Goal: Task Accomplishment & Management: Use online tool/utility

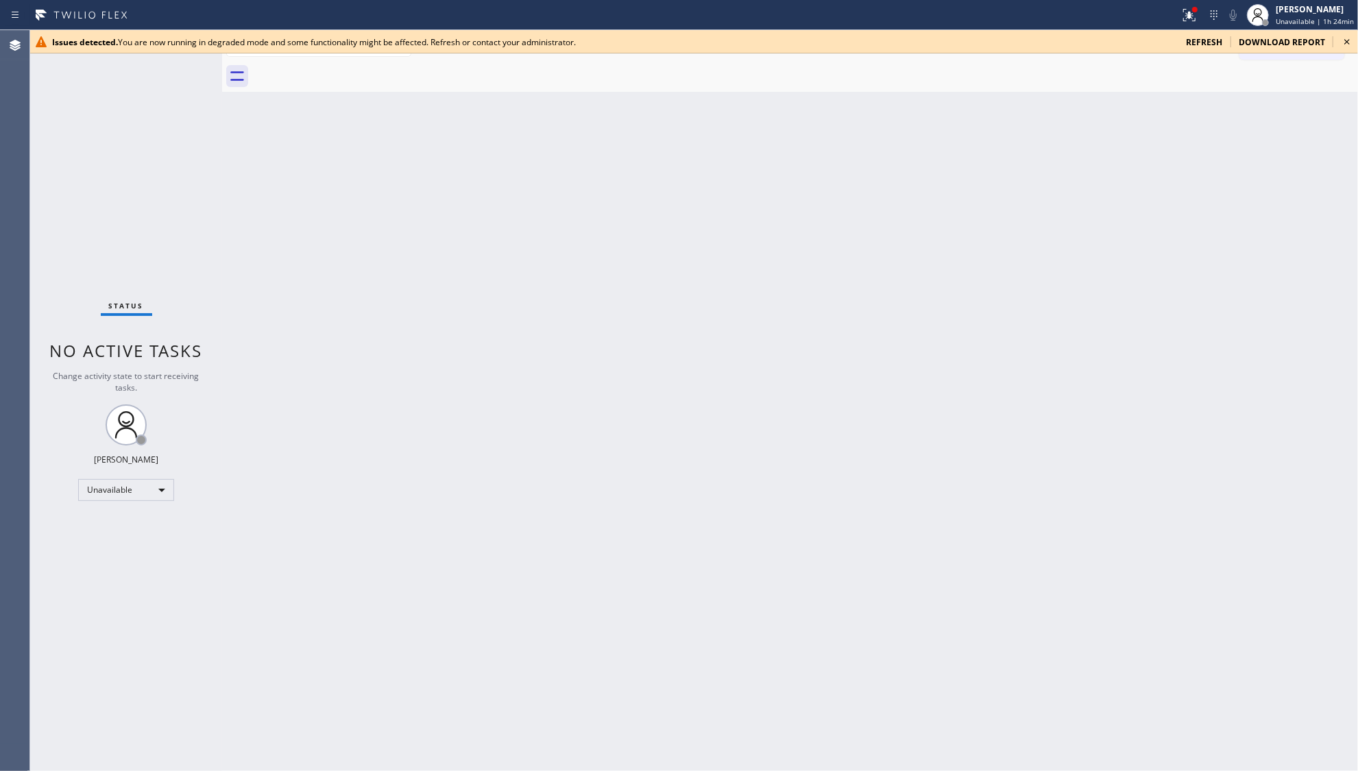
click at [1215, 36] on span "refresh" at bounding box center [1204, 42] width 36 height 12
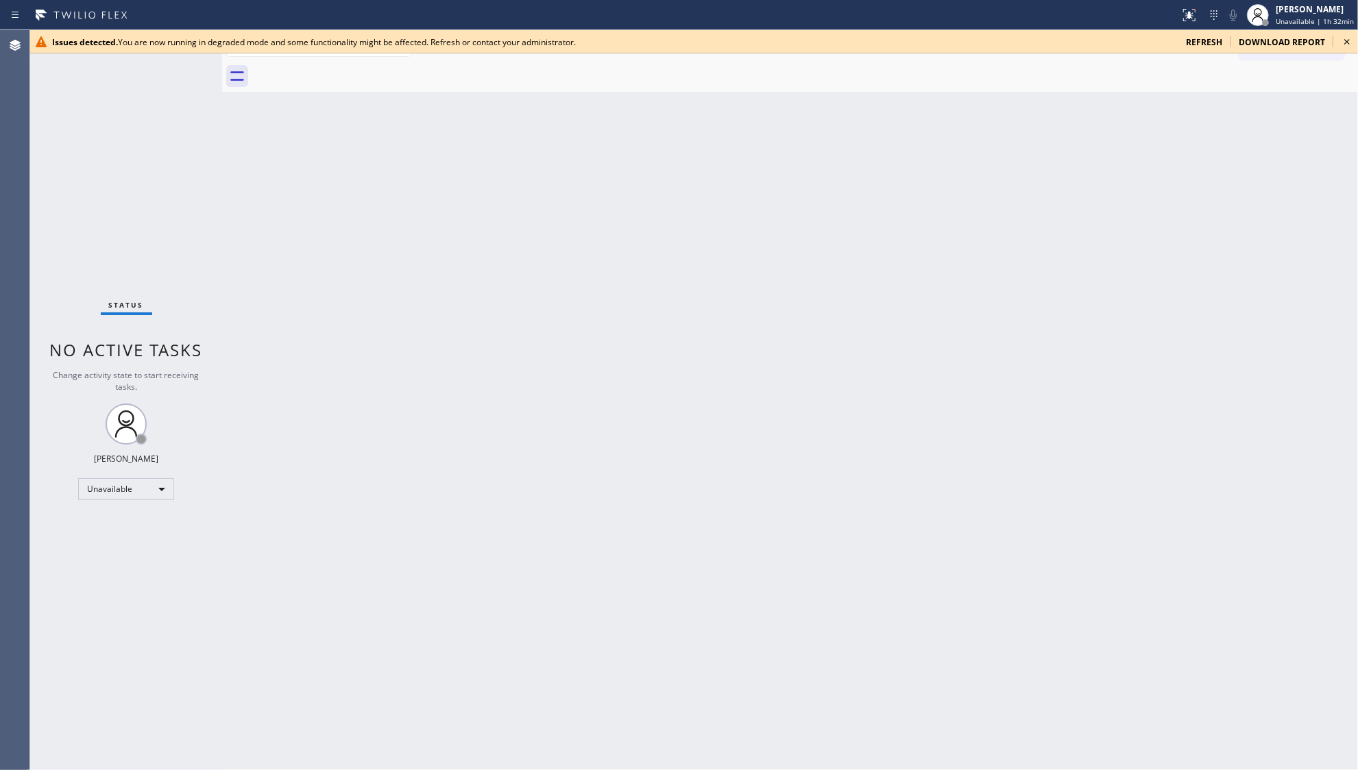
click at [1200, 34] on div "Issues detected. You are now running in degraded mode and some functionality mi…" at bounding box center [694, 41] width 1328 height 23
click at [1202, 42] on span "refresh" at bounding box center [1204, 42] width 36 height 12
click at [1190, 10] on icon at bounding box center [1189, 15] width 16 height 16
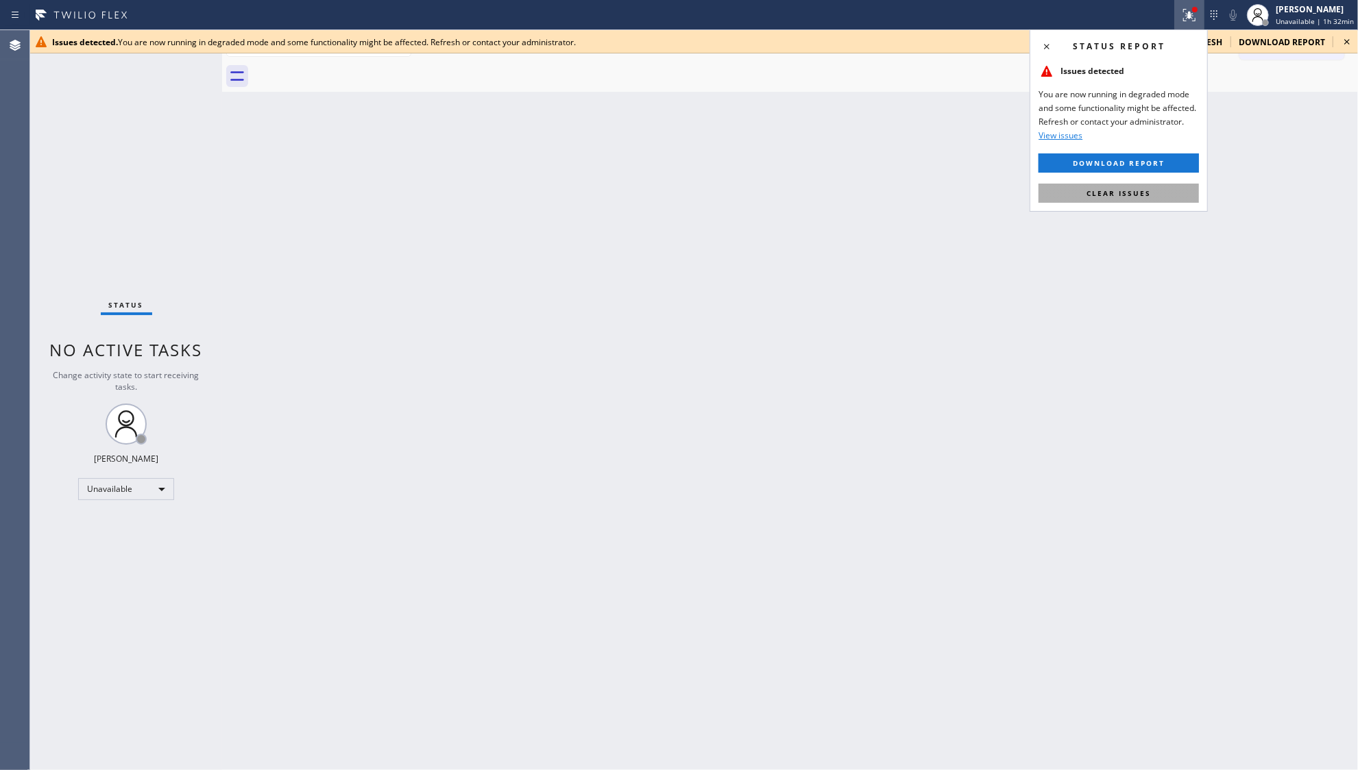
click at [1121, 190] on span "Clear issues" at bounding box center [1118, 194] width 64 height 10
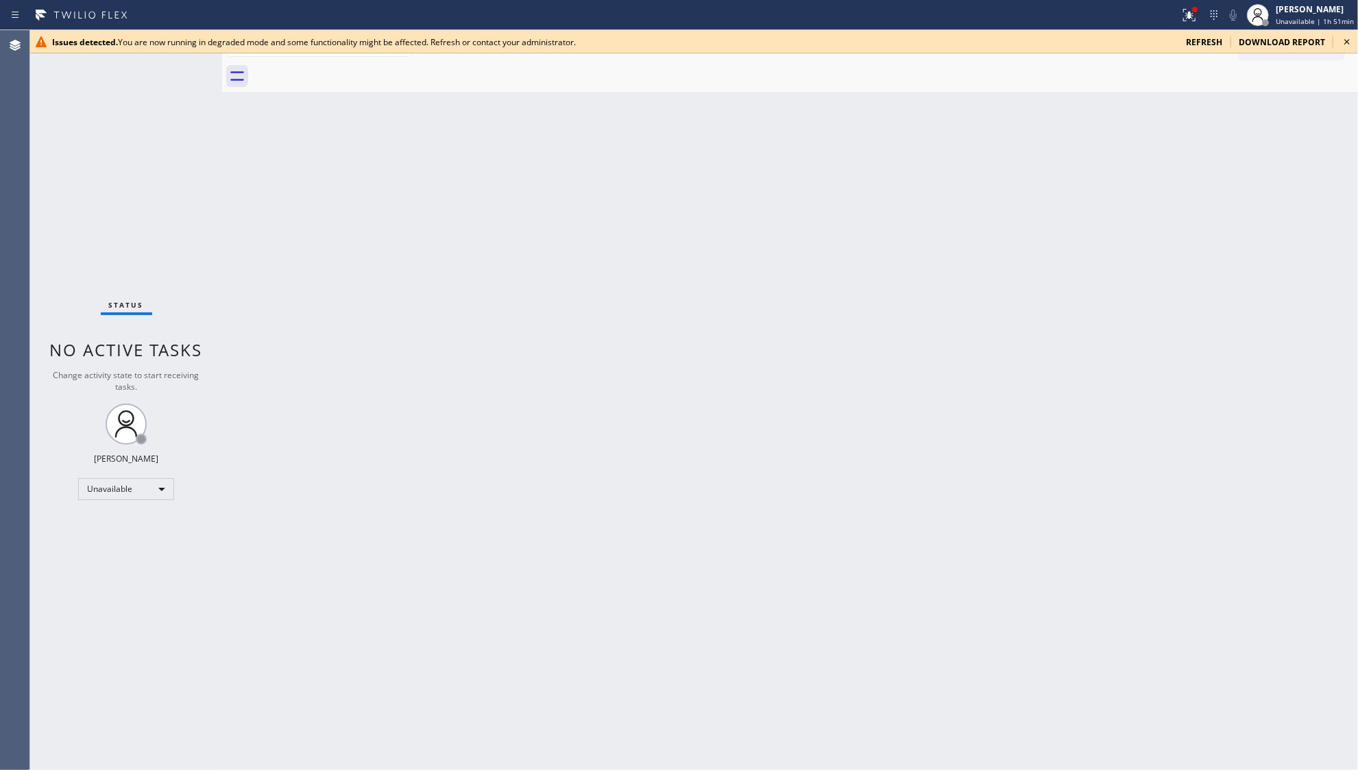
click at [1345, 44] on icon at bounding box center [1346, 41] width 5 height 5
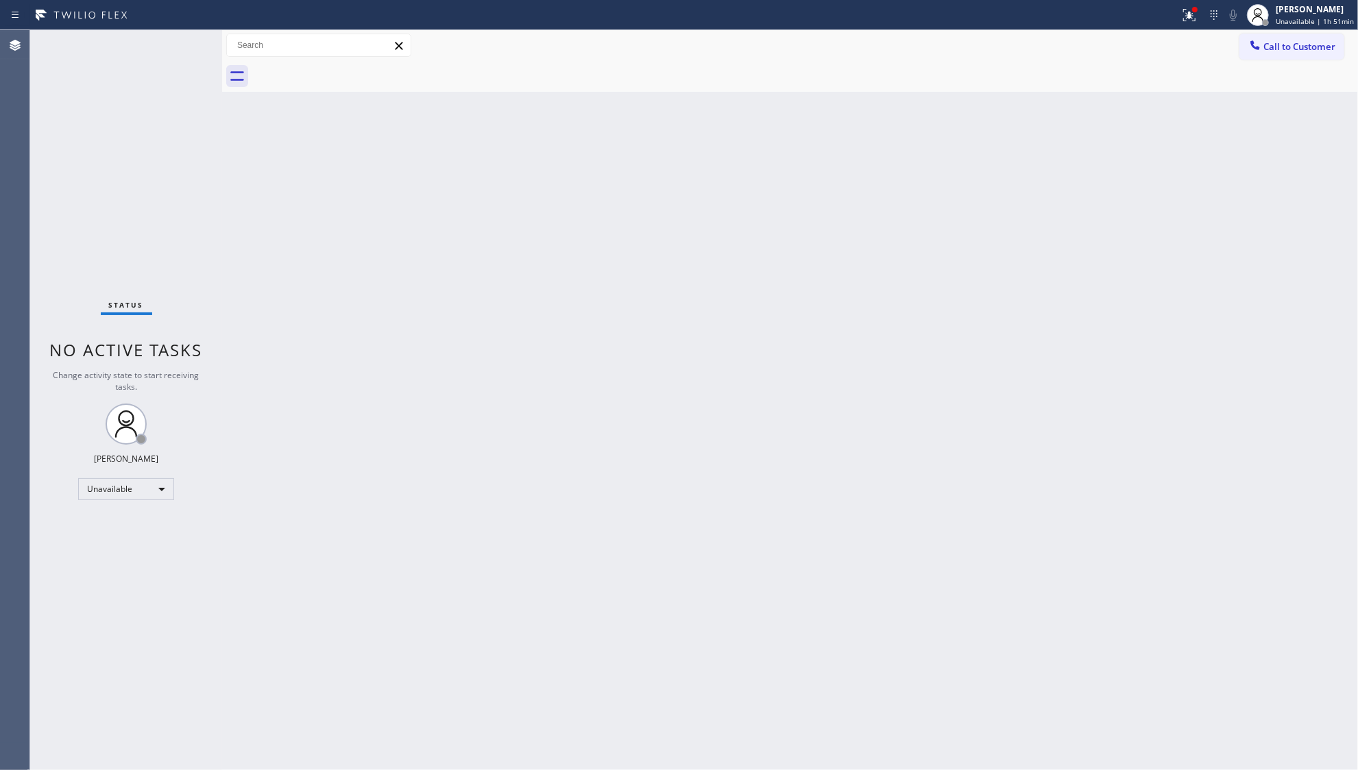
click at [1183, 182] on div "Back to Dashboard Change Sender ID Customers Technicians Select a contact Outbo…" at bounding box center [790, 400] width 1136 height 740
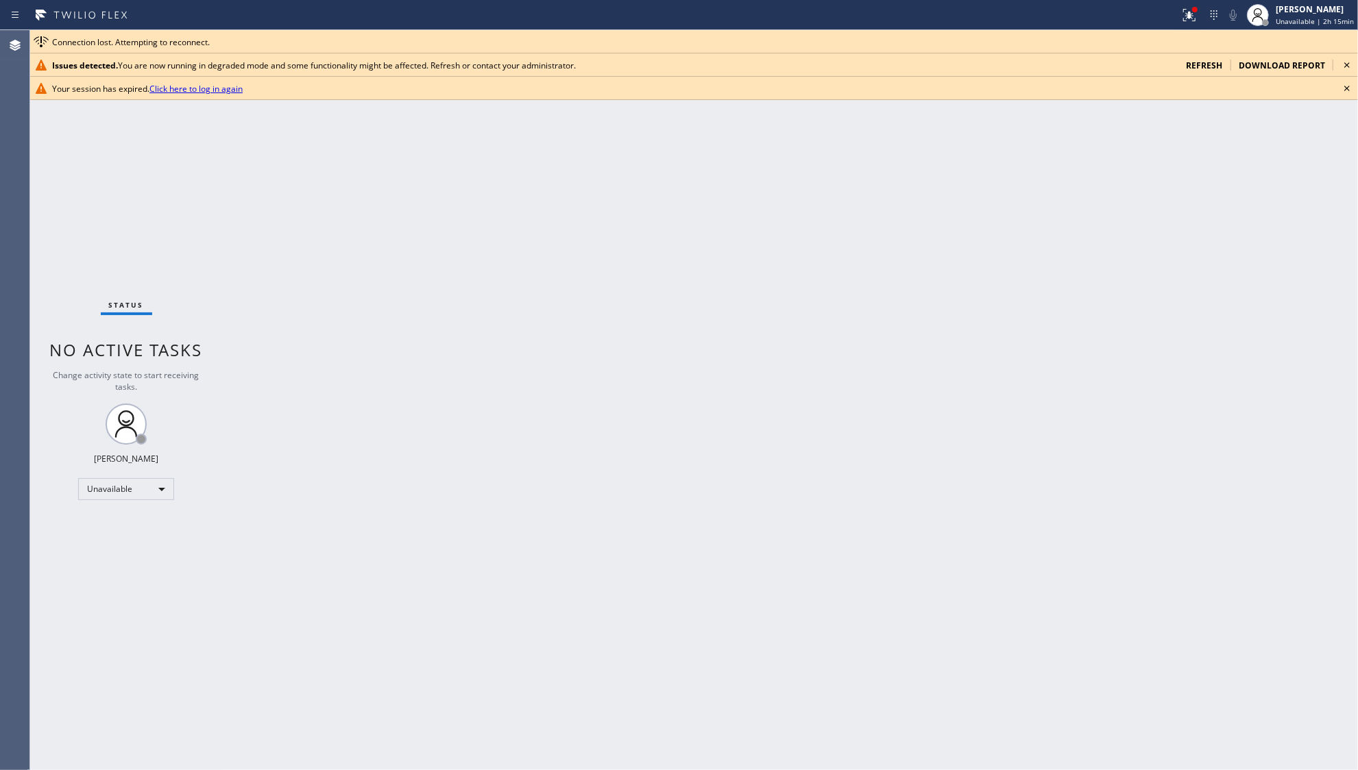
click at [212, 86] on link "Click here to log in again" at bounding box center [195, 89] width 93 height 12
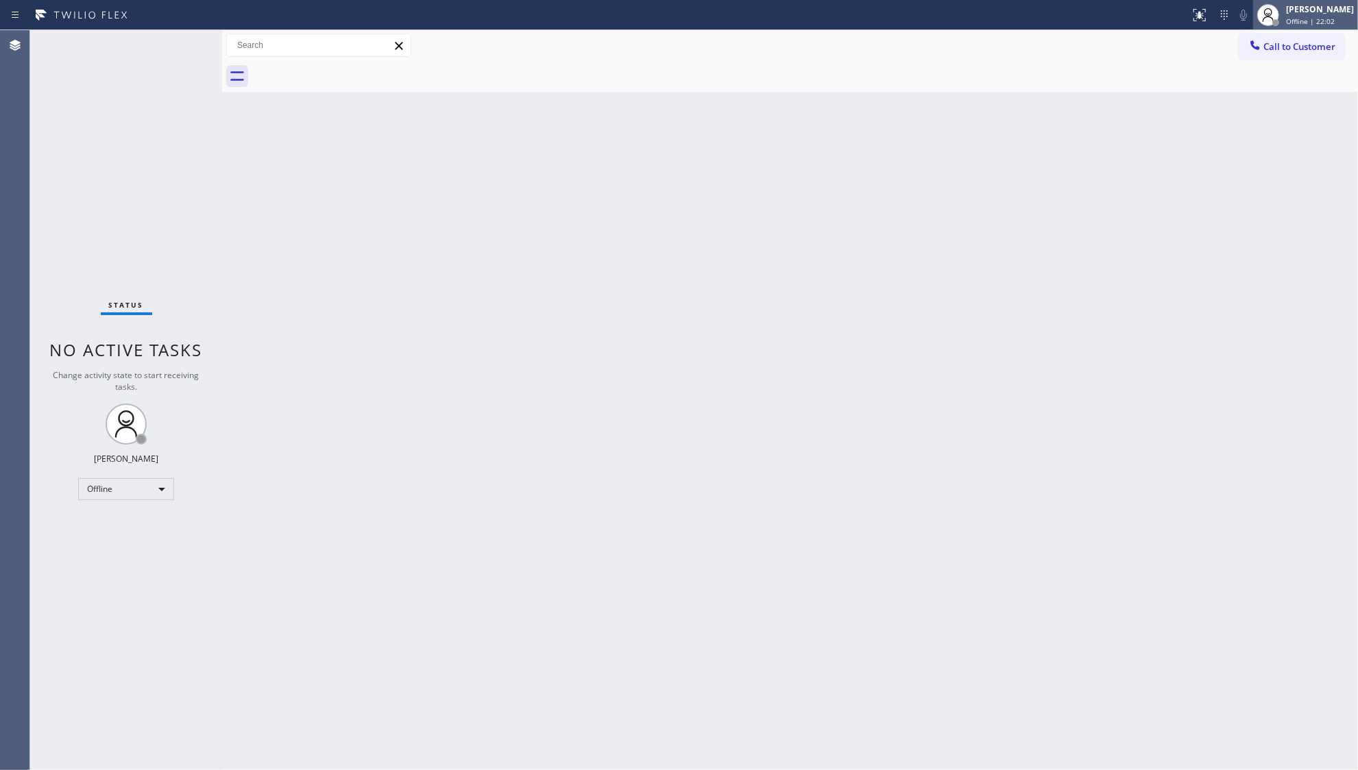
click at [1287, 17] on span "Offline | 22:02" at bounding box center [1310, 21] width 49 height 10
click at [1267, 82] on button "Unavailable" at bounding box center [1289, 91] width 137 height 18
click at [1278, 50] on span "Call to Customer" at bounding box center [1299, 46] width 72 height 12
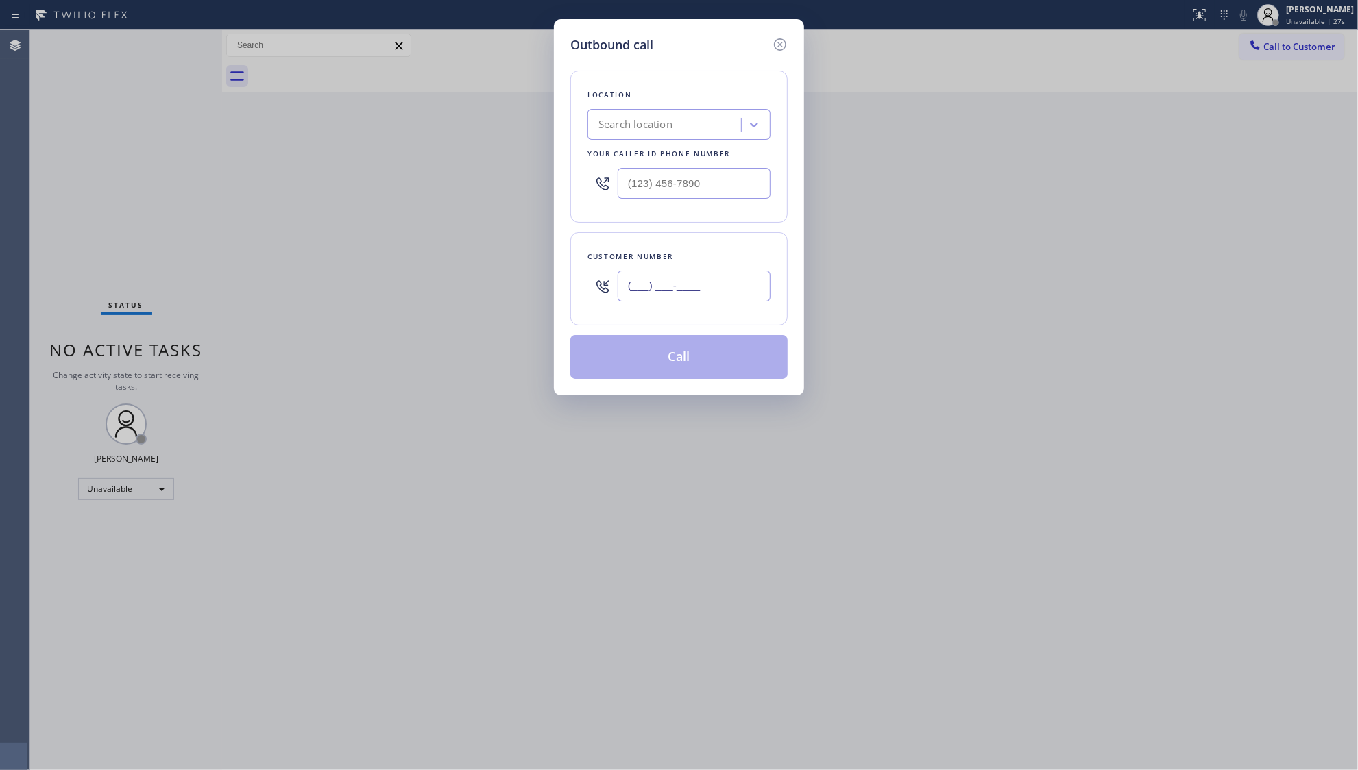
paste input "858) 245-6183"
click at [670, 302] on input "[PHONE_NUMBER]" at bounding box center [694, 286] width 153 height 31
type input "[PHONE_NUMBER]"
click at [653, 193] on input "(___) ___-____" at bounding box center [694, 183] width 153 height 31
paste input "800) 568-8664"
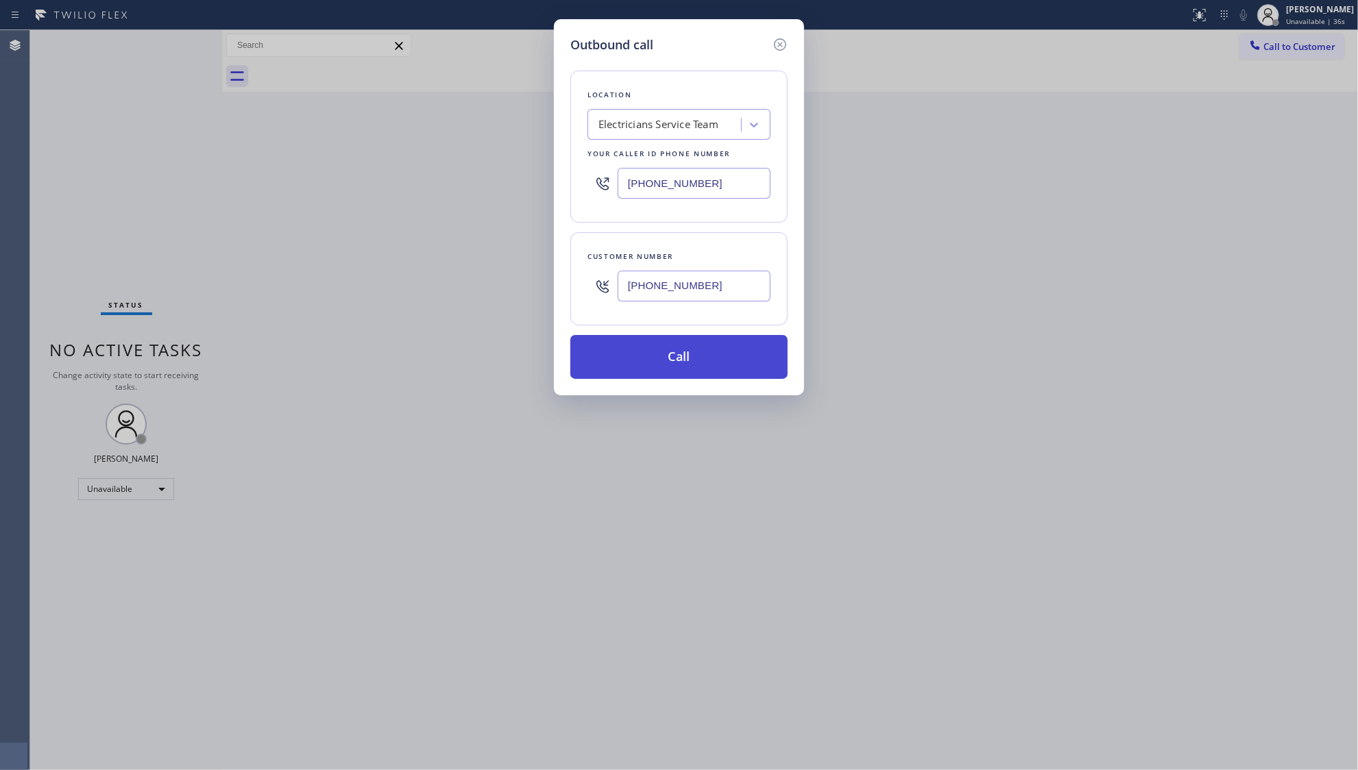
type input "[PHONE_NUMBER]"
click at [679, 355] on button "Call" at bounding box center [678, 357] width 217 height 44
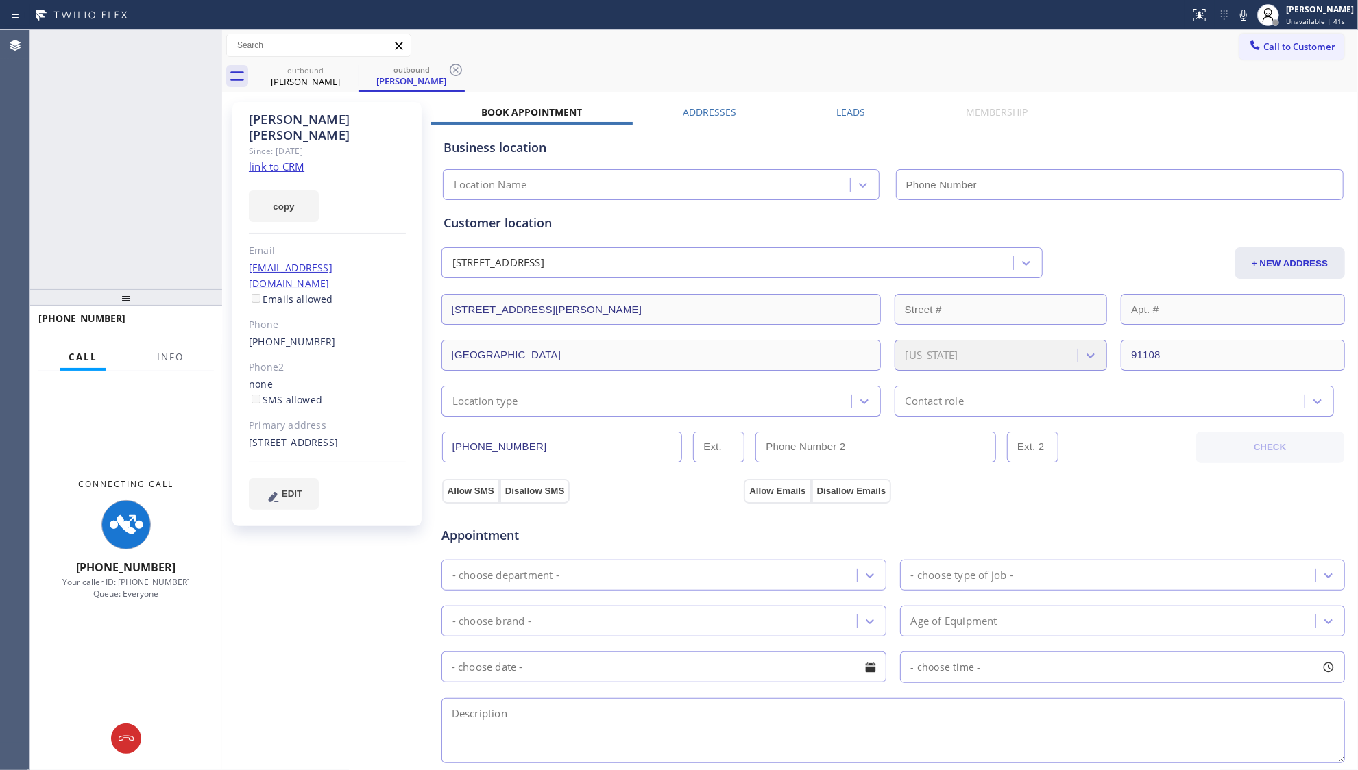
type input "[PHONE_NUMBER]"
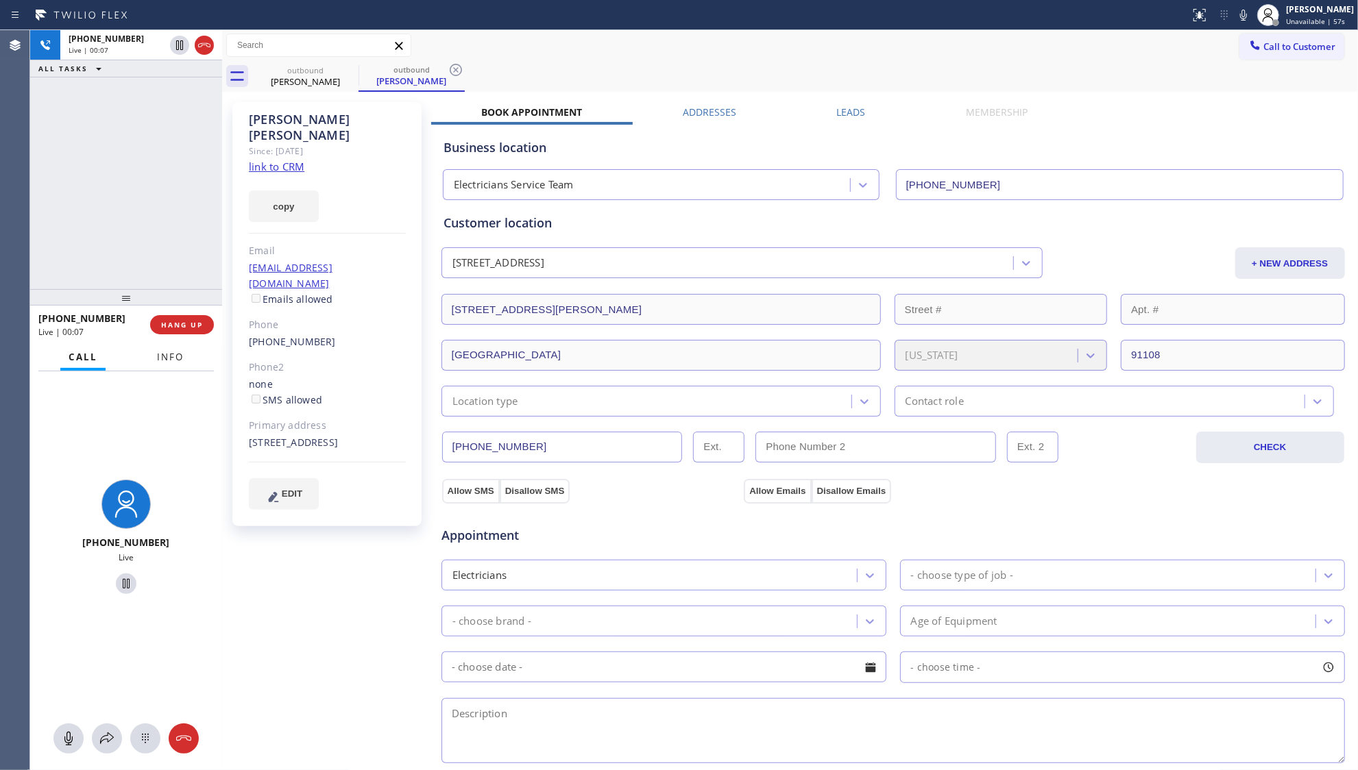
click at [182, 356] on span "Info" at bounding box center [170, 357] width 27 height 12
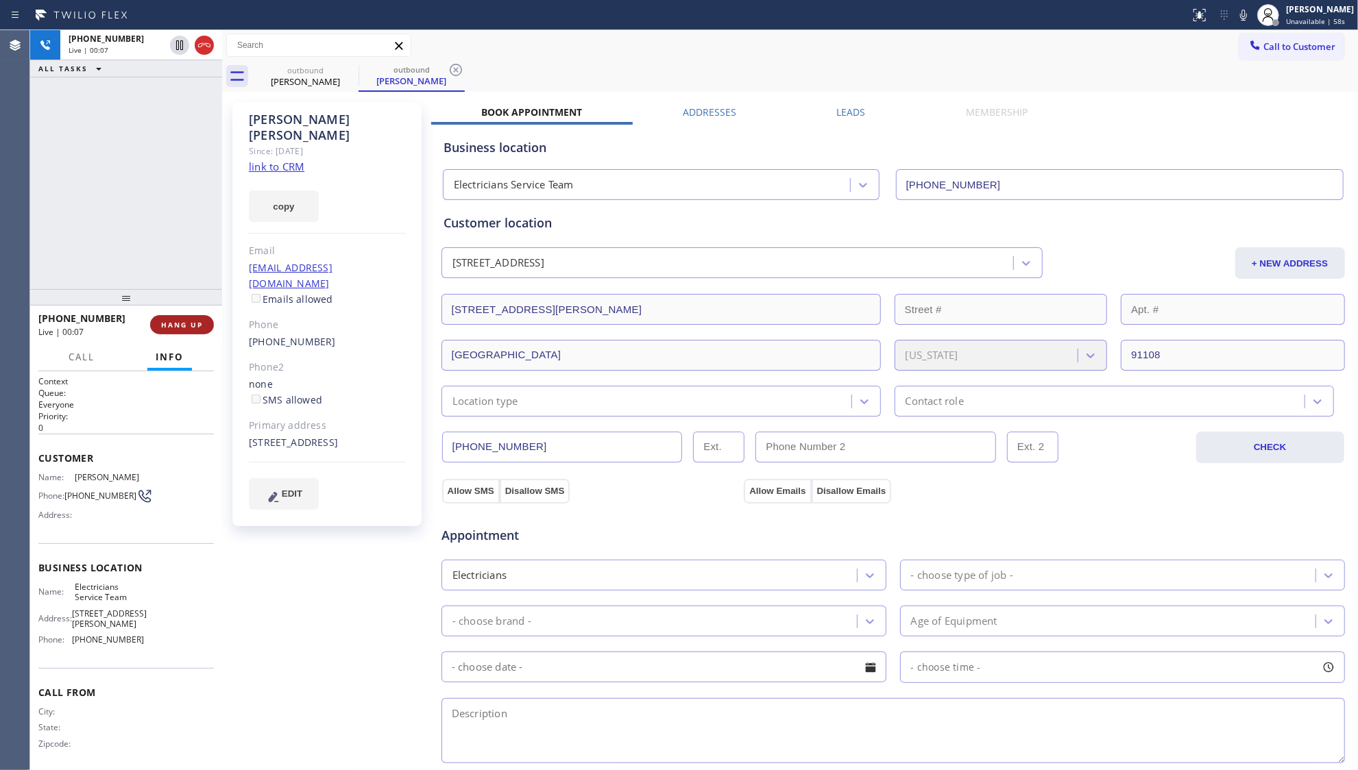
click at [178, 325] on span "HANG UP" at bounding box center [182, 325] width 42 height 10
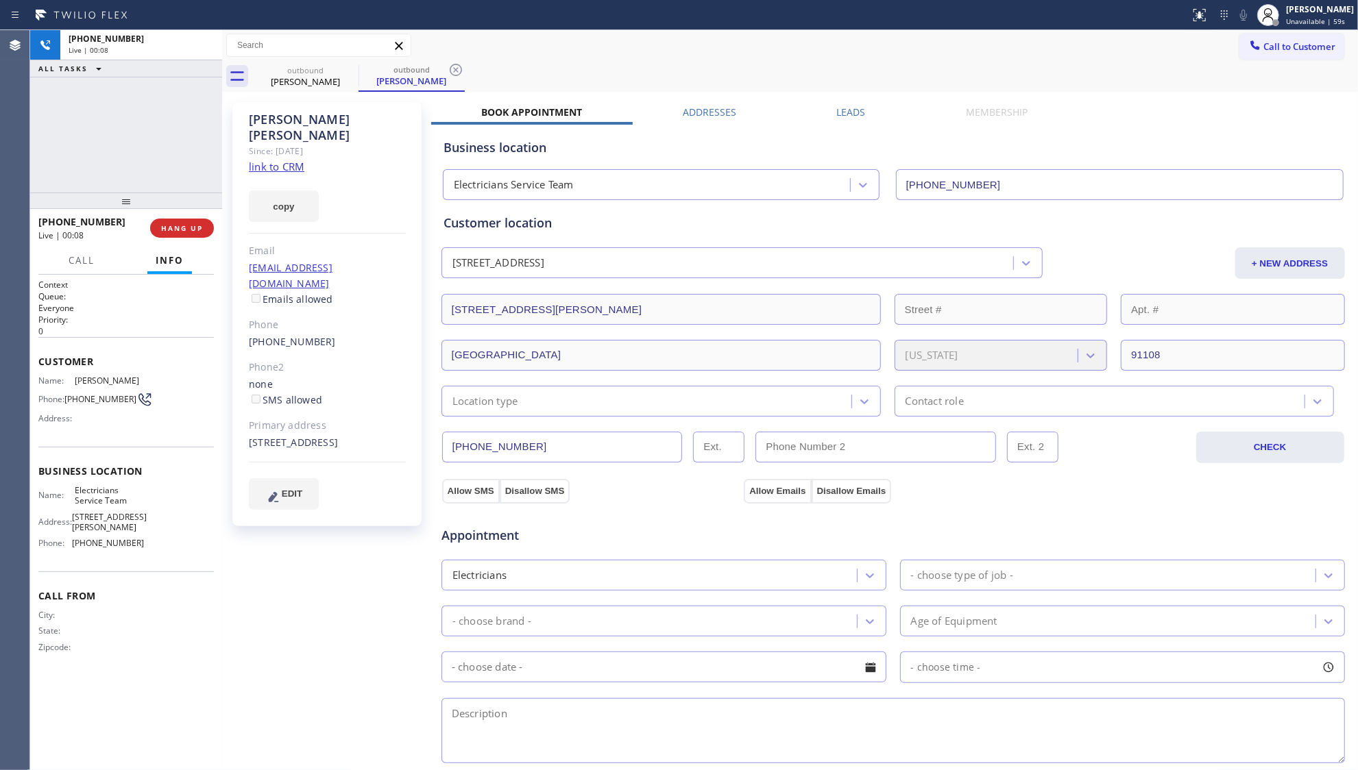
drag, startPoint x: 136, startPoint y: 306, endPoint x: 115, endPoint y: 209, distance: 98.8
click at [115, 209] on div at bounding box center [126, 201] width 192 height 16
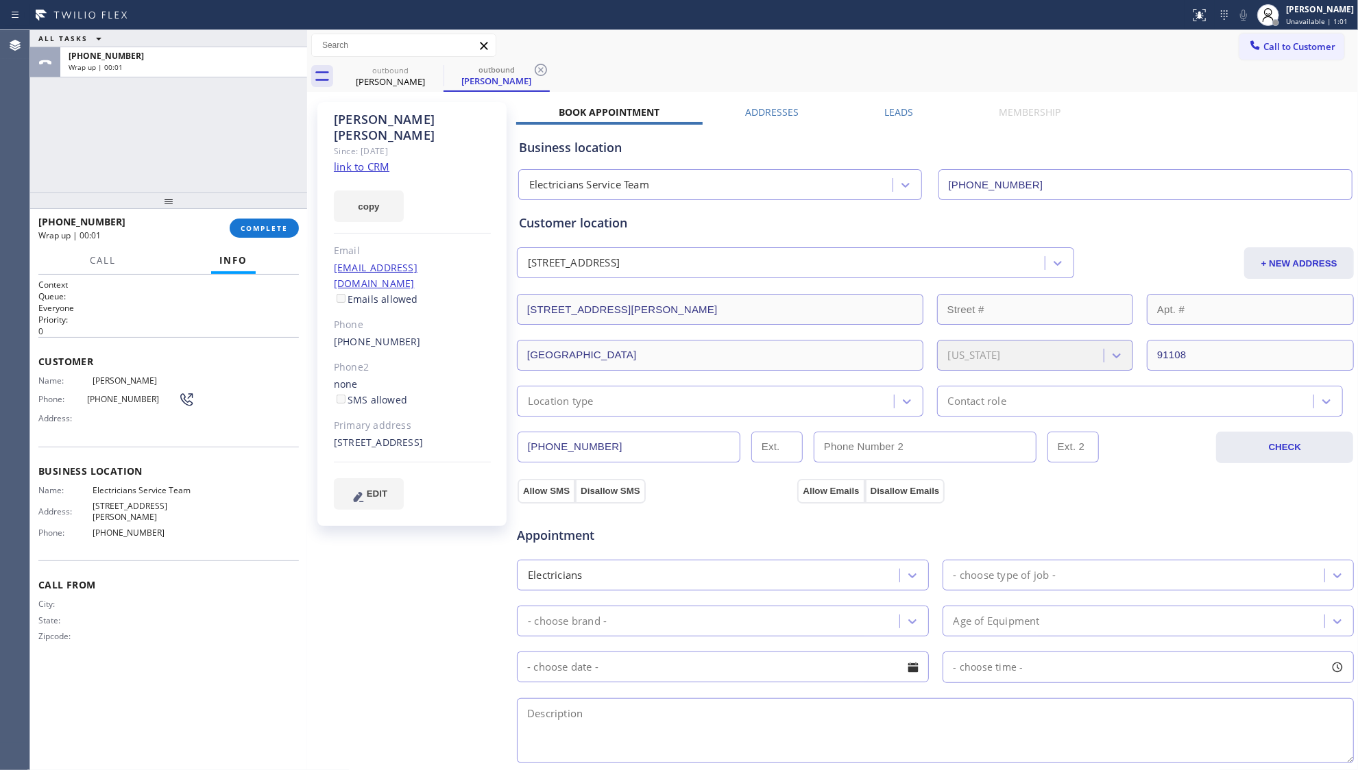
drag, startPoint x: 223, startPoint y: 148, endPoint x: 308, endPoint y: 149, distance: 85.0
click at [307, 149] on div at bounding box center [307, 400] width 0 height 740
click at [278, 232] on span "COMPLETE" at bounding box center [264, 228] width 47 height 10
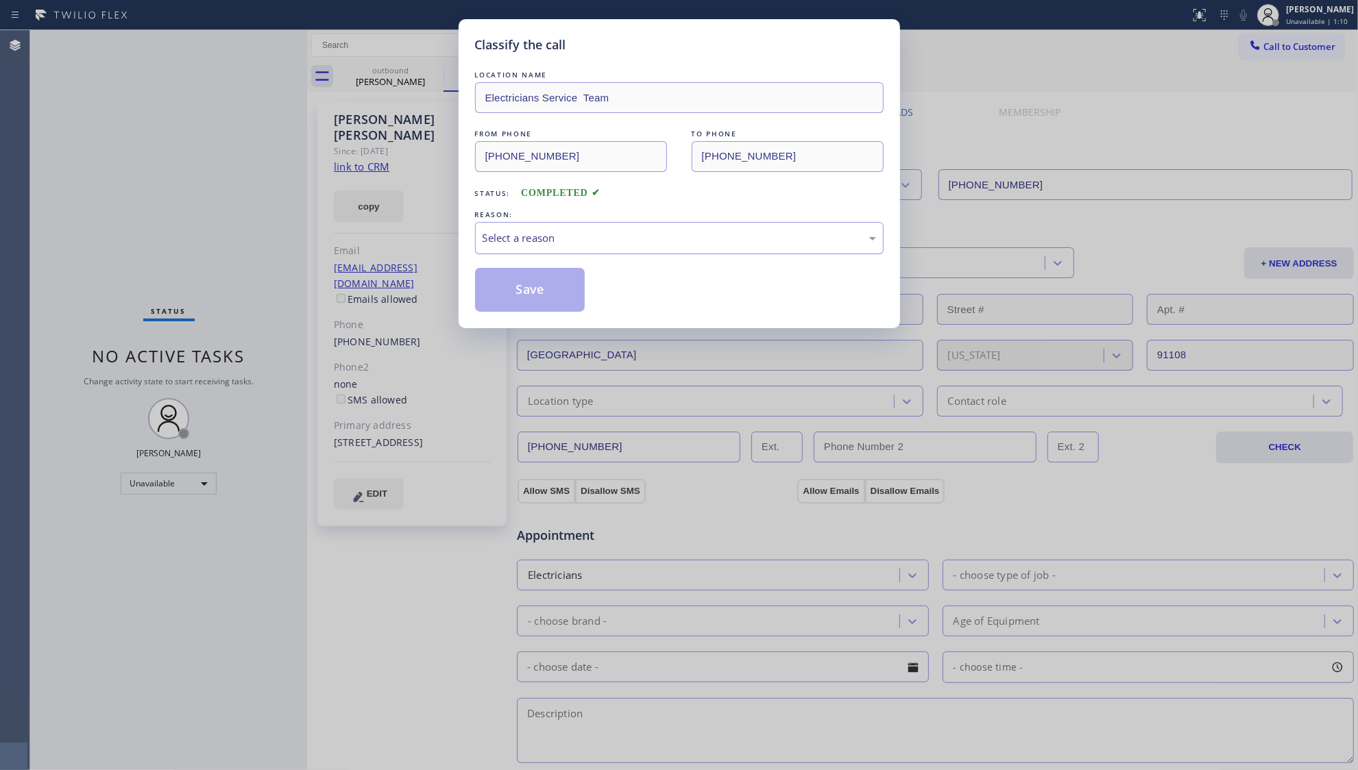
click at [502, 243] on div "Select a reason" at bounding box center [679, 238] width 393 height 16
click at [521, 297] on button "Save" at bounding box center [530, 290] width 110 height 44
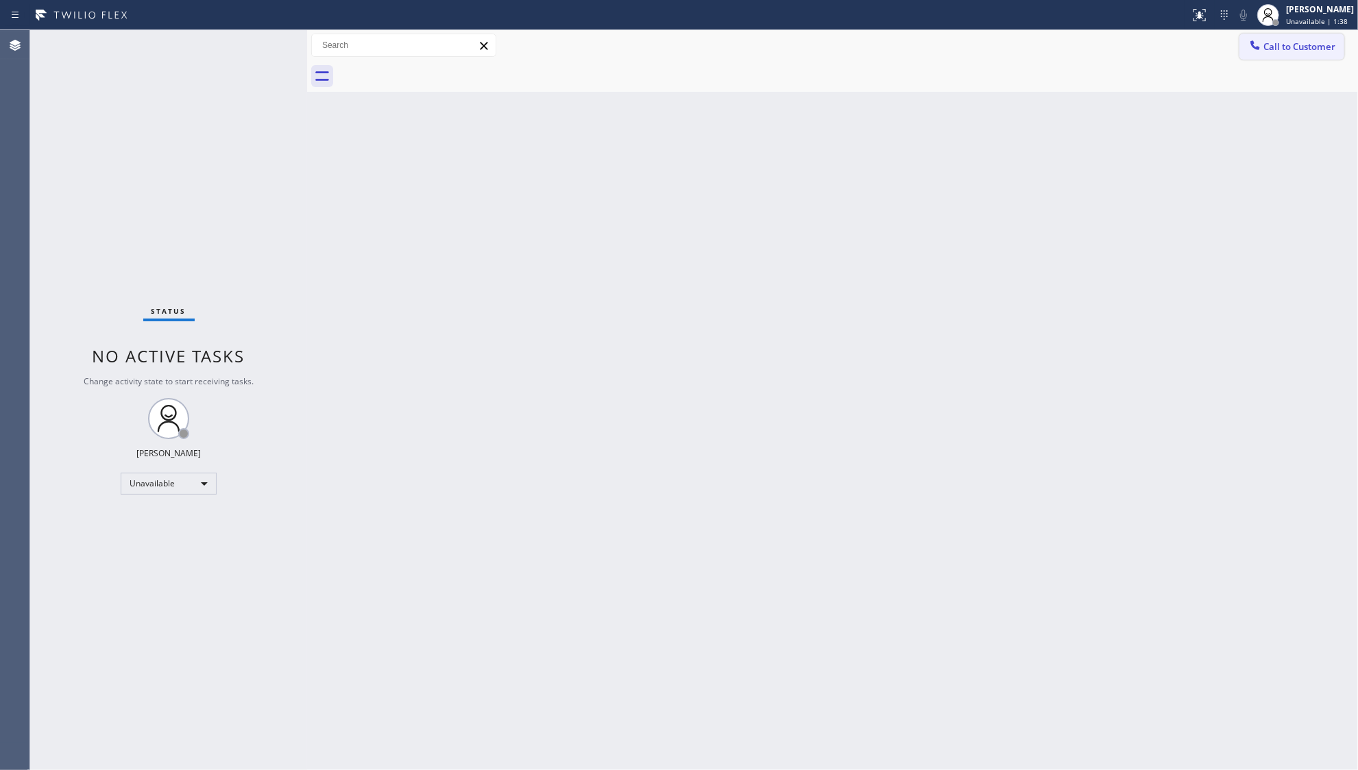
click at [1294, 47] on span "Call to Customer" at bounding box center [1299, 46] width 72 height 12
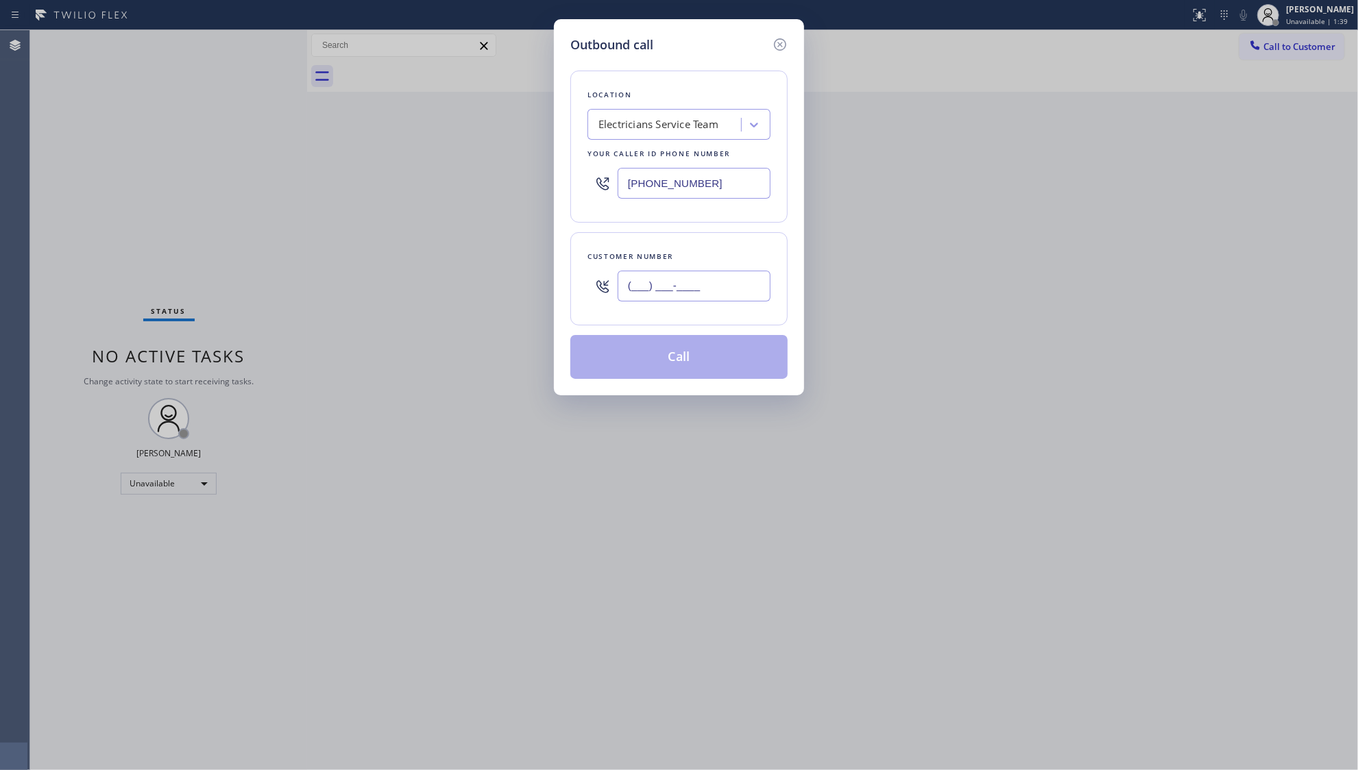
drag, startPoint x: 707, startPoint y: 285, endPoint x: 716, endPoint y: 276, distance: 12.6
click at [707, 286] on input "(___) ___-____" at bounding box center [694, 286] width 153 height 31
paste input "954) 599-7919"
type input "[PHONE_NUMBER]"
click at [689, 354] on button "Call" at bounding box center [678, 357] width 217 height 44
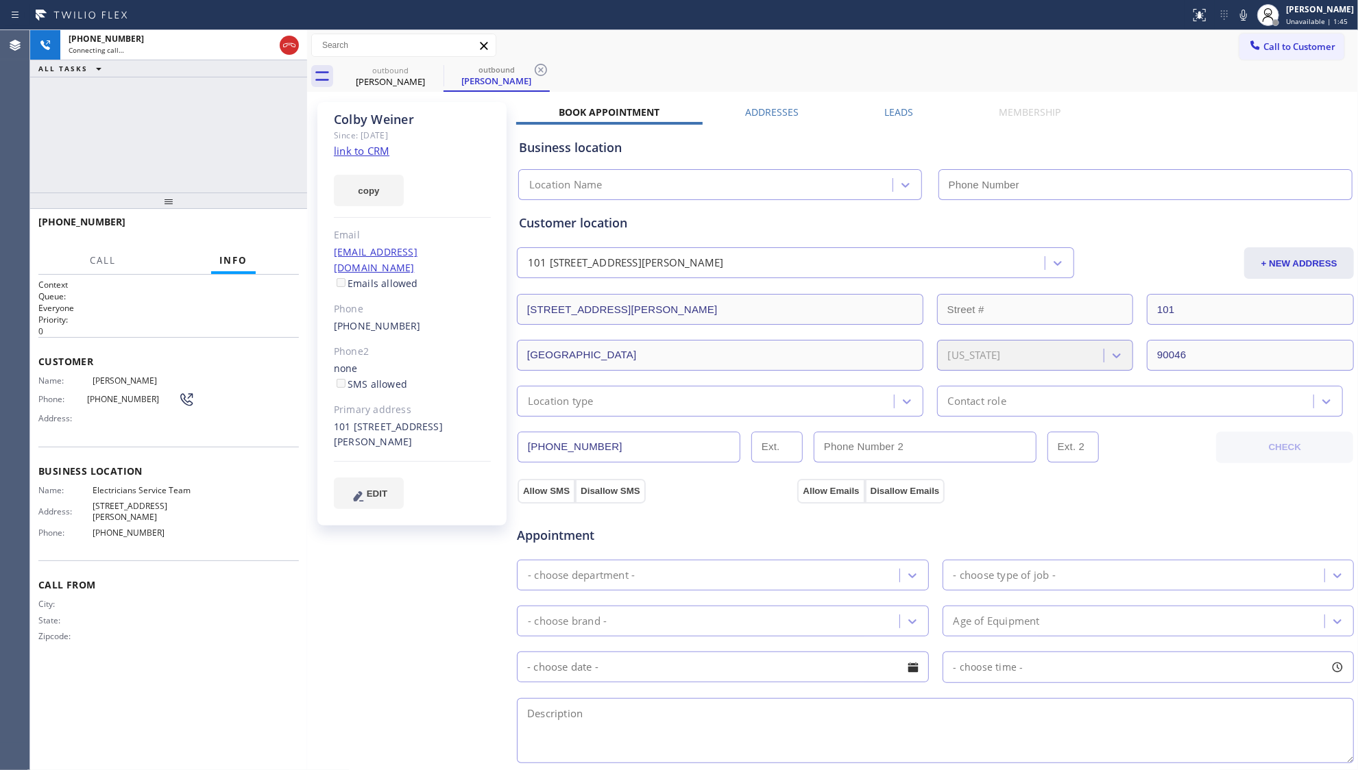
type input "[PHONE_NUMBER]"
click at [265, 234] on button "HANG UP" at bounding box center [267, 228] width 64 height 19
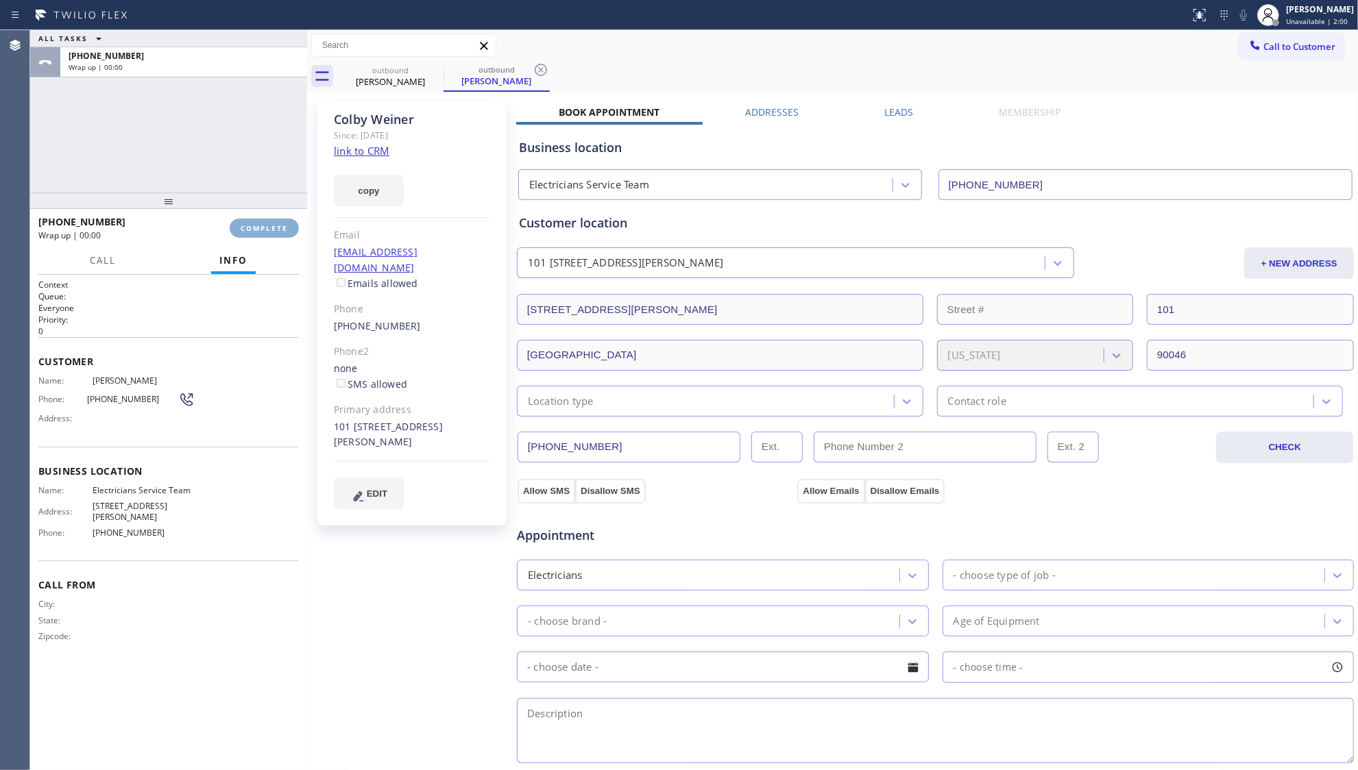
click at [265, 234] on button "COMPLETE" at bounding box center [264, 228] width 69 height 19
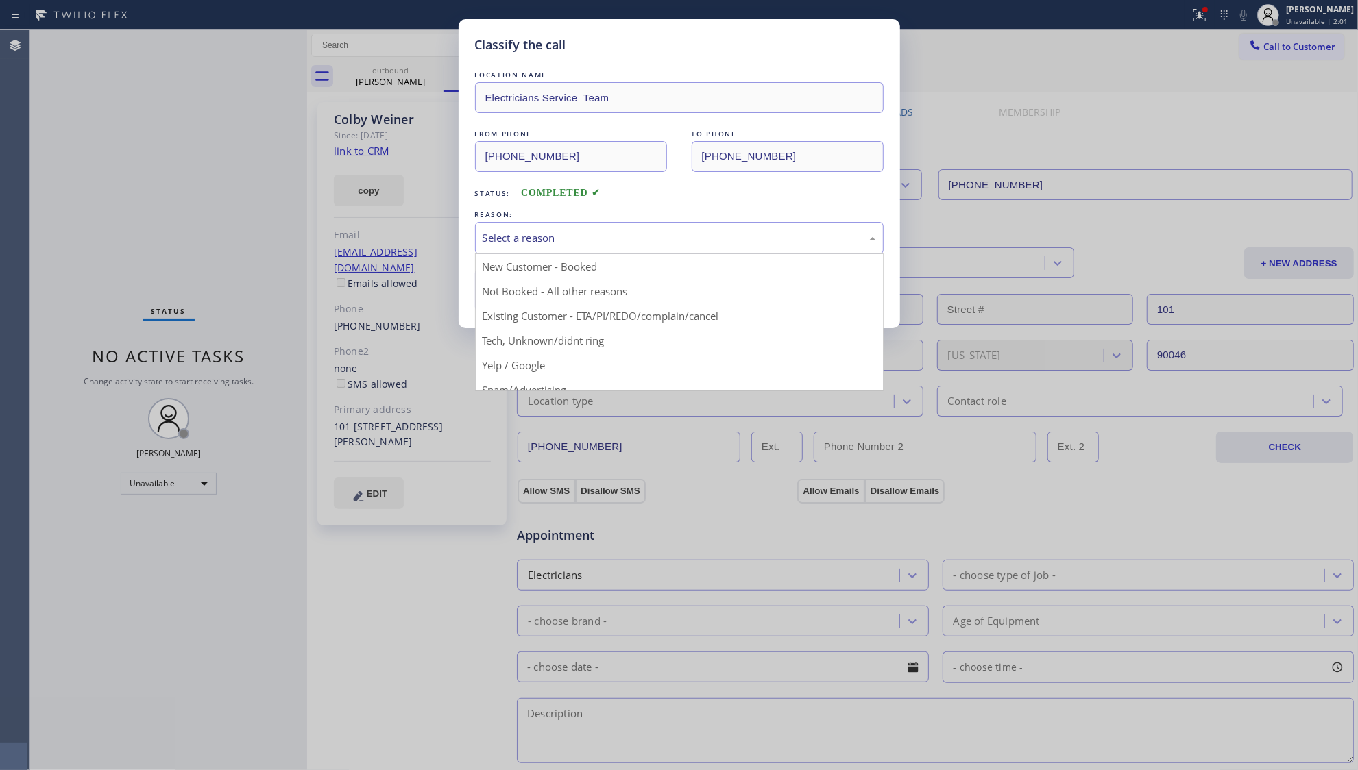
click at [539, 226] on div "Select a reason" at bounding box center [679, 238] width 409 height 32
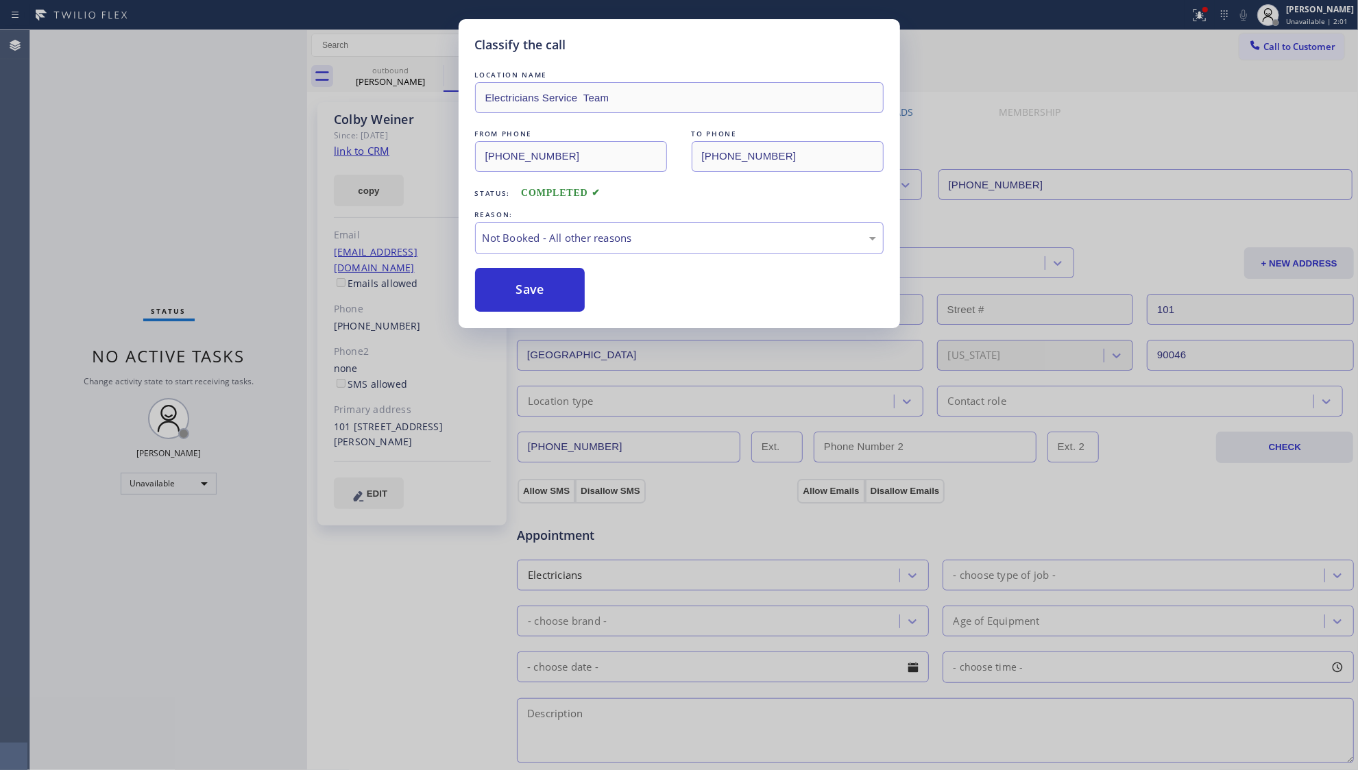
click at [555, 291] on button "Save" at bounding box center [530, 290] width 110 height 44
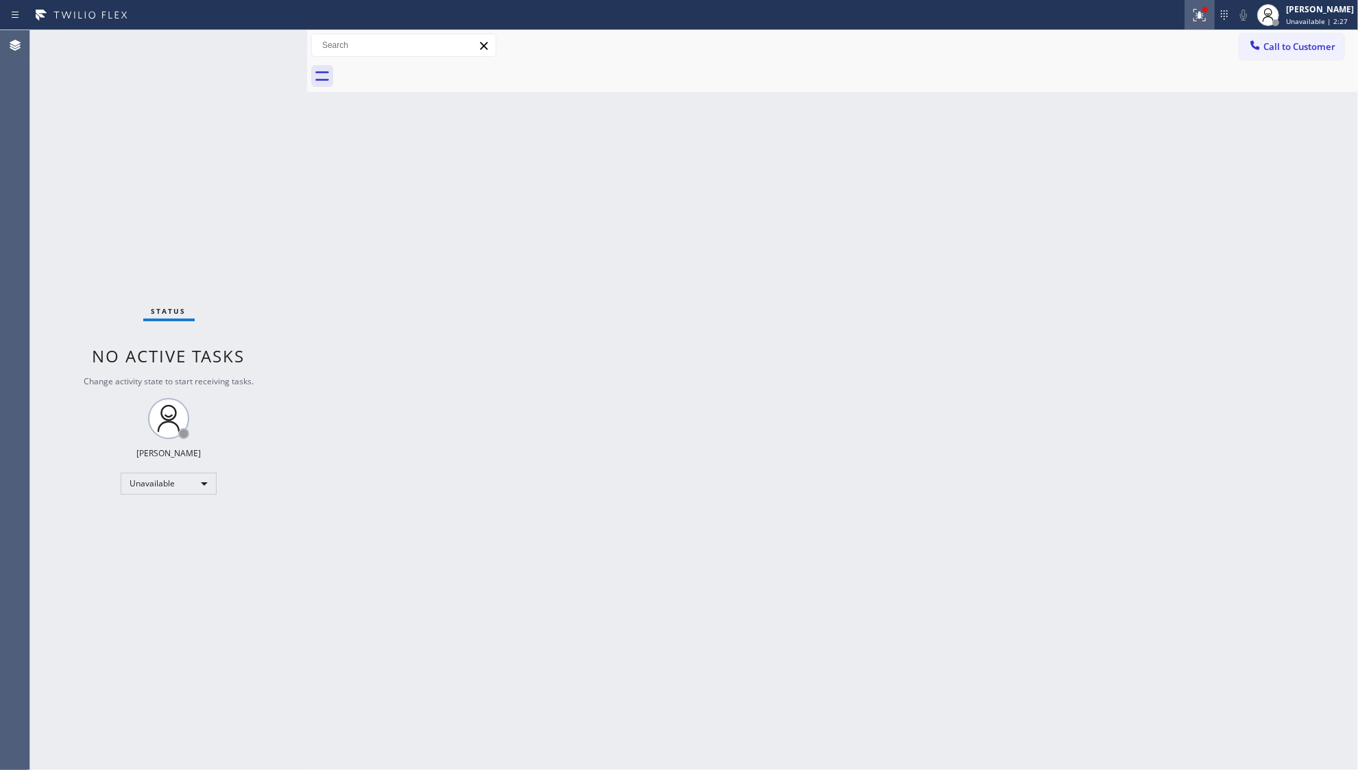
click at [1204, 25] on button at bounding box center [1199, 15] width 30 height 30
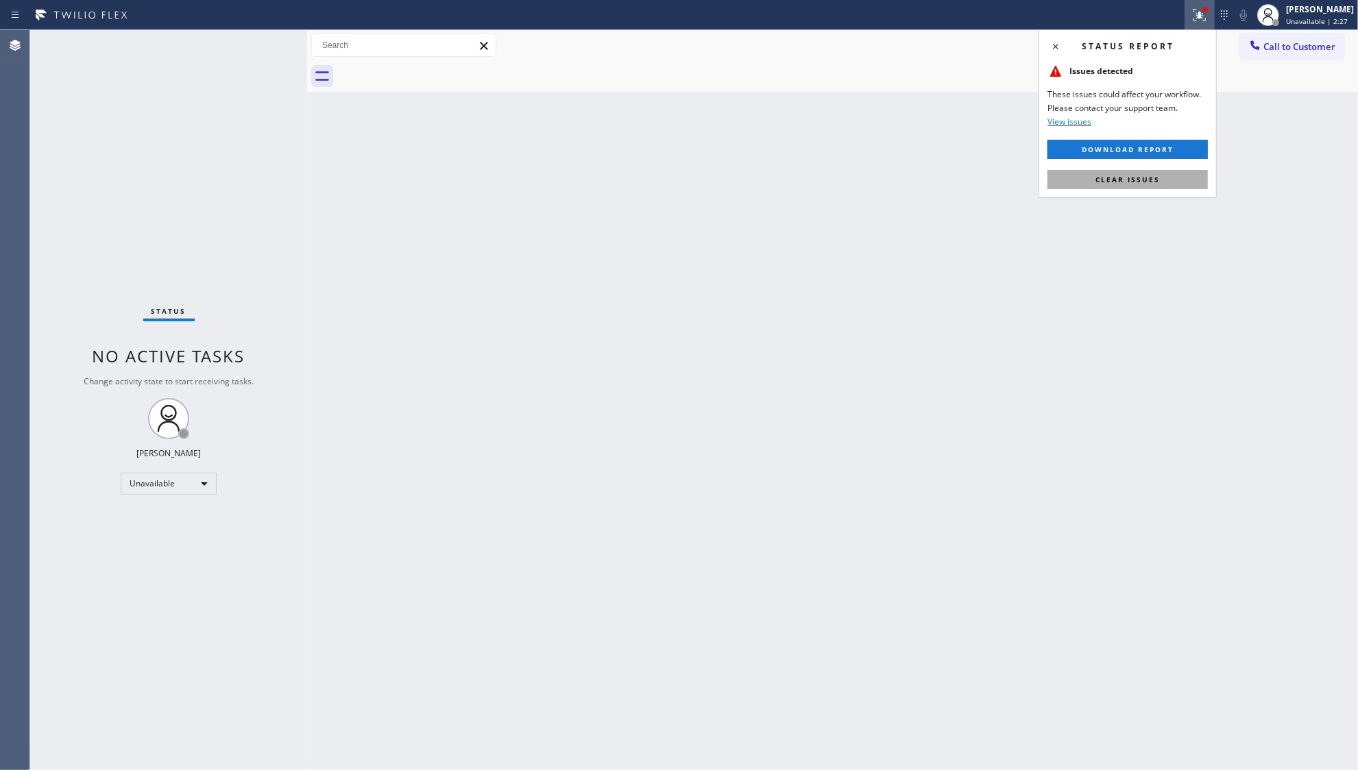
click at [1134, 182] on span "Clear issues" at bounding box center [1127, 180] width 64 height 10
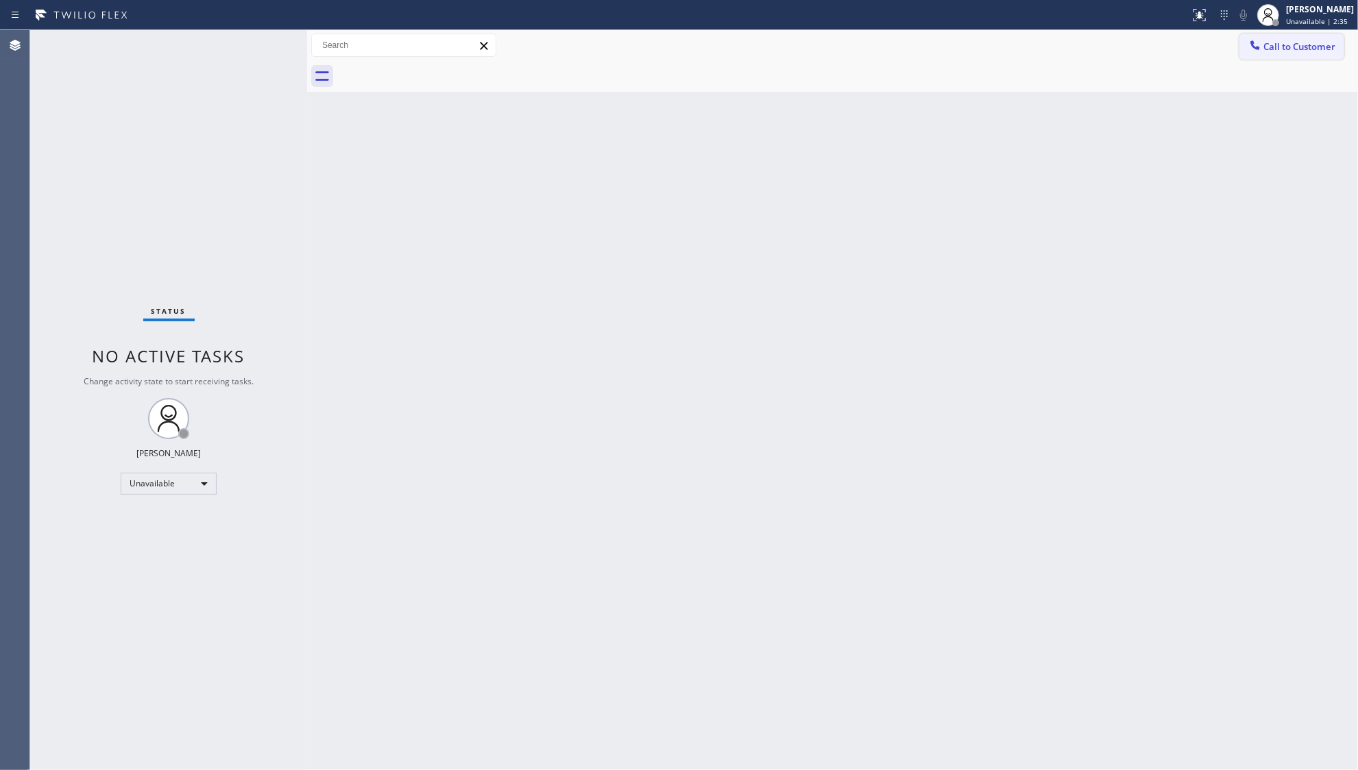
click at [1269, 34] on button "Call to Customer" at bounding box center [1291, 47] width 105 height 26
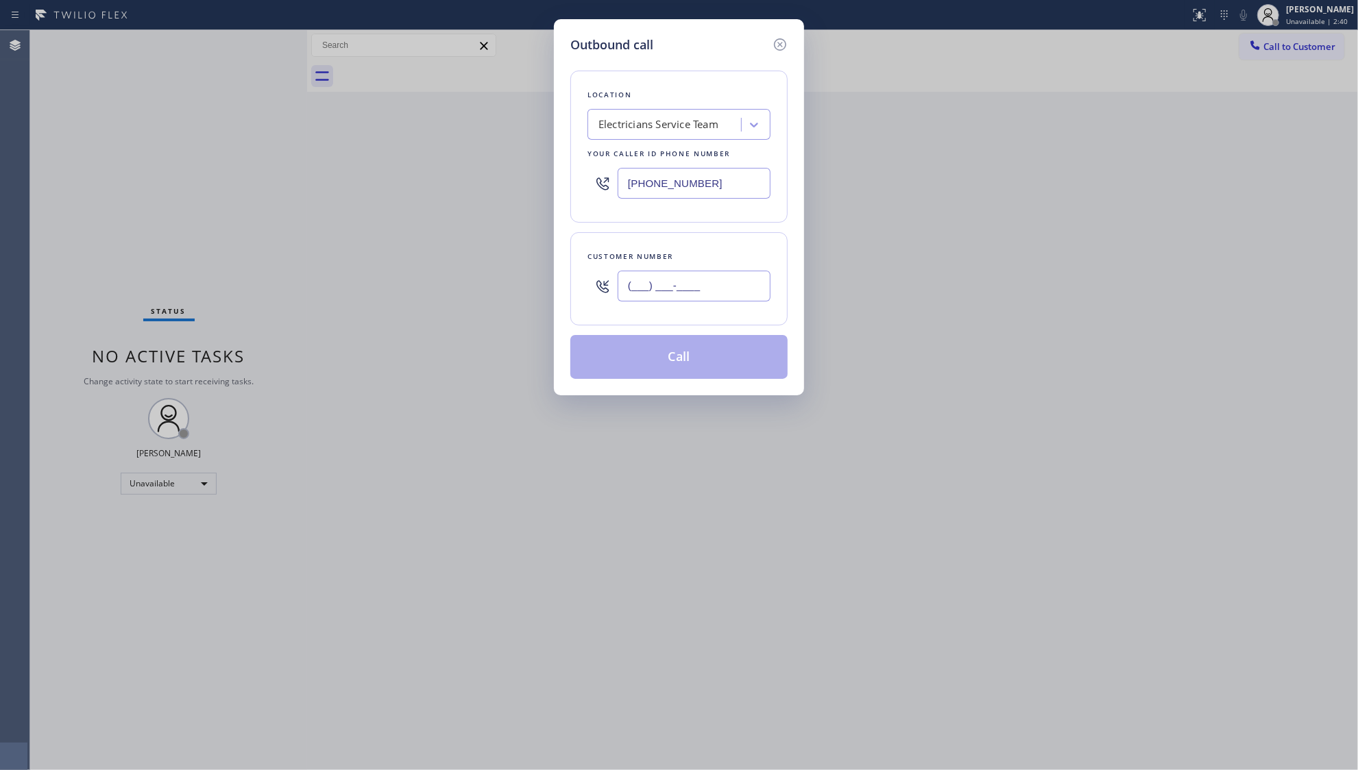
drag, startPoint x: 706, startPoint y: 300, endPoint x: 697, endPoint y: 302, distance: 9.1
click at [697, 302] on input "(___) ___-____" at bounding box center [694, 286] width 153 height 31
paste input "4"
click at [697, 302] on input "(___) ___-____" at bounding box center [694, 286] width 153 height 31
type input "(___) ___-___4"
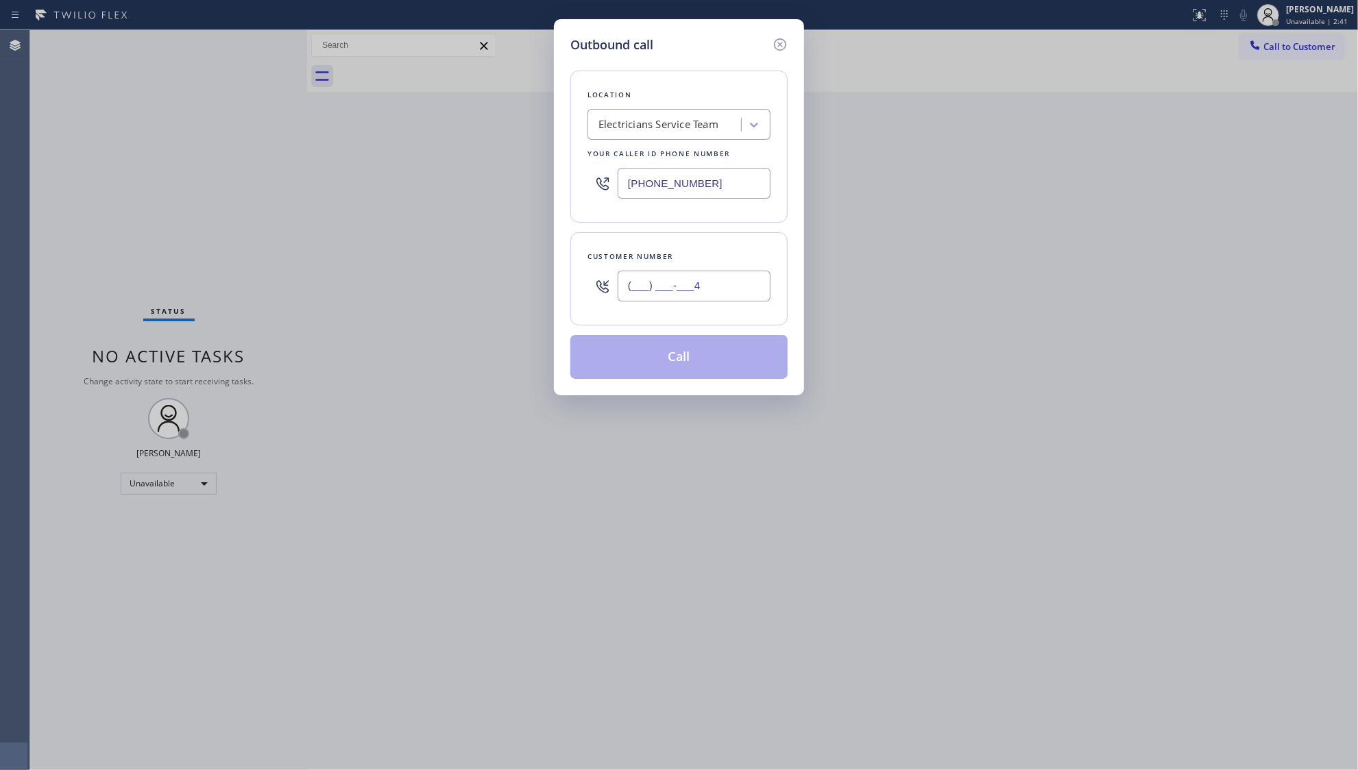
click at [618, 321] on div "Customer number (___) ___-___4" at bounding box center [678, 278] width 217 height 93
drag, startPoint x: 651, startPoint y: 311, endPoint x: 640, endPoint y: 306, distance: 12.0
click at [650, 310] on div "Customer number" at bounding box center [678, 278] width 217 height 93
click at [633, 297] on input "(___) ___-____" at bounding box center [694, 286] width 153 height 31
paste input "415) 509-3020"
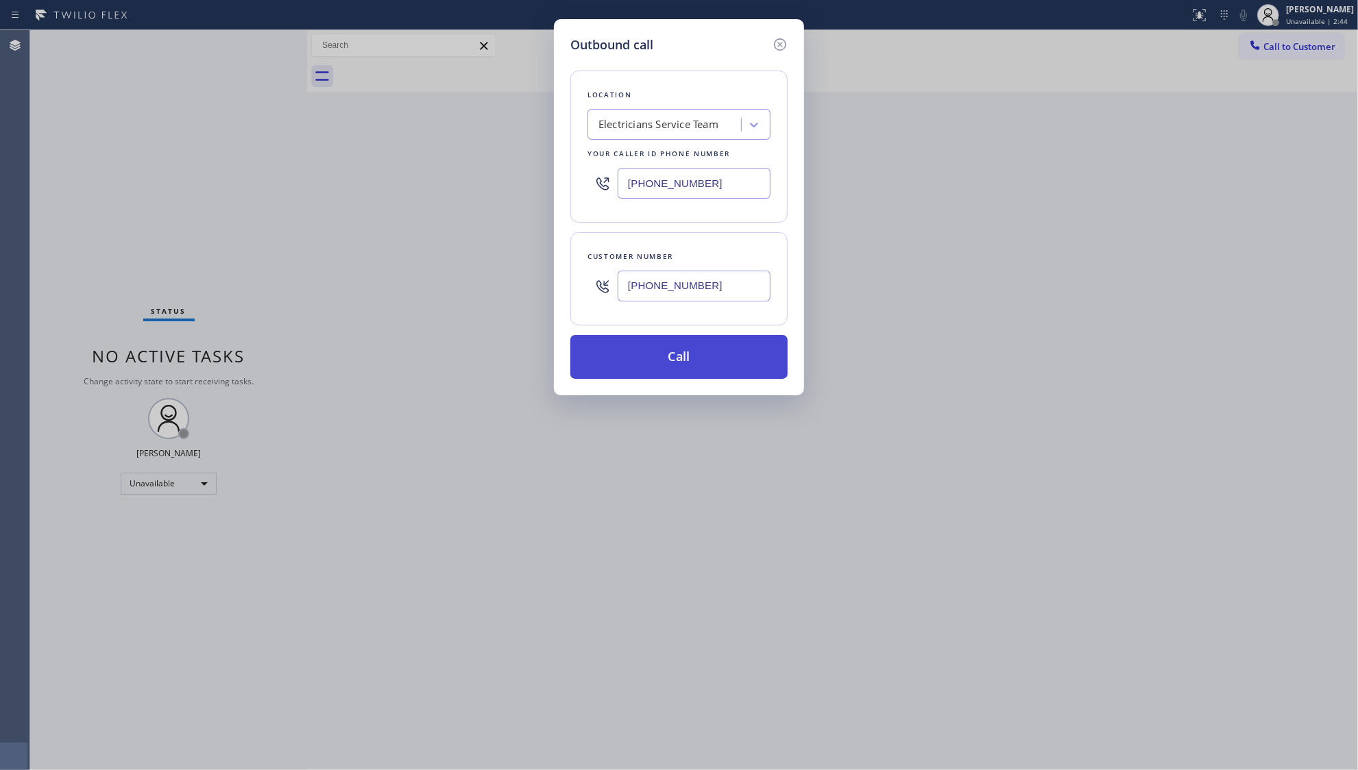
type input "[PHONE_NUMBER]"
click at [661, 363] on button "Call" at bounding box center [678, 357] width 217 height 44
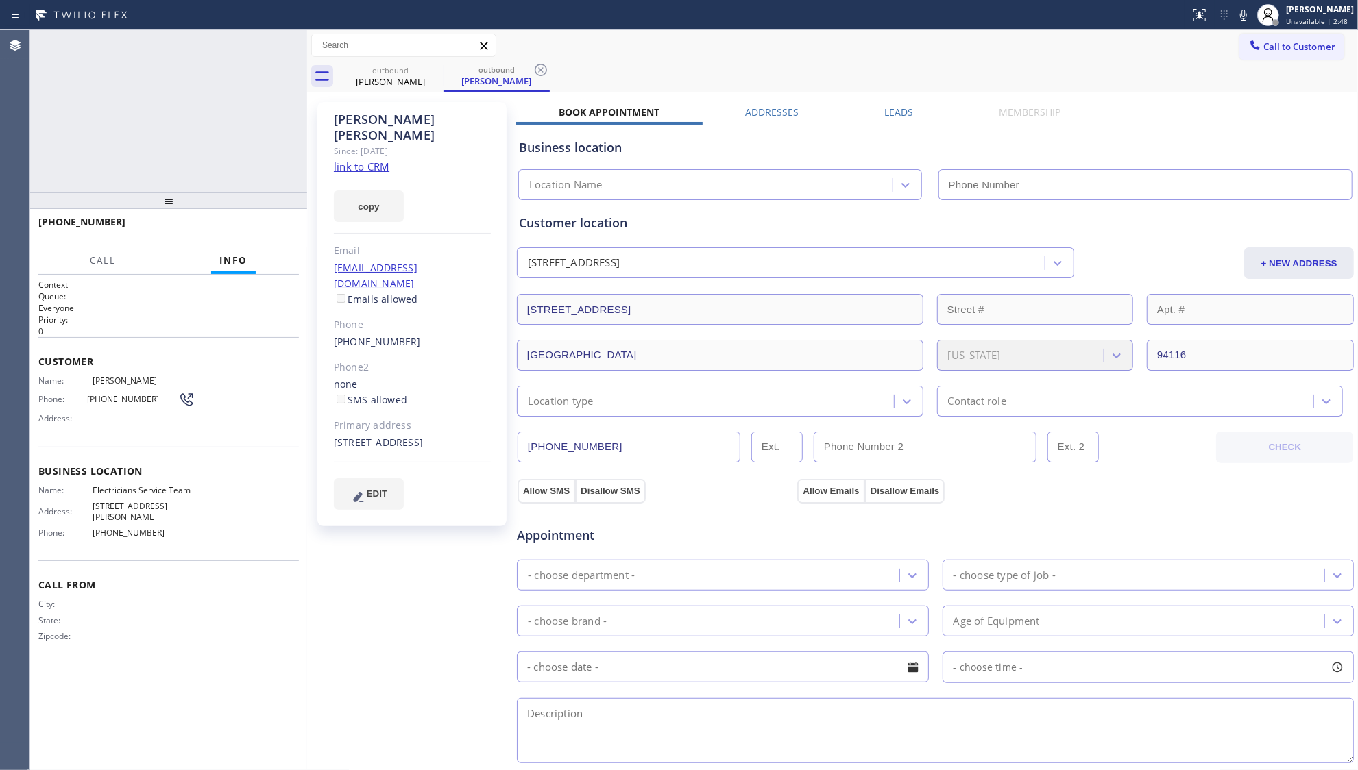
type input "[PHONE_NUMBER]"
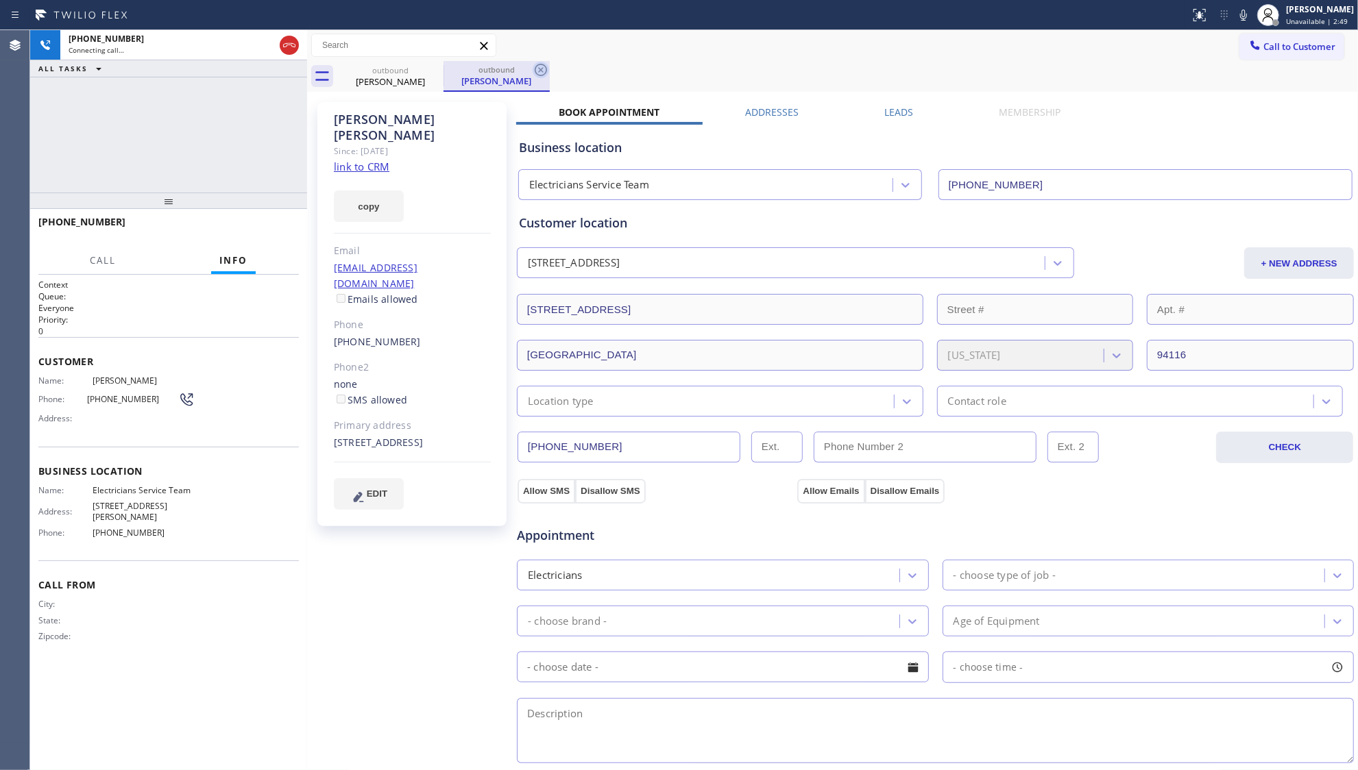
click at [540, 74] on icon at bounding box center [541, 70] width 16 height 16
click at [888, 113] on label "Leads" at bounding box center [898, 112] width 29 height 13
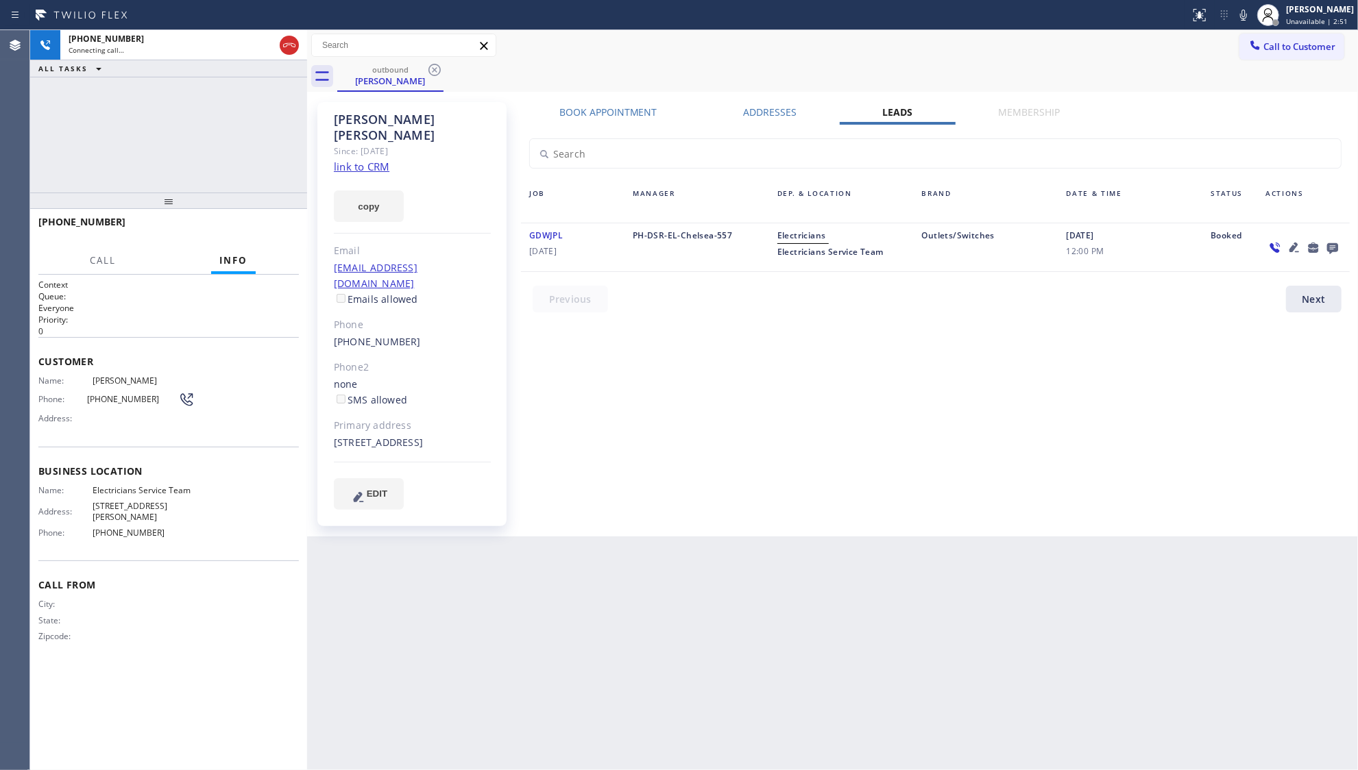
click at [1334, 247] on icon at bounding box center [1332, 247] width 16 height 17
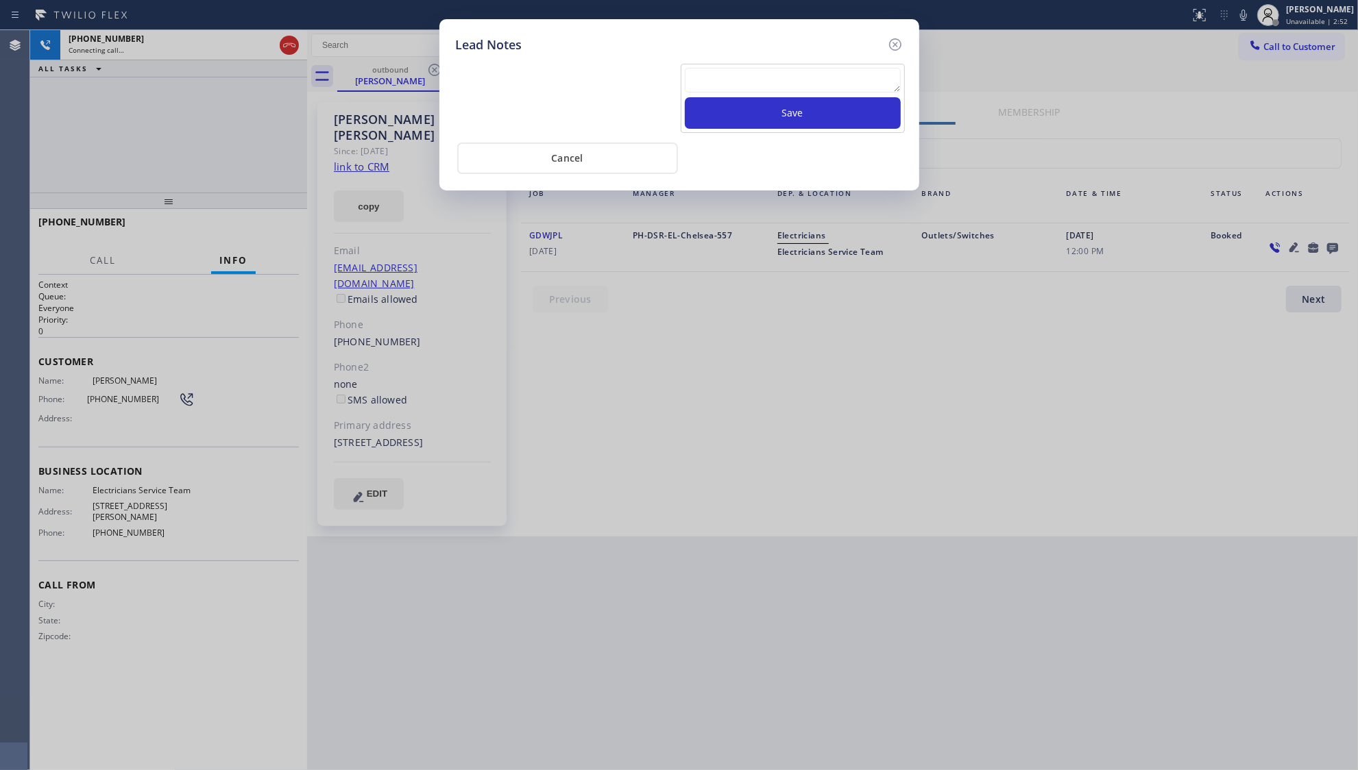
click at [755, 82] on textarea at bounding box center [793, 80] width 216 height 25
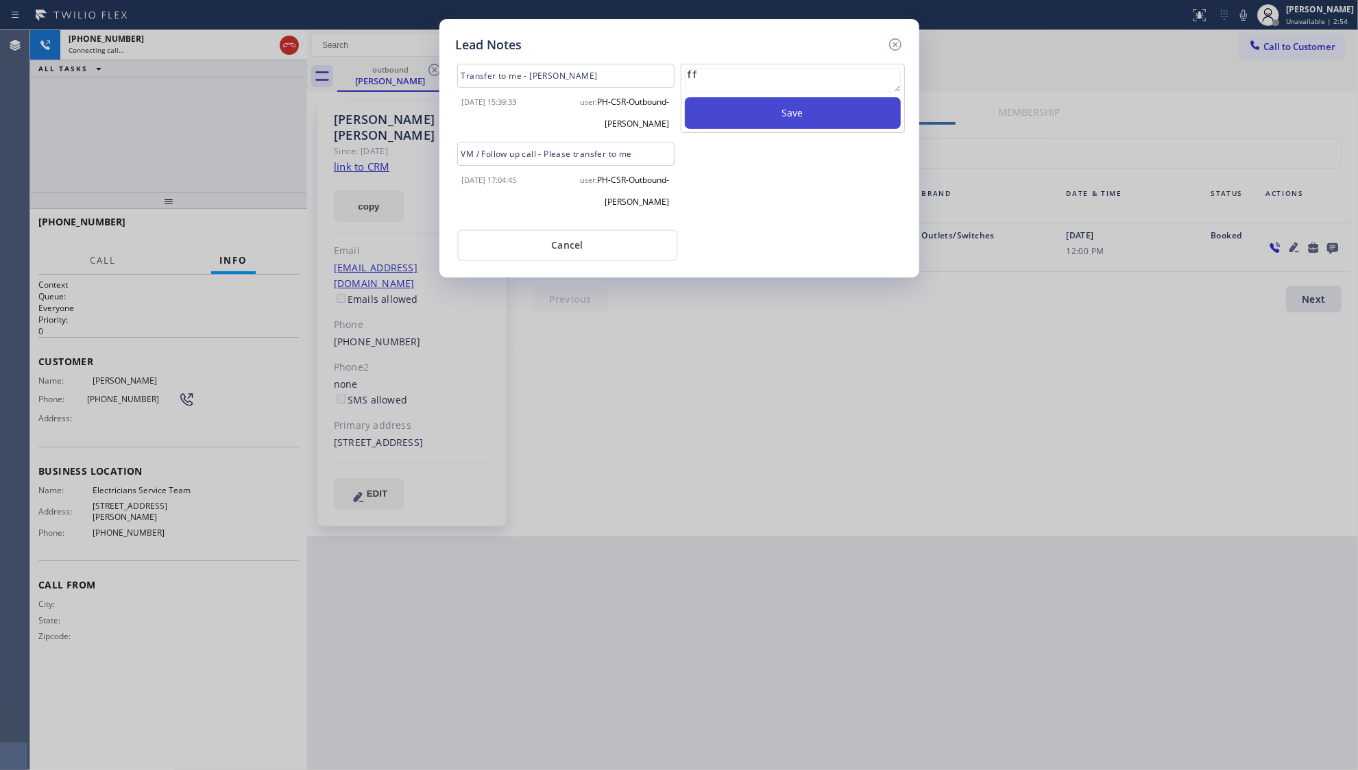
type textarea "ff"
click at [791, 107] on button "Save" at bounding box center [793, 113] width 216 height 32
click at [892, 42] on icon at bounding box center [894, 44] width 12 height 12
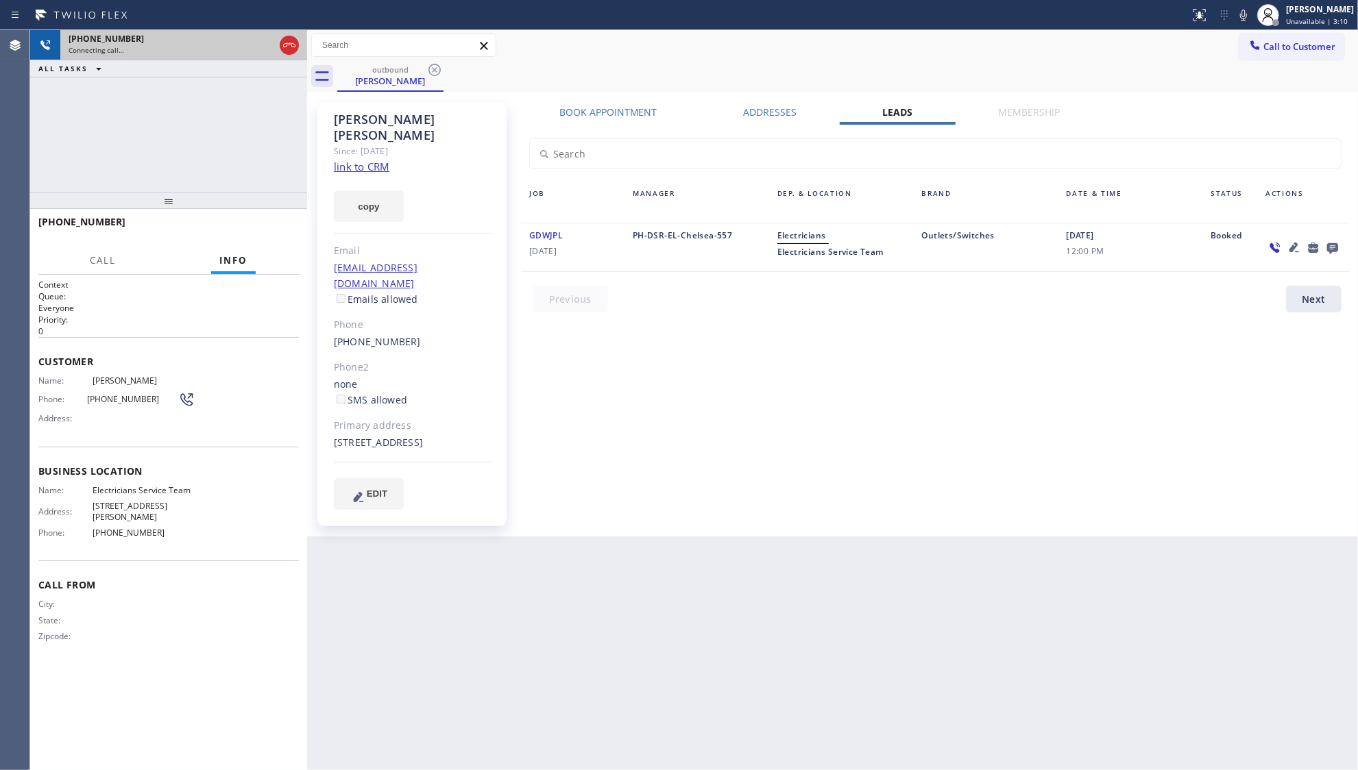
click at [287, 55] on div at bounding box center [289, 45] width 25 height 30
click at [289, 53] on icon at bounding box center [289, 45] width 16 height 16
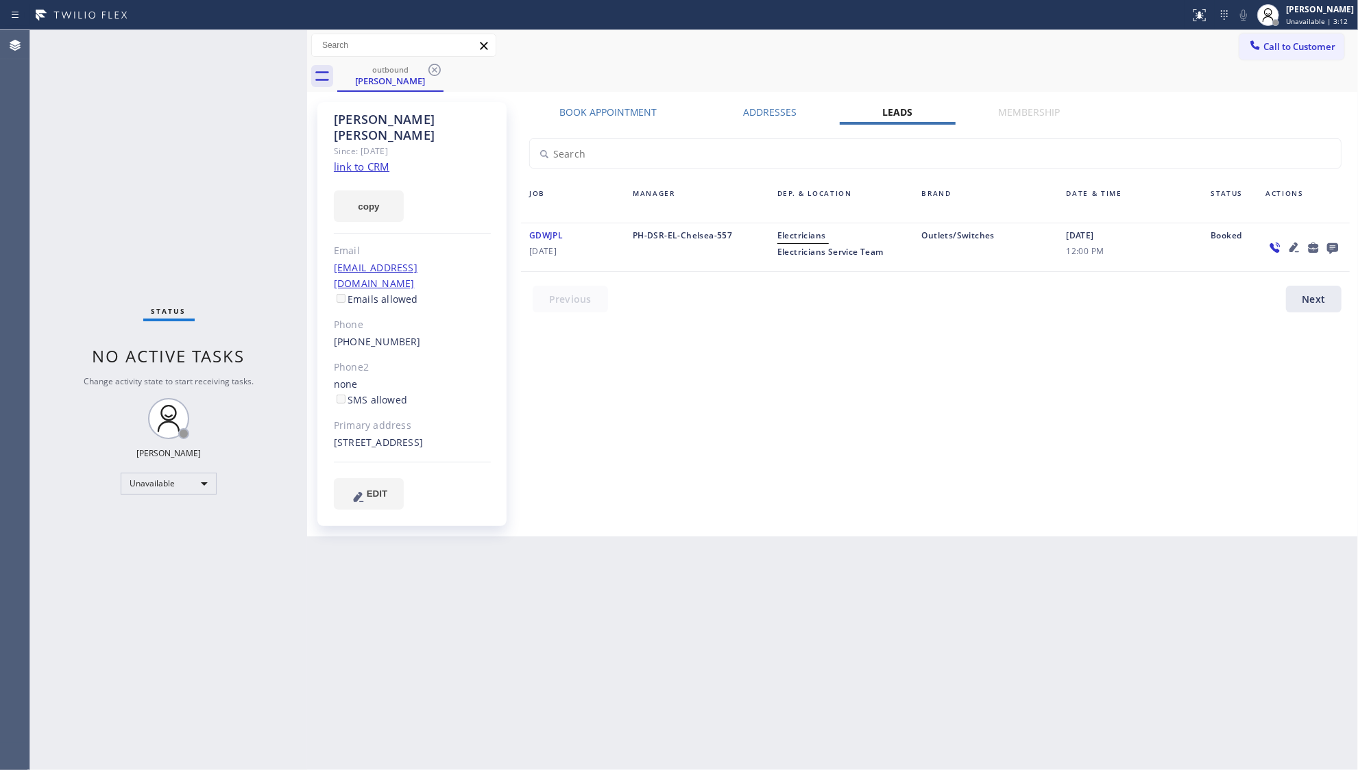
click at [445, 74] on div "outbound [PERSON_NAME]" at bounding box center [847, 76] width 1021 height 31
click at [432, 66] on icon at bounding box center [434, 70] width 16 height 16
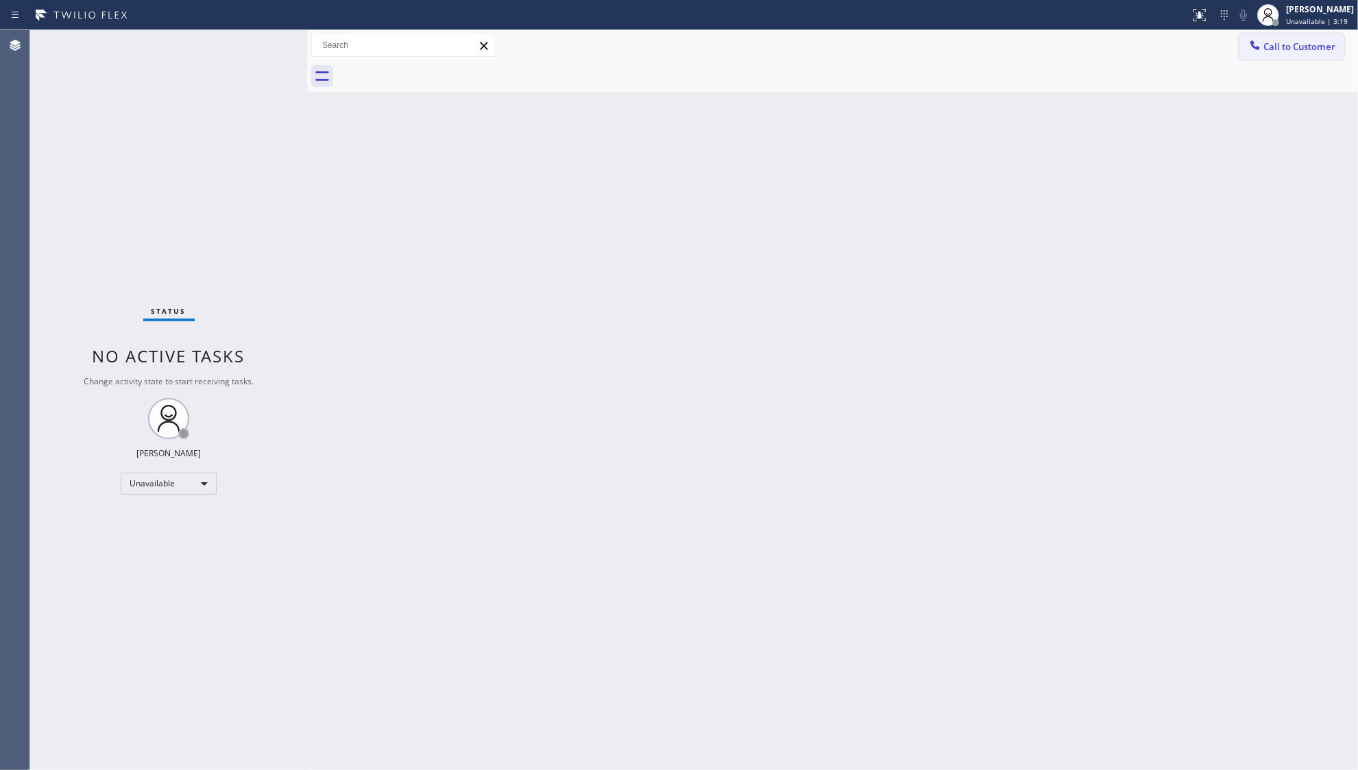
click at [1274, 41] on span "Call to Customer" at bounding box center [1299, 46] width 72 height 12
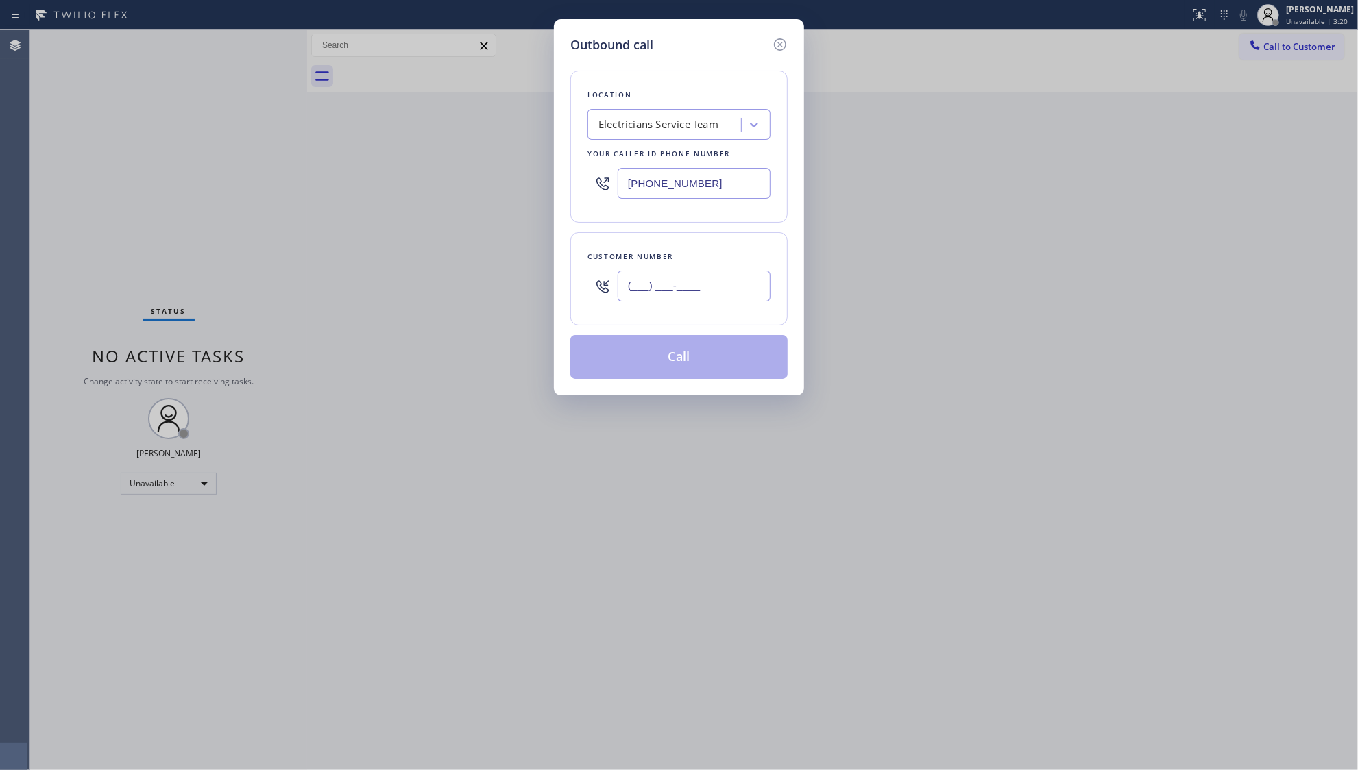
drag, startPoint x: 753, startPoint y: 299, endPoint x: 749, endPoint y: 289, distance: 10.8
click at [753, 297] on input "(___) ___-____" at bounding box center [694, 286] width 153 height 31
paste input "323) 915-8638"
type input "[PHONE_NUMBER]"
click at [672, 311] on div "Customer number [PHONE_NUMBER]" at bounding box center [678, 278] width 217 height 93
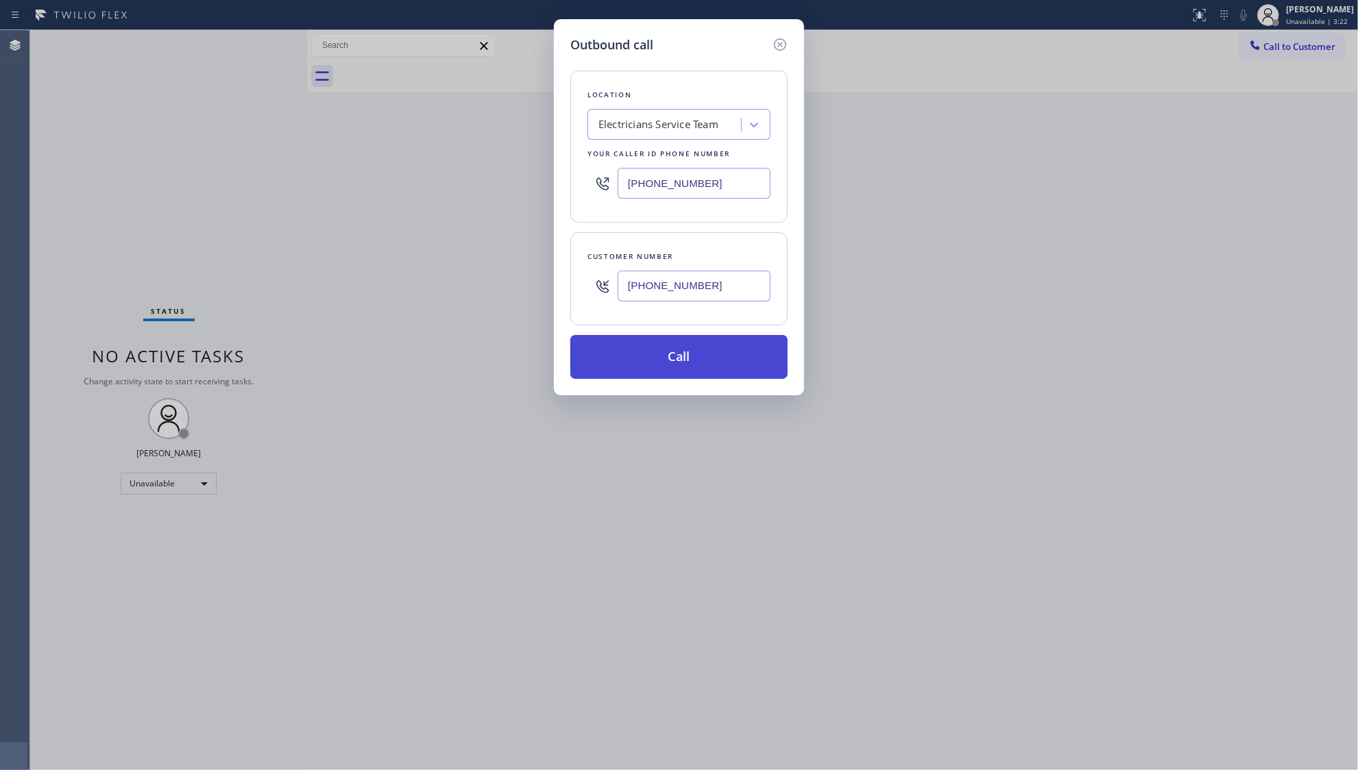
click at [677, 352] on button "Call" at bounding box center [678, 357] width 217 height 44
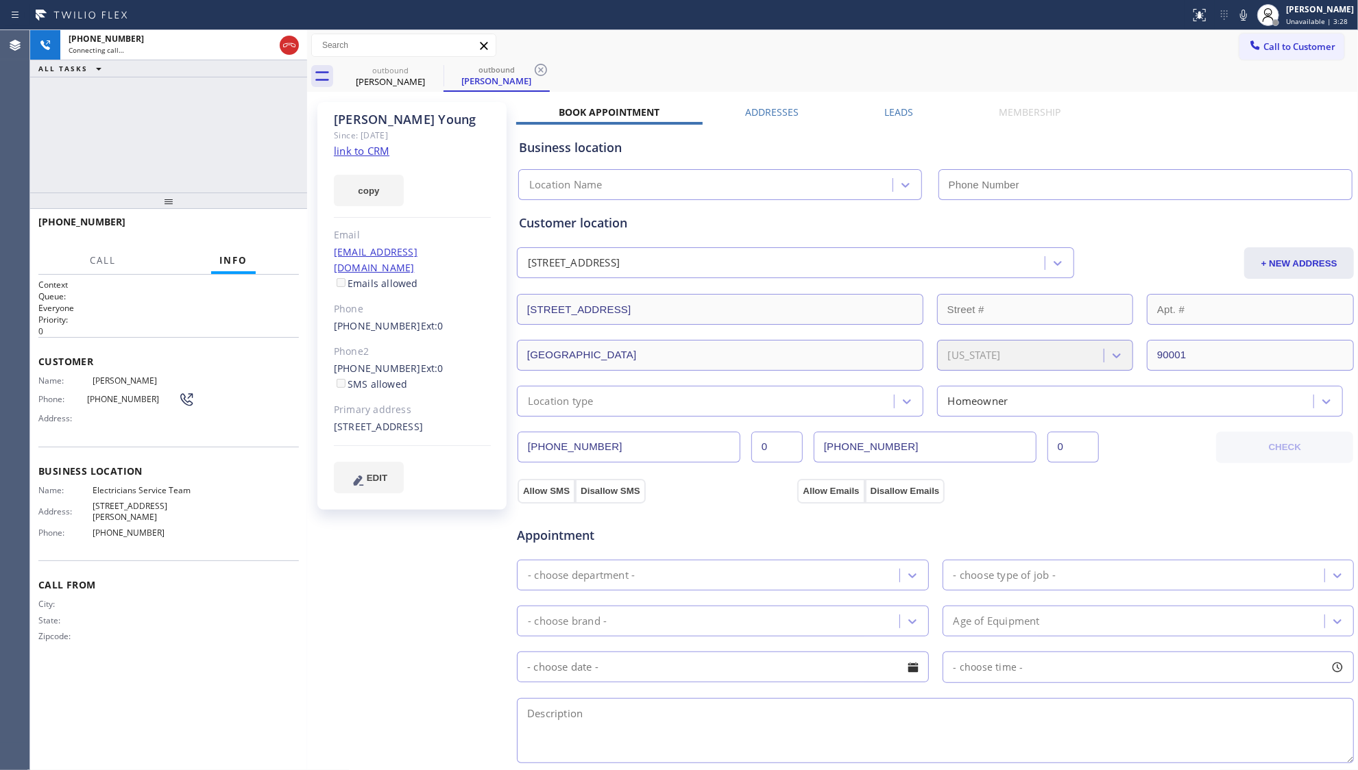
type input "[PHONE_NUMBER]"
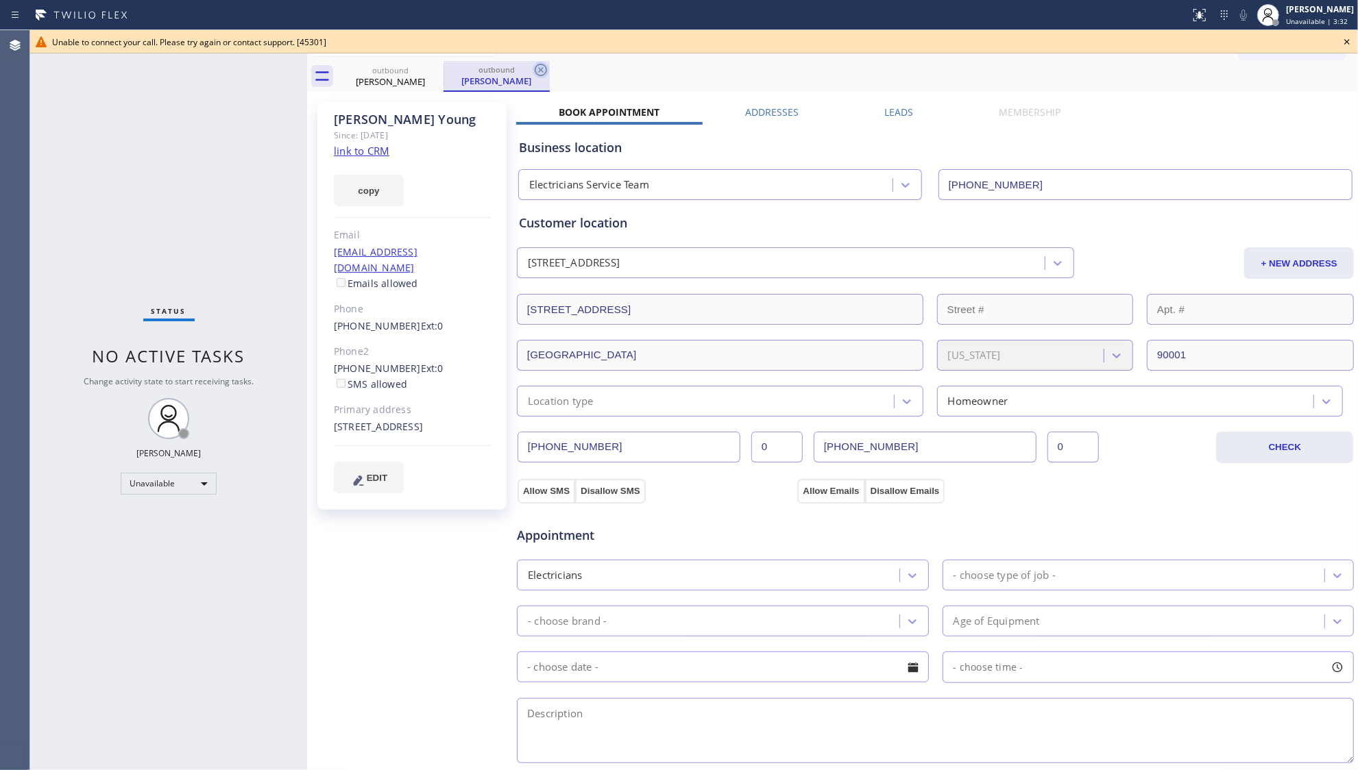
click at [537, 73] on icon at bounding box center [541, 70] width 16 height 16
click at [430, 69] on icon at bounding box center [434, 70] width 16 height 16
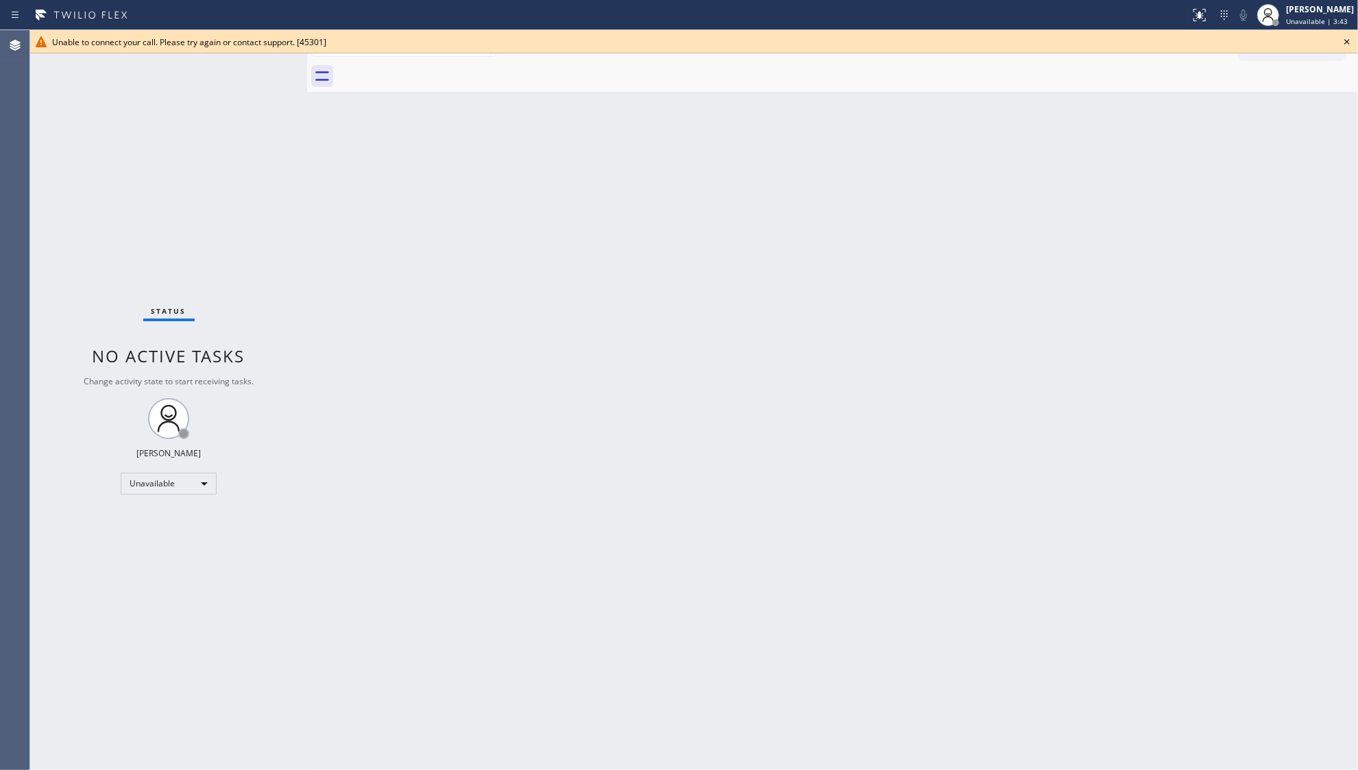
click at [1346, 44] on icon at bounding box center [1347, 42] width 16 height 16
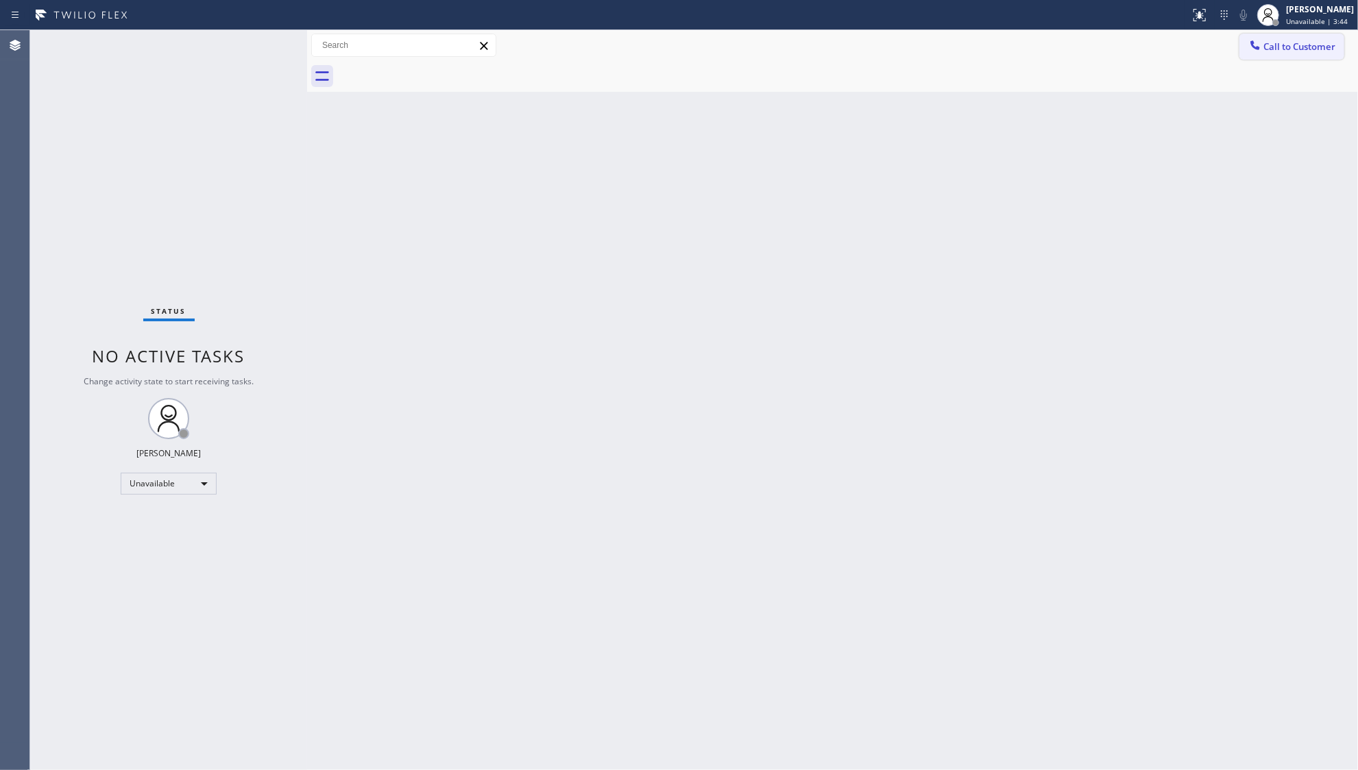
click at [1293, 47] on span "Call to Customer" at bounding box center [1299, 46] width 72 height 12
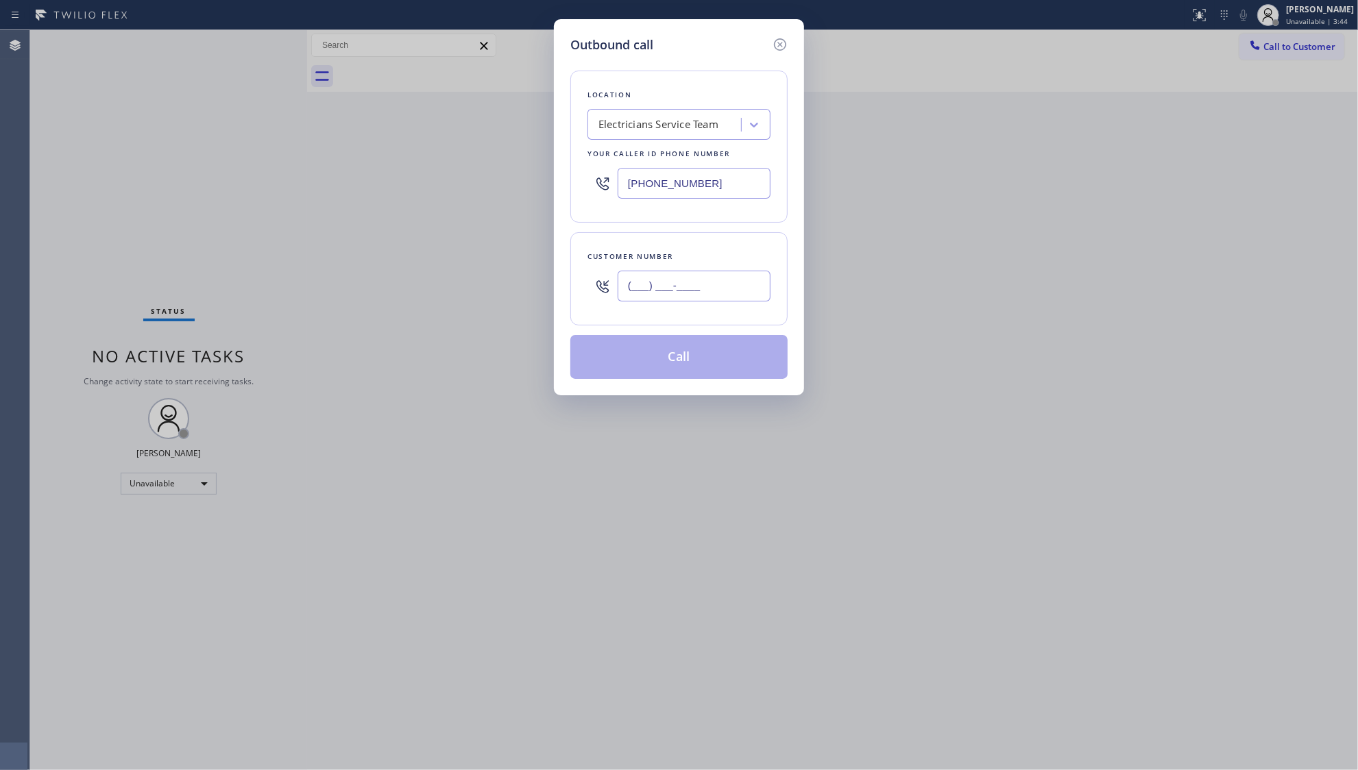
paste input "562) 489-6723"
click at [717, 289] on input "[PHONE_NUMBER]" at bounding box center [694, 286] width 153 height 31
type input "[PHONE_NUMBER]"
click at [685, 352] on button "Call" at bounding box center [678, 357] width 217 height 44
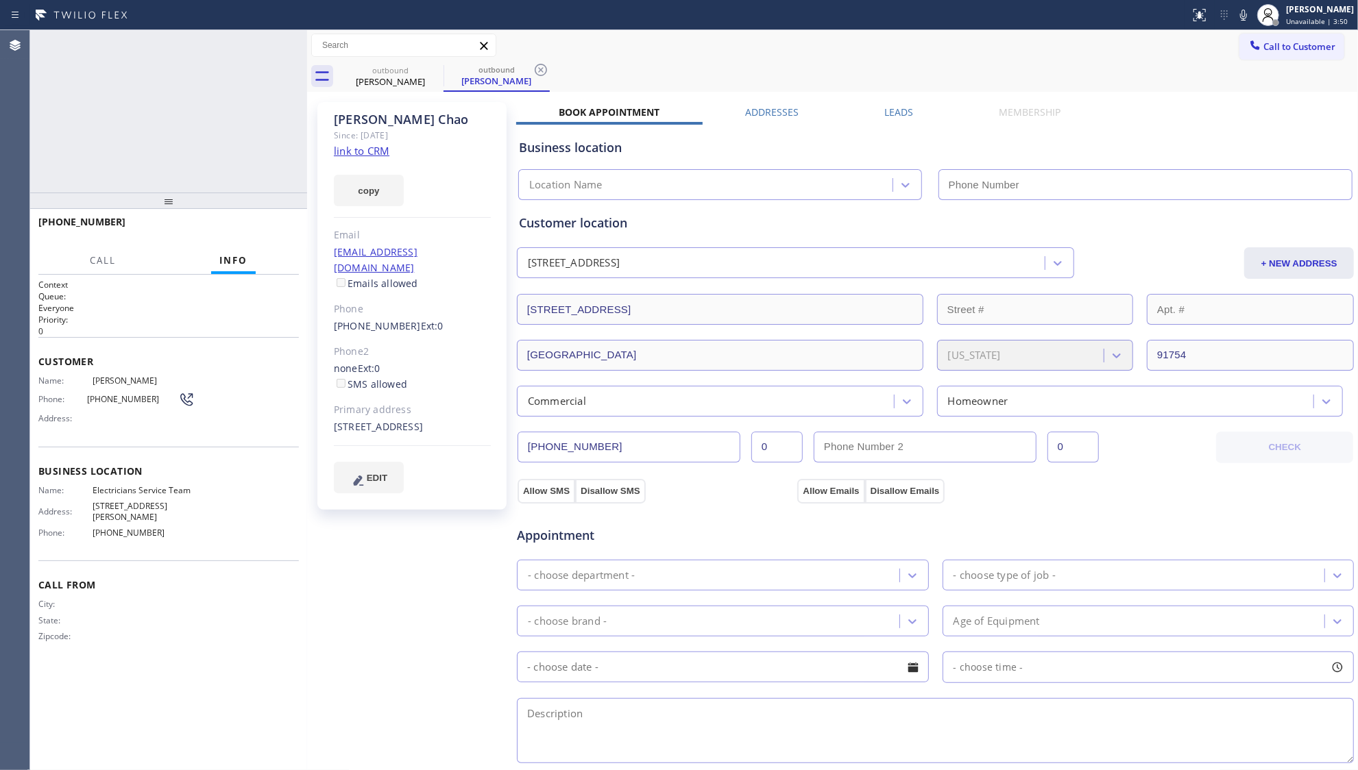
type input "[PHONE_NUMBER]"
click at [535, 78] on div at bounding box center [541, 70] width 16 height 16
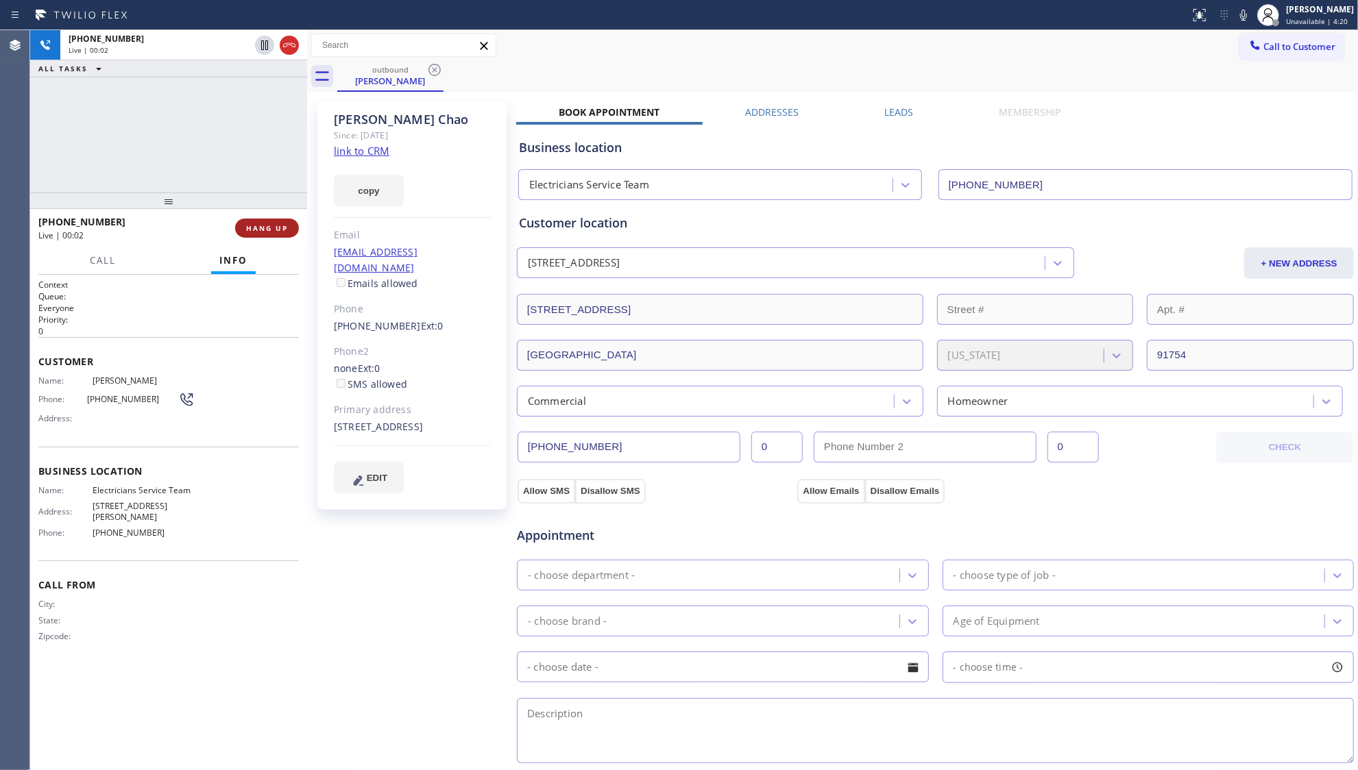
click at [269, 236] on button "HANG UP" at bounding box center [267, 228] width 64 height 19
click at [269, 234] on button "HANG UP" at bounding box center [267, 228] width 64 height 19
drag, startPoint x: 271, startPoint y: 229, endPoint x: 288, endPoint y: 233, distance: 17.0
drag, startPoint x: 288, startPoint y: 233, endPoint x: 254, endPoint y: 218, distance: 37.4
click at [254, 217] on div "[PHONE_NUMBER] Wrap up | 00:17 COMPLETE" at bounding box center [168, 228] width 260 height 36
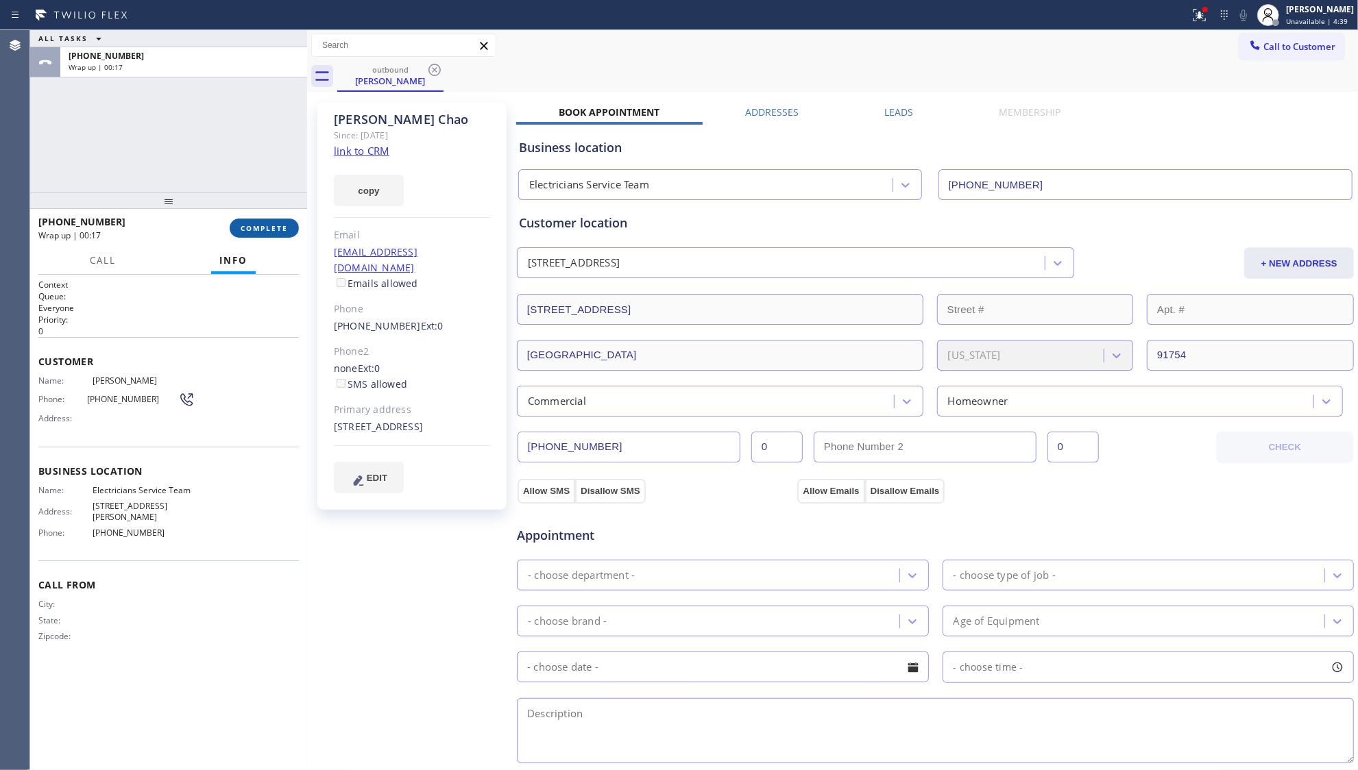
click at [258, 228] on span "COMPLETE" at bounding box center [264, 228] width 47 height 10
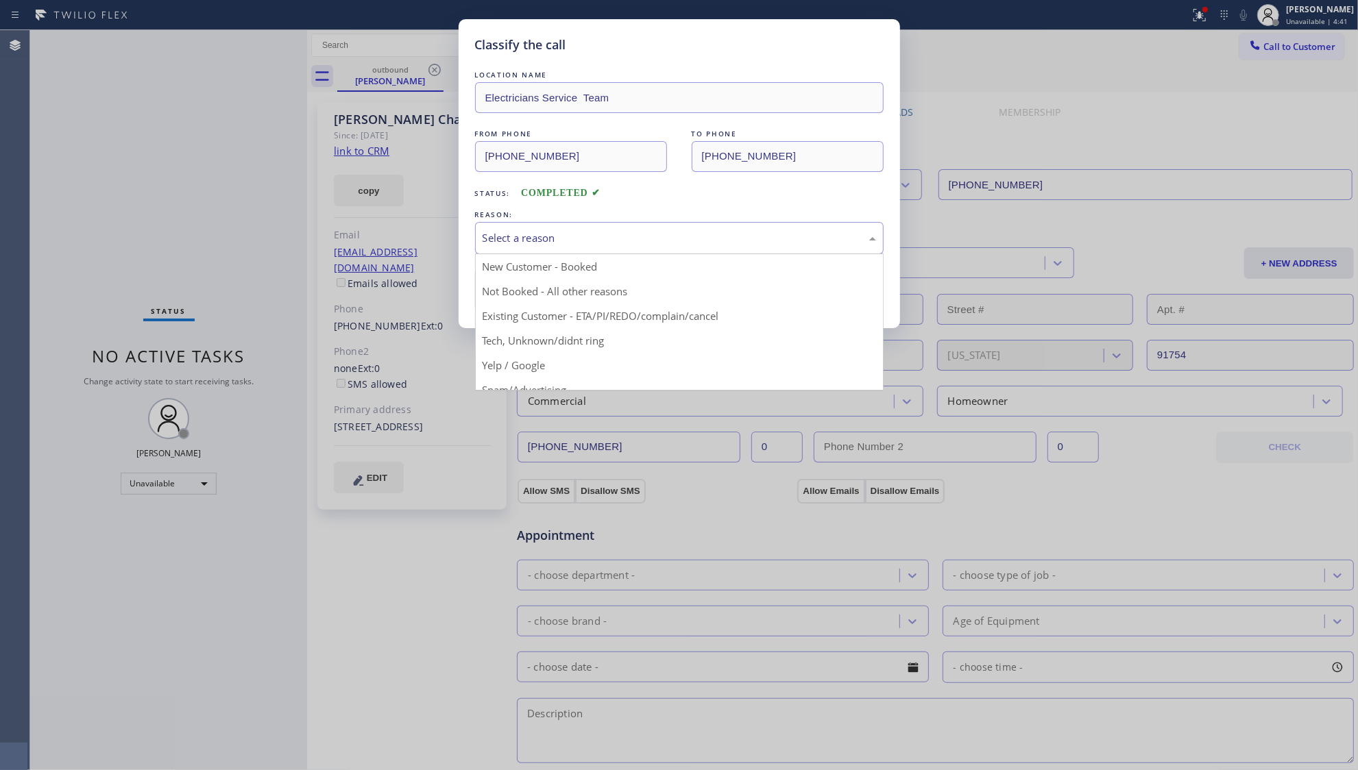
click at [546, 254] on div "Select a reason New Customer - Booked Not Booked - All other reasons Existing C…" at bounding box center [679, 238] width 409 height 32
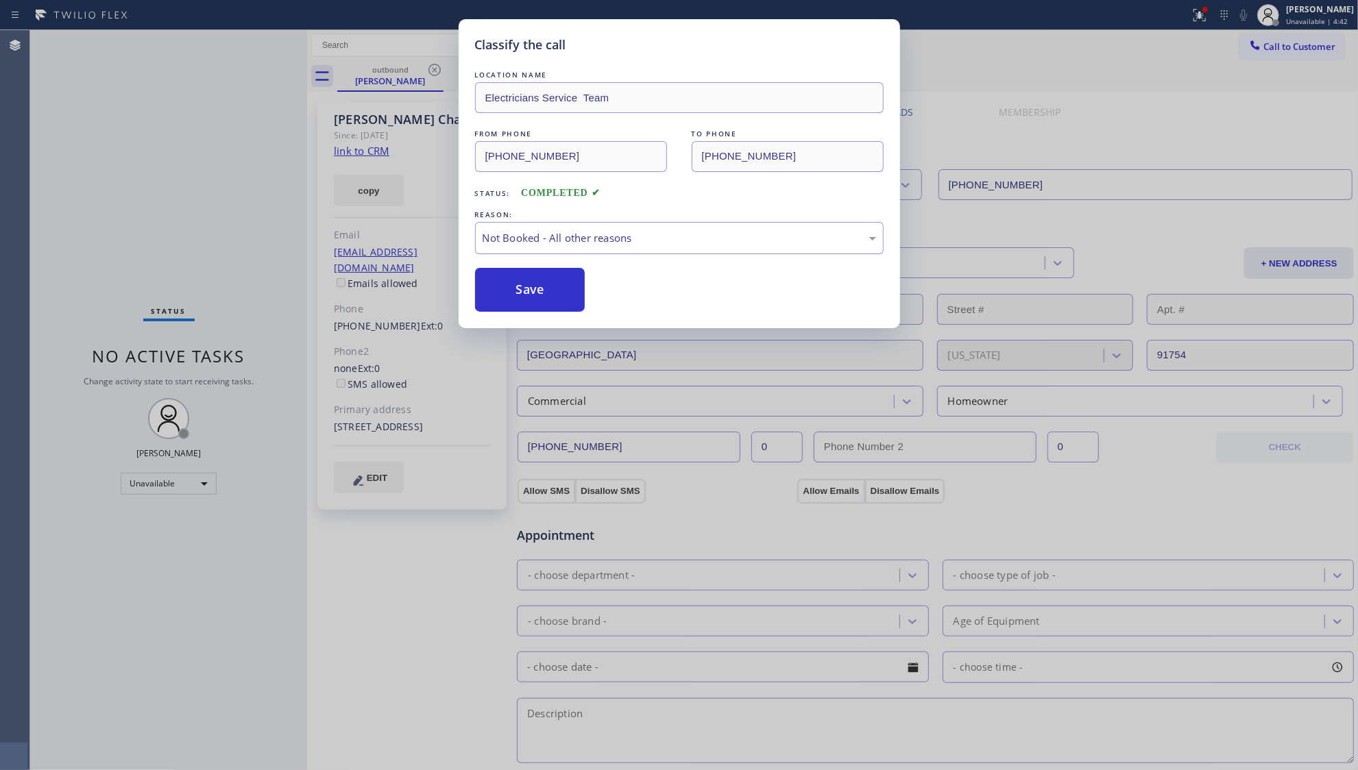
click at [513, 297] on button "Save" at bounding box center [530, 290] width 110 height 44
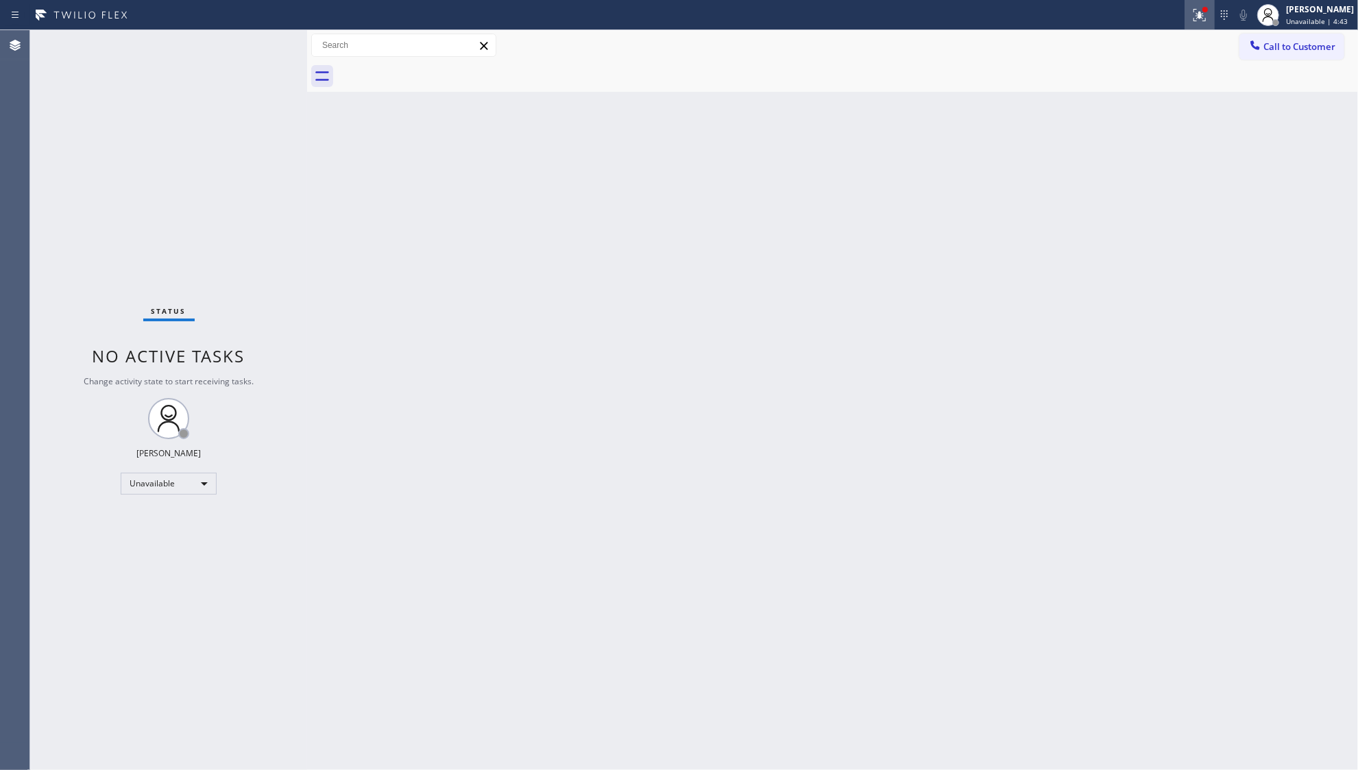
click at [1190, 20] on div at bounding box center [1199, 15] width 30 height 16
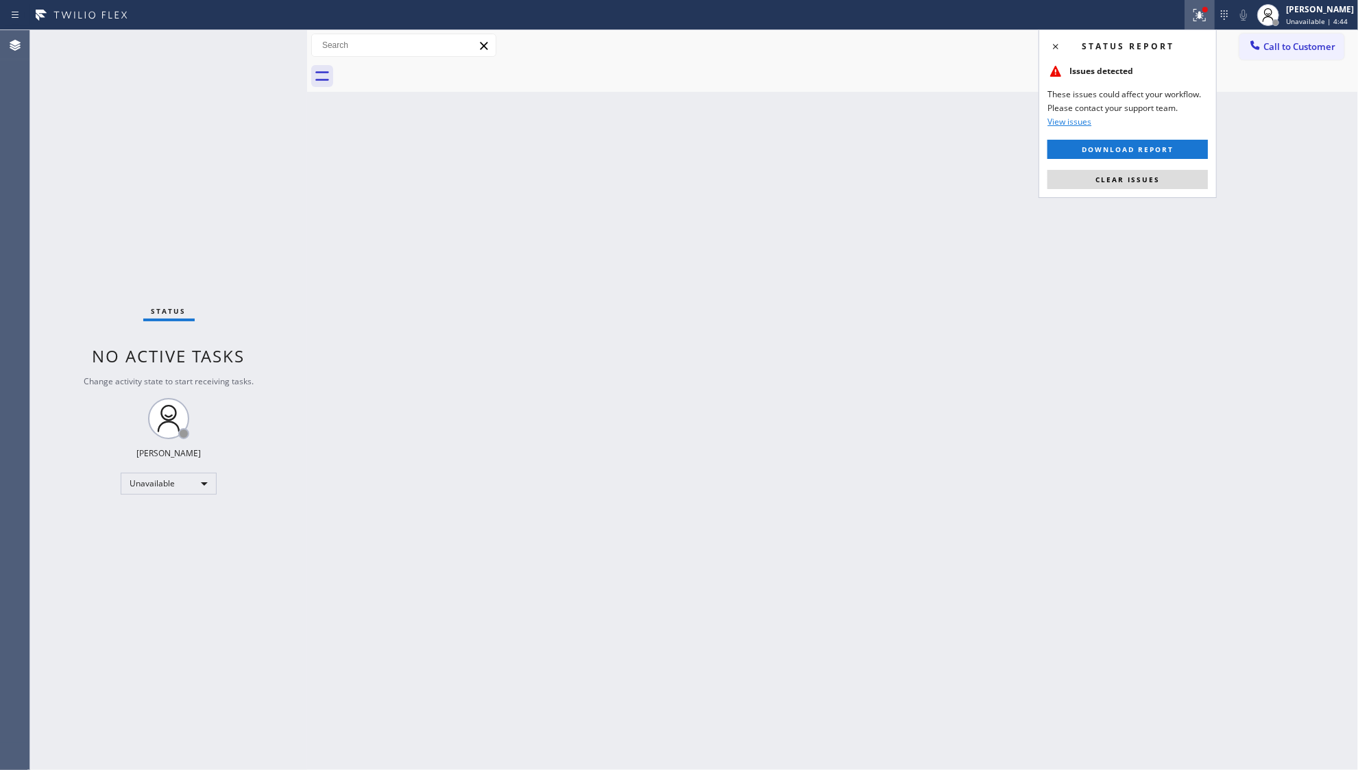
click at [1092, 181] on button "Clear issues" at bounding box center [1127, 179] width 160 height 19
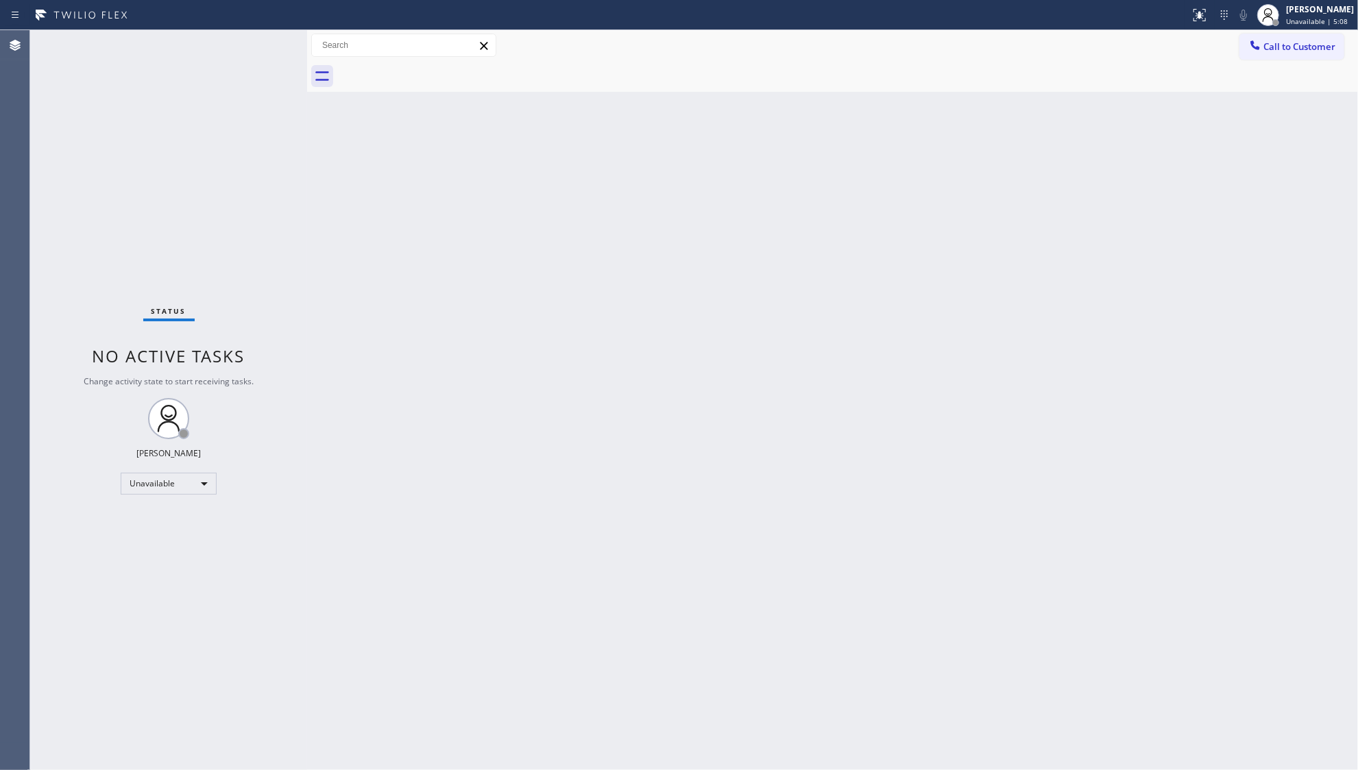
drag, startPoint x: 1056, startPoint y: 167, endPoint x: 897, endPoint y: 250, distance: 179.4
click at [897, 250] on div "Back to Dashboard Change Sender ID Customers Technicians Select a contact Outbo…" at bounding box center [832, 400] width 1051 height 740
drag, startPoint x: 1259, startPoint y: 40, endPoint x: 1232, endPoint y: 47, distance: 28.4
click at [1259, 41] on icon at bounding box center [1255, 45] width 14 height 14
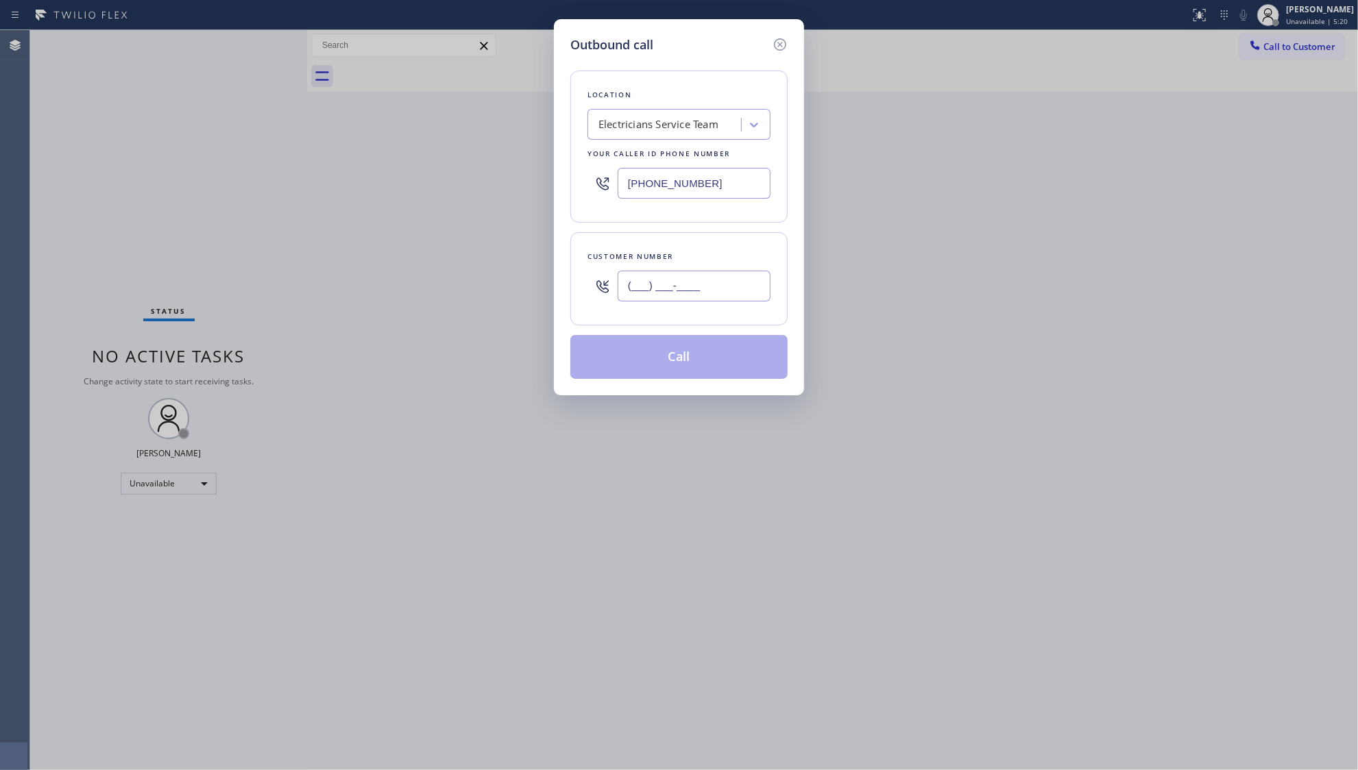
click at [758, 294] on input "(___) ___-____" at bounding box center [694, 286] width 153 height 31
paste input "305) 988-8205"
type input "[PHONE_NUMBER]"
click at [686, 357] on button "Call" at bounding box center [678, 357] width 217 height 44
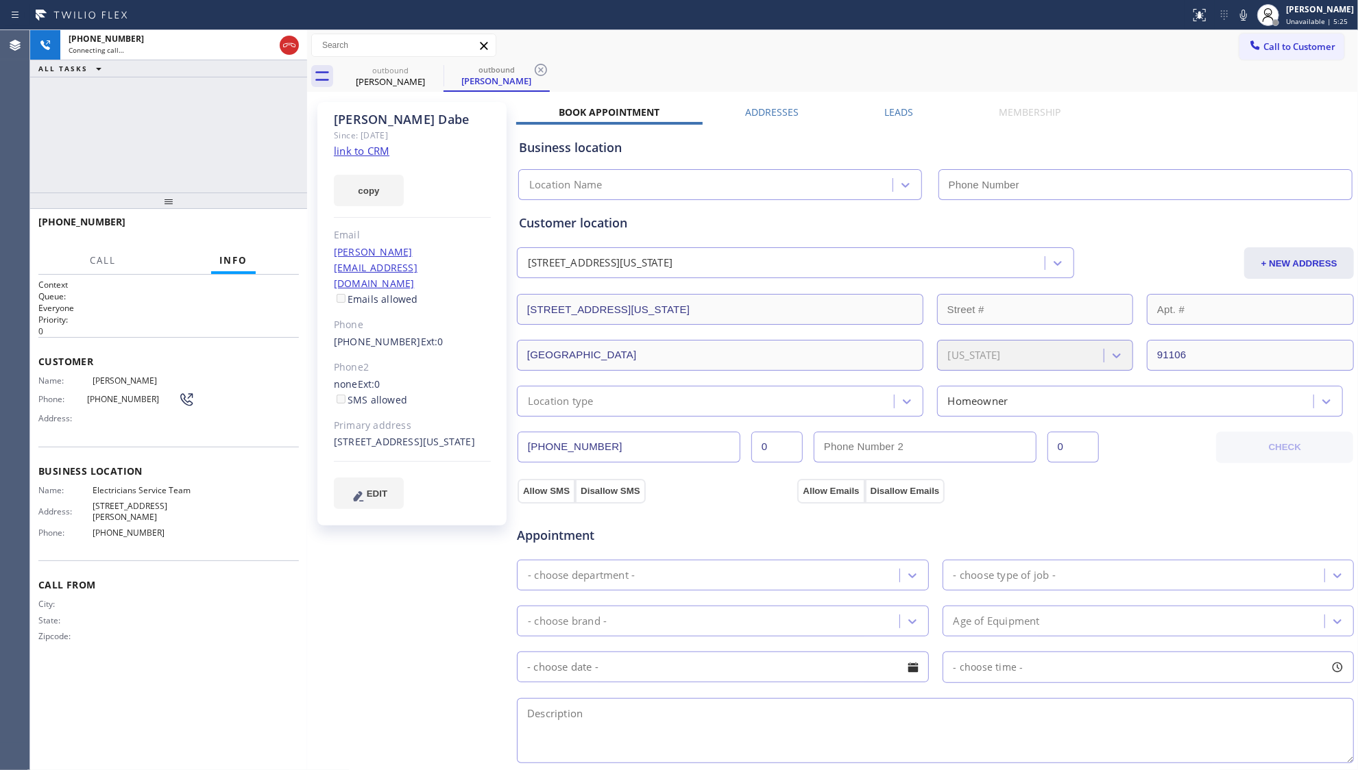
drag, startPoint x: 895, startPoint y: 114, endPoint x: 908, endPoint y: 121, distance: 14.5
click at [903, 119] on div "Book Appointment Addresses Leads Membership Business location Location Name Per…" at bounding box center [935, 558] width 838 height 905
type input "[PHONE_NUMBER]"
drag, startPoint x: 1104, startPoint y: 89, endPoint x: 996, endPoint y: 107, distance: 109.1
click at [1100, 90] on div "outbound [PERSON_NAME] outbound [PERSON_NAME]" at bounding box center [847, 76] width 1021 height 31
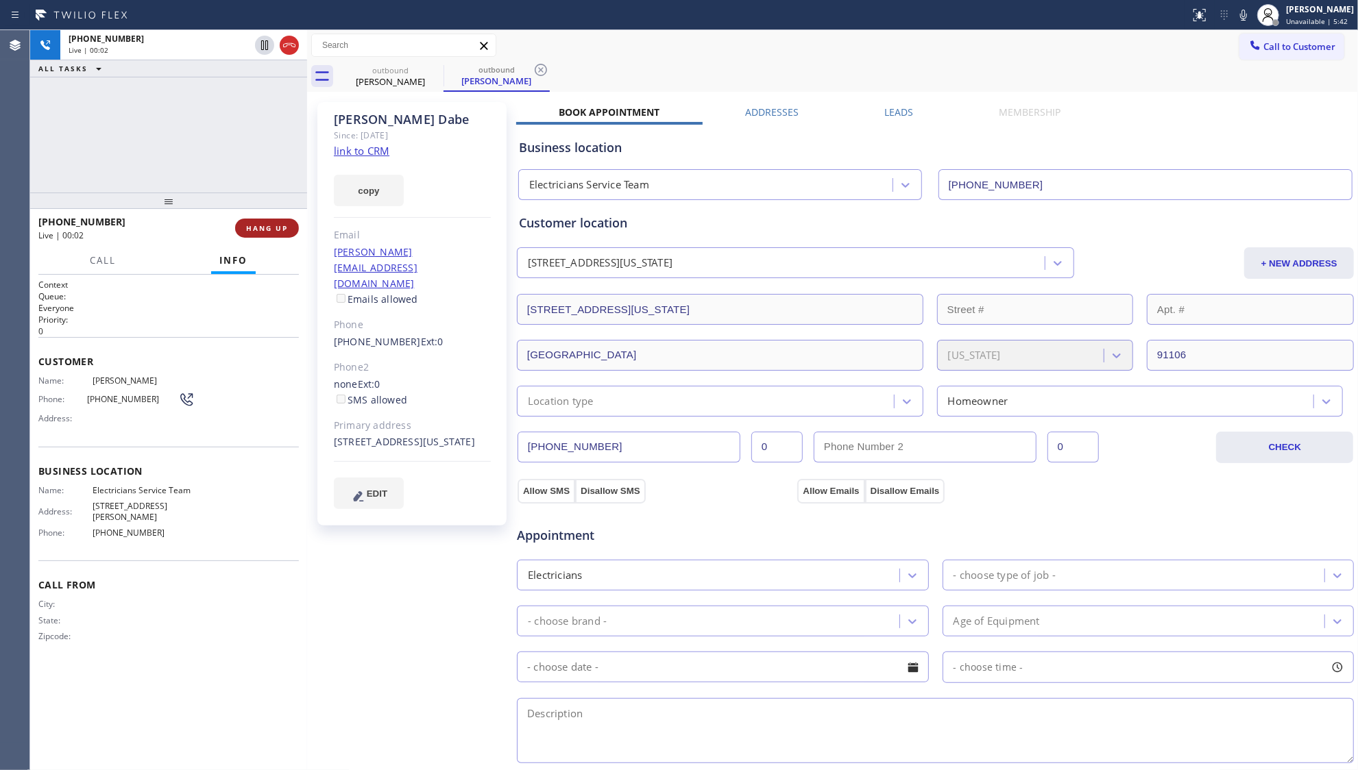
click at [267, 234] on button "HANG UP" at bounding box center [267, 228] width 64 height 19
click at [266, 231] on span "COMPLETE" at bounding box center [264, 228] width 47 height 10
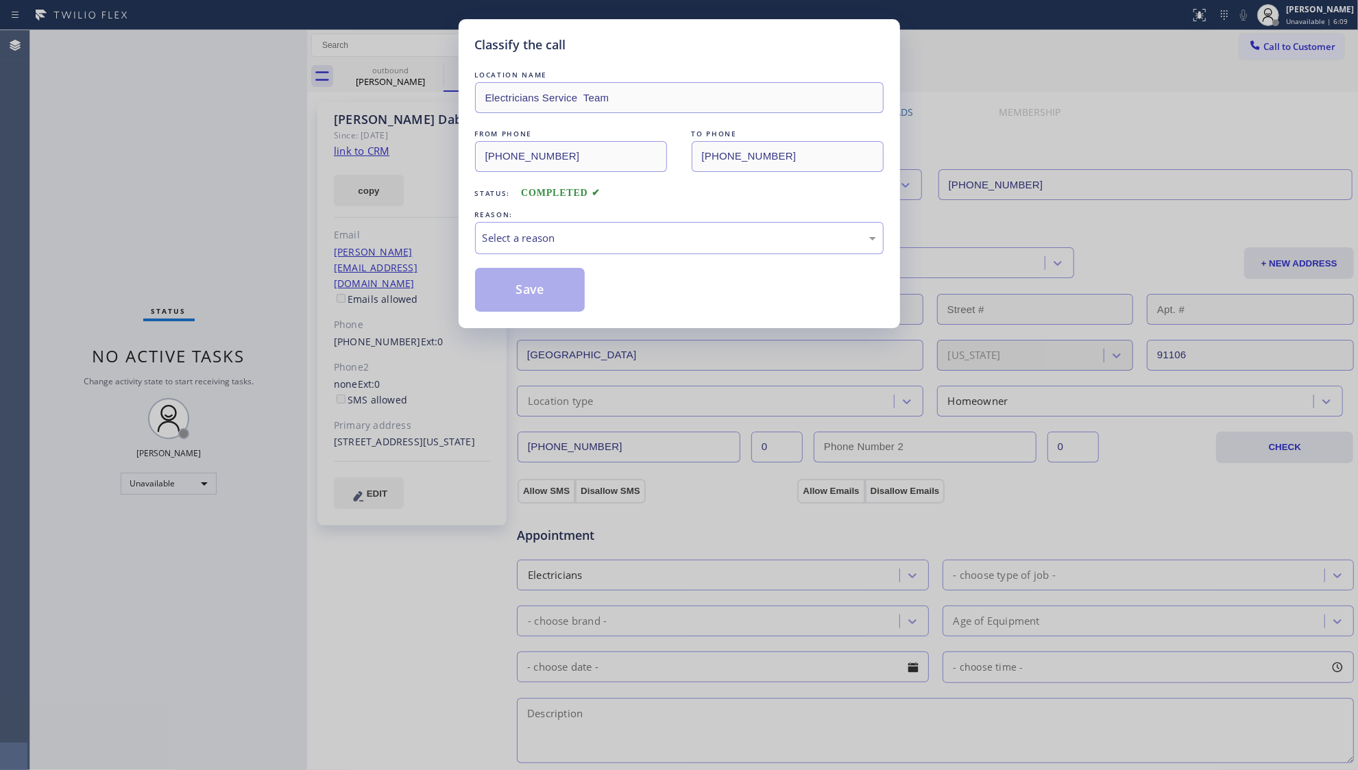
drag, startPoint x: 284, startPoint y: 237, endPoint x: 289, endPoint y: 171, distance: 66.7
click at [289, 171] on div "Classify the call LOCATION NAME Electricians Service Team FROM PHONE [PHONE_NUM…" at bounding box center [679, 385] width 1358 height 770
drag, startPoint x: 516, startPoint y: 252, endPoint x: 509, endPoint y: 287, distance: 35.1
click at [514, 253] on div "Select a reason" at bounding box center [679, 238] width 409 height 32
click at [513, 293] on button "Save" at bounding box center [530, 290] width 110 height 44
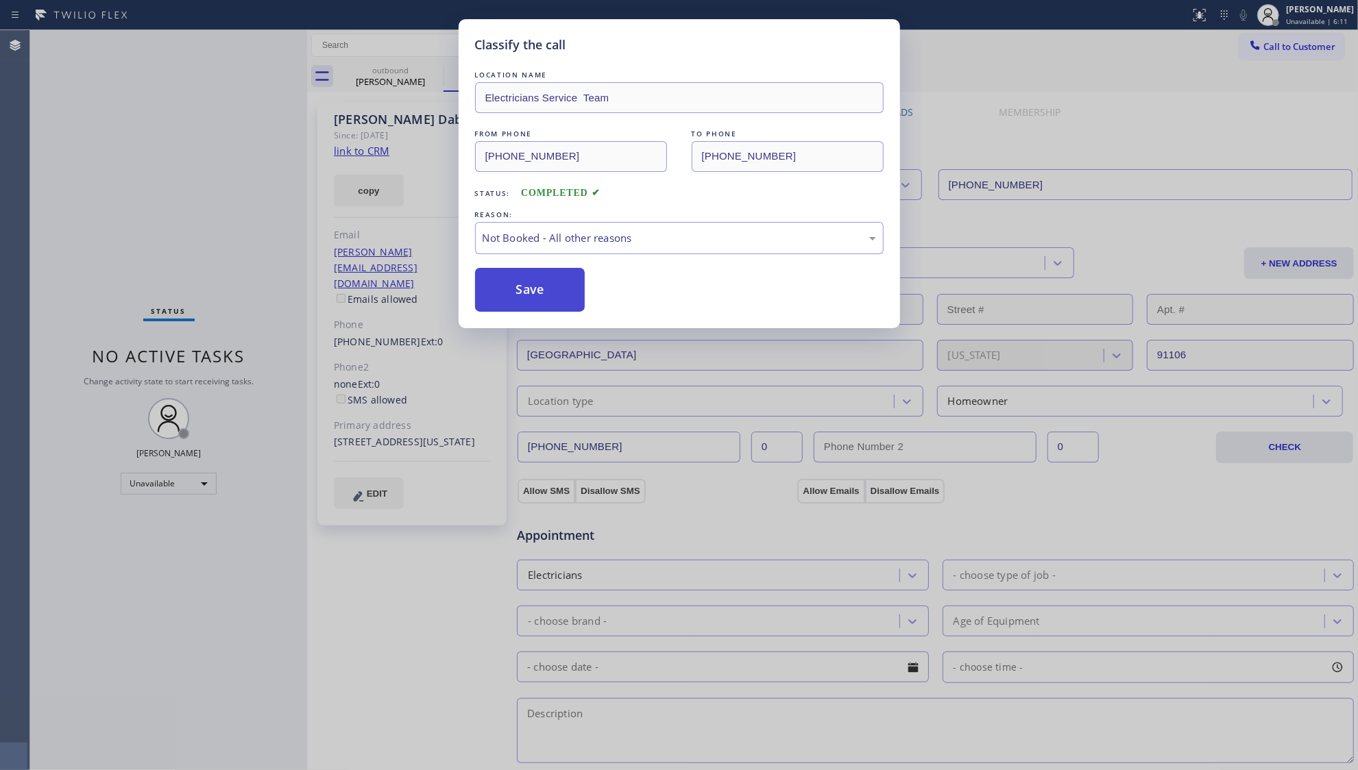
click at [513, 293] on button "Save" at bounding box center [530, 290] width 110 height 44
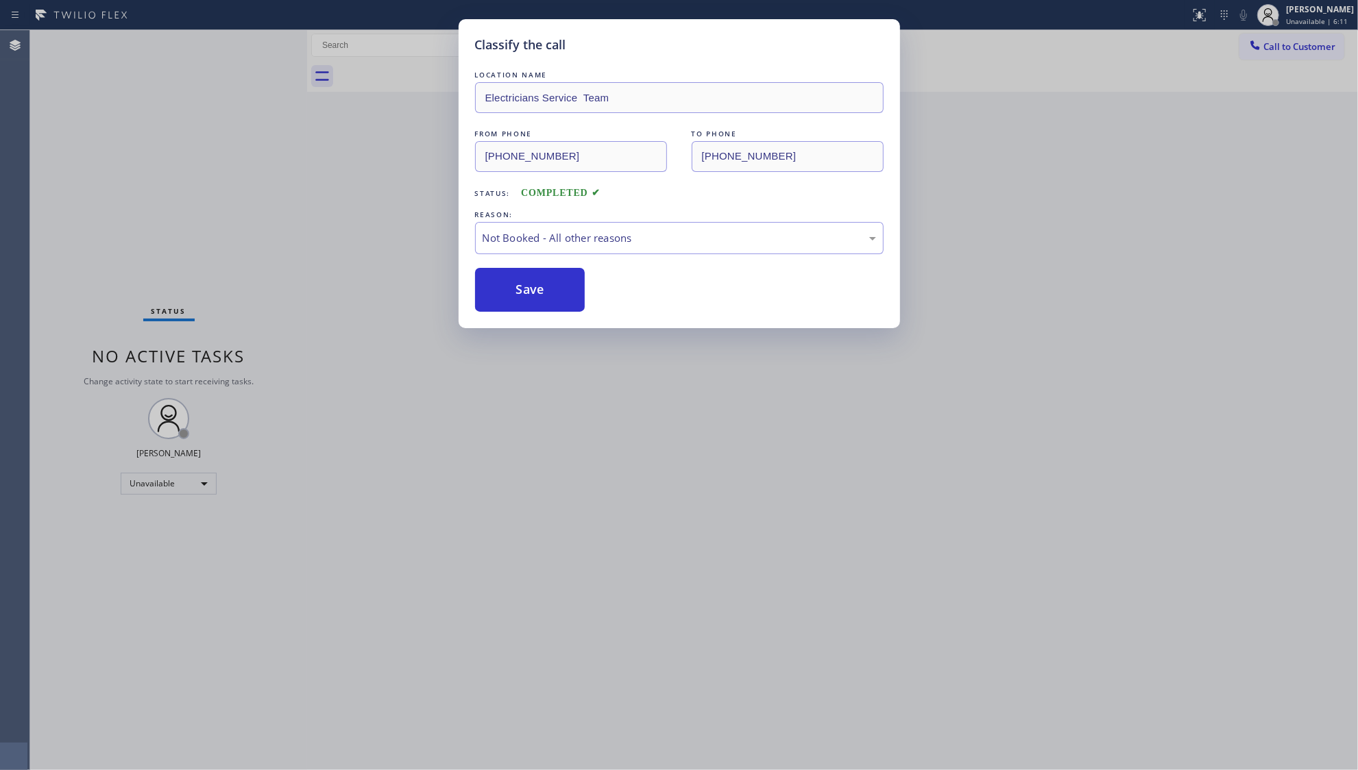
click at [340, 170] on div "Classify the call LOCATION NAME Electricians Service Team FROM PHONE [PHONE_NUM…" at bounding box center [679, 385] width 1358 height 770
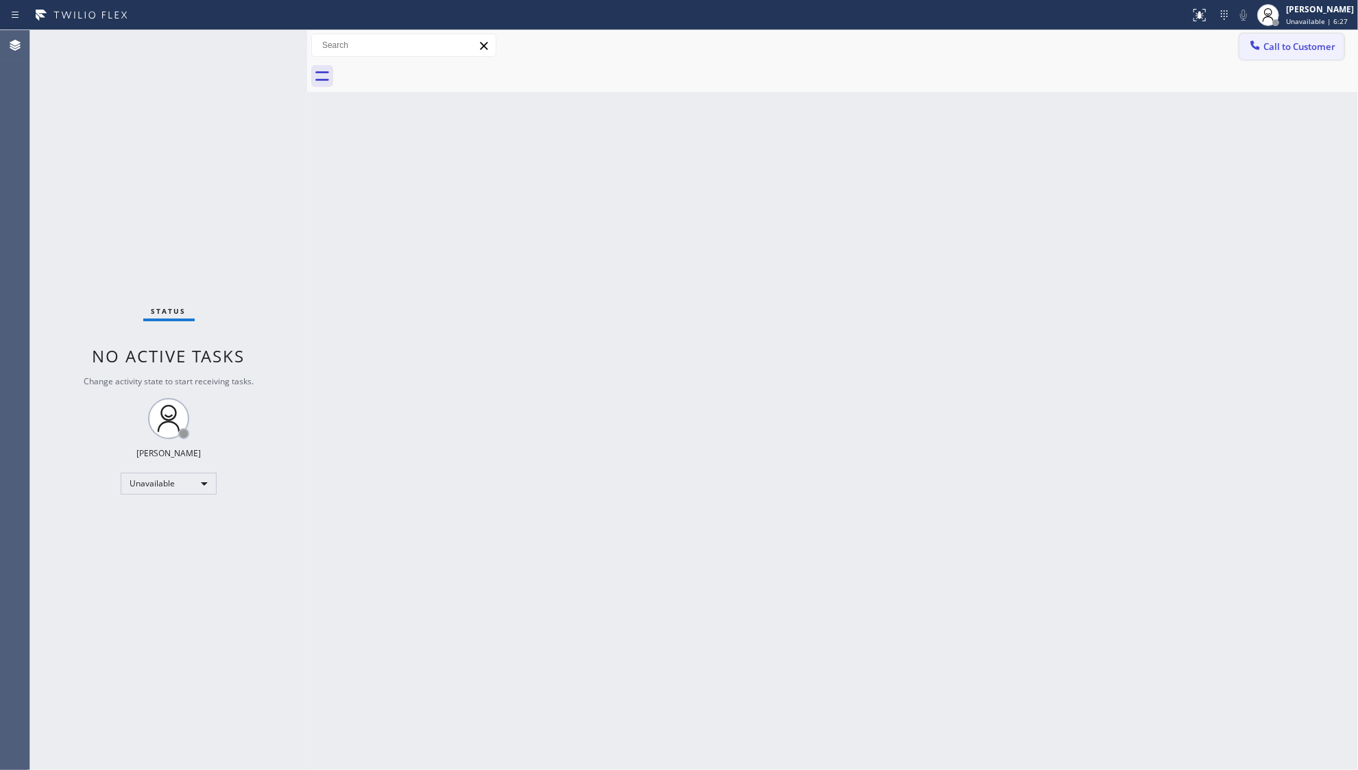
click at [1297, 59] on button "Call to Customer" at bounding box center [1291, 47] width 105 height 26
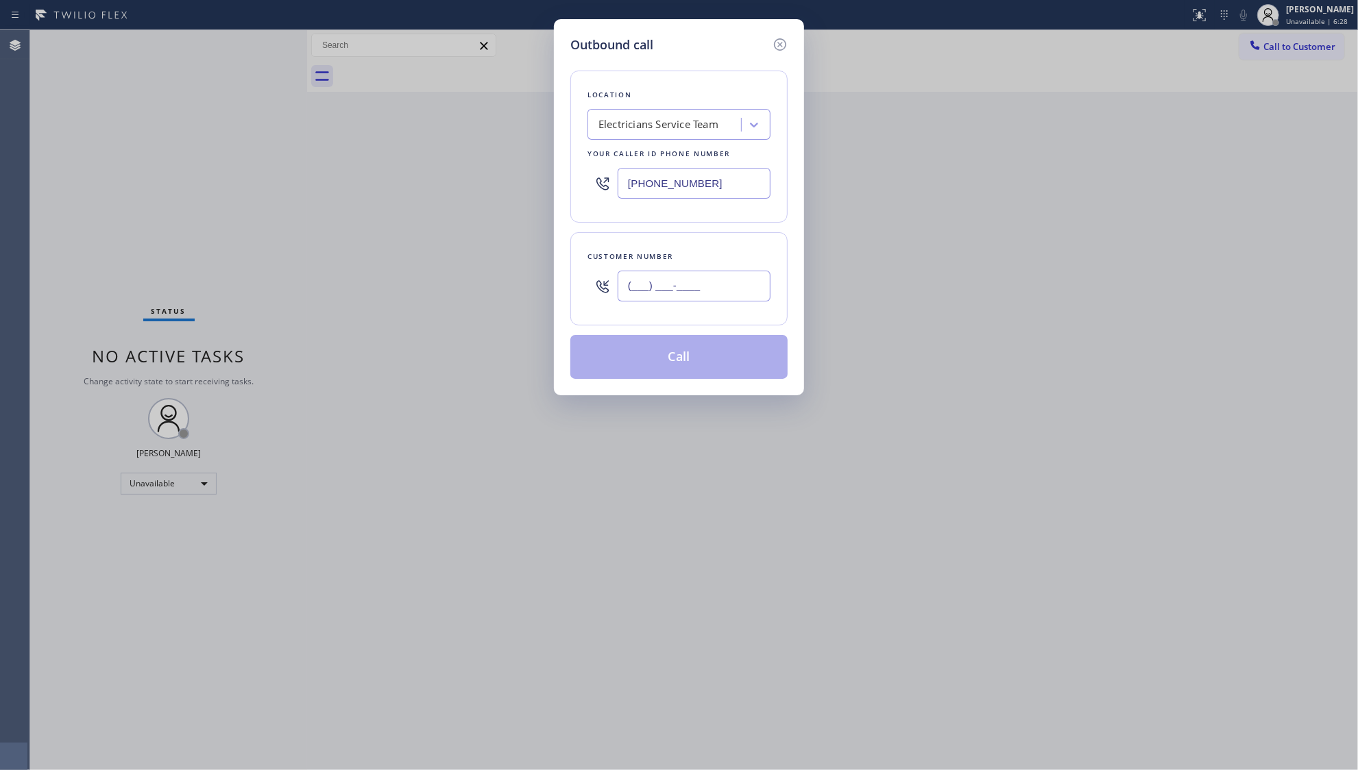
click at [694, 291] on input "(___) ___-____" at bounding box center [694, 286] width 153 height 31
paste input "303) 859-4375"
type input "[PHONE_NUMBER]"
drag, startPoint x: 677, startPoint y: 352, endPoint x: 766, endPoint y: 221, distance: 158.0
click at [680, 349] on button "Call" at bounding box center [678, 357] width 217 height 44
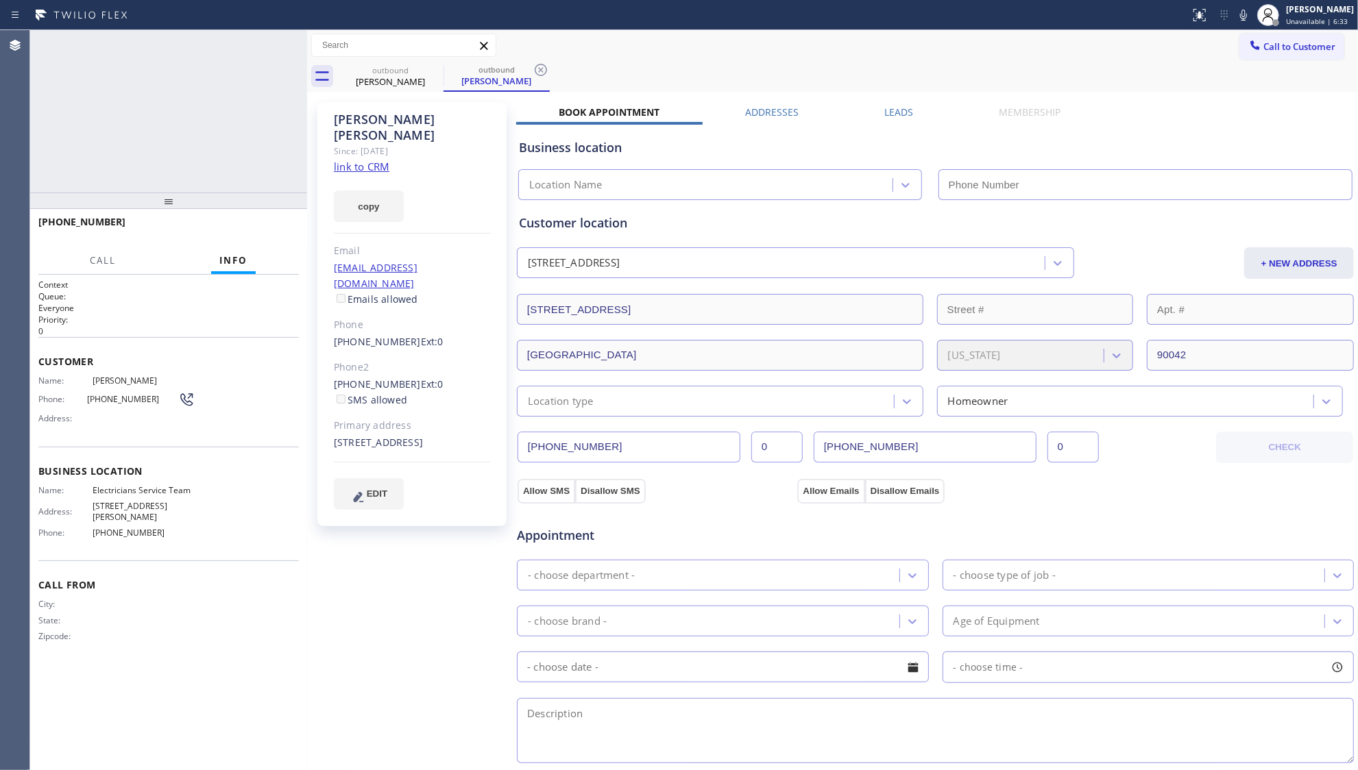
type input "[PHONE_NUMBER]"
drag, startPoint x: 855, startPoint y: 70, endPoint x: 694, endPoint y: 103, distance: 164.4
click at [850, 70] on div "outbound [PERSON_NAME] outbound [PERSON_NAME]" at bounding box center [847, 76] width 1021 height 31
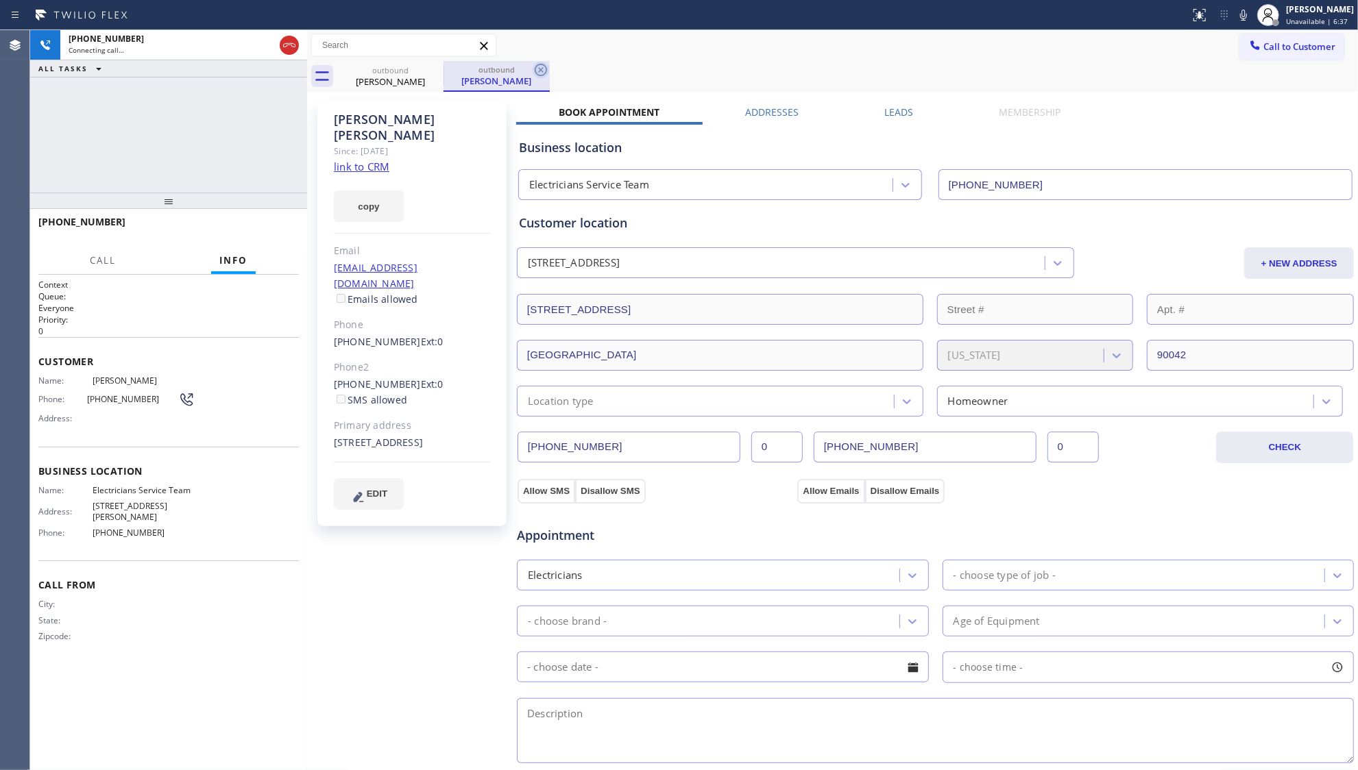
click at [530, 69] on div "outbound" at bounding box center [497, 69] width 104 height 10
click at [539, 66] on icon at bounding box center [541, 70] width 16 height 16
click at [292, 232] on button "HANG UP" at bounding box center [267, 228] width 64 height 19
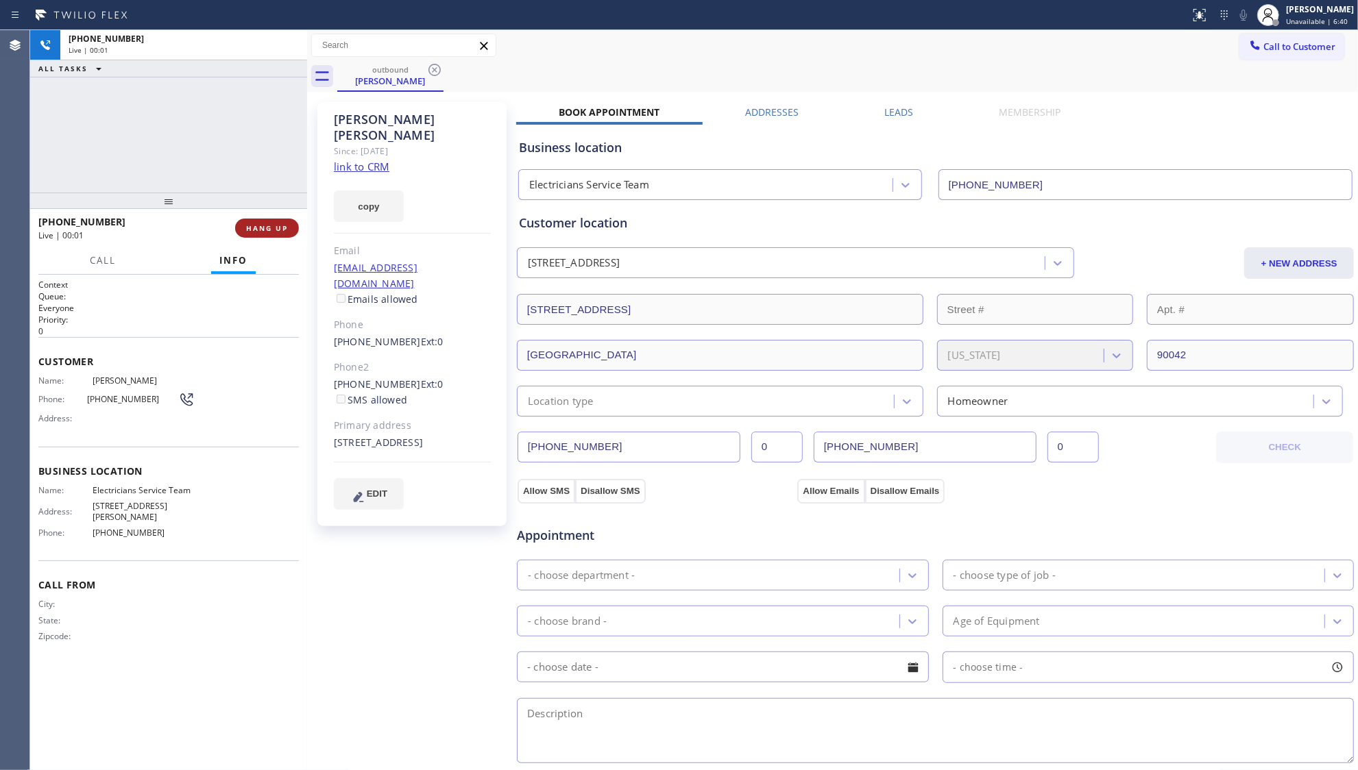
click at [292, 231] on button "HANG UP" at bounding box center [267, 228] width 64 height 19
click at [291, 229] on button "COMPLETE" at bounding box center [264, 228] width 69 height 19
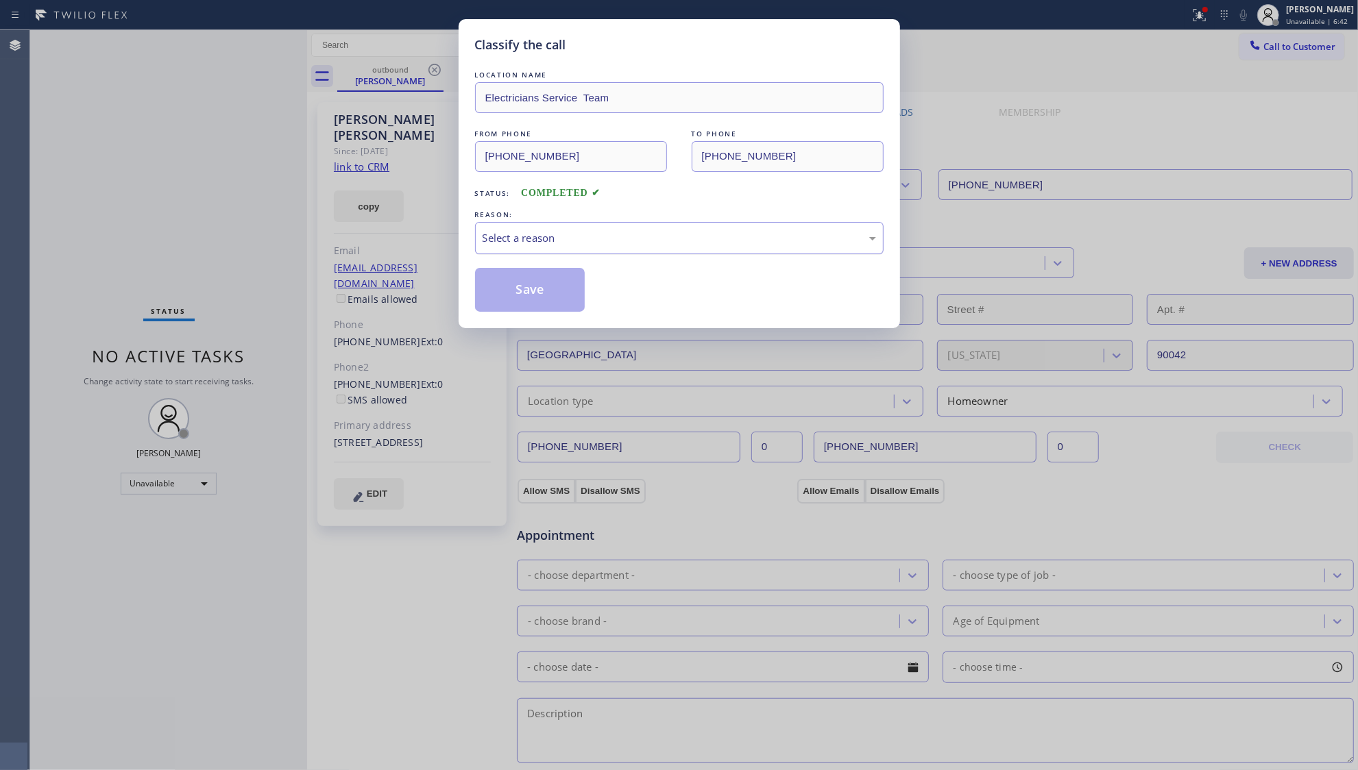
click at [498, 251] on div "Select a reason" at bounding box center [679, 238] width 409 height 32
click at [500, 295] on button "Save" at bounding box center [530, 290] width 110 height 44
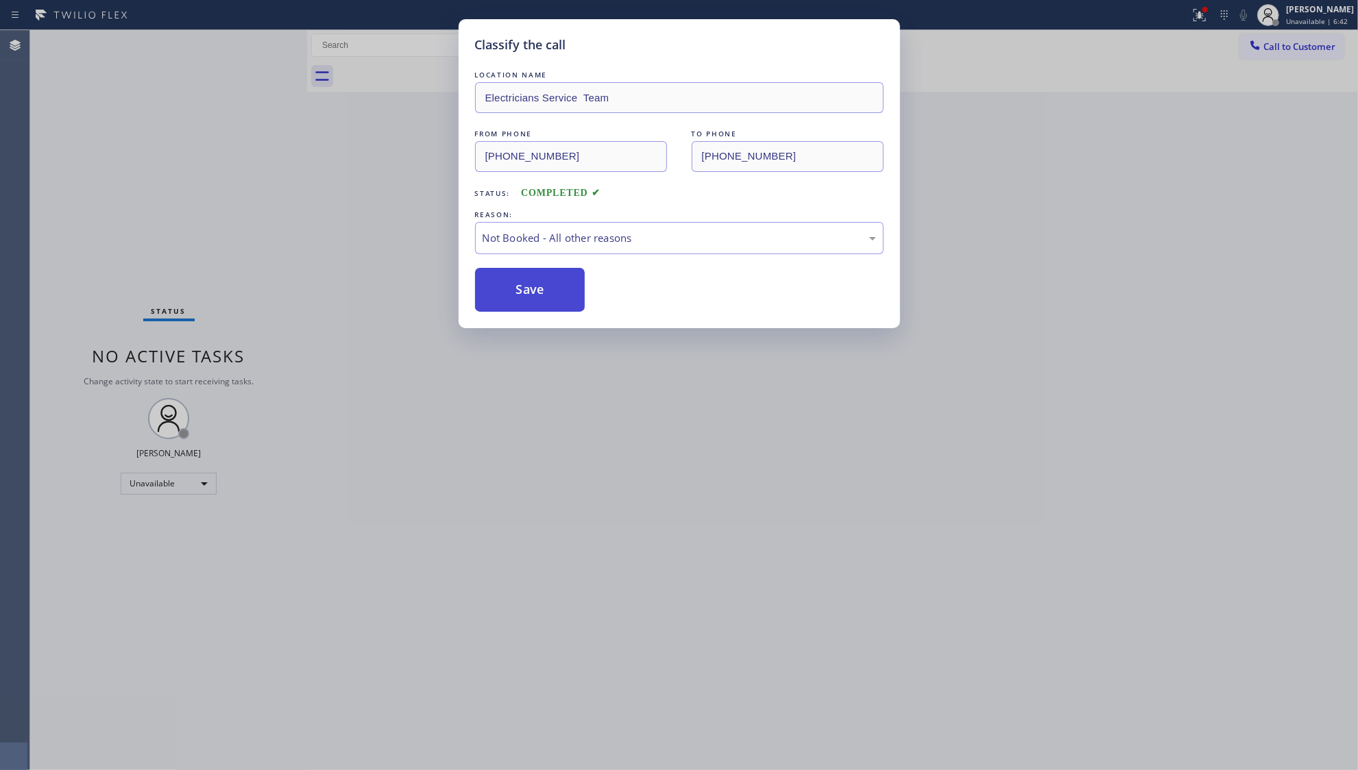
click at [502, 295] on button "Save" at bounding box center [530, 290] width 110 height 44
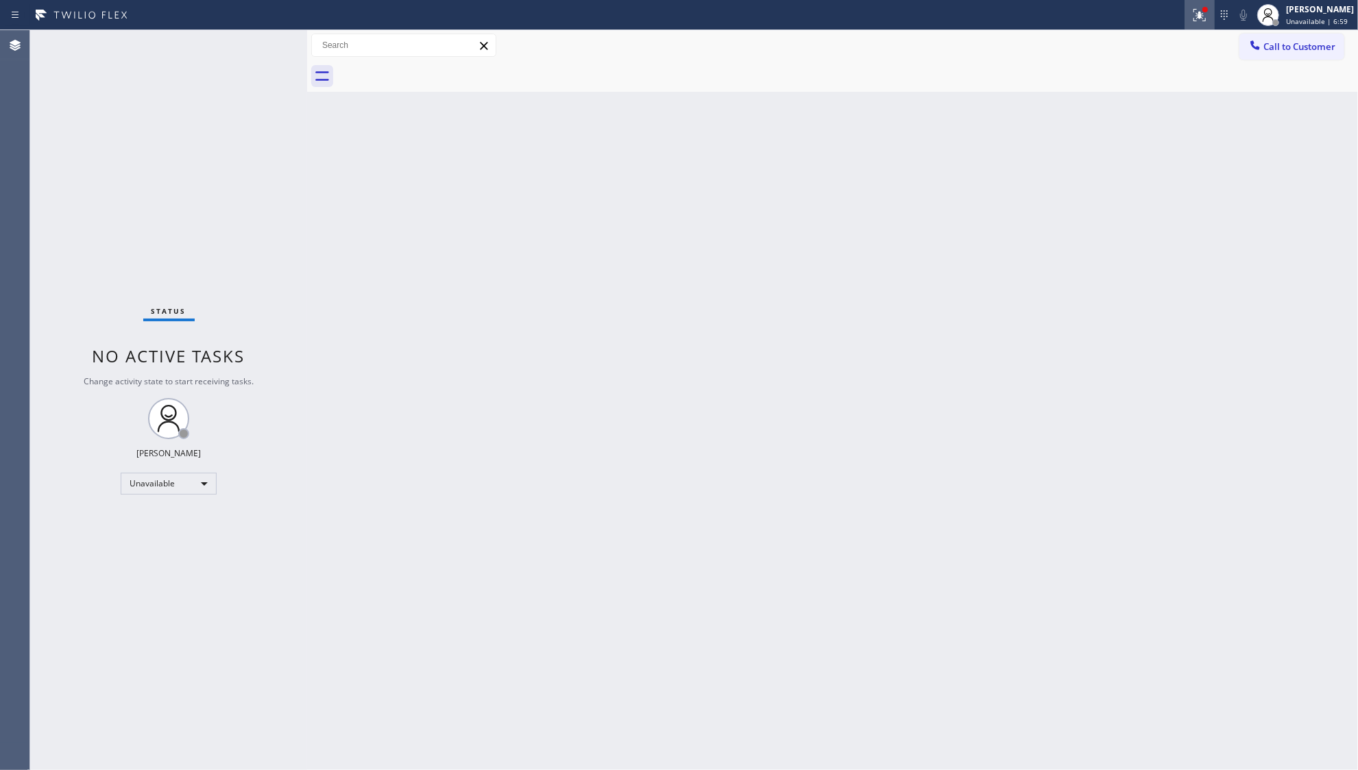
click at [1196, 26] on button at bounding box center [1199, 15] width 30 height 30
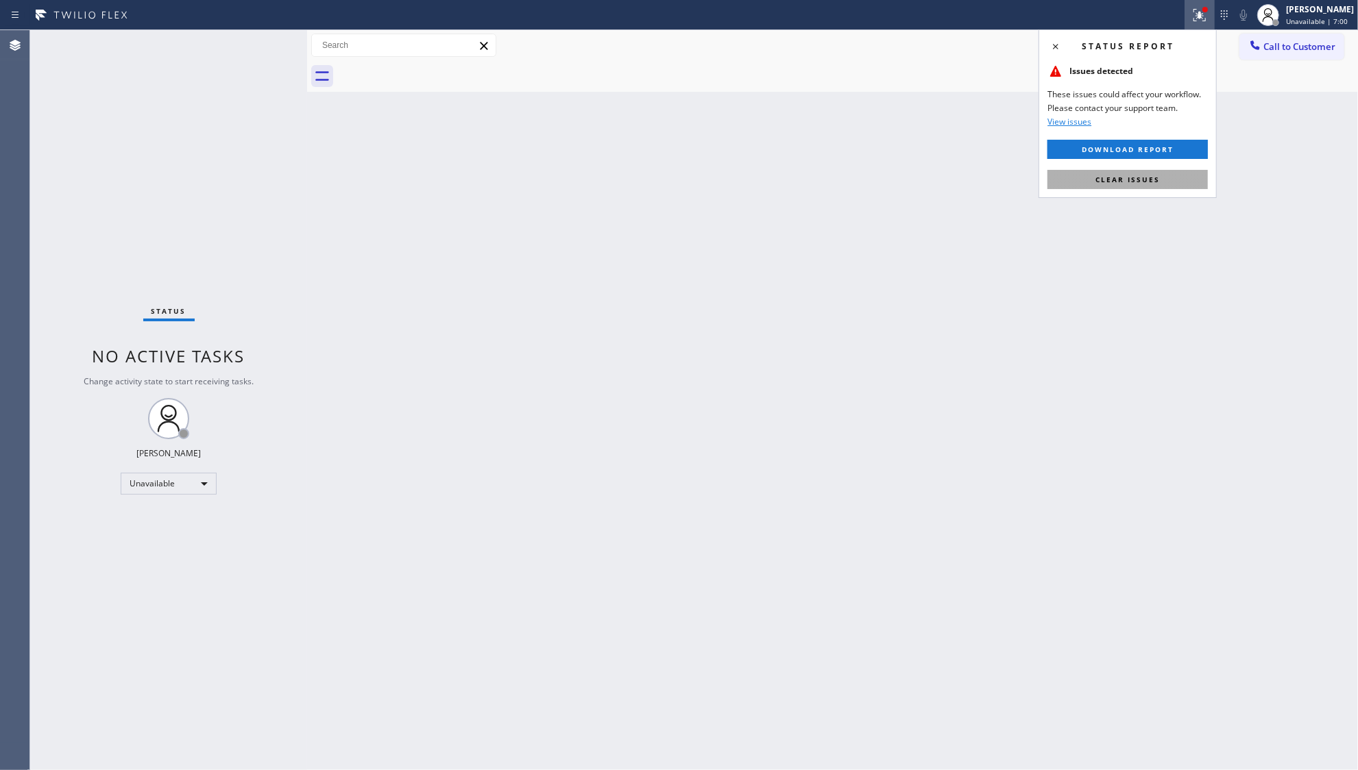
click at [1160, 182] on button "Clear issues" at bounding box center [1127, 179] width 160 height 19
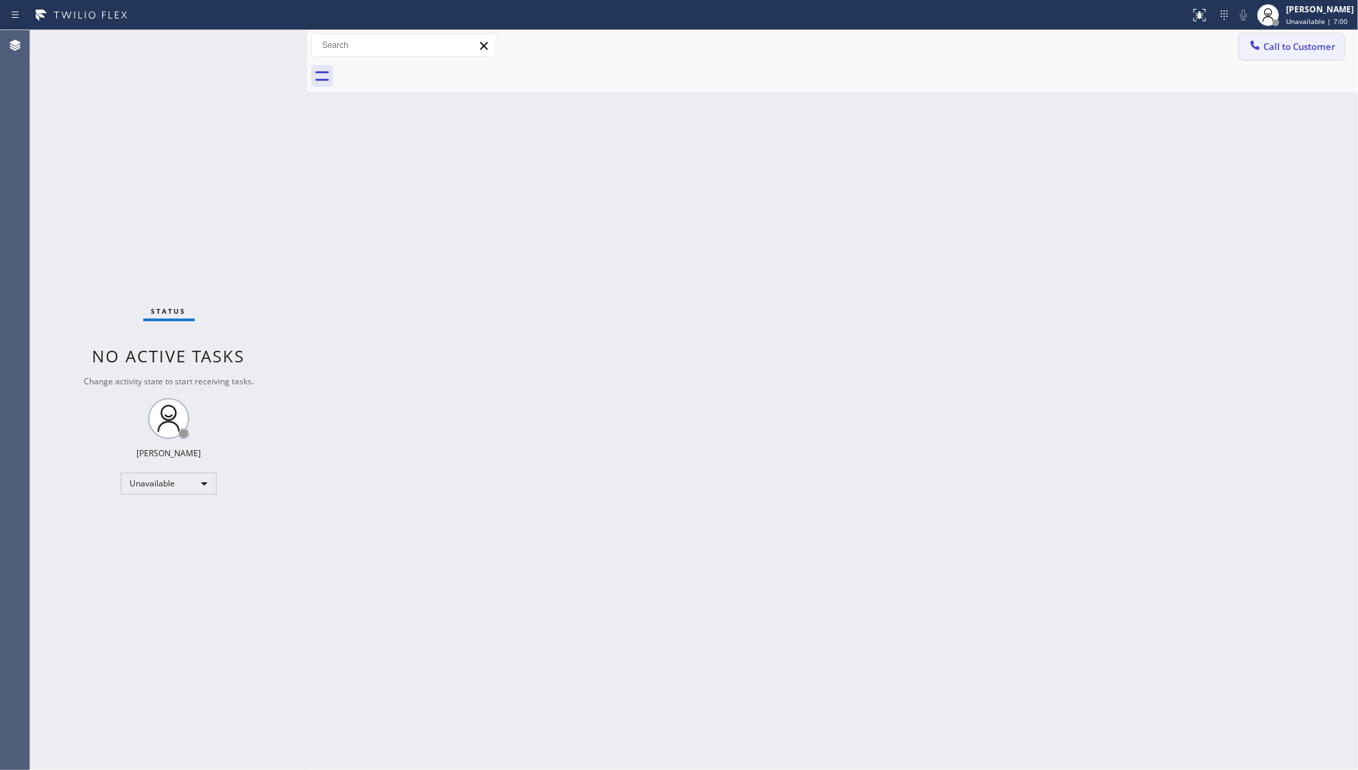
click at [1281, 41] on span "Call to Customer" at bounding box center [1299, 46] width 72 height 12
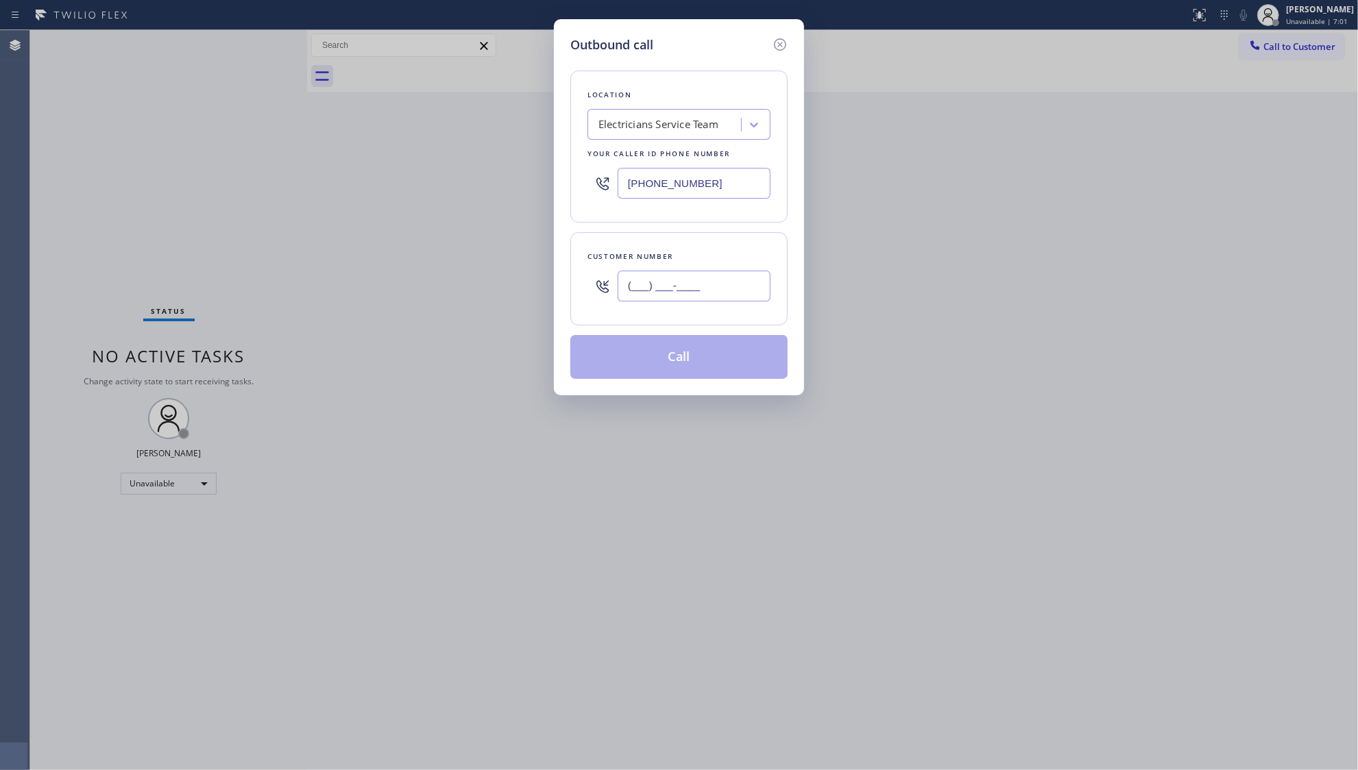
click at [760, 278] on input "(___) ___-____" at bounding box center [694, 286] width 153 height 31
paste input "323) 654-4315"
type input "[PHONE_NUMBER]"
click at [670, 371] on button "Call" at bounding box center [678, 357] width 217 height 44
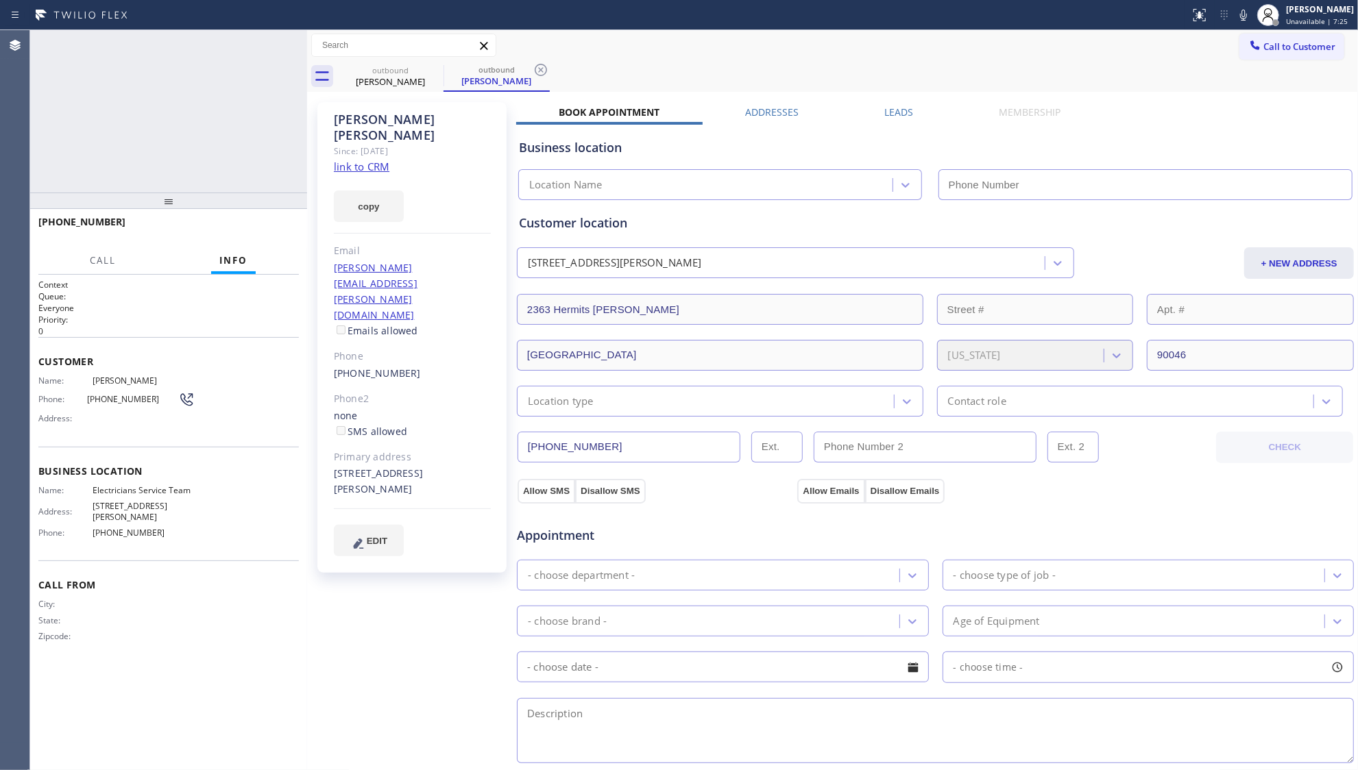
type input "[PHONE_NUMBER]"
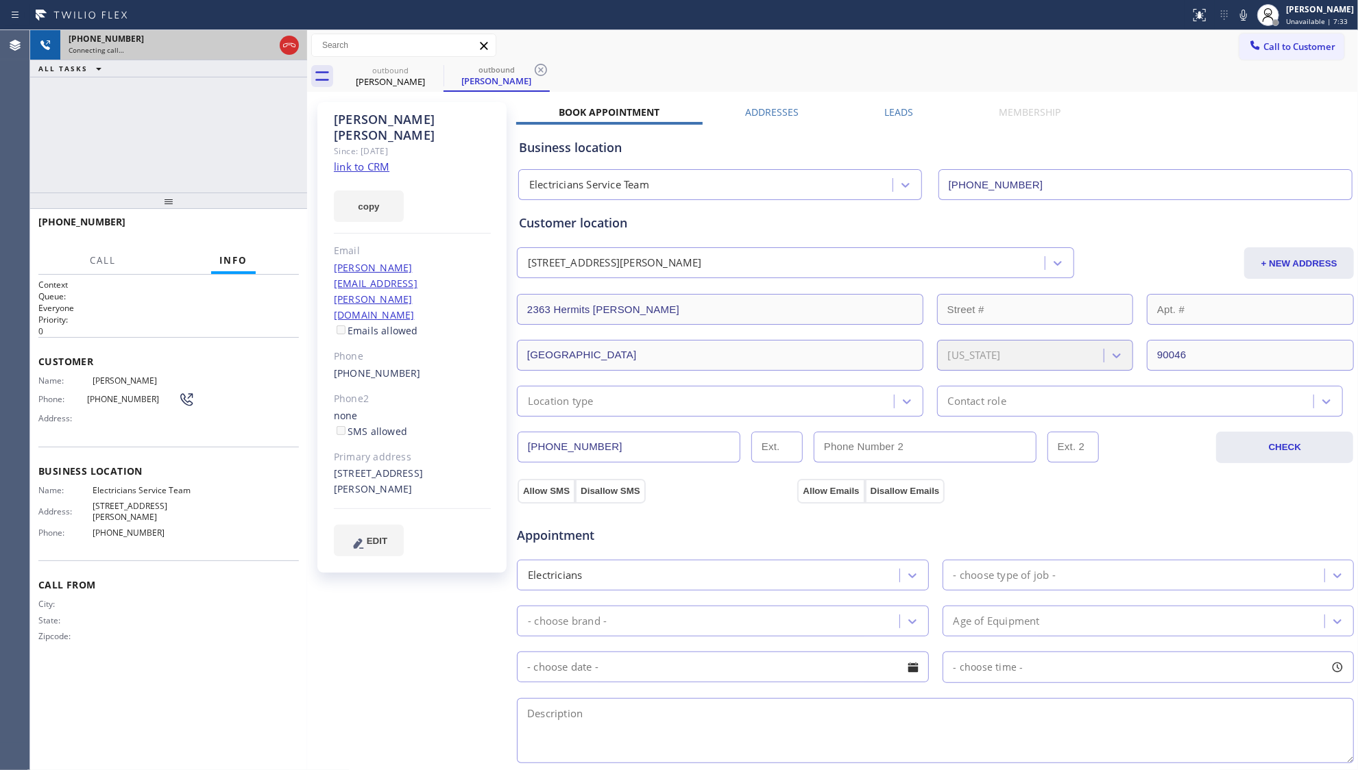
click at [288, 58] on div at bounding box center [289, 45] width 25 height 30
click at [284, 51] on icon at bounding box center [289, 45] width 16 height 16
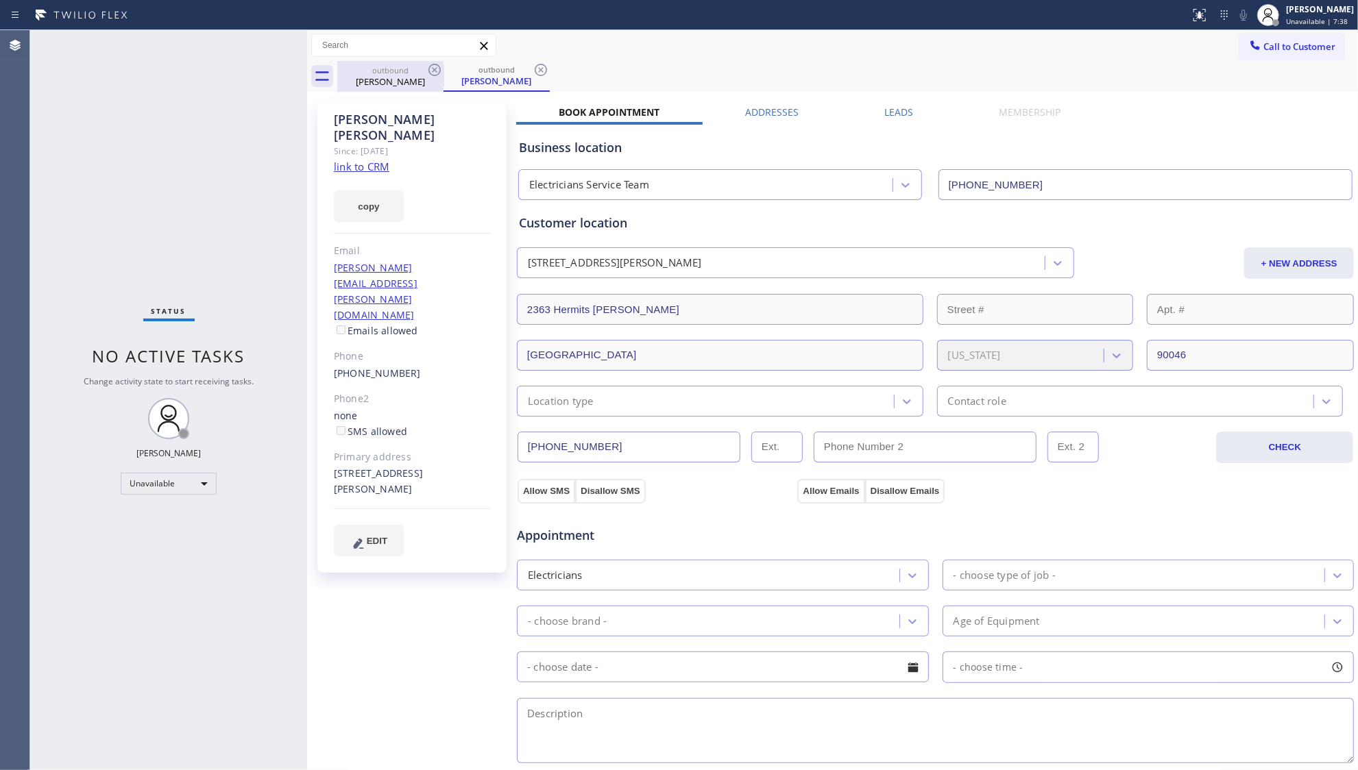
click at [389, 66] on div "outbound" at bounding box center [391, 70] width 104 height 10
click at [437, 74] on icon at bounding box center [434, 70] width 12 height 12
click at [437, 74] on icon at bounding box center [434, 70] width 16 height 16
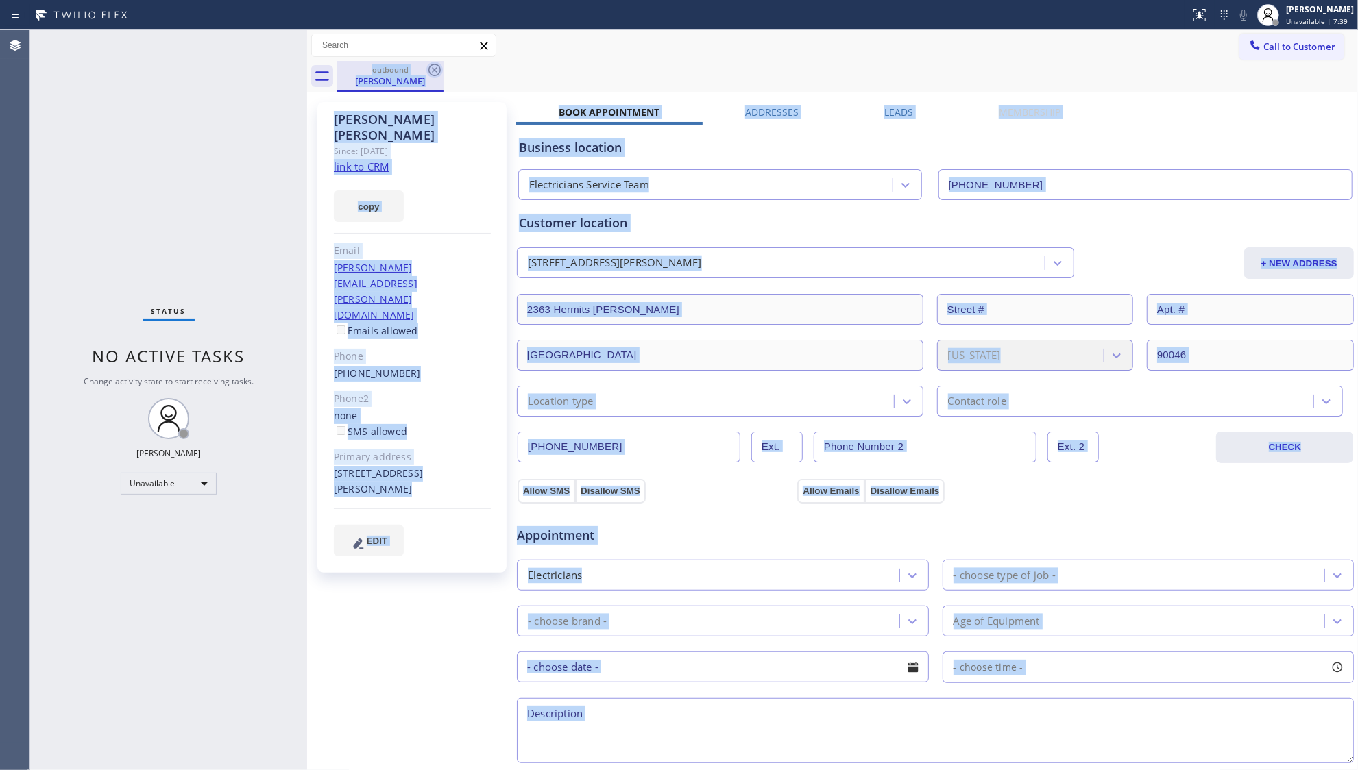
click at [437, 74] on div "outbound [PERSON_NAME]" at bounding box center [847, 76] width 1021 height 31
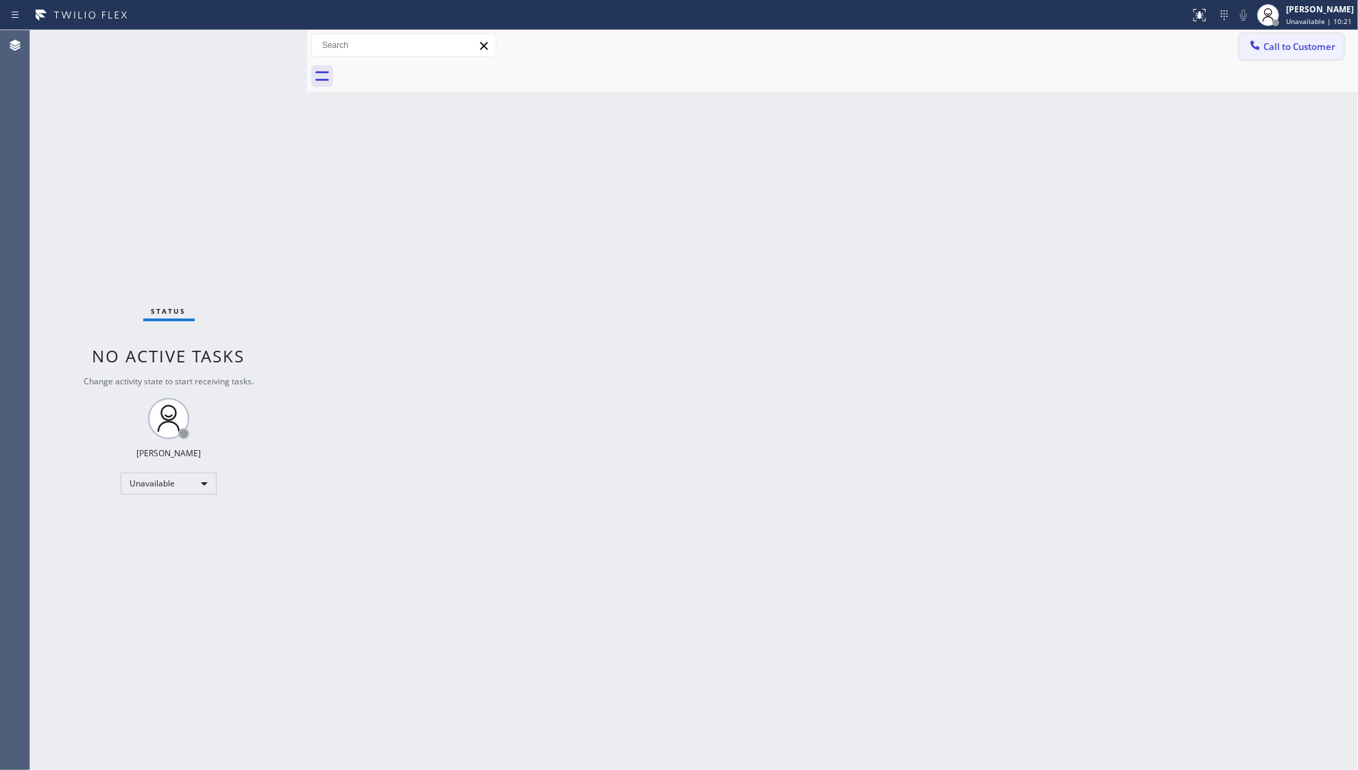
click at [1291, 37] on button "Call to Customer" at bounding box center [1291, 47] width 105 height 26
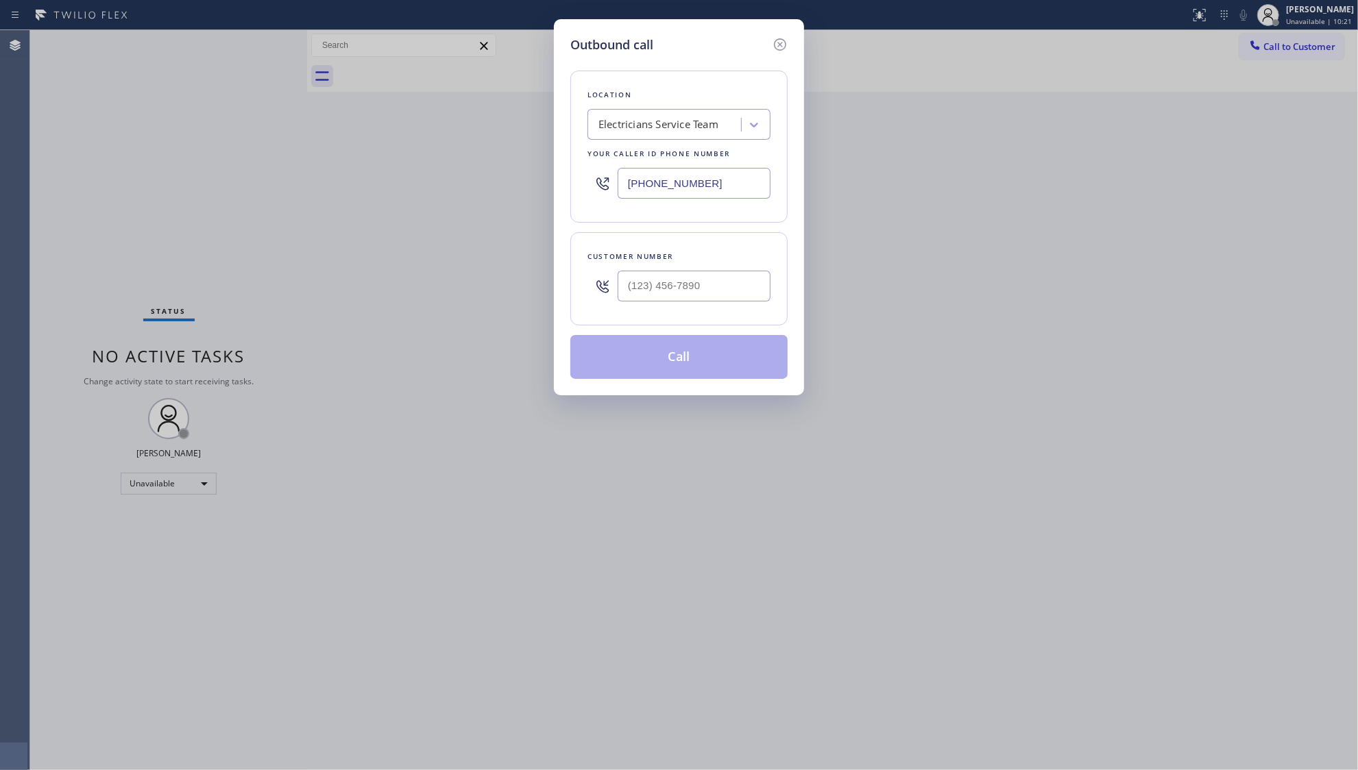
drag, startPoint x: 716, startPoint y: 313, endPoint x: 708, endPoint y: 289, distance: 25.8
click at [716, 308] on div "Customer number" at bounding box center [678, 278] width 217 height 93
click at [707, 286] on input "(___) ___-____" at bounding box center [694, 286] width 153 height 31
paste input "615) 352-5211"
type input "[PHONE_NUMBER]"
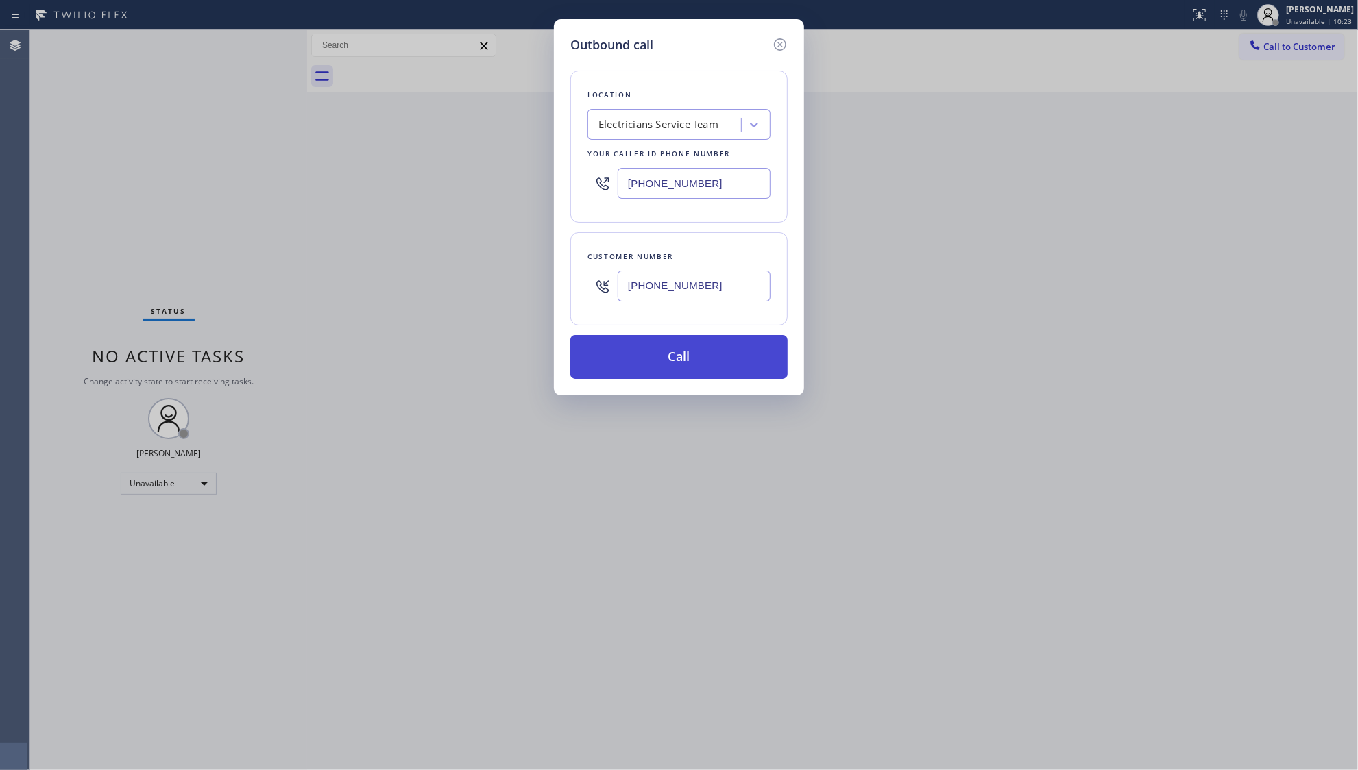
click at [683, 356] on button "Call" at bounding box center [678, 357] width 217 height 44
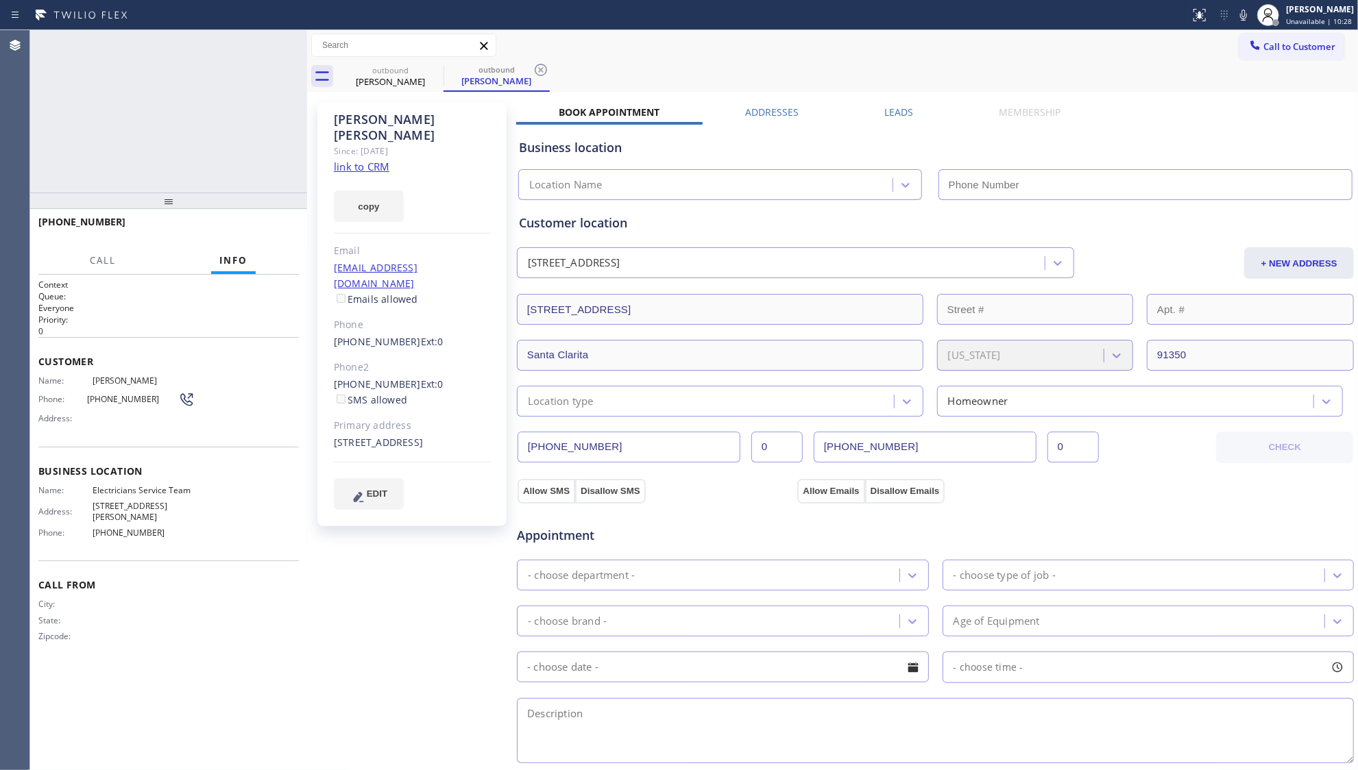
type input "[PHONE_NUMBER]"
click at [543, 72] on icon at bounding box center [541, 70] width 12 height 12
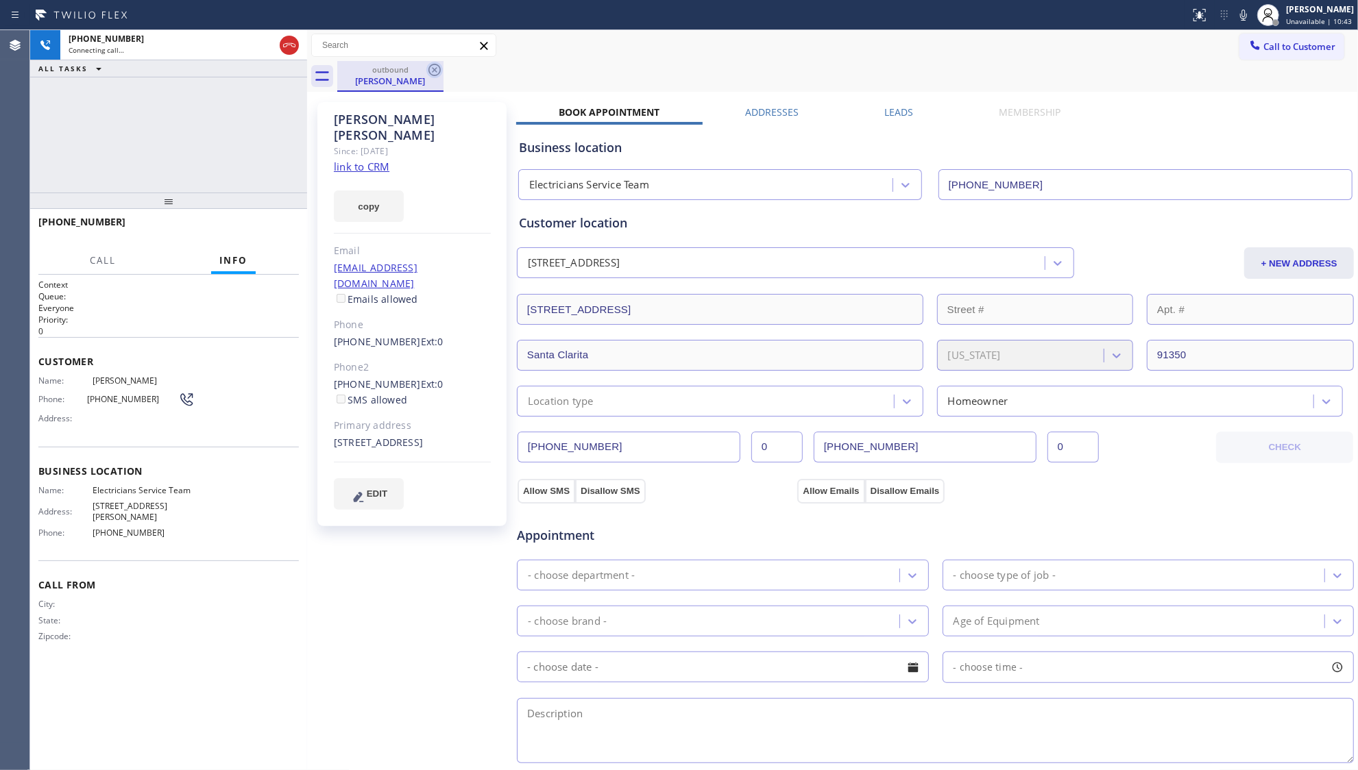
click at [429, 69] on icon at bounding box center [434, 70] width 12 height 12
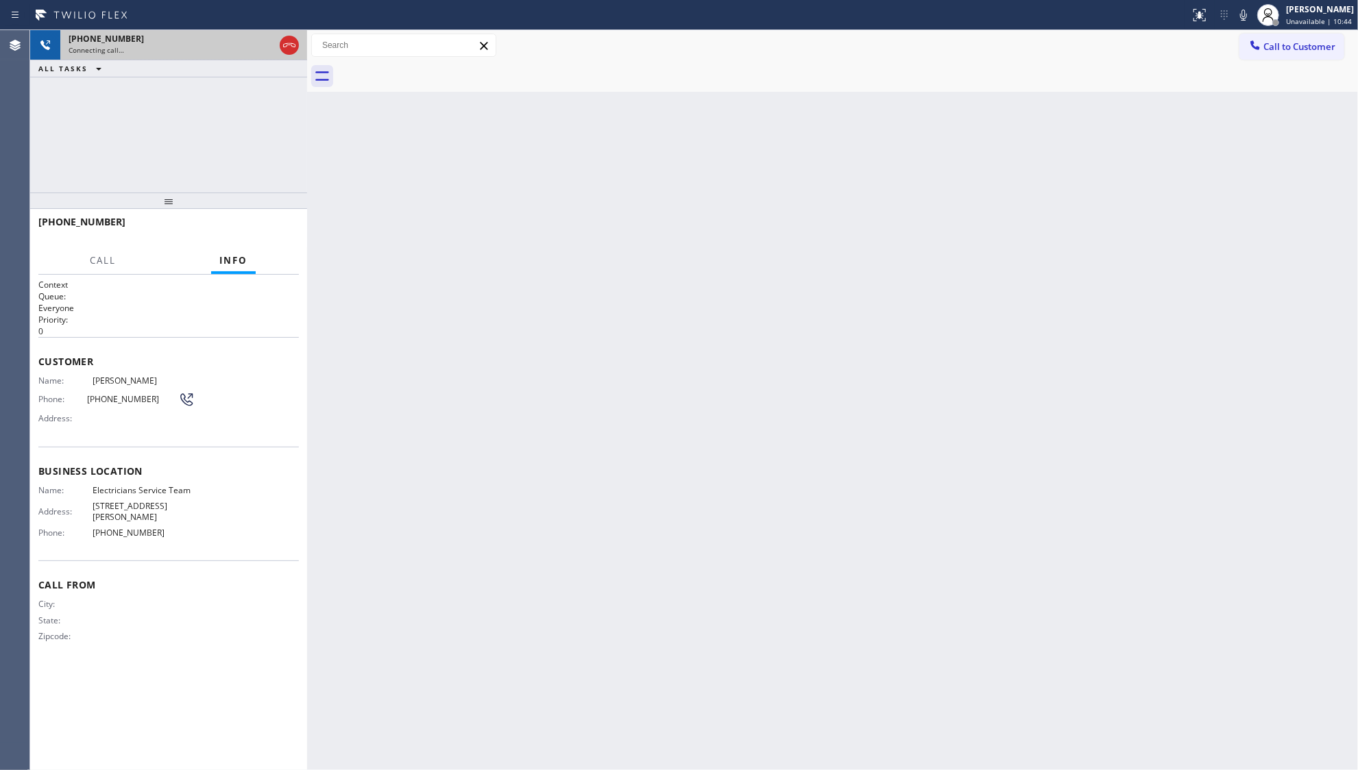
click at [199, 56] on div "[PHONE_NUMBER] Connecting call…" at bounding box center [168, 45] width 217 height 30
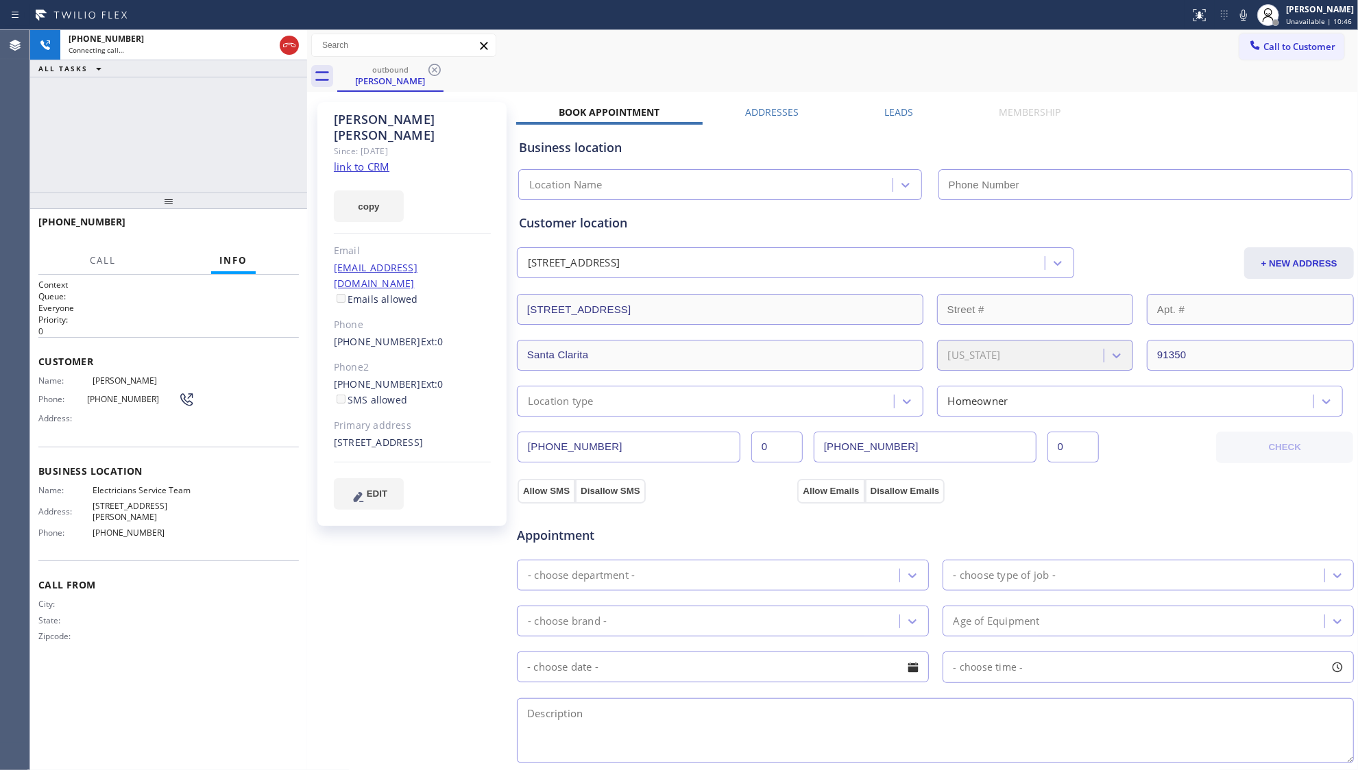
click at [135, 143] on div "[PHONE_NUMBER] Connecting call… ALL TASKS ALL TASKS ACTIVE TASKS TASKS IN WRAP …" at bounding box center [168, 111] width 277 height 162
type input "[PHONE_NUMBER]"
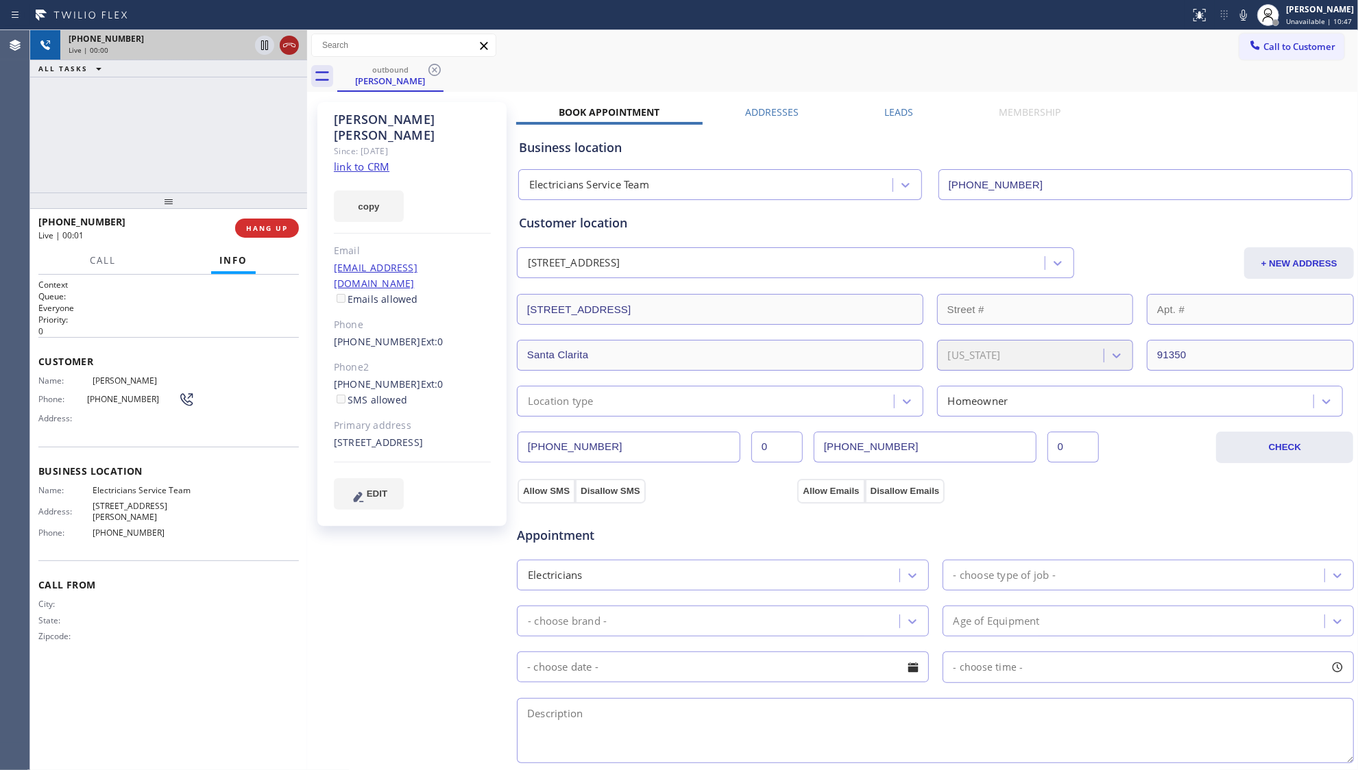
click at [288, 49] on icon at bounding box center [289, 45] width 16 height 16
click at [258, 231] on span "HANG UP" at bounding box center [267, 228] width 42 height 10
click at [272, 239] on div "[PHONE_NUMBER] Wrap up | 00:02 COMPLETE" at bounding box center [168, 228] width 260 height 36
click at [232, 221] on button "COMPLETE" at bounding box center [264, 228] width 69 height 19
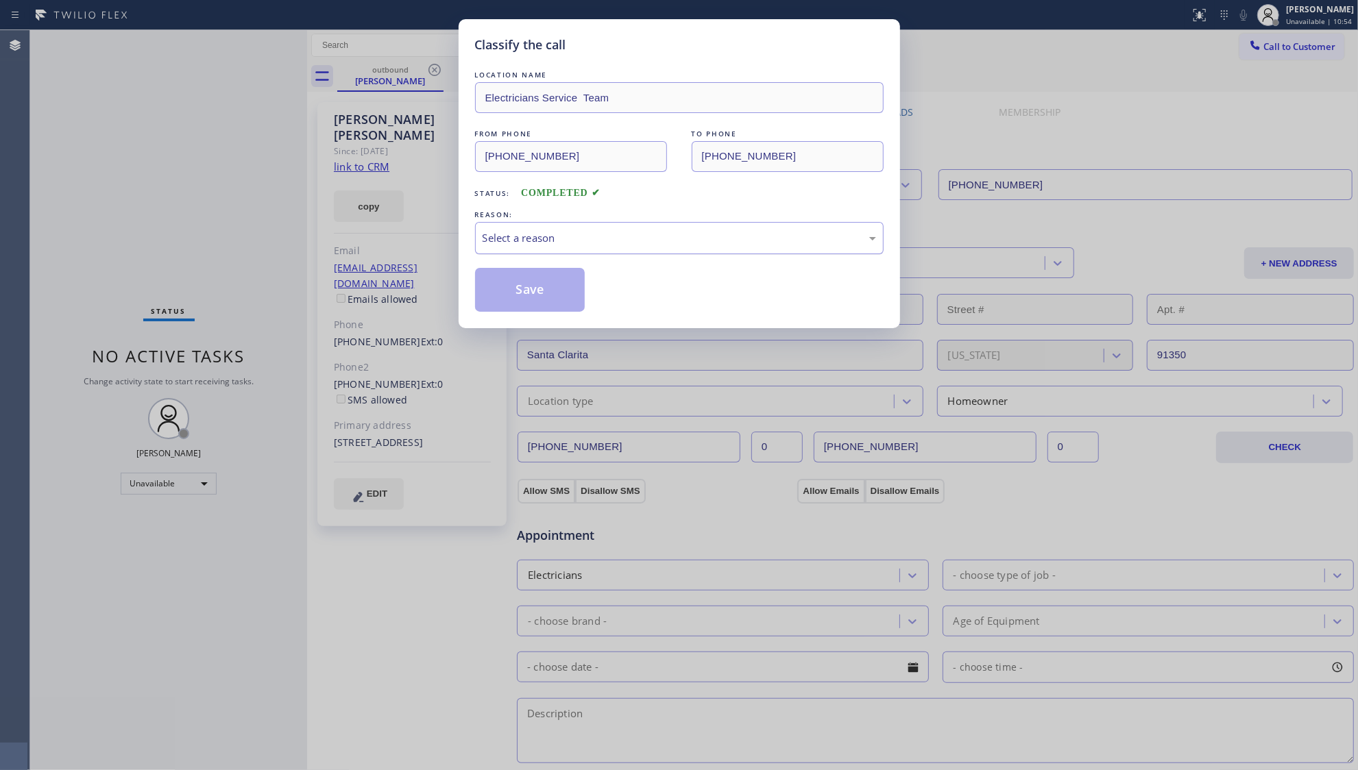
click at [475, 228] on div "Select a reason" at bounding box center [679, 238] width 409 height 32
click at [497, 286] on button "Save" at bounding box center [530, 290] width 110 height 44
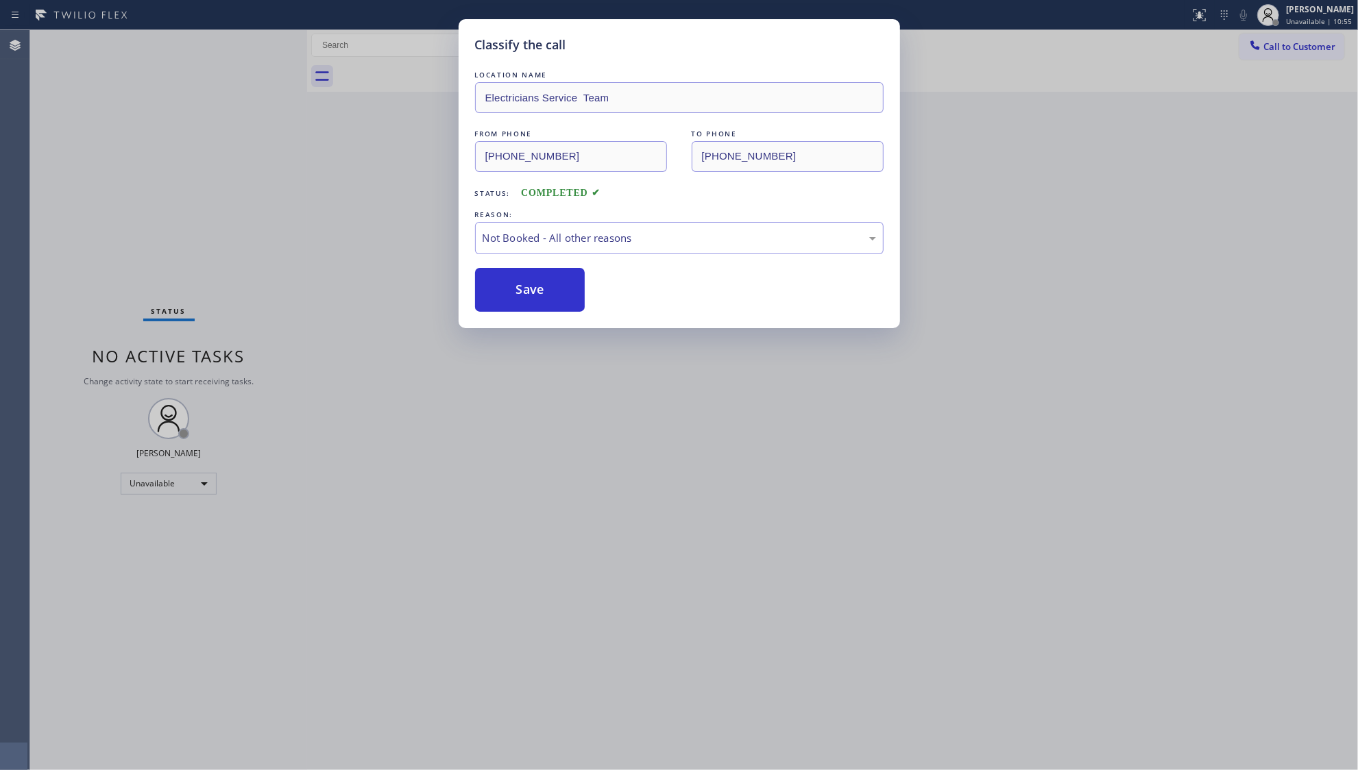
click at [497, 286] on button "Save" at bounding box center [530, 290] width 110 height 44
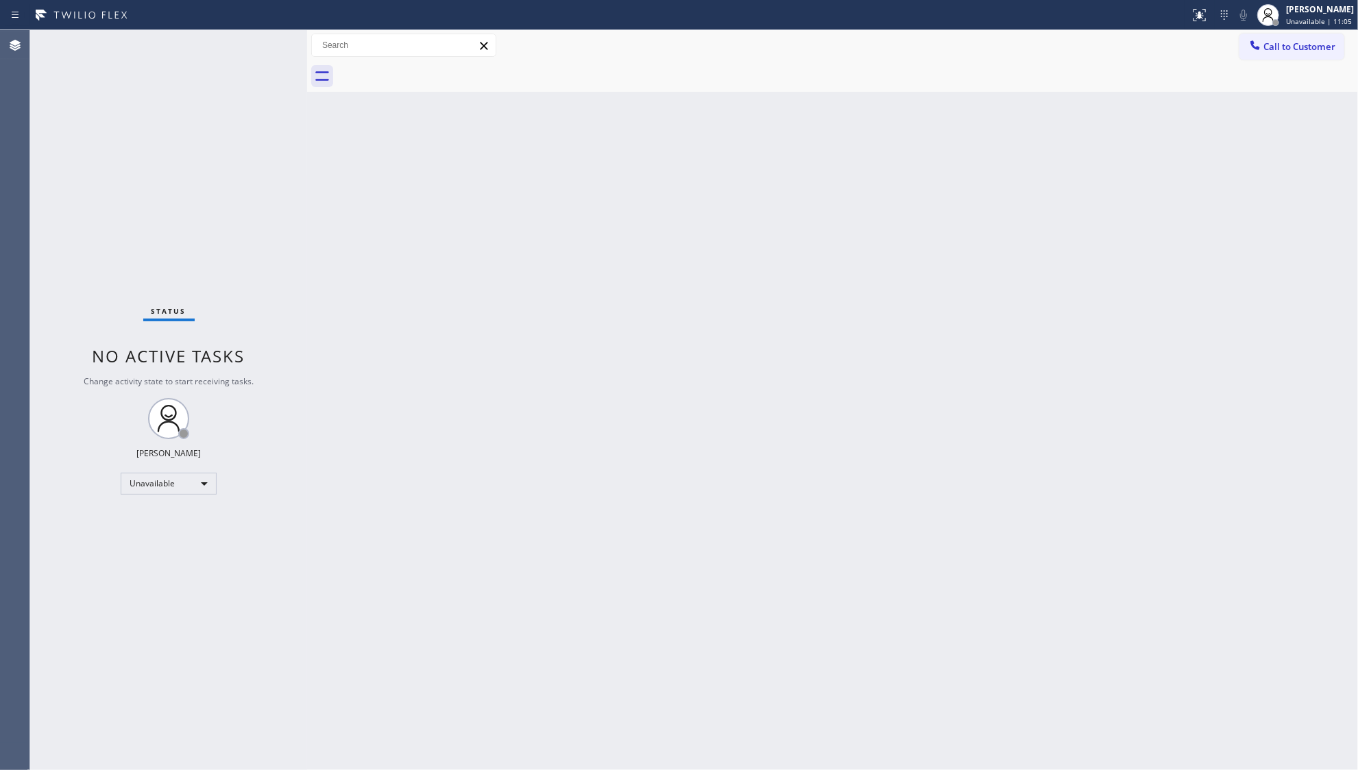
drag, startPoint x: 1273, startPoint y: 41, endPoint x: 1160, endPoint y: 81, distance: 119.2
click at [1273, 44] on span "Call to Customer" at bounding box center [1299, 46] width 72 height 12
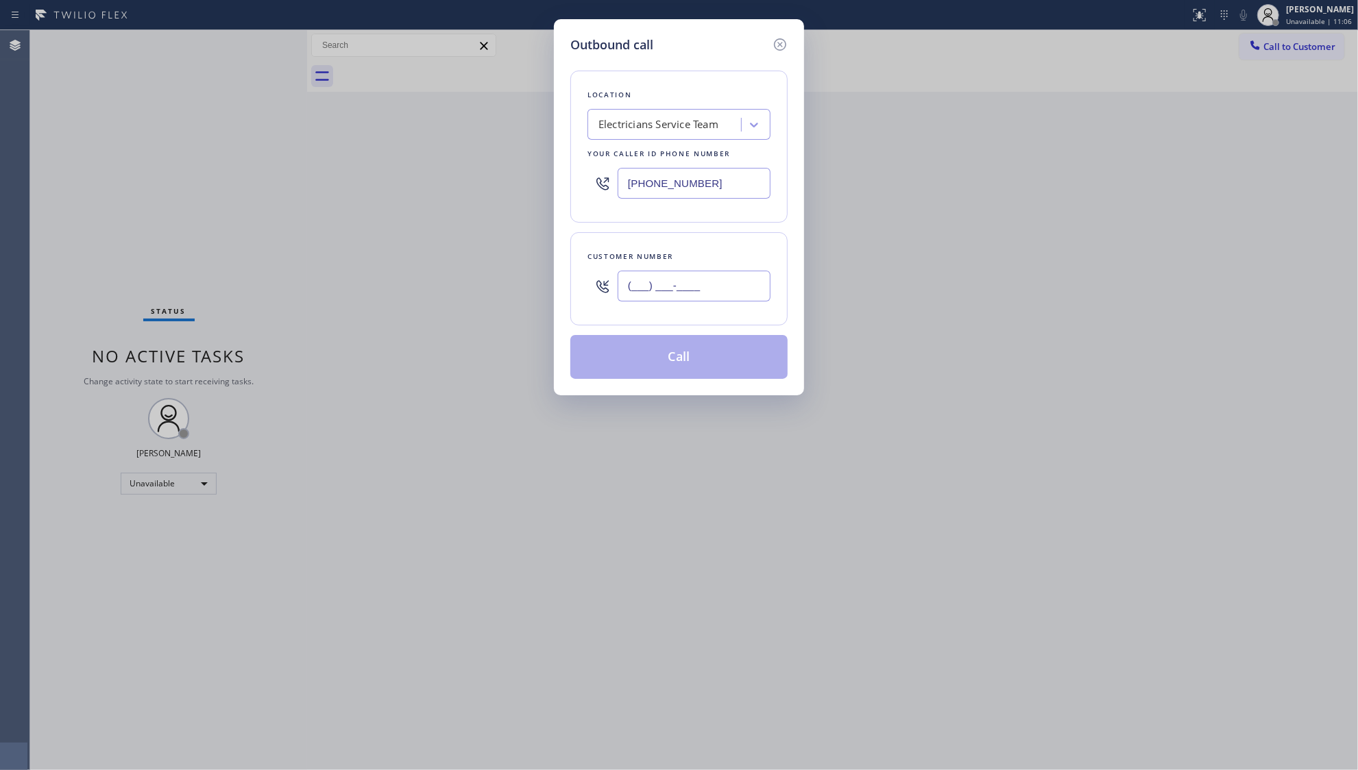
click at [686, 289] on input "(___) ___-____" at bounding box center [694, 286] width 153 height 31
paste input "310) 344-1802"
type input "[PHONE_NUMBER]"
click at [665, 385] on div "Outbound call Location Electricians Service Team Your caller id phone number [P…" at bounding box center [679, 207] width 250 height 376
click at [674, 367] on button "Call" at bounding box center [678, 357] width 217 height 44
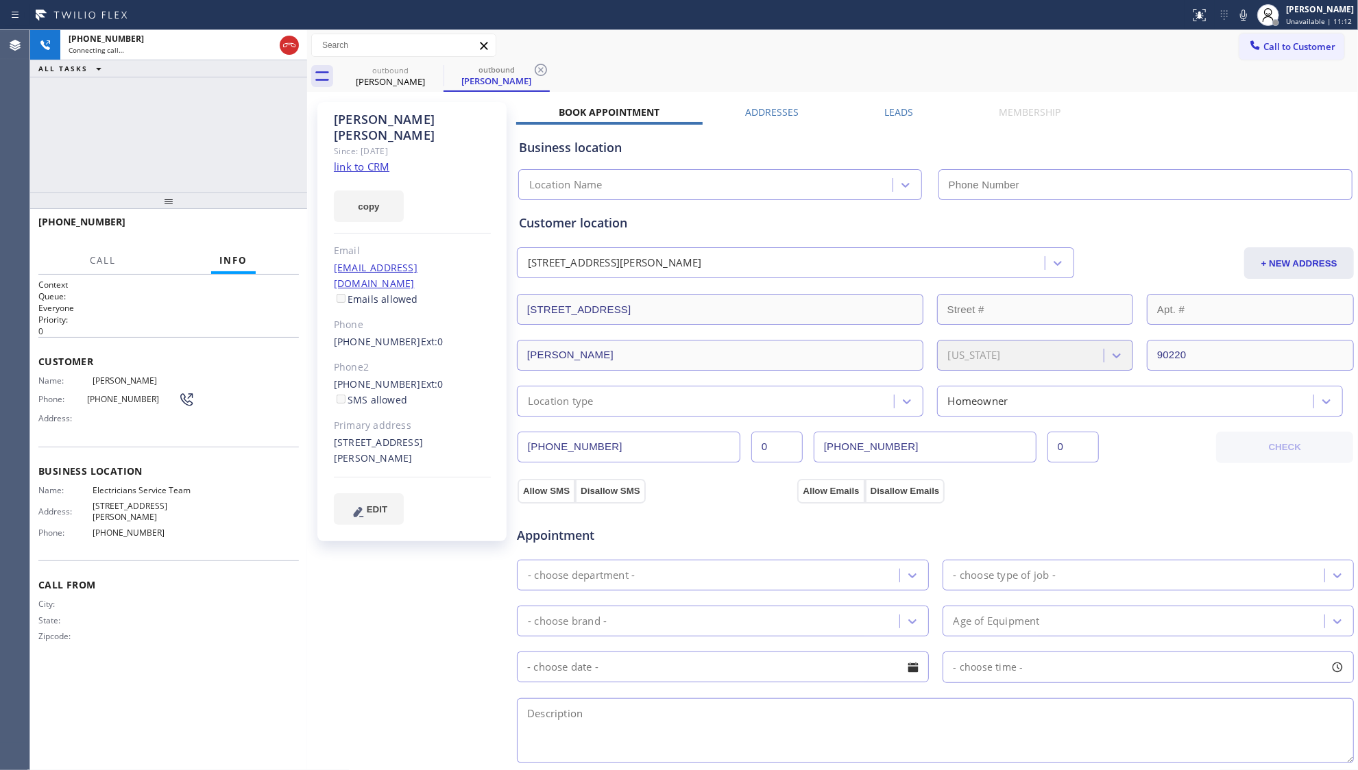
type input "[PHONE_NUMBER]"
click at [280, 230] on span "HANG UP" at bounding box center [267, 228] width 42 height 10
click at [278, 230] on span "HANG UP" at bounding box center [267, 228] width 42 height 10
click at [281, 226] on span "HANG UP" at bounding box center [267, 228] width 42 height 10
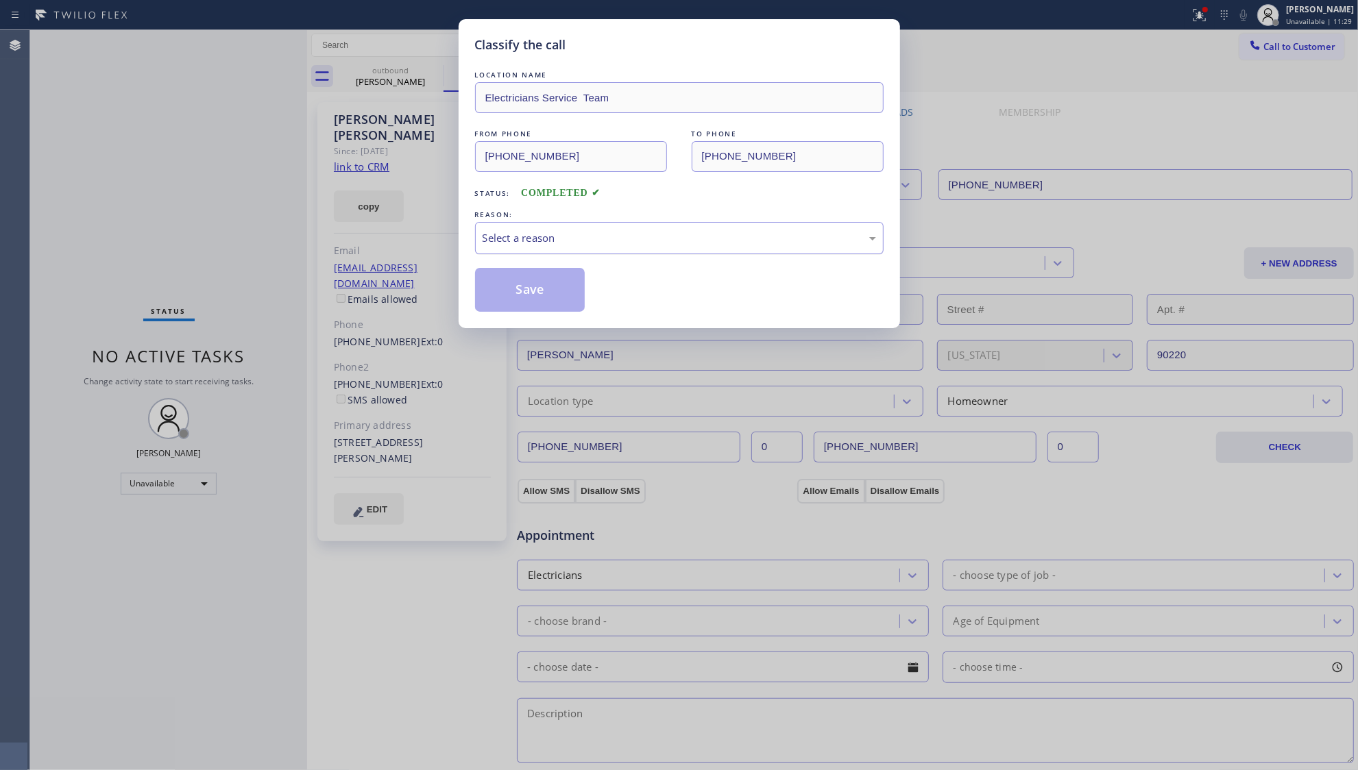
click at [513, 236] on div "Select a reason" at bounding box center [679, 238] width 393 height 16
click at [506, 286] on button "Save" at bounding box center [530, 290] width 110 height 44
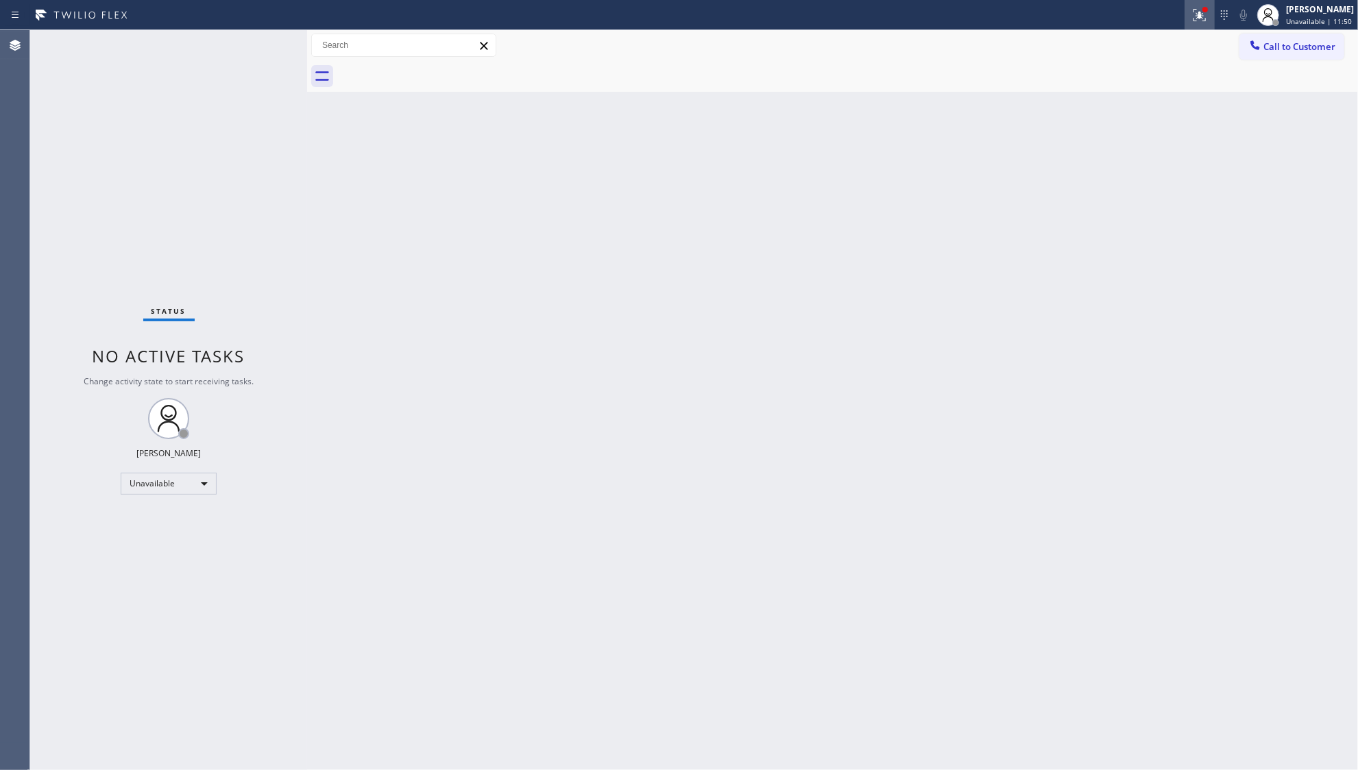
click at [1205, 17] on icon at bounding box center [1199, 15] width 16 height 16
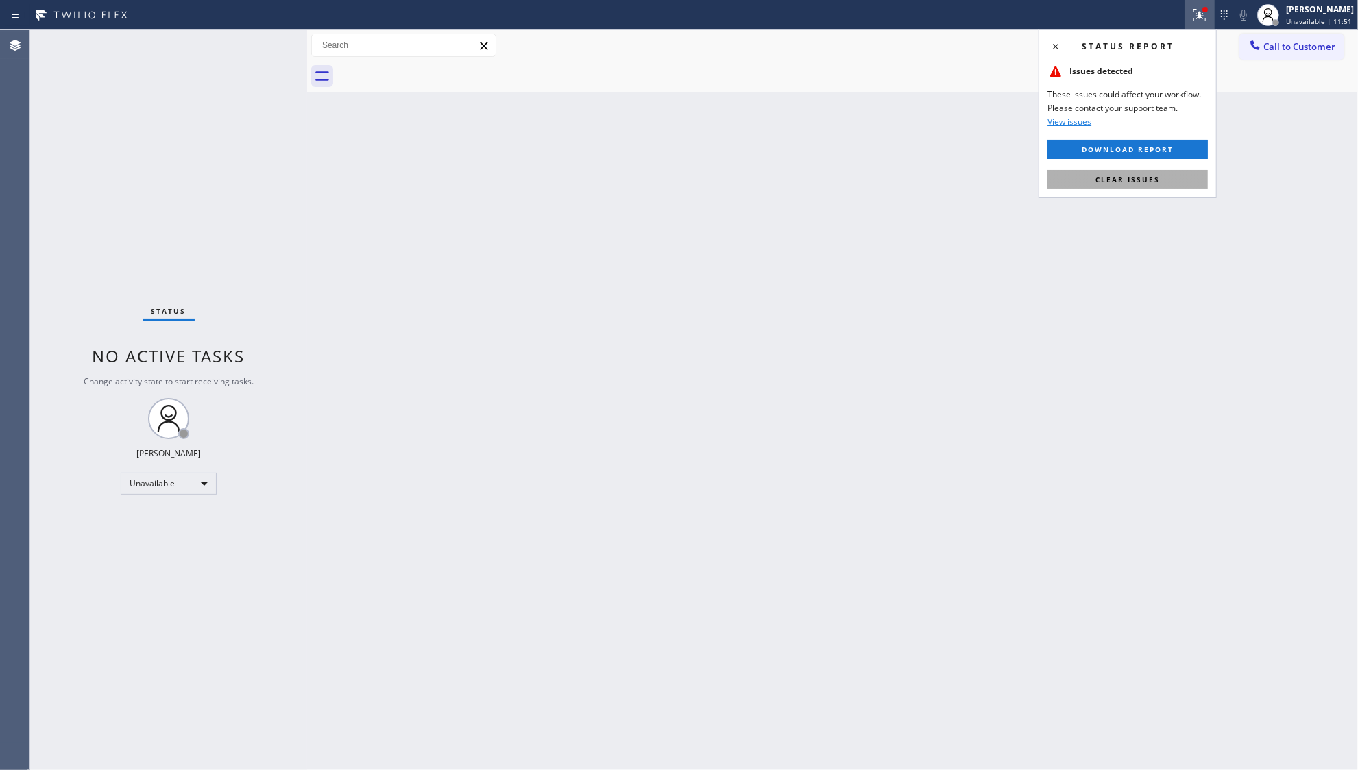
click at [1126, 178] on span "Clear issues" at bounding box center [1127, 180] width 64 height 10
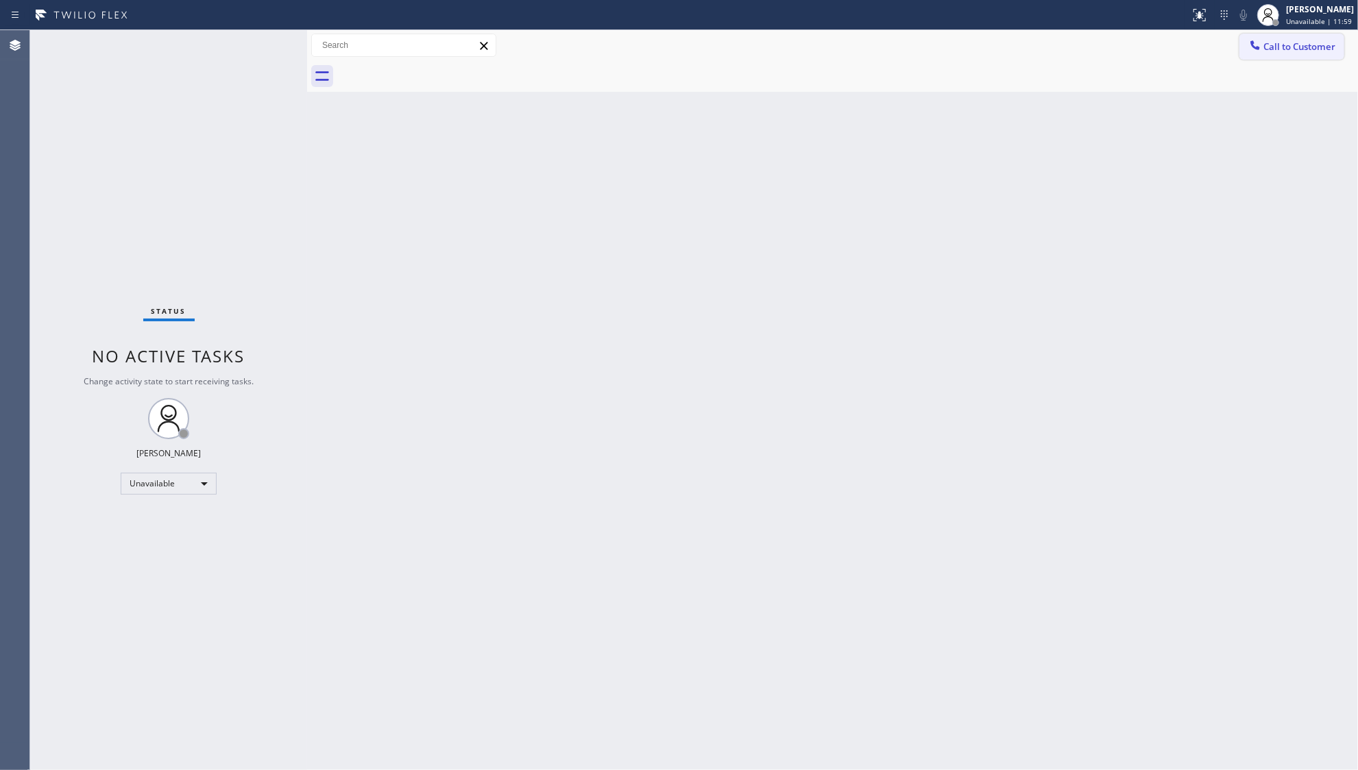
drag, startPoint x: 1280, startPoint y: 40, endPoint x: 1067, endPoint y: 110, distance: 224.6
click at [1278, 42] on span "Call to Customer" at bounding box center [1299, 46] width 72 height 12
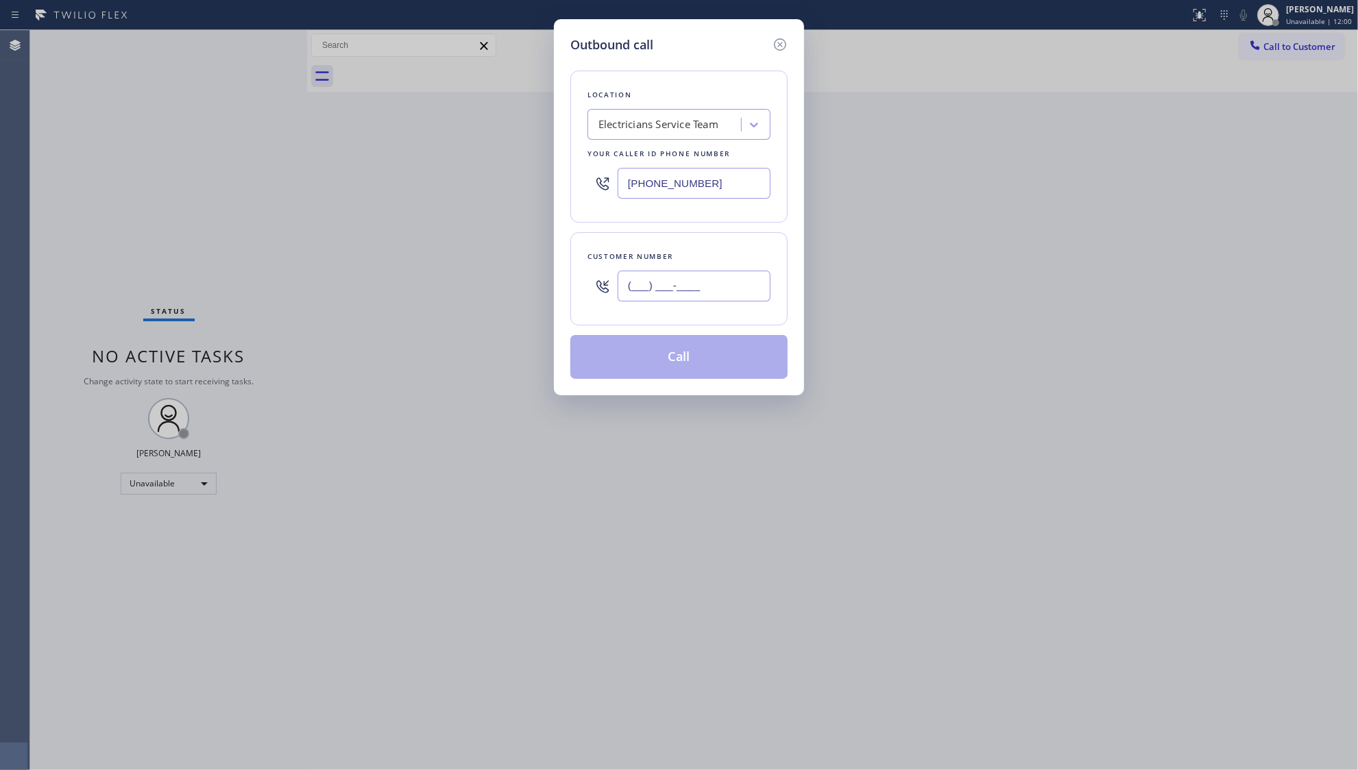
drag, startPoint x: 744, startPoint y: 284, endPoint x: 735, endPoint y: 291, distance: 11.2
click at [735, 291] on input "(___) ___-____" at bounding box center [694, 286] width 153 height 31
paste input "text"
click at [628, 289] on input "(___) ___-____" at bounding box center [694, 286] width 153 height 31
paste input "949) 755-9824"
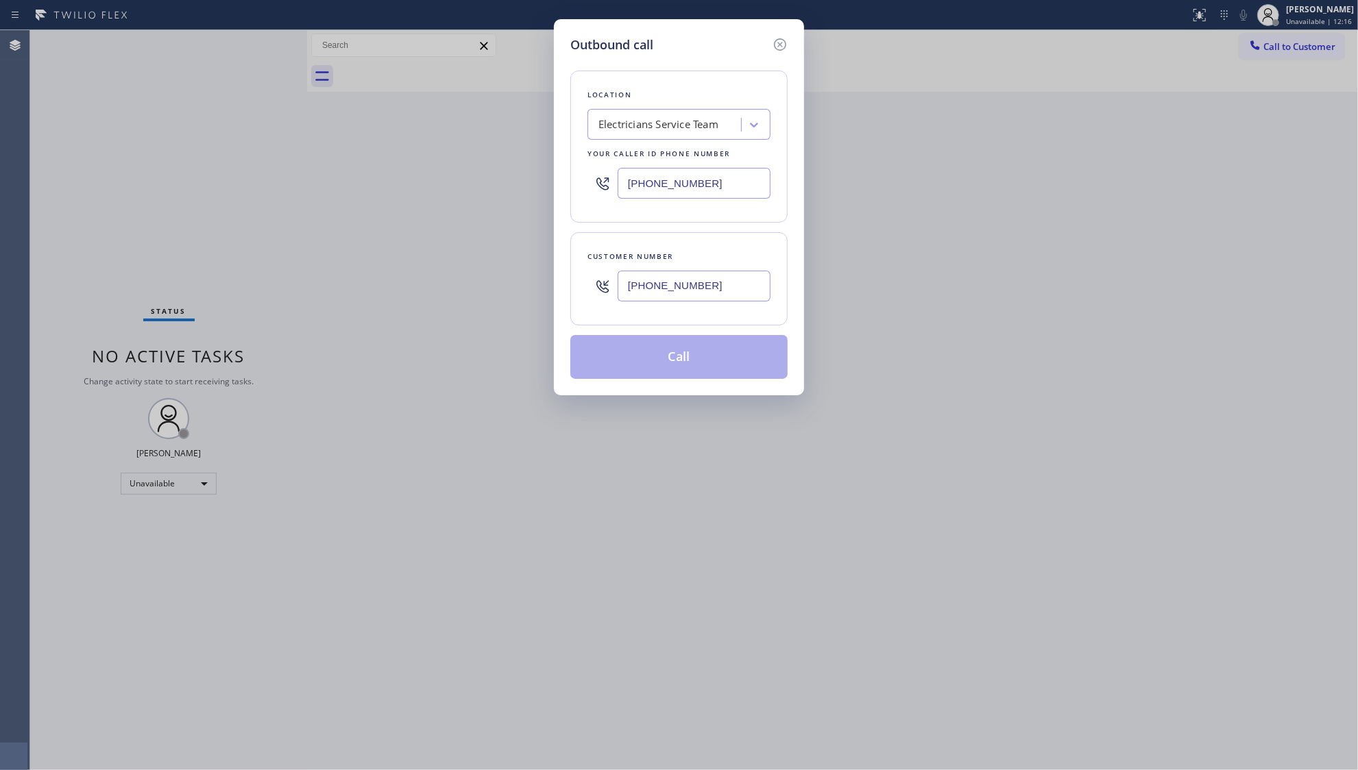
type input "[PHONE_NUMBER]"
click at [644, 355] on button "Call" at bounding box center [678, 357] width 217 height 44
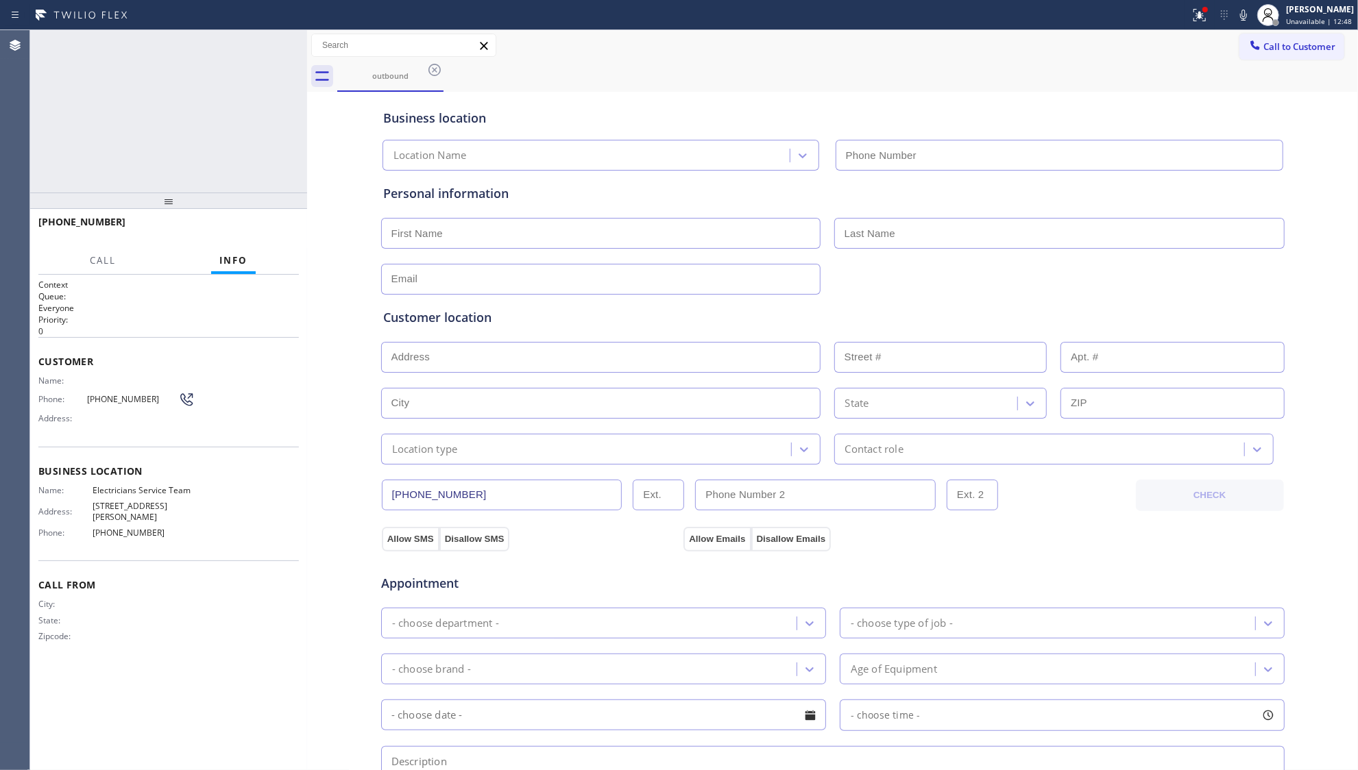
type input "[PHONE_NUMBER]"
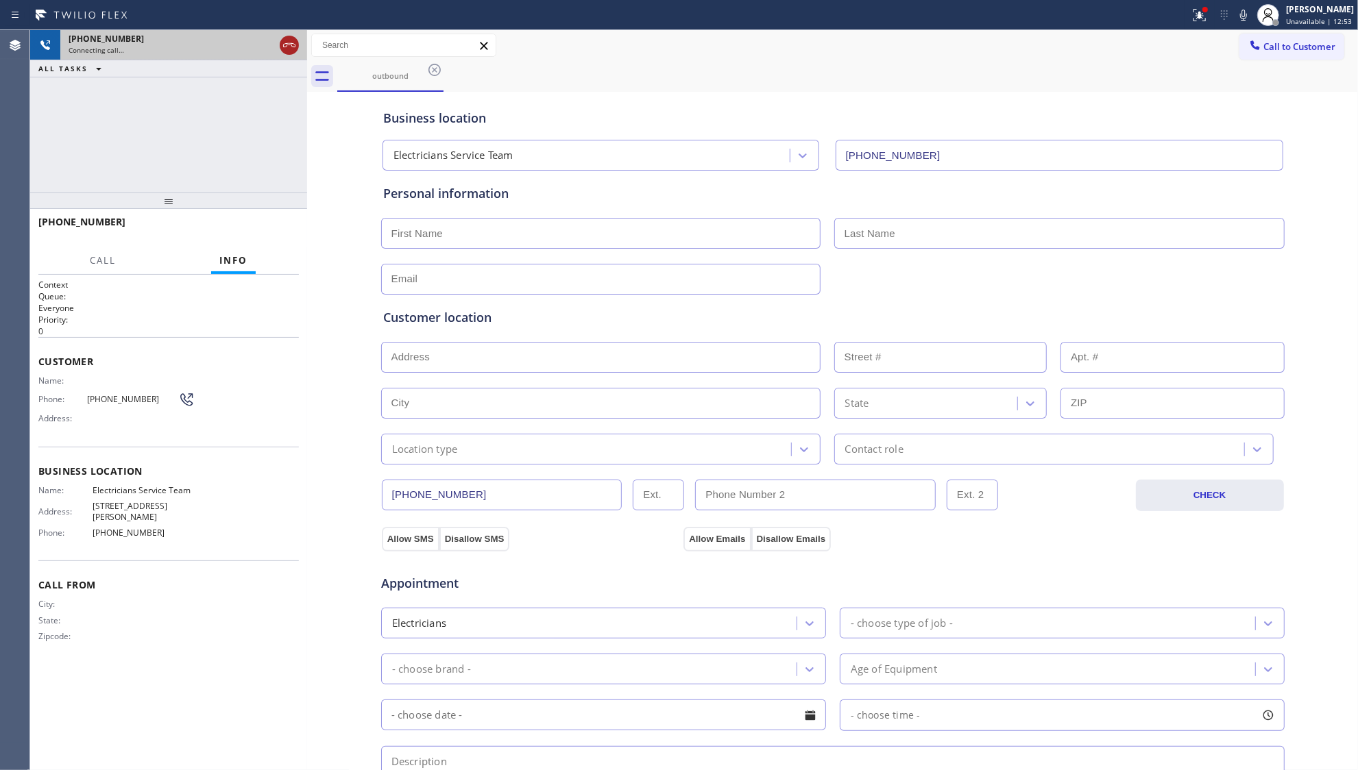
click at [289, 43] on icon at bounding box center [289, 45] width 12 height 4
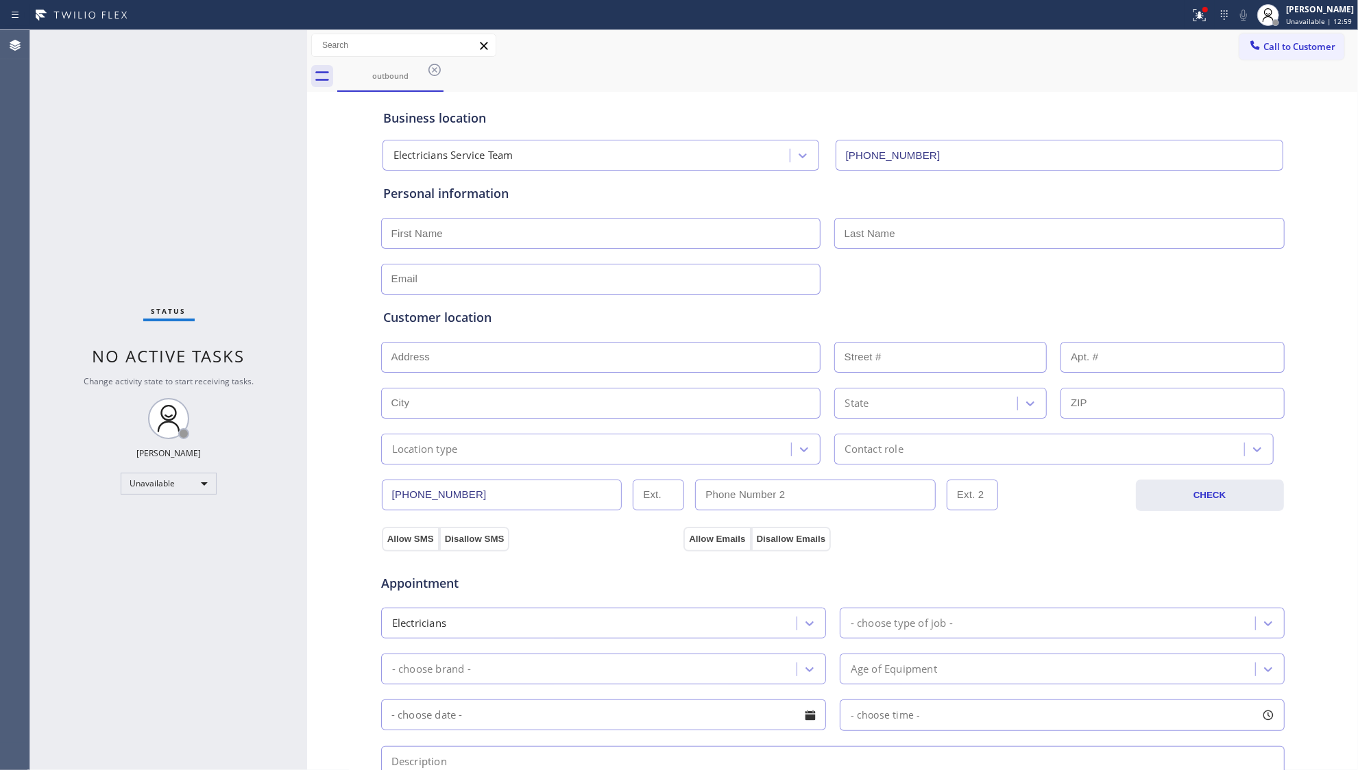
drag, startPoint x: 1265, startPoint y: 37, endPoint x: 1108, endPoint y: 97, distance: 168.2
click at [1265, 38] on button "Call to Customer" at bounding box center [1291, 47] width 105 height 26
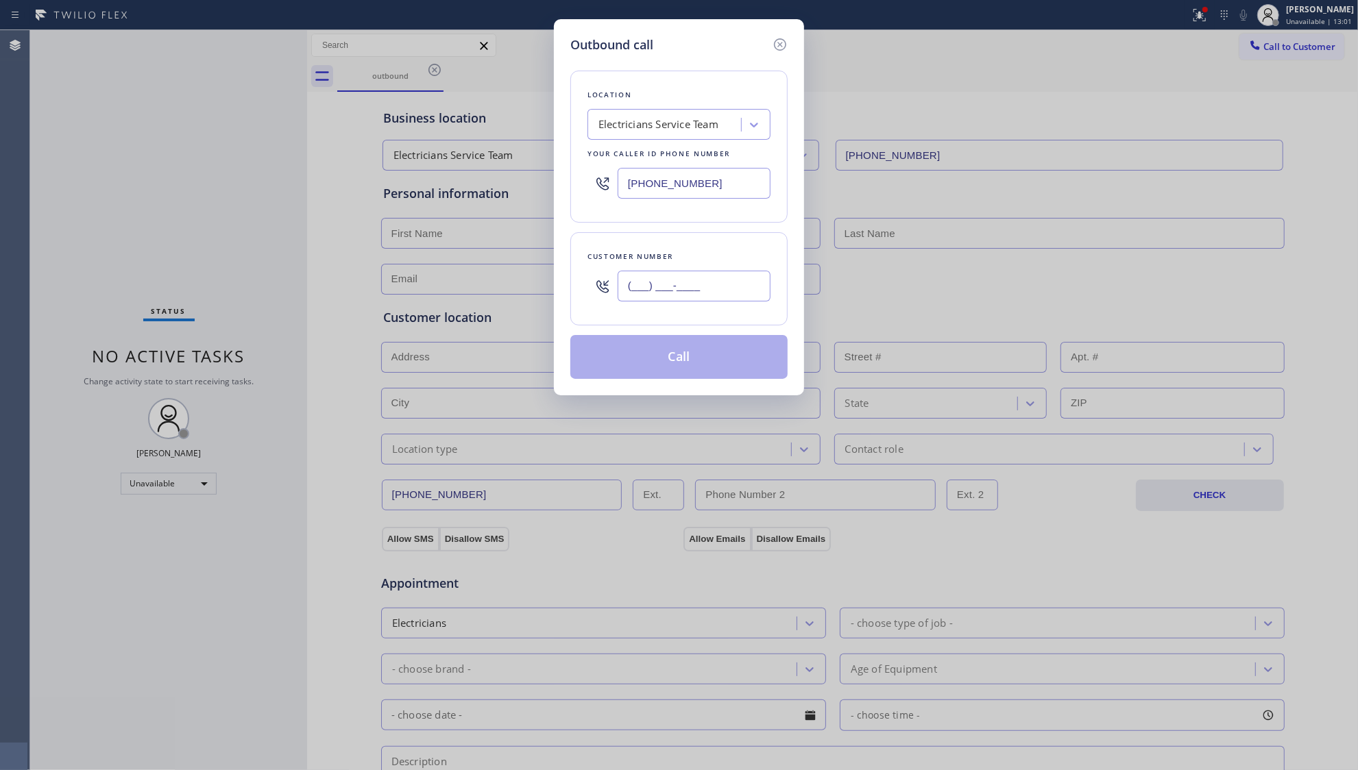
click at [670, 286] on input "(___) ___-____" at bounding box center [694, 286] width 153 height 31
paste input "949) 755-9824"
type input "[PHONE_NUMBER]"
click at [690, 357] on button "Call" at bounding box center [678, 357] width 217 height 44
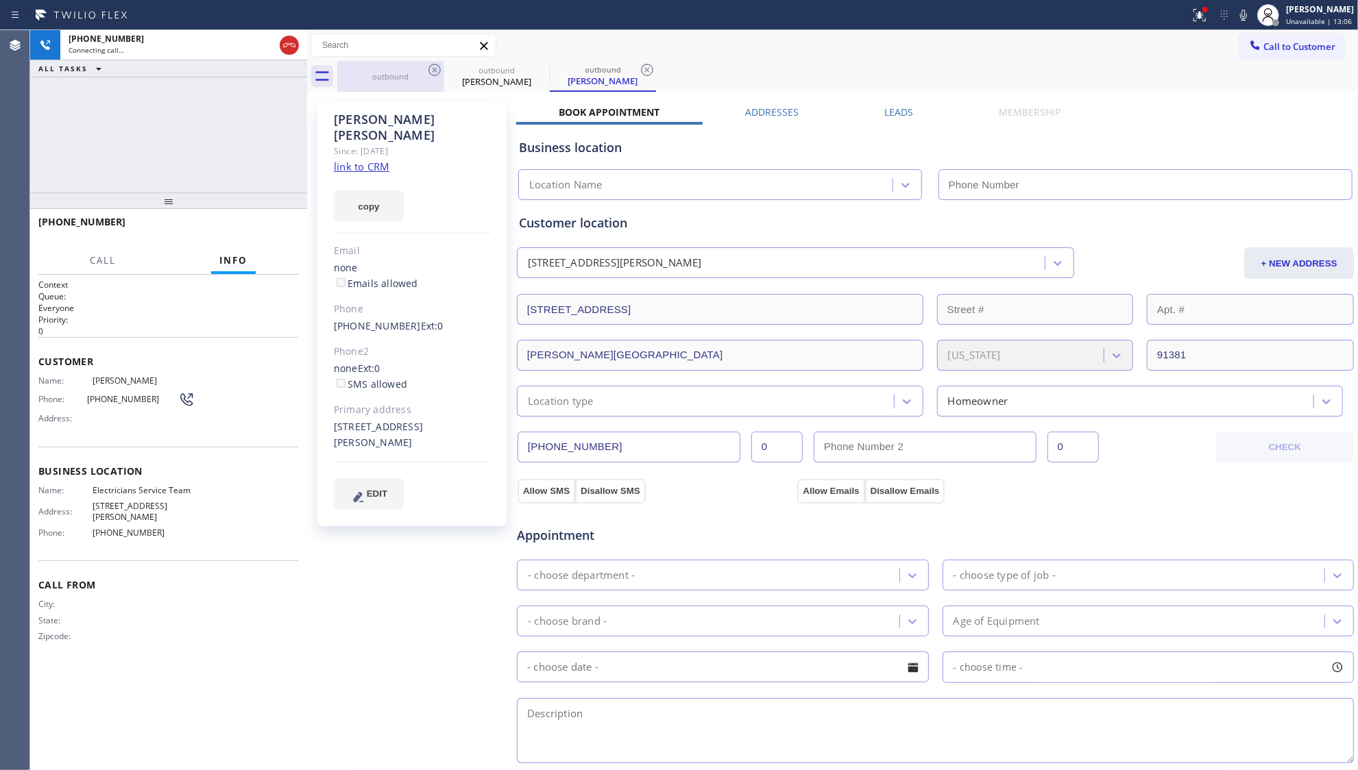
click at [404, 72] on div "outbound" at bounding box center [391, 76] width 104 height 10
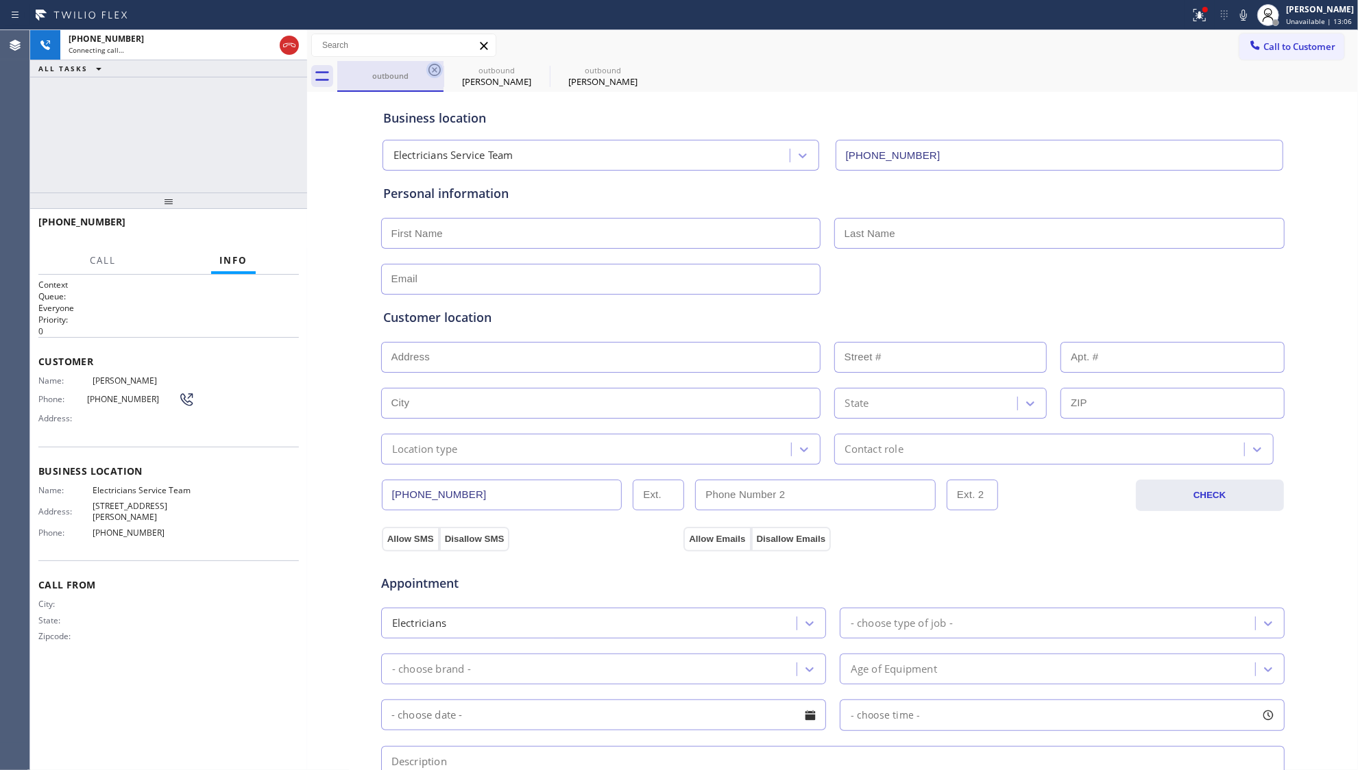
click at [428, 66] on icon at bounding box center [434, 70] width 16 height 16
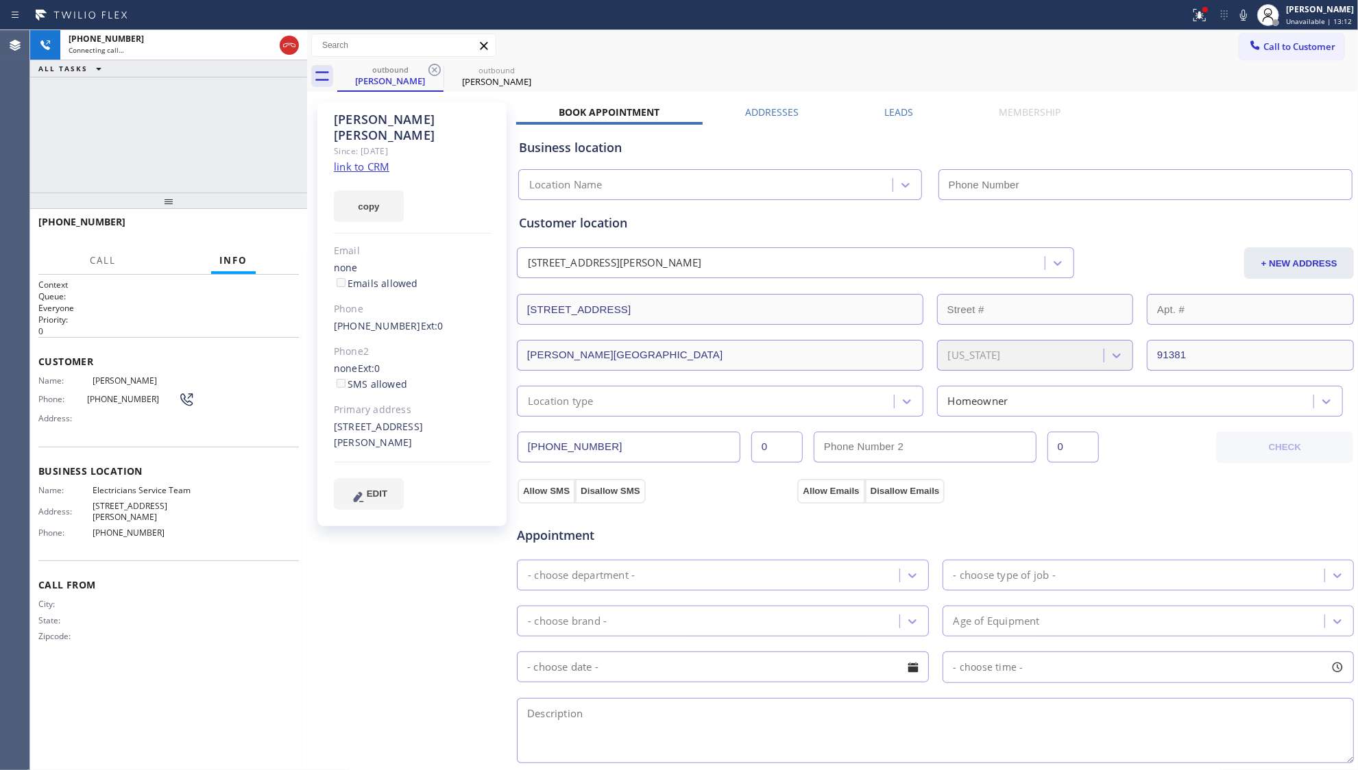
type input "[PHONE_NUMBER]"
click at [437, 71] on icon at bounding box center [434, 70] width 16 height 16
click at [373, 80] on div "[PERSON_NAME]" at bounding box center [391, 81] width 104 height 12
click at [270, 245] on div "[PHONE_NUMBER] Live | 00:02 HANG UP" at bounding box center [168, 228] width 260 height 36
click at [269, 237] on div "[PHONE_NUMBER] Live | 00:02 HANG UP" at bounding box center [168, 228] width 260 height 36
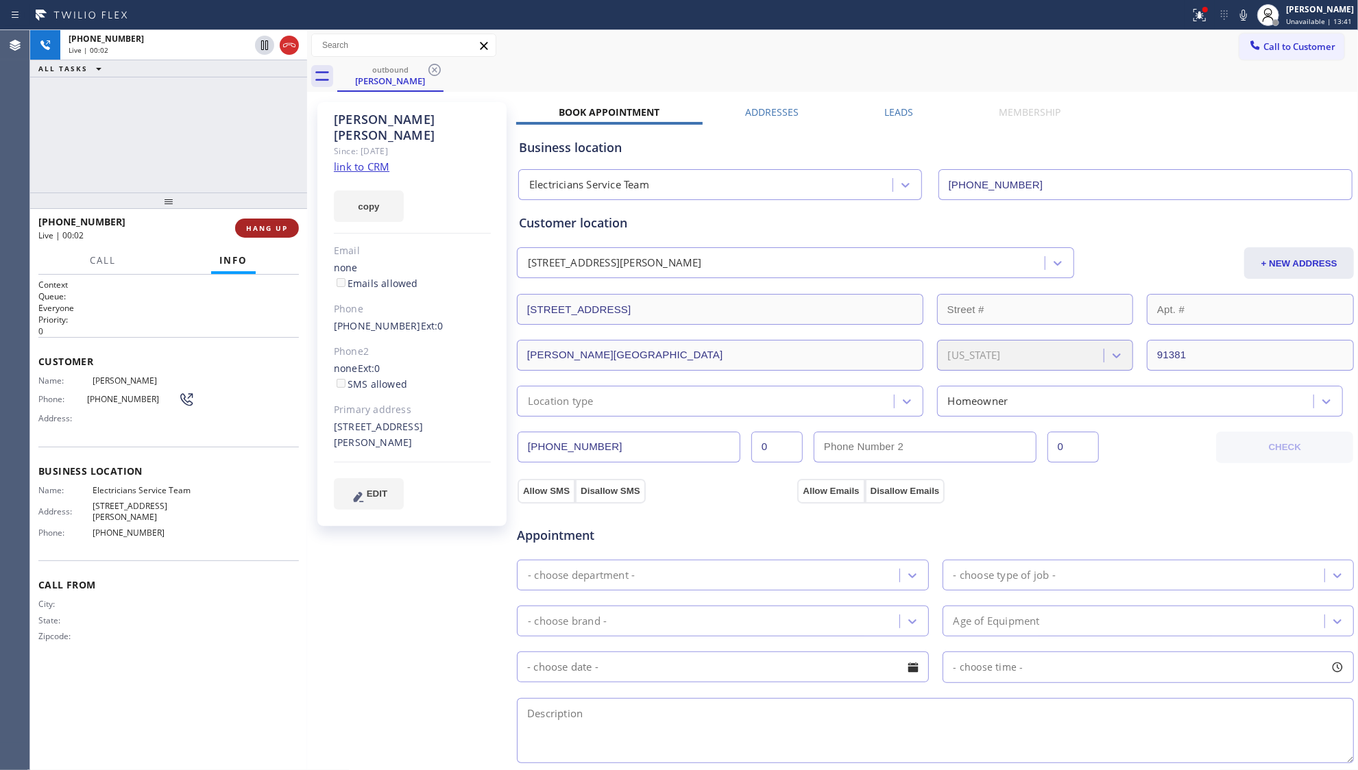
click at [269, 236] on button "HANG UP" at bounding box center [267, 228] width 64 height 19
click at [266, 219] on button "COMPLETE" at bounding box center [264, 228] width 69 height 19
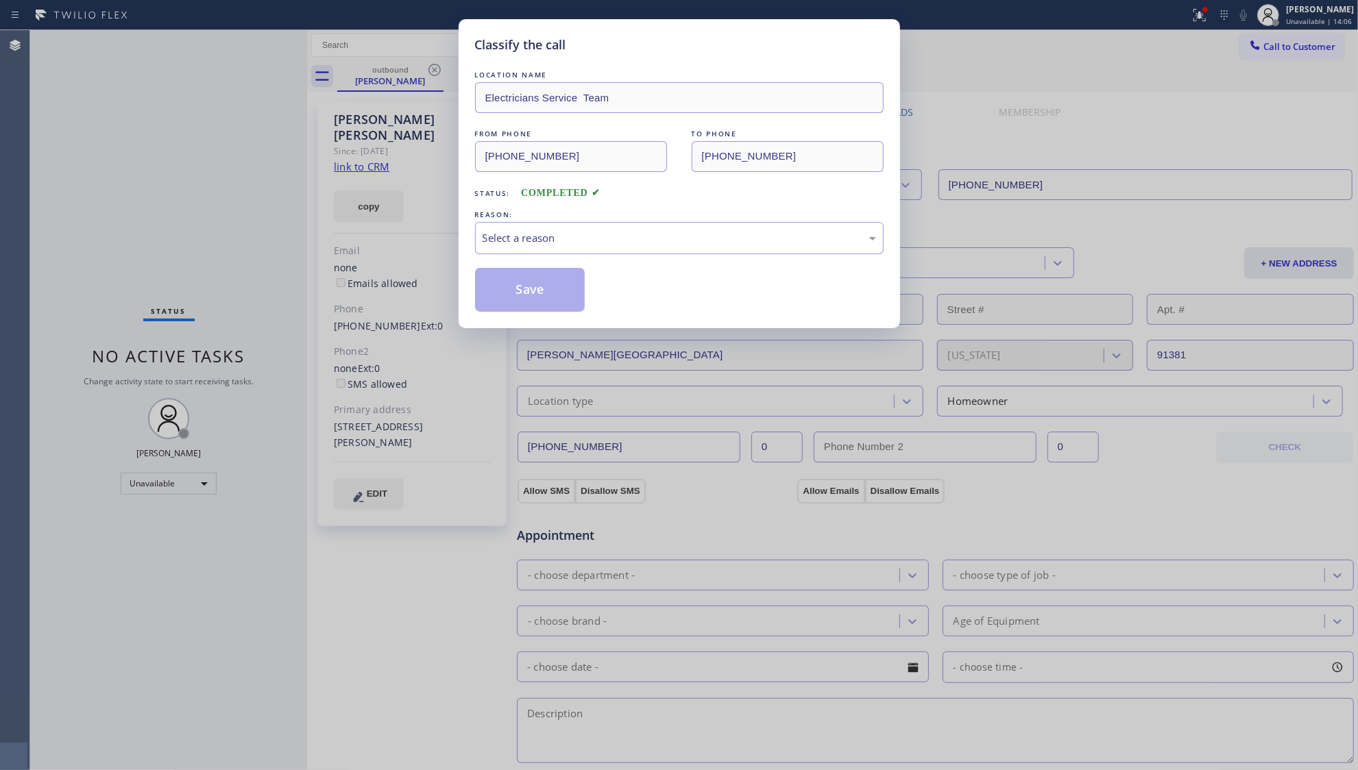
drag, startPoint x: 195, startPoint y: 221, endPoint x: 234, endPoint y: 125, distance: 103.9
click at [170, 110] on div "Classify the call LOCATION NAME Electricians Service Team FROM PHONE [PHONE_NUM…" at bounding box center [679, 385] width 1358 height 770
click at [533, 242] on div "Select a reason" at bounding box center [679, 238] width 393 height 16
click at [506, 295] on button "Save" at bounding box center [530, 290] width 110 height 44
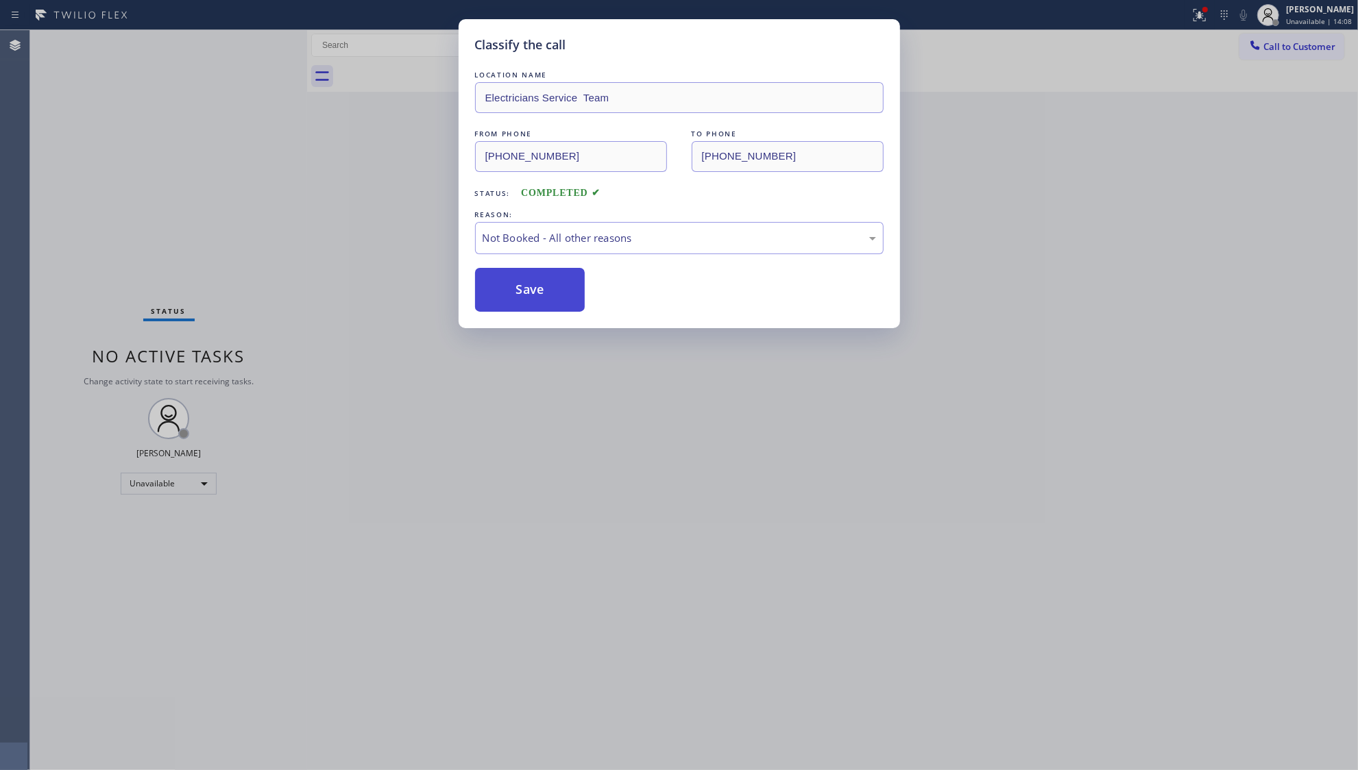
click at [506, 295] on button "Save" at bounding box center [530, 290] width 110 height 44
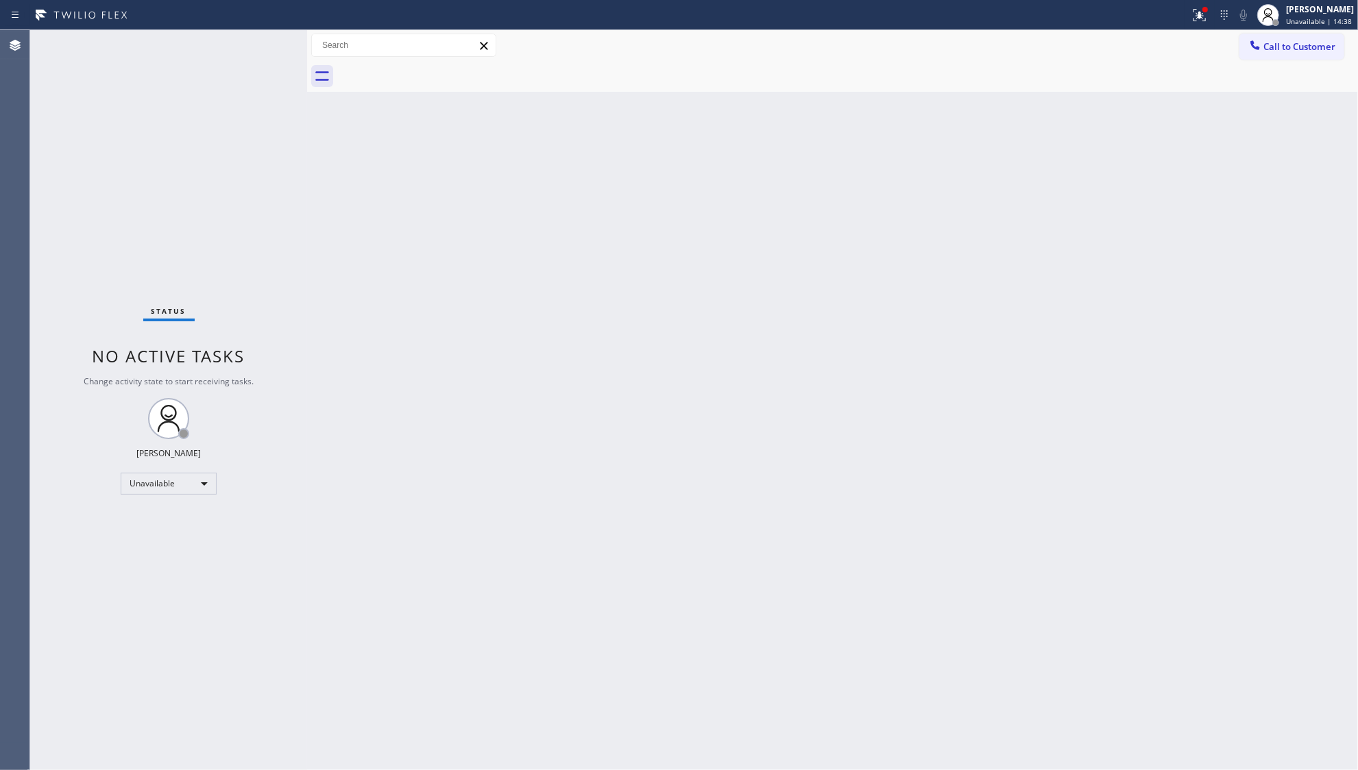
drag, startPoint x: 513, startPoint y: 302, endPoint x: 617, endPoint y: 217, distance: 134.0
click at [617, 217] on div "Back to Dashboard Change Sender ID Customers Technicians Select a contact Outbo…" at bounding box center [832, 400] width 1051 height 740
click at [1197, 1] on button at bounding box center [1199, 15] width 30 height 30
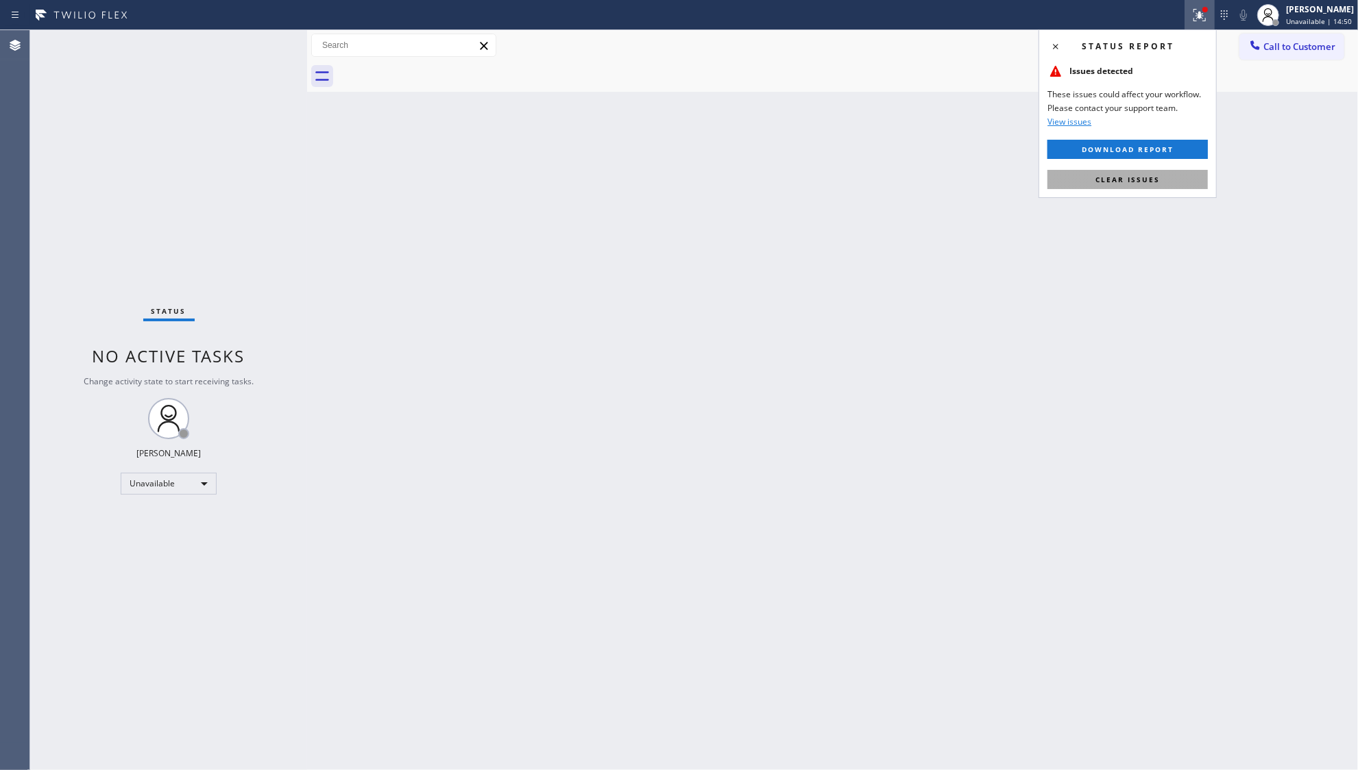
click at [1113, 182] on span "Clear issues" at bounding box center [1127, 180] width 64 height 10
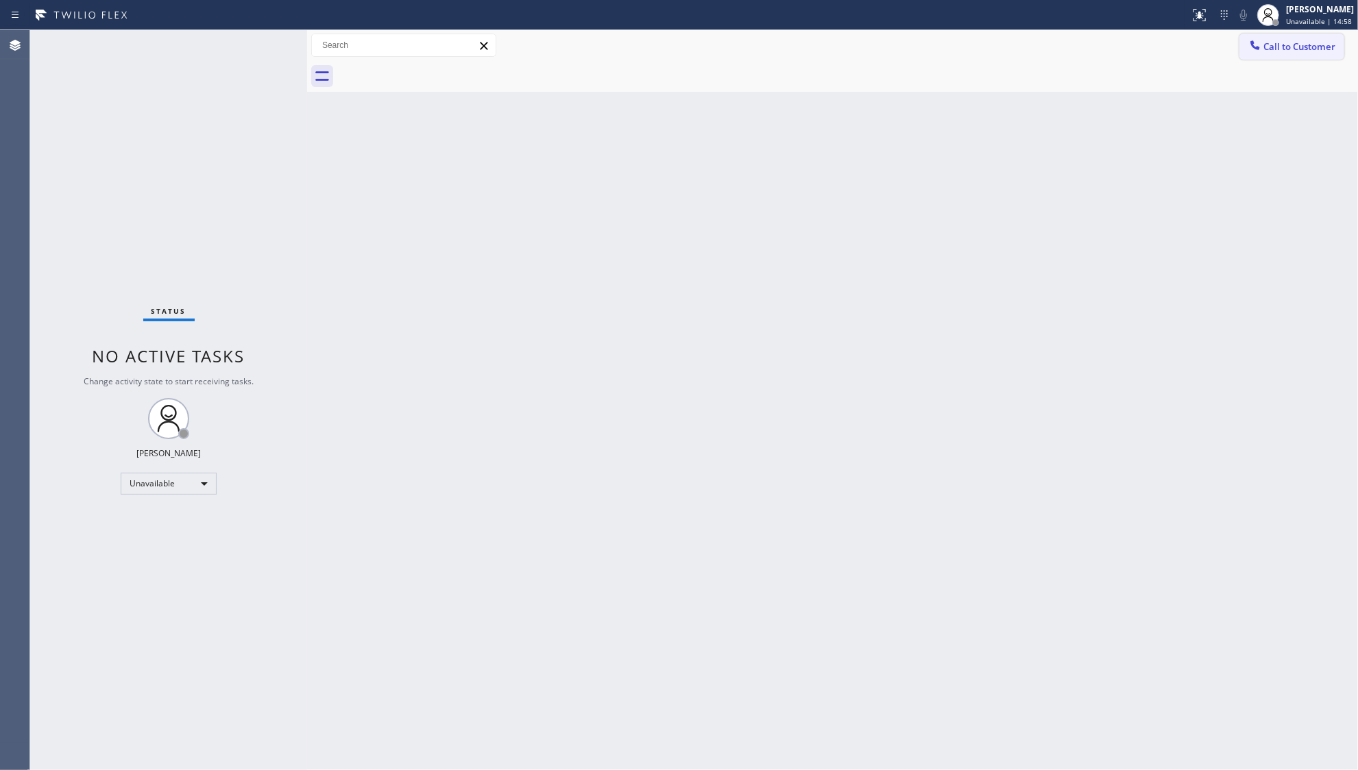
click at [1275, 47] on span "Call to Customer" at bounding box center [1299, 46] width 72 height 12
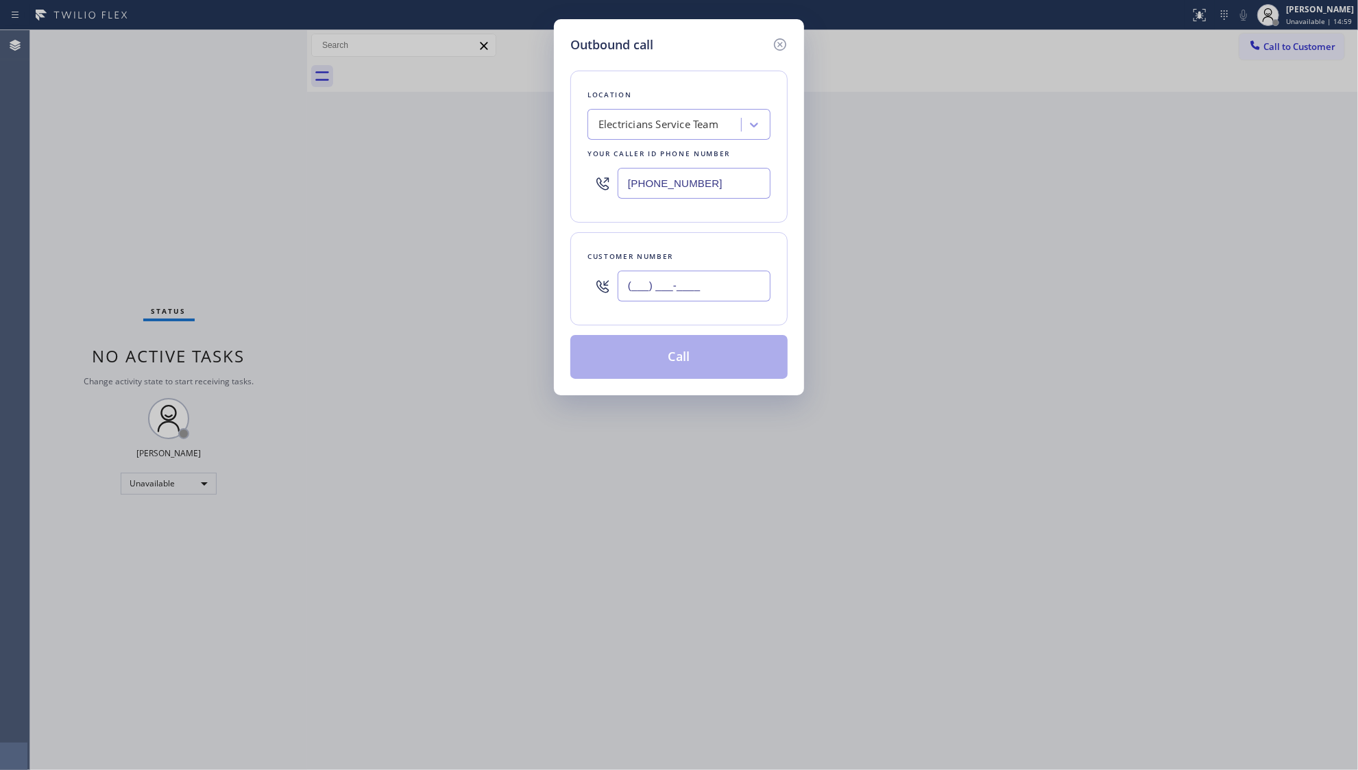
click at [706, 284] on input "(___) ___-____" at bounding box center [694, 286] width 153 height 31
paste input "323) 492-0305"
type input "[PHONE_NUMBER]"
click at [678, 351] on button "Call" at bounding box center [678, 357] width 217 height 44
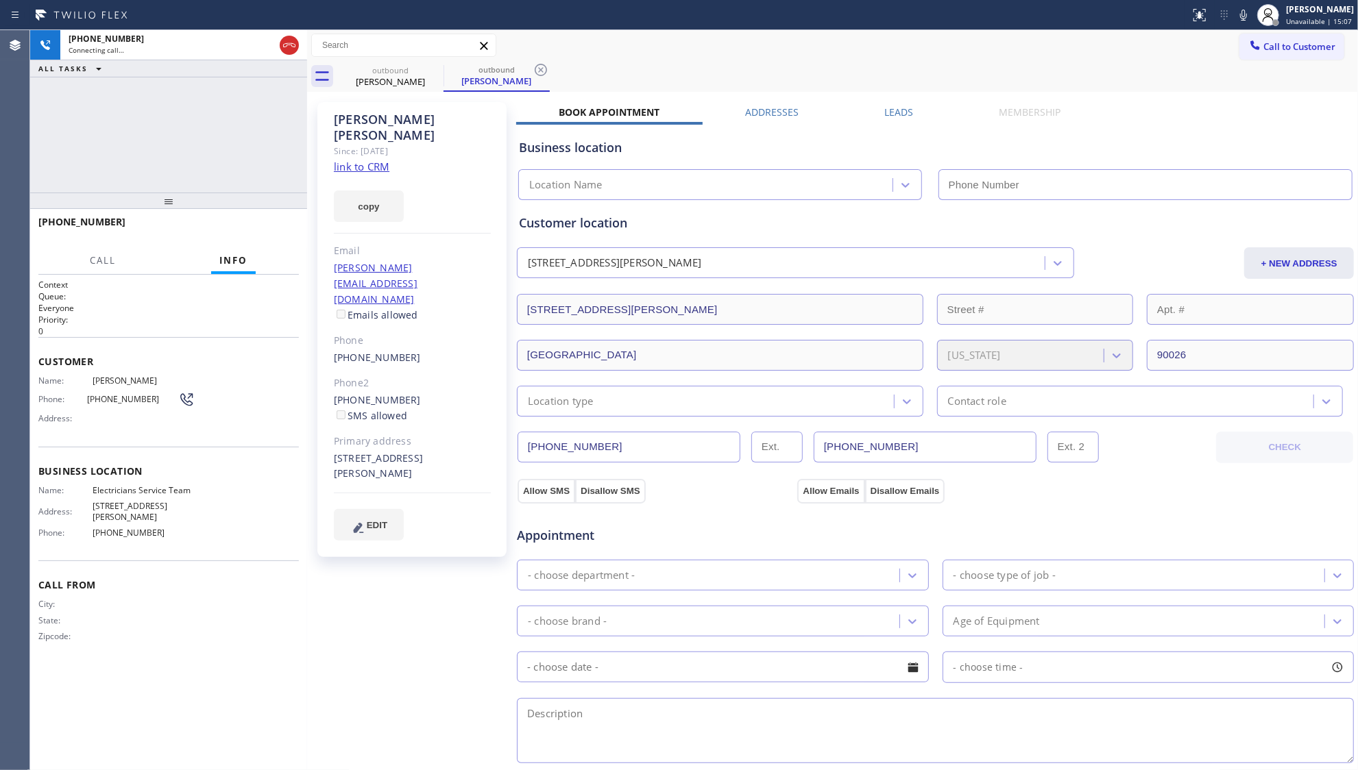
type input "[PHONE_NUMBER]"
click at [1240, 9] on icon at bounding box center [1243, 15] width 16 height 16
click at [271, 226] on span "HANG UP" at bounding box center [267, 228] width 42 height 10
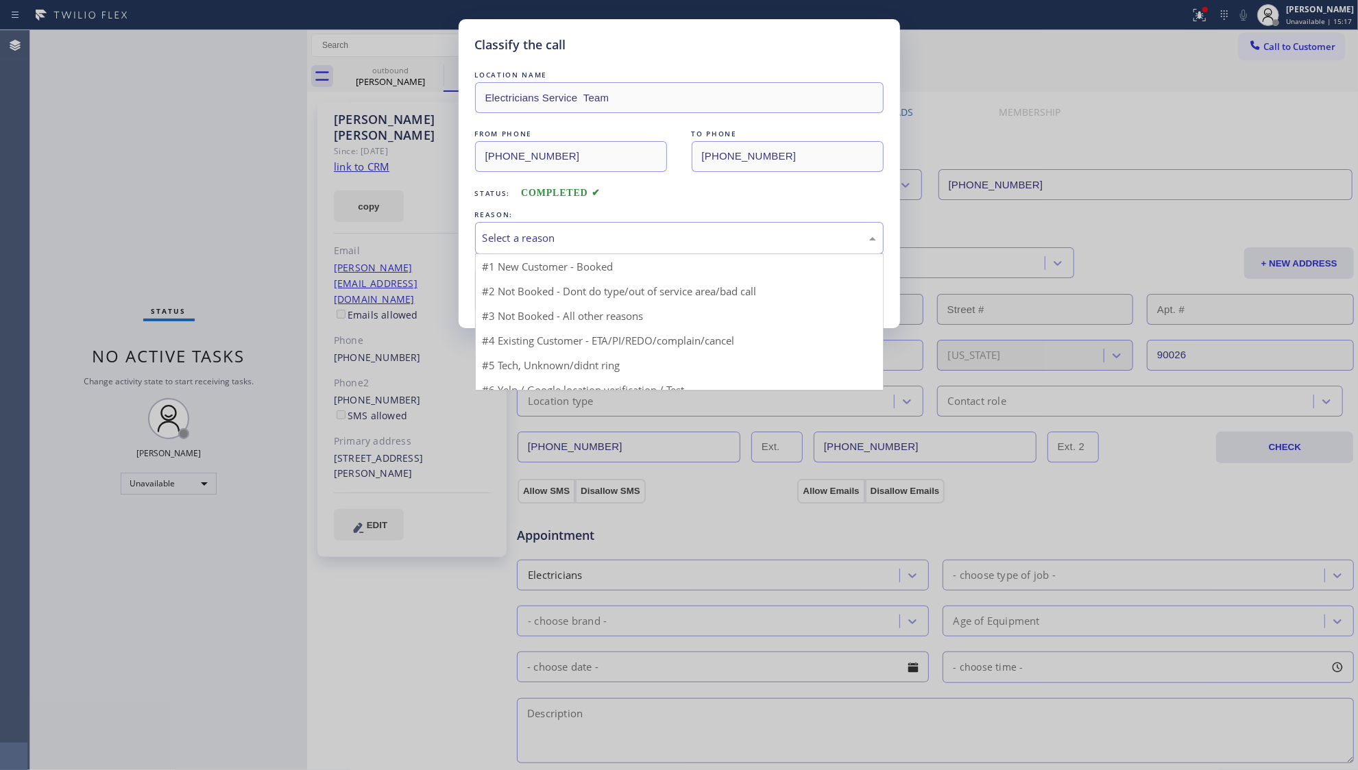
click at [532, 230] on div "Select a reason" at bounding box center [679, 238] width 393 height 16
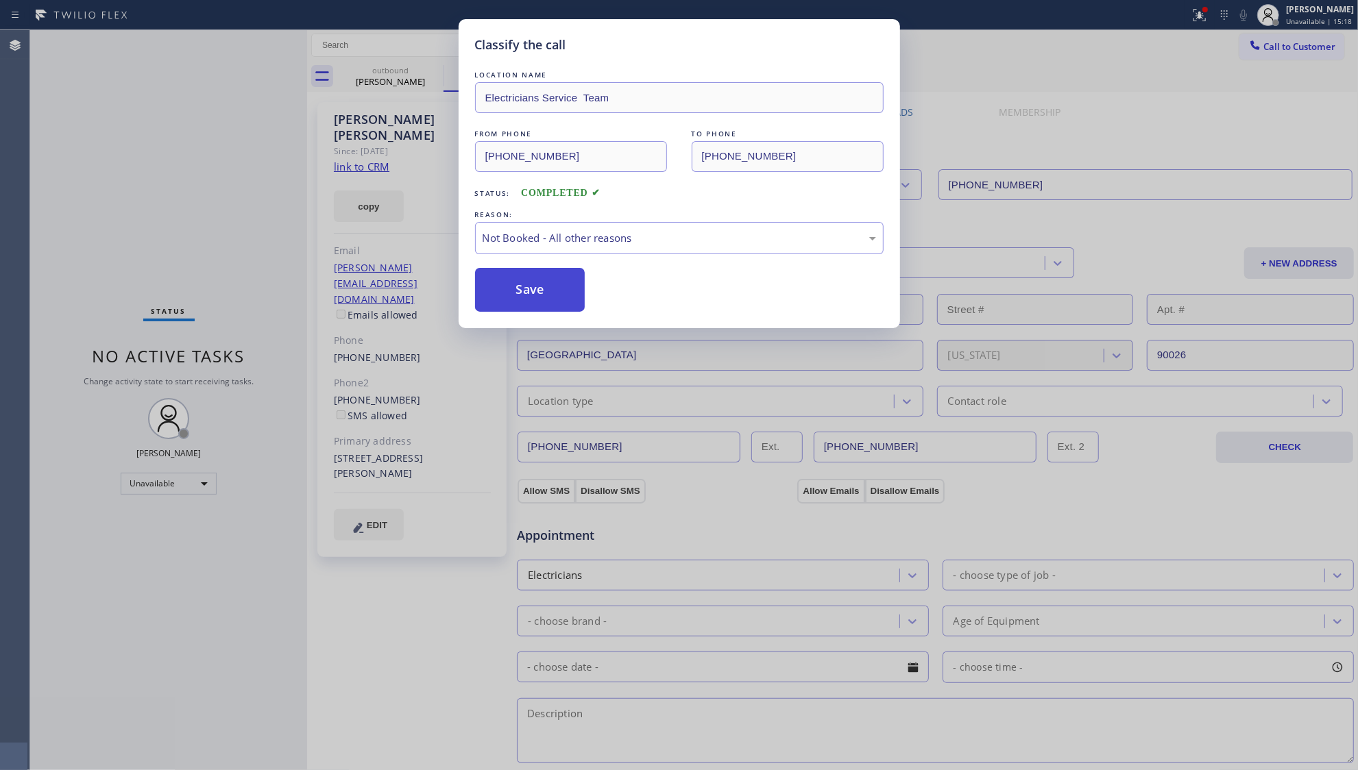
click at [516, 292] on button "Save" at bounding box center [530, 290] width 110 height 44
click at [517, 294] on button "Save" at bounding box center [530, 290] width 110 height 44
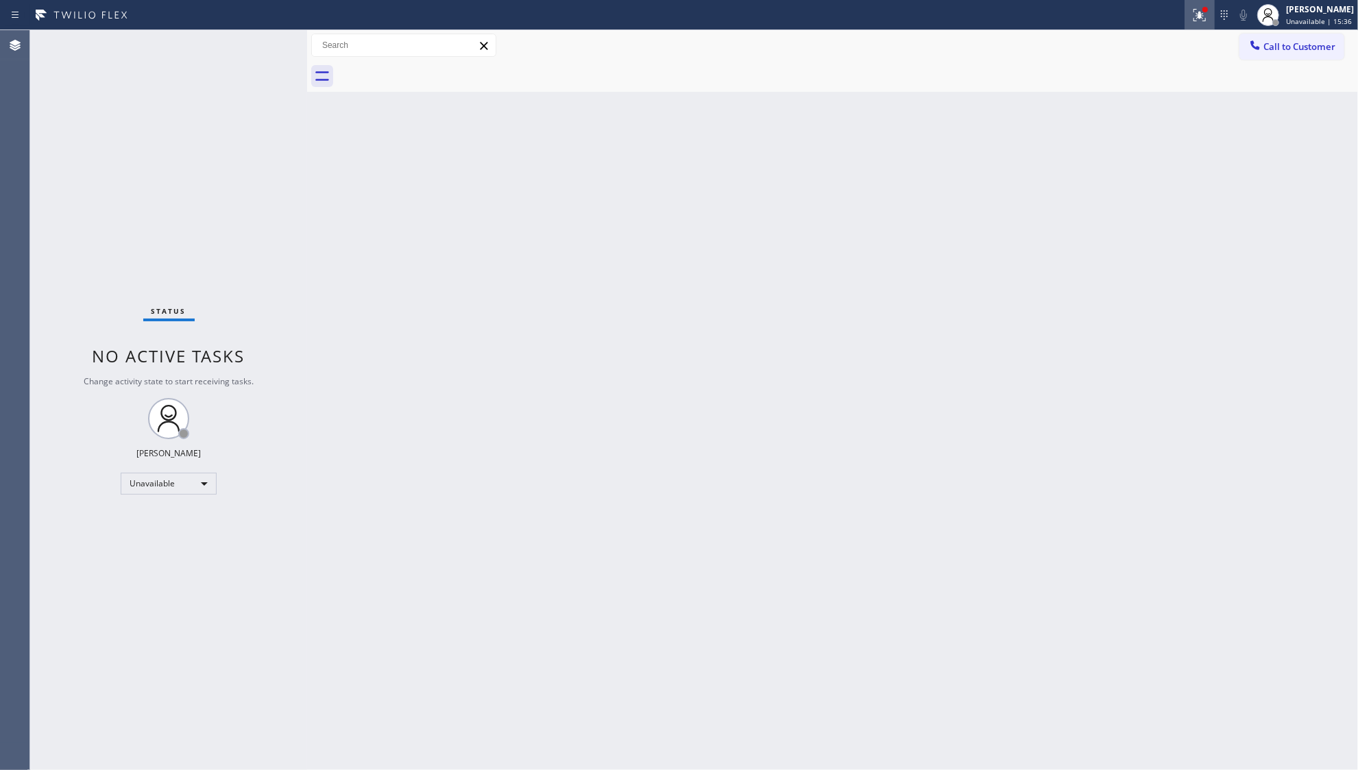
click at [1194, 0] on button at bounding box center [1199, 15] width 30 height 30
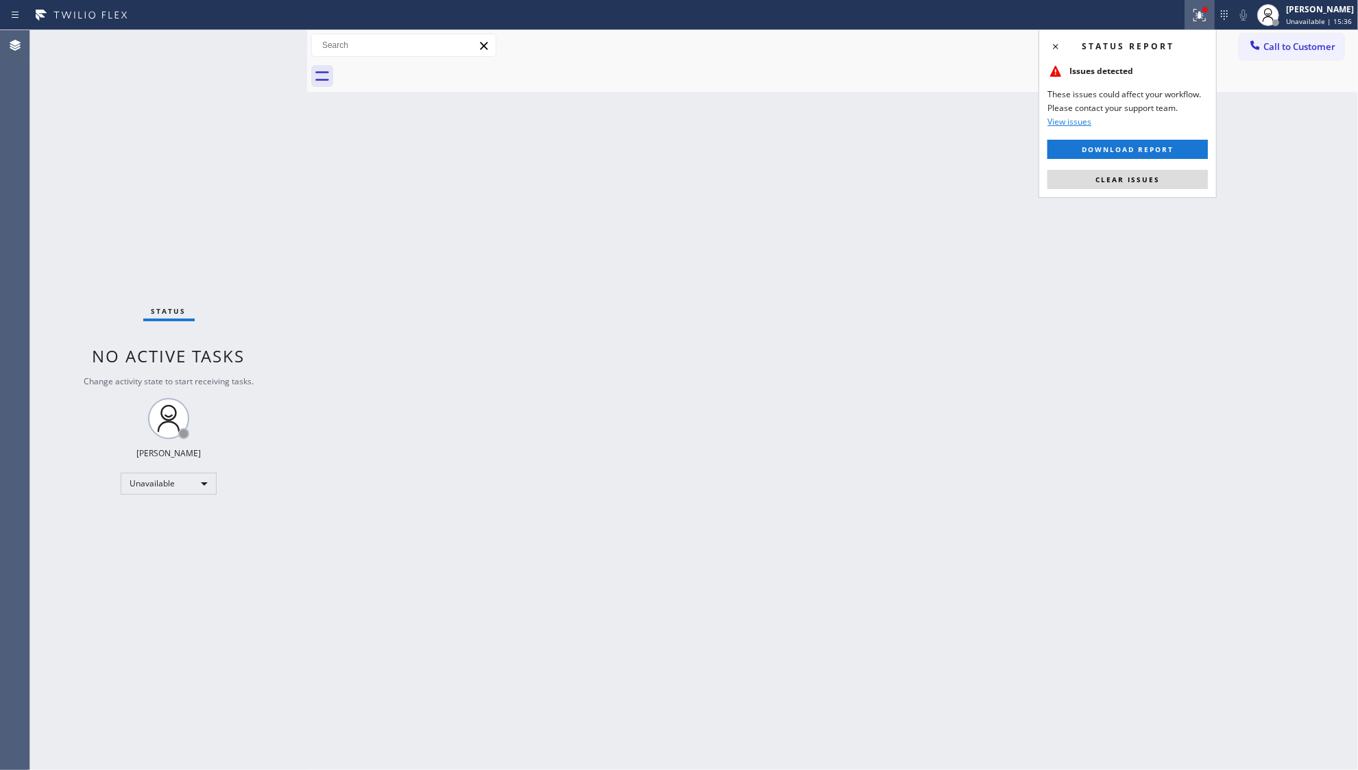
click at [1139, 176] on span "Clear issues" at bounding box center [1127, 180] width 64 height 10
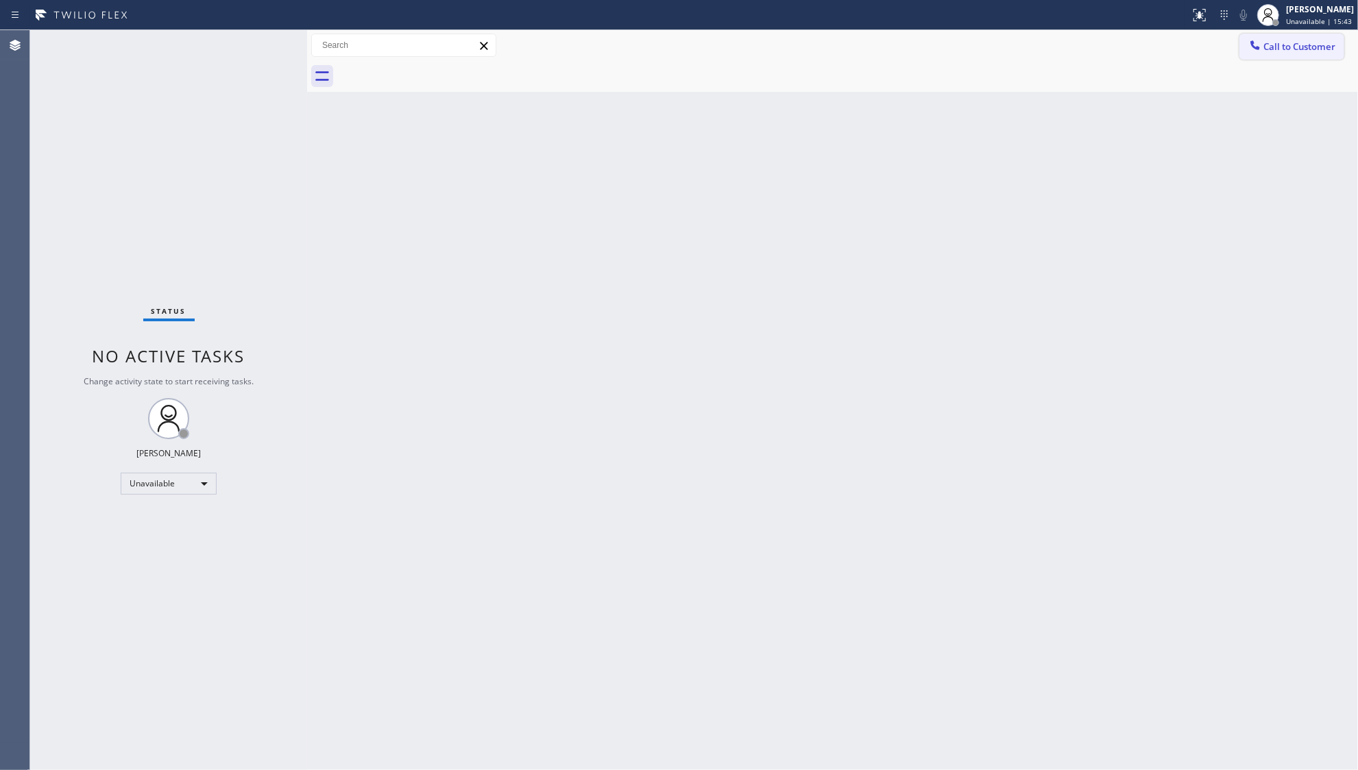
click at [1275, 42] on span "Call to Customer" at bounding box center [1299, 46] width 72 height 12
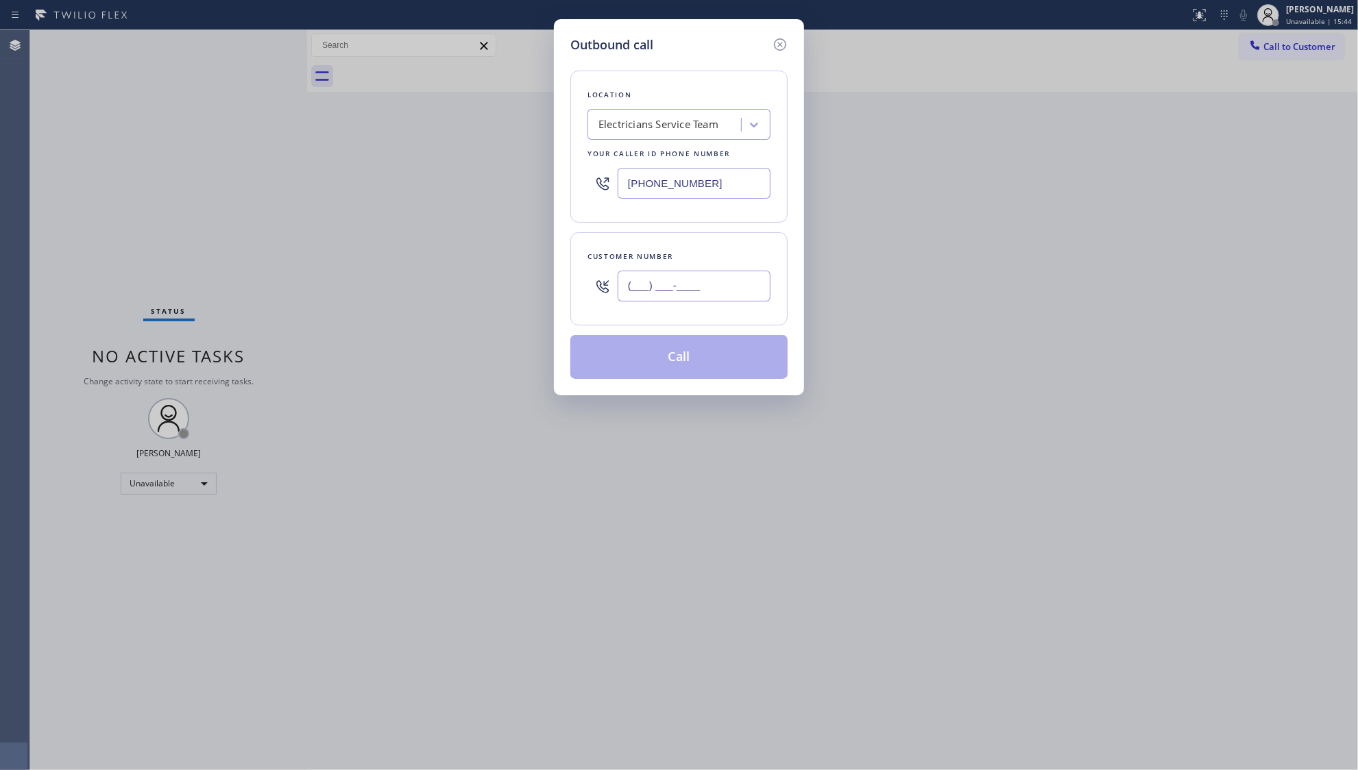
click at [662, 281] on input "(___) ___-____" at bounding box center [694, 286] width 153 height 31
paste input "213) 514-0626"
type input "[PHONE_NUMBER]"
click at [680, 359] on button "Call" at bounding box center [678, 357] width 217 height 44
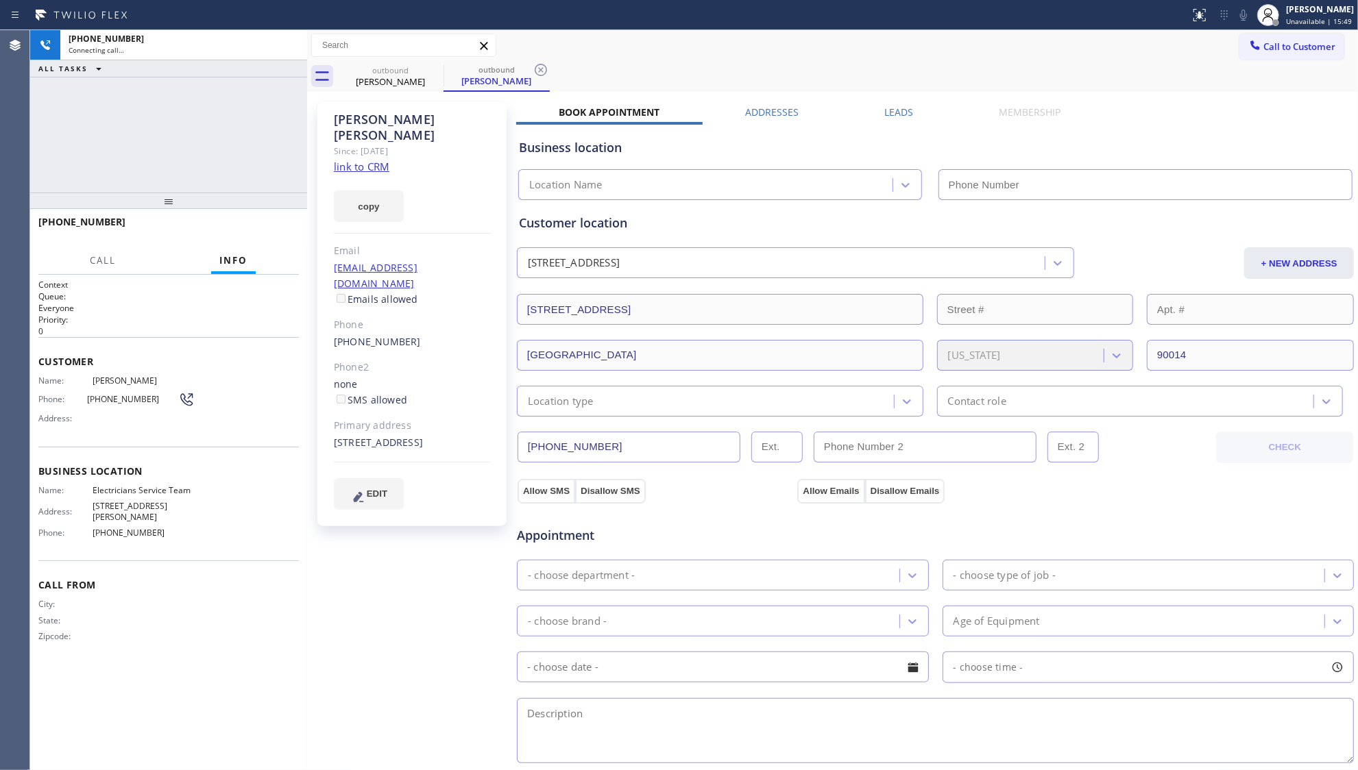
type input "[PHONE_NUMBER]"
click at [533, 66] on icon at bounding box center [541, 70] width 16 height 16
drag, startPoint x: 780, startPoint y: 36, endPoint x: 707, endPoint y: 56, distance: 75.2
click at [757, 42] on div "Call to Customer Outbound call Location Electricians Service Team Your caller i…" at bounding box center [832, 46] width 1051 height 24
click at [275, 229] on span "HANG UP" at bounding box center [267, 228] width 42 height 10
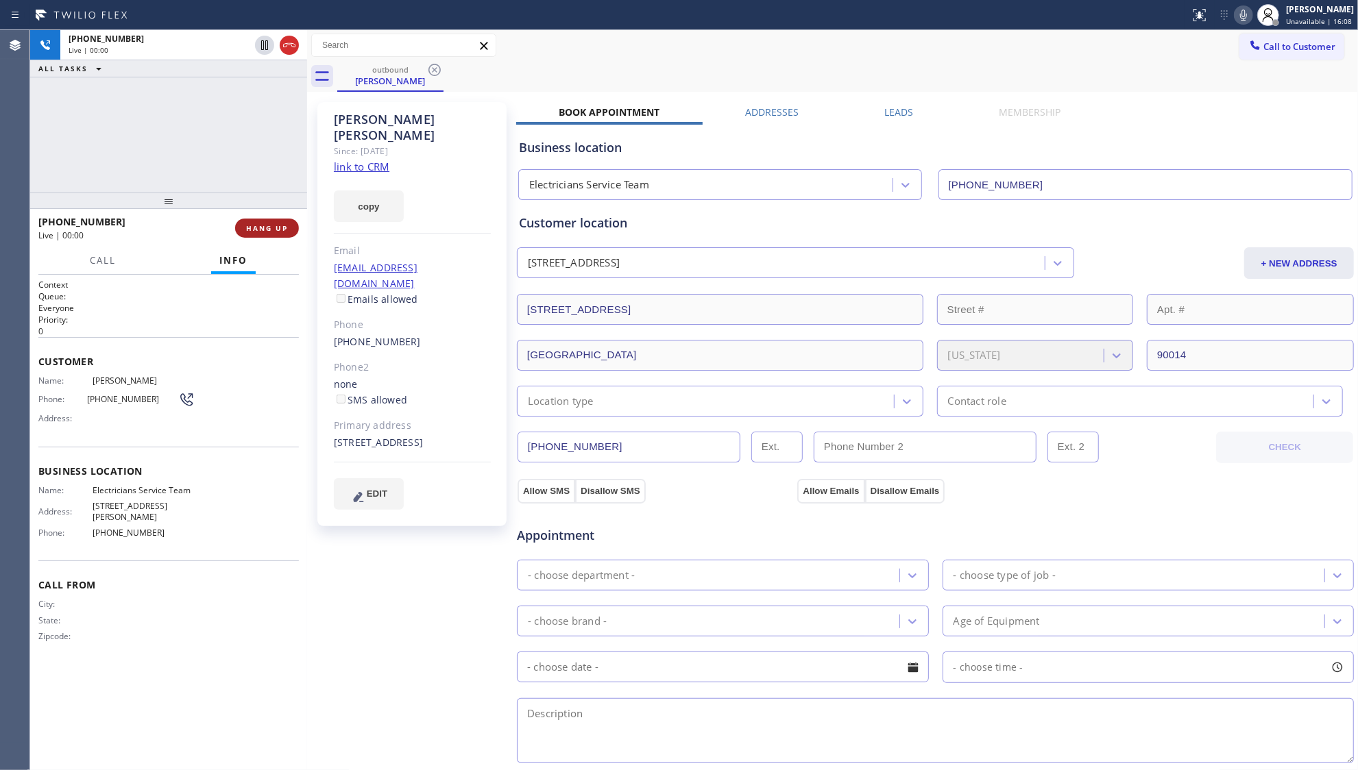
click at [274, 229] on span "HANG UP" at bounding box center [267, 228] width 42 height 10
click at [274, 229] on span "COMPLETE" at bounding box center [264, 228] width 47 height 10
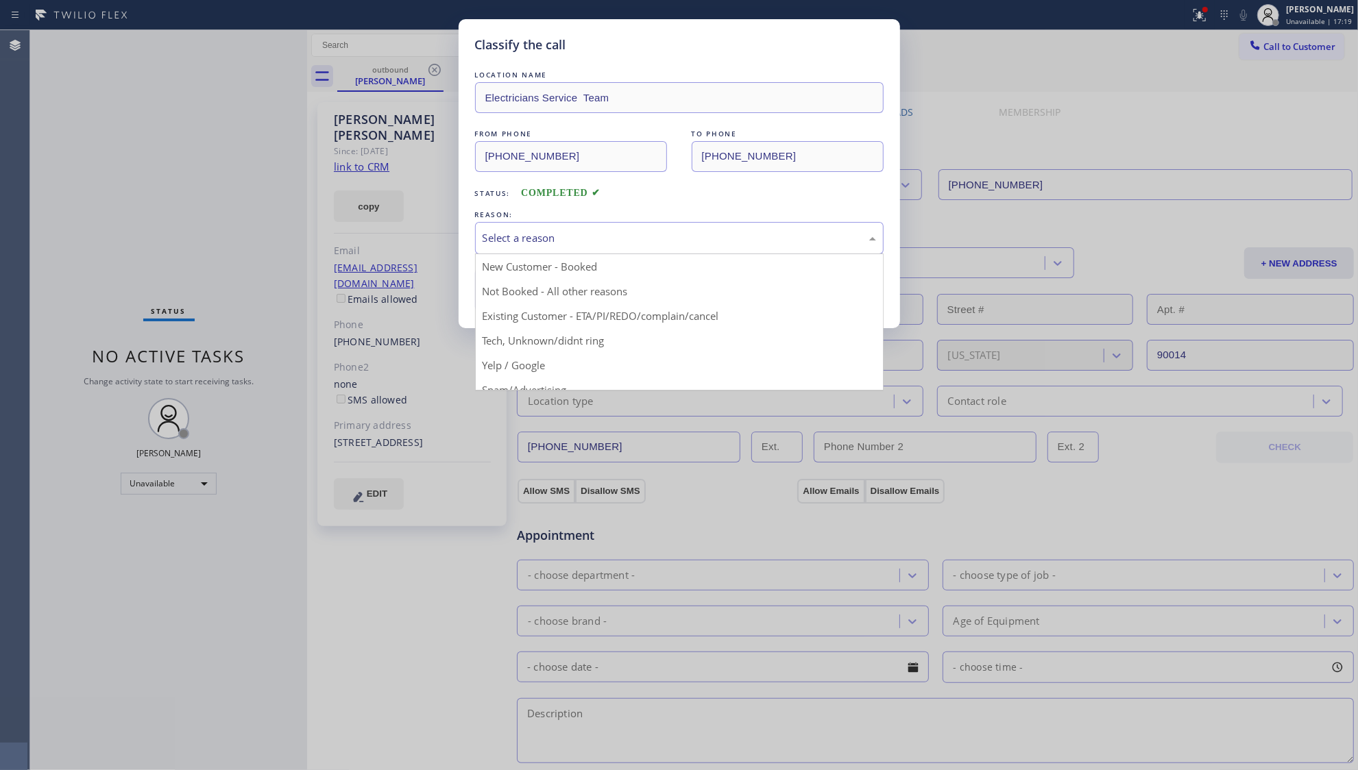
drag, startPoint x: 273, startPoint y: 253, endPoint x: 648, endPoint y: 253, distance: 374.9
click at [648, 253] on div "Select a reason" at bounding box center [679, 238] width 409 height 32
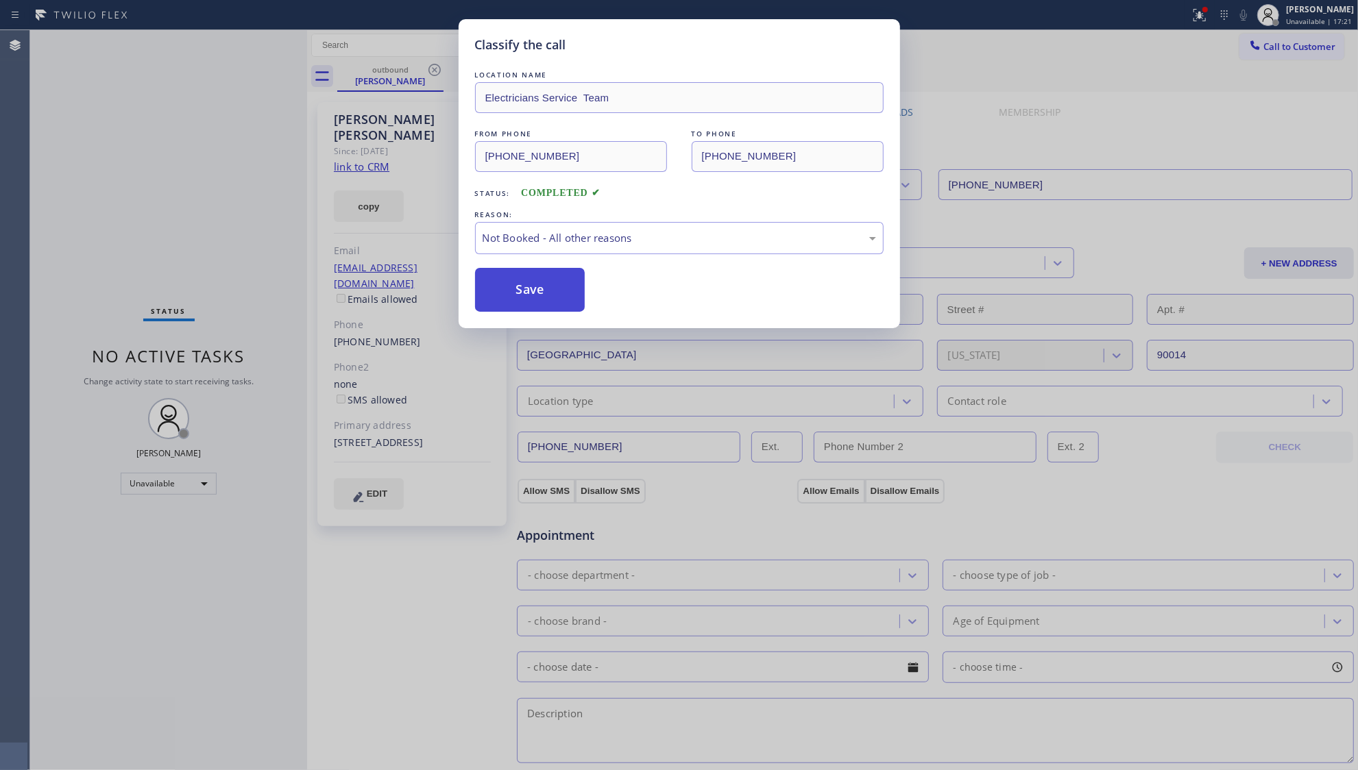
click at [529, 282] on button "Save" at bounding box center [530, 290] width 110 height 44
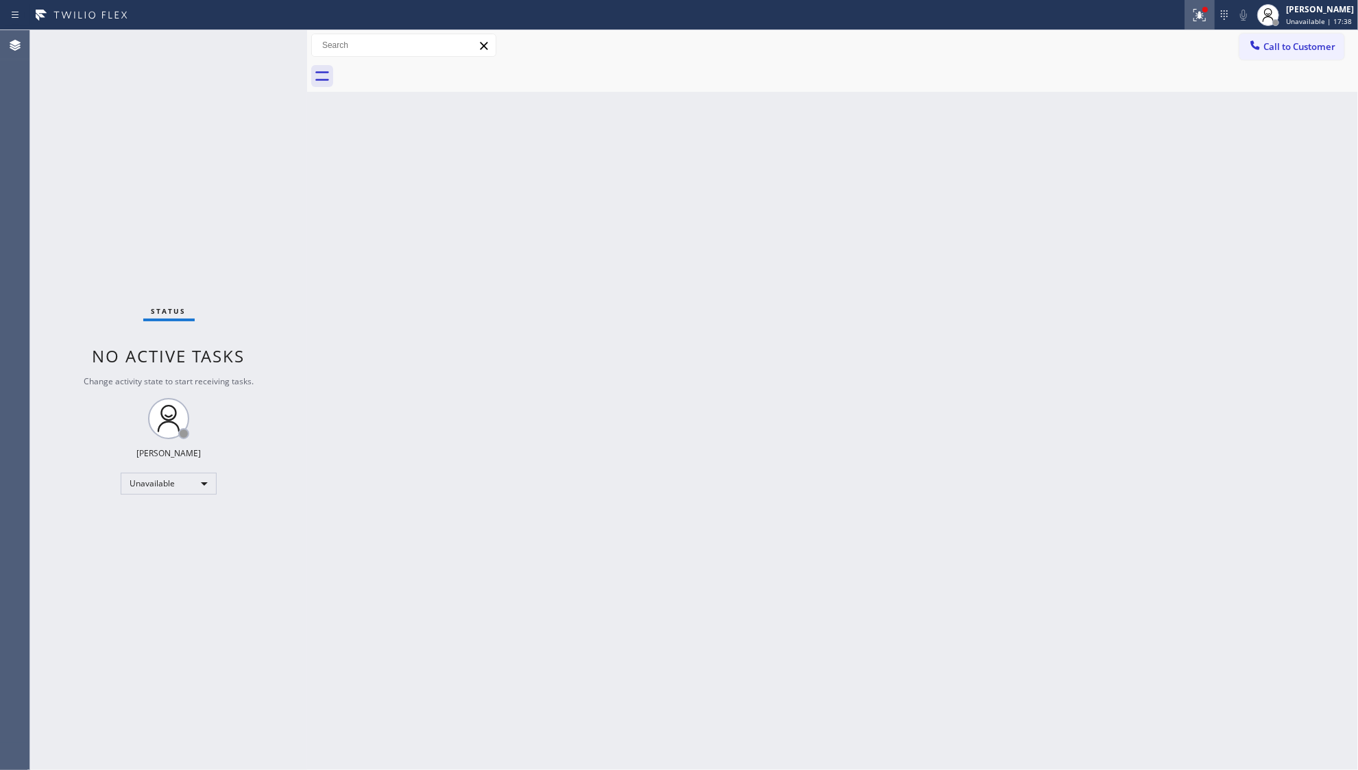
click at [1202, 14] on icon at bounding box center [1197, 14] width 8 height 10
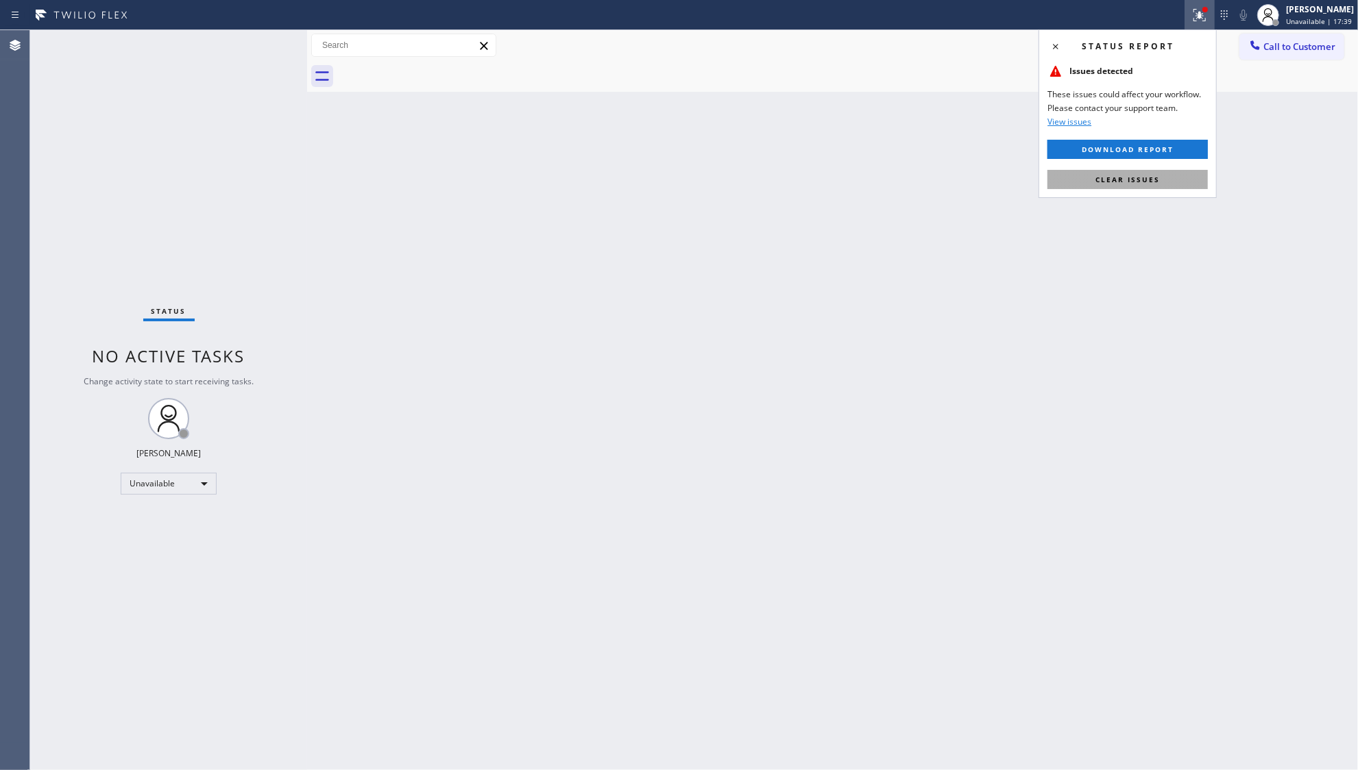
click at [1142, 179] on span "Clear issues" at bounding box center [1127, 180] width 64 height 10
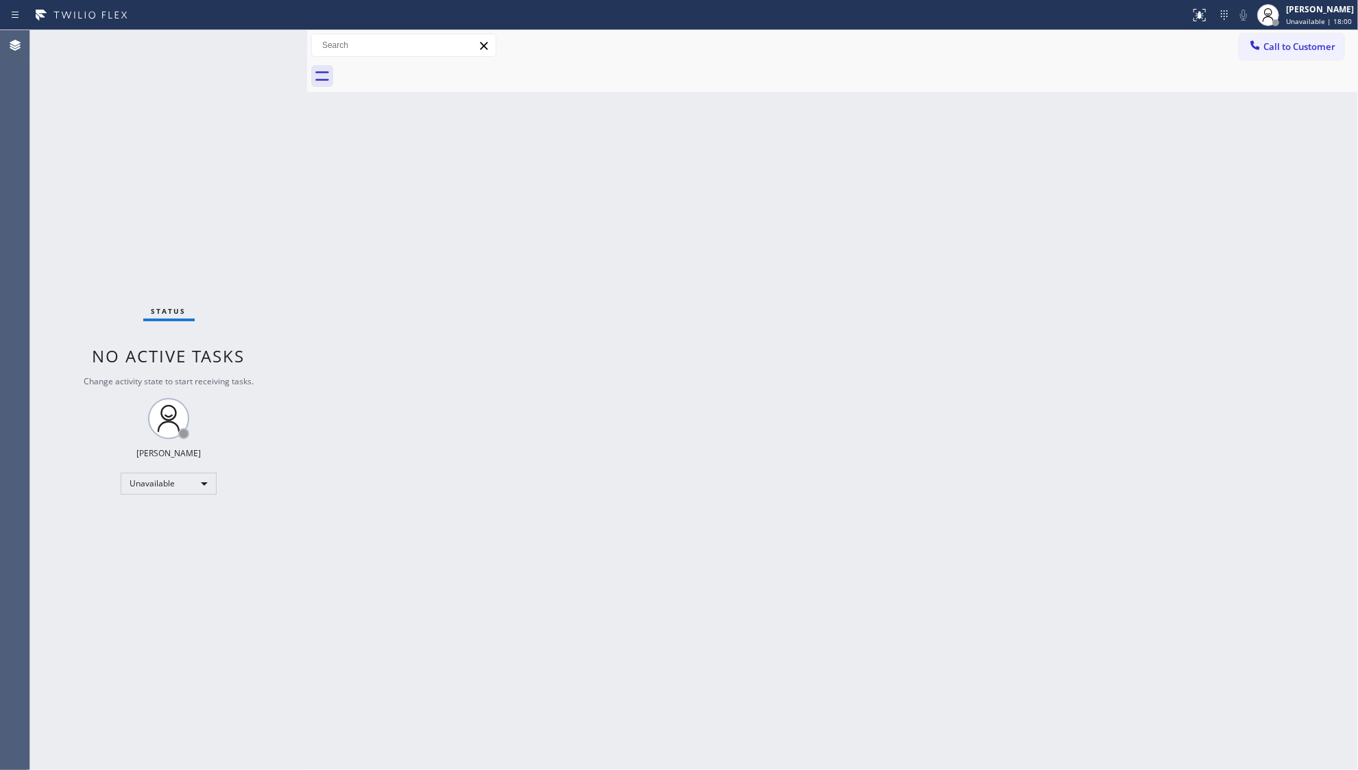
drag, startPoint x: 1306, startPoint y: 39, endPoint x: 1049, endPoint y: 162, distance: 285.1
click at [1287, 55] on button "Call to Customer" at bounding box center [1291, 47] width 105 height 26
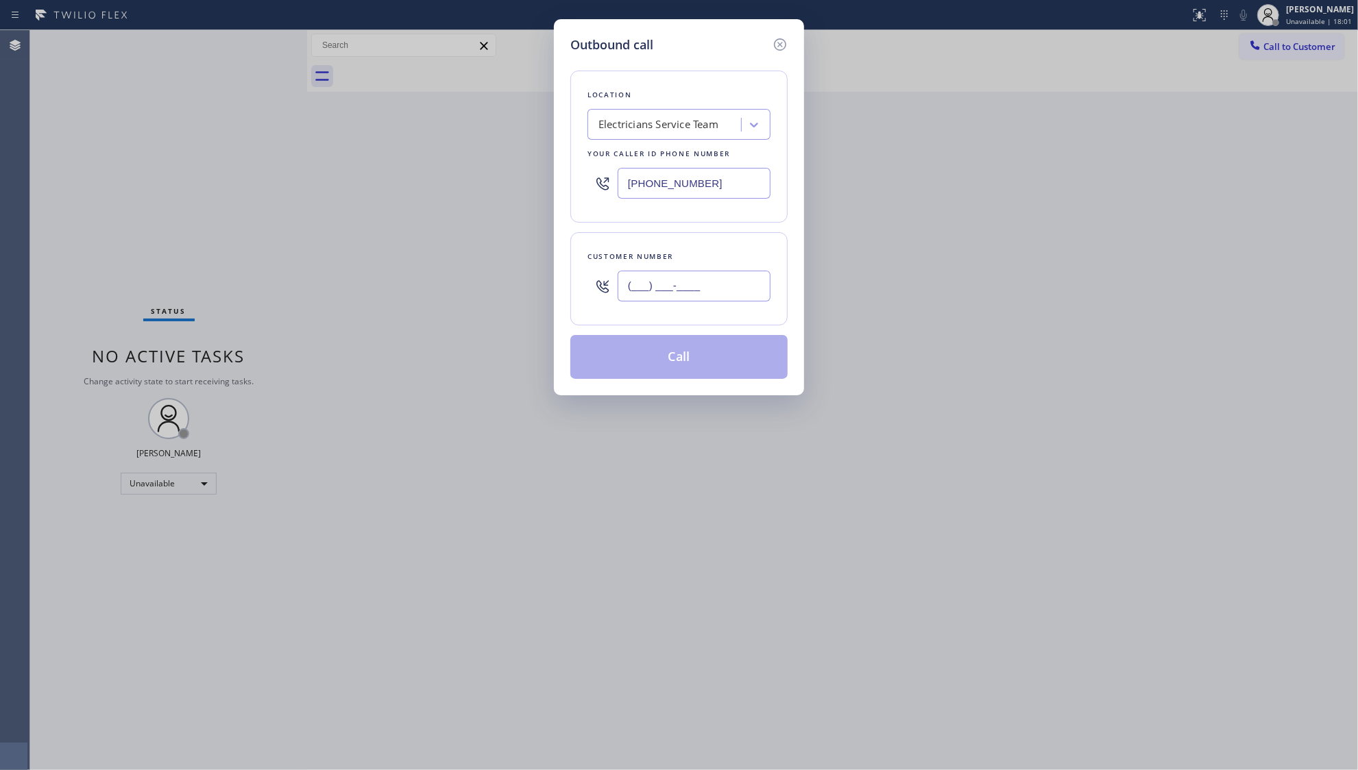
click at [722, 292] on input "(___) ___-____" at bounding box center [694, 286] width 153 height 31
paste input "323) 703-2865"
type input "[PHONE_NUMBER]"
click at [670, 363] on button "Call" at bounding box center [678, 357] width 217 height 44
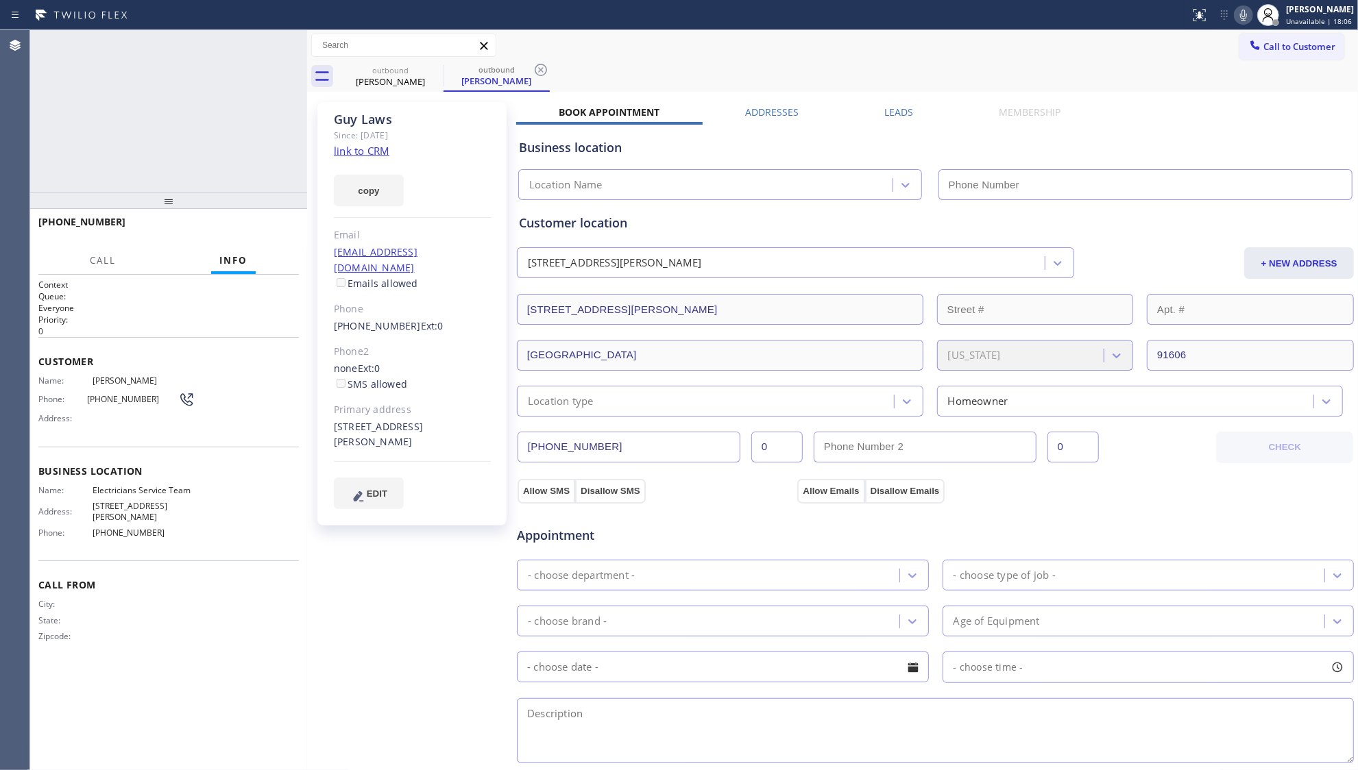
type input "[PHONE_NUMBER]"
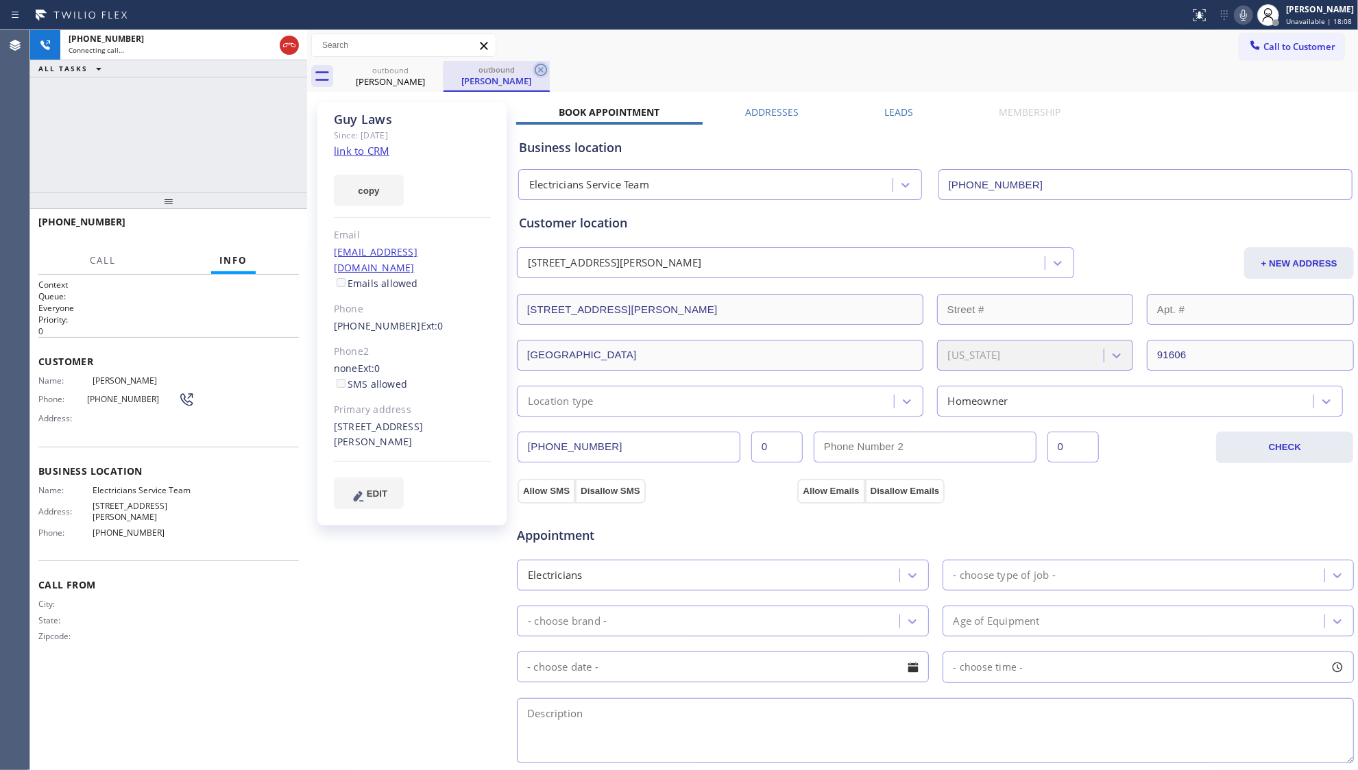
click at [535, 70] on icon at bounding box center [541, 70] width 16 height 16
click at [886, 108] on label "Leads" at bounding box center [898, 112] width 29 height 13
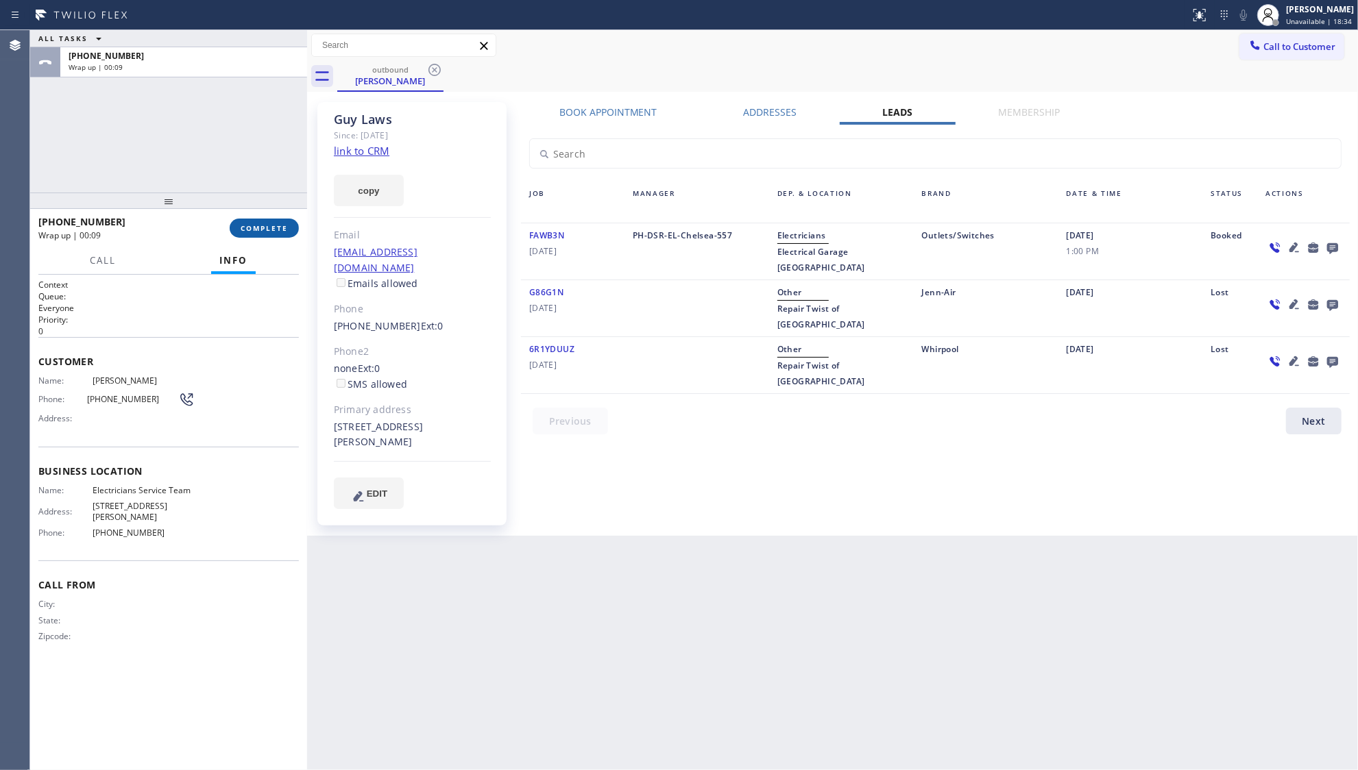
click at [266, 229] on span "COMPLETE" at bounding box center [264, 228] width 47 height 10
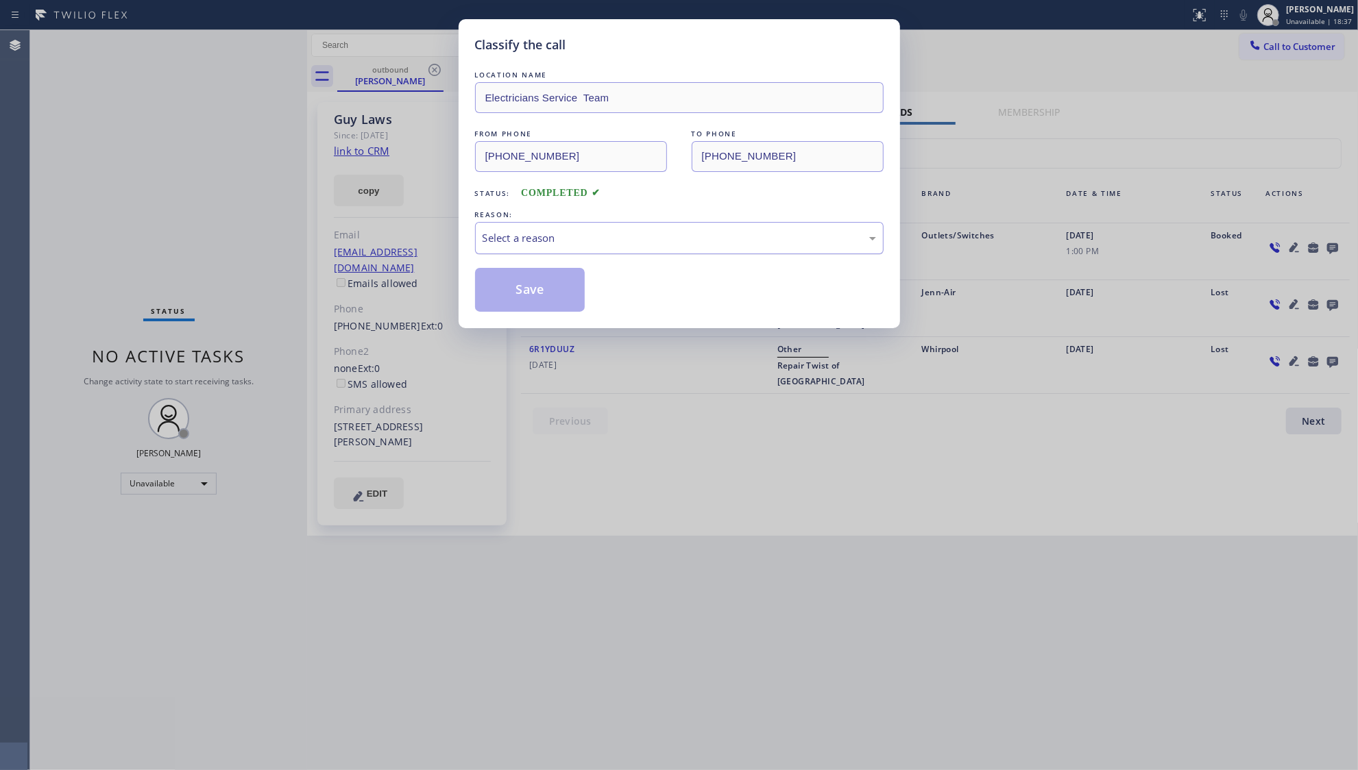
click at [588, 239] on div "Select a reason" at bounding box center [679, 238] width 393 height 16
click at [546, 286] on button "Save" at bounding box center [530, 290] width 110 height 44
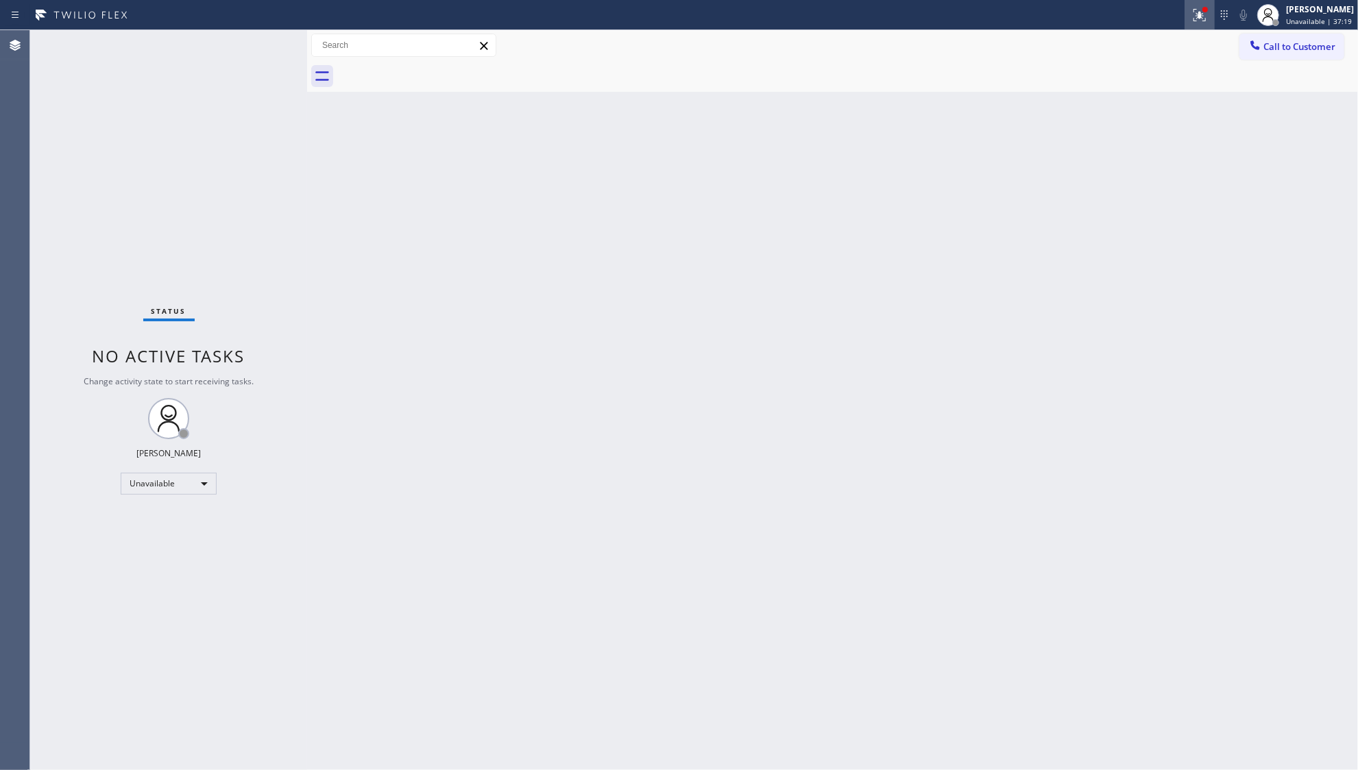
click at [1196, 14] on icon at bounding box center [1199, 15] width 16 height 16
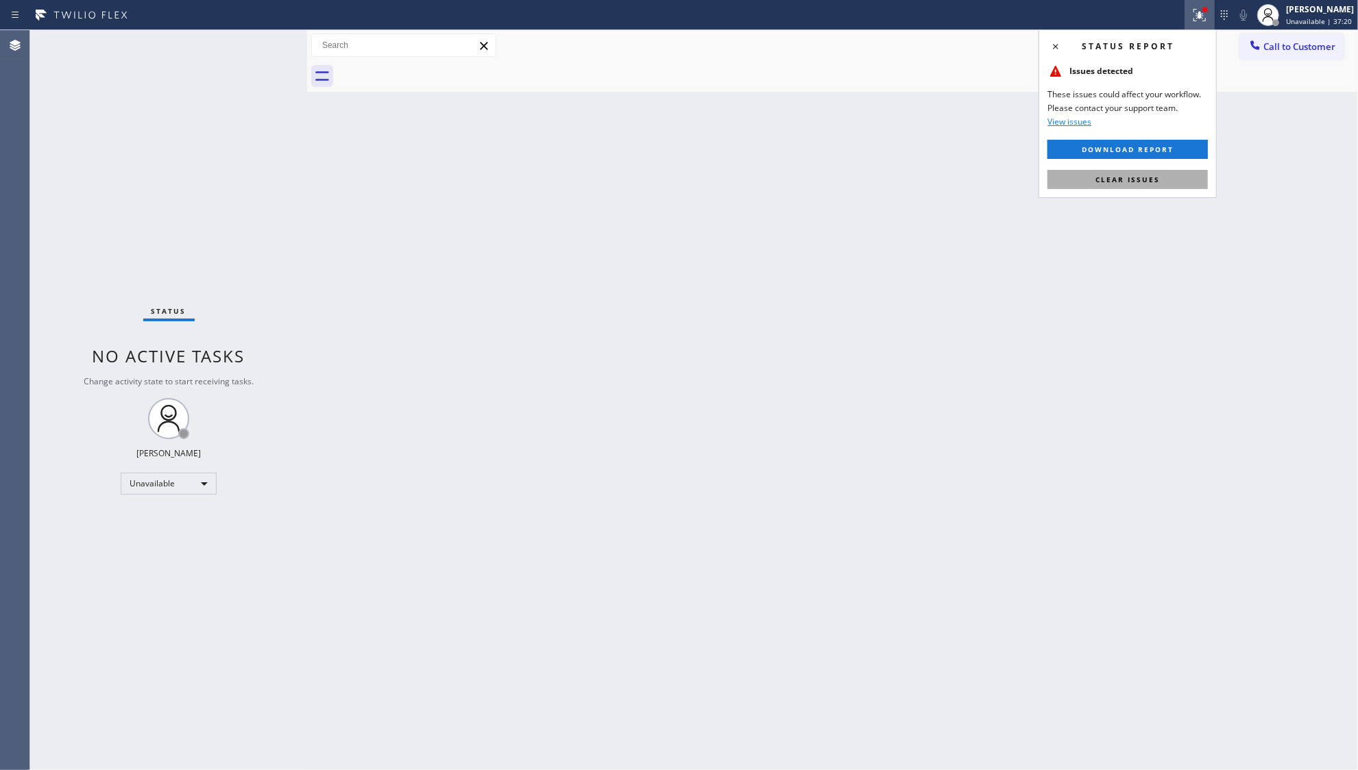
click at [1158, 177] on span "Clear issues" at bounding box center [1127, 180] width 64 height 10
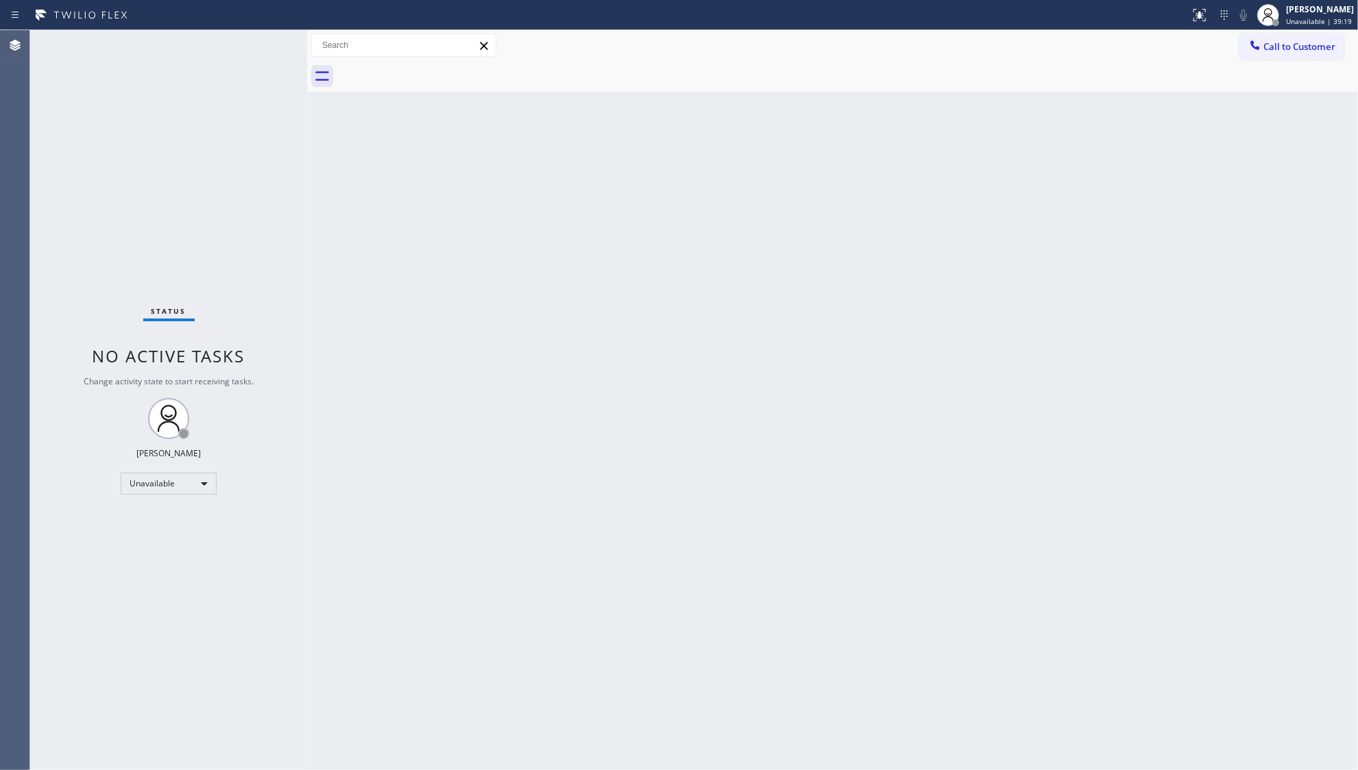
drag, startPoint x: 719, startPoint y: 391, endPoint x: 788, endPoint y: 314, distance: 103.4
click at [721, 385] on div "Back to Dashboard Change Sender ID Customers Technicians Select a contact Outbo…" at bounding box center [832, 400] width 1051 height 740
click at [1285, 41] on span "Call to Customer" at bounding box center [1299, 46] width 72 height 12
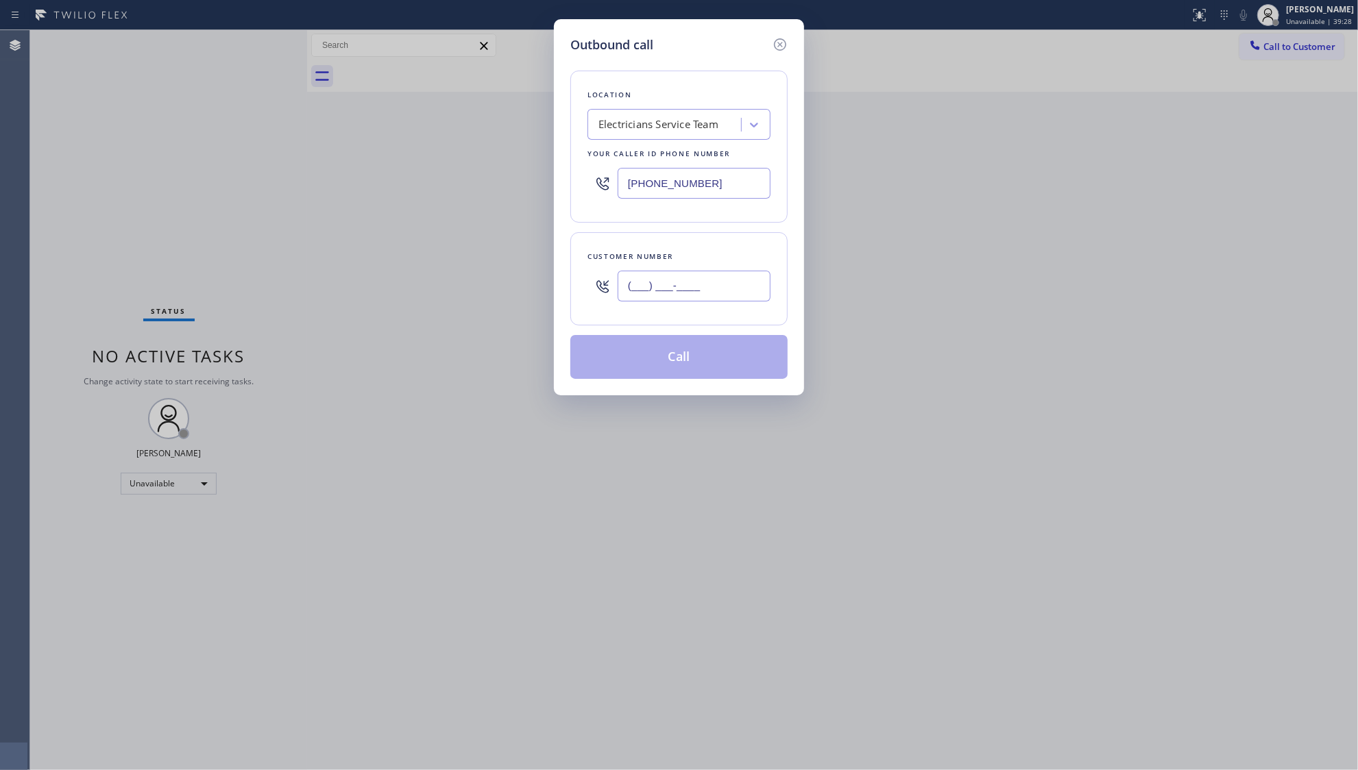
click at [732, 286] on input "(___) ___-____" at bounding box center [694, 286] width 153 height 31
paste input "818) 207-2505"
type input "[PHONE_NUMBER]"
click at [661, 351] on button "Call" at bounding box center [678, 357] width 217 height 44
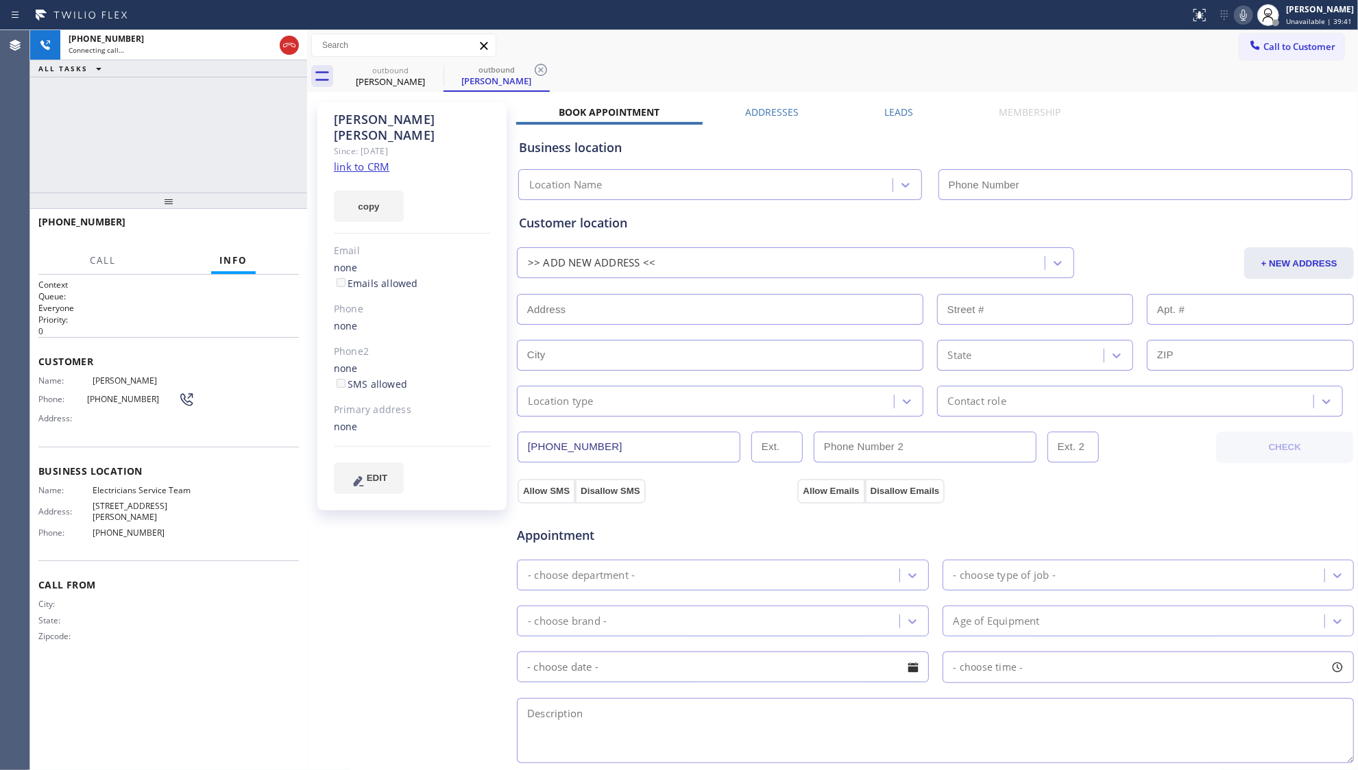
type input "[PHONE_NUMBER]"
click at [546, 69] on icon at bounding box center [541, 70] width 16 height 16
drag, startPoint x: 869, startPoint y: 119, endPoint x: 879, endPoint y: 119, distance: 9.6
click at [873, 119] on div "Business location Electricians Service Team [PHONE_NUMBER]" at bounding box center [935, 159] width 838 height 81
click at [901, 114] on label "Leads" at bounding box center [898, 112] width 29 height 13
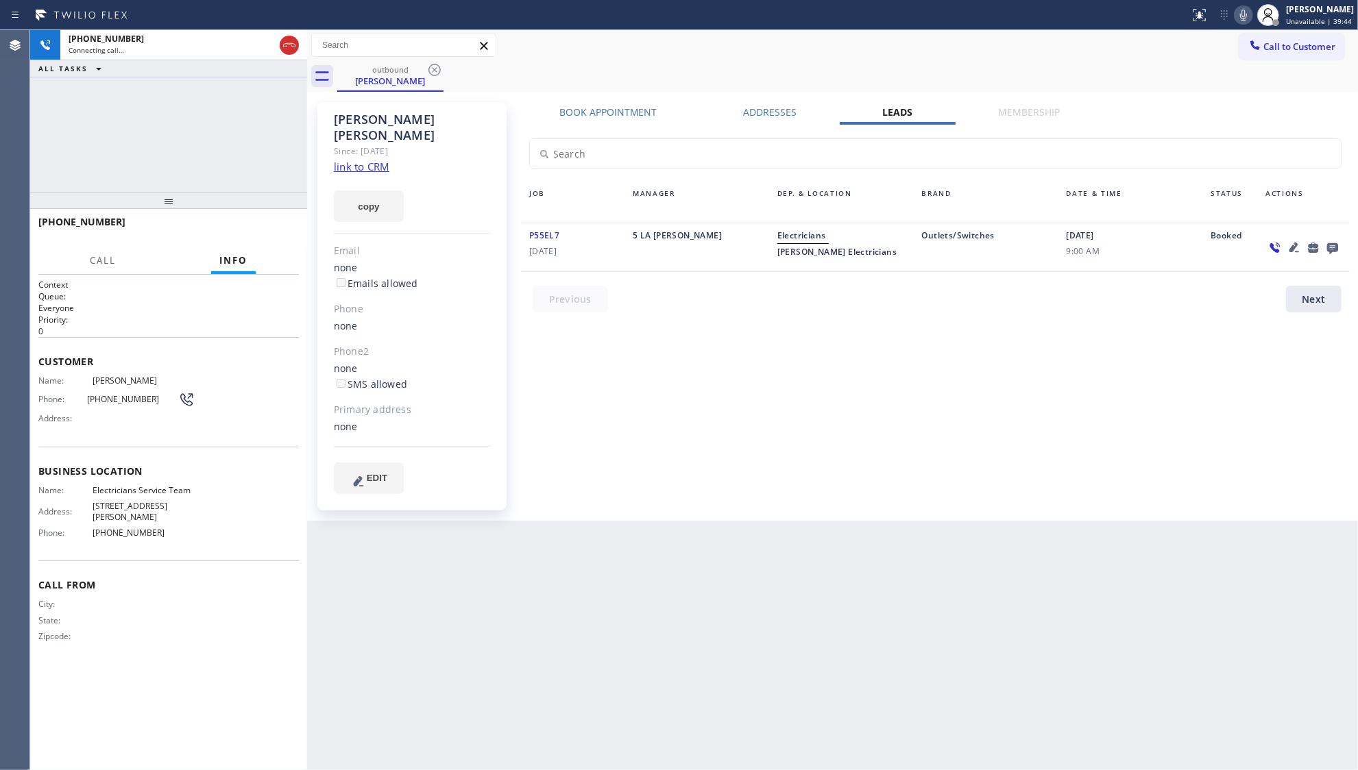
click at [1336, 250] on icon at bounding box center [1332, 248] width 11 height 11
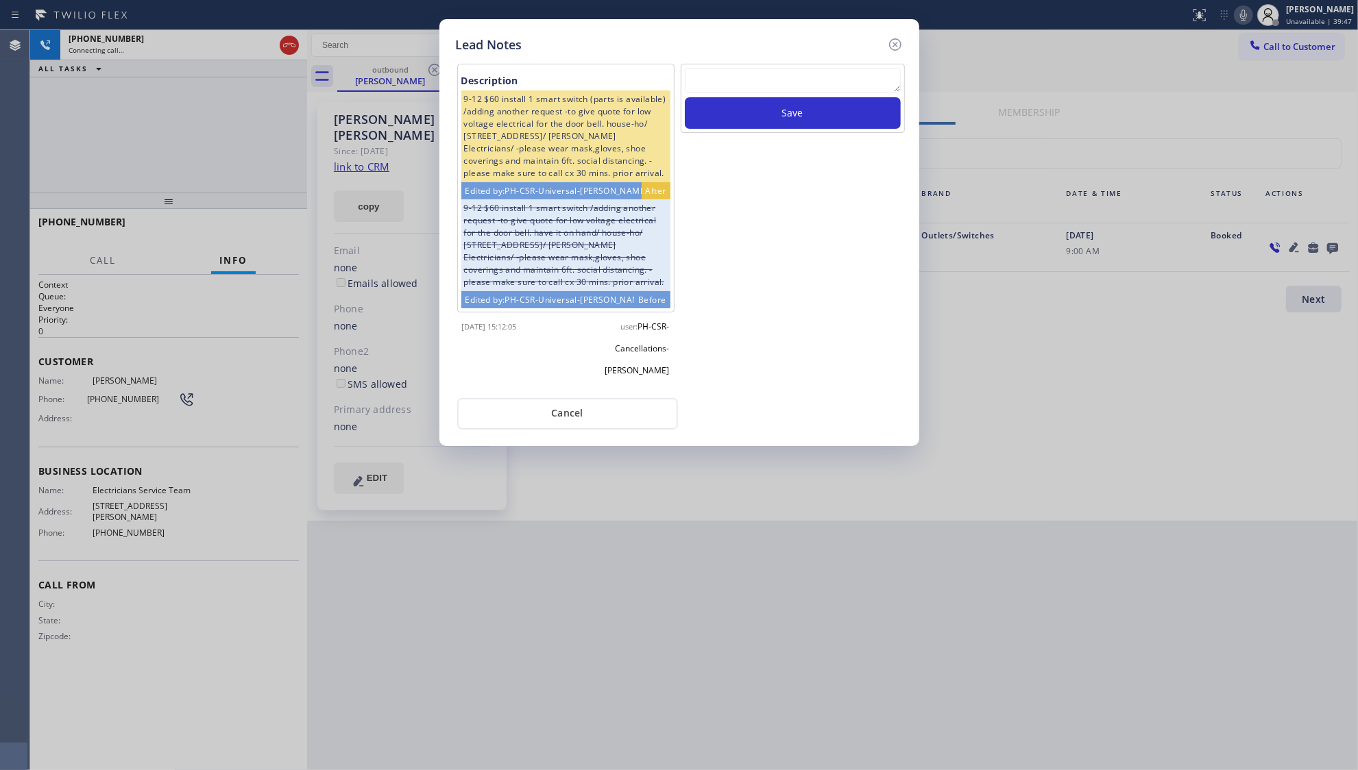
click at [810, 85] on textarea at bounding box center [793, 80] width 216 height 25
type textarea "ff"
click at [826, 125] on button "Save" at bounding box center [793, 113] width 216 height 32
click at [895, 44] on icon at bounding box center [894, 44] width 12 height 12
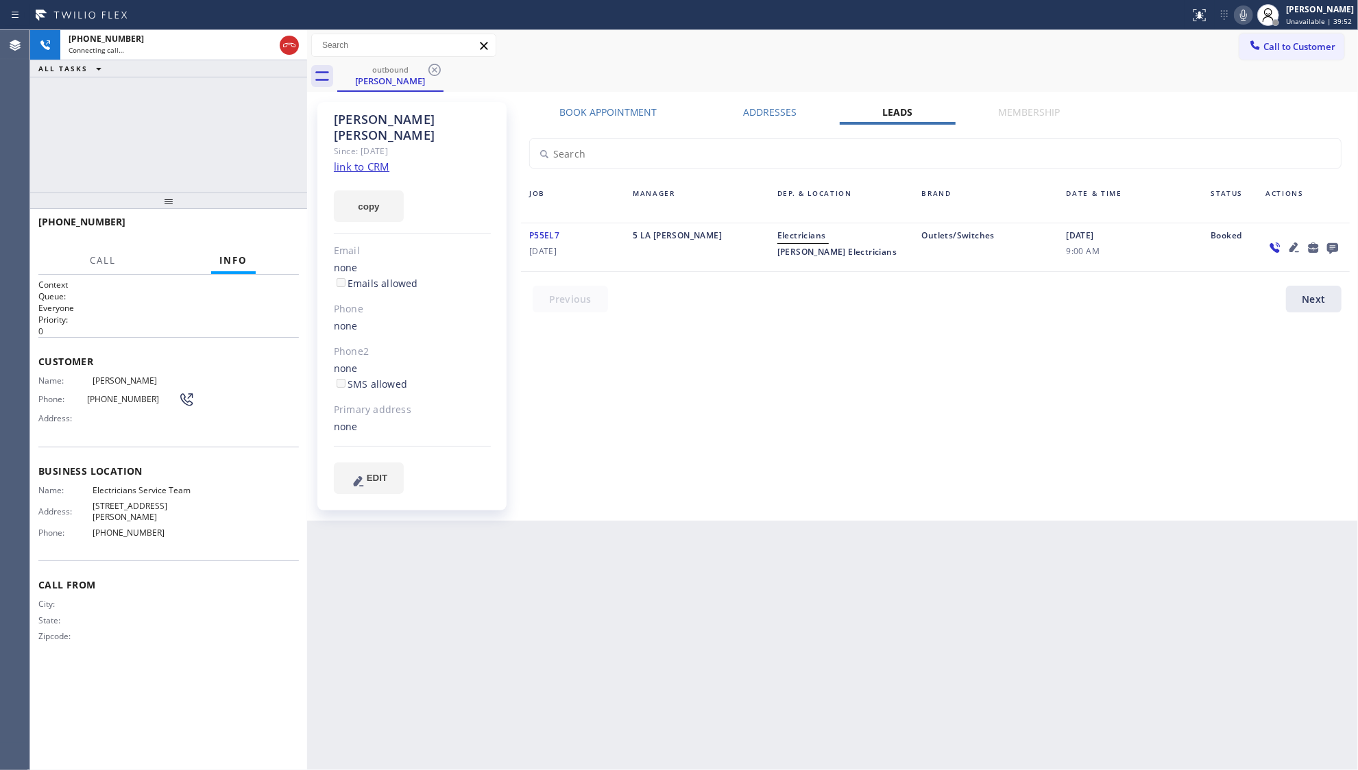
click at [174, 154] on div "[PHONE_NUMBER] Connecting call… ALL TASKS ALL TASKS ACTIVE TASKS TASKS IN WRAP …" at bounding box center [168, 111] width 277 height 162
click at [275, 221] on button "HANG UP" at bounding box center [267, 228] width 64 height 19
click at [262, 226] on span "COMPLETE" at bounding box center [264, 228] width 47 height 10
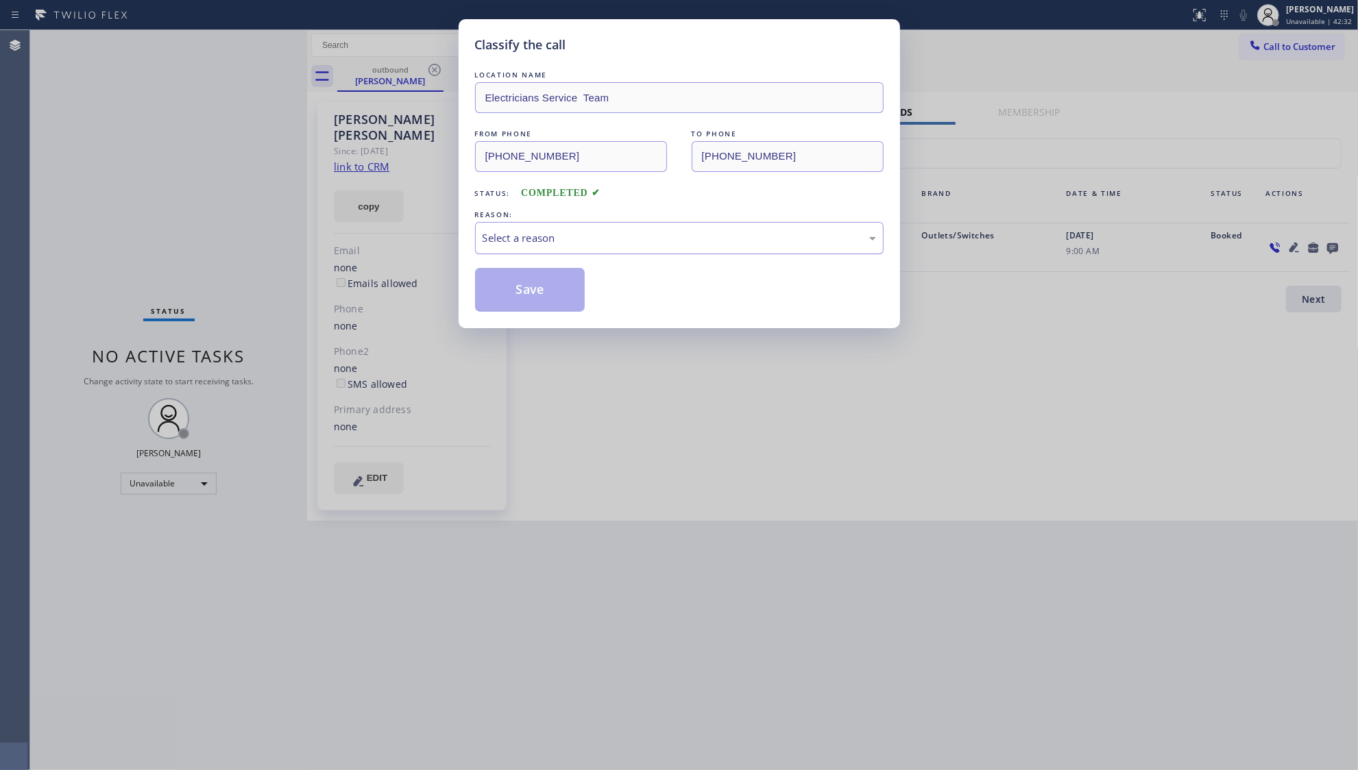
click at [592, 240] on div "Select a reason" at bounding box center [679, 238] width 393 height 16
drag, startPoint x: 515, startPoint y: 287, endPoint x: 509, endPoint y: 266, distance: 21.7
click at [516, 286] on button "Save" at bounding box center [530, 290] width 110 height 44
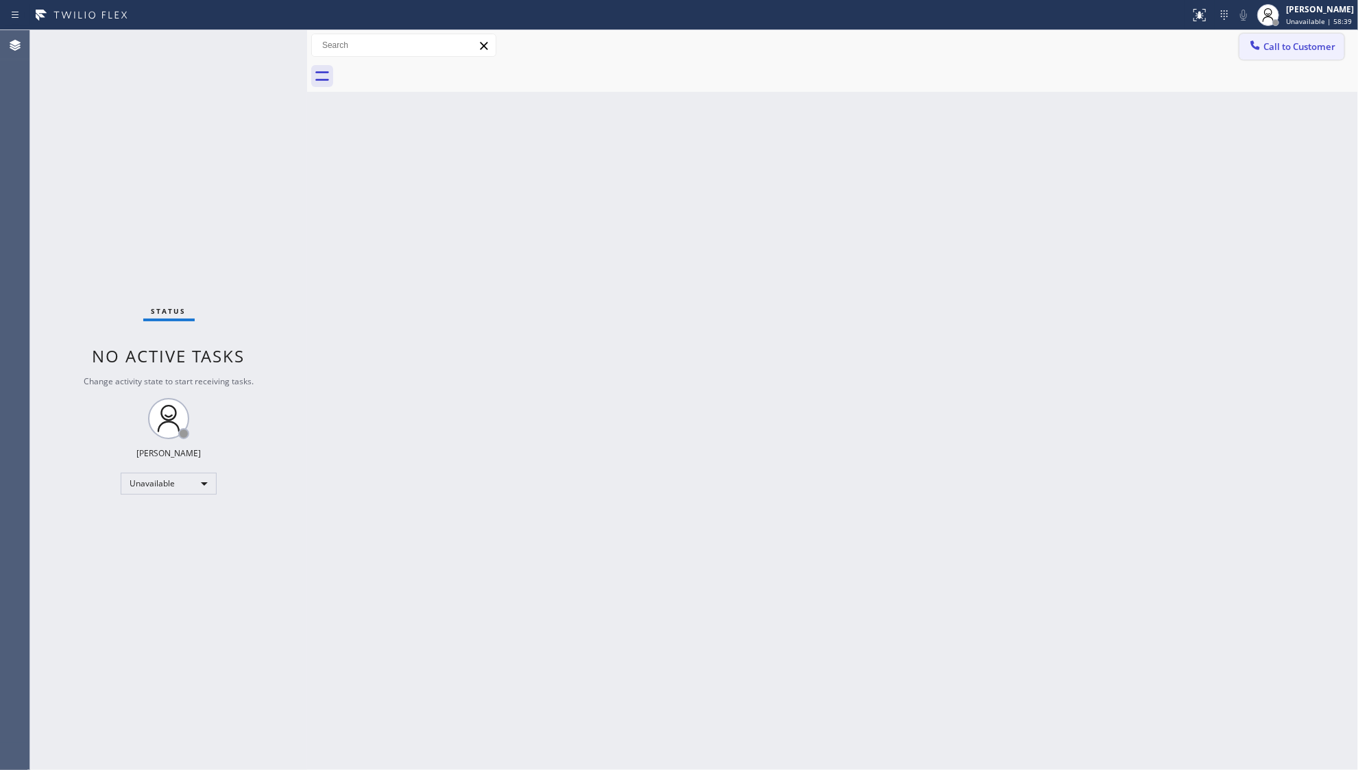
click at [1251, 48] on icon at bounding box center [1255, 45] width 14 height 14
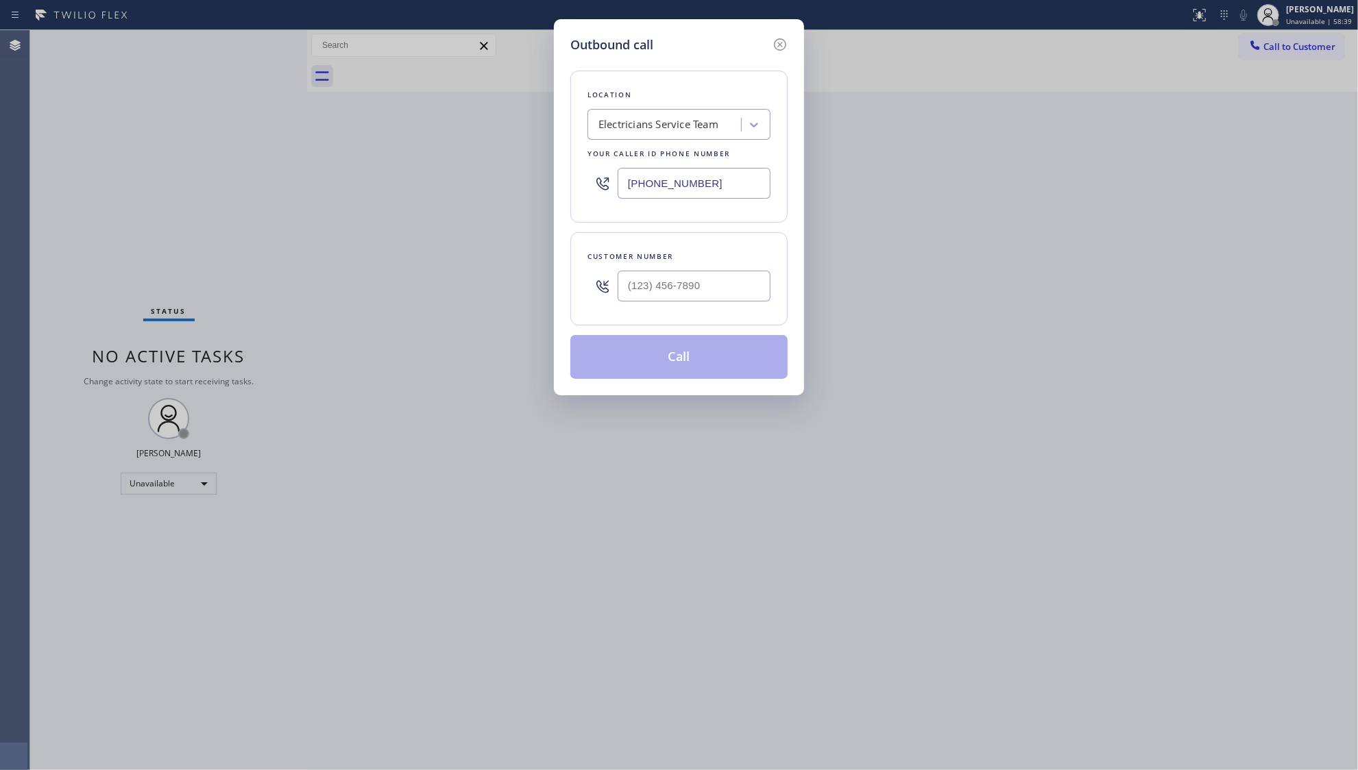
click at [770, 291] on div "Customer number" at bounding box center [678, 278] width 217 height 93
paste input "310) 702-6711"
click at [764, 288] on input "[PHONE_NUMBER]" at bounding box center [694, 286] width 153 height 31
type input "[PHONE_NUMBER]"
click at [702, 104] on div "Location Electricians Service Team Your caller id phone number [PHONE_NUMBER]" at bounding box center [678, 147] width 217 height 152
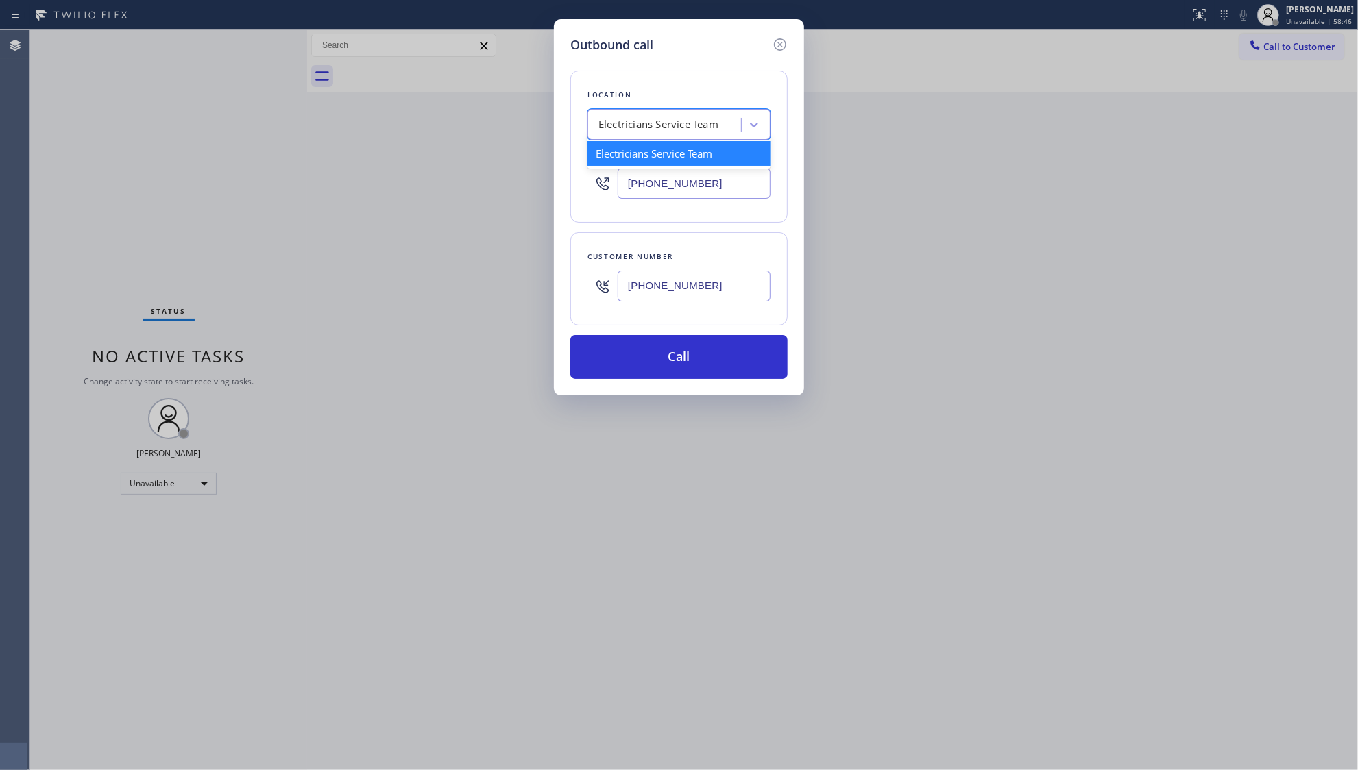
click at [703, 111] on div "Electricians Service Team" at bounding box center [678, 124] width 183 height 31
paste input "Sub Zero Repair [GEOGRAPHIC_DATA]"
type input "Sub Zero Repair [GEOGRAPHIC_DATA]"
click at [677, 154] on div "Sub Zero Repair [GEOGRAPHIC_DATA]" at bounding box center [678, 160] width 183 height 38
type input "[PHONE_NUMBER]"
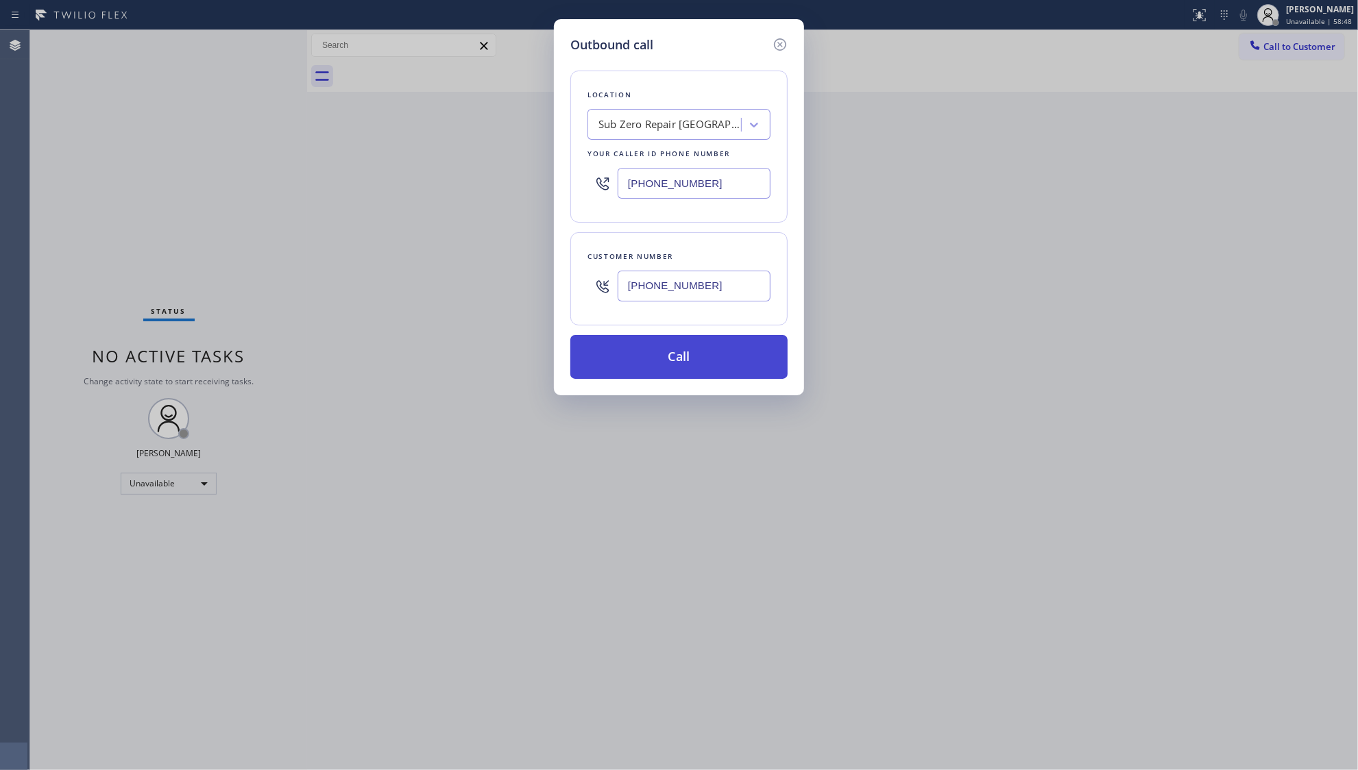
click at [688, 365] on button "Call" at bounding box center [678, 357] width 217 height 44
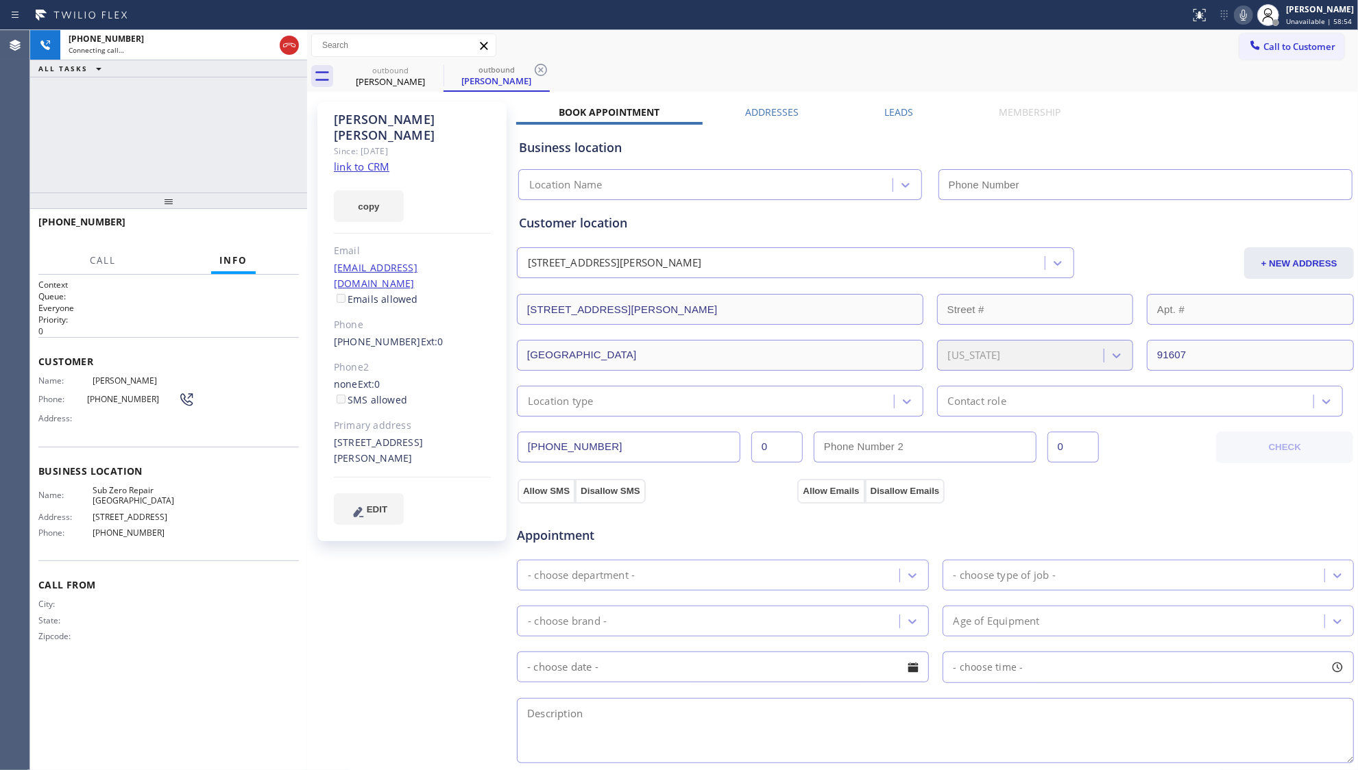
type input "[PHONE_NUMBER]"
drag, startPoint x: 846, startPoint y: 58, endPoint x: 749, endPoint y: 71, distance: 98.3
click at [840, 58] on div "Call to Customer Outbound call Location Sub Zero Repair [GEOGRAPHIC_DATA] Your …" at bounding box center [832, 45] width 1051 height 31
click at [536, 64] on icon at bounding box center [541, 70] width 16 height 16
click at [547, 67] on div "outbound [PERSON_NAME]" at bounding box center [847, 76] width 1021 height 31
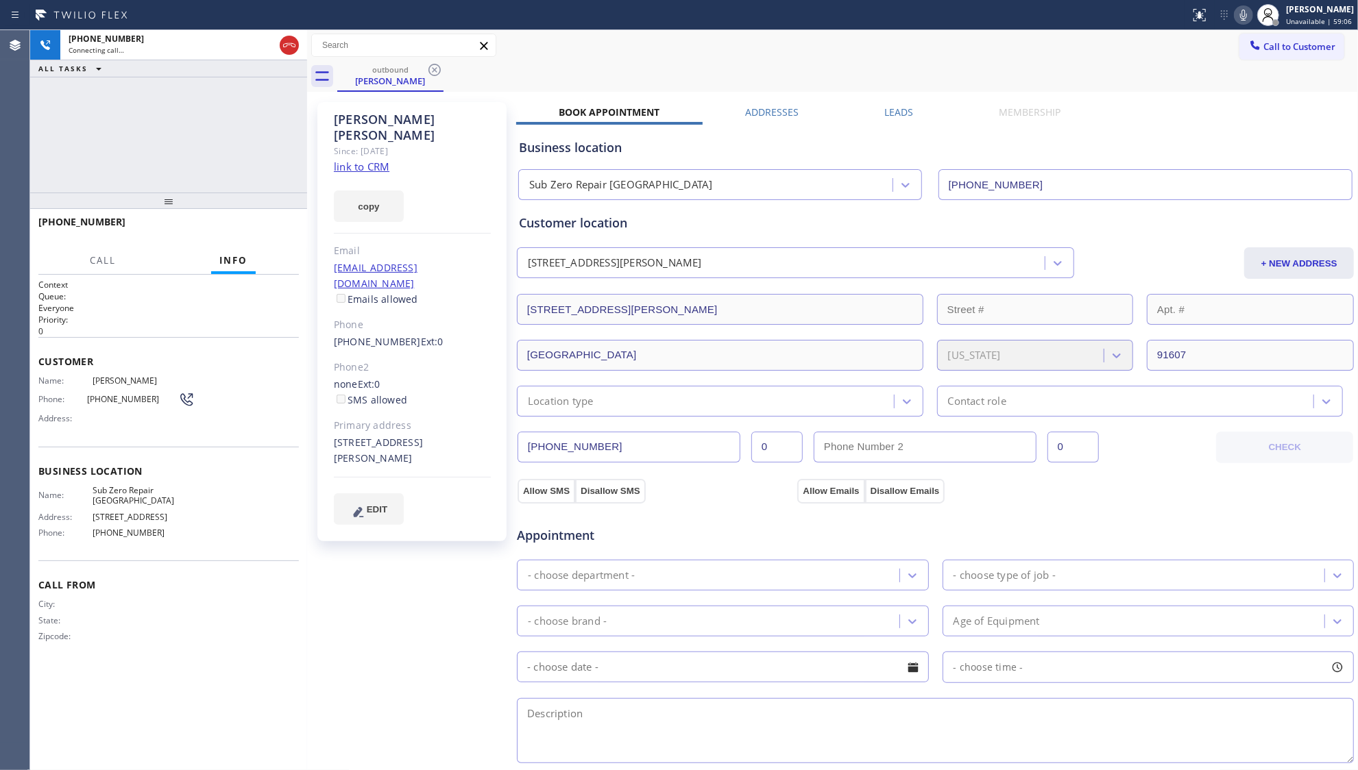
click at [436, 121] on div "[PERSON_NAME]" at bounding box center [412, 128] width 157 height 32
copy div "[PERSON_NAME]"
click at [270, 229] on span "HANG UP" at bounding box center [267, 228] width 42 height 10
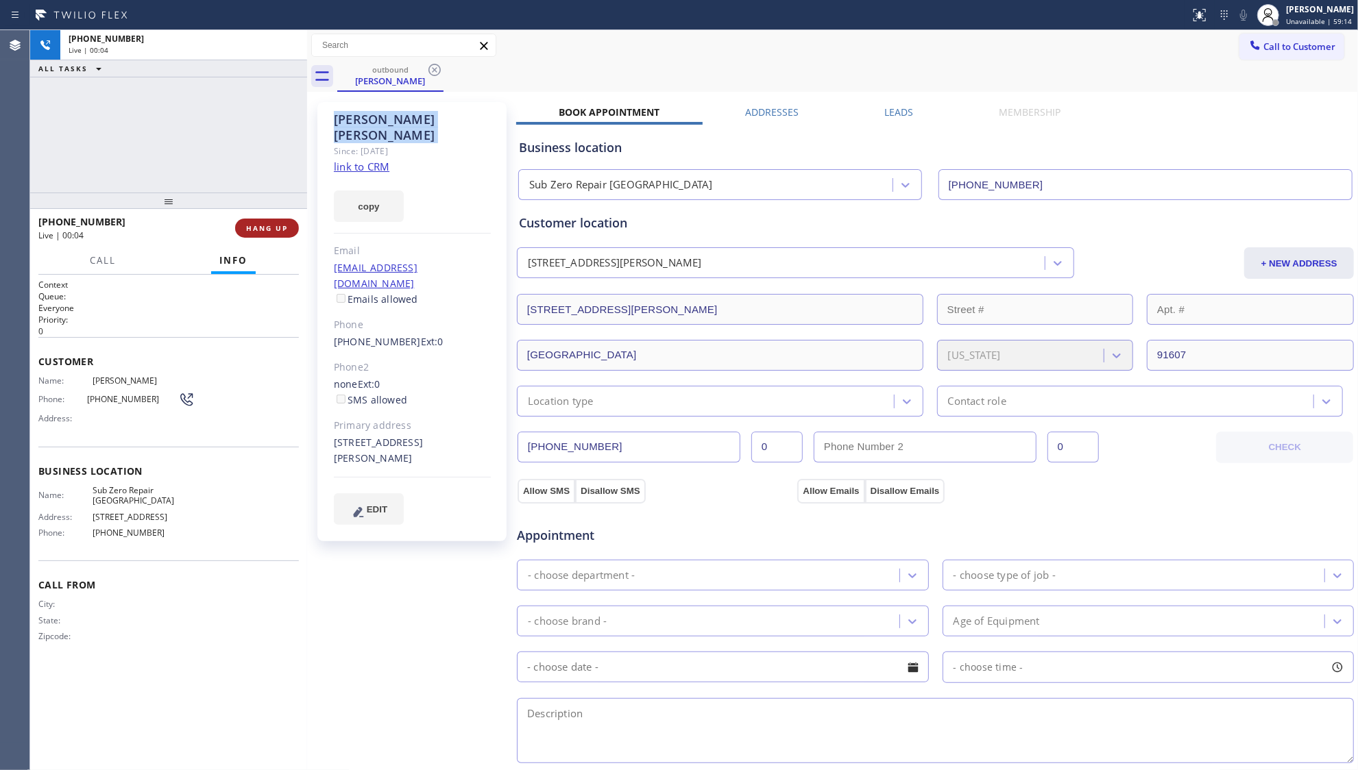
click at [270, 229] on span "HANG UP" at bounding box center [267, 228] width 42 height 10
click at [269, 230] on span "COMPLETE" at bounding box center [264, 228] width 47 height 10
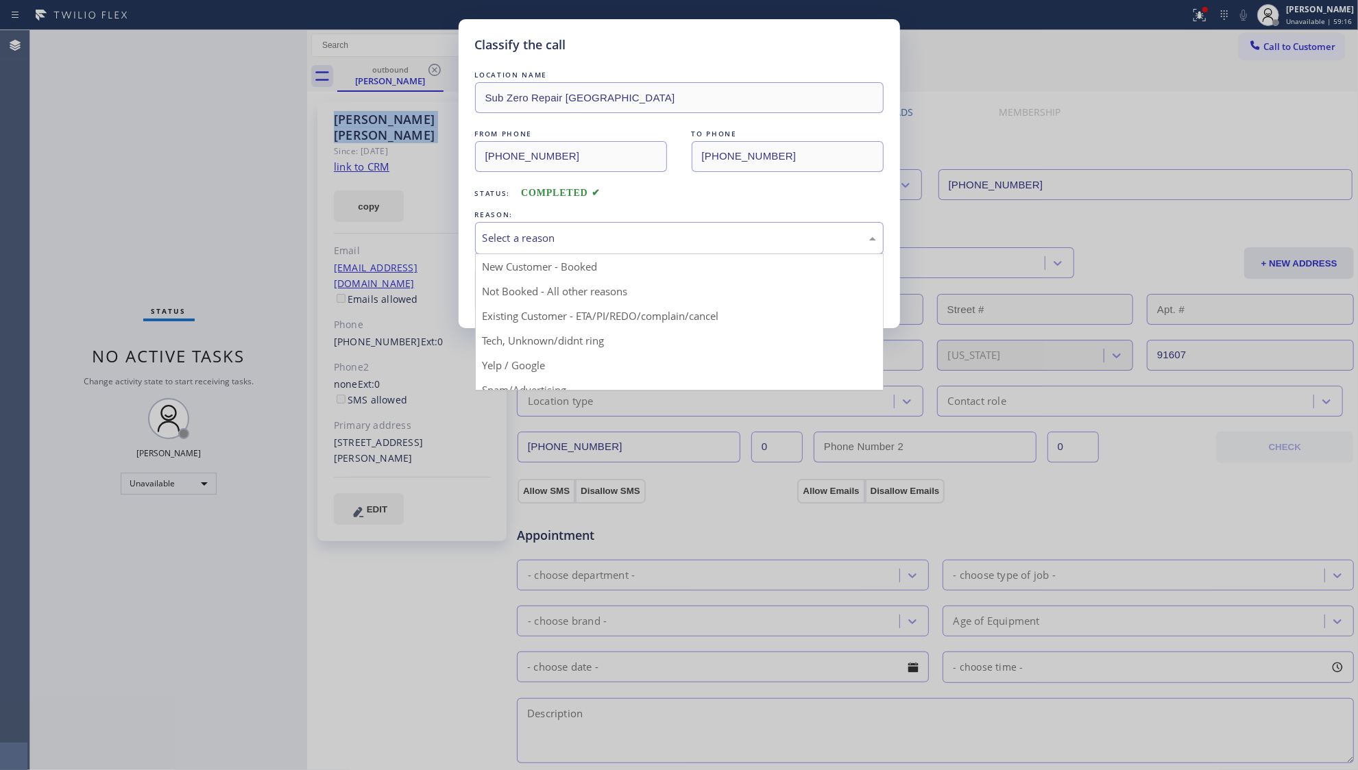
click at [546, 239] on div "Select a reason" at bounding box center [679, 238] width 393 height 16
click at [522, 288] on button "Save" at bounding box center [530, 290] width 110 height 44
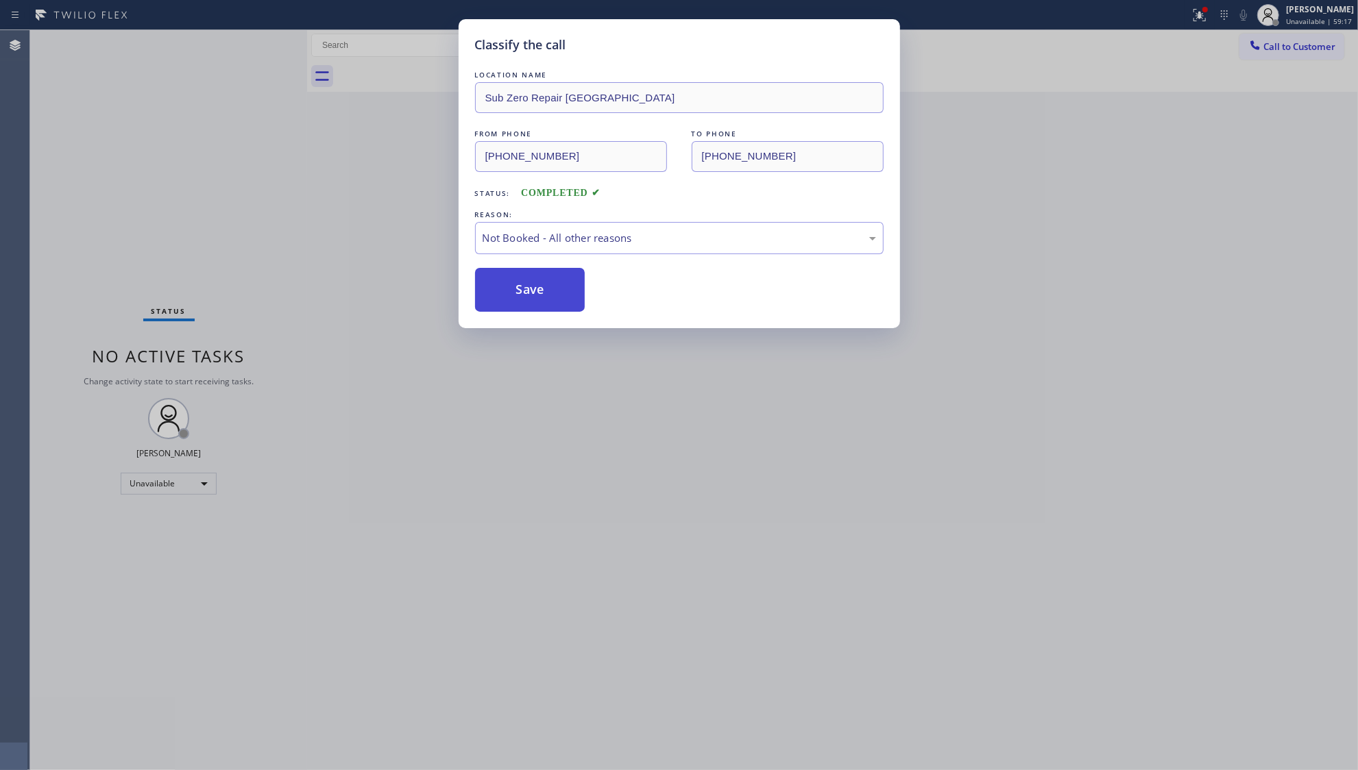
click at [519, 289] on button "Save" at bounding box center [530, 290] width 110 height 44
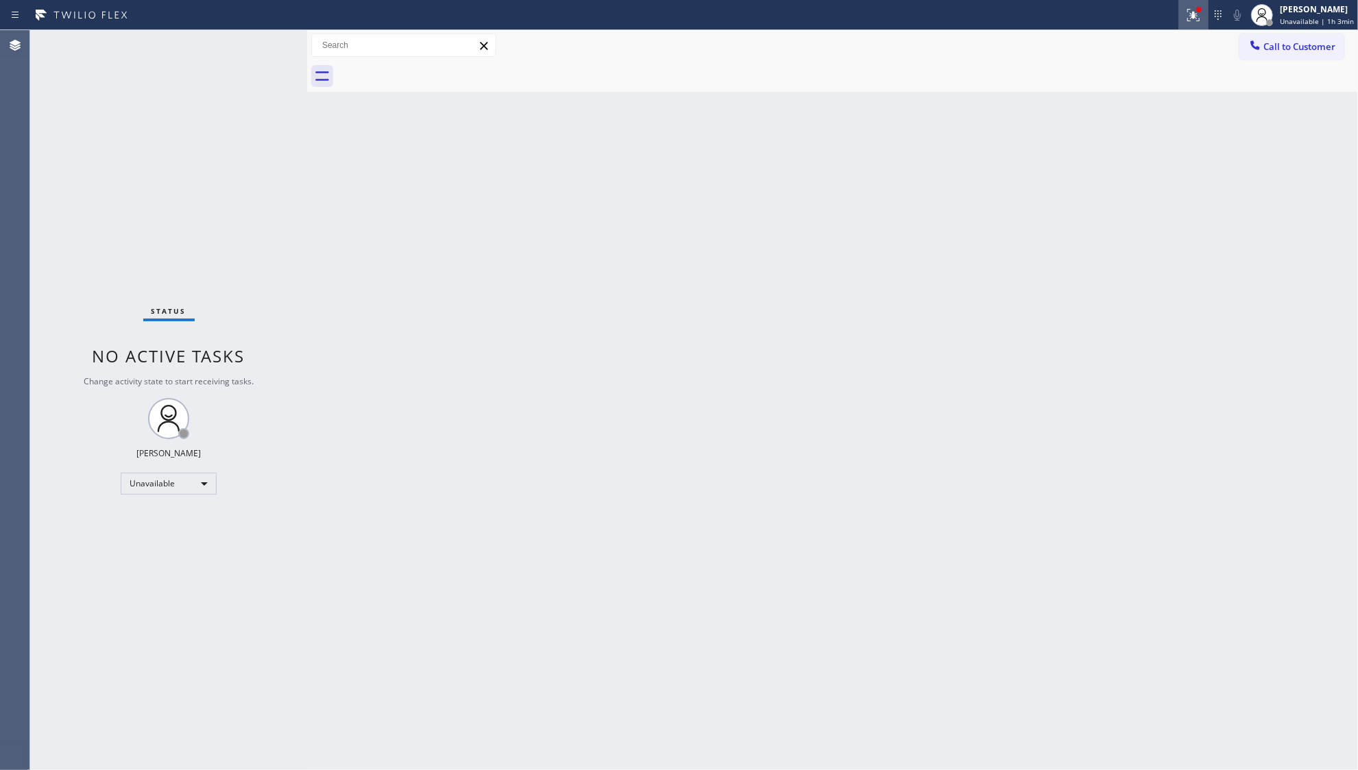
click at [1191, 8] on icon at bounding box center [1193, 15] width 16 height 16
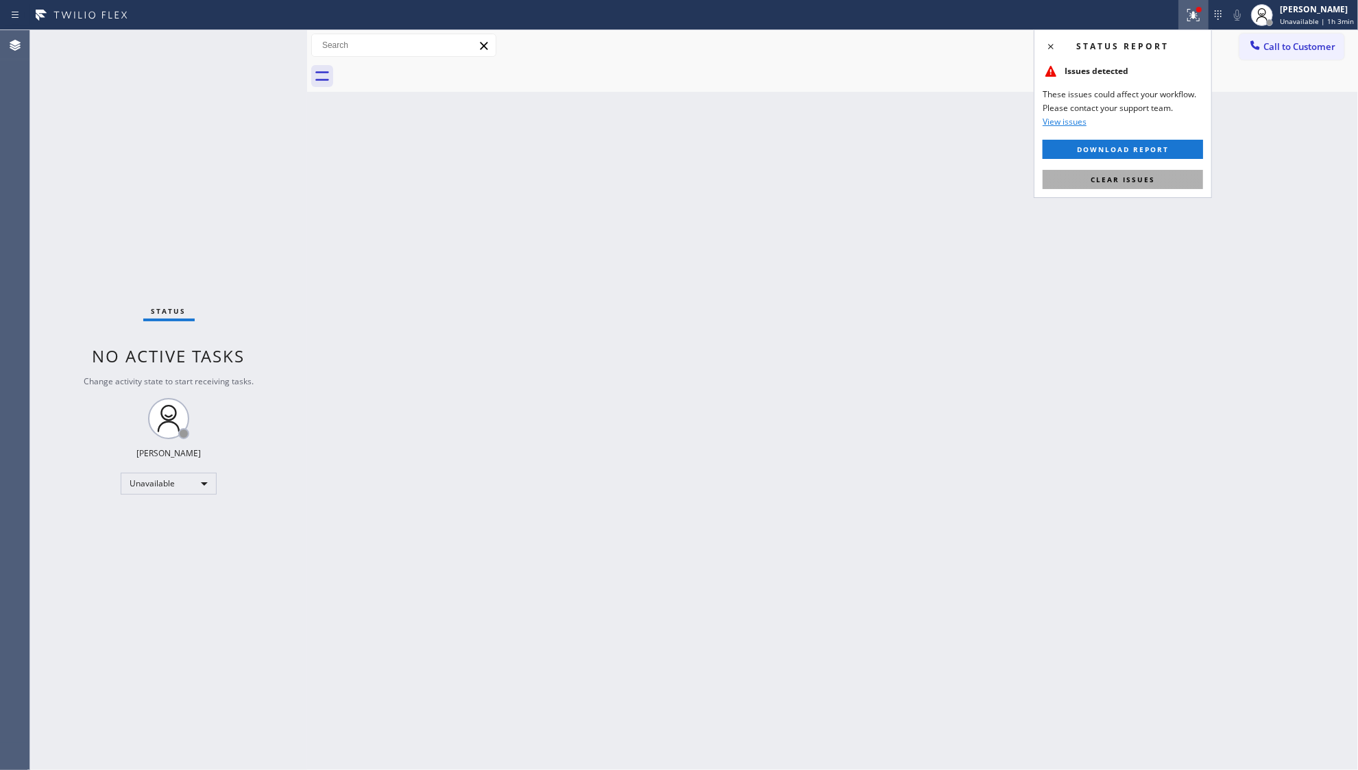
click at [1121, 182] on span "Clear issues" at bounding box center [1123, 180] width 64 height 10
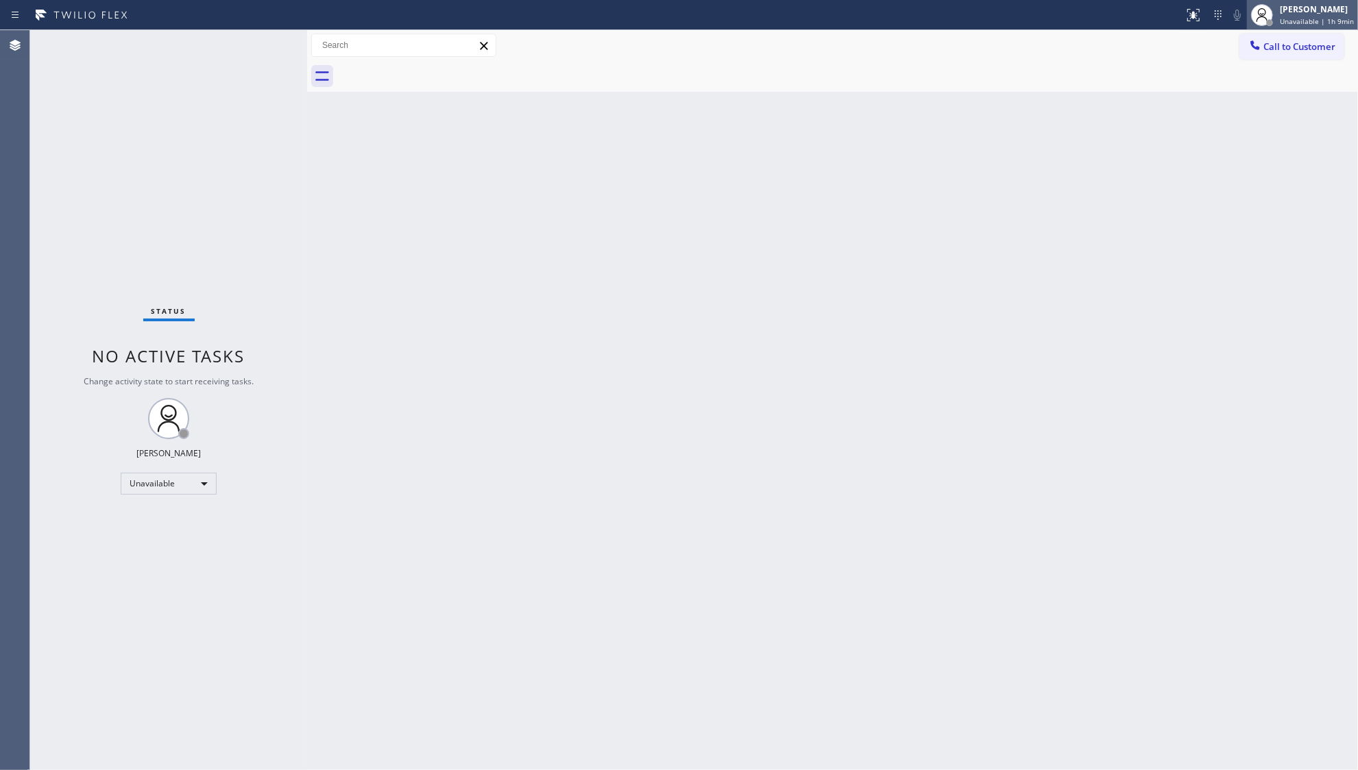
click at [1324, 26] on div "[PERSON_NAME] Unavailable | 1h 9min" at bounding box center [1302, 15] width 111 height 30
click at [1237, 113] on button "Break" at bounding box center [1289, 108] width 137 height 18
click at [1303, 14] on div "[PERSON_NAME]" at bounding box center [1320, 9] width 68 height 12
click at [1276, 90] on button "Unavailable" at bounding box center [1289, 91] width 137 height 18
click at [1282, 38] on button "Call to Customer" at bounding box center [1291, 47] width 105 height 26
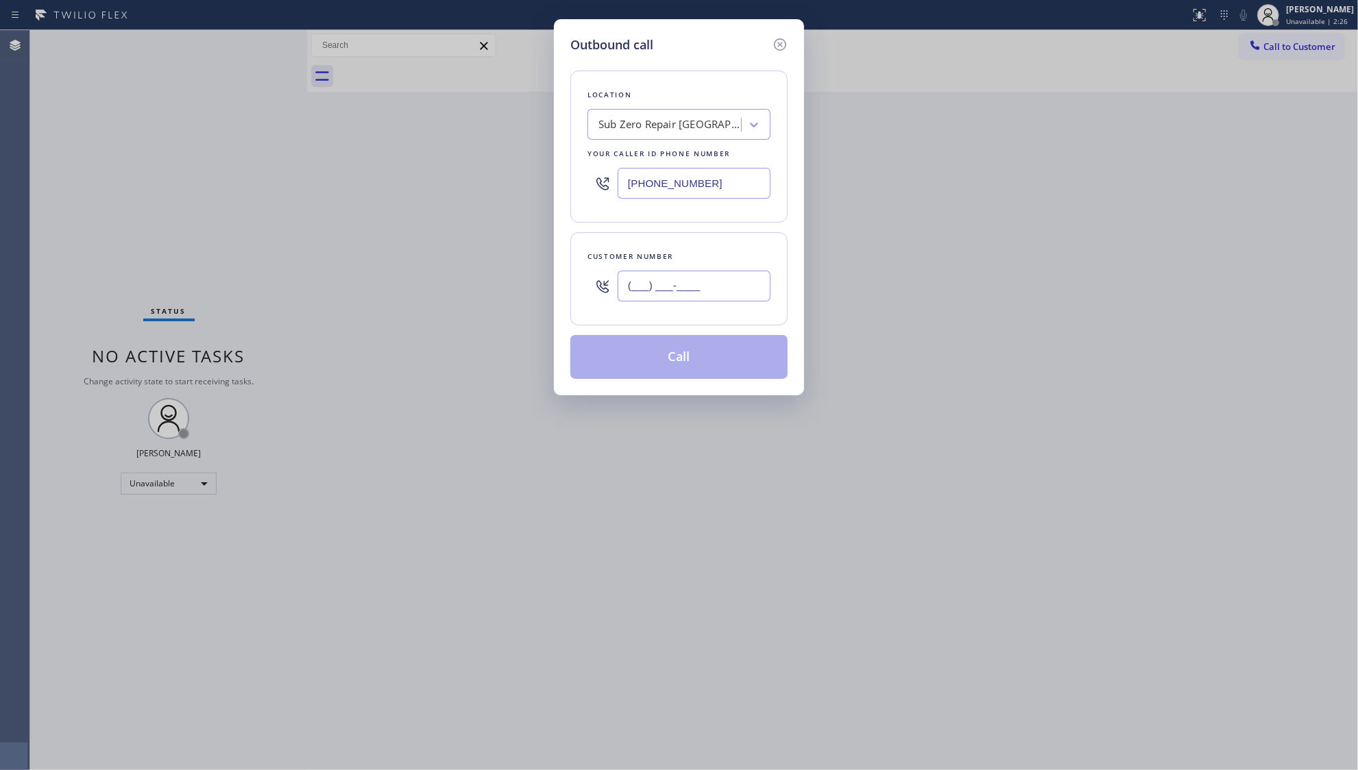
click at [681, 300] on input "(___) ___-____" at bounding box center [694, 286] width 153 height 31
paste input "310) 881-3601"
type input "[PHONE_NUMBER]"
drag, startPoint x: 702, startPoint y: 185, endPoint x: 560, endPoint y: 181, distance: 141.9
click at [560, 181] on div "Outbound call Location Sub Zero Repair [GEOGRAPHIC_DATA] Your caller id phone n…" at bounding box center [679, 207] width 250 height 376
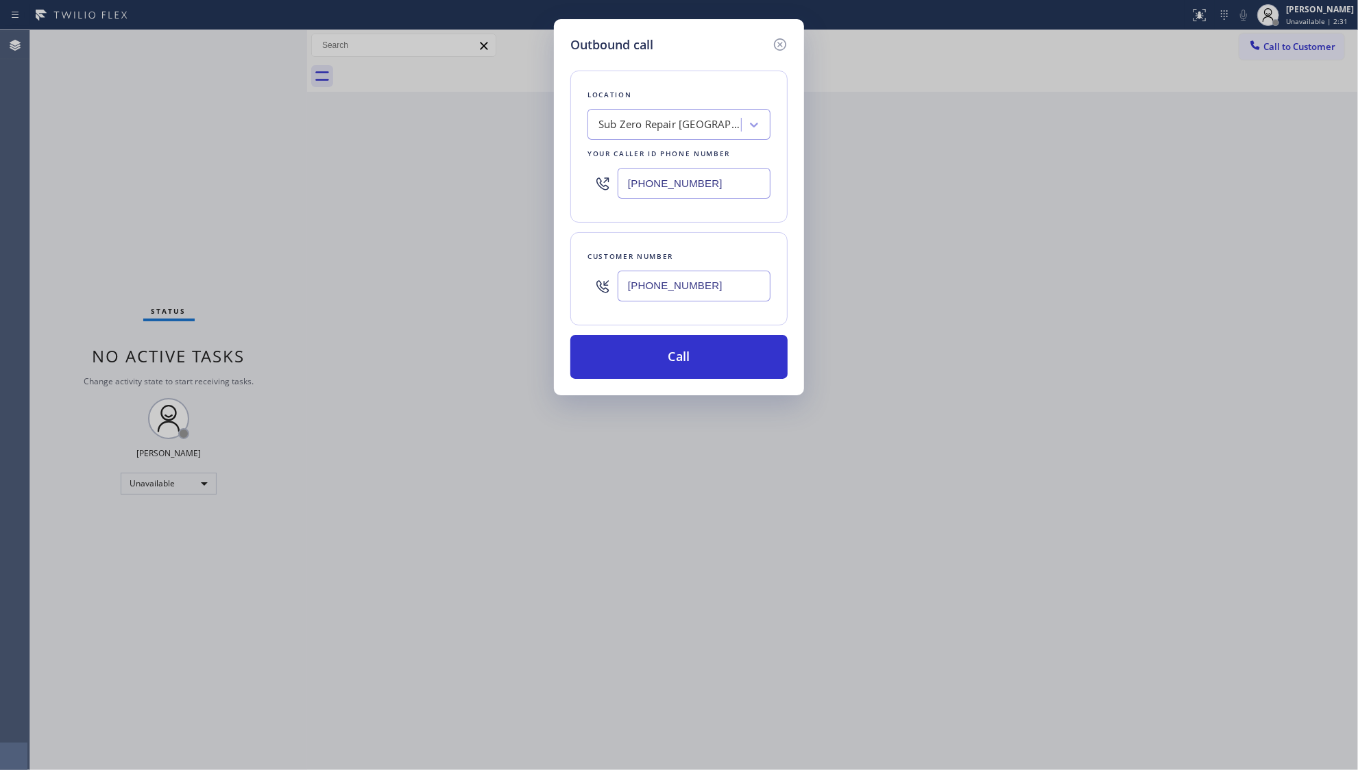
paste input "00) 568-8664"
type input "[PHONE_NUMBER]"
click at [674, 354] on button "Call" at bounding box center [678, 357] width 217 height 44
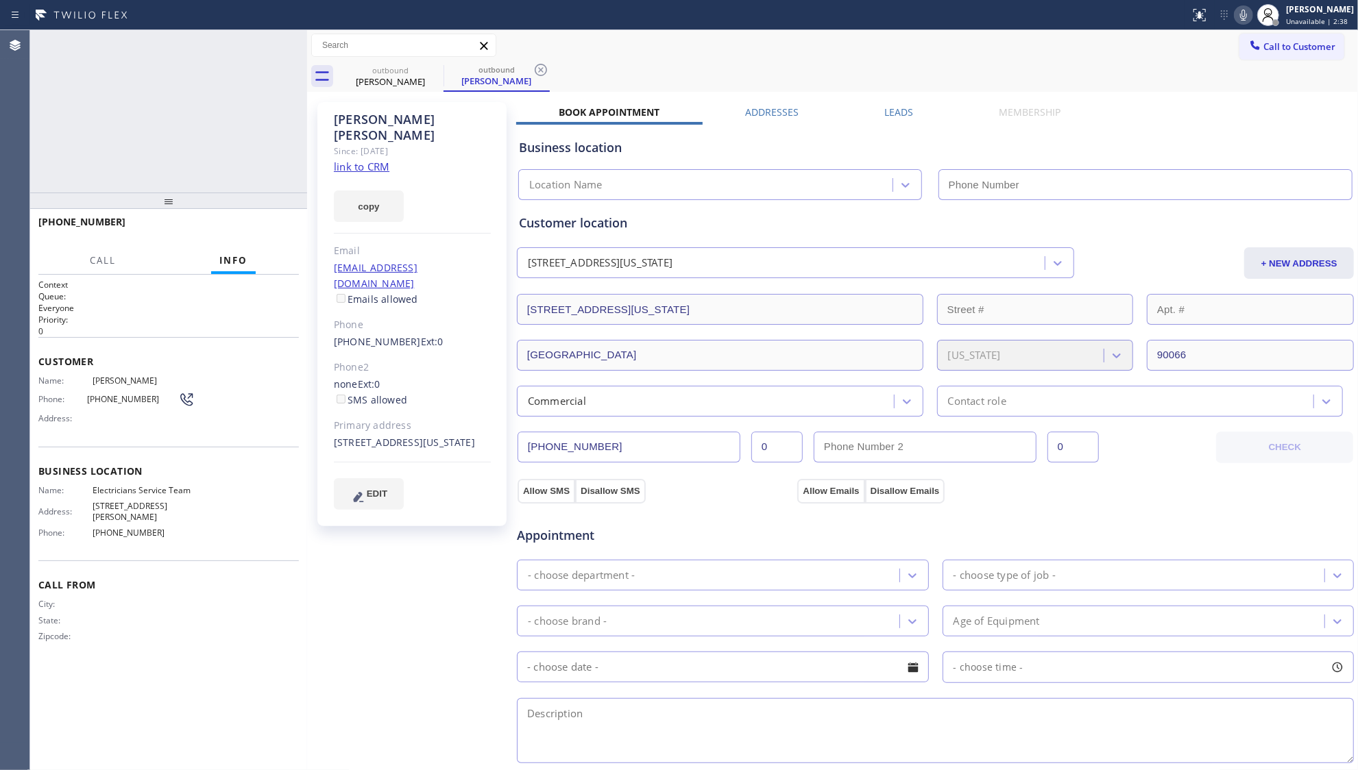
type input "[PHONE_NUMBER]"
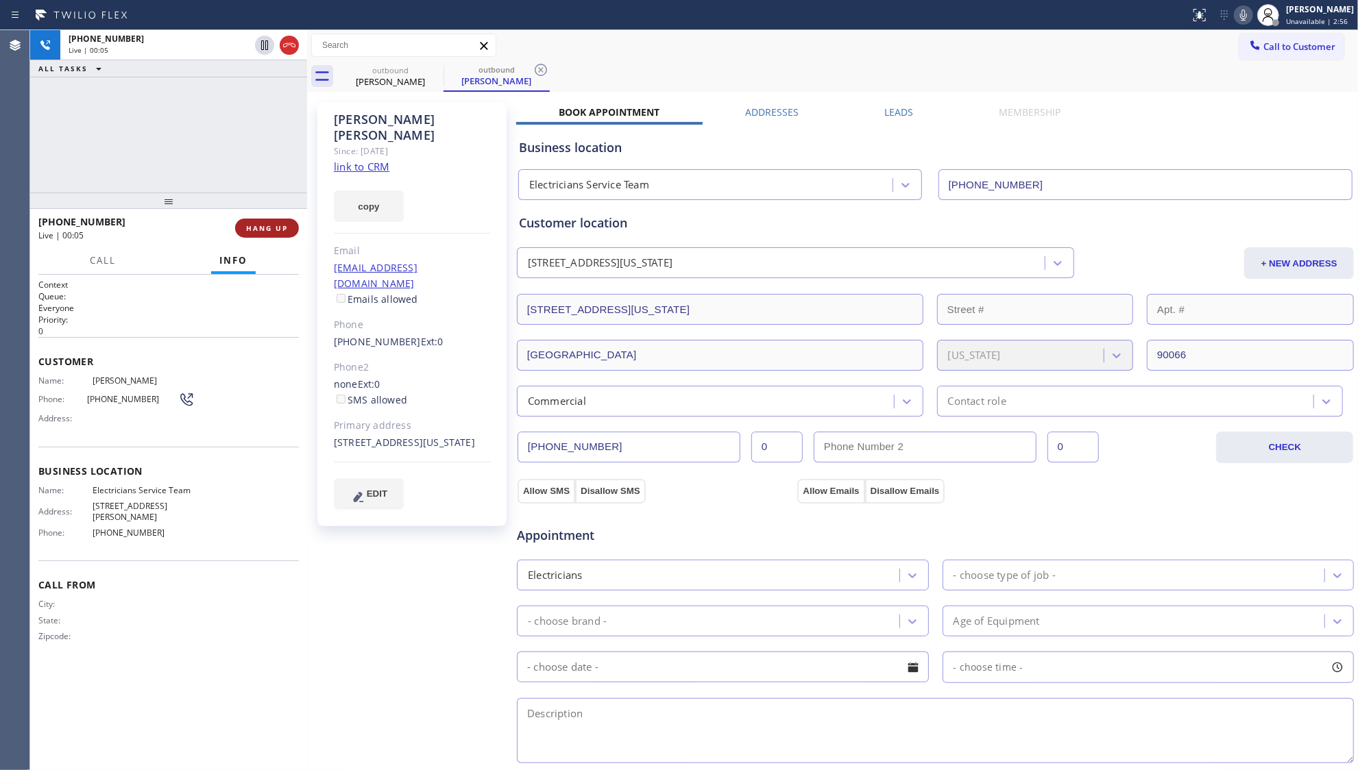
click at [258, 226] on span "HANG UP" at bounding box center [267, 228] width 42 height 10
click at [258, 226] on span "COMPLETE" at bounding box center [264, 228] width 47 height 10
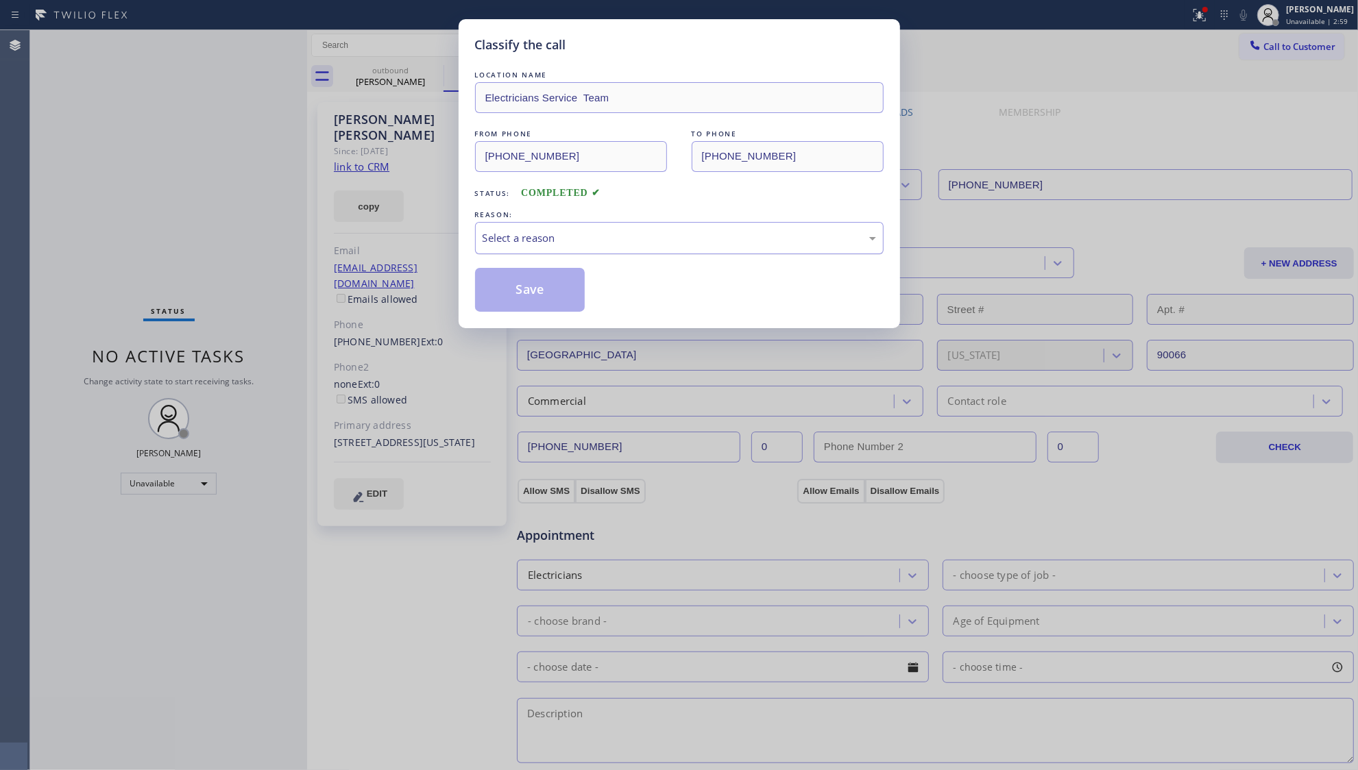
drag, startPoint x: 684, startPoint y: 239, endPoint x: 659, endPoint y: 253, distance: 28.6
click at [667, 250] on div "Select a reason" at bounding box center [679, 238] width 409 height 32
click at [522, 295] on button "Save" at bounding box center [530, 290] width 110 height 44
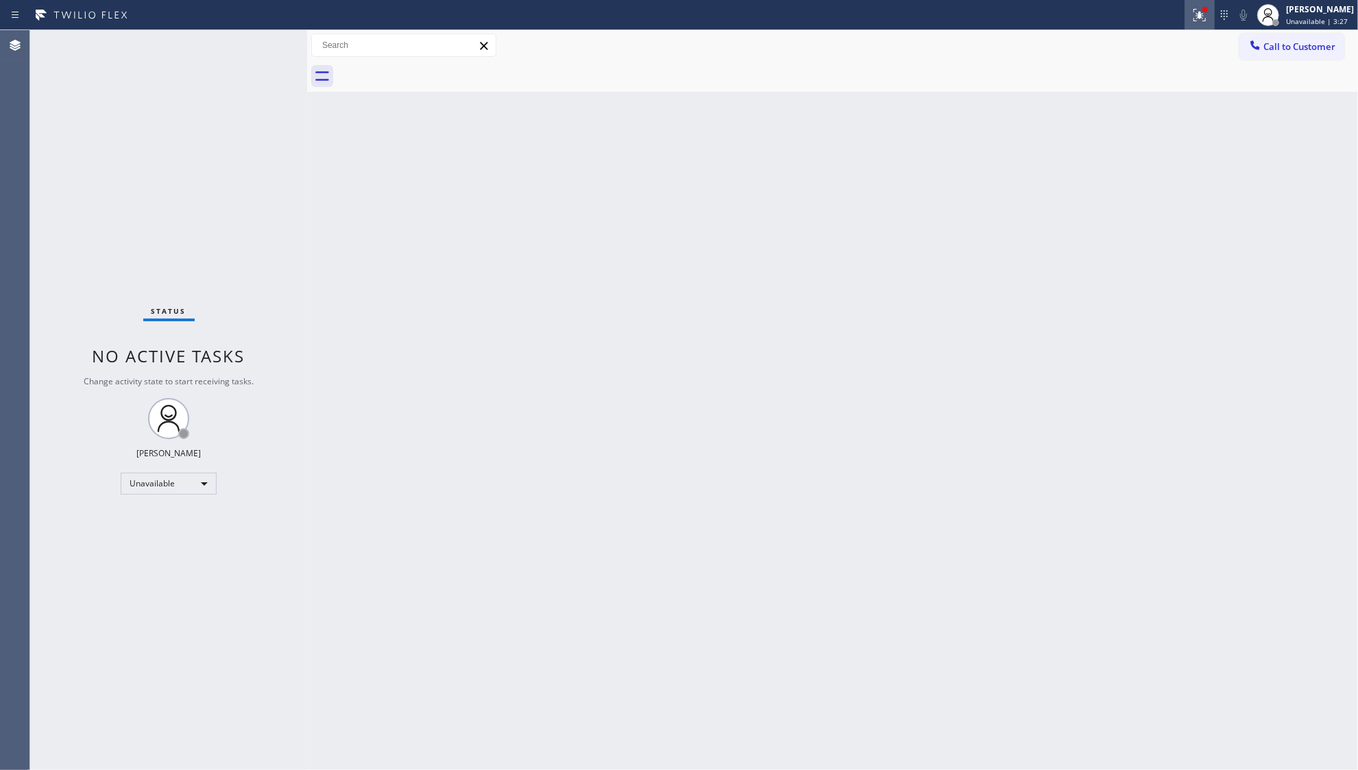
click at [1188, 23] on button at bounding box center [1199, 15] width 30 height 30
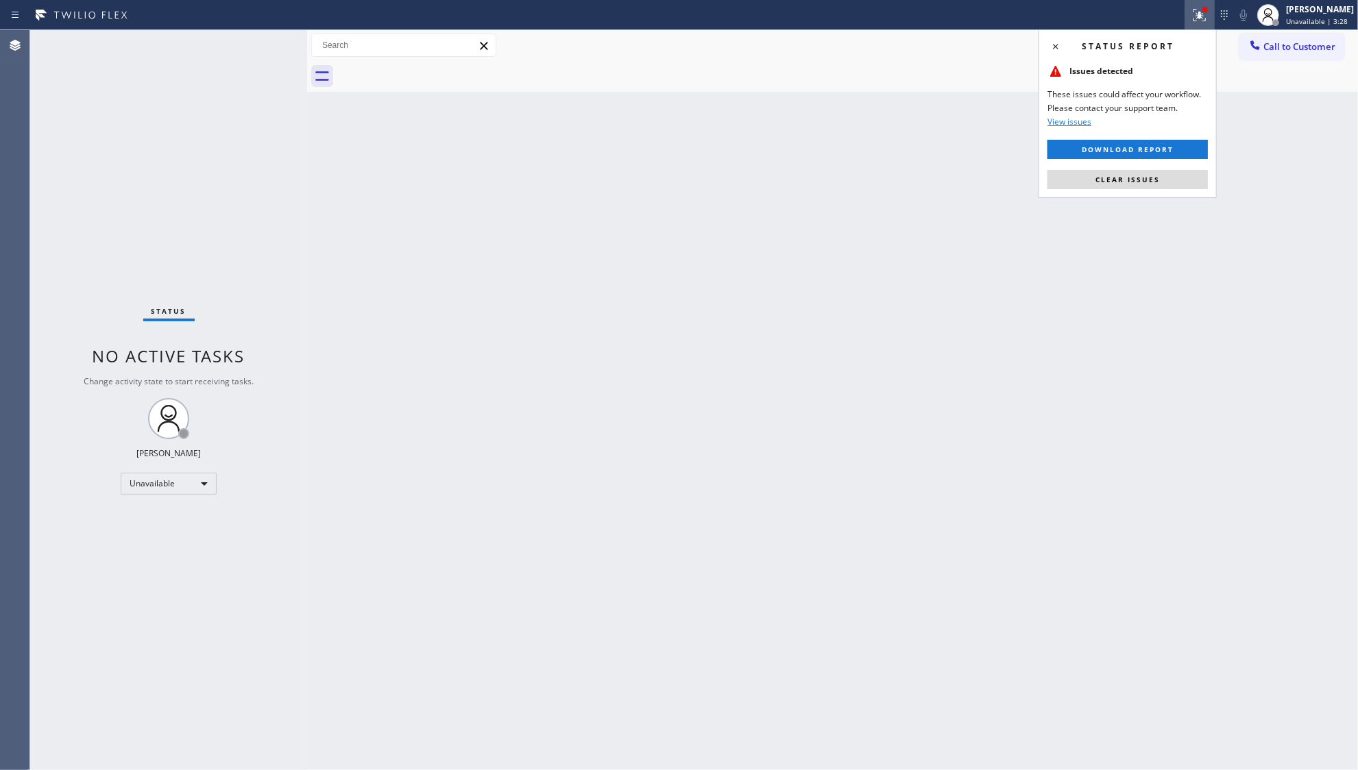
click at [1131, 173] on button "Clear issues" at bounding box center [1127, 179] width 160 height 19
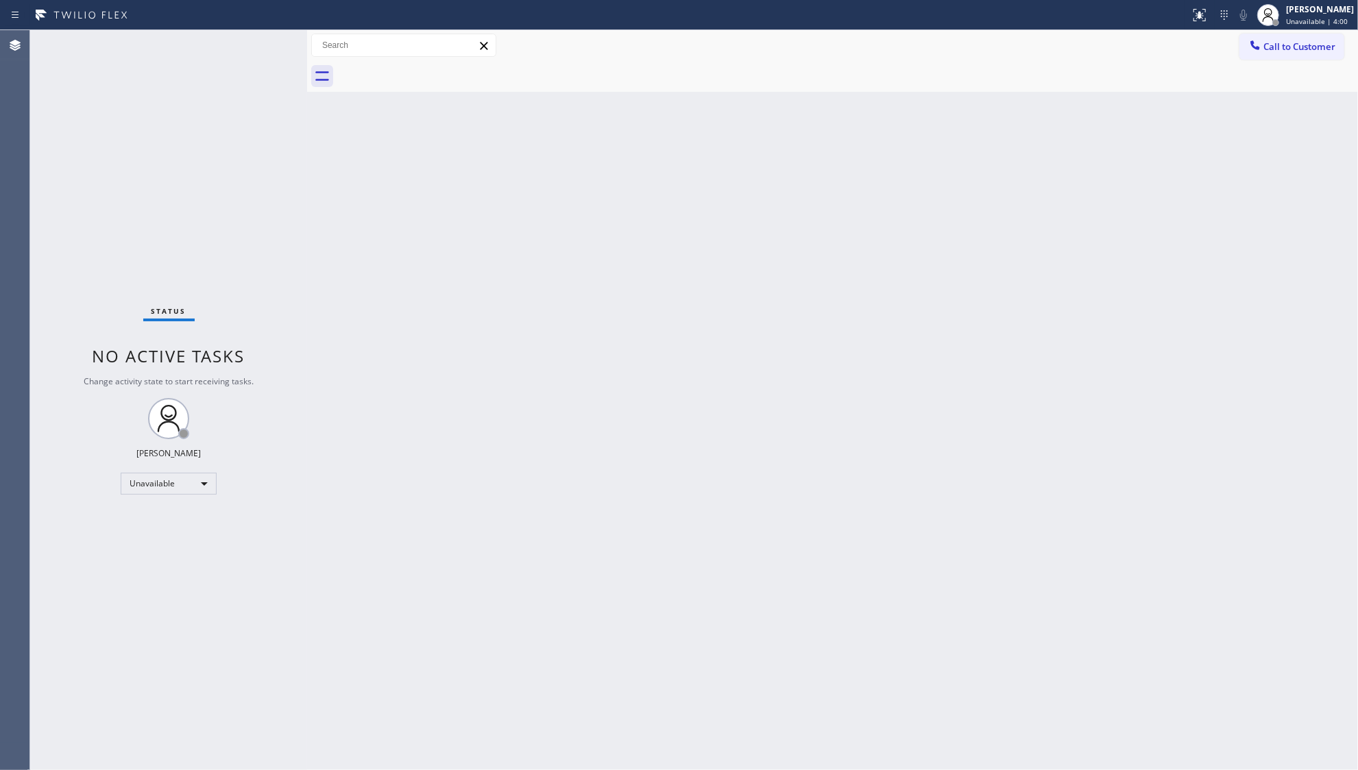
drag, startPoint x: 1160, startPoint y: 233, endPoint x: 1160, endPoint y: 214, distance: 19.2
click at [1158, 226] on div "Back to Dashboard Change Sender ID Customers Technicians Select a contact Outbo…" at bounding box center [832, 400] width 1051 height 740
click at [1275, 61] on div at bounding box center [847, 76] width 1021 height 31
click at [1231, 40] on div "Call to Customer Outbound call Location Electricians Service Team Your caller i…" at bounding box center [832, 46] width 1051 height 24
click at [1259, 49] on icon at bounding box center [1255, 44] width 9 height 9
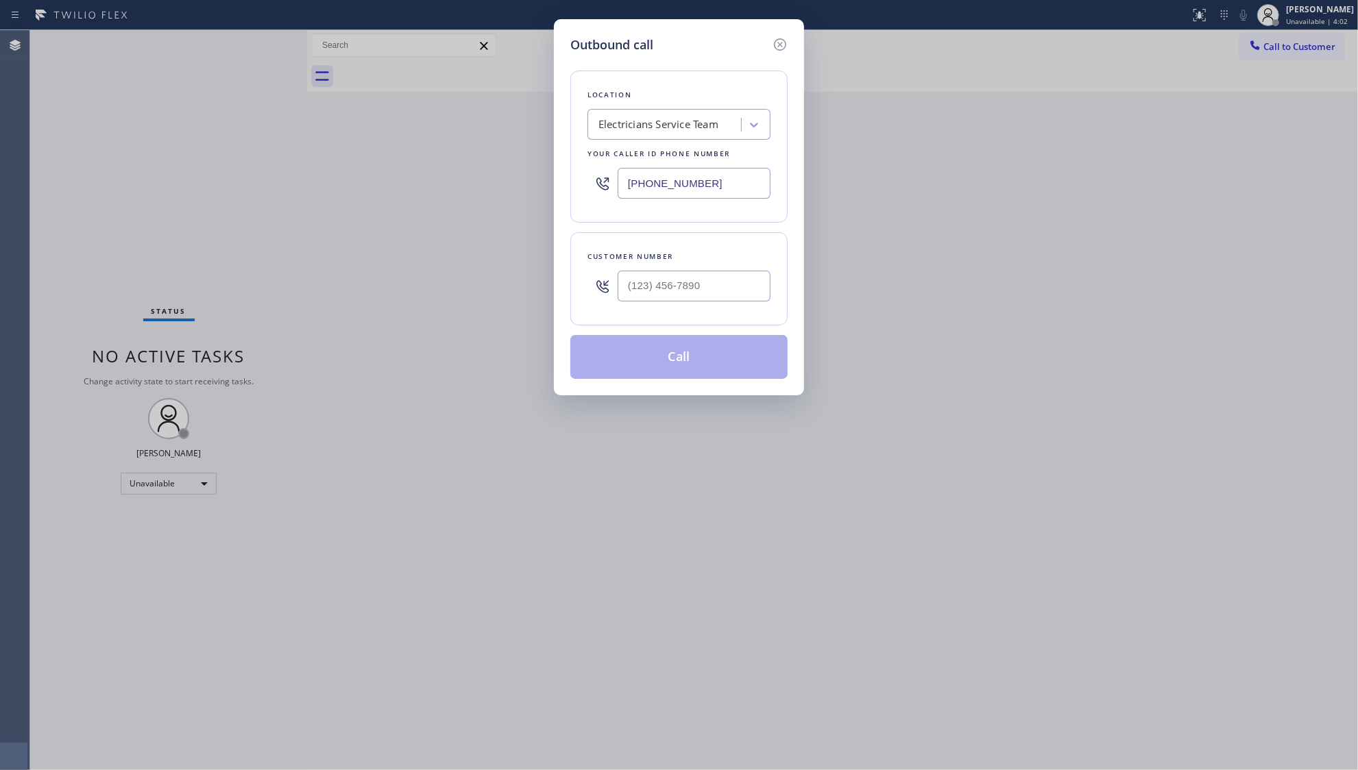
drag, startPoint x: 724, startPoint y: 200, endPoint x: 606, endPoint y: 181, distance: 119.5
click at [602, 182] on div "[PHONE_NUMBER]" at bounding box center [678, 183] width 183 height 45
drag, startPoint x: 676, startPoint y: 176, endPoint x: 687, endPoint y: 179, distance: 11.3
click at [677, 177] on input "[PHONE_NUMBER]" at bounding box center [694, 183] width 153 height 31
click at [725, 182] on input "[PHONE_NUMBER]" at bounding box center [694, 183] width 153 height 31
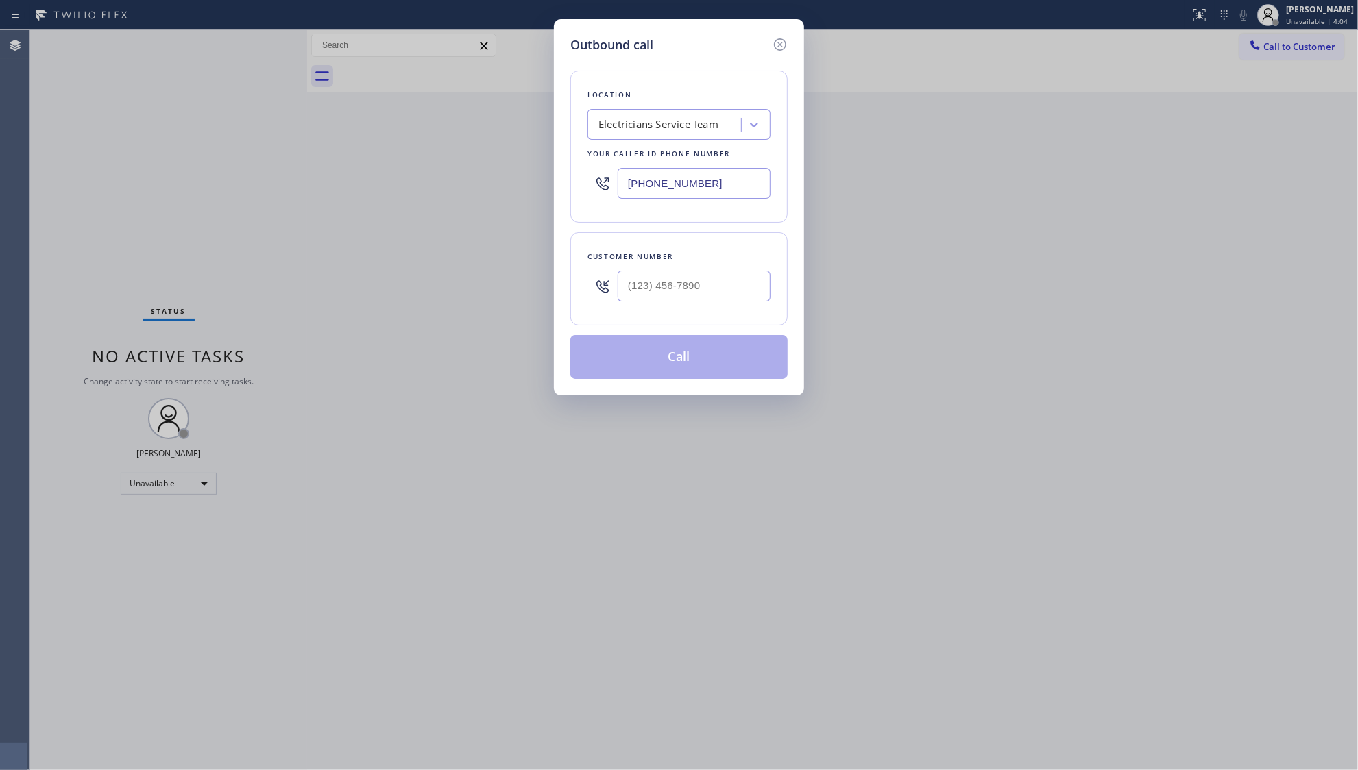
drag, startPoint x: 725, startPoint y: 182, endPoint x: 603, endPoint y: 185, distance: 122.0
click at [604, 188] on div "[PHONE_NUMBER]" at bounding box center [678, 183] width 183 height 45
paste input "929) 605-441"
type input "[PHONE_NUMBER]"
click at [692, 288] on input "(___) ___-____" at bounding box center [694, 286] width 153 height 31
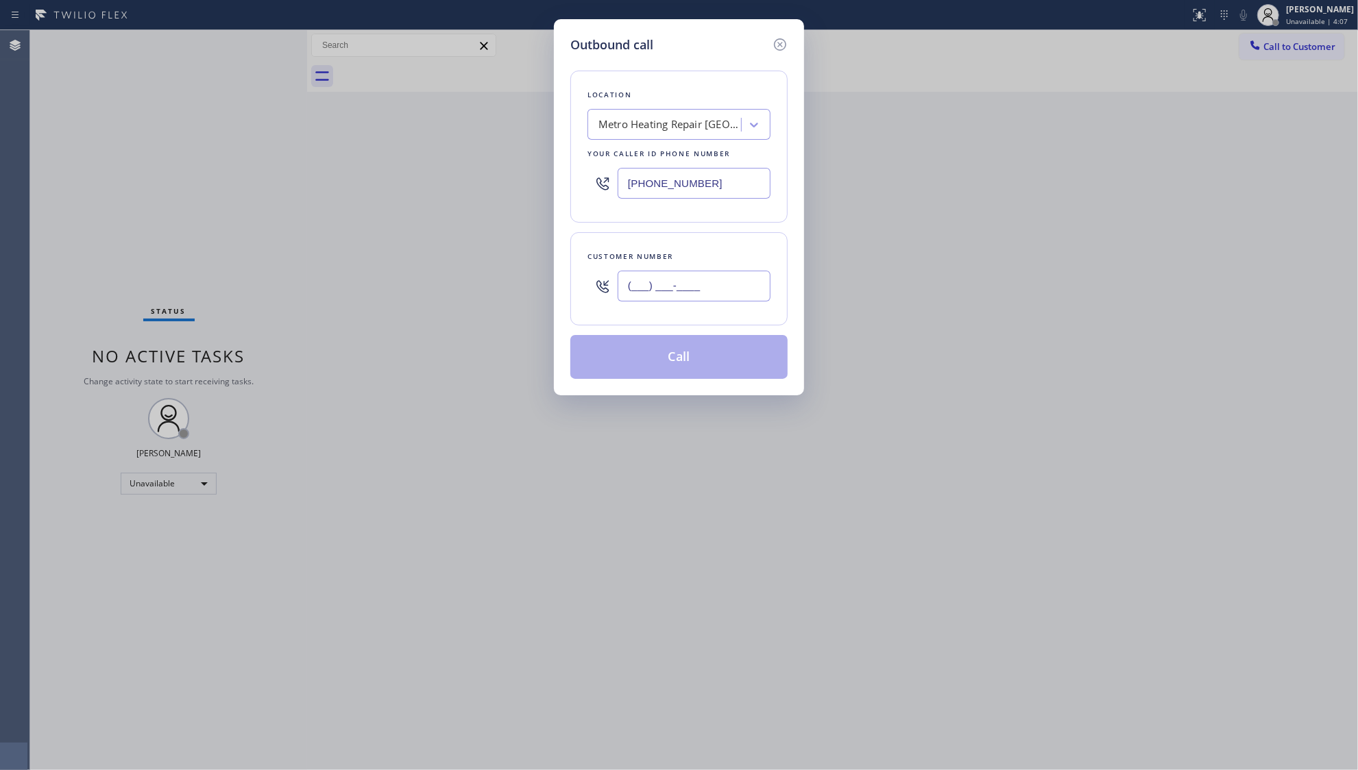
paste input "986) 231-1781"
type input "[PHONE_NUMBER]"
click at [683, 371] on button "Call" at bounding box center [678, 357] width 217 height 44
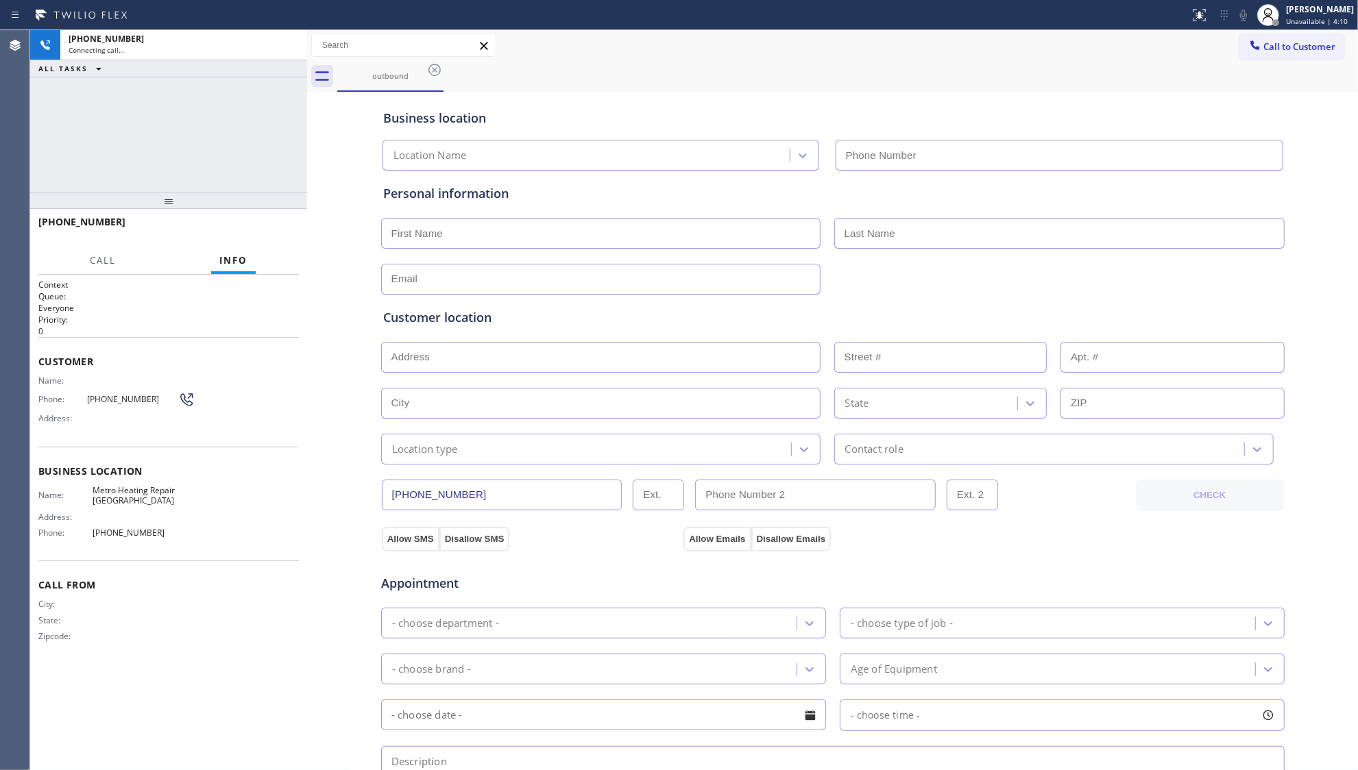
type input "[PHONE_NUMBER]"
drag, startPoint x: 1032, startPoint y: 85, endPoint x: 625, endPoint y: 162, distance: 414.5
click at [1010, 92] on div "outbound Call to Customer Outbound call Location Metro Heating Repair Astoria Y…" at bounding box center [832, 546] width 1051 height 1032
click at [607, 88] on div "outbound" at bounding box center [847, 76] width 1021 height 31
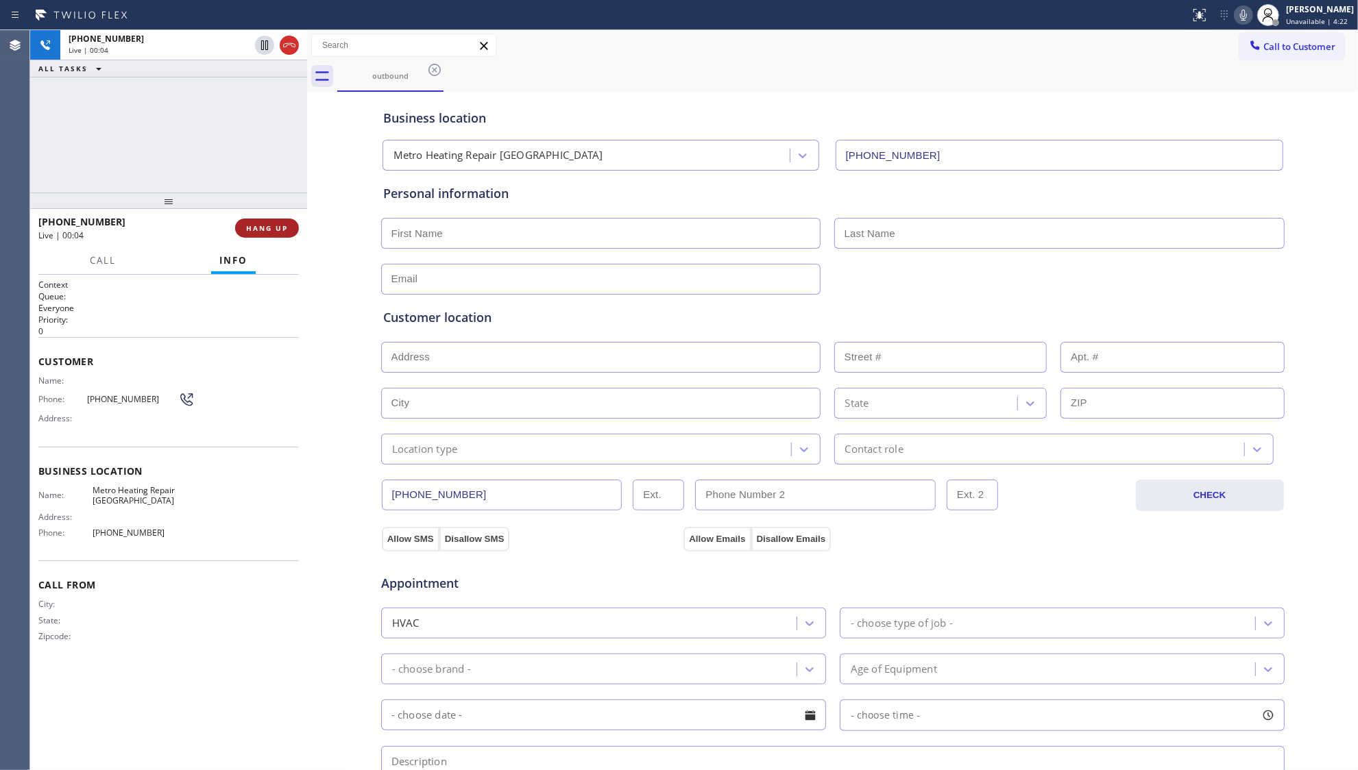
click at [265, 231] on span "HANG UP" at bounding box center [267, 228] width 42 height 10
click at [264, 231] on span "HANG UP" at bounding box center [267, 228] width 42 height 10
click at [260, 226] on span "COMPLETE" at bounding box center [264, 228] width 47 height 10
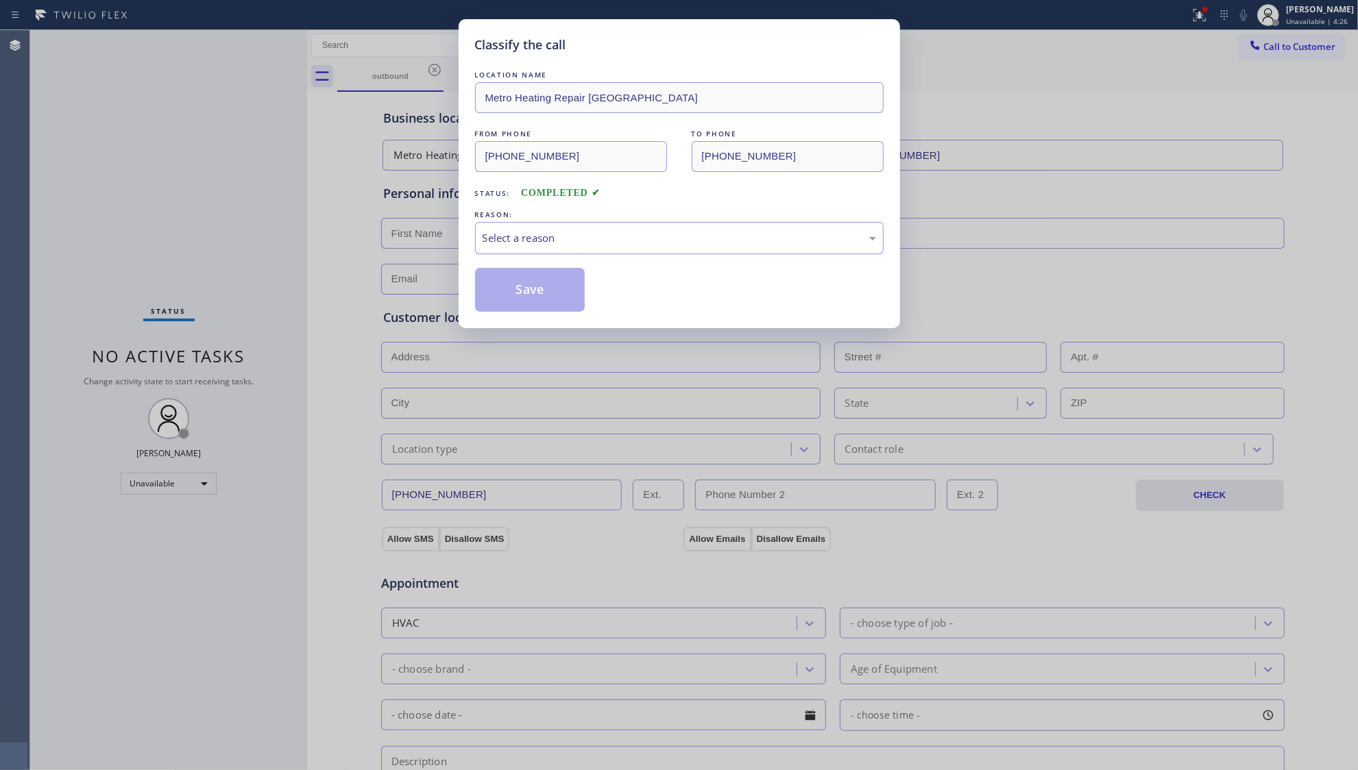
click at [508, 233] on div "Select a reason" at bounding box center [679, 238] width 393 height 16
click at [508, 291] on button "Save" at bounding box center [530, 290] width 110 height 44
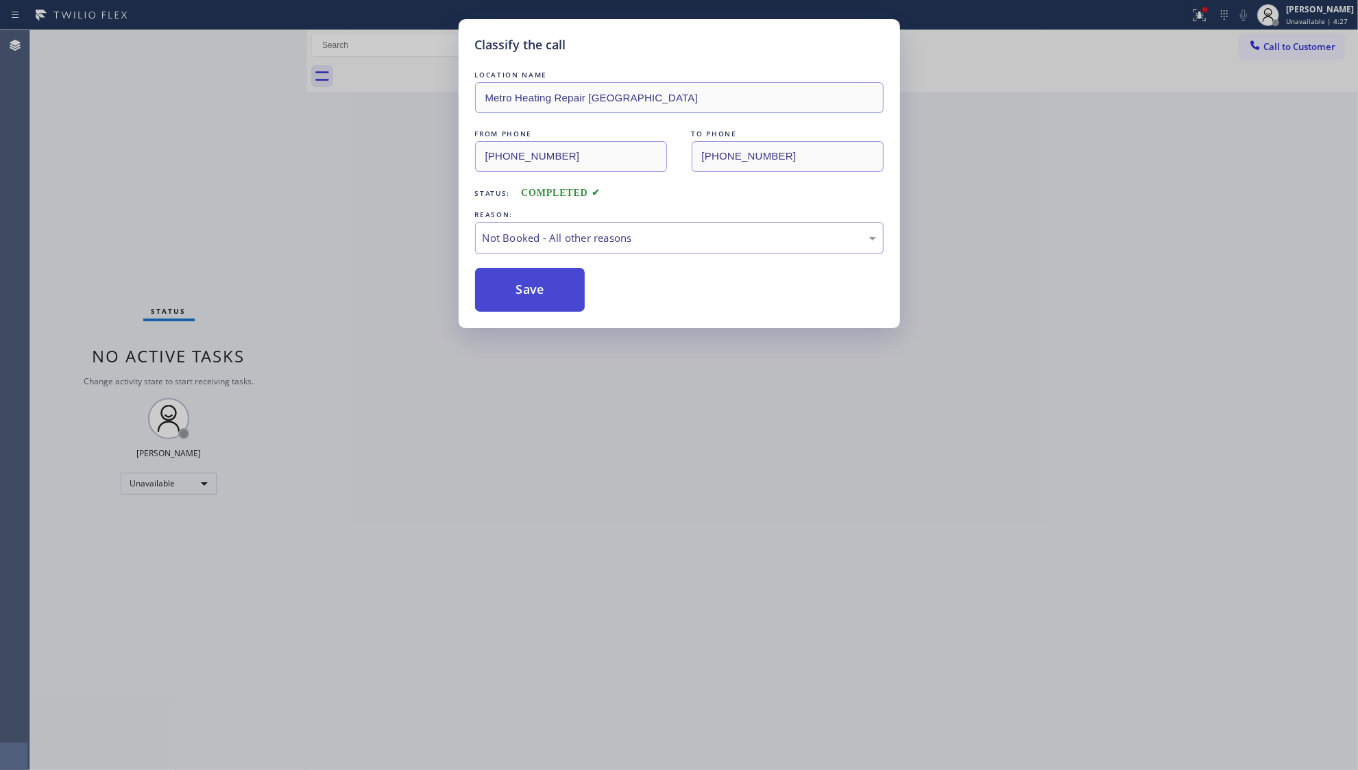
click at [508, 291] on button "Save" at bounding box center [530, 290] width 110 height 44
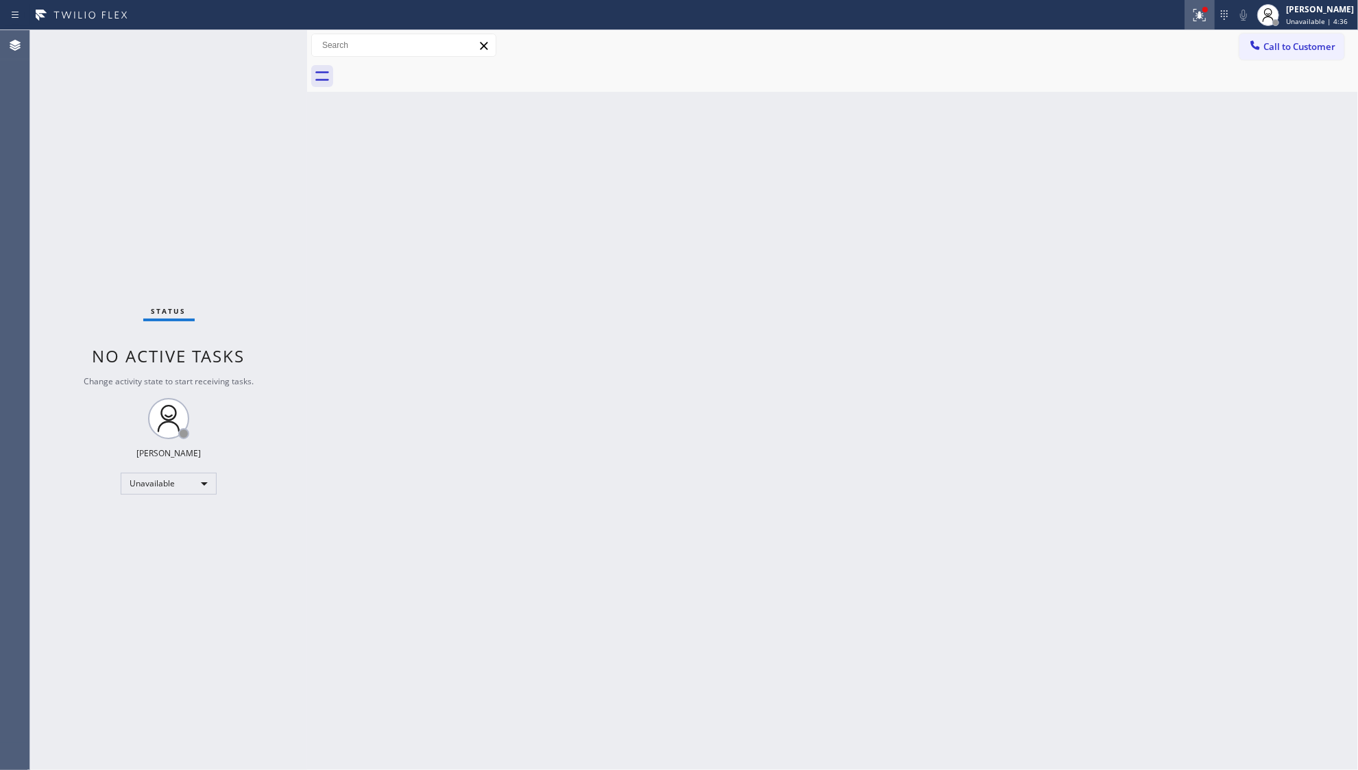
click at [1188, 10] on div at bounding box center [1199, 15] width 30 height 16
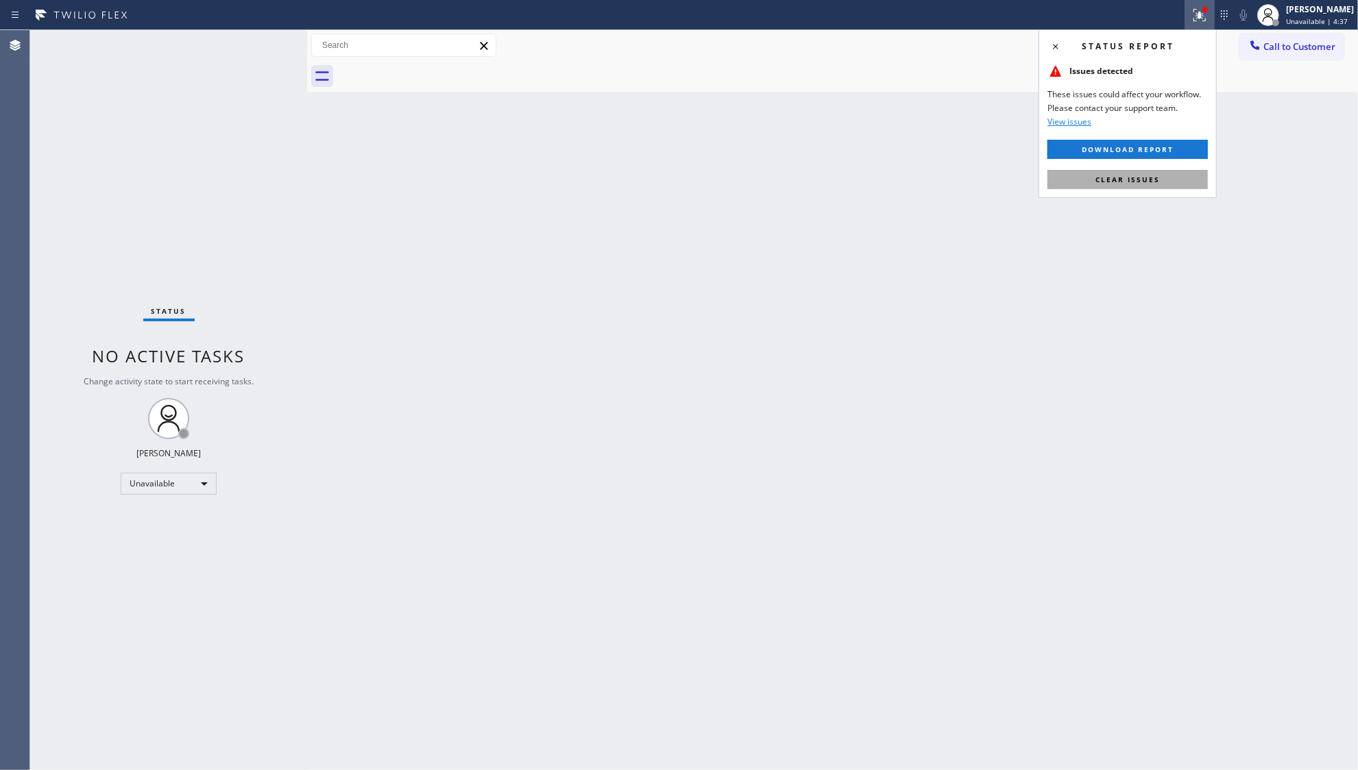
click at [1108, 179] on span "Clear issues" at bounding box center [1127, 180] width 64 height 10
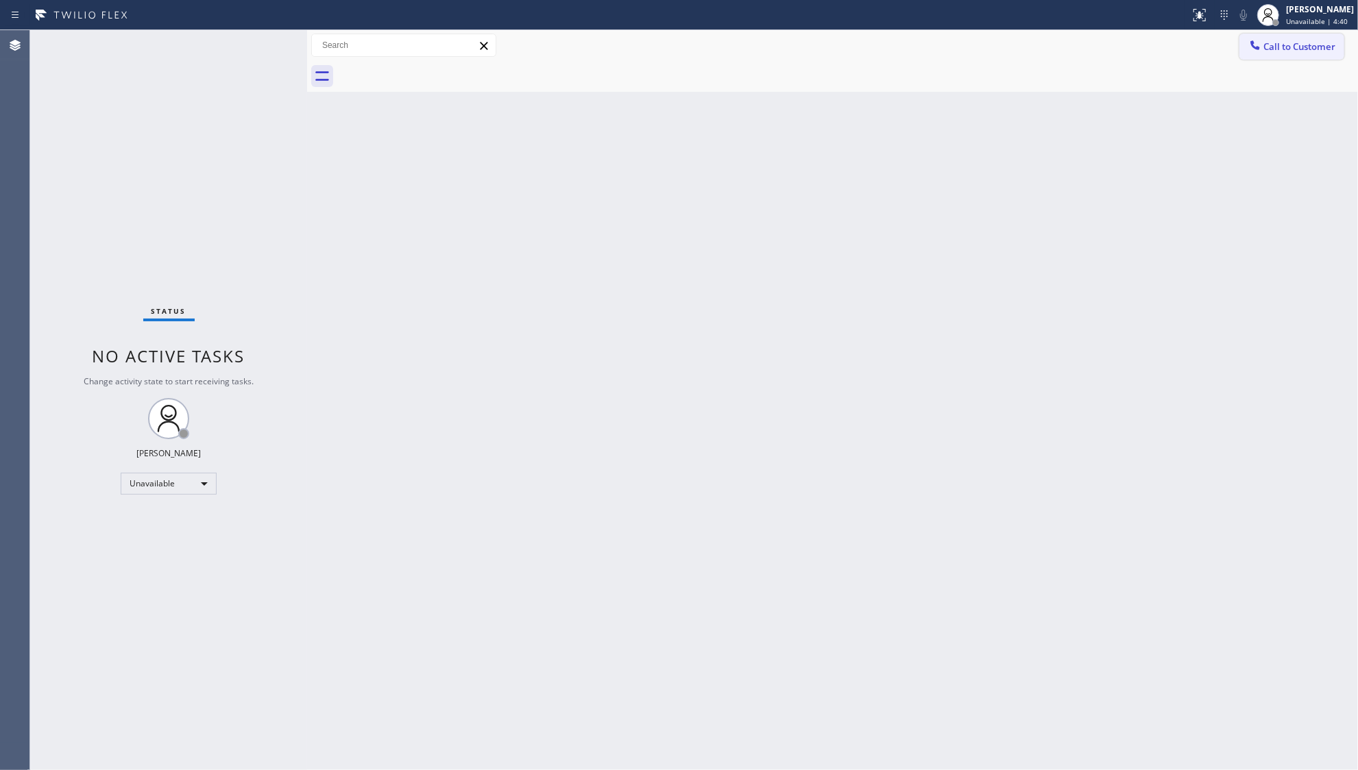
click at [1263, 49] on div at bounding box center [1255, 46] width 16 height 16
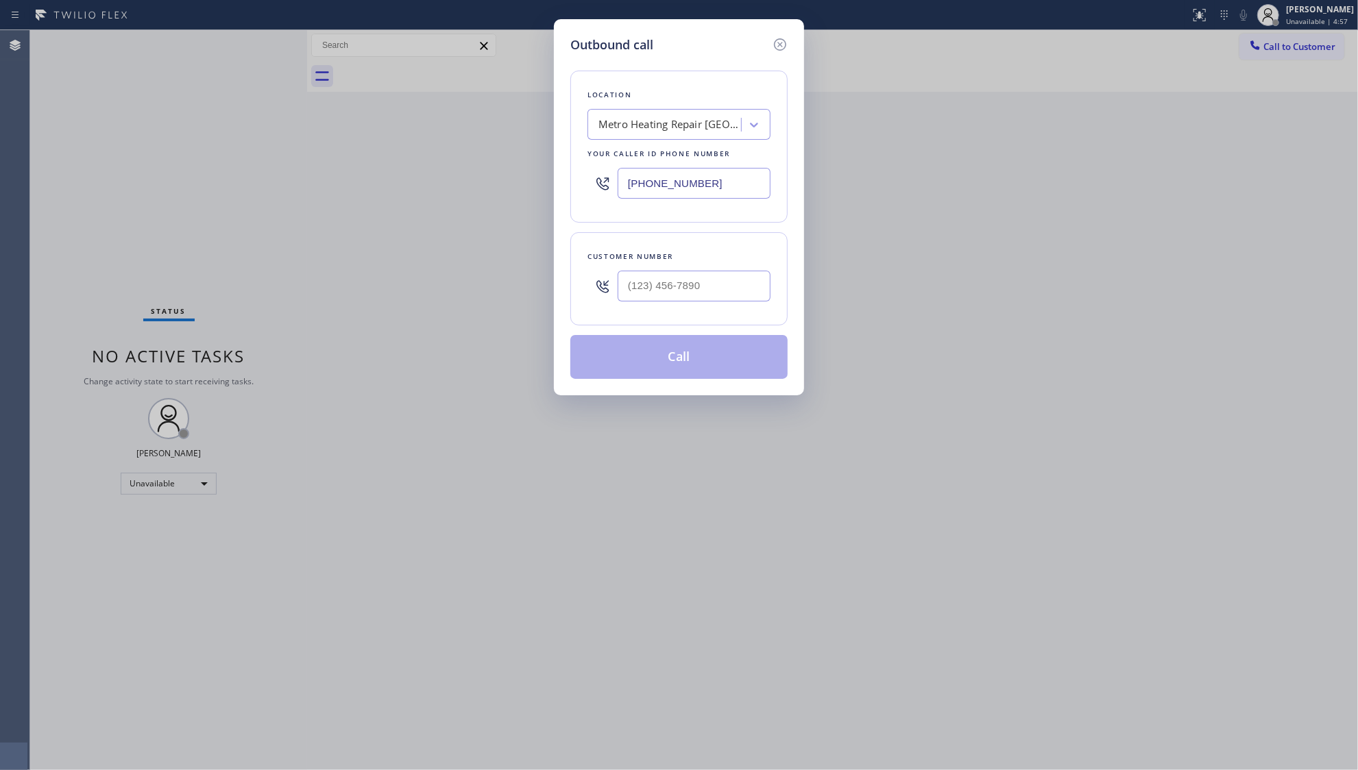
drag, startPoint x: 733, startPoint y: 189, endPoint x: 607, endPoint y: 185, distance: 126.2
click at [607, 188] on div "[PHONE_NUMBER]" at bounding box center [678, 183] width 183 height 45
paste input "813) 696-6548"
type input "[PHONE_NUMBER]"
click at [757, 291] on input "(___) ___-____" at bounding box center [694, 286] width 153 height 31
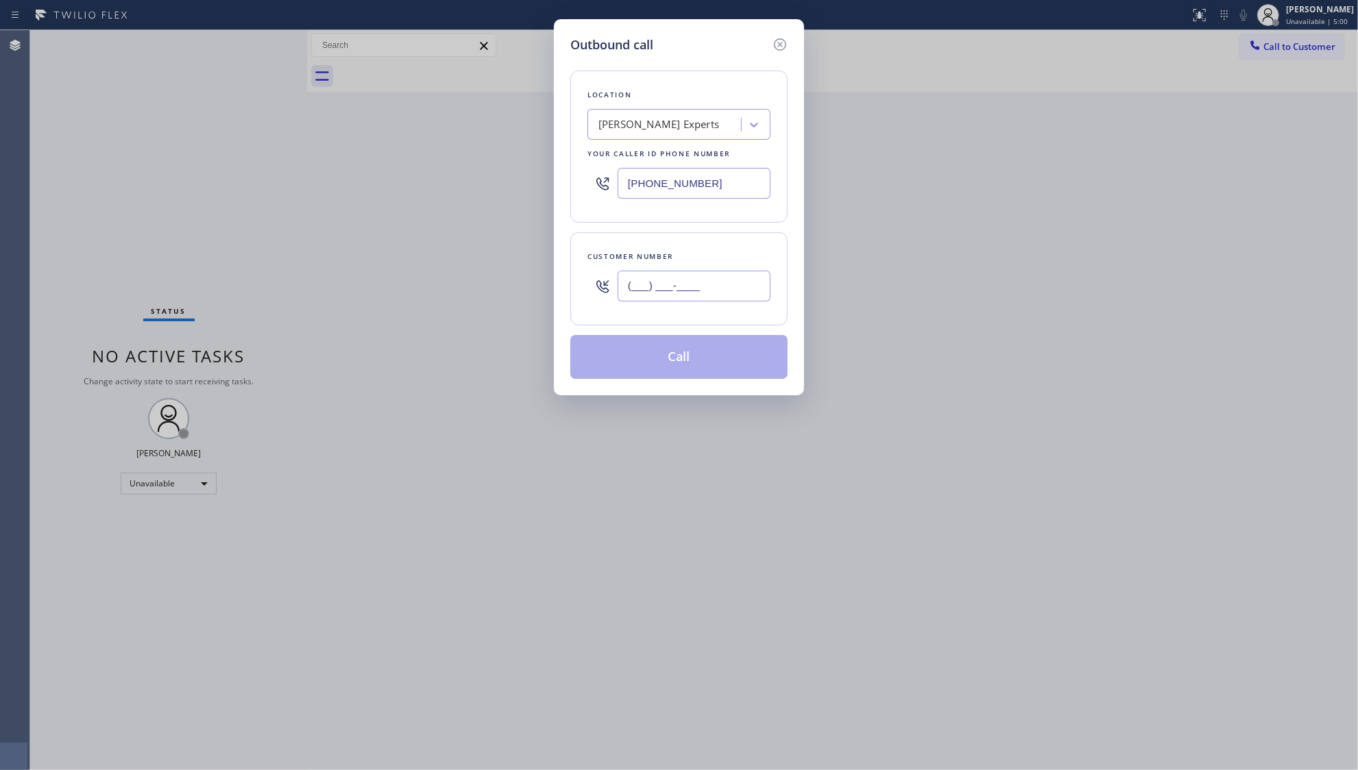
paste input "813) 205-5280"
type input "[PHONE_NUMBER]"
click at [709, 356] on button "Call" at bounding box center [678, 357] width 217 height 44
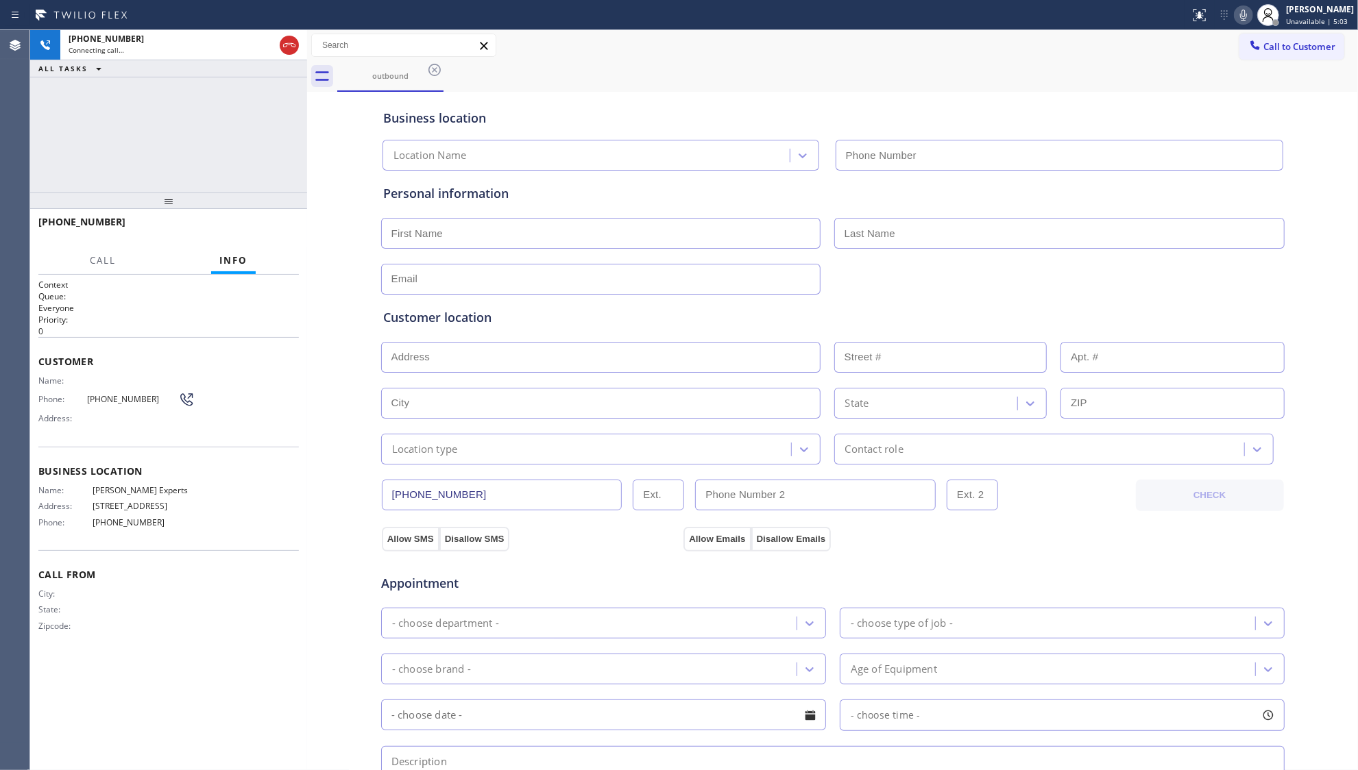
type input "[PHONE_NUMBER]"
click at [957, 102] on div "Business location [PERSON_NAME] Experts [PHONE_NUMBER]" at bounding box center [832, 132] width 905 height 75
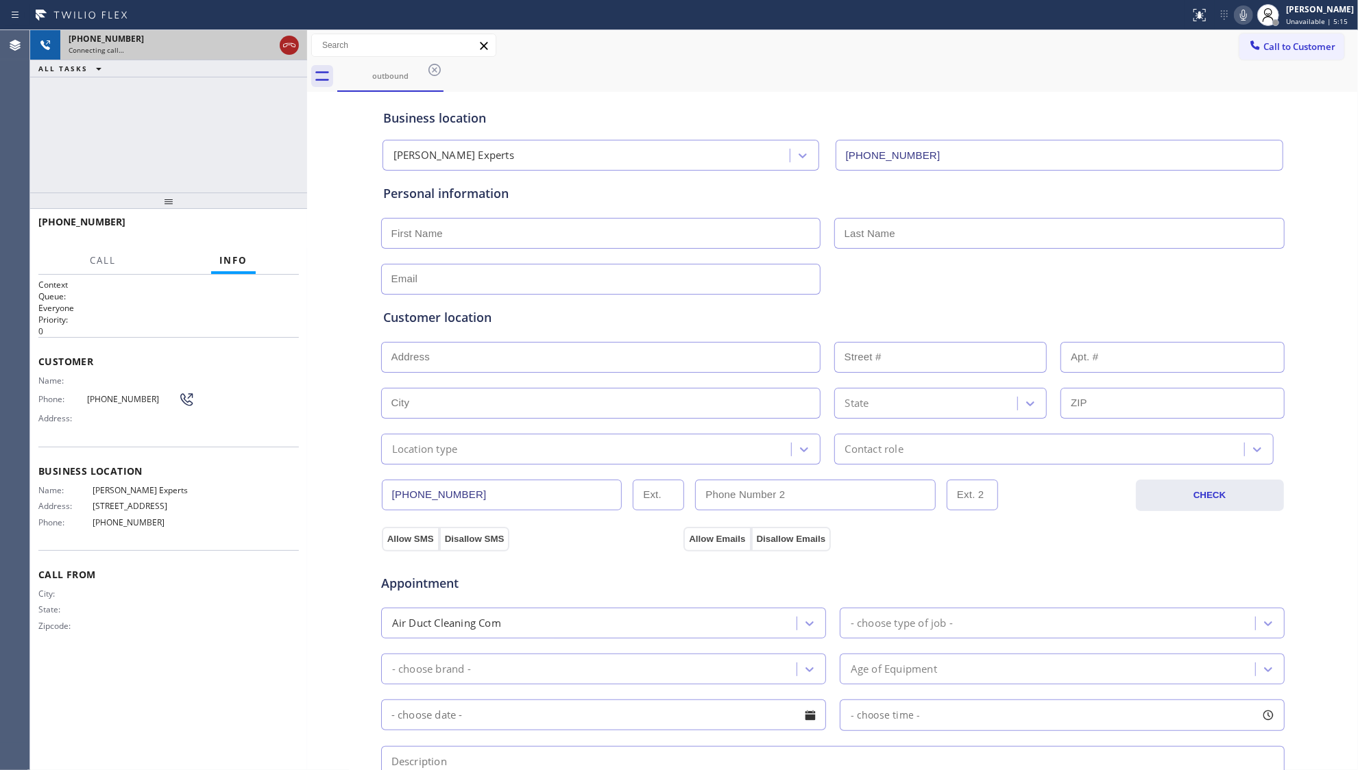
click at [286, 52] on icon at bounding box center [289, 45] width 16 height 16
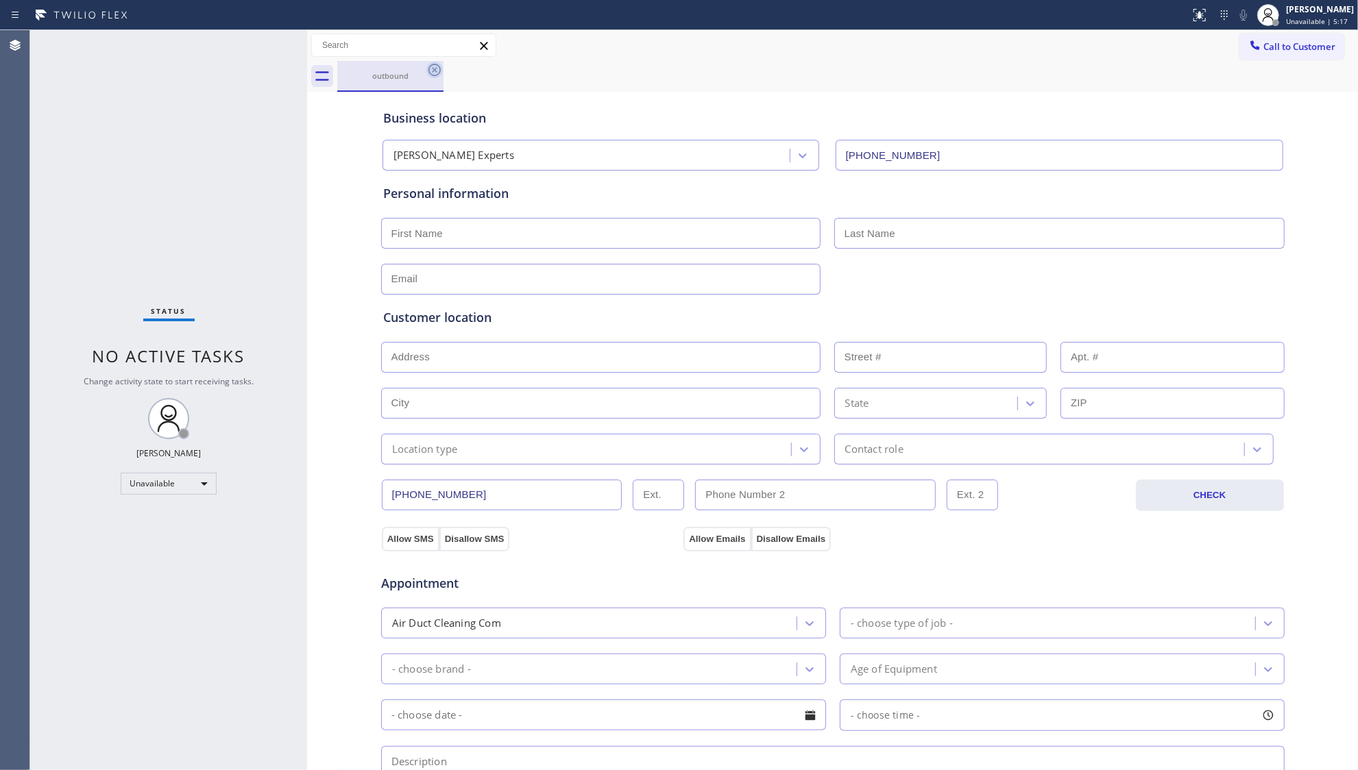
click at [437, 73] on icon at bounding box center [434, 70] width 16 height 16
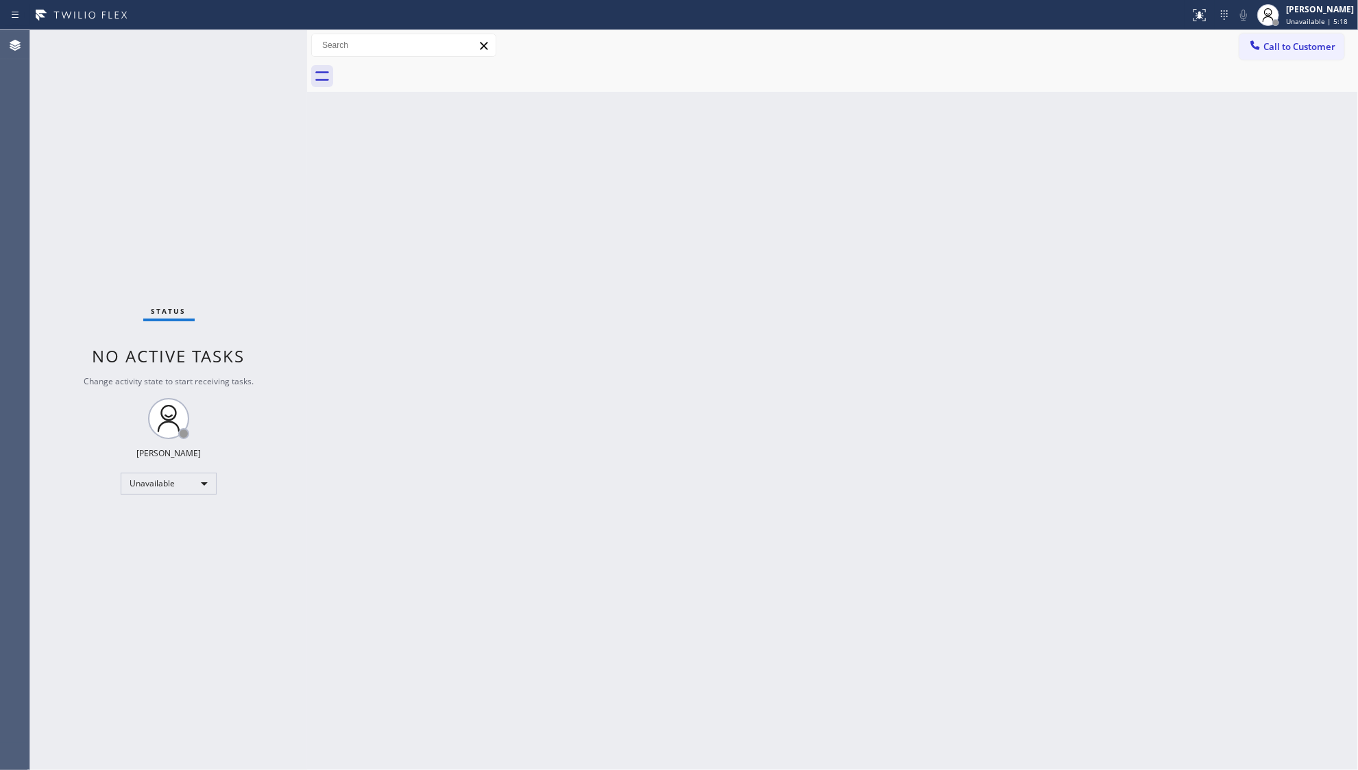
click at [1316, 45] on span "Call to Customer" at bounding box center [1299, 46] width 72 height 12
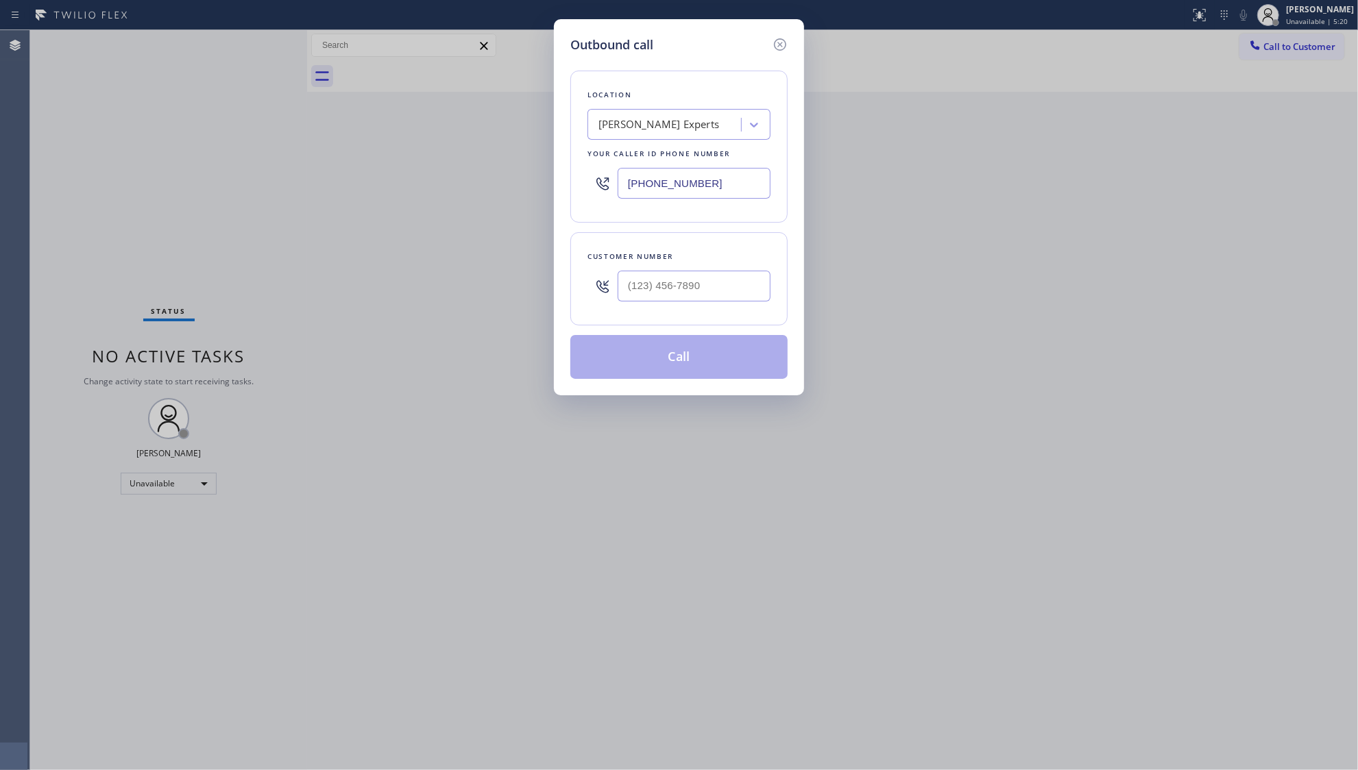
drag, startPoint x: 695, startPoint y: 184, endPoint x: 569, endPoint y: 184, distance: 126.1
click at [570, 184] on div "Location [PERSON_NAME] Experts Your caller id phone number [PHONE_NUMBER]" at bounding box center [678, 147] width 217 height 152
paste input "8) 275-5954"
type input "[PHONE_NUMBER]"
click at [749, 283] on input "(___) ___-____" at bounding box center [694, 286] width 153 height 31
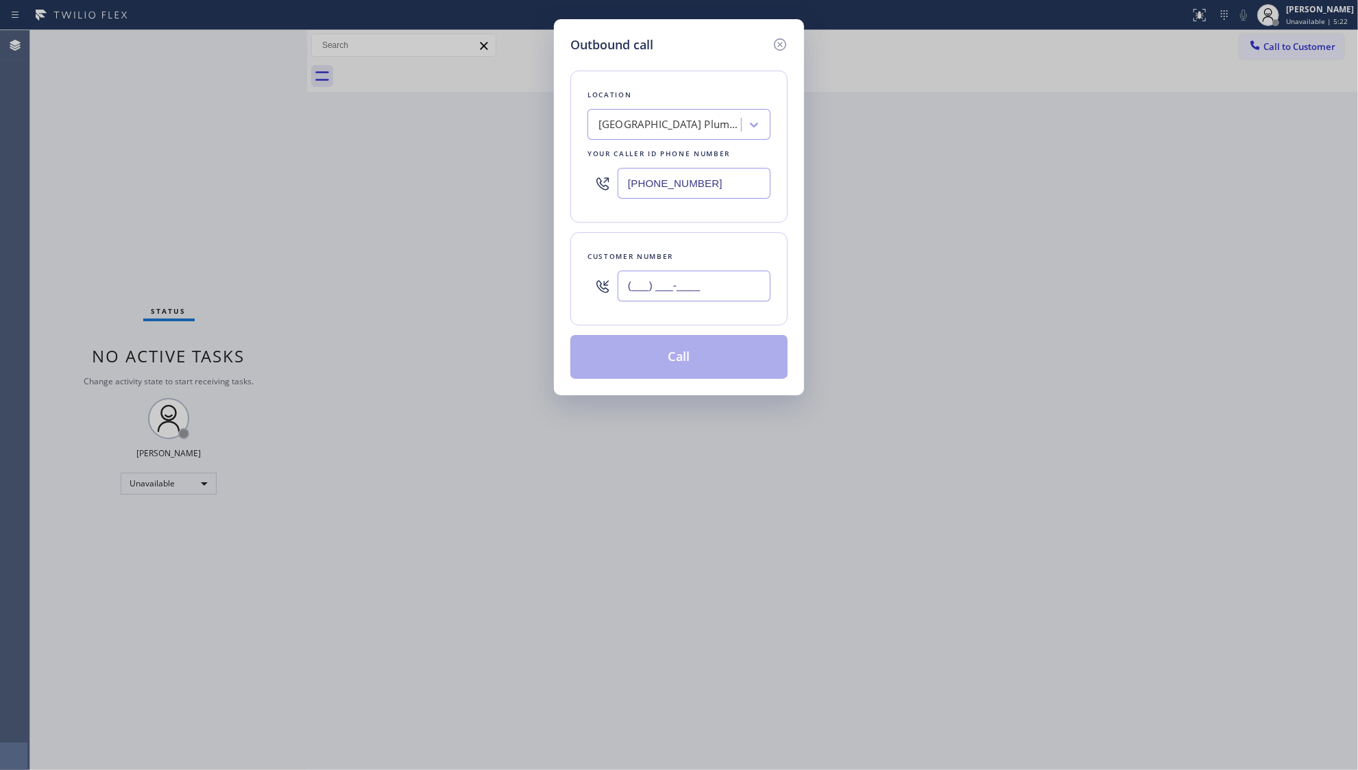
paste input "312) 219-2451"
type input "[PHONE_NUMBER]"
click at [683, 360] on button "Call" at bounding box center [678, 357] width 217 height 44
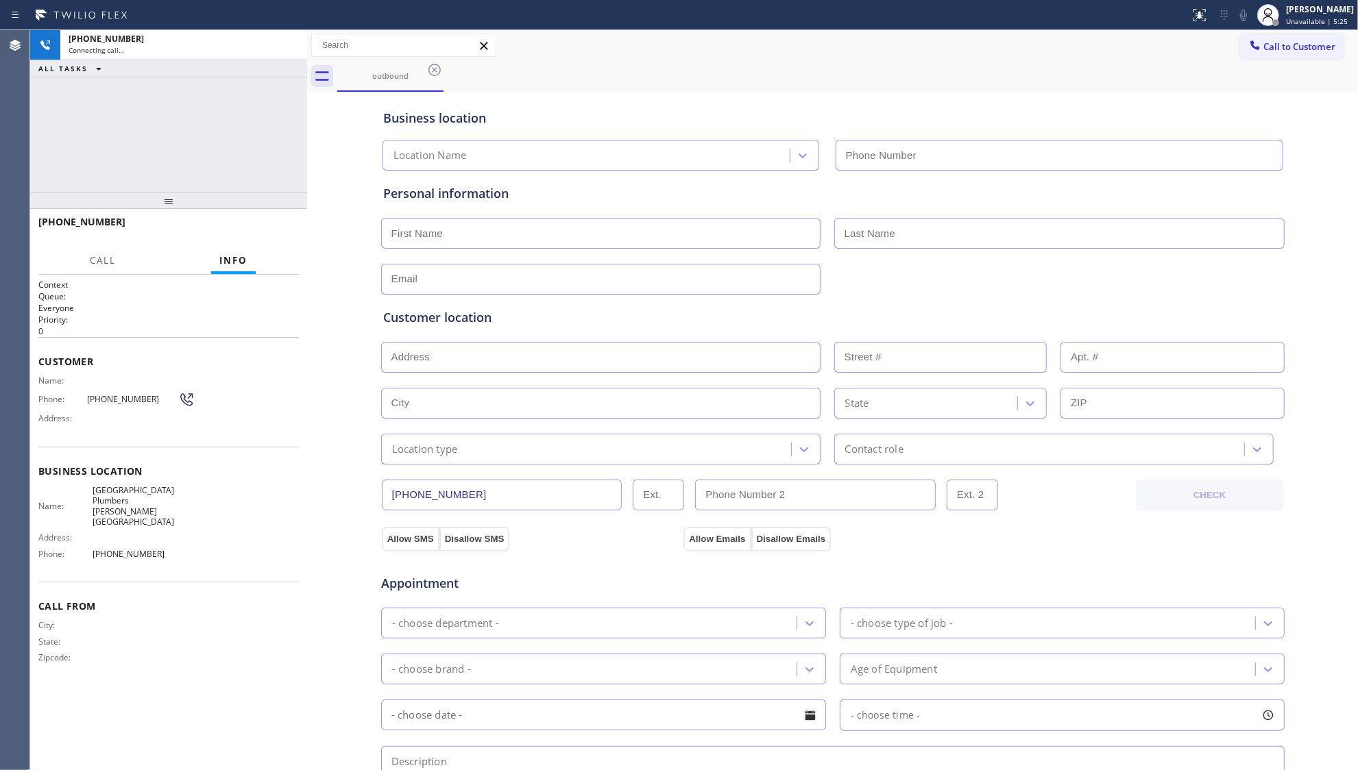
type input "[PHONE_NUMBER]"
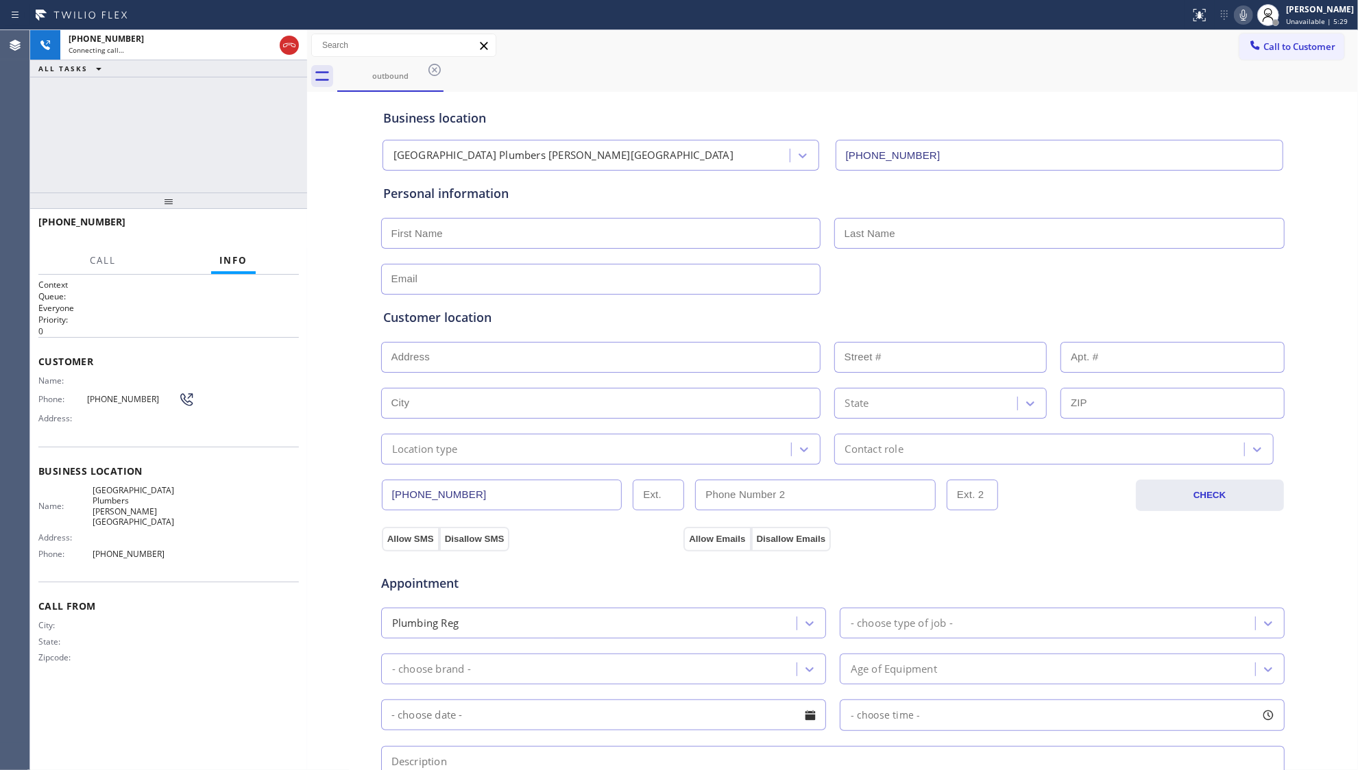
click at [1039, 81] on div "outbound" at bounding box center [847, 76] width 1021 height 31
click at [292, 240] on div "[PHONE_NUMBER] Live | 00:01 HANG UP" at bounding box center [168, 228] width 260 height 36
drag, startPoint x: 289, startPoint y: 237, endPoint x: 281, endPoint y: 233, distance: 9.2
click at [283, 236] on div "[PHONE_NUMBER] Live | 00:01 HANG UP" at bounding box center [168, 228] width 260 height 36
click at [280, 233] on button "HANG UP" at bounding box center [267, 228] width 64 height 19
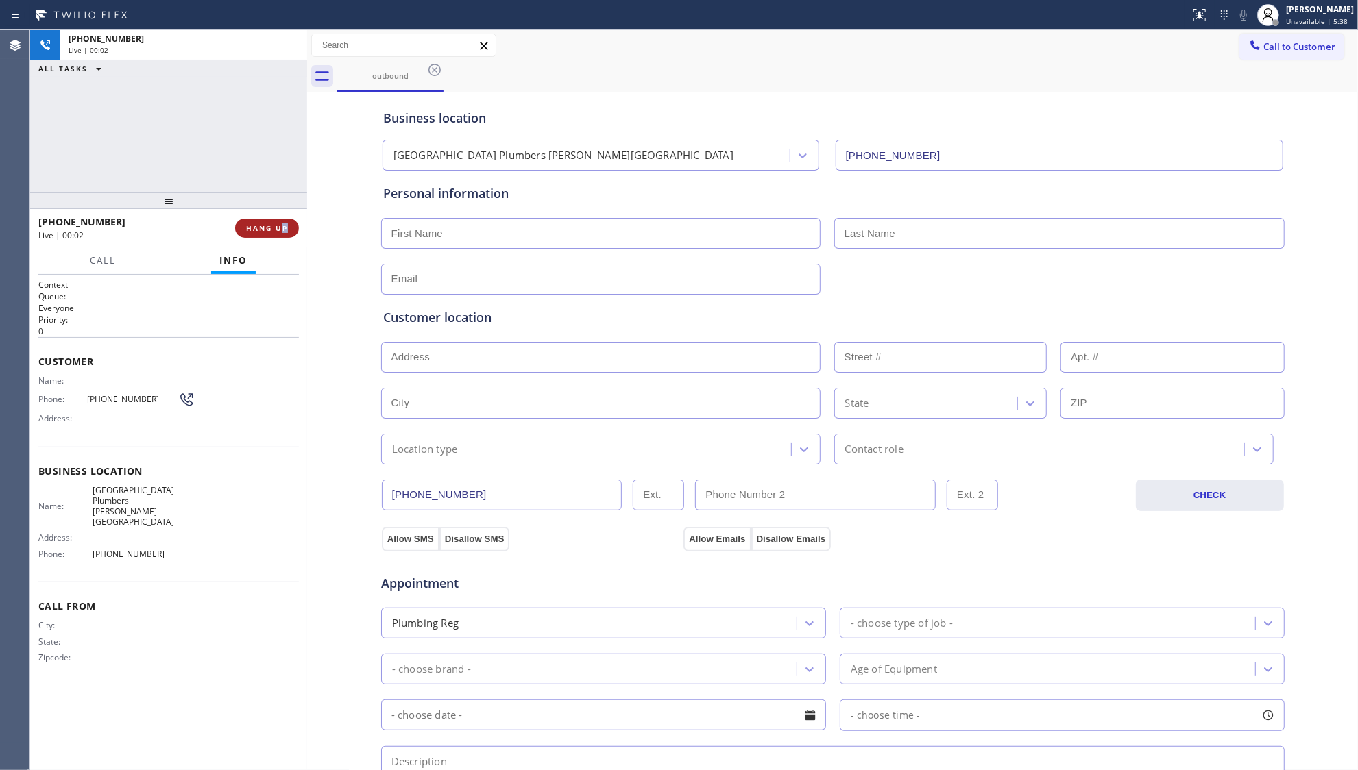
click at [280, 233] on button "HANG UP" at bounding box center [267, 228] width 64 height 19
click at [293, 221] on button "COMPLETE" at bounding box center [264, 228] width 69 height 19
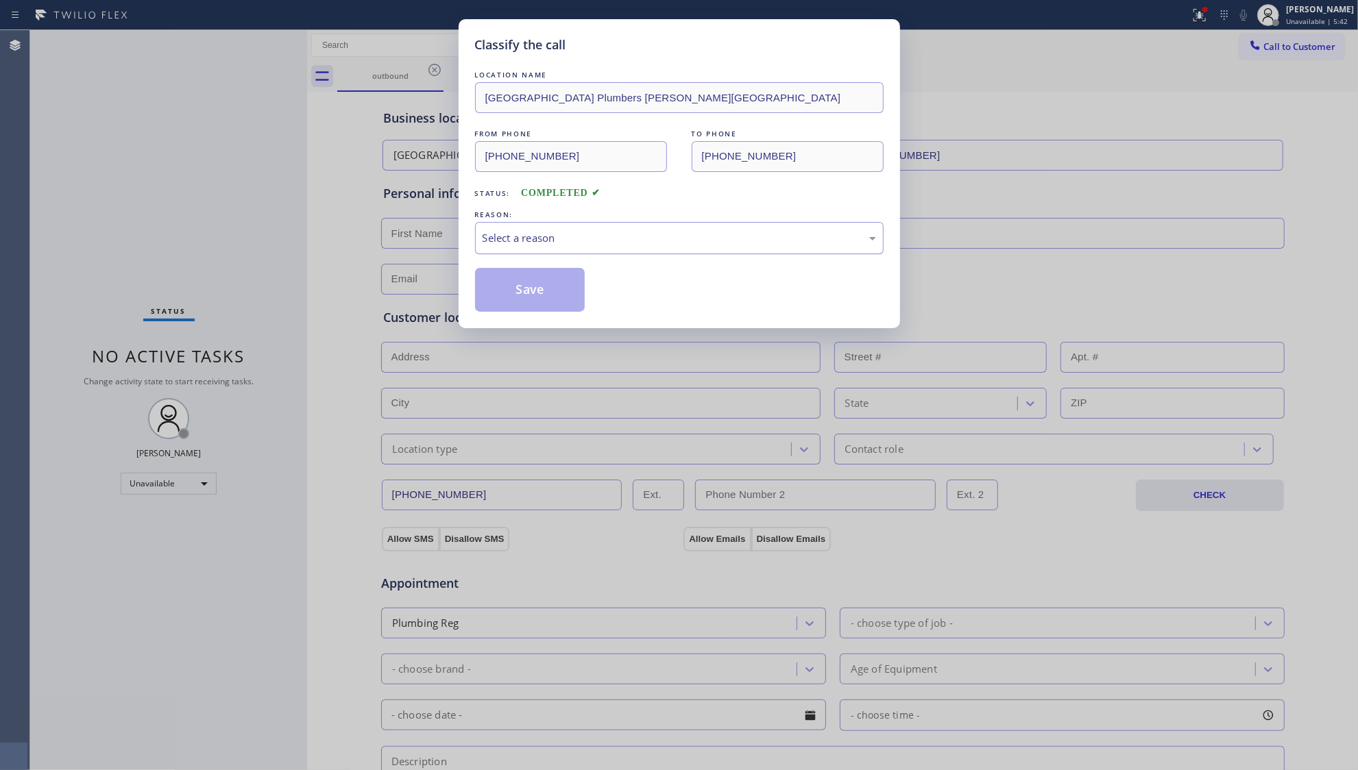
click at [521, 234] on div "Select a reason" at bounding box center [679, 238] width 393 height 16
click at [518, 294] on button "Save" at bounding box center [530, 290] width 110 height 44
click at [519, 294] on button "Save" at bounding box center [530, 290] width 110 height 44
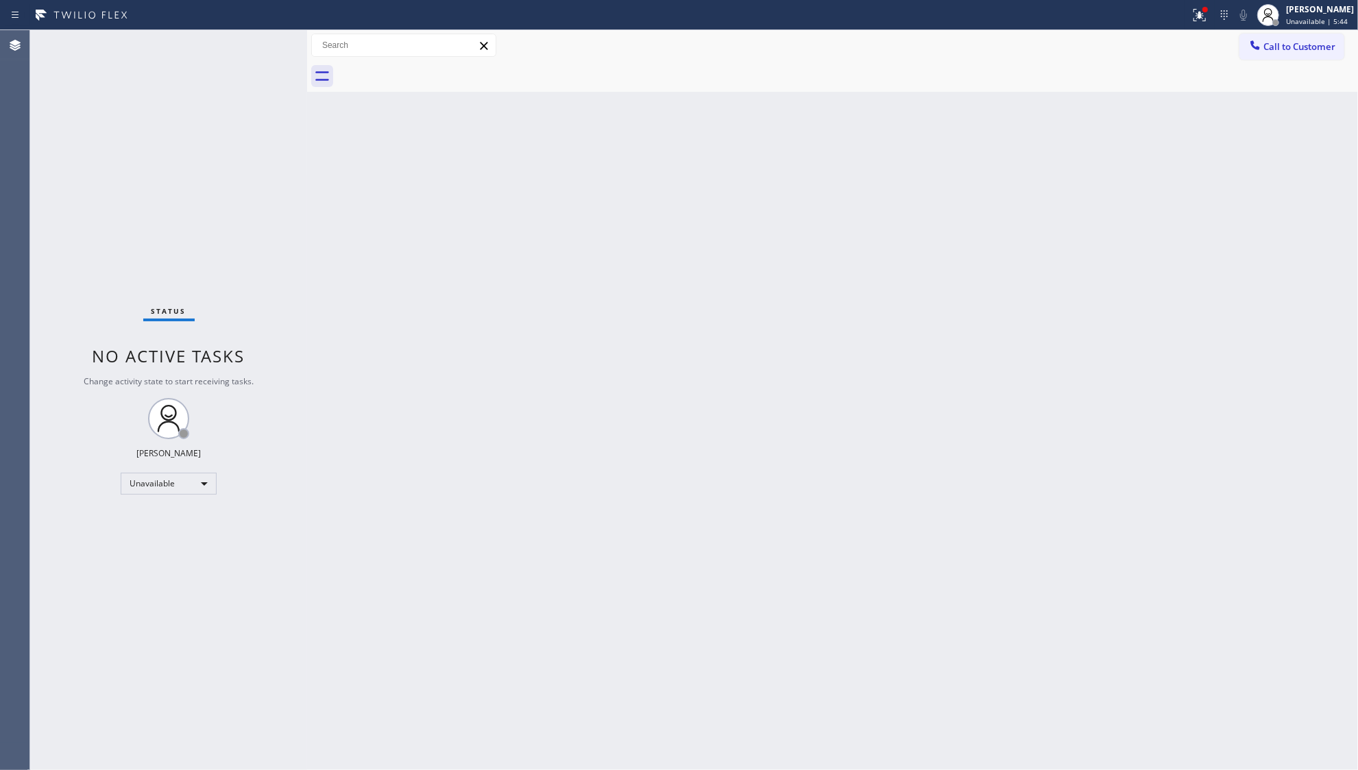
drag, startPoint x: 1296, startPoint y: 37, endPoint x: 1290, endPoint y: 44, distance: 8.8
click at [1296, 40] on button "Call to Customer" at bounding box center [1291, 47] width 105 height 26
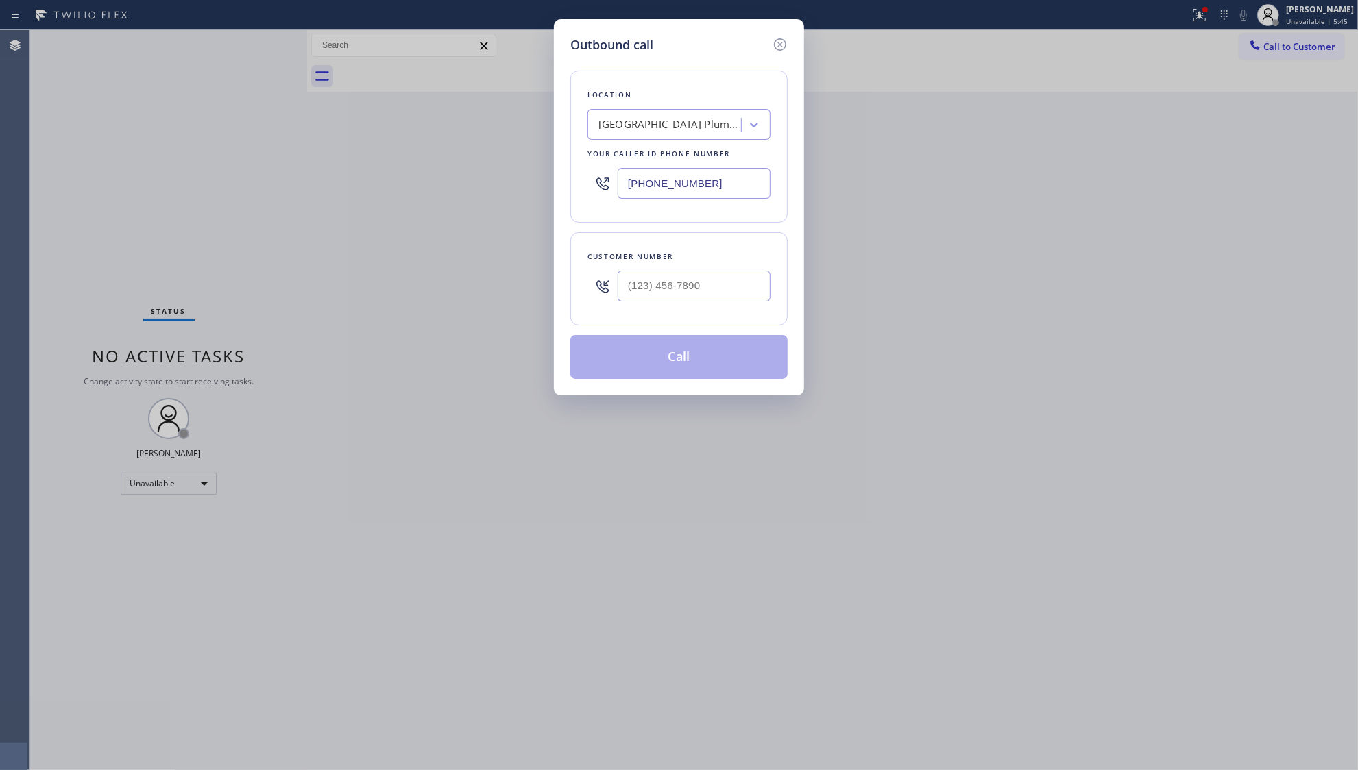
drag, startPoint x: 711, startPoint y: 188, endPoint x: 583, endPoint y: 187, distance: 128.2
click at [583, 187] on div "Location [GEOGRAPHIC_DATA] [GEOGRAPHIC_DATA] [PERSON_NAME][GEOGRAPHIC_DATA] You…" at bounding box center [678, 147] width 217 height 152
paste input "201) 500-2140"
type input "[PHONE_NUMBER]"
click at [673, 289] on input "(___) ___-____" at bounding box center [694, 286] width 153 height 31
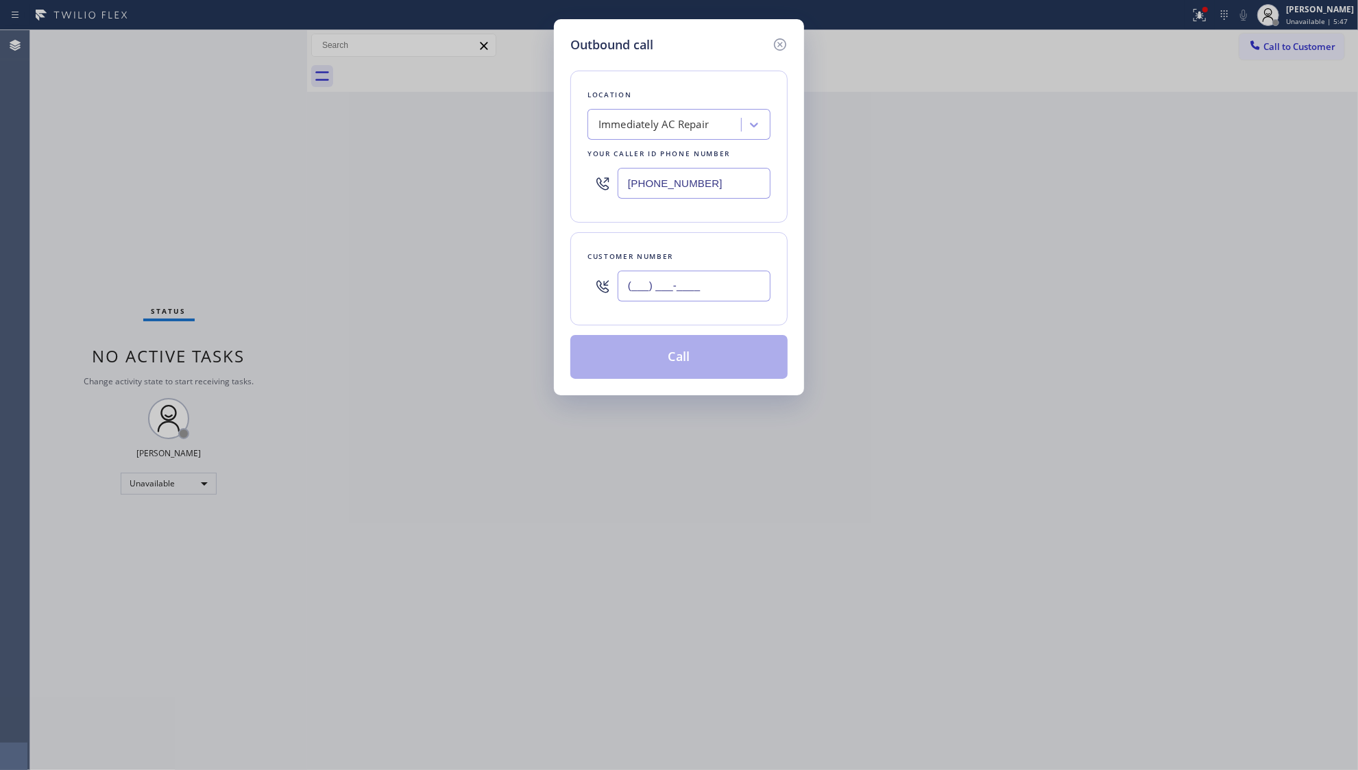
paste input "908) 663-8961"
type input "[PHONE_NUMBER]"
click at [685, 346] on button "Call" at bounding box center [678, 357] width 217 height 44
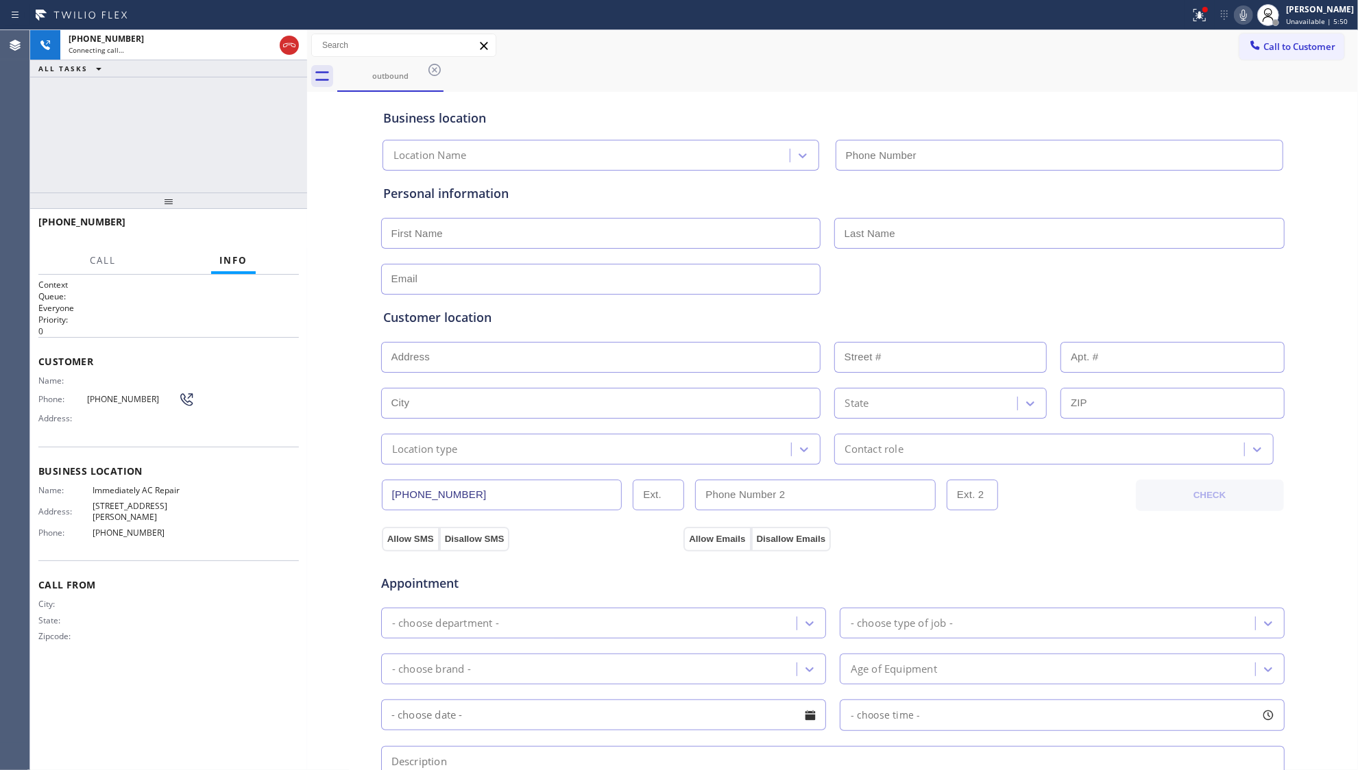
type input "[PHONE_NUMBER]"
click at [762, 61] on div "outbound" at bounding box center [847, 76] width 1021 height 31
click at [254, 236] on button "HANG UP" at bounding box center [267, 228] width 64 height 19
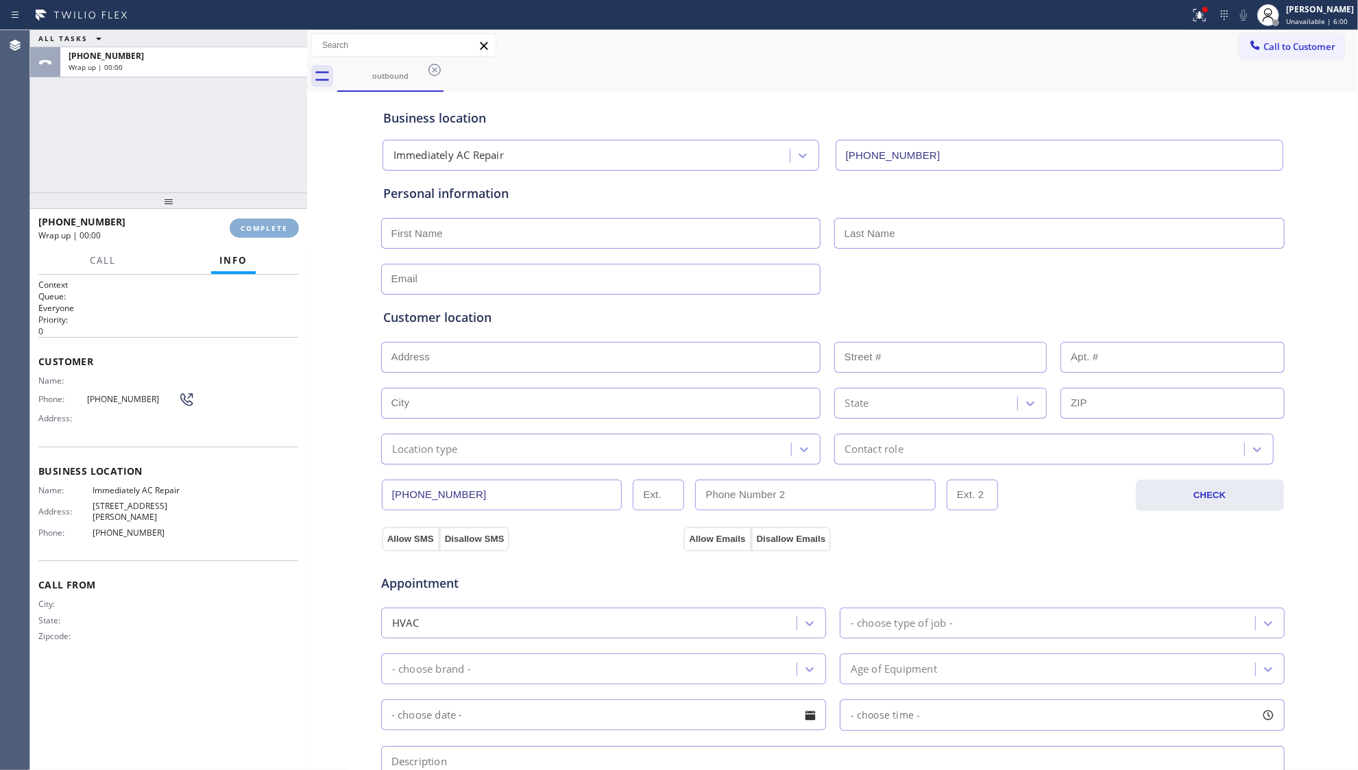
click at [256, 236] on button "COMPLETE" at bounding box center [264, 228] width 69 height 19
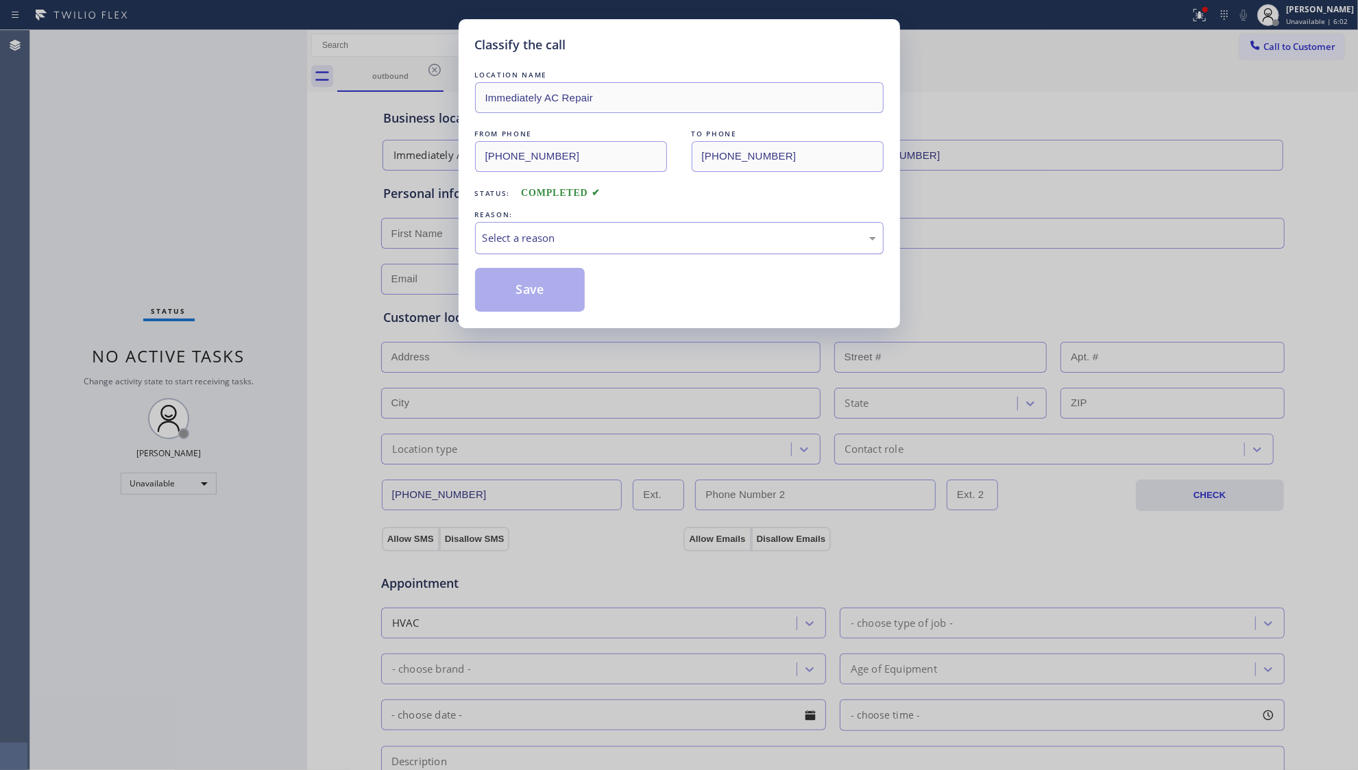
click at [532, 236] on div "Select a reason" at bounding box center [679, 238] width 393 height 16
click at [543, 289] on button "Save" at bounding box center [530, 290] width 110 height 44
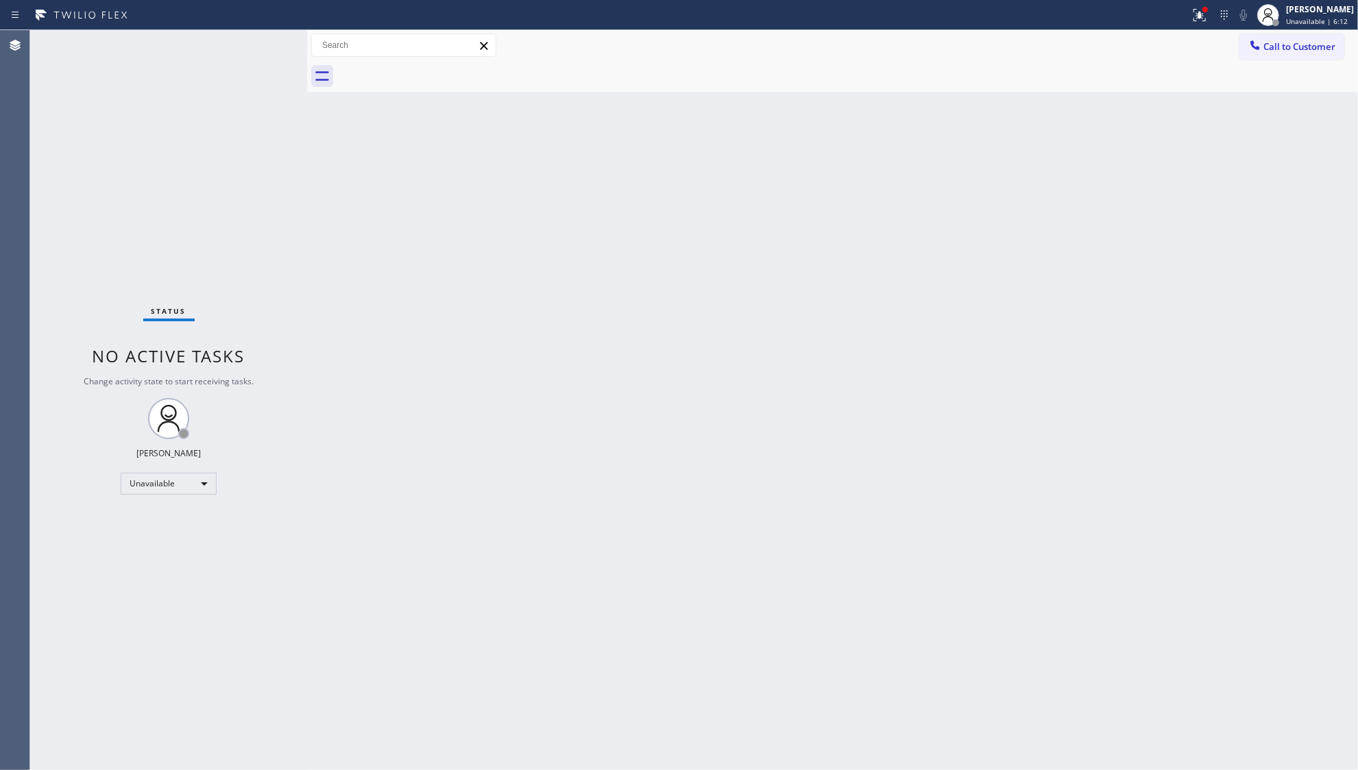
drag, startPoint x: 1176, startPoint y: 176, endPoint x: 1223, endPoint y: 80, distance: 106.7
click at [1175, 156] on div "Back to Dashboard Change Sender ID Customers Technicians Select a contact Outbo…" at bounding box center [832, 400] width 1051 height 740
click at [1202, 20] on icon at bounding box center [1199, 15] width 16 height 16
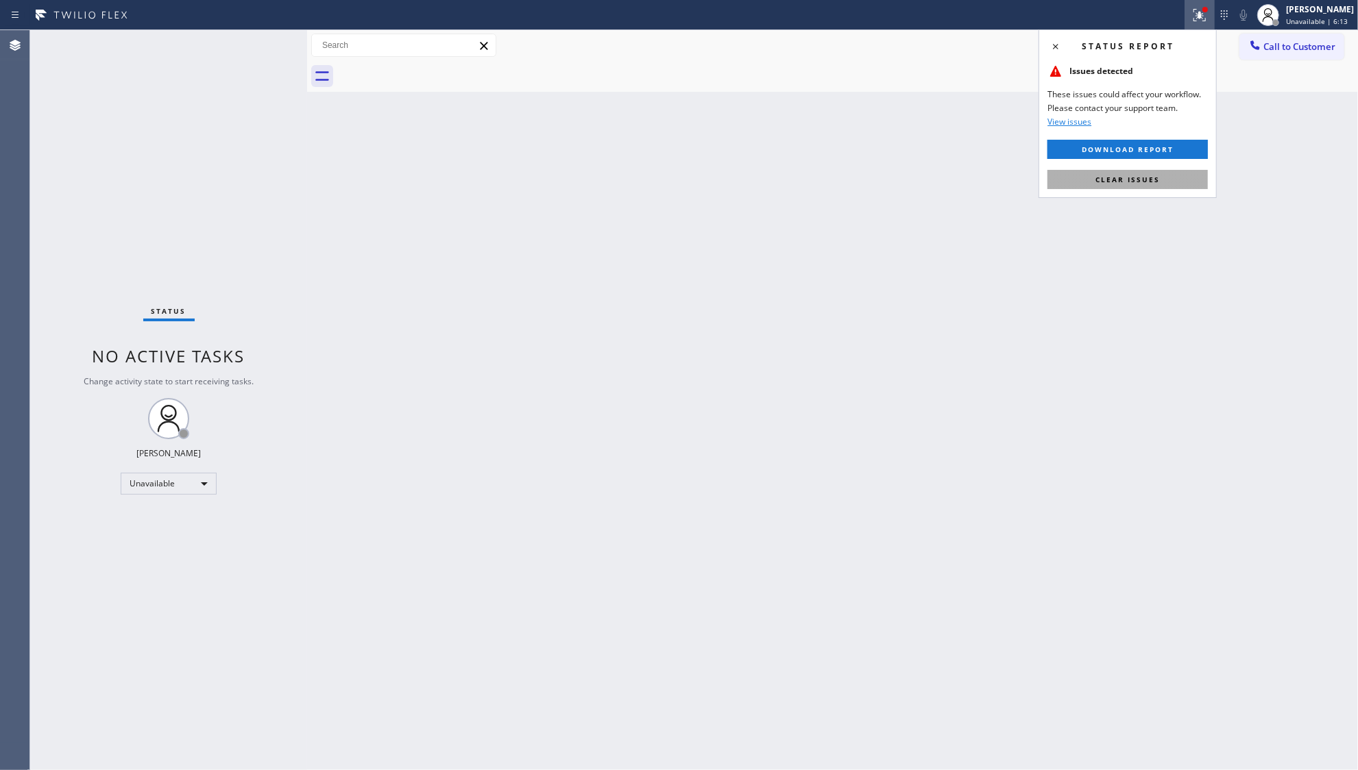
click at [1142, 171] on button "Clear issues" at bounding box center [1127, 179] width 160 height 19
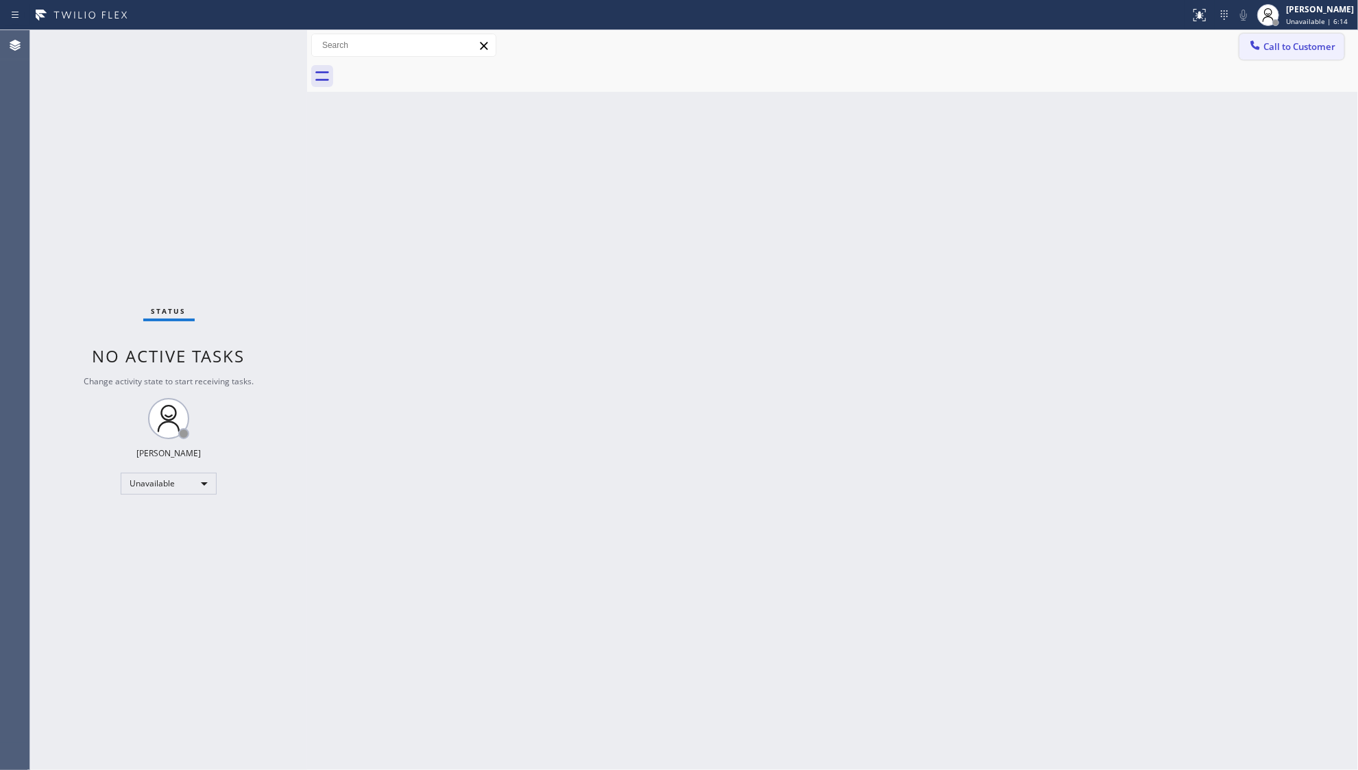
click at [1254, 58] on button "Call to Customer" at bounding box center [1291, 47] width 105 height 26
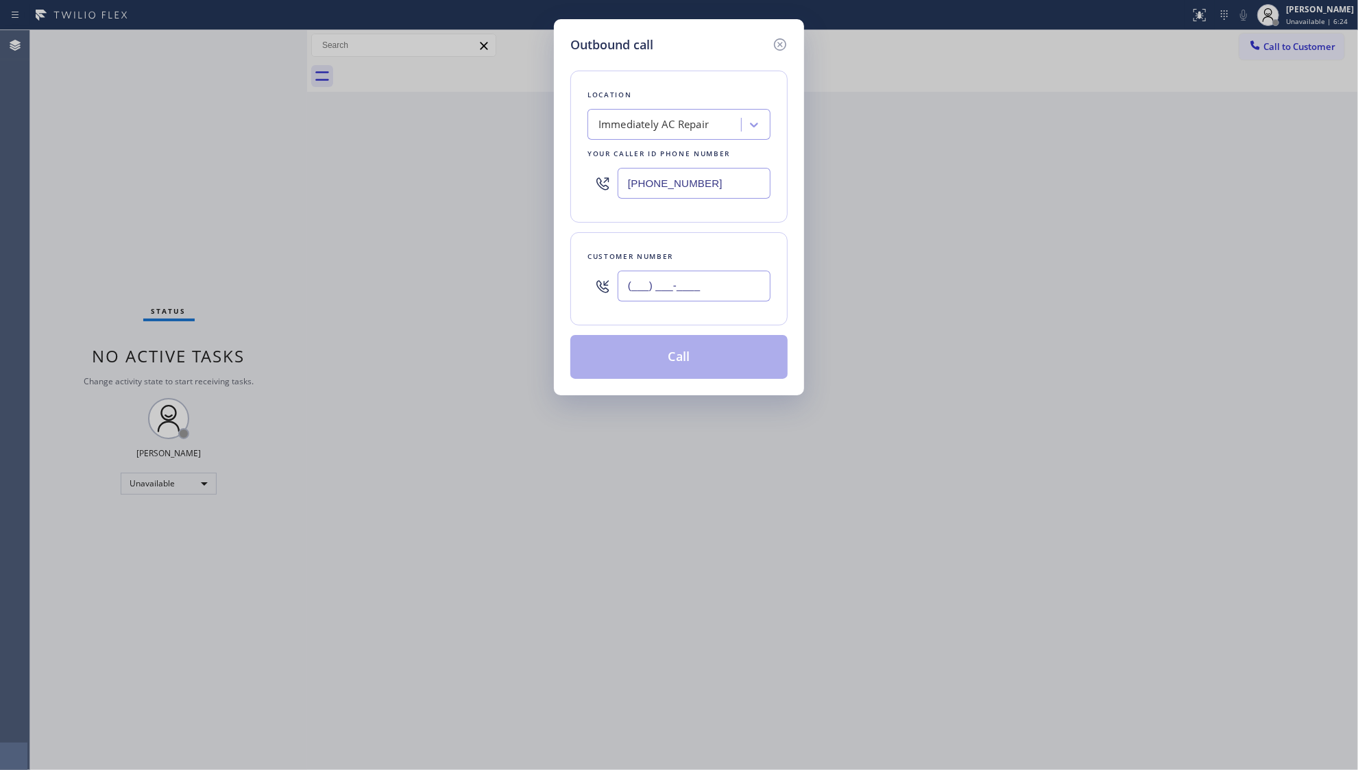
click at [692, 282] on input "(___) ___-____" at bounding box center [694, 286] width 153 height 31
paste input "816) 313-3056"
type input "[PHONE_NUMBER]"
click at [694, 354] on button "Call" at bounding box center [678, 357] width 217 height 44
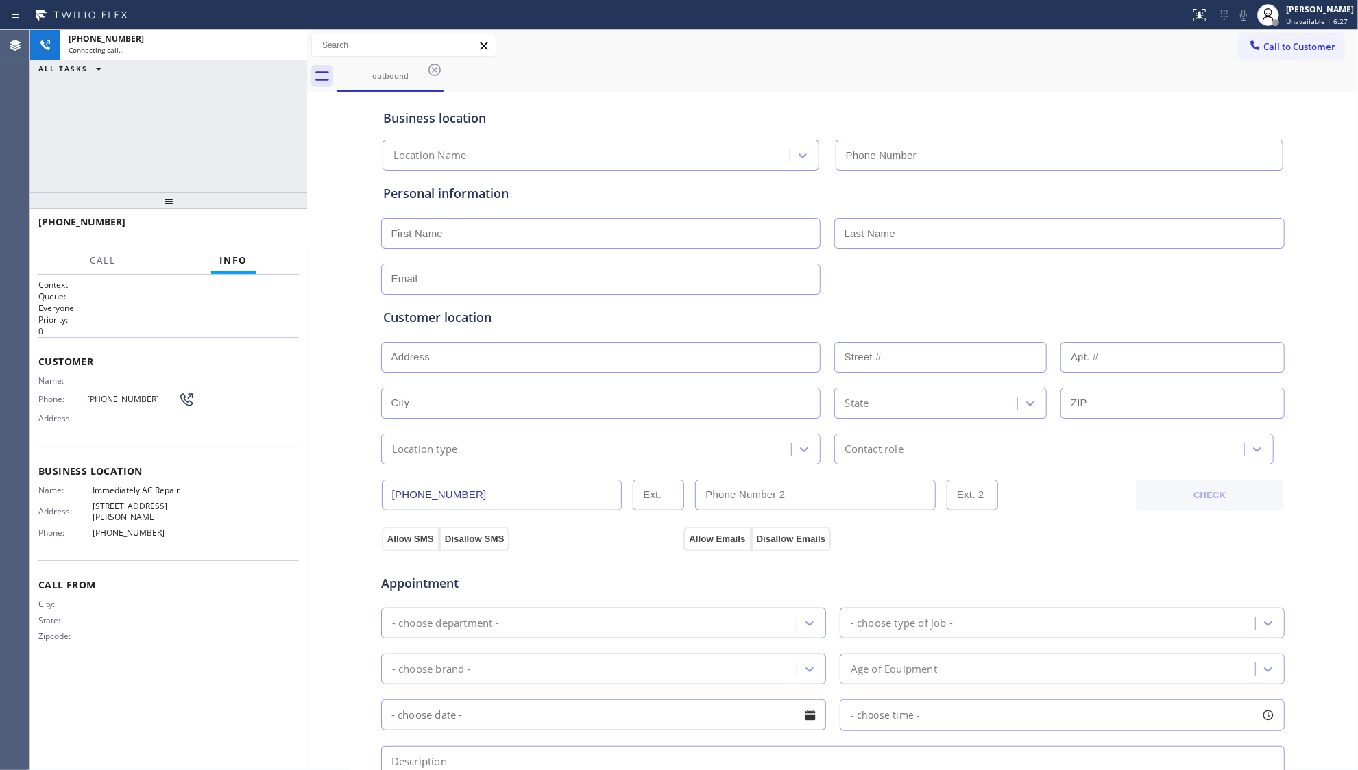
type input "[PHONE_NUMBER]"
click at [276, 215] on div "[PHONE_NUMBER] Live | 00:00 HANG UP" at bounding box center [168, 228] width 260 height 36
click at [275, 218] on div "[PHONE_NUMBER] Live | 00:00 HANG UP" at bounding box center [168, 228] width 260 height 36
click at [277, 228] on span "HANG UP" at bounding box center [267, 228] width 42 height 10
click at [281, 230] on span "HANG UP" at bounding box center [267, 228] width 42 height 10
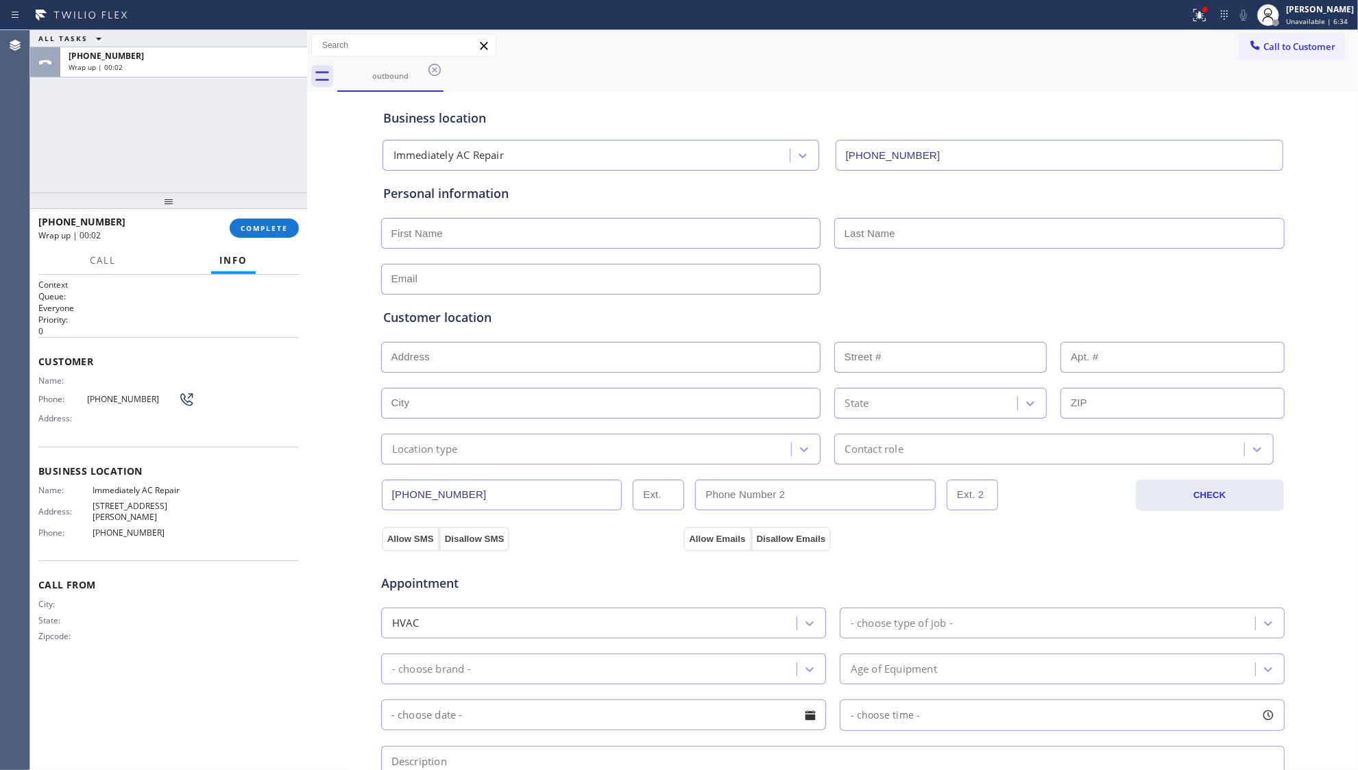
click at [239, 209] on div at bounding box center [168, 201] width 277 height 16
drag, startPoint x: 256, startPoint y: 229, endPoint x: 302, endPoint y: 229, distance: 46.6
click at [256, 230] on span "COMPLETE" at bounding box center [264, 228] width 47 height 10
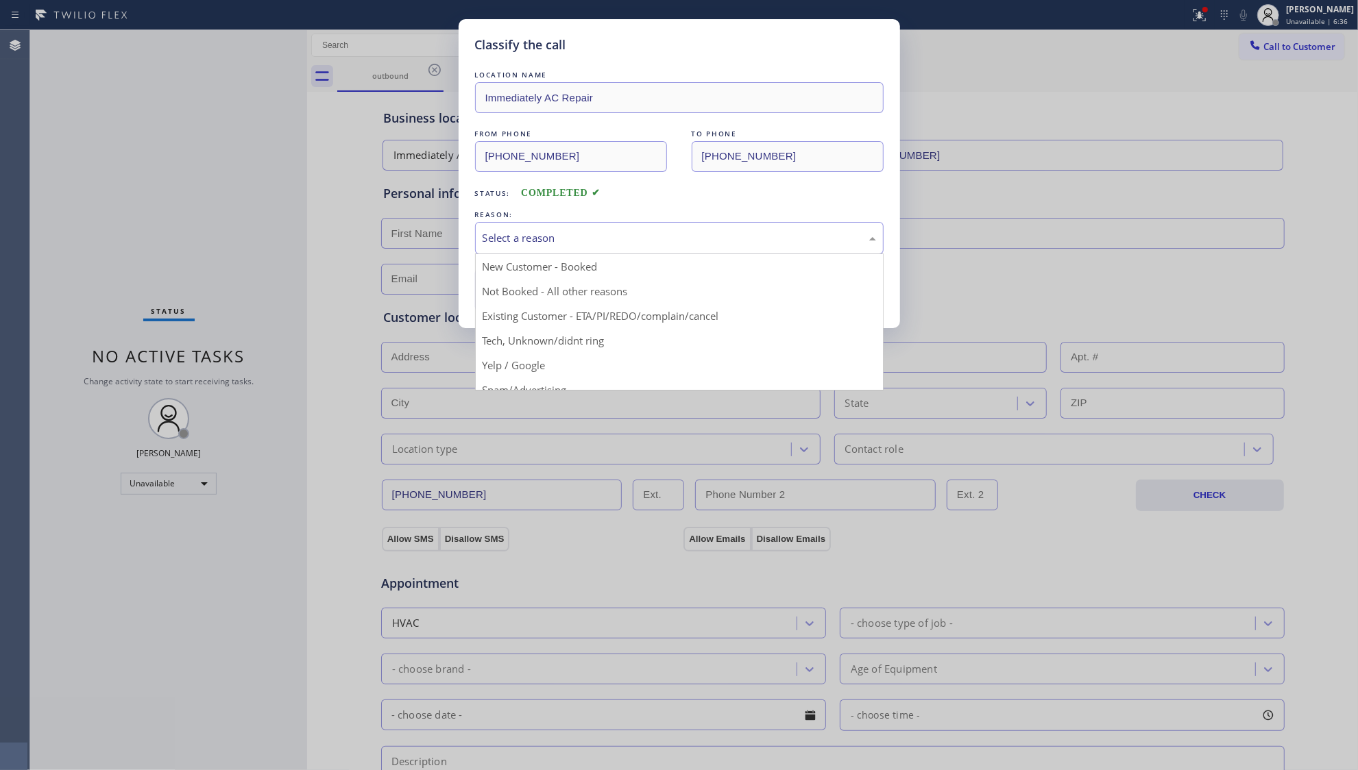
click at [542, 242] on div "Select a reason" at bounding box center [679, 238] width 393 height 16
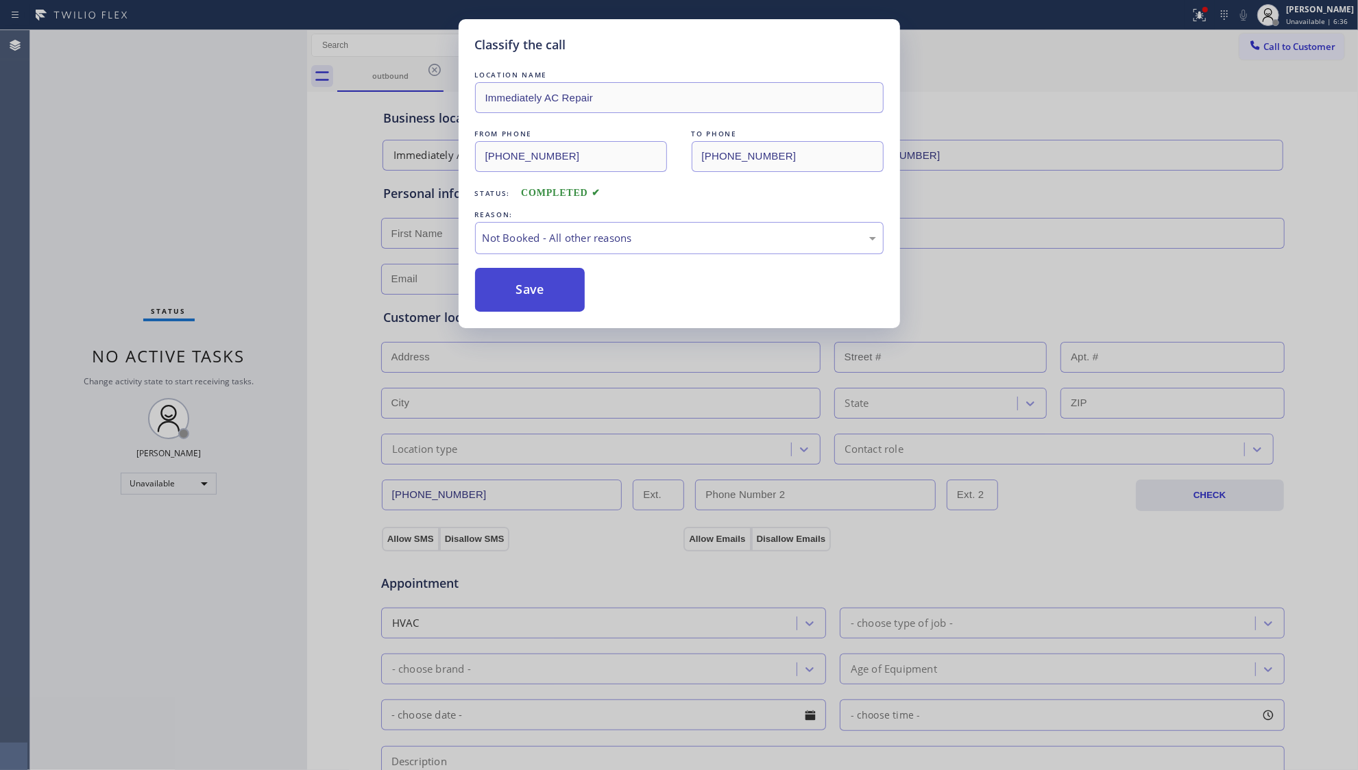
click at [539, 291] on button "Save" at bounding box center [530, 290] width 110 height 44
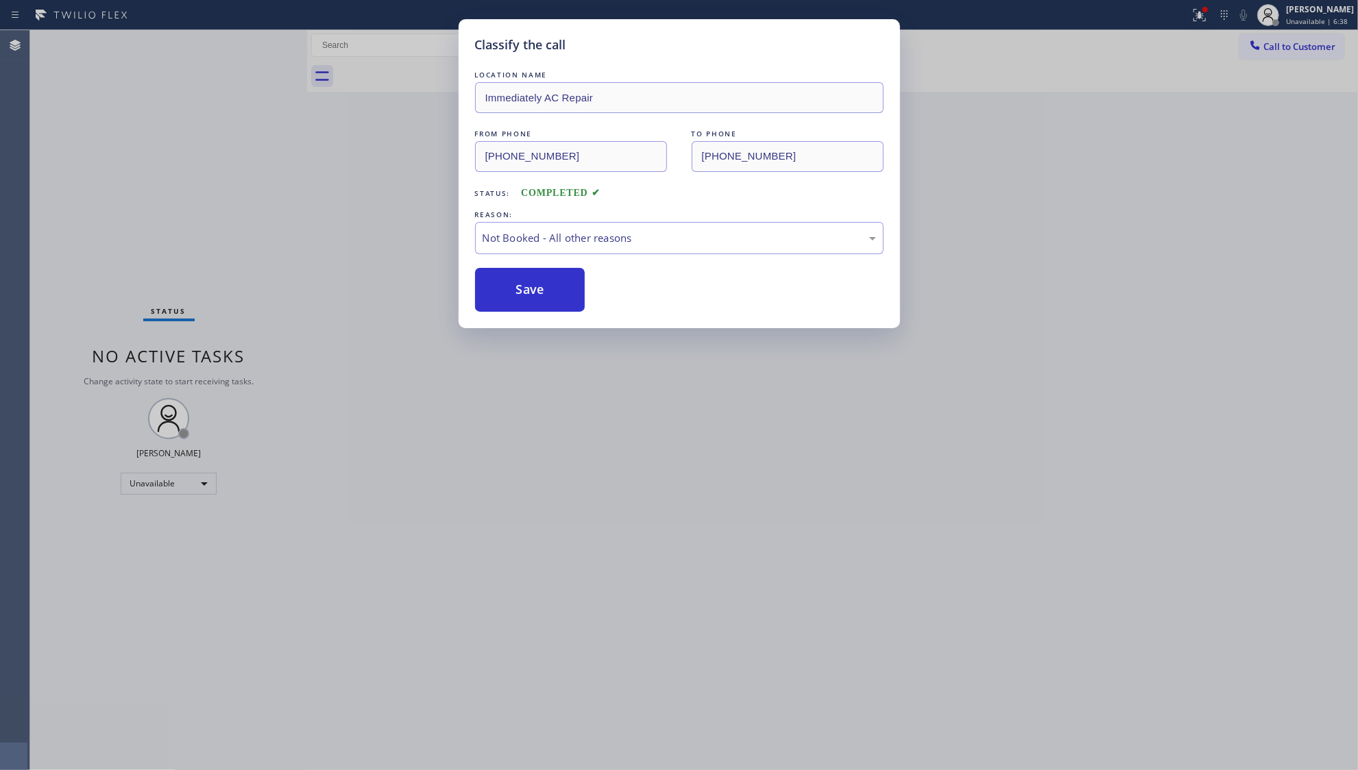
click at [1204, 7] on div "Status report Issues detected These issues could affect your workflow. Please c…" at bounding box center [679, 385] width 1358 height 770
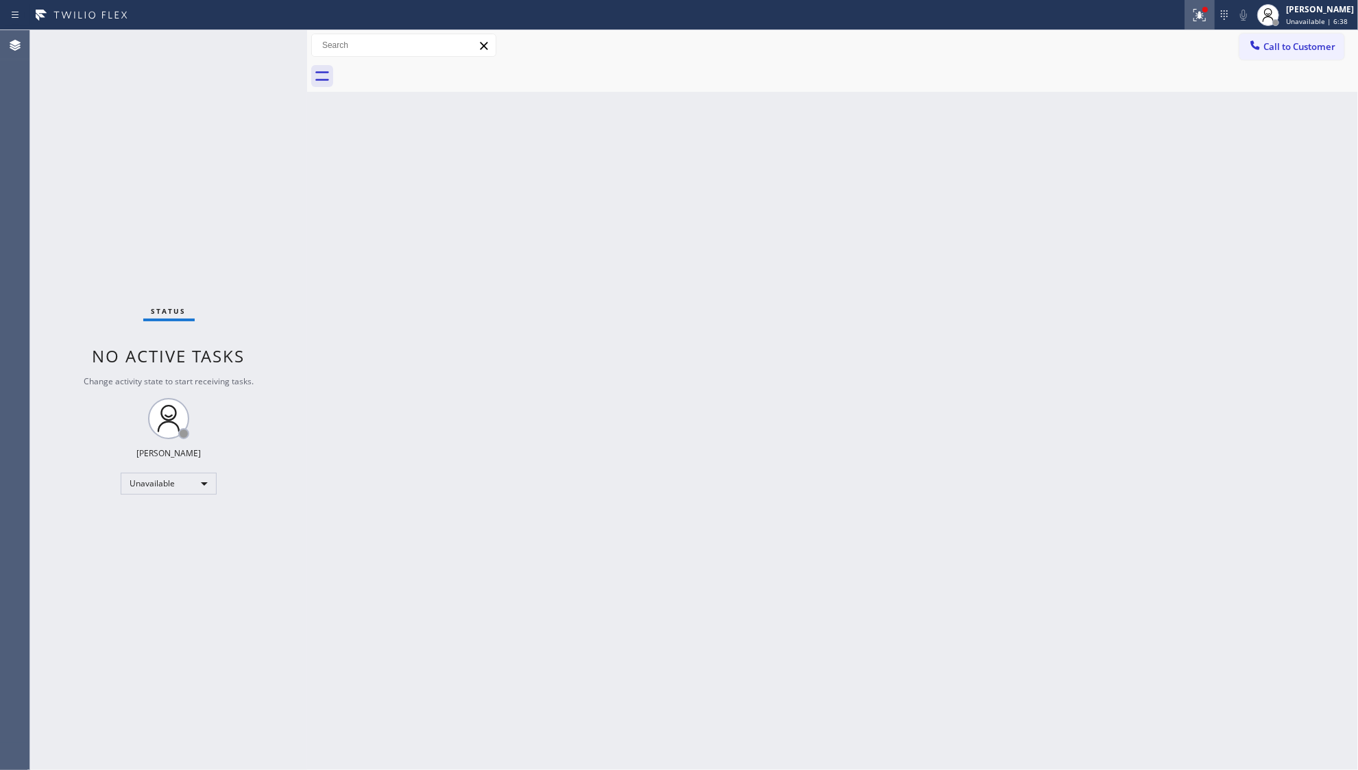
click at [1197, 25] on button at bounding box center [1199, 15] width 30 height 30
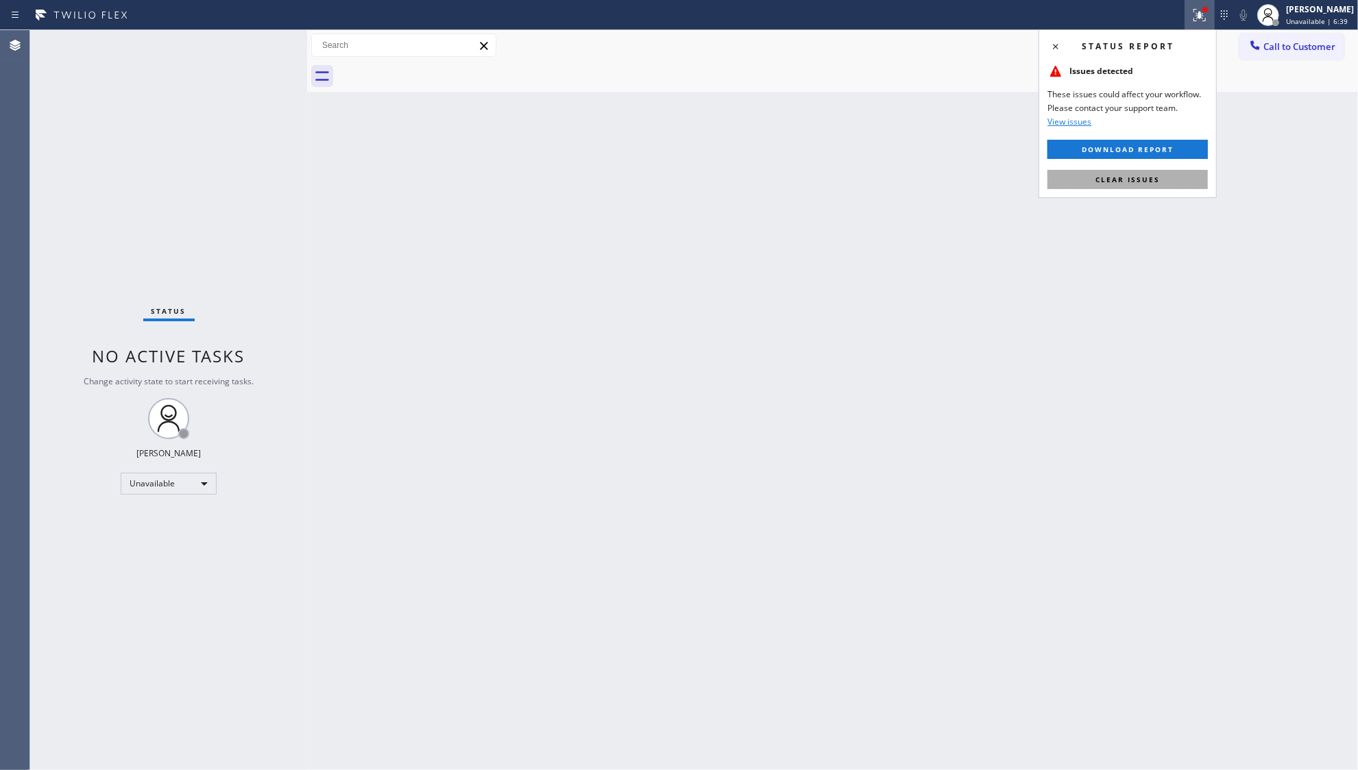
click at [1145, 187] on button "Clear issues" at bounding box center [1127, 179] width 160 height 19
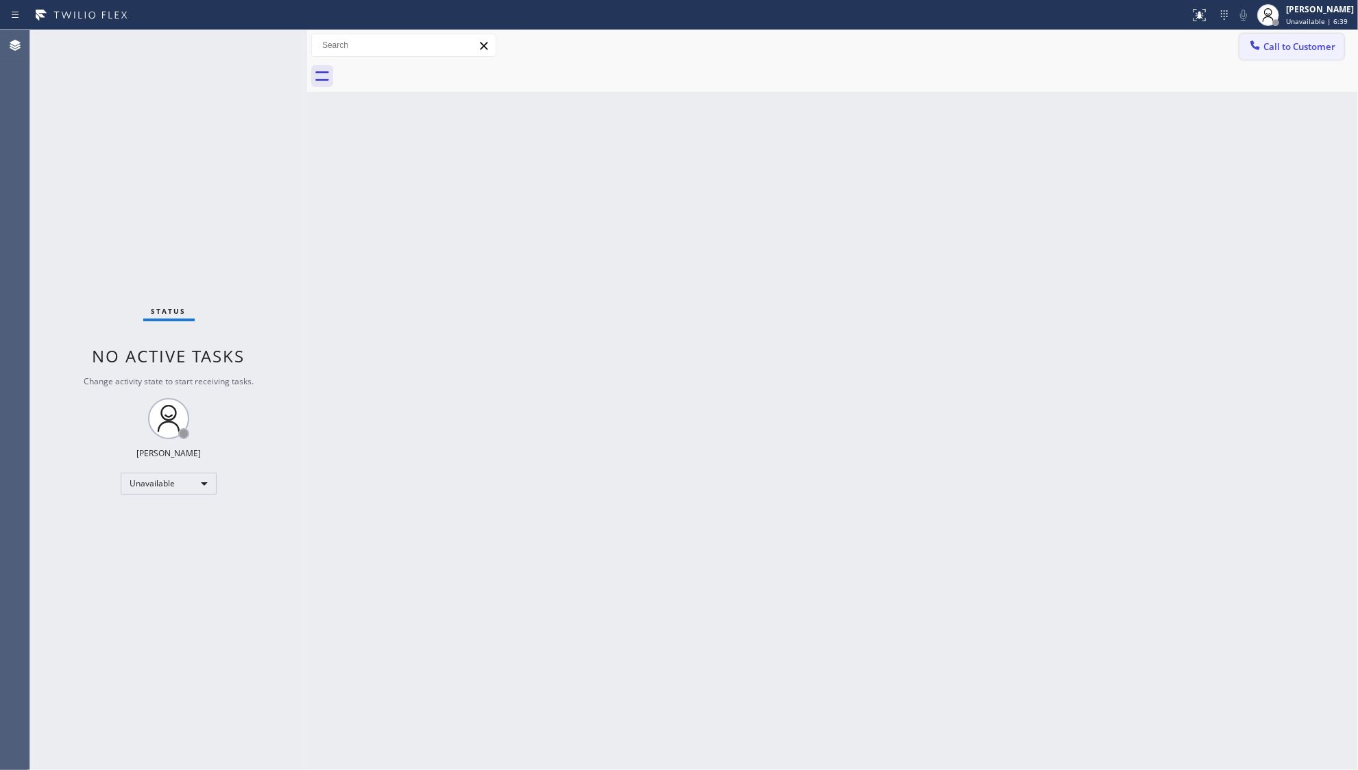
click at [1286, 45] on span "Call to Customer" at bounding box center [1299, 46] width 72 height 12
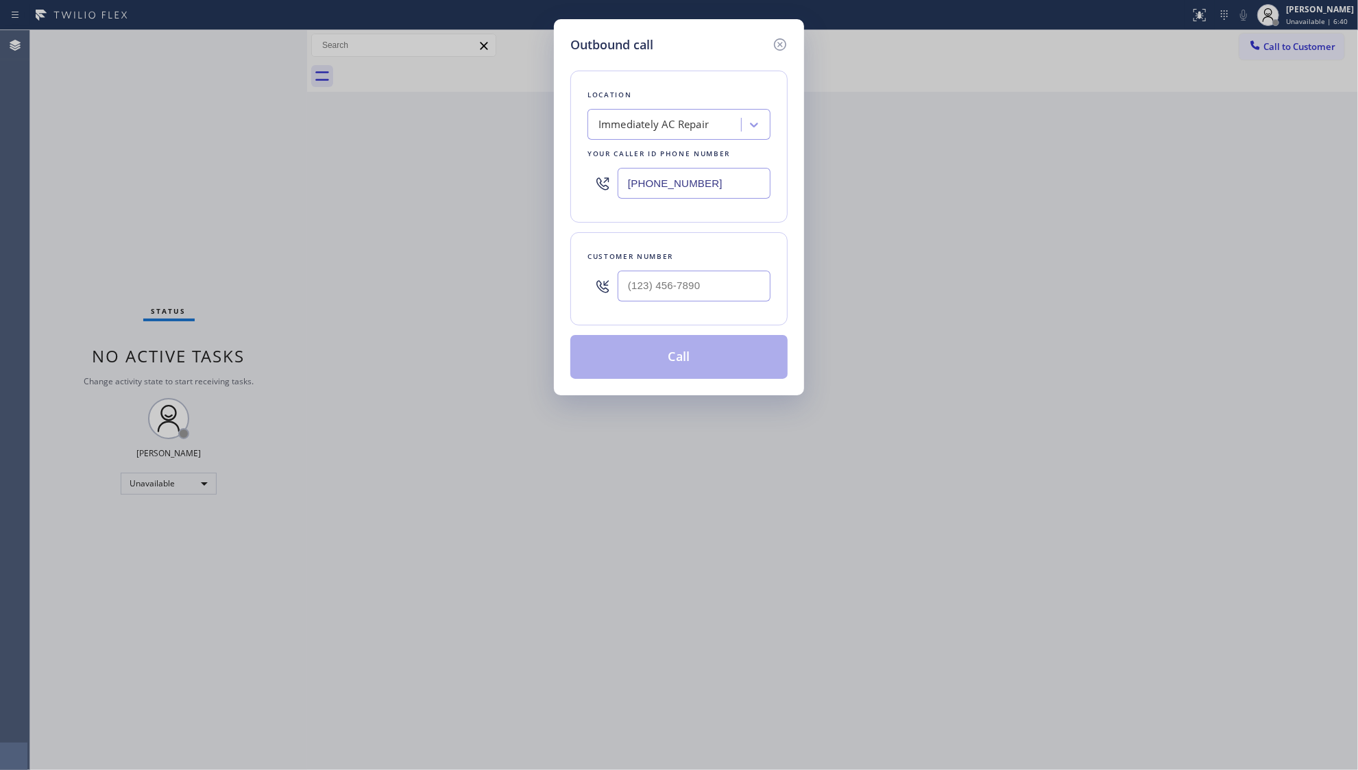
drag, startPoint x: 707, startPoint y: 195, endPoint x: 574, endPoint y: 187, distance: 133.2
click at [563, 193] on div "Outbound call Location Immediately AC Repair Your caller id phone number [PHONE…" at bounding box center [679, 207] width 250 height 376
paste input "347) 625-8705"
type input "[PHONE_NUMBER]"
paste input "9"
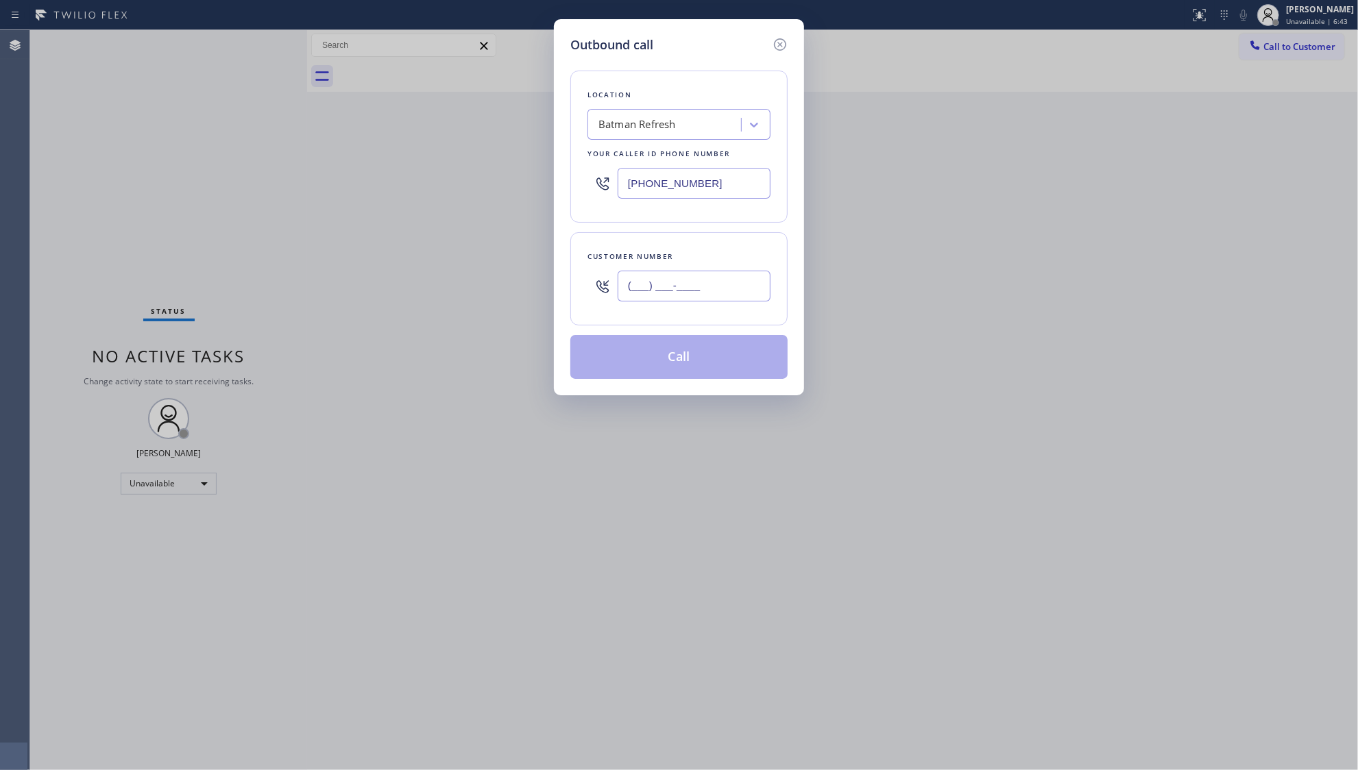
click at [694, 288] on input "(___) ___-____" at bounding box center [694, 286] width 153 height 31
drag, startPoint x: 735, startPoint y: 297, endPoint x: 579, endPoint y: 291, distance: 155.7
click at [580, 296] on div "Customer number (___) ___-___9" at bounding box center [678, 278] width 217 height 93
paste input "978) 444-5800"
type input "[PHONE_NUMBER]"
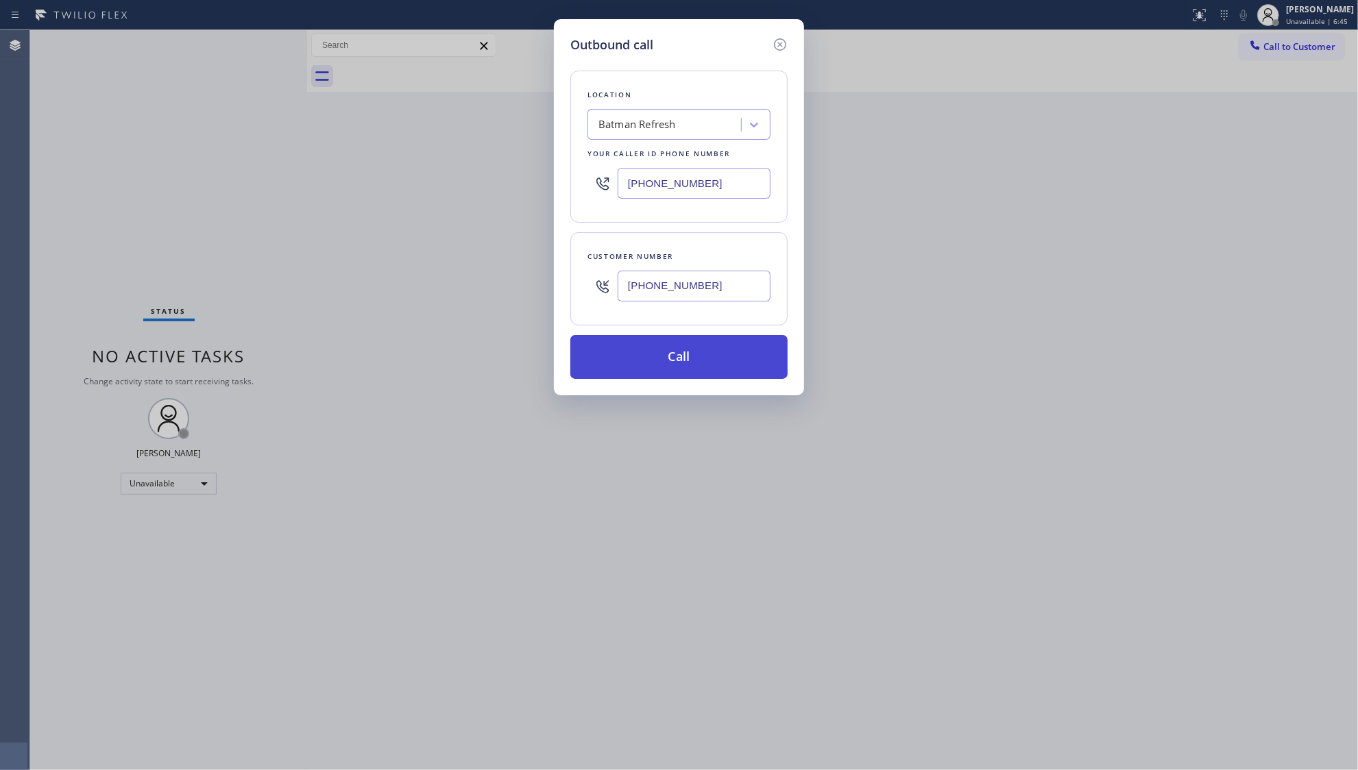
click at [679, 363] on button "Call" at bounding box center [678, 357] width 217 height 44
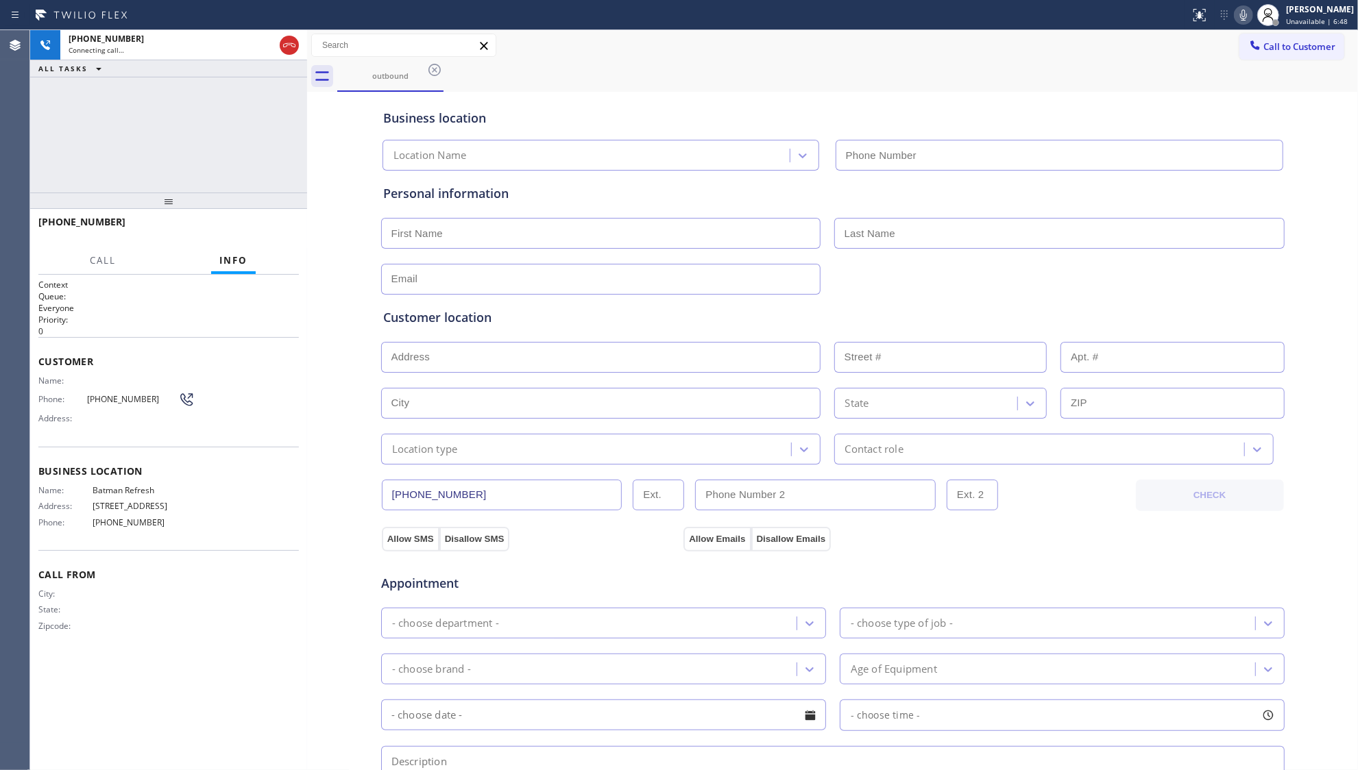
type input "[PHONE_NUMBER]"
click at [965, 61] on div "outbound" at bounding box center [847, 76] width 1021 height 31
click at [278, 239] on div "[PHONE_NUMBER] Live | 00:00 HANG UP" at bounding box center [168, 228] width 260 height 36
click at [275, 234] on button "HANG UP" at bounding box center [267, 228] width 64 height 19
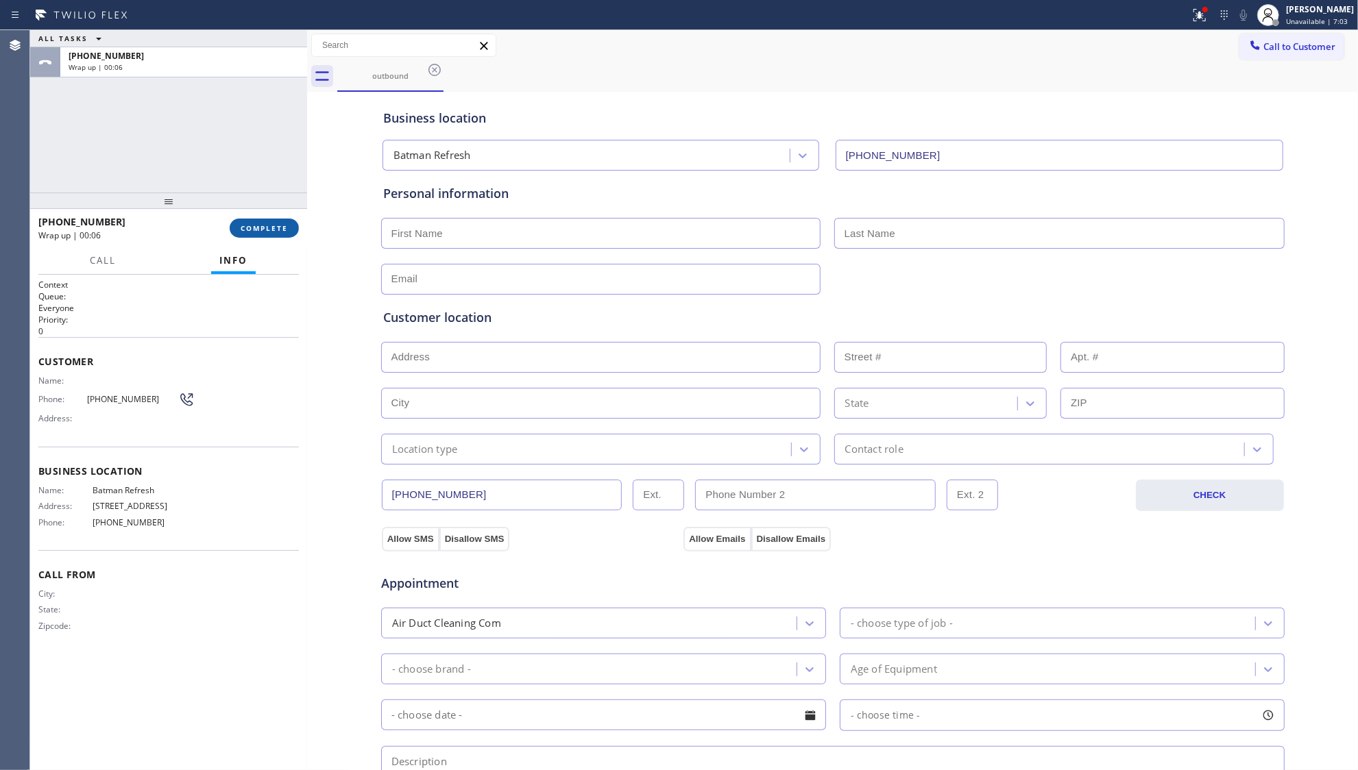
click at [266, 220] on button "COMPLETE" at bounding box center [264, 228] width 69 height 19
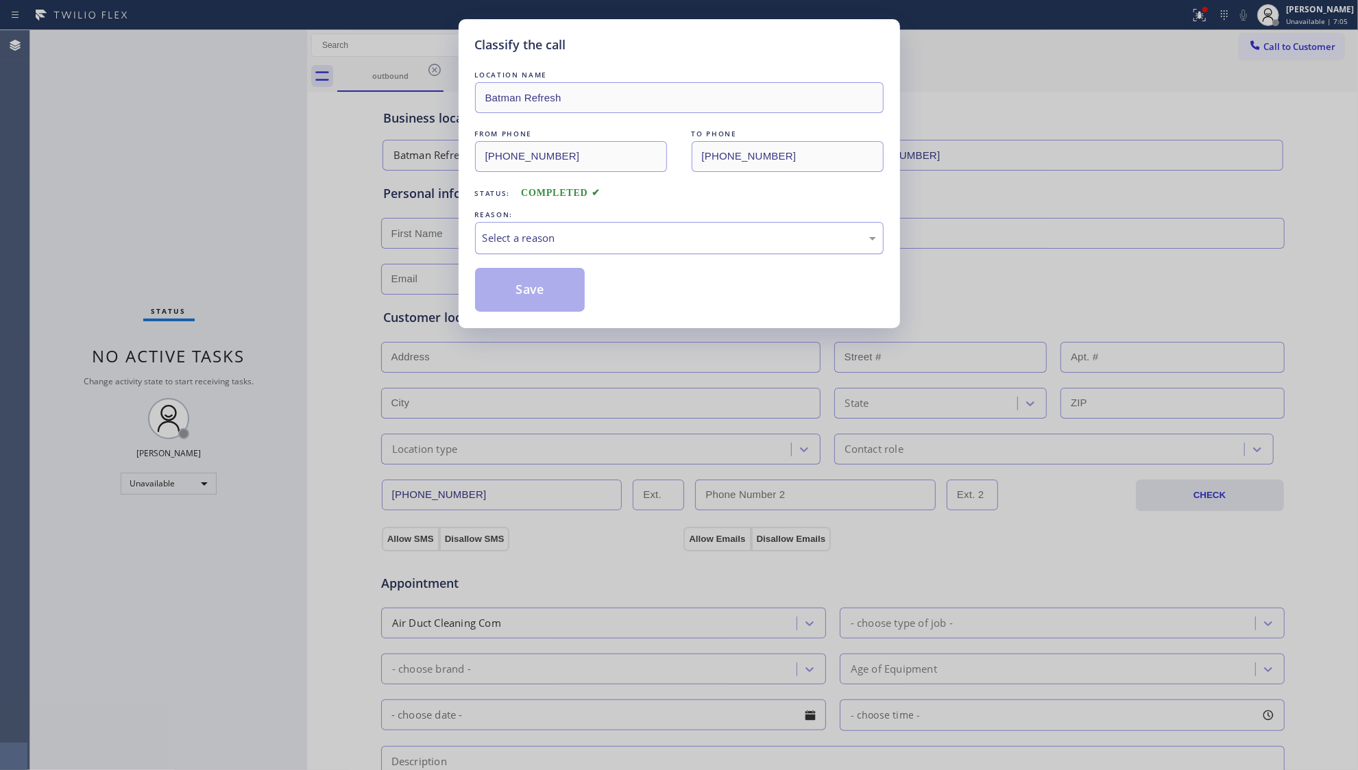
click at [520, 241] on div "Select a reason" at bounding box center [679, 238] width 393 height 16
click at [516, 299] on button "Save" at bounding box center [530, 290] width 110 height 44
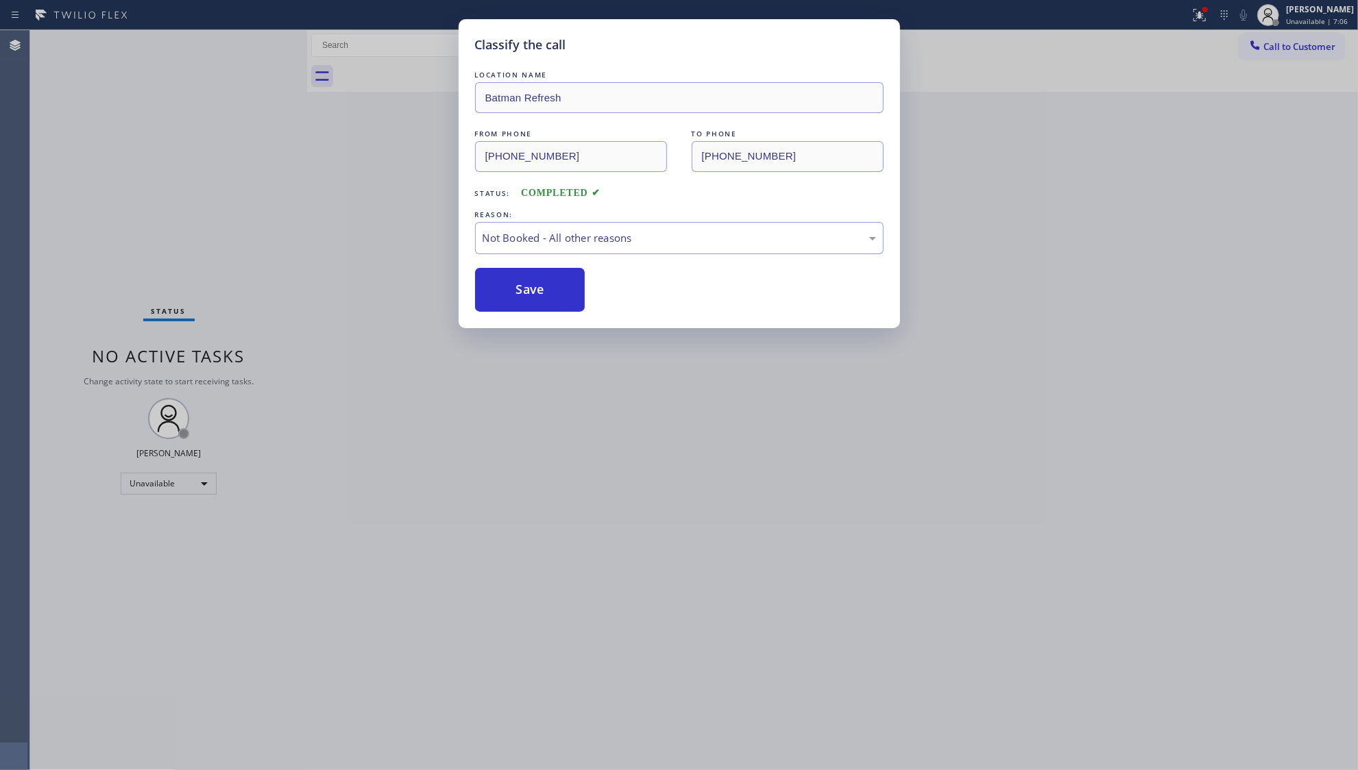
click at [1199, 15] on div "Classify the call LOCATION NAME Batman Refresh FROM PHONE [PHONE_NUMBER] TO PHO…" at bounding box center [679, 385] width 1358 height 770
click at [1202, 12] on div "Classify the call LOCATION NAME Batman Refresh FROM PHONE [PHONE_NUMBER] TO PHO…" at bounding box center [679, 385] width 1358 height 770
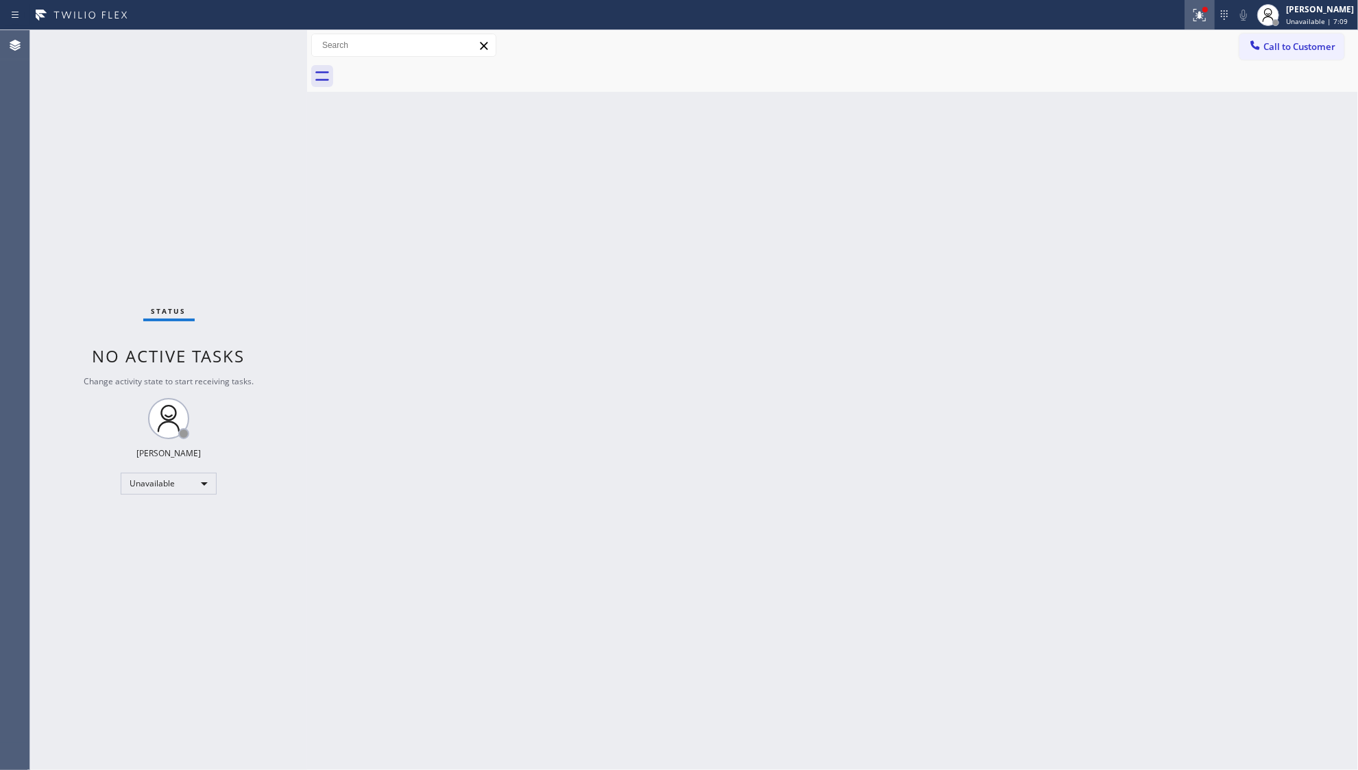
drag, startPoint x: 1196, startPoint y: 14, endPoint x: 1100, endPoint y: 138, distance: 156.8
click at [1196, 15] on icon at bounding box center [1199, 15] width 16 height 16
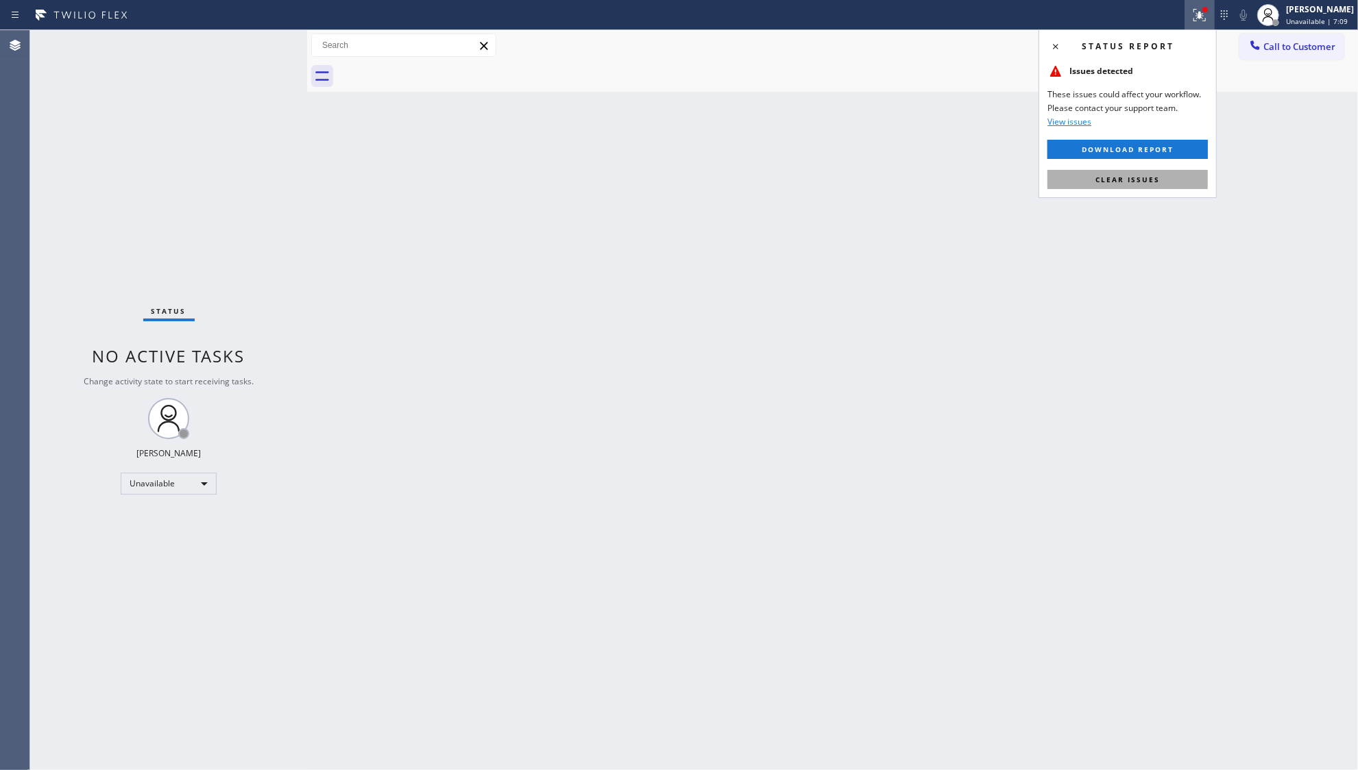
click at [1104, 180] on span "Clear issues" at bounding box center [1127, 180] width 64 height 10
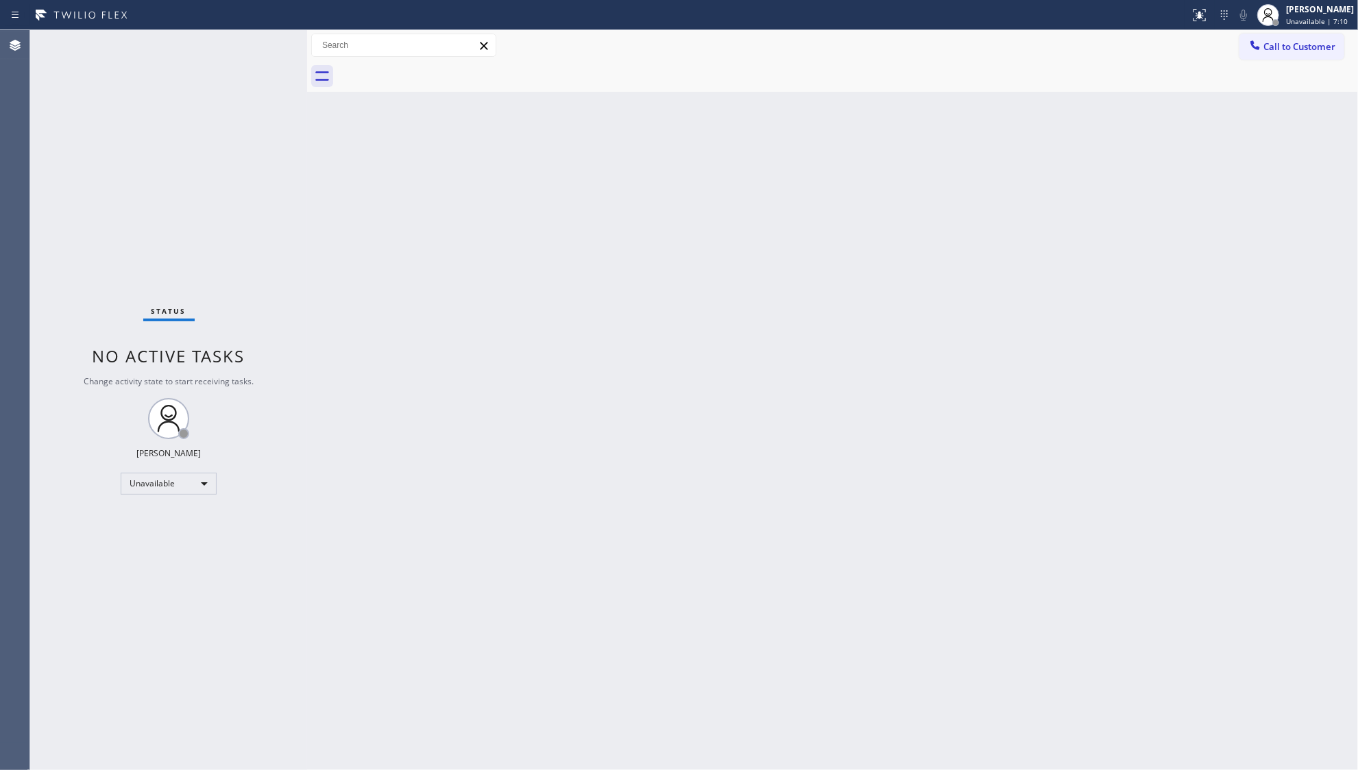
click at [1276, 31] on div "Call to Customer Outbound call Location Batman Refresh Your caller id phone num…" at bounding box center [832, 45] width 1051 height 31
click at [1267, 44] on span "Call to Customer" at bounding box center [1299, 46] width 72 height 12
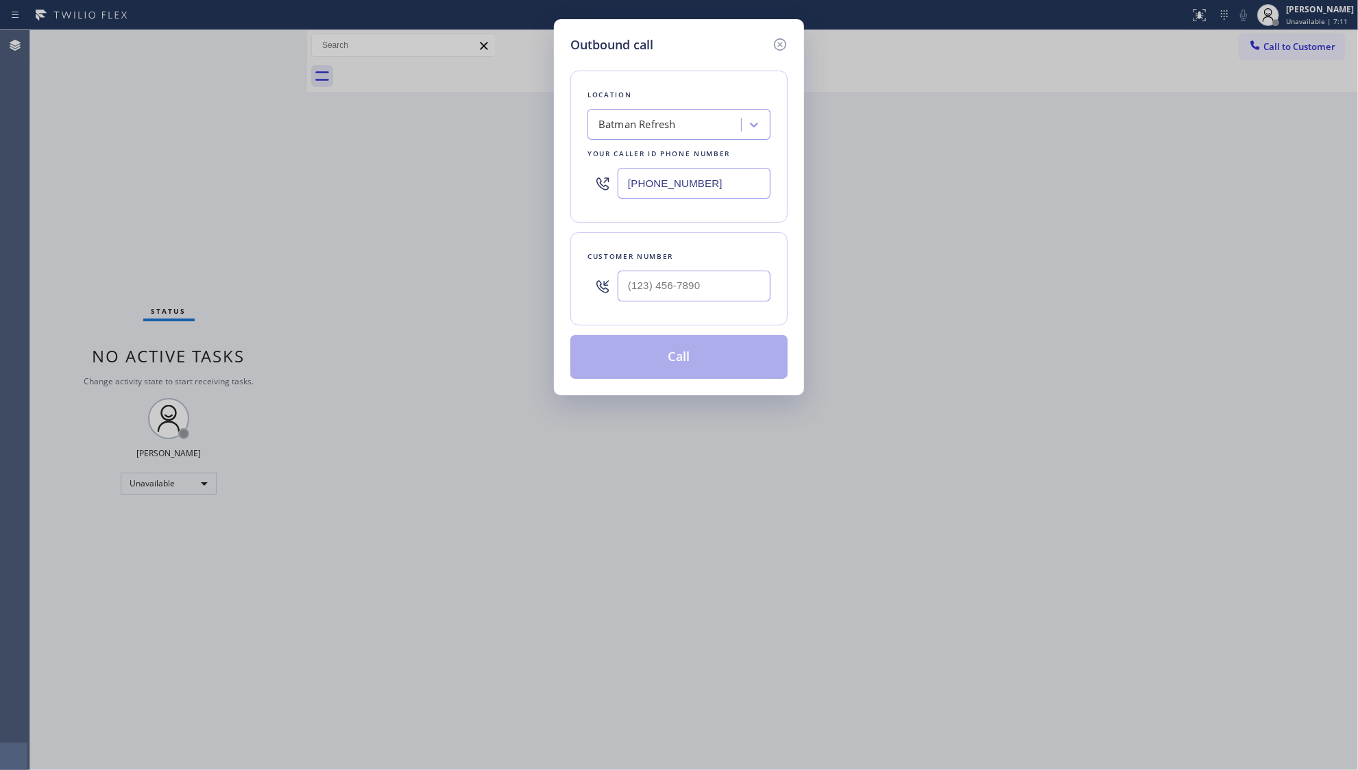
drag, startPoint x: 721, startPoint y: 182, endPoint x: 570, endPoint y: 188, distance: 150.9
click at [570, 188] on div "Location Batman Refresh Your caller id phone number [PHONE_NUMBER]" at bounding box center [678, 147] width 217 height 152
paste input "856) 502-1317"
type input "[PHONE_NUMBER]"
click at [673, 267] on div at bounding box center [694, 286] width 153 height 45
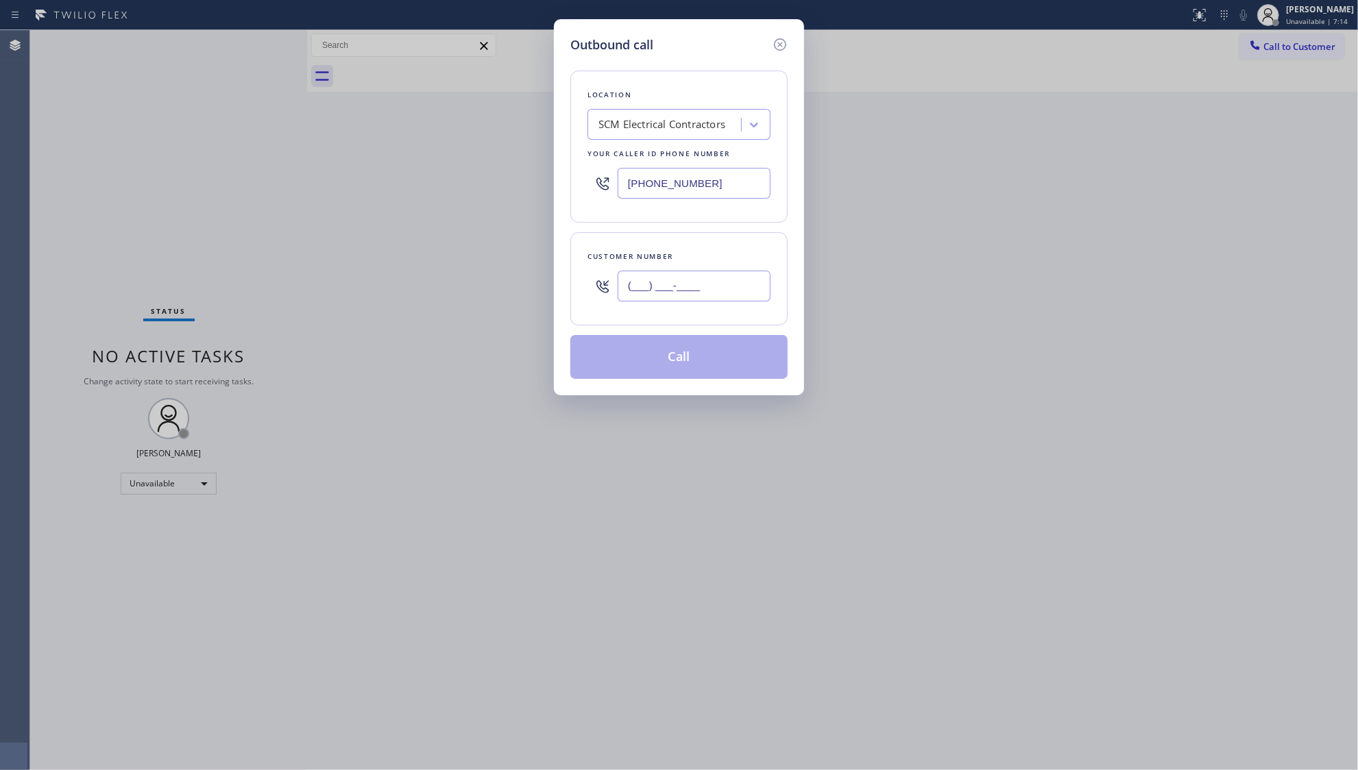
paste input "856) 276-5064"
click at [677, 284] on input "[PHONE_NUMBER]" at bounding box center [694, 286] width 153 height 31
type input "[PHONE_NUMBER]"
click at [719, 360] on button "Call" at bounding box center [678, 357] width 217 height 44
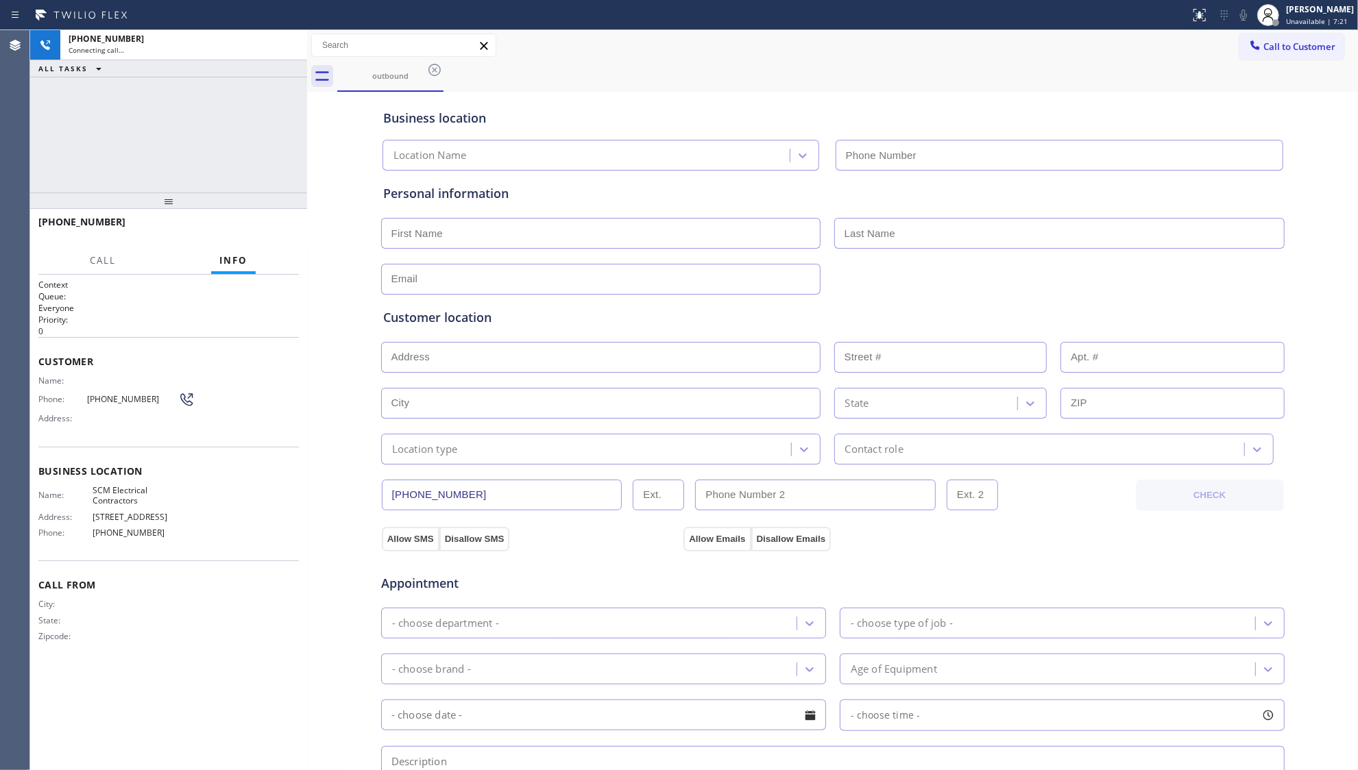
type input "[PHONE_NUMBER]"
click at [276, 233] on button "HANG UP" at bounding box center [267, 228] width 64 height 19
click at [275, 233] on button "HANG UP" at bounding box center [267, 228] width 64 height 19
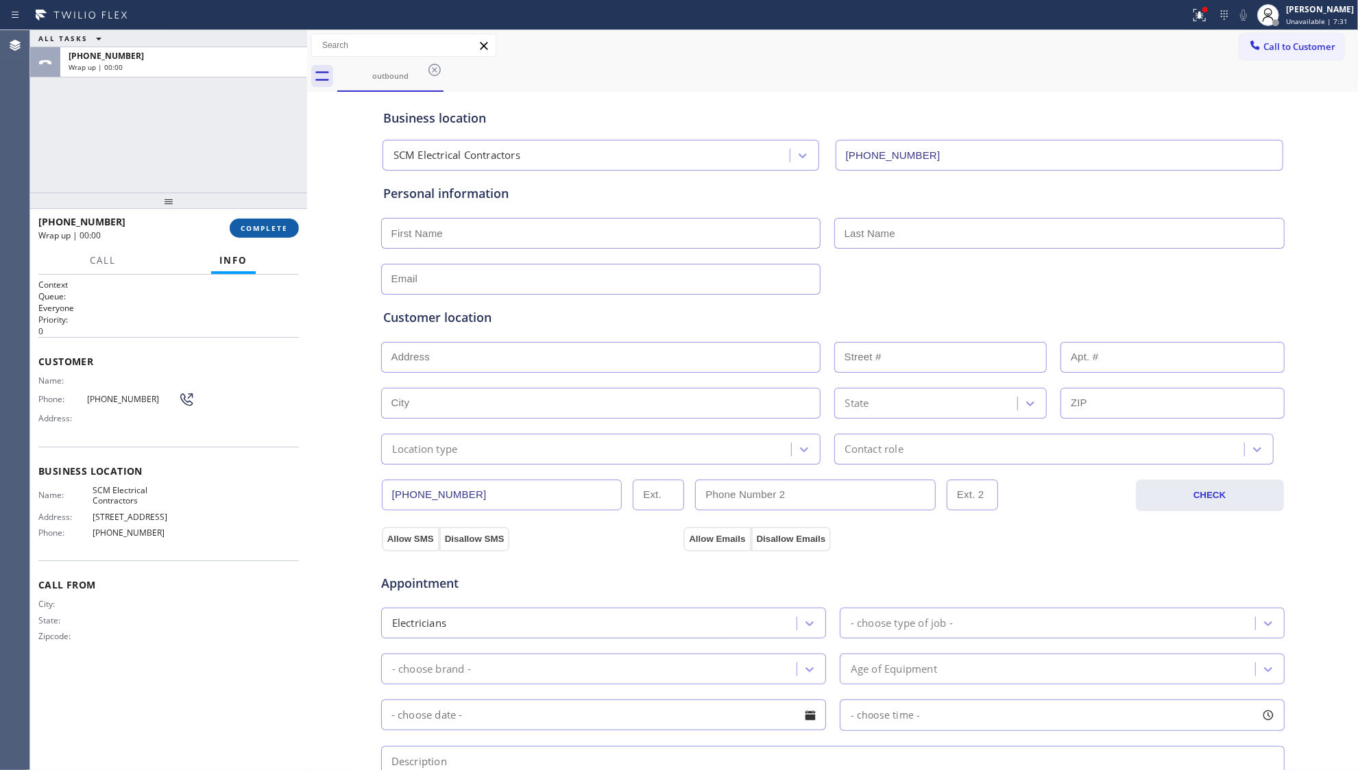
click at [275, 232] on span "COMPLETE" at bounding box center [264, 228] width 47 height 10
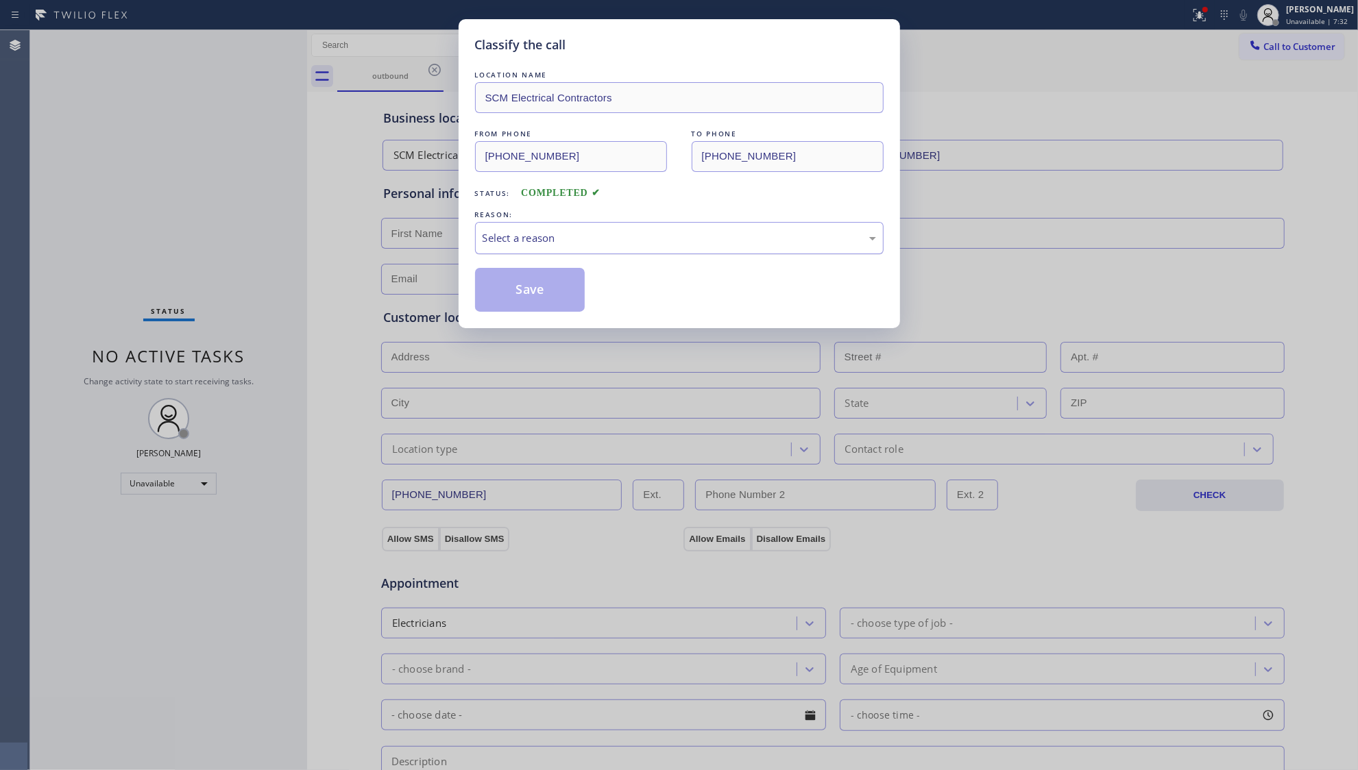
click at [622, 234] on div "Select a reason" at bounding box center [679, 238] width 393 height 16
click at [503, 287] on button "Save" at bounding box center [530, 290] width 110 height 44
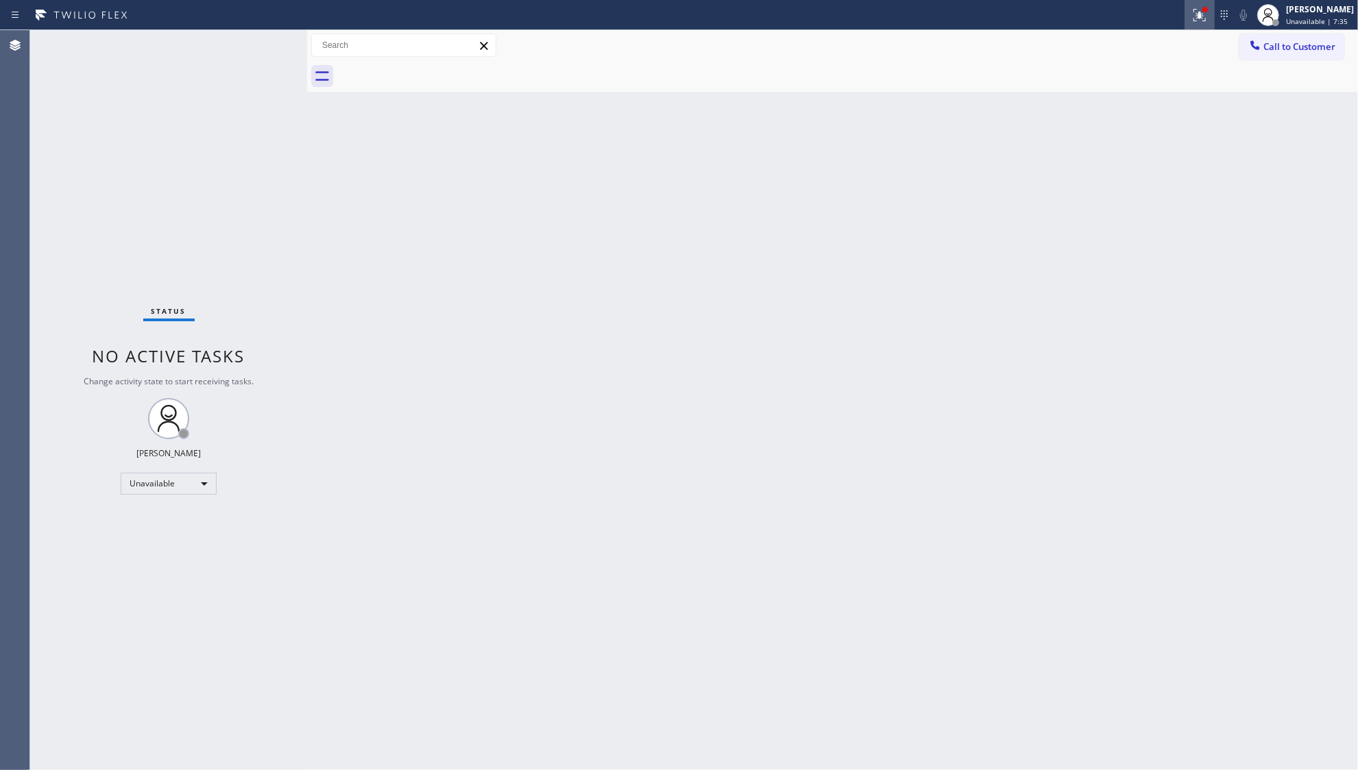
click at [1200, 25] on button at bounding box center [1199, 15] width 30 height 30
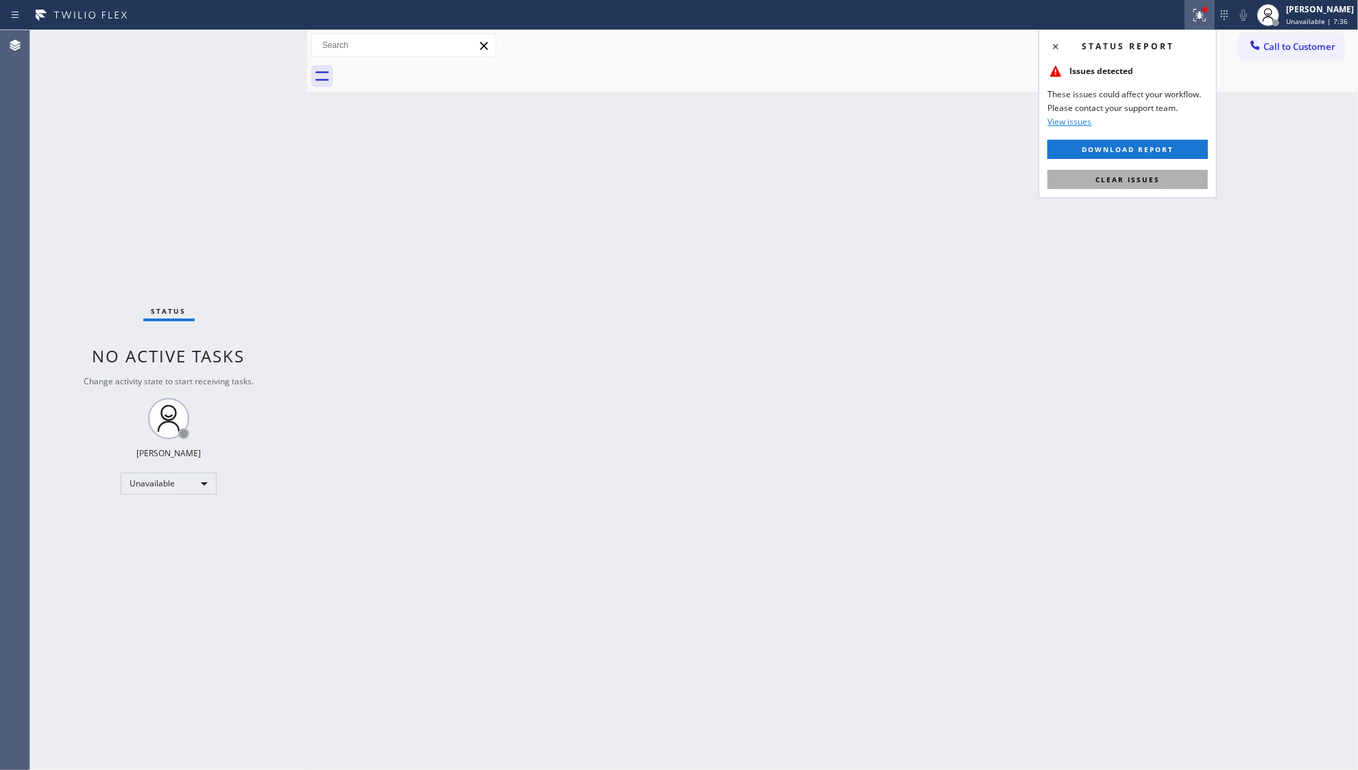
click at [1164, 178] on button "Clear issues" at bounding box center [1127, 179] width 160 height 19
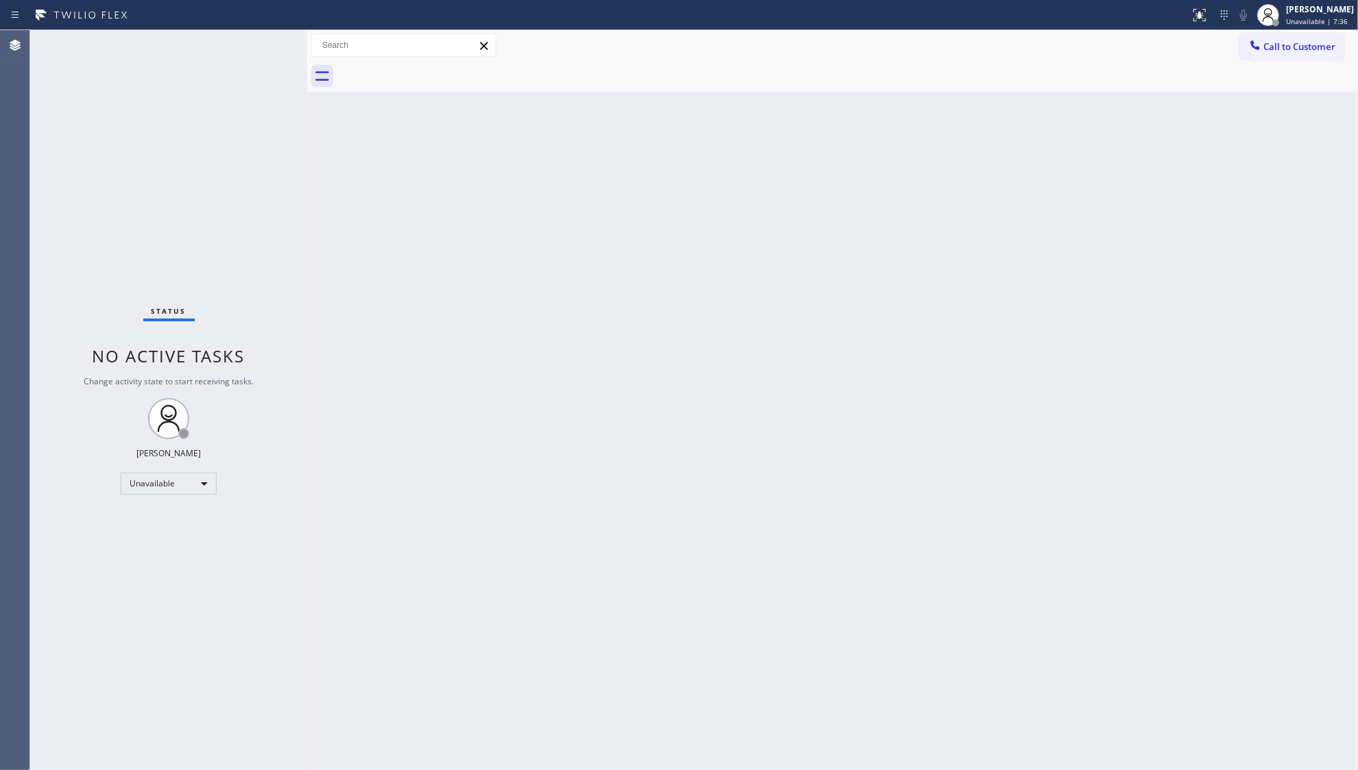
click at [1289, 32] on div "Call to Customer Outbound call Location SCM Electrical Contractors Your caller …" at bounding box center [832, 45] width 1051 height 31
drag, startPoint x: 1287, startPoint y: 42, endPoint x: 1029, endPoint y: 126, distance: 271.6
click at [1287, 42] on span "Call to Customer" at bounding box center [1299, 46] width 72 height 12
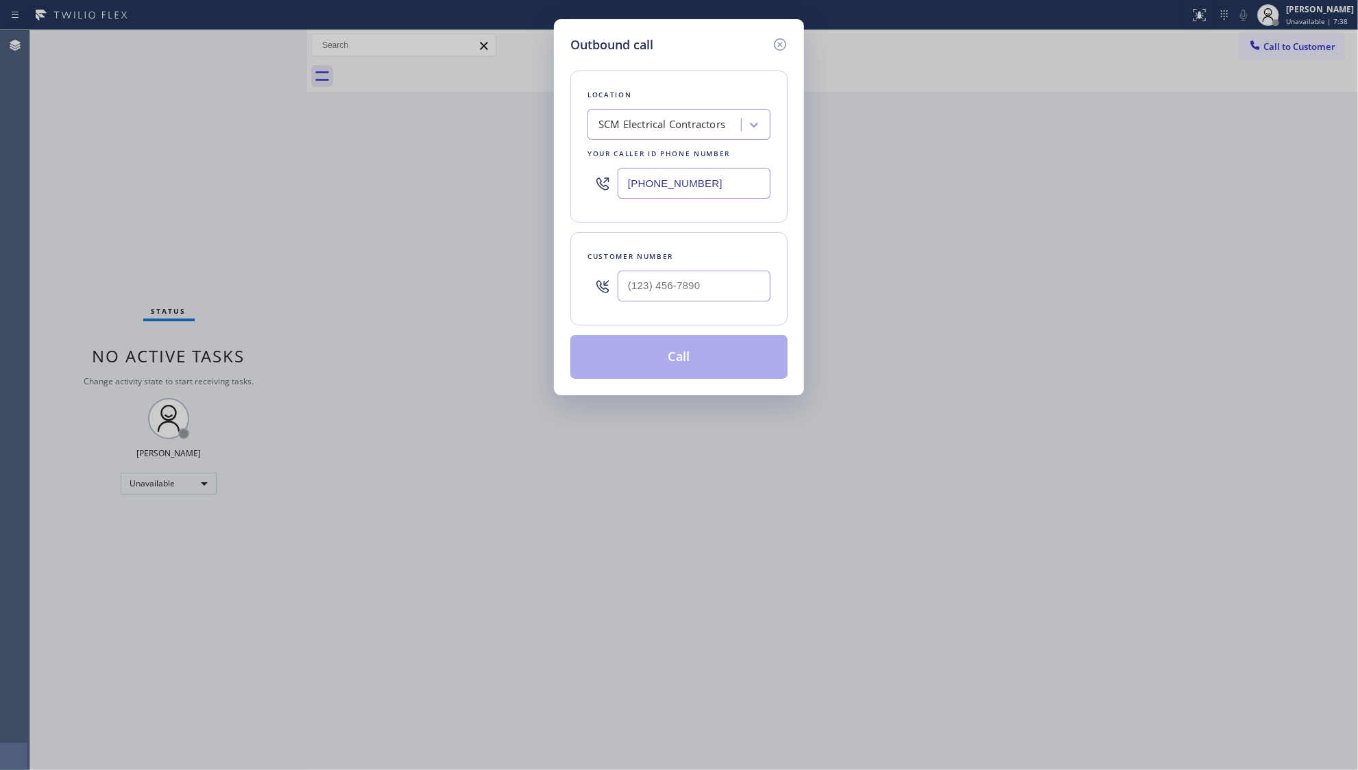
drag, startPoint x: 714, startPoint y: 186, endPoint x: 645, endPoint y: 184, distance: 69.3
click at [583, 192] on div "Location SCM Electrical Contractors Your caller id phone number [PHONE_NUMBER]" at bounding box center [678, 147] width 217 height 152
paste input "305) 930-7109"
type input "[PHONE_NUMBER]"
drag, startPoint x: 661, startPoint y: 282, endPoint x: 712, endPoint y: 269, distance: 51.7
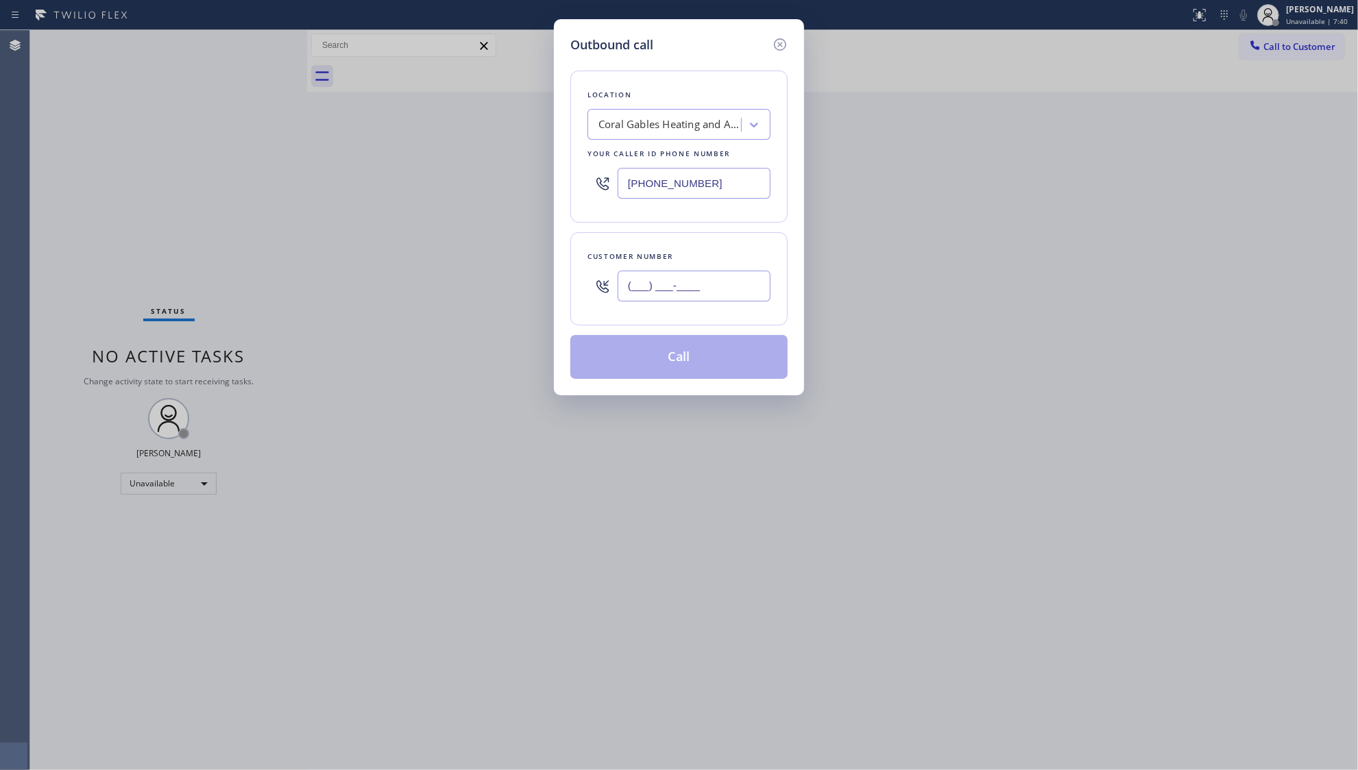
click at [662, 282] on input "(___) ___-____" at bounding box center [694, 286] width 153 height 31
paste input "786) 885-9170"
type input "[PHONE_NUMBER]"
click at [691, 356] on button "Call" at bounding box center [678, 357] width 217 height 44
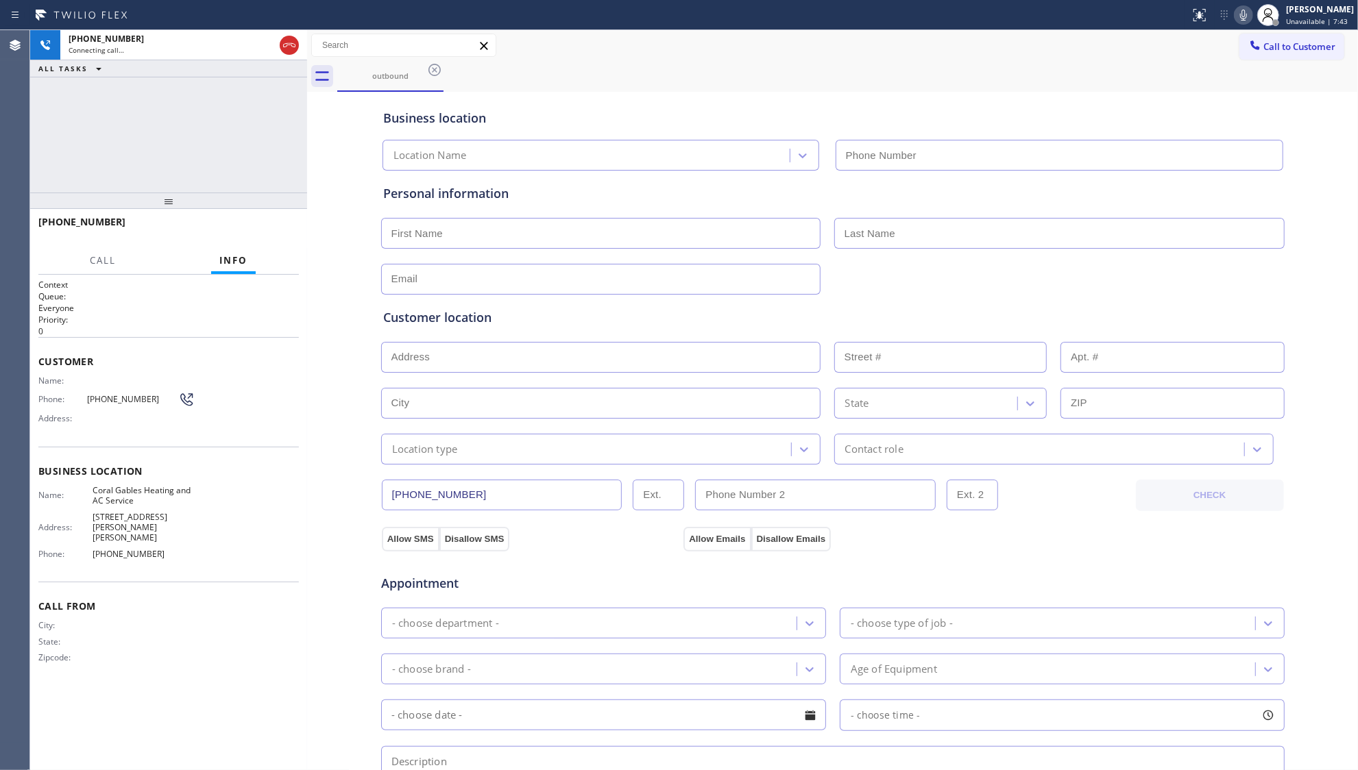
type input "[PHONE_NUMBER]"
drag, startPoint x: 872, startPoint y: 123, endPoint x: 879, endPoint y: 117, distance: 9.7
click at [871, 123] on div "Business location" at bounding box center [832, 118] width 899 height 19
click at [244, 143] on div "[PHONE_NUMBER] Connecting call… ALL TASKS ALL TASKS ACTIVE TASKS TASKS IN WRAP …" at bounding box center [168, 111] width 277 height 162
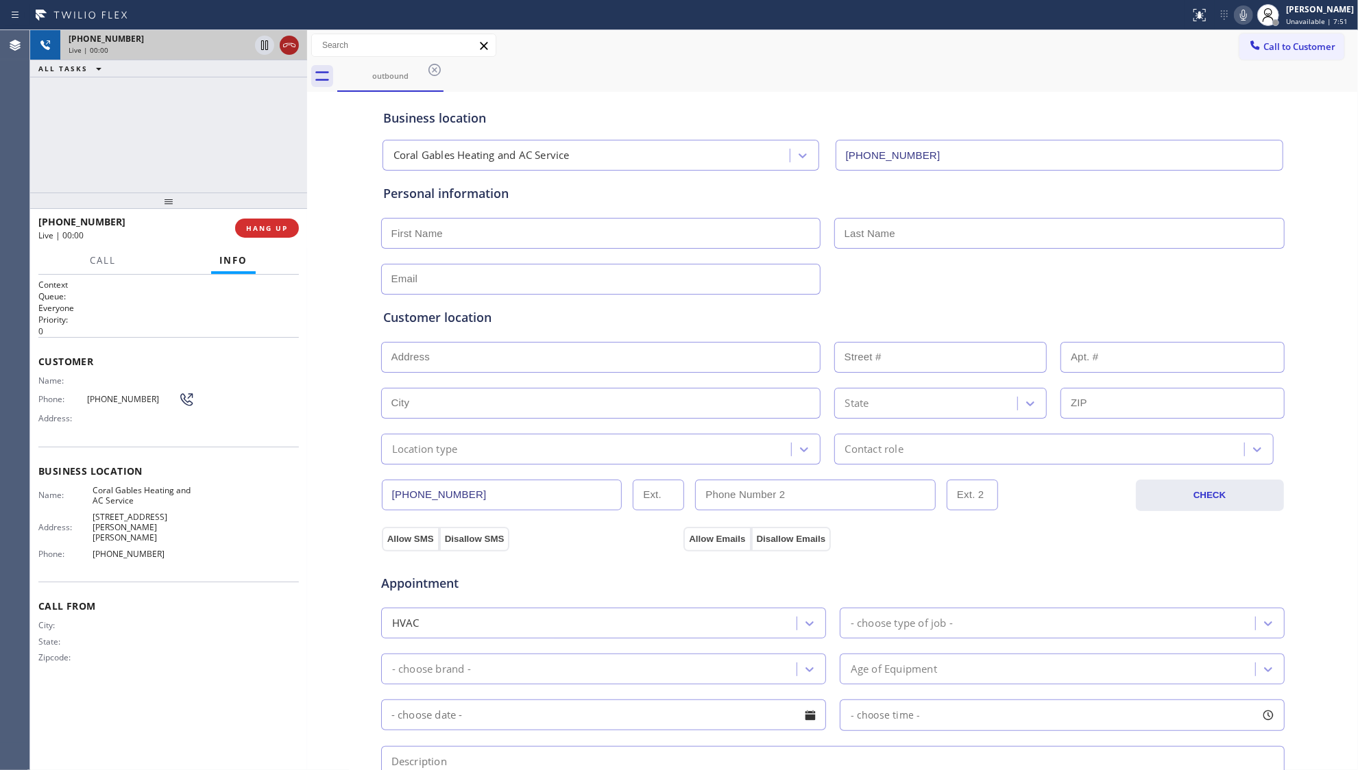
click at [291, 51] on icon at bounding box center [289, 45] width 16 height 16
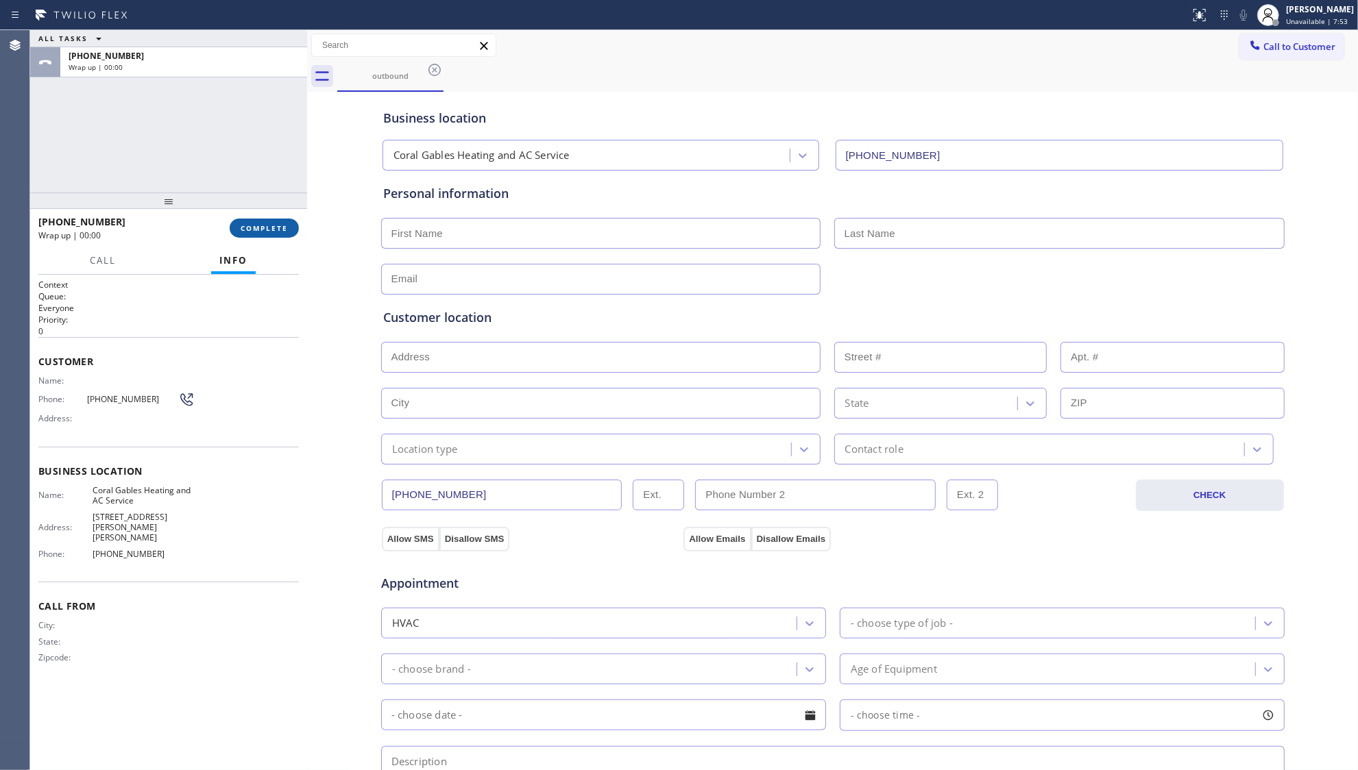
click at [277, 226] on span "COMPLETE" at bounding box center [264, 228] width 47 height 10
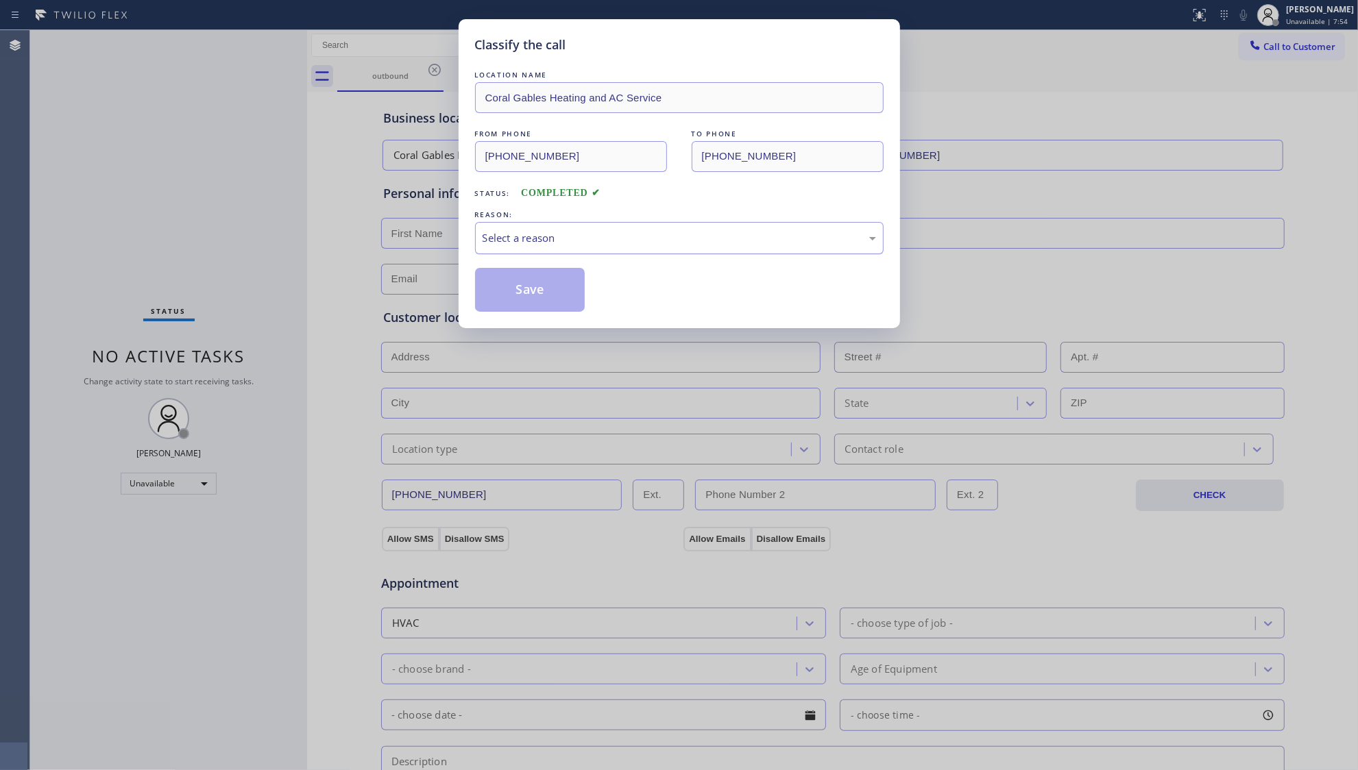
click at [601, 226] on div "Select a reason" at bounding box center [679, 238] width 409 height 32
click at [524, 294] on button "Save" at bounding box center [530, 290] width 110 height 44
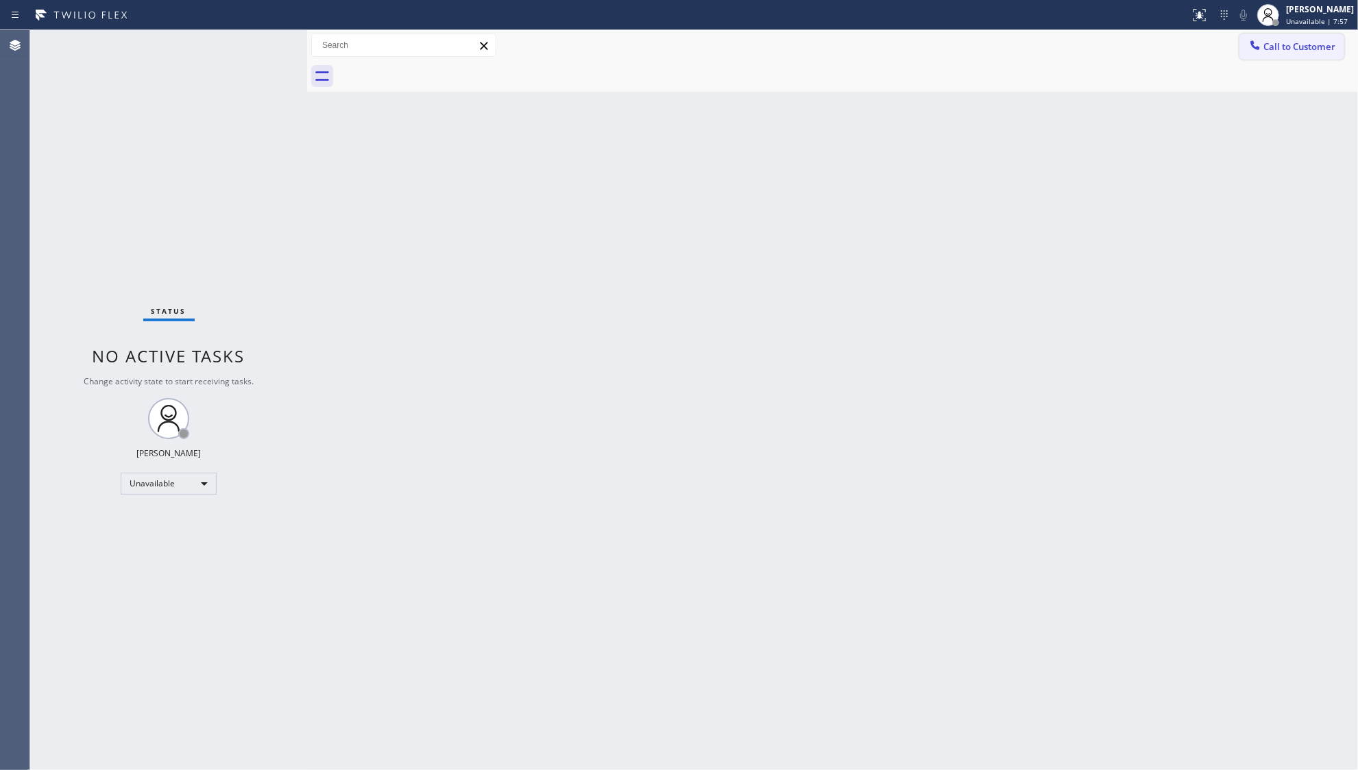
click at [1258, 49] on icon at bounding box center [1255, 44] width 9 height 9
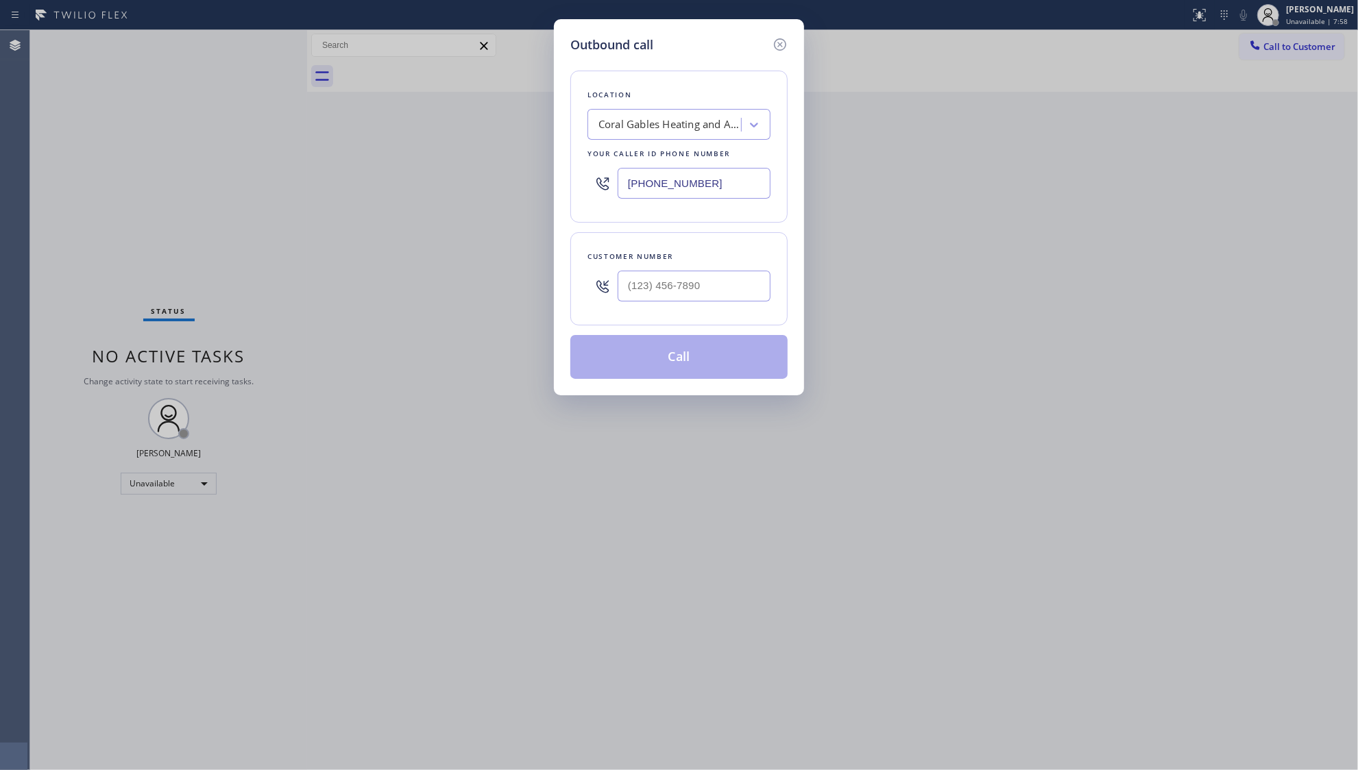
drag, startPoint x: 738, startPoint y: 184, endPoint x: 571, endPoint y: 190, distance: 166.7
click at [563, 191] on div "Outbound call Location Coral Gables Heating and AC Service Your caller id phone…" at bounding box center [679, 207] width 250 height 376
paste input "954) 835-4535"
type input "[PHONE_NUMBER]"
paste input "917) 907-0558"
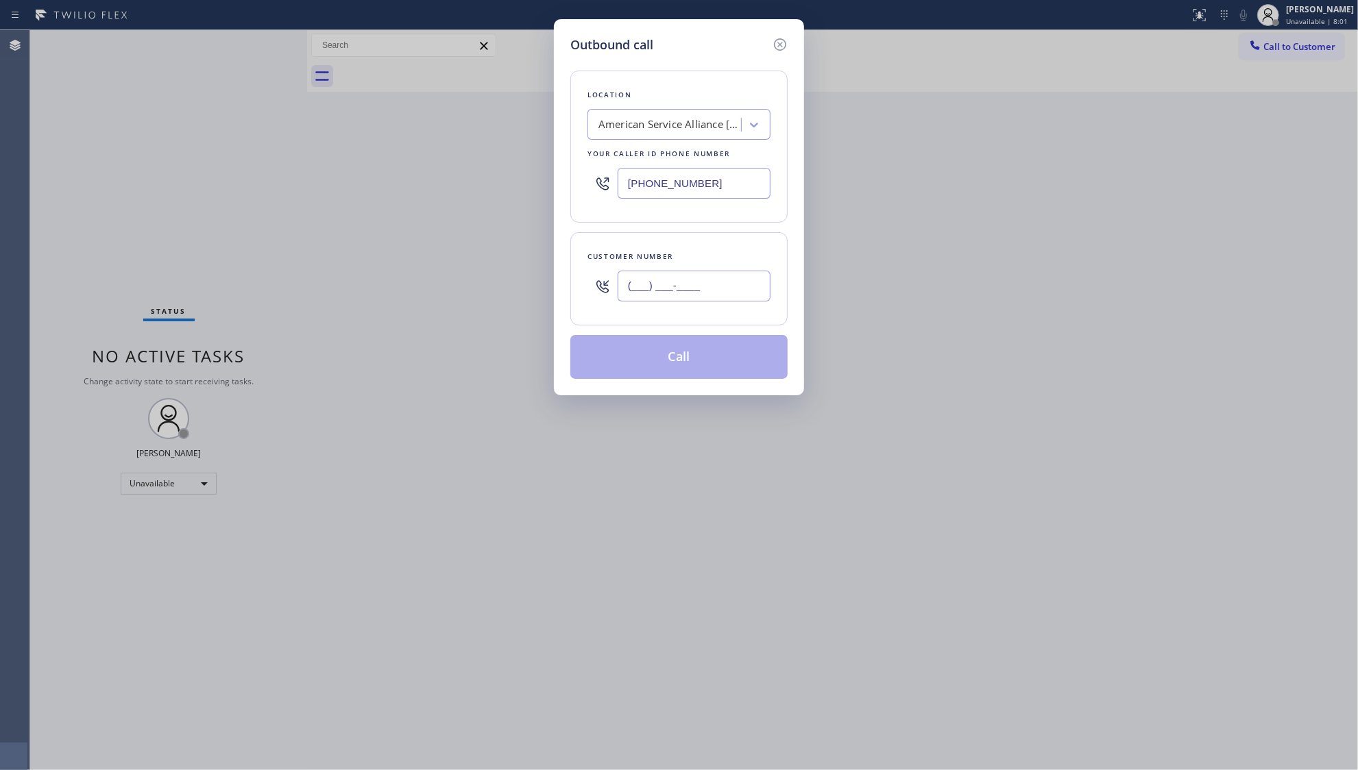
click at [691, 280] on input "(___) ___-____" at bounding box center [694, 286] width 153 height 31
type input "[PHONE_NUMBER]"
click at [705, 363] on button "Call" at bounding box center [678, 357] width 217 height 44
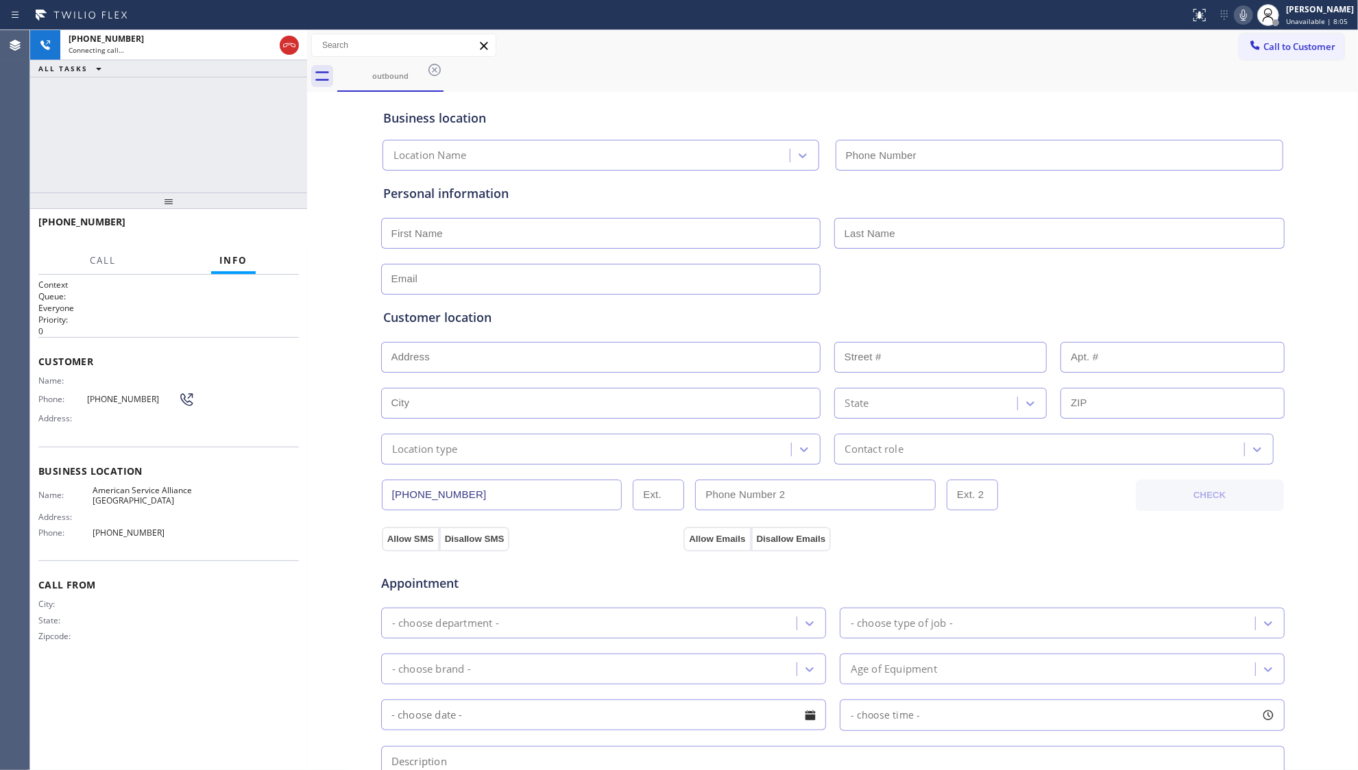
type input "[PHONE_NUMBER]"
click at [845, 109] on div "Business location" at bounding box center [832, 118] width 899 height 19
click at [603, 91] on div "Business location American Service Alliance [GEOGRAPHIC_DATA] [PHONE_NUMBER]" at bounding box center [832, 130] width 905 height 81
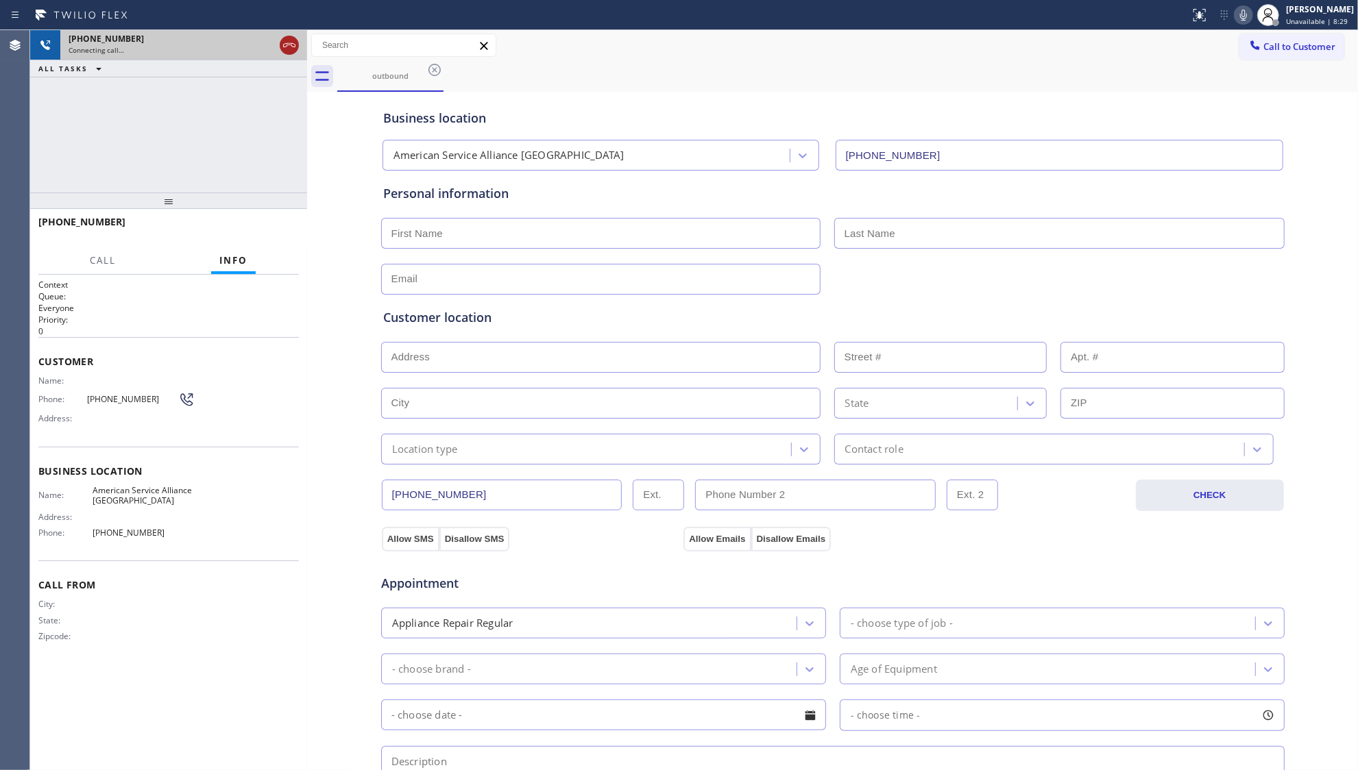
click at [285, 44] on icon at bounding box center [289, 45] width 12 height 4
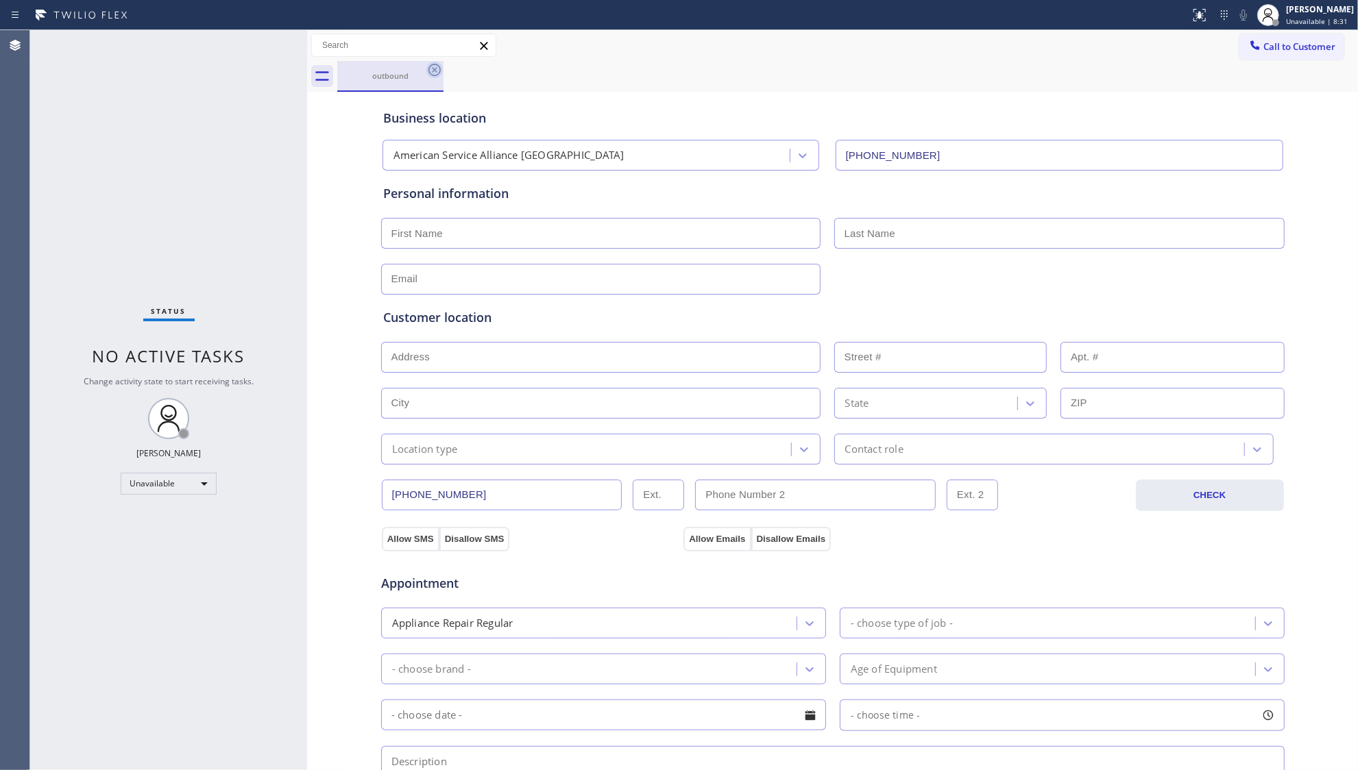
click at [434, 72] on icon at bounding box center [434, 70] width 16 height 16
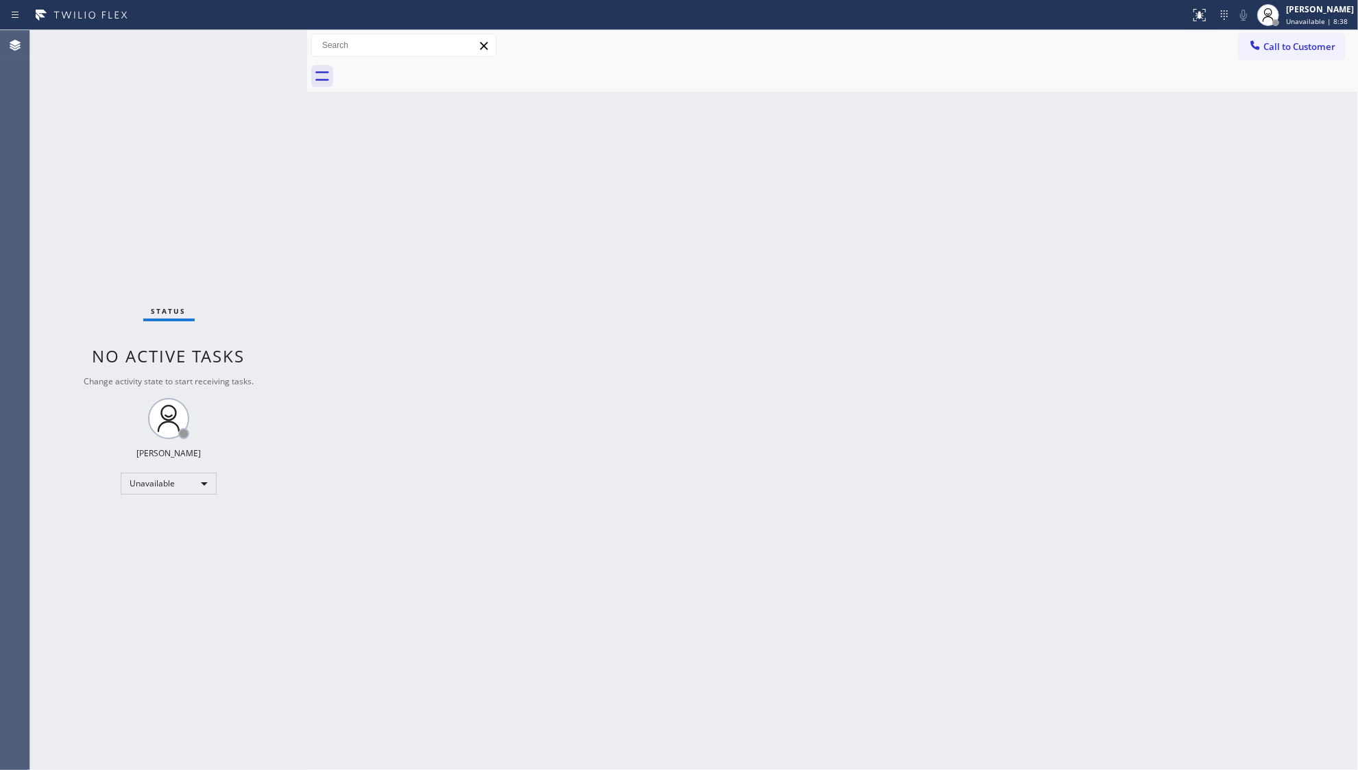
click at [980, 199] on div "Back to Dashboard Change Sender ID Customers Technicians Select a contact Outbo…" at bounding box center [832, 400] width 1051 height 740
click at [1262, 36] on button "Call to Customer" at bounding box center [1291, 47] width 105 height 26
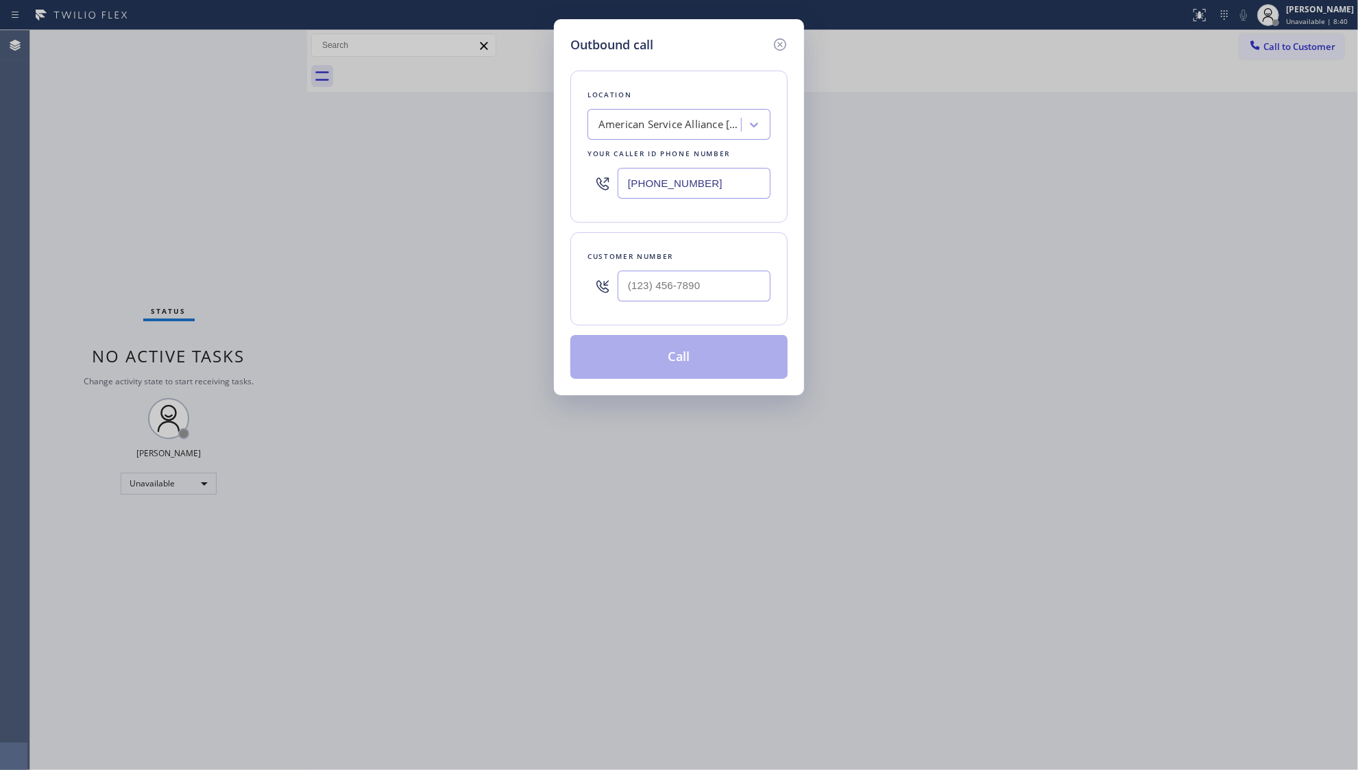
drag, startPoint x: 738, startPoint y: 185, endPoint x: 484, endPoint y: 186, distance: 253.6
click at [484, 186] on div "Outbound call Location American Service Alliance [GEOGRAPHIC_DATA] Your caller …" at bounding box center [679, 385] width 1358 height 770
paste input "49) 541-6494"
type input "[PHONE_NUMBER]"
click at [727, 271] on input "(___) ___-____" at bounding box center [694, 286] width 153 height 31
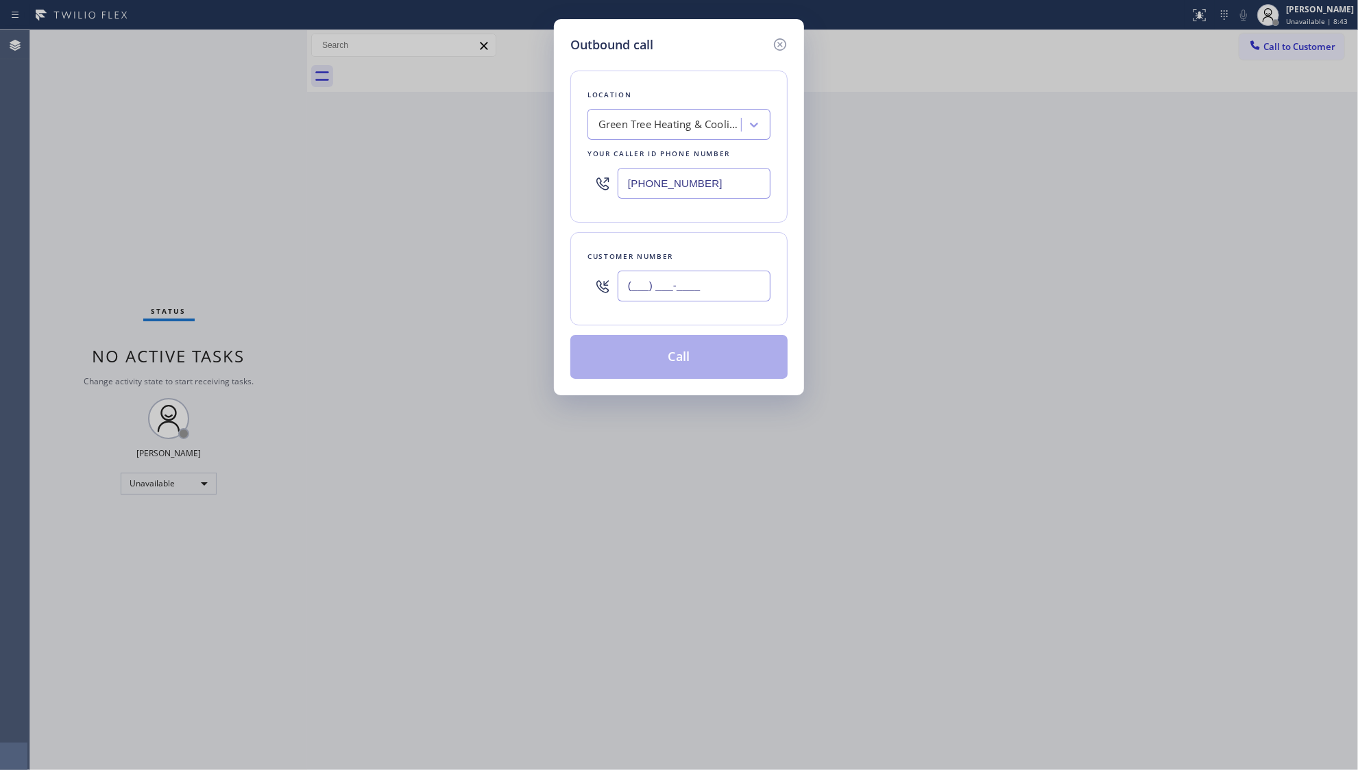
paste input "949) 202-0287"
type input "[PHONE_NUMBER]"
drag, startPoint x: 999, startPoint y: 274, endPoint x: 1010, endPoint y: 272, distance: 11.8
click at [1007, 272] on div "Outbound call Location Green Tree Heating & Cooling [GEOGRAPHIC_DATA] Your call…" at bounding box center [679, 385] width 1358 height 770
drag, startPoint x: 694, startPoint y: 369, endPoint x: 692, endPoint y: 361, distance: 8.7
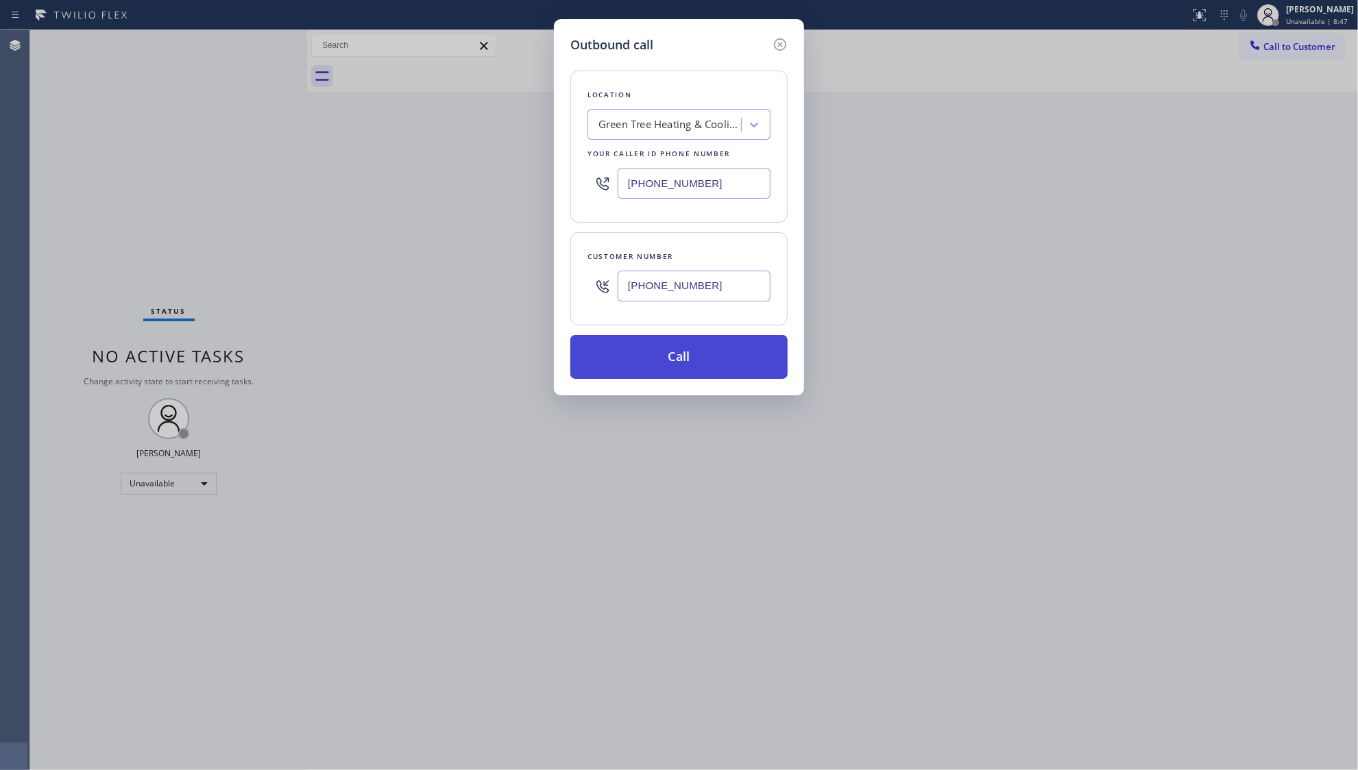
click at [694, 368] on button "Call" at bounding box center [678, 357] width 217 height 44
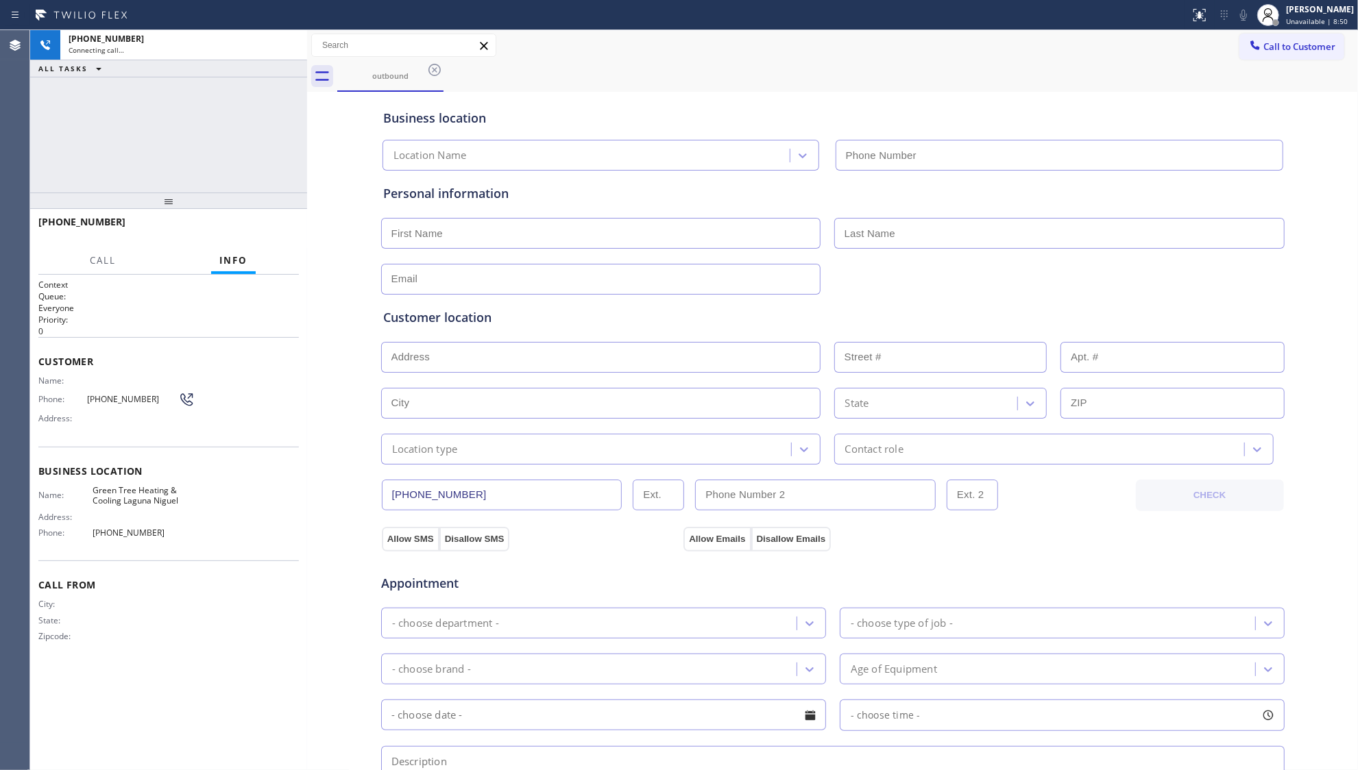
type input "[PHONE_NUMBER]"
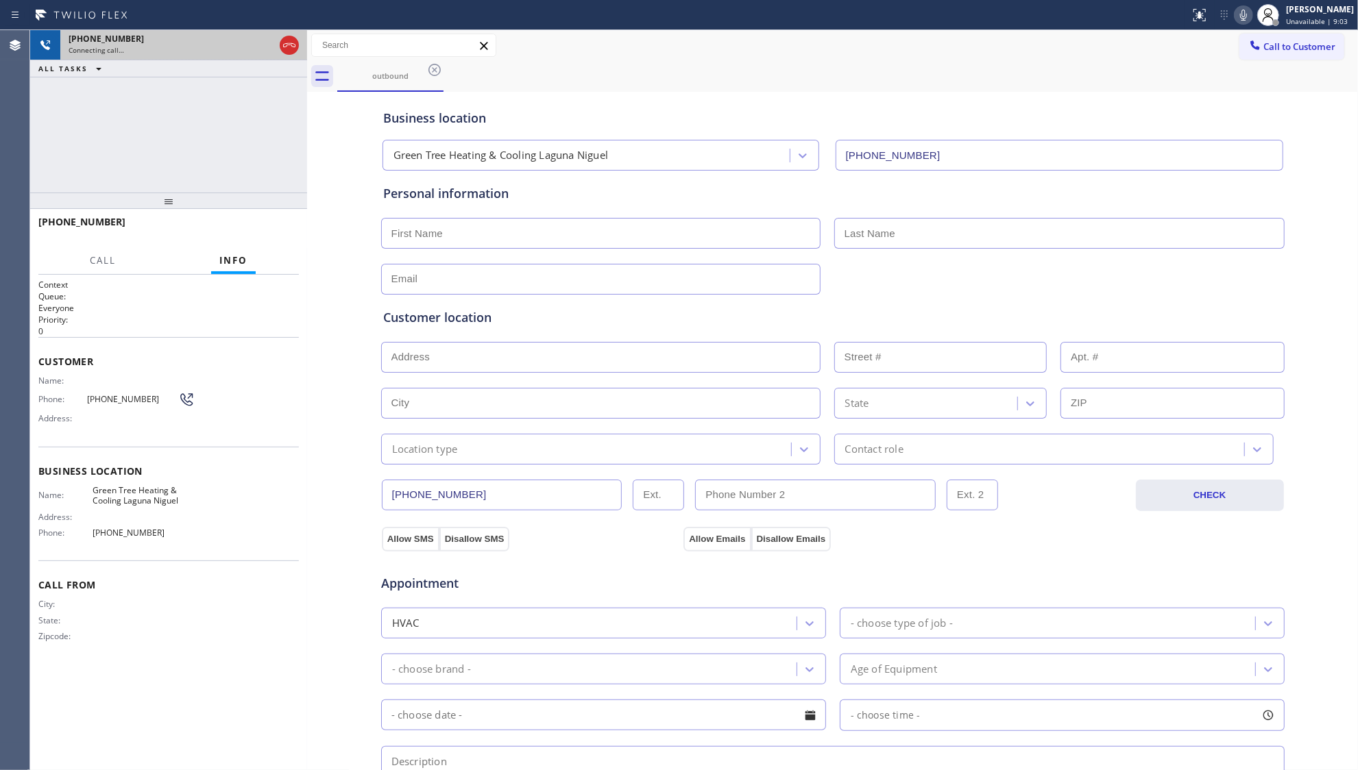
click at [276, 45] on div "[PHONE_NUMBER] Connecting call…" at bounding box center [168, 45] width 217 height 30
click at [286, 41] on icon at bounding box center [289, 45] width 16 height 16
click at [274, 41] on div "[PHONE_NUMBER]" at bounding box center [172, 39] width 206 height 12
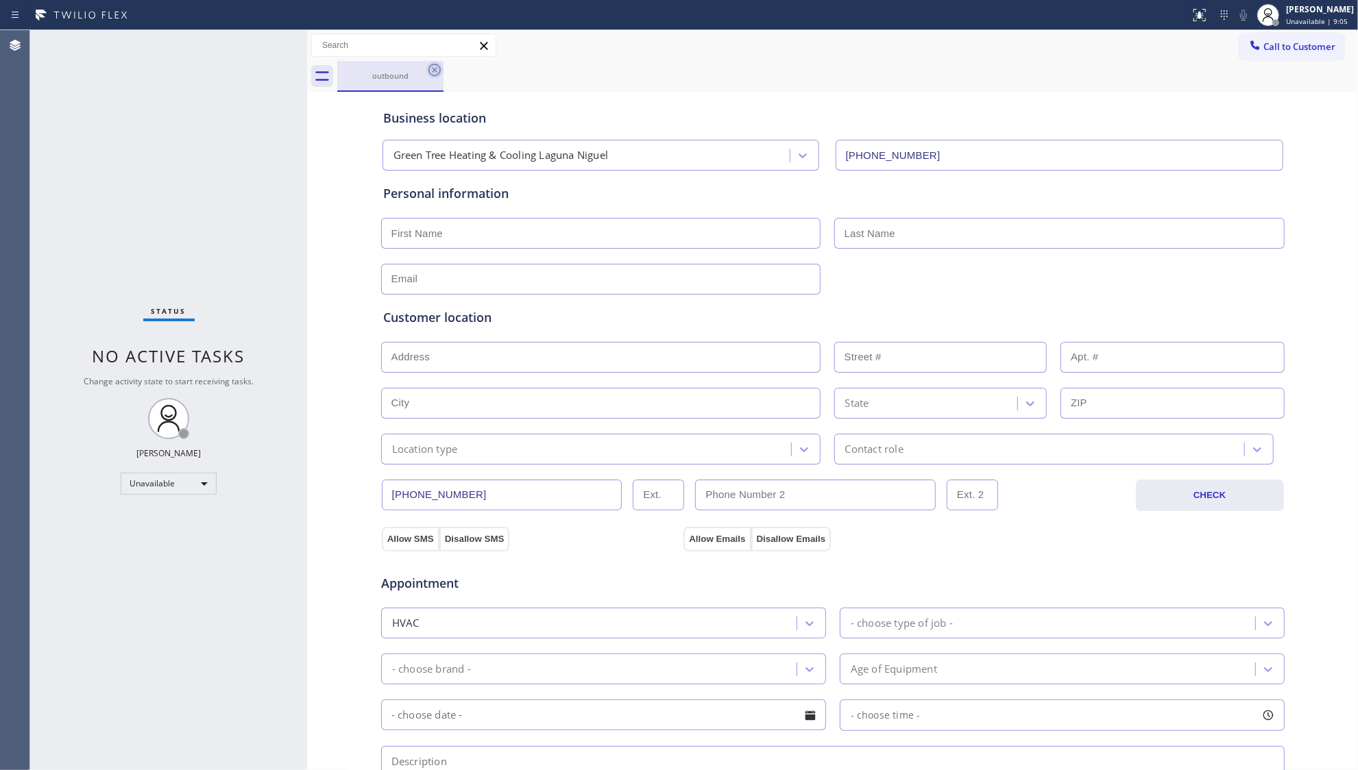
click at [430, 69] on icon at bounding box center [434, 70] width 16 height 16
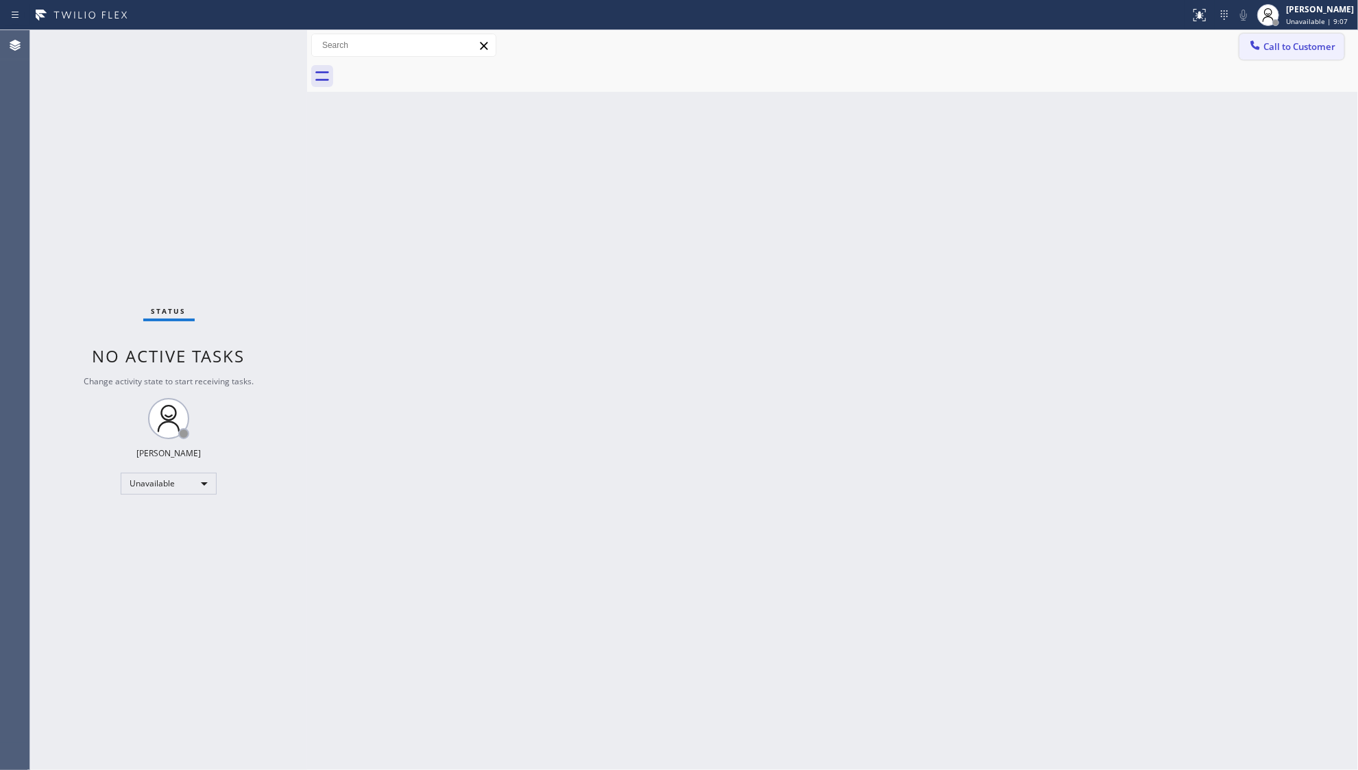
click at [1254, 44] on icon at bounding box center [1255, 45] width 14 height 14
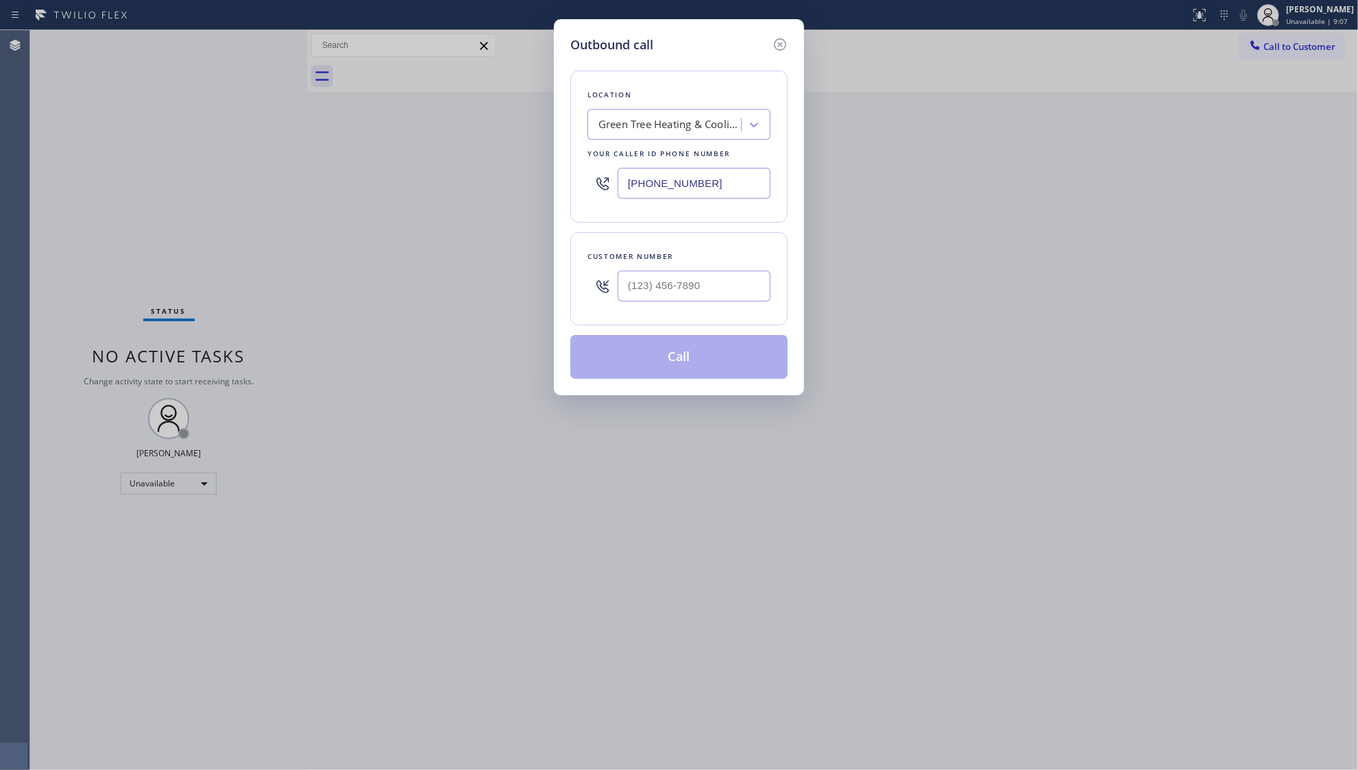
drag, startPoint x: 731, startPoint y: 202, endPoint x: 707, endPoint y: 185, distance: 28.5
click at [714, 195] on div "[PHONE_NUMBER]" at bounding box center [678, 183] width 183 height 45
drag, startPoint x: 707, startPoint y: 185, endPoint x: 629, endPoint y: 171, distance: 79.5
click at [581, 182] on div "Location Green Tree Heating & Cooling [GEOGRAPHIC_DATA] Your caller id phone nu…" at bounding box center [678, 147] width 217 height 152
paste input "805) 892-6898"
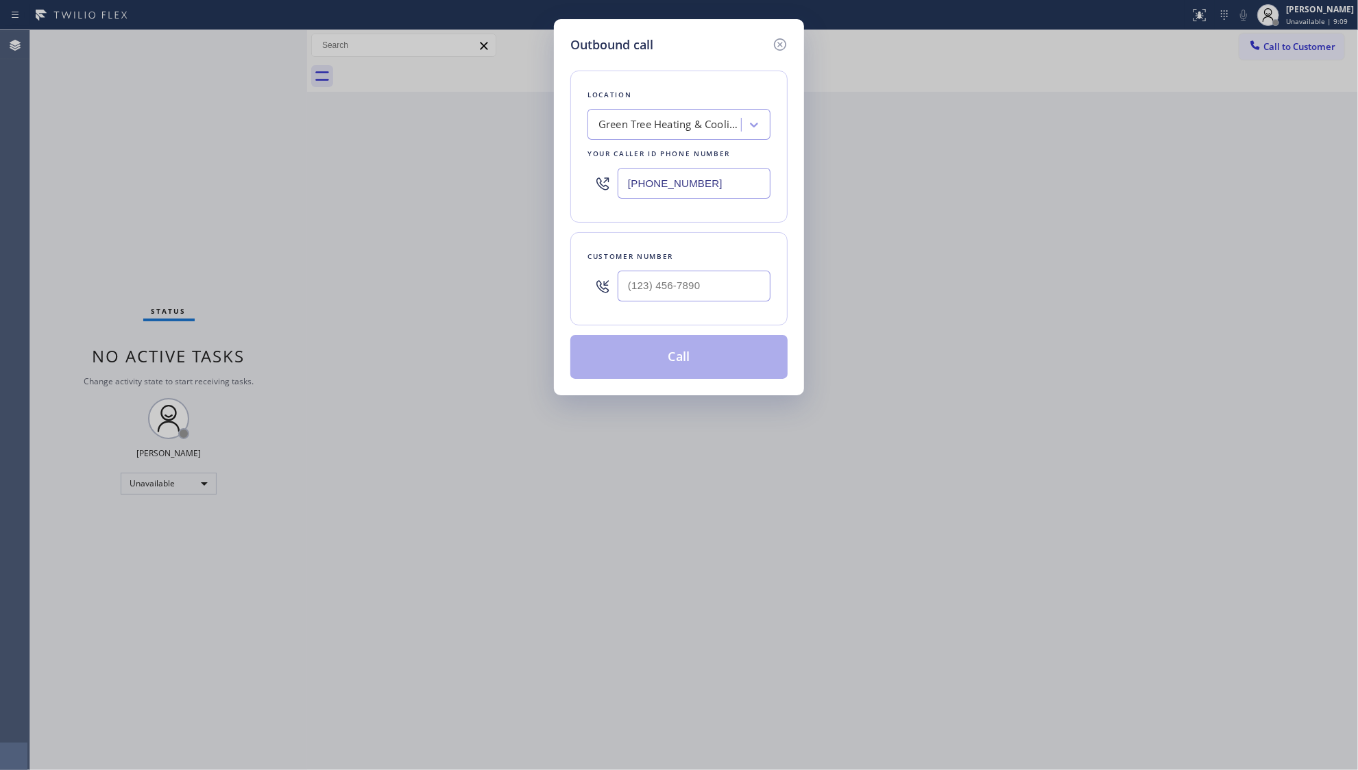
type input "[PHONE_NUMBER]"
click at [728, 295] on input "(___) ___-____" at bounding box center [694, 286] width 153 height 31
paste input "747) 900-3573"
type input "[PHONE_NUMBER]"
click at [694, 354] on button "Call" at bounding box center [678, 357] width 217 height 44
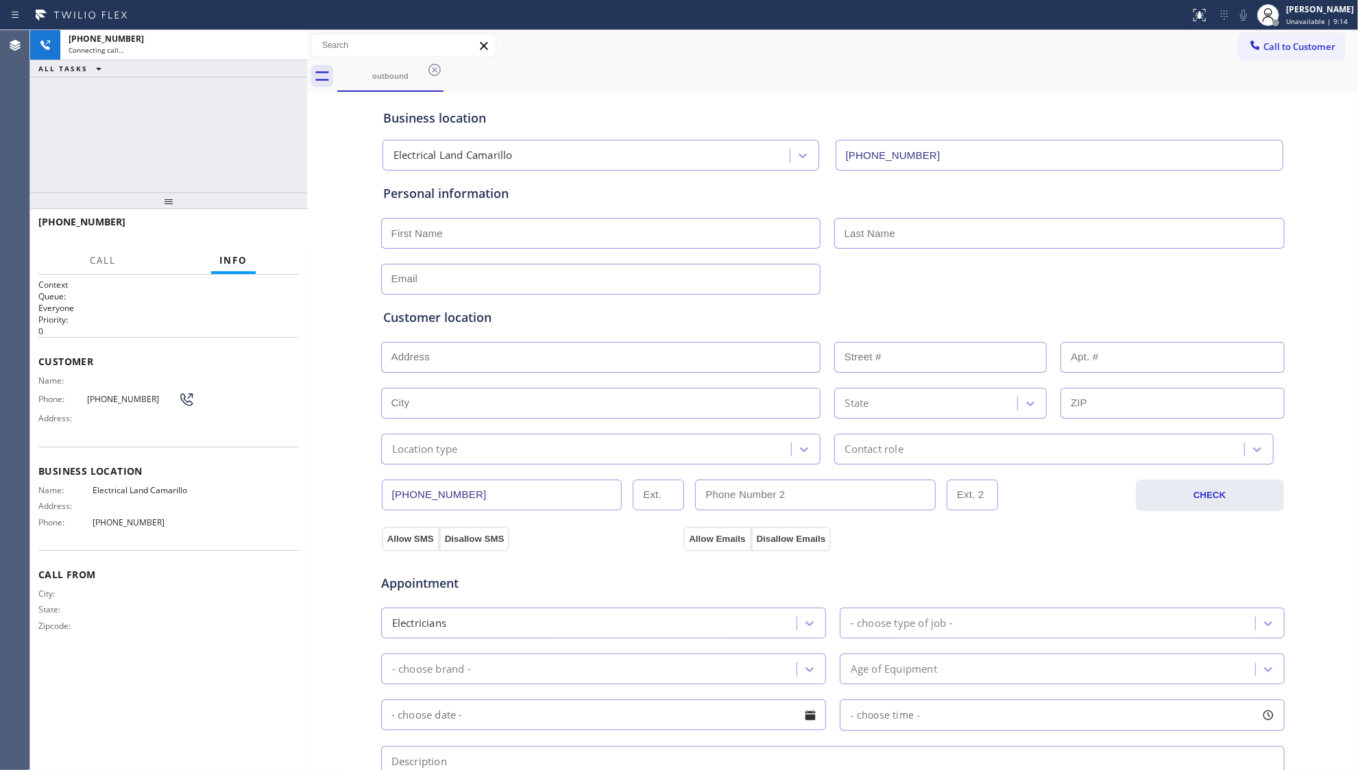
type input "[PHONE_NUMBER]"
click at [773, 94] on div "Business location Electrical Land [GEOGRAPHIC_DATA] [PHONE_NUMBER]" at bounding box center [832, 130] width 905 height 81
click at [288, 47] on icon at bounding box center [289, 45] width 16 height 16
click at [287, 45] on div "Connecting call…" at bounding box center [184, 50] width 230 height 10
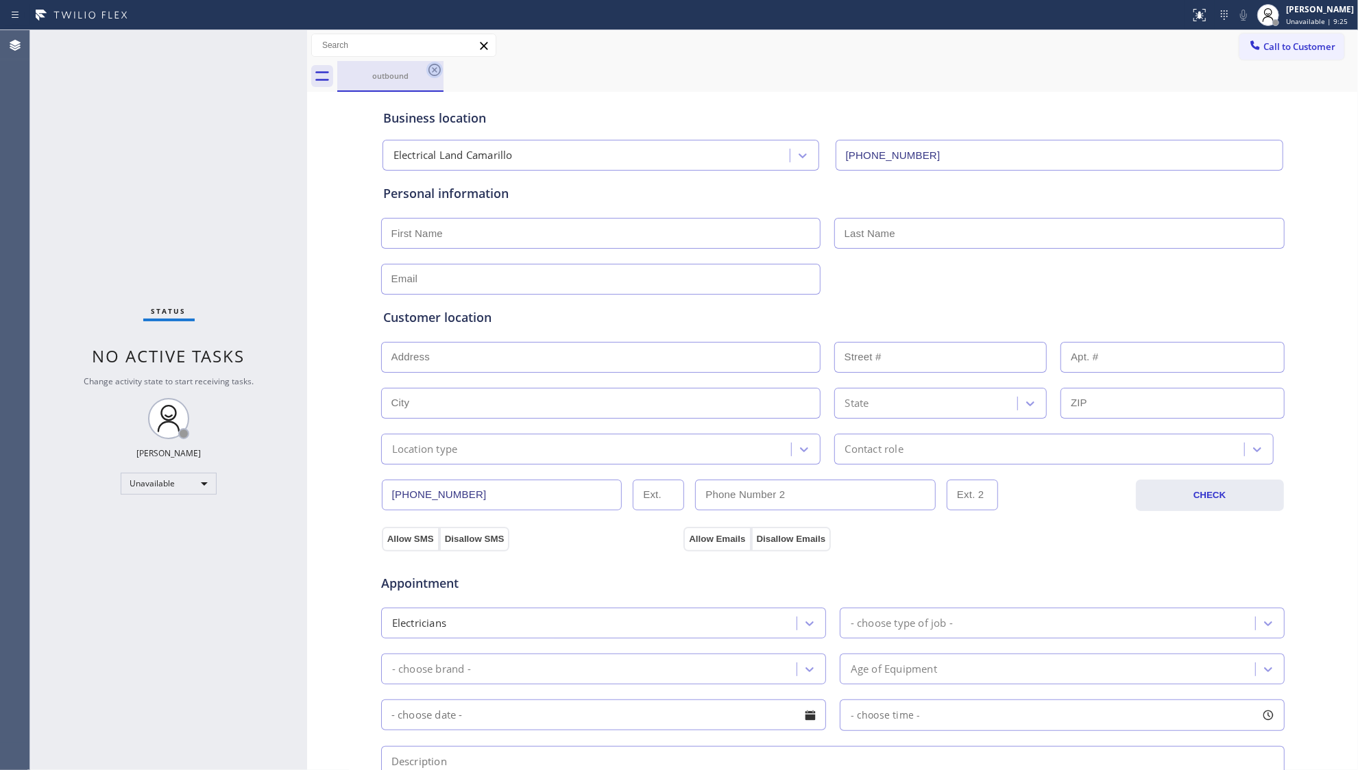
click at [432, 75] on icon at bounding box center [434, 70] width 16 height 16
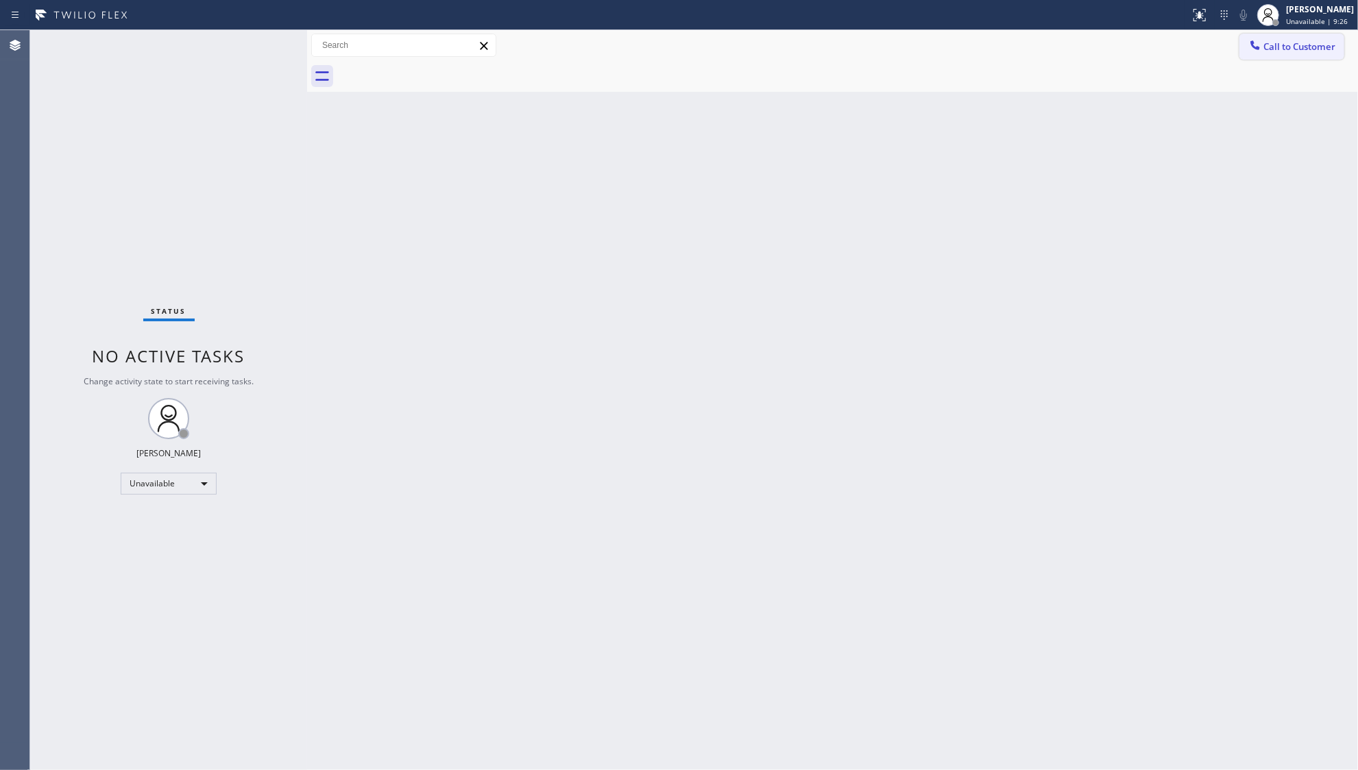
click at [1296, 37] on button "Call to Customer" at bounding box center [1291, 47] width 105 height 26
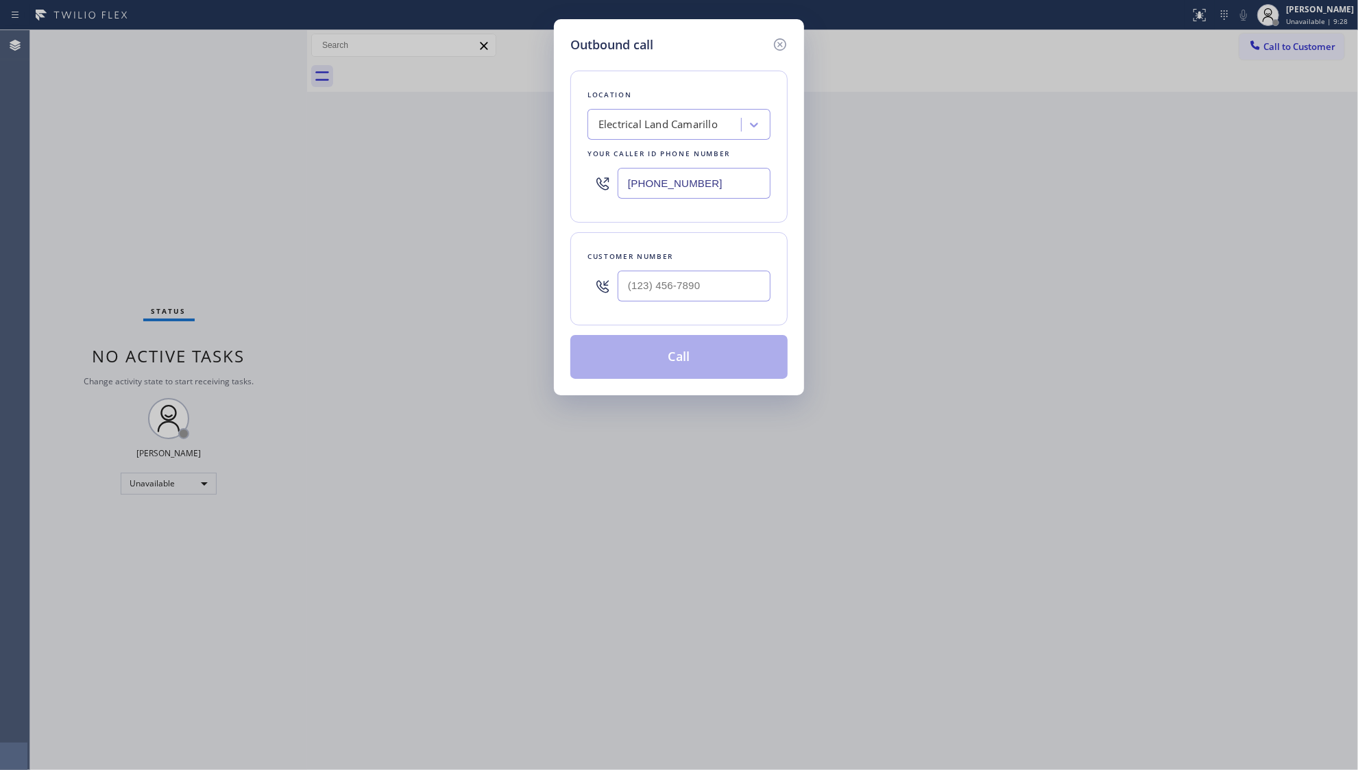
drag, startPoint x: 716, startPoint y: 182, endPoint x: 555, endPoint y: 182, distance: 161.1
click at [555, 182] on div "Outbound call Location Electrical Land Camarillo Your caller id phone number [P…" at bounding box center [679, 207] width 250 height 376
paste input "949) 239-0354"
type input "[PHONE_NUMBER]"
click at [732, 286] on input "(___) ___-____" at bounding box center [694, 286] width 153 height 31
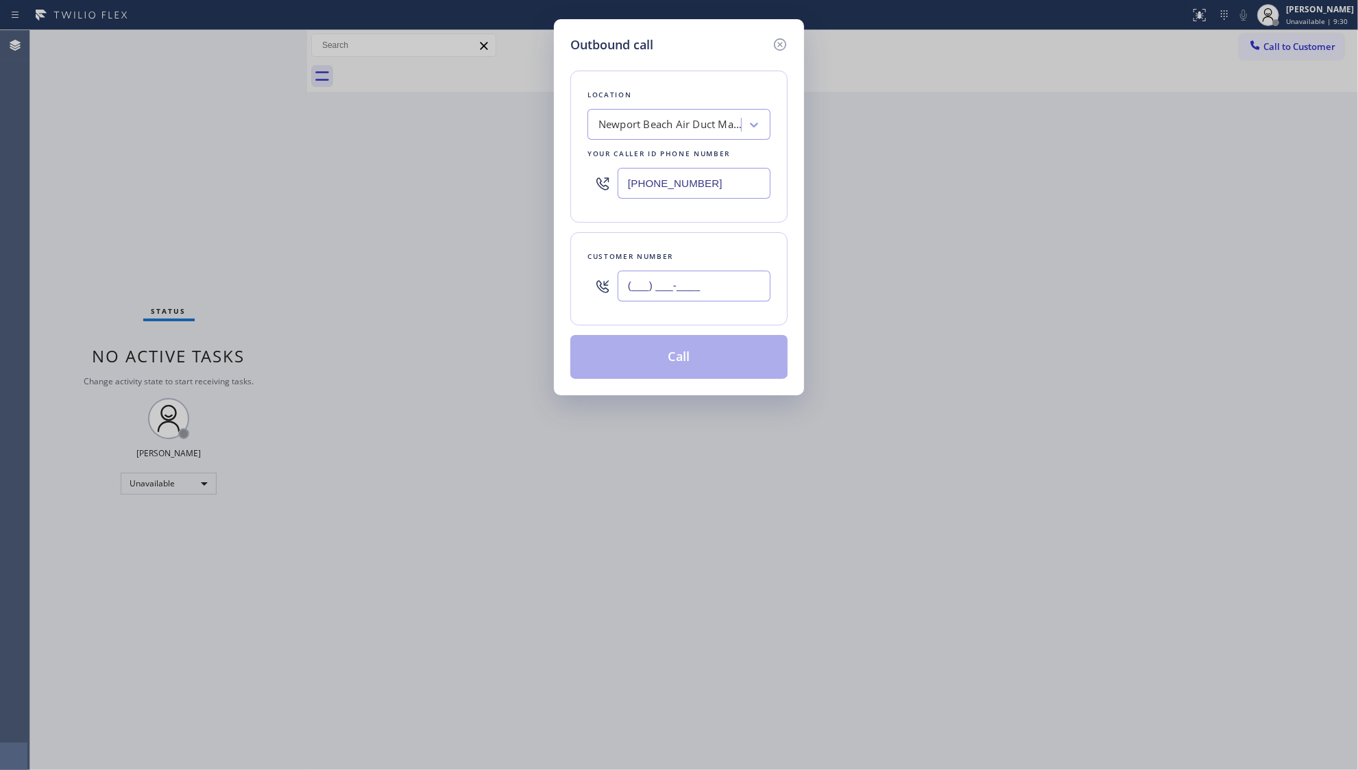
paste input "text"
click at [627, 288] on input "(___) ___-____" at bounding box center [694, 286] width 153 height 31
paste input "805) 732-3470"
type input "[PHONE_NUMBER]"
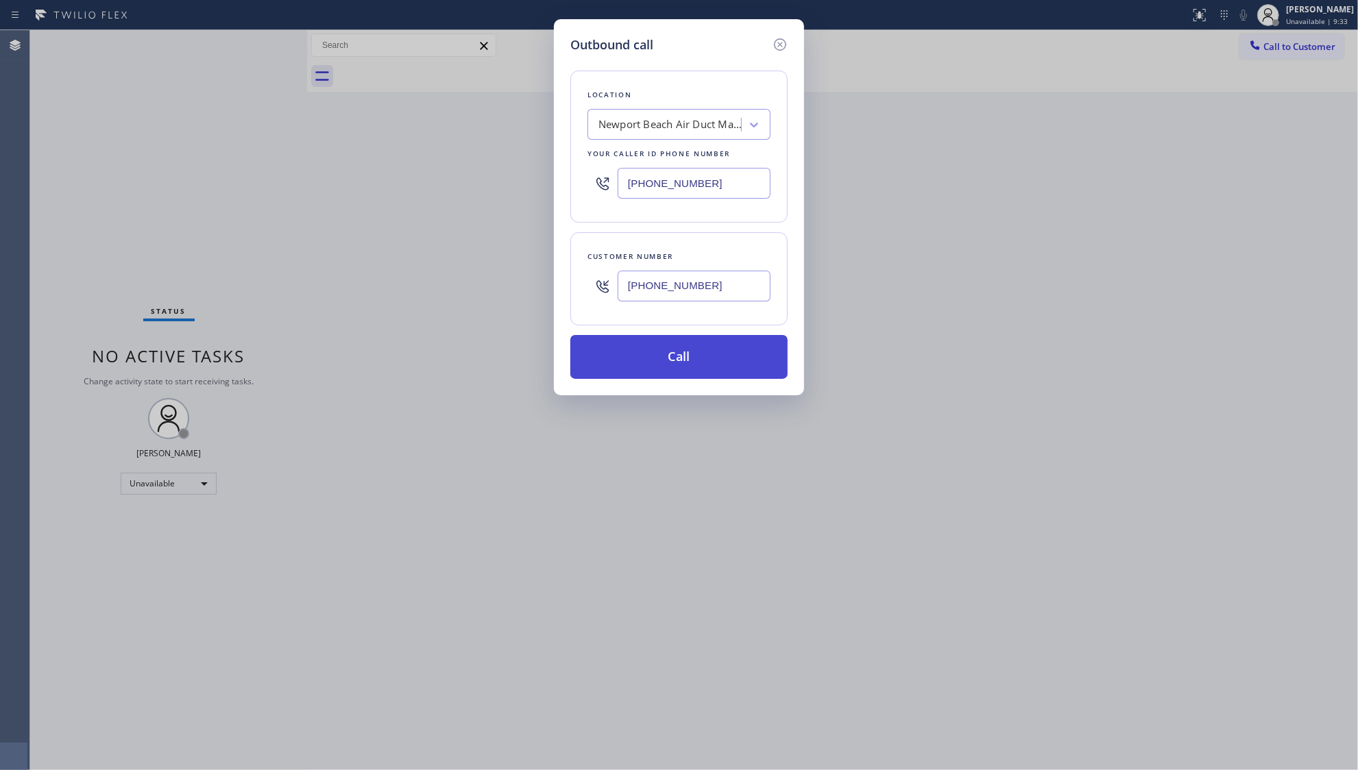
click at [692, 359] on button "Call" at bounding box center [678, 357] width 217 height 44
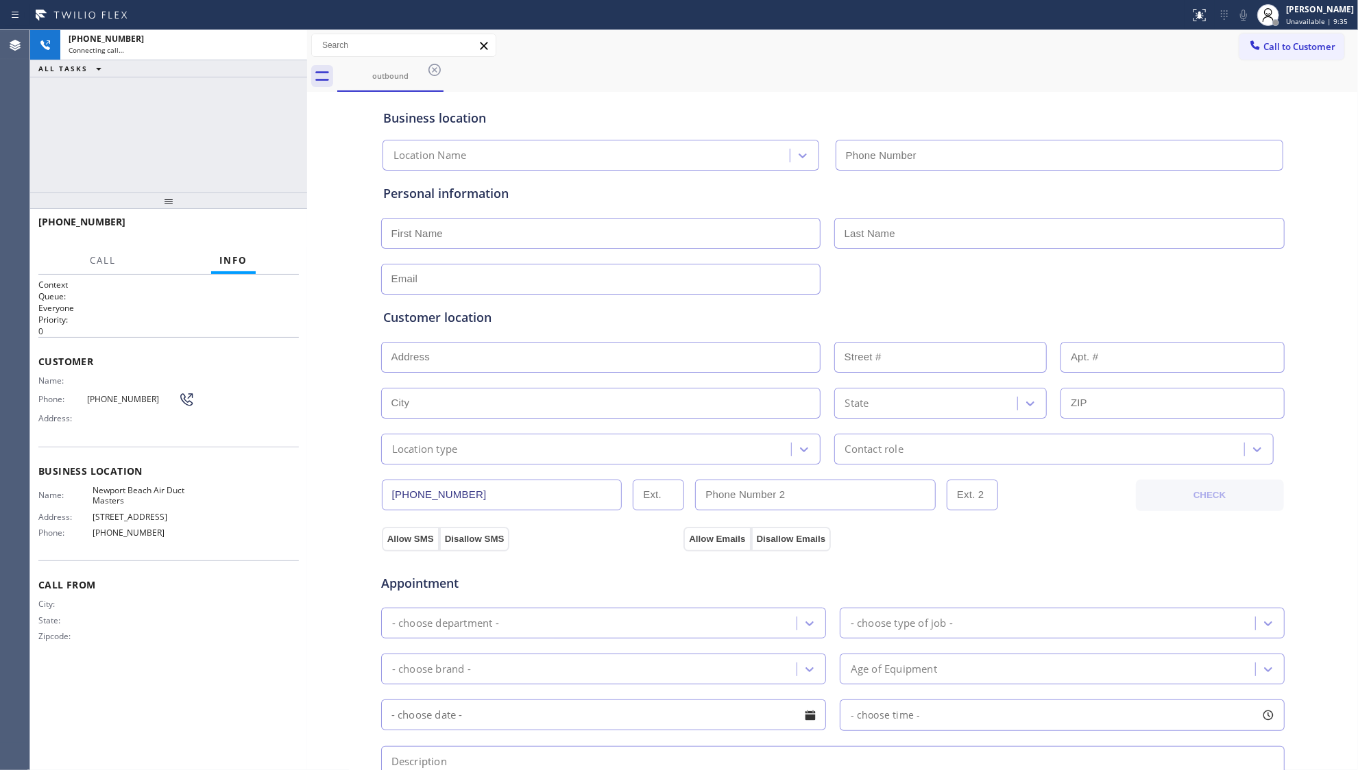
type input "[PHONE_NUMBER]"
click at [703, 56] on div "Call to Customer Outbound call Location [GEOGRAPHIC_DATA] Air Duct Masters Your…" at bounding box center [832, 46] width 1051 height 24
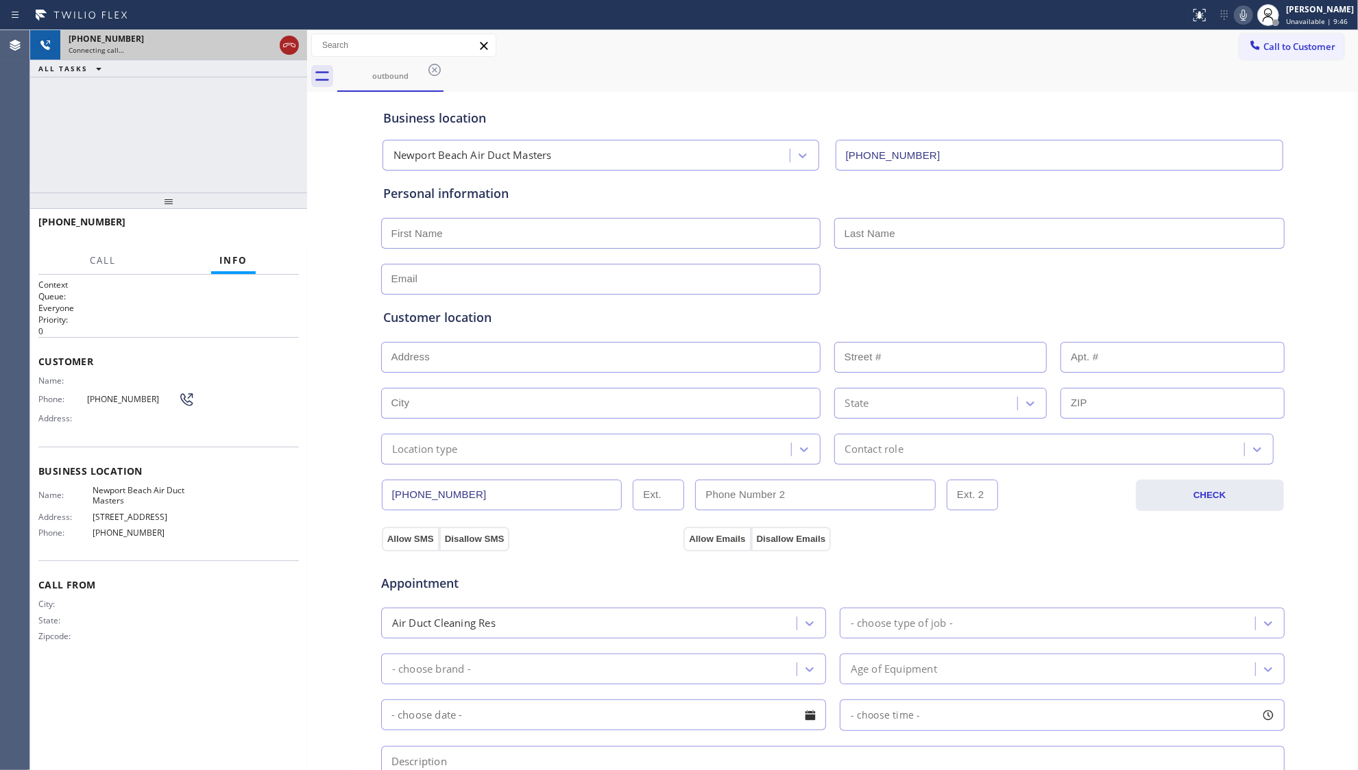
click at [289, 40] on icon at bounding box center [289, 45] width 16 height 16
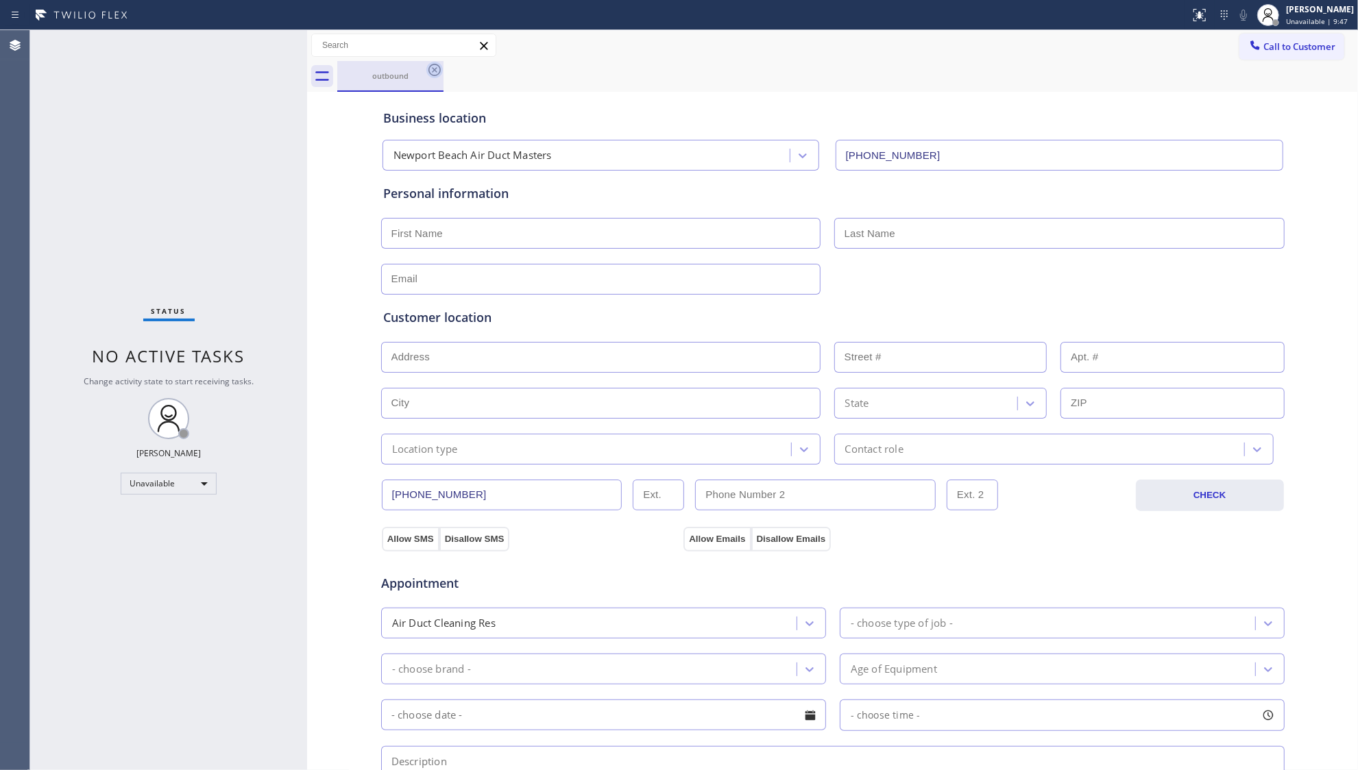
click at [433, 75] on icon at bounding box center [434, 70] width 12 height 12
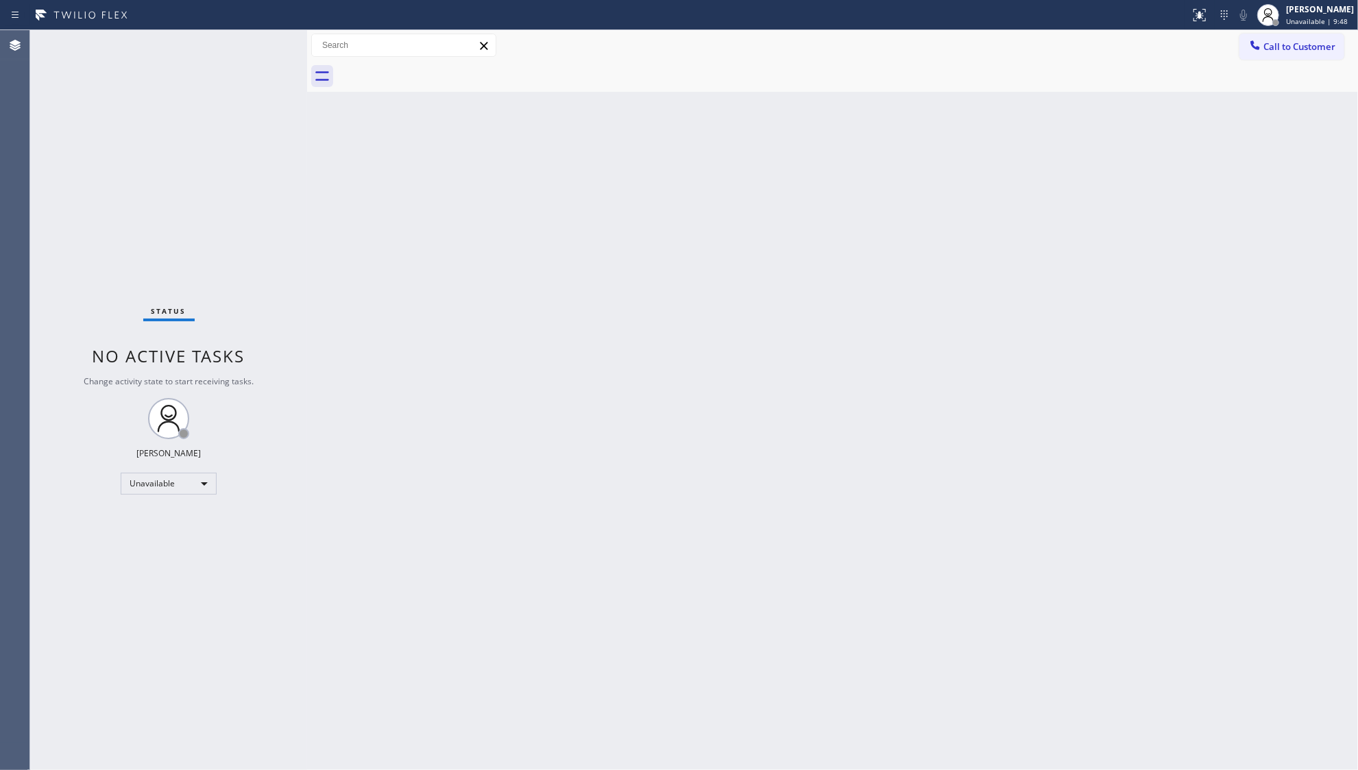
drag, startPoint x: 1296, startPoint y: 45, endPoint x: 1230, endPoint y: 61, distance: 67.7
click at [1293, 45] on span "Call to Customer" at bounding box center [1299, 46] width 72 height 12
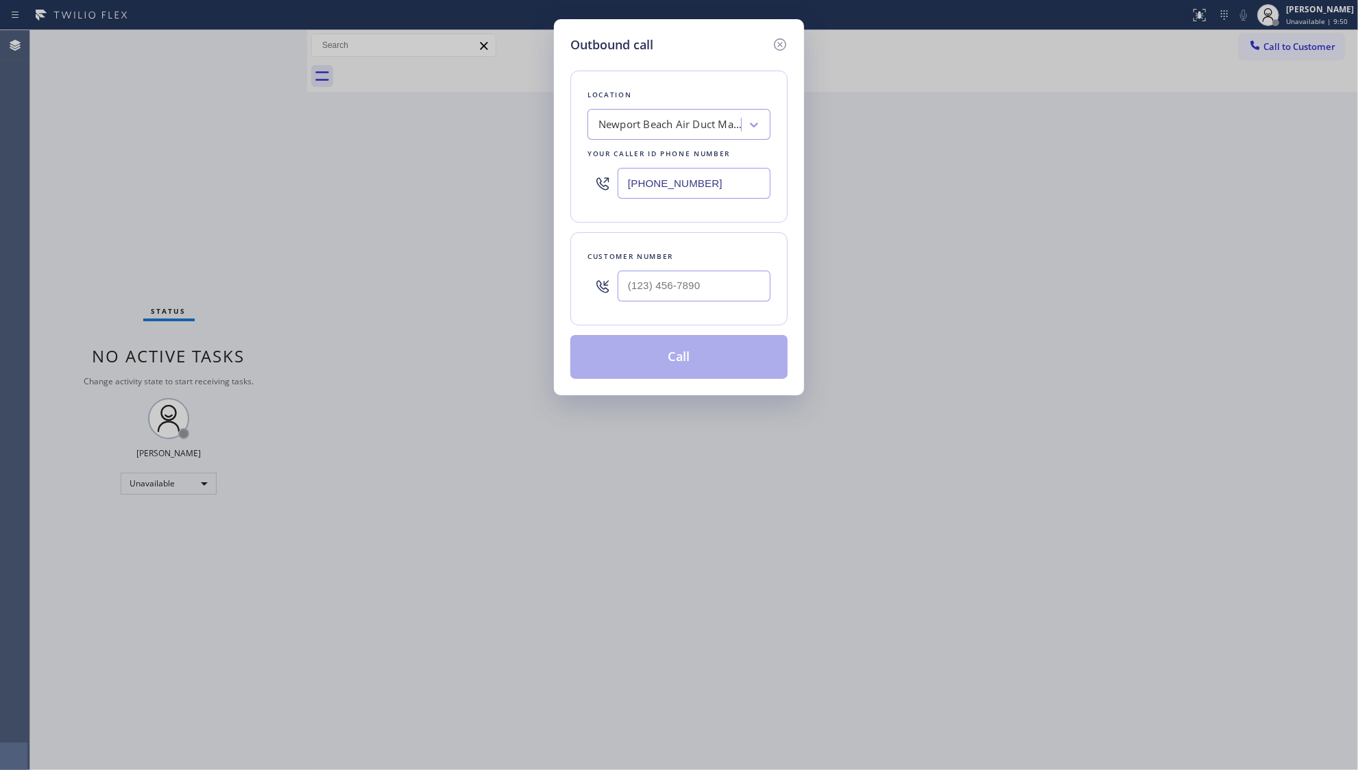
drag, startPoint x: 705, startPoint y: 184, endPoint x: 584, endPoint y: 185, distance: 121.3
click at [508, 184] on div "Outbound call Location [GEOGRAPHIC_DATA] Air Duct Masters Your caller id phone …" at bounding box center [679, 385] width 1358 height 770
paste input "657) 888-9747"
type input "[PHONE_NUMBER]"
click at [747, 294] on input "(___) ___-____" at bounding box center [694, 286] width 153 height 31
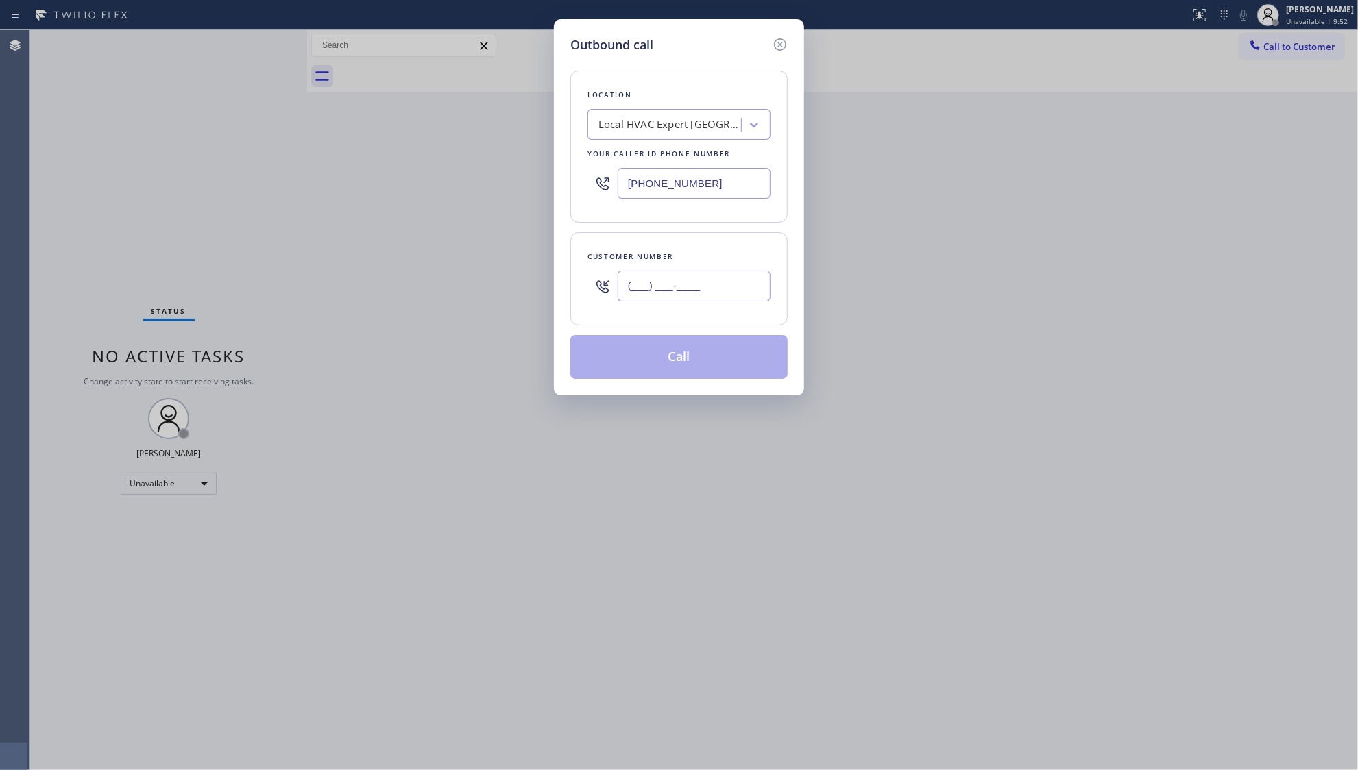
paste input "951) 412-9093"
type input "[PHONE_NUMBER]"
click at [685, 382] on div "Outbound call Location Local HVAC Expert [GEOGRAPHIC_DATA] Your caller id phone…" at bounding box center [679, 207] width 250 height 376
click at [697, 356] on button "Call" at bounding box center [678, 357] width 217 height 44
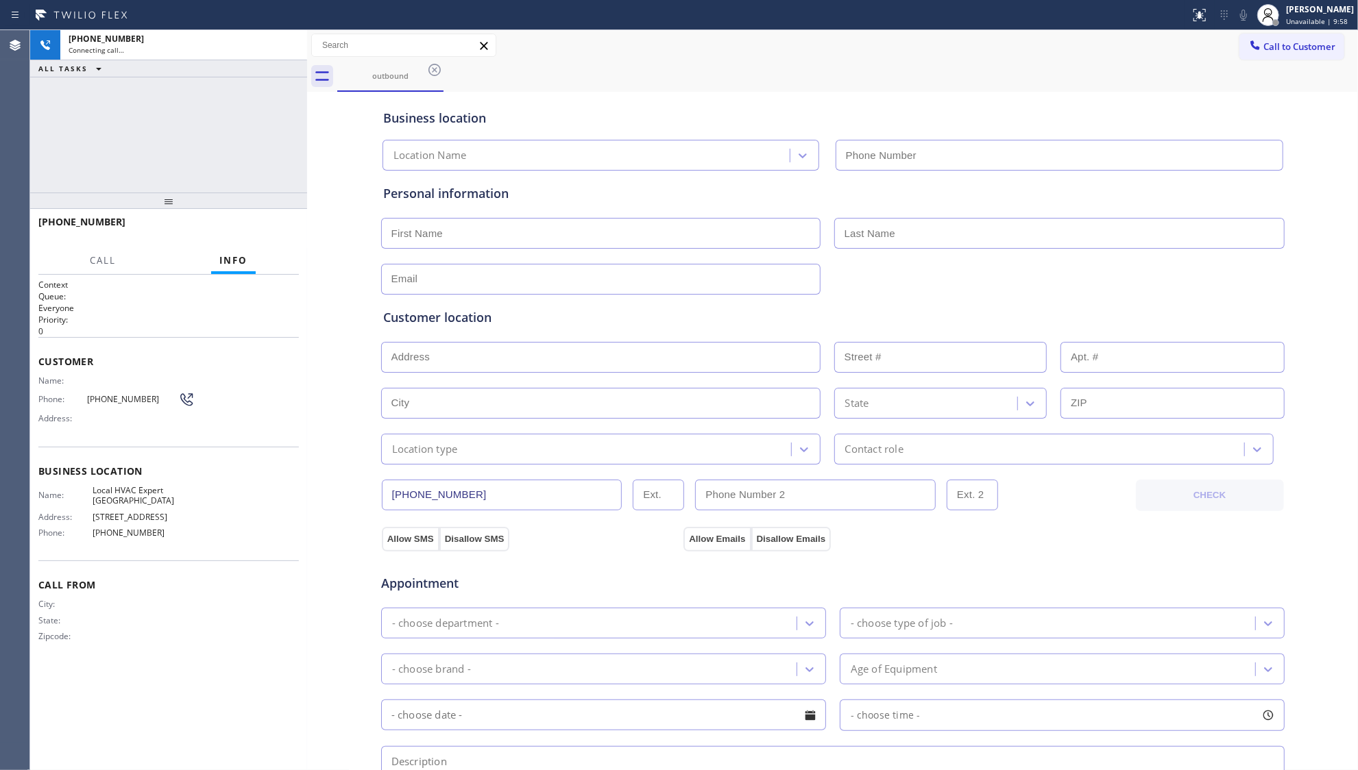
type input "[PHONE_NUMBER]"
click at [659, 96] on div "Business location Local HVAC Expert [GEOGRAPHIC_DATA] [PHONE_NUMBER]" at bounding box center [832, 132] width 905 height 75
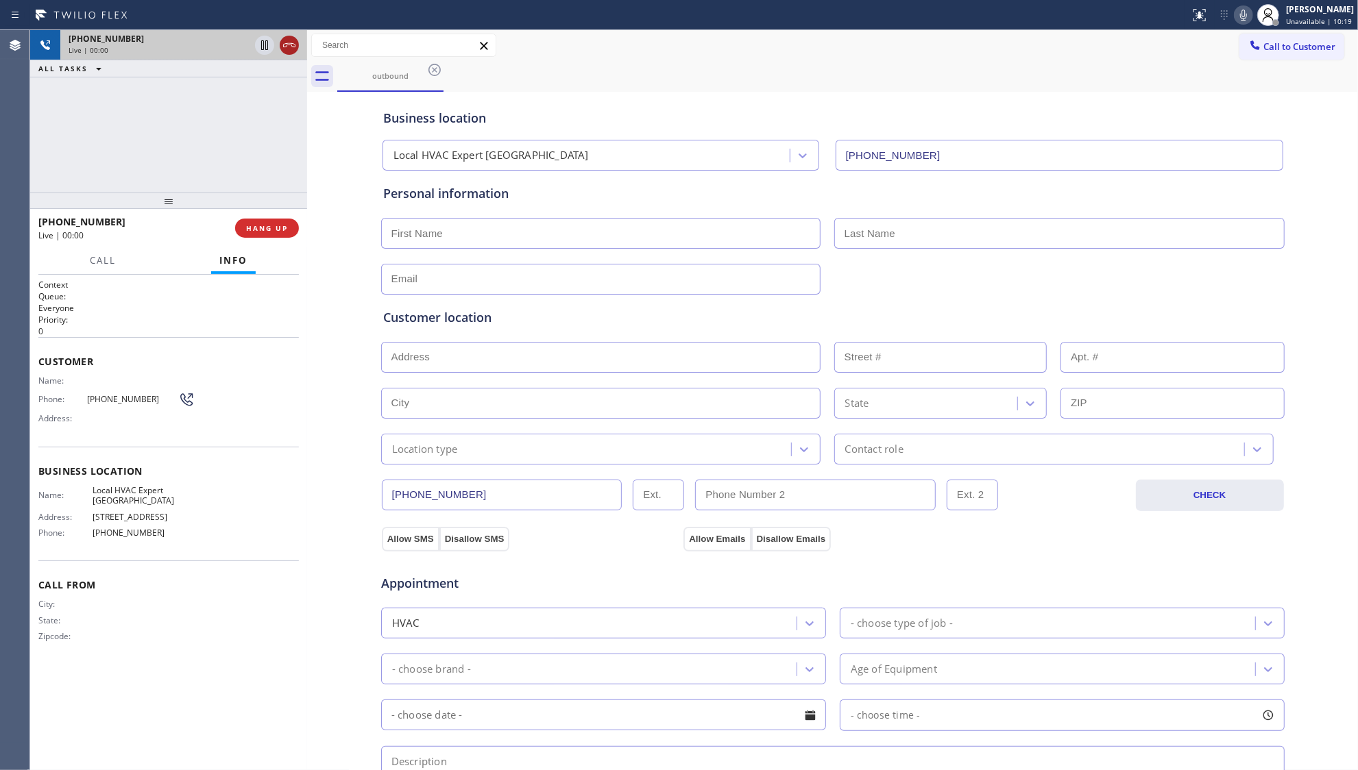
click at [289, 45] on icon at bounding box center [289, 45] width 12 height 4
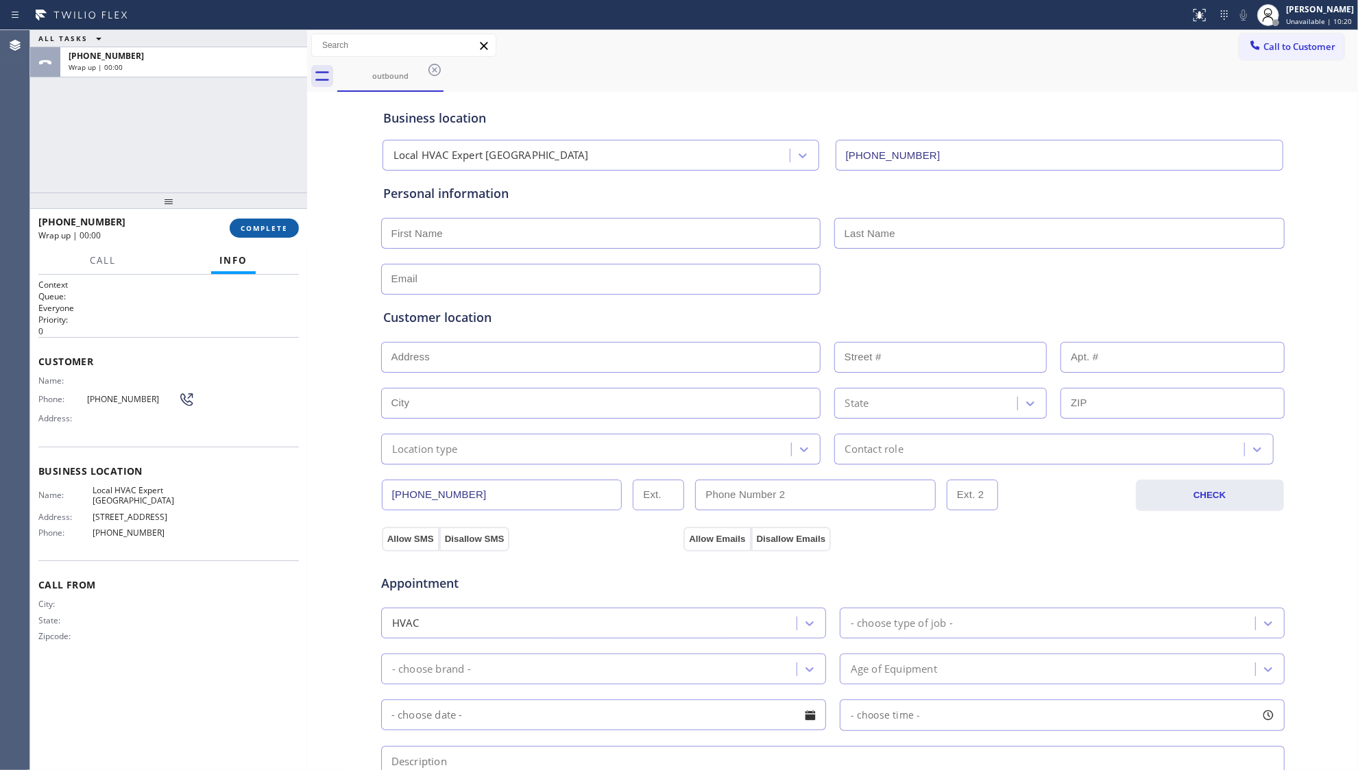
click at [269, 223] on span "COMPLETE" at bounding box center [264, 228] width 47 height 10
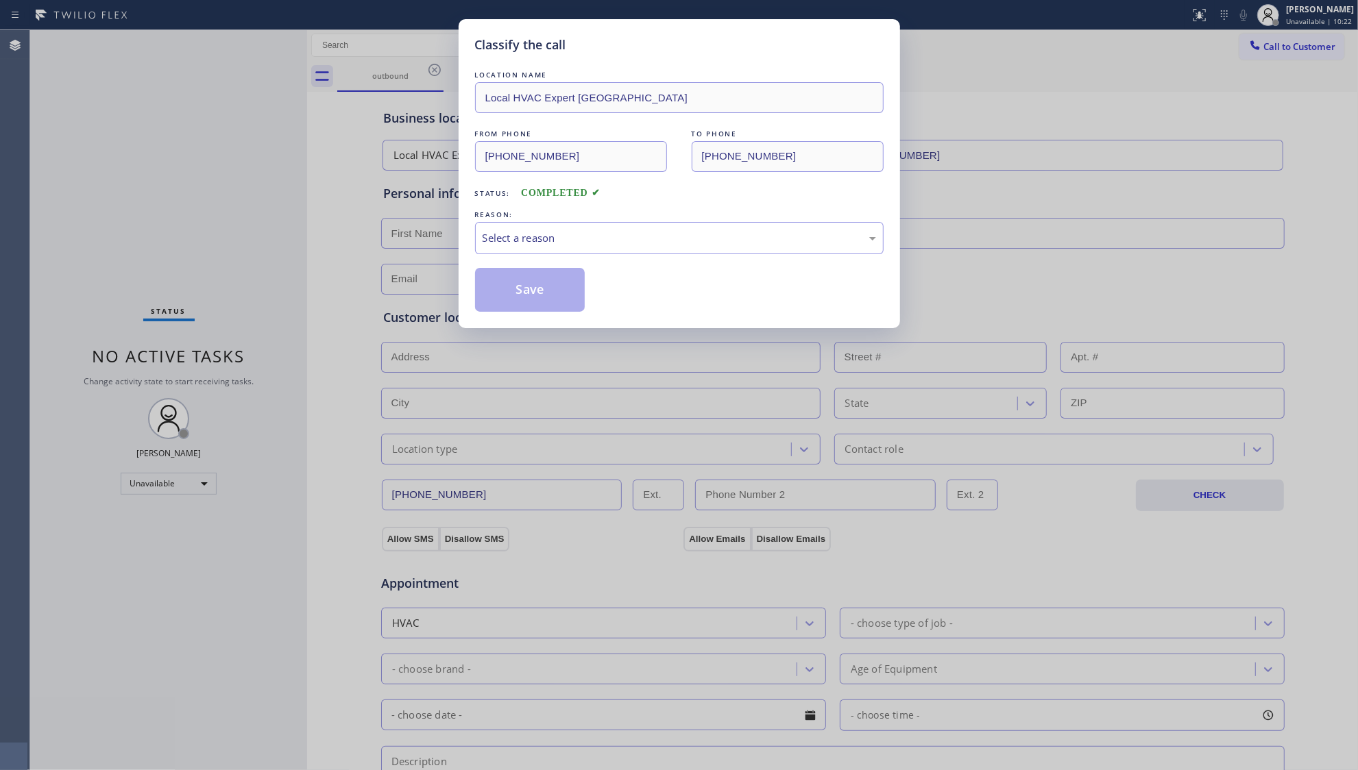
click at [502, 217] on div "REASON:" at bounding box center [679, 215] width 409 height 14
click at [506, 250] on div "Select a reason" at bounding box center [679, 238] width 409 height 32
click at [507, 286] on button "Save" at bounding box center [530, 290] width 110 height 44
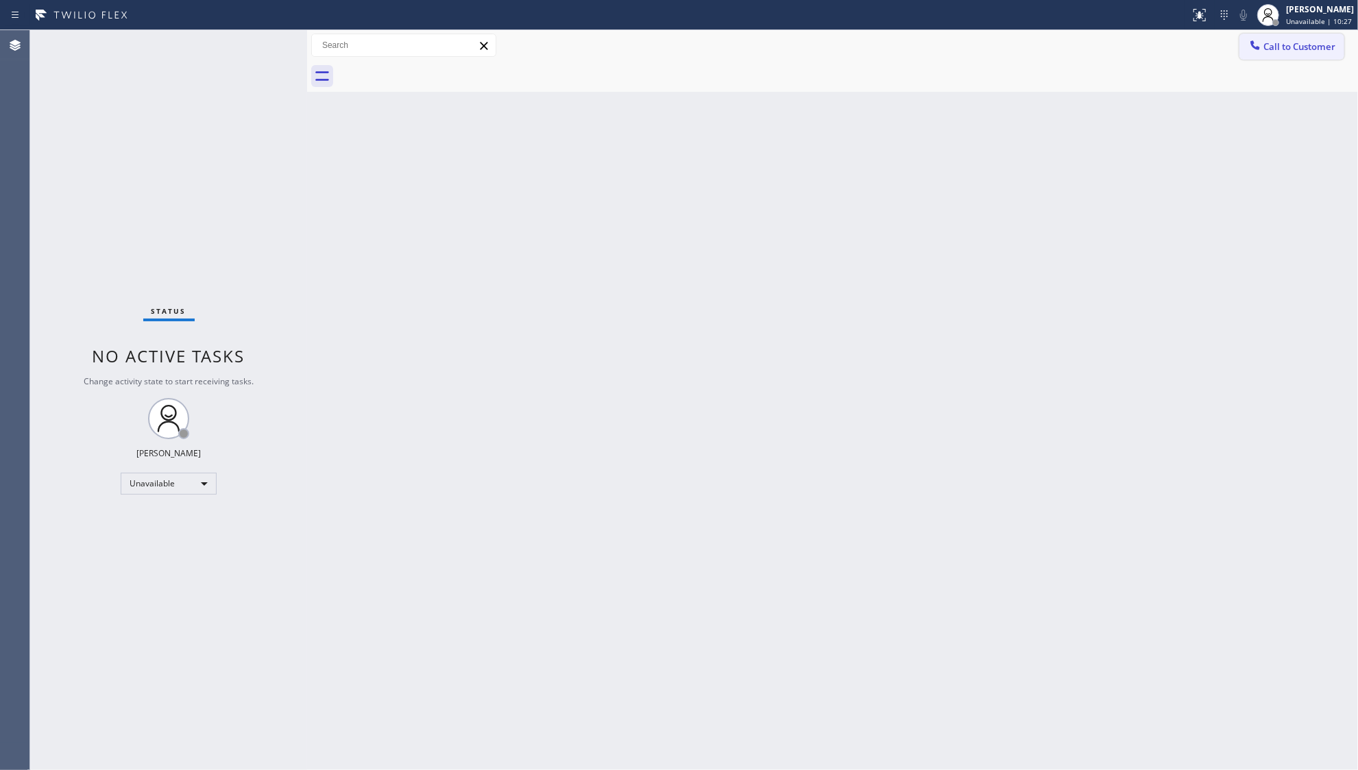
click at [1263, 48] on div at bounding box center [1255, 46] width 16 height 16
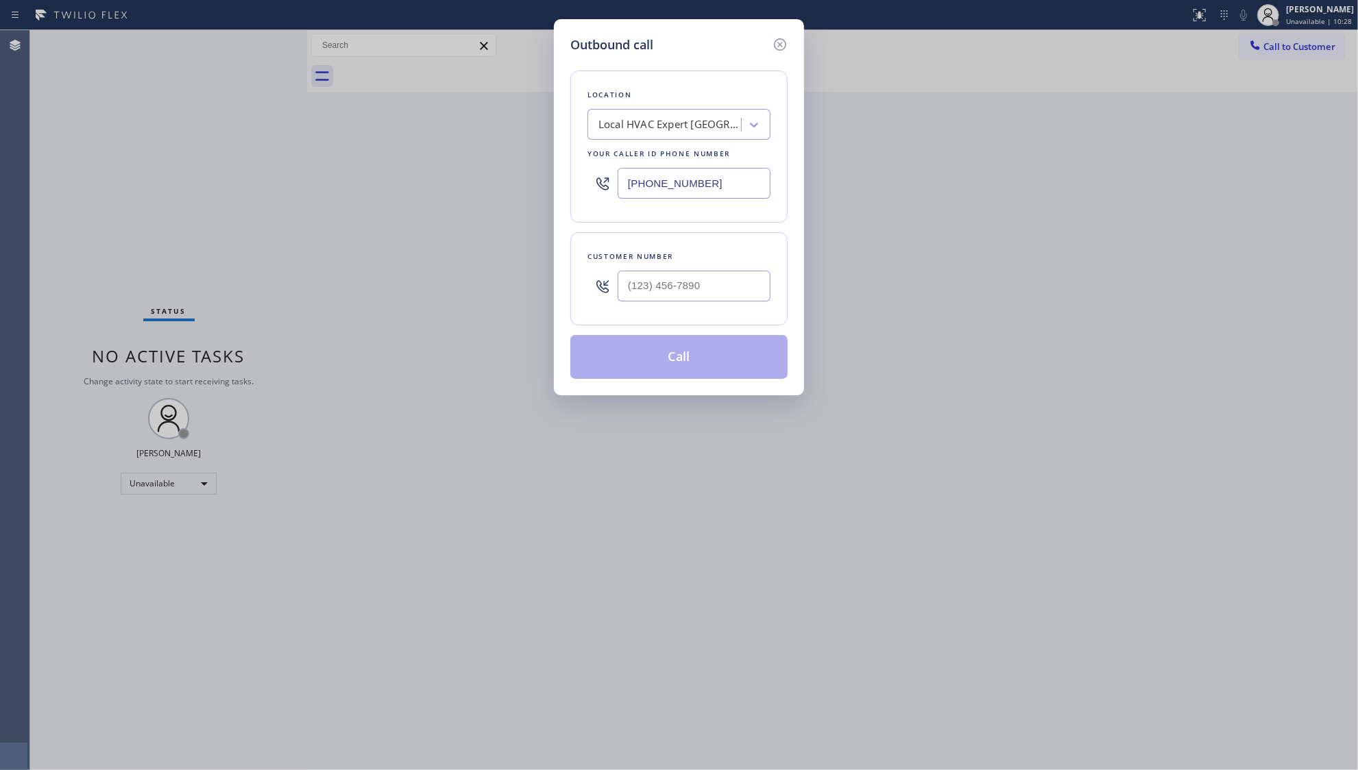
drag, startPoint x: 728, startPoint y: 193, endPoint x: 524, endPoint y: 197, distance: 204.3
click at [524, 197] on div "Outbound call Location Local HVAC Expert [GEOGRAPHIC_DATA] Your caller id phone…" at bounding box center [679, 385] width 1358 height 770
paste input "415) 582-6736"
type input "[PHONE_NUMBER]"
click at [702, 294] on input "(___) ___-____" at bounding box center [694, 286] width 153 height 31
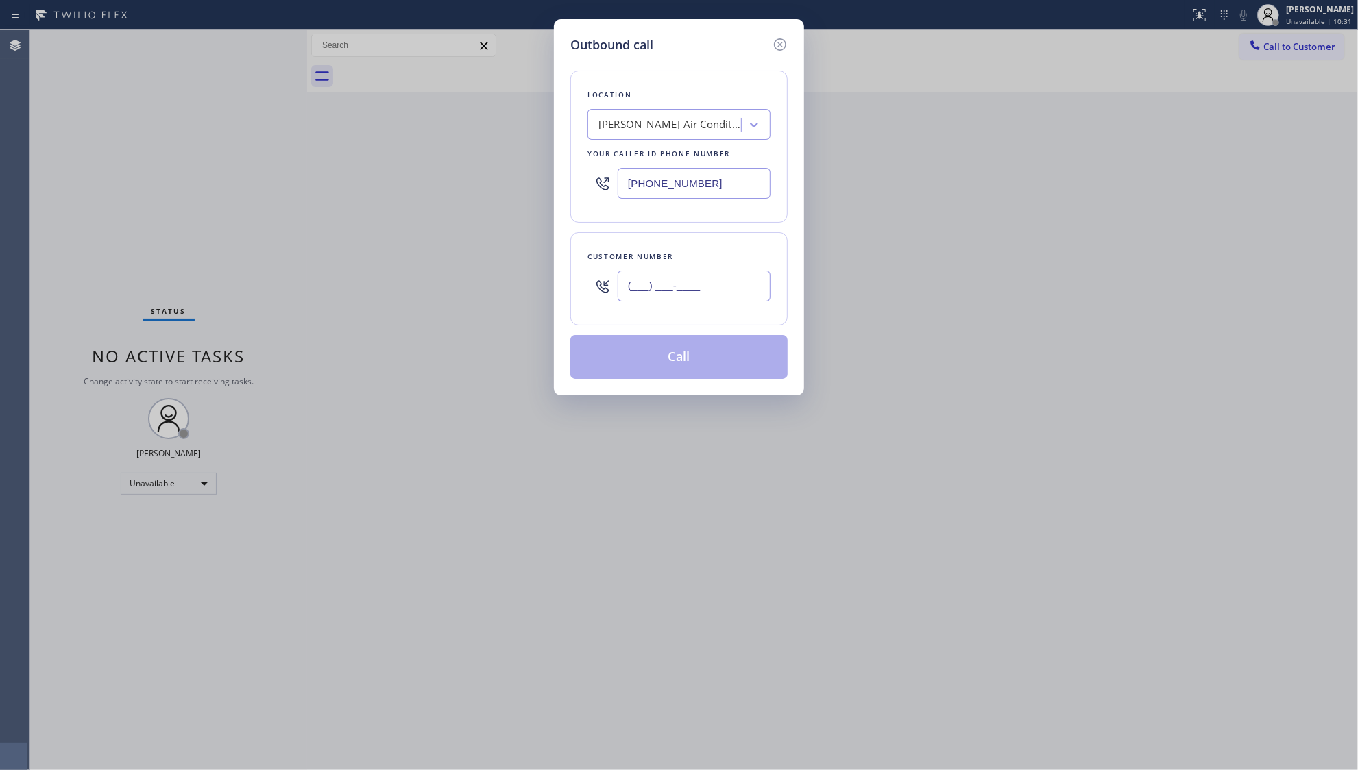
paste input "323) 605-6196"
type input "[PHONE_NUMBER]"
click at [678, 361] on button "Call" at bounding box center [678, 357] width 217 height 44
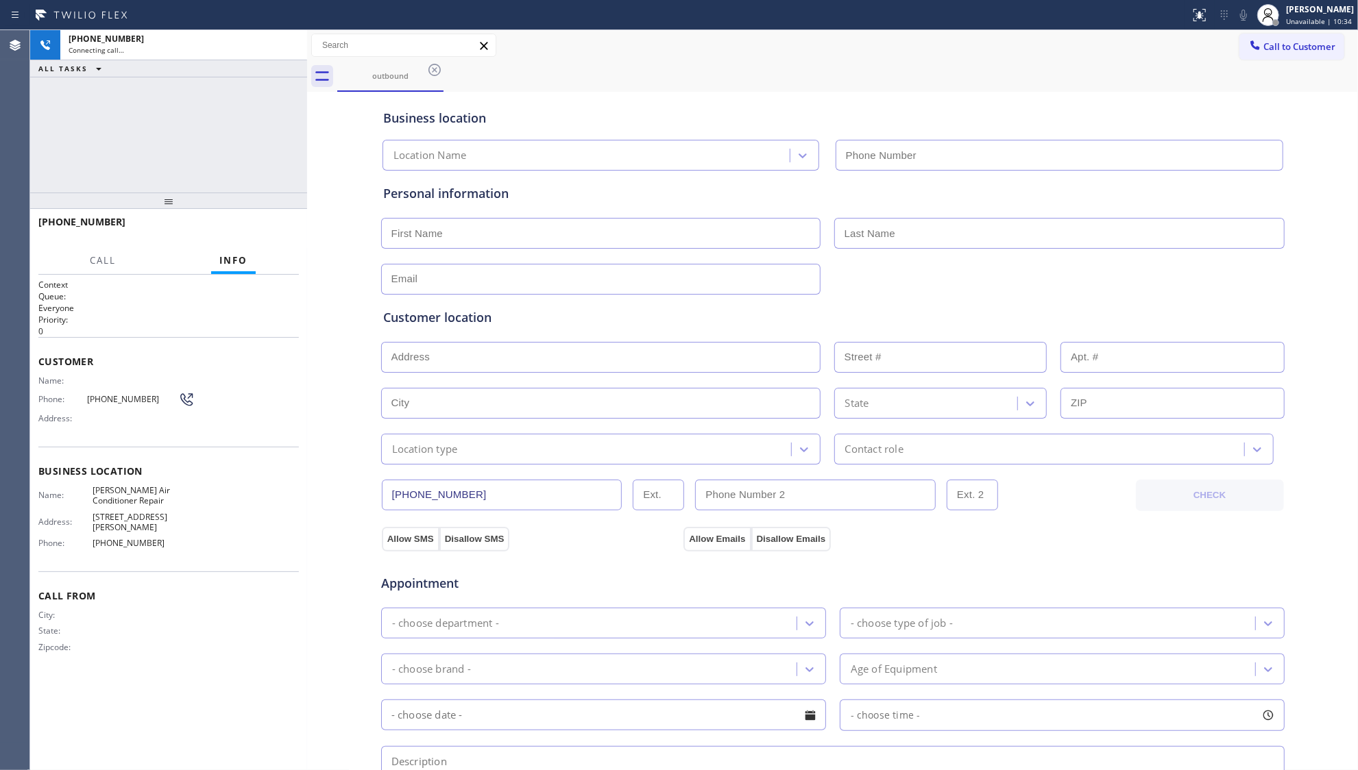
type input "[PHONE_NUMBER]"
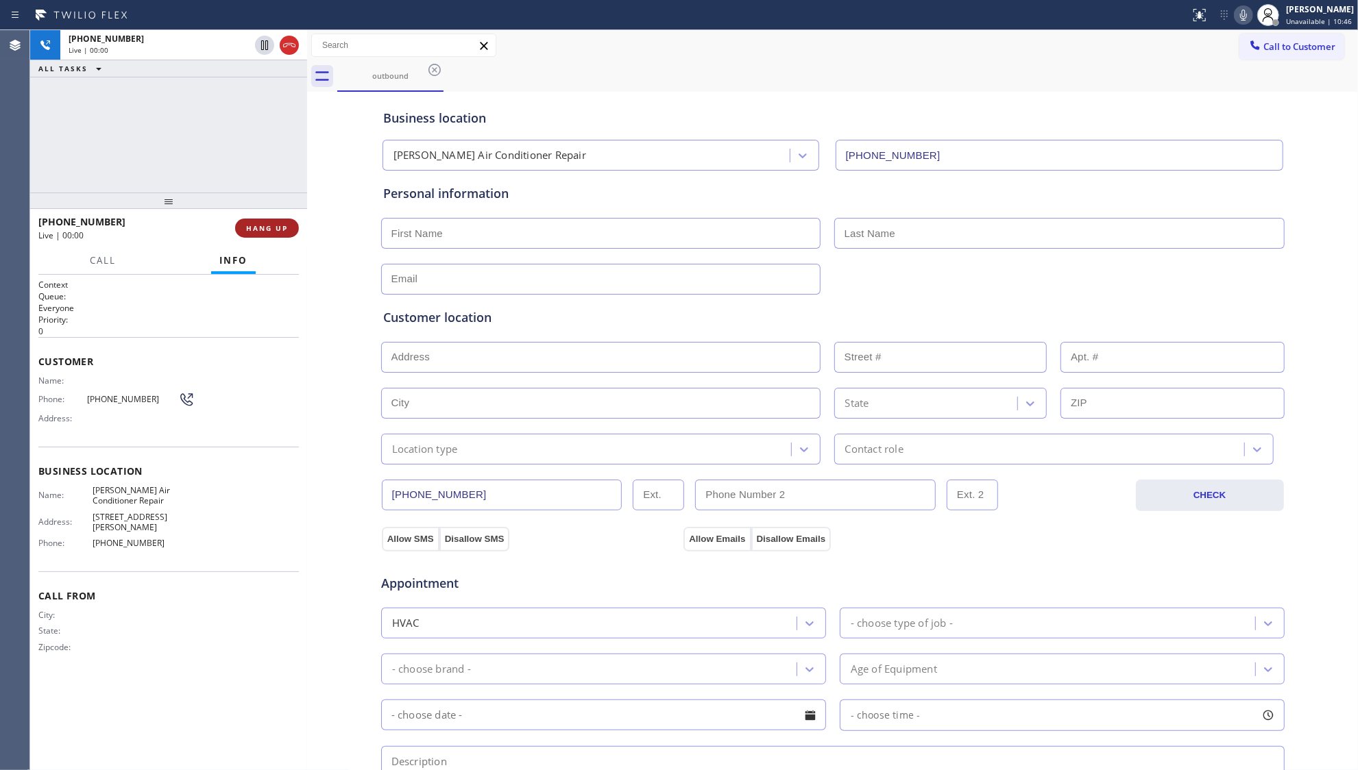
click at [270, 222] on button "HANG UP" at bounding box center [267, 228] width 64 height 19
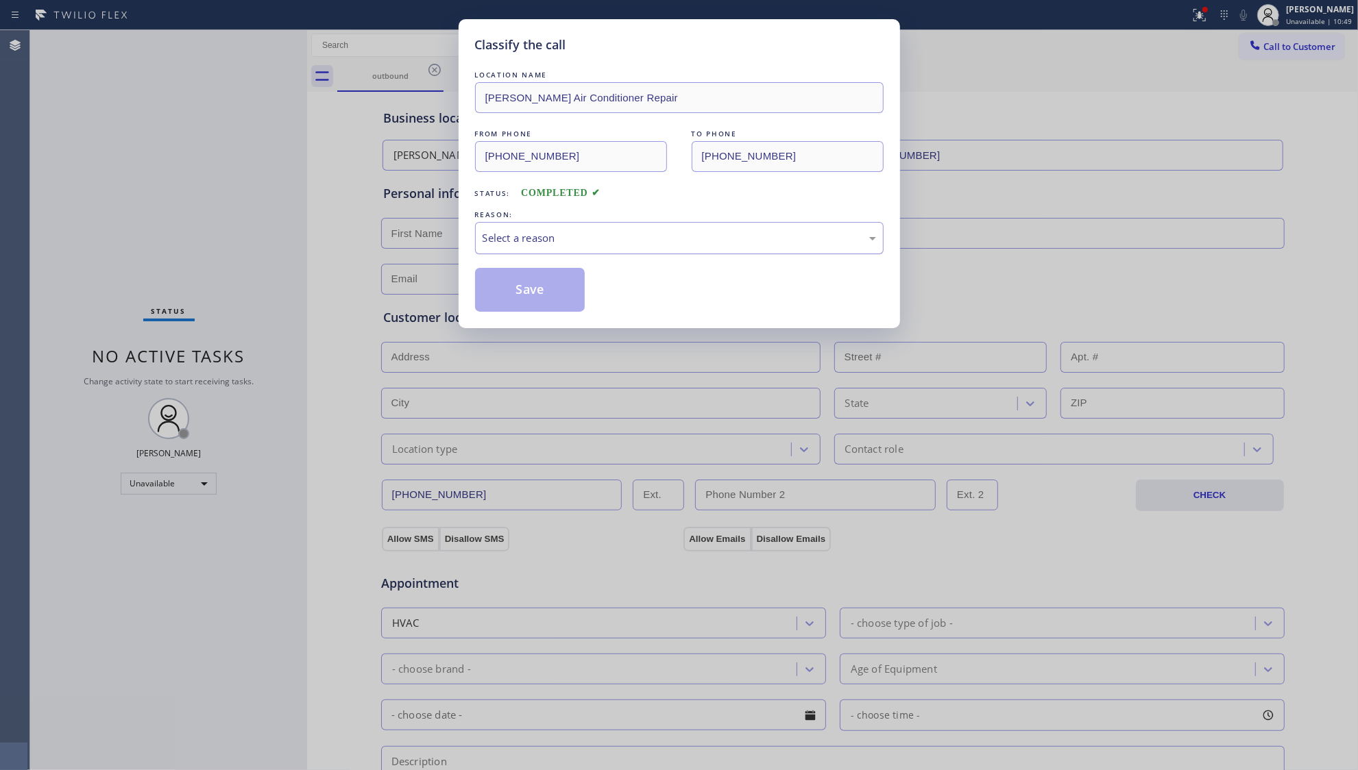
click at [668, 230] on div "Select a reason" at bounding box center [679, 238] width 393 height 16
click at [542, 297] on button "Save" at bounding box center [530, 290] width 110 height 44
click at [544, 296] on button "Save" at bounding box center [530, 290] width 110 height 44
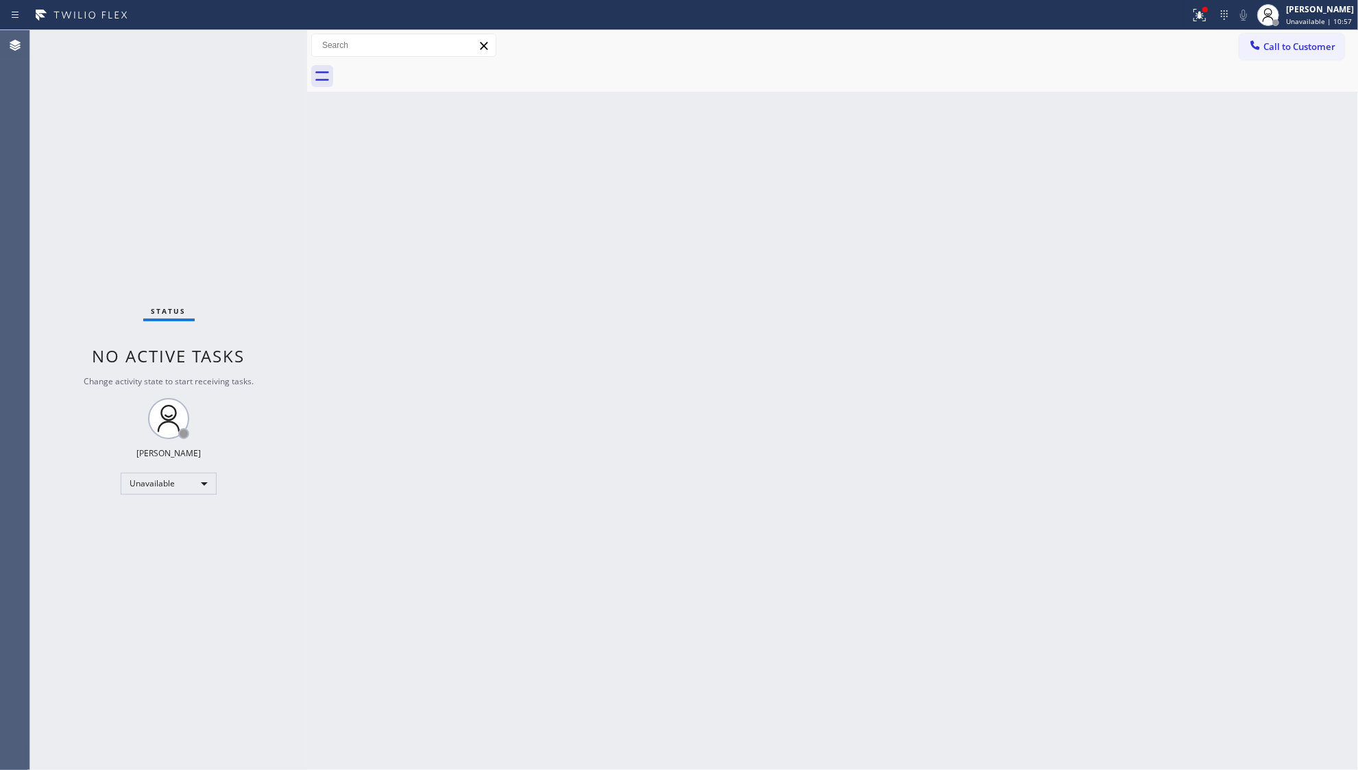
drag, startPoint x: 1150, startPoint y: 214, endPoint x: 1169, endPoint y: 102, distance: 113.5
click at [1150, 198] on div "Back to Dashboard Change Sender ID Customers Technicians Select a contact Outbo…" at bounding box center [832, 400] width 1051 height 740
click at [1194, 11] on icon at bounding box center [1199, 15] width 16 height 16
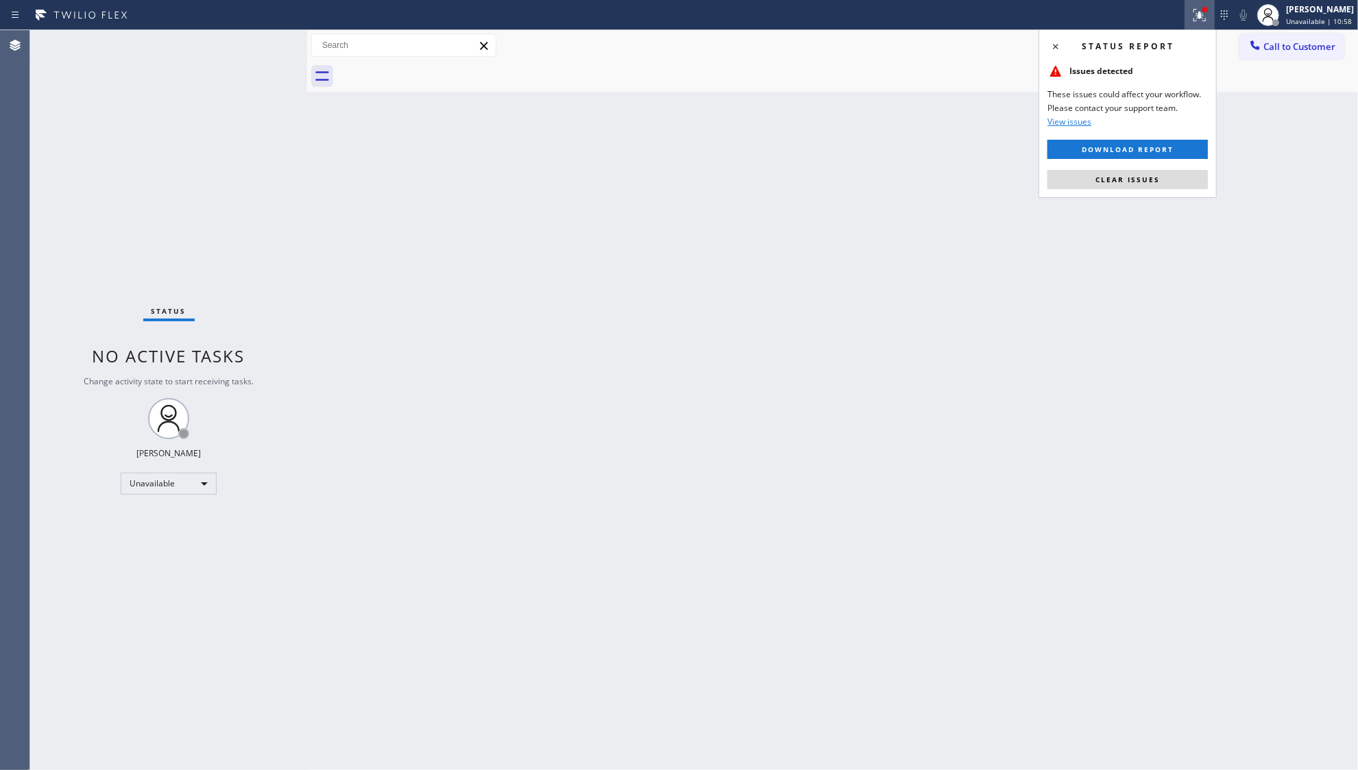
click at [1094, 195] on div "Status report Issues detected These issues could affect your workflow. Please c…" at bounding box center [1127, 113] width 178 height 169
click at [1097, 189] on div "Status report Issues detected These issues could affect your workflow. Please c…" at bounding box center [1127, 113] width 178 height 169
click at [1103, 179] on span "Clear issues" at bounding box center [1127, 180] width 64 height 10
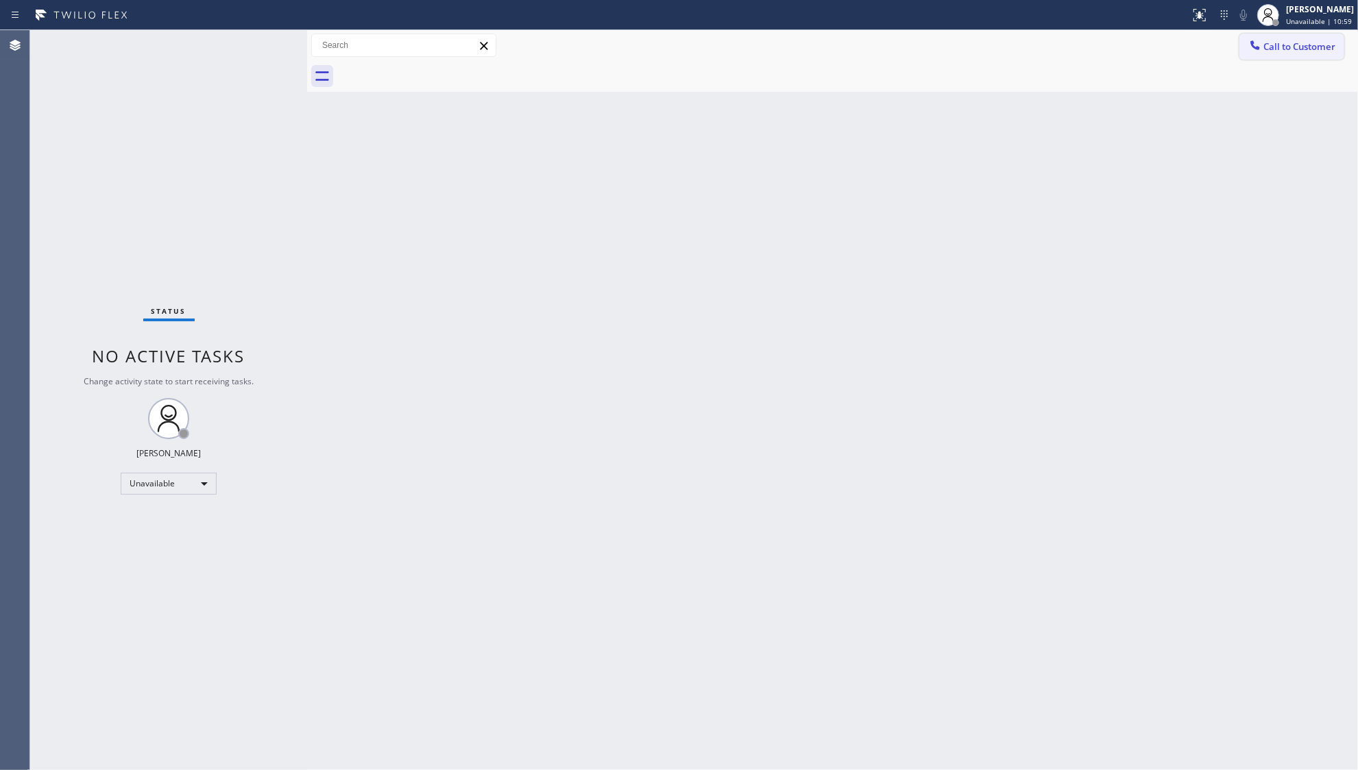
click at [1264, 49] on span "Call to Customer" at bounding box center [1299, 46] width 72 height 12
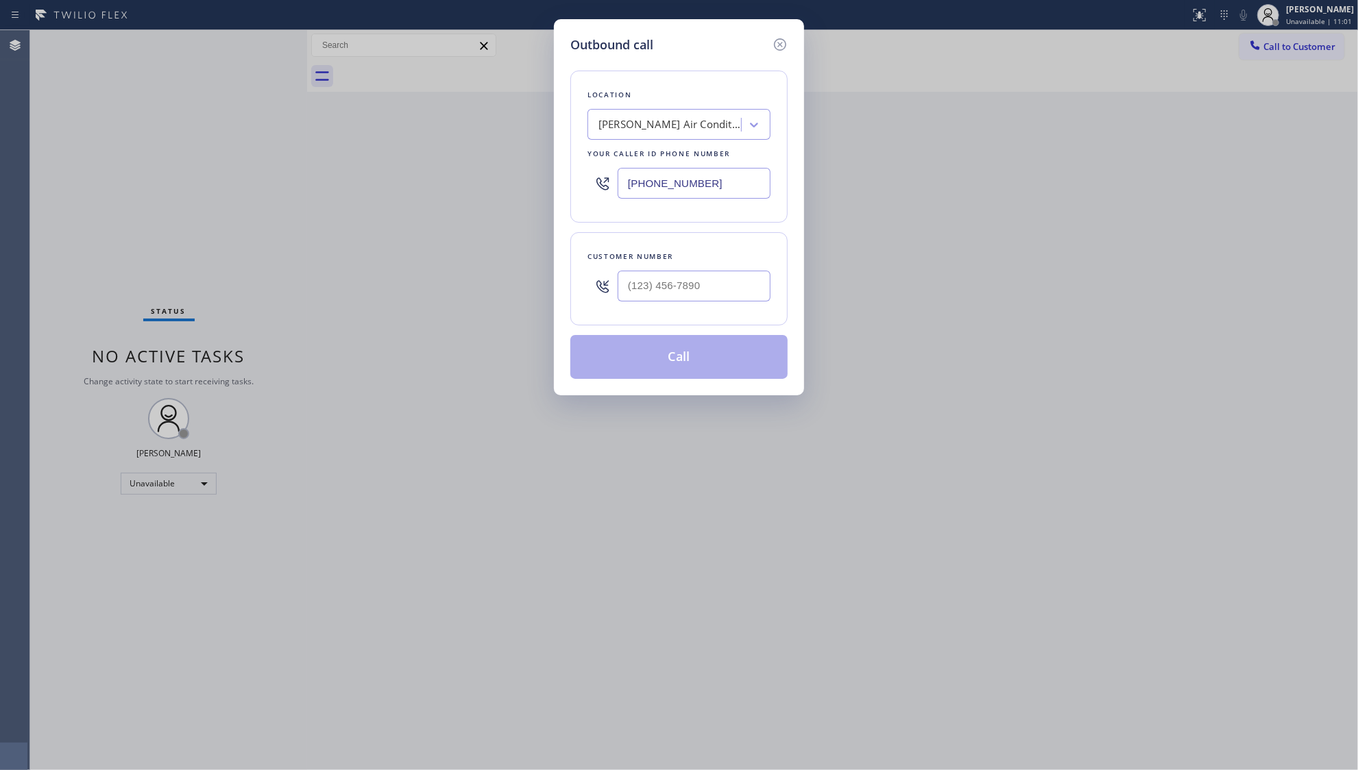
drag, startPoint x: 746, startPoint y: 174, endPoint x: 605, endPoint y: 179, distance: 142.0
click at [609, 182] on div "[PHONE_NUMBER]" at bounding box center [678, 183] width 183 height 45
paste input "714) 874-3982"
type input "[PHONE_NUMBER]"
drag, startPoint x: 690, startPoint y: 297, endPoint x: 760, endPoint y: 276, distance: 73.9
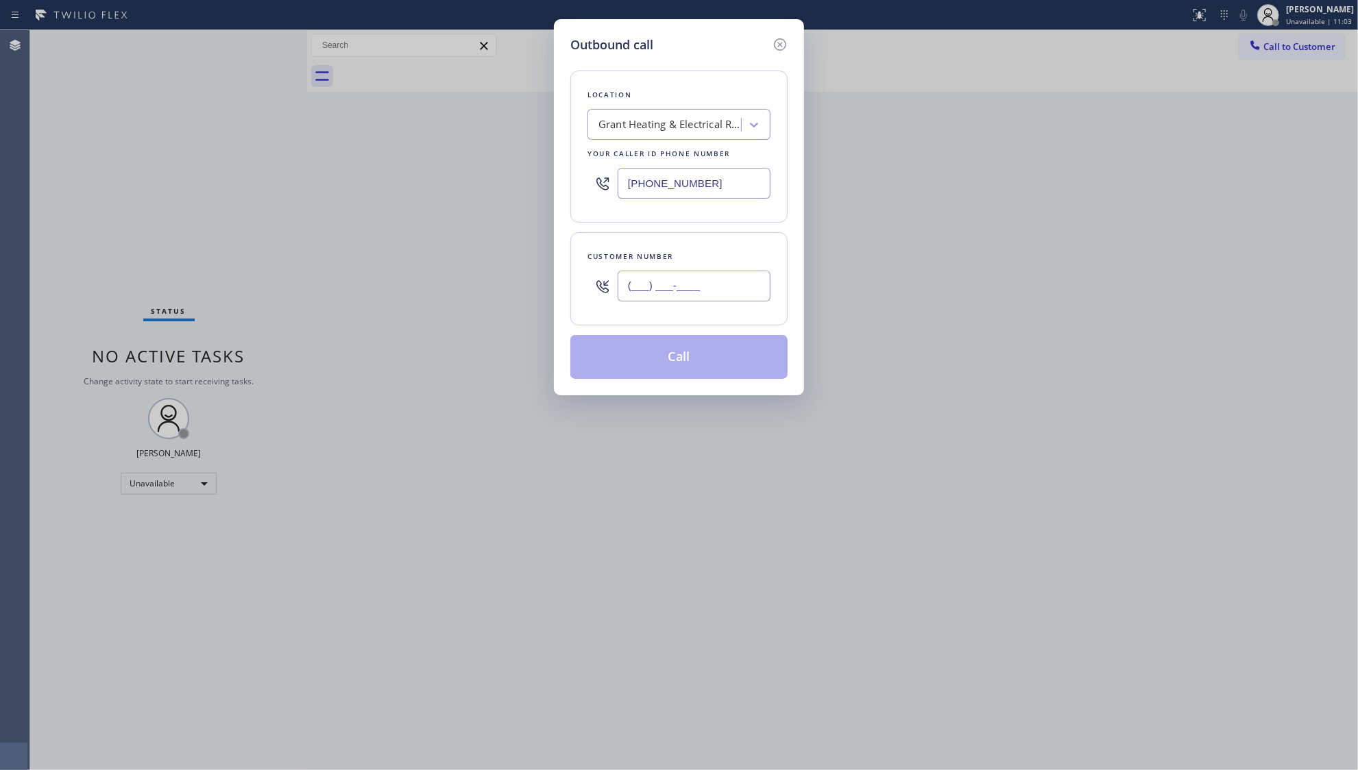
click at [690, 297] on input "(___) ___-____" at bounding box center [694, 286] width 153 height 31
paste input "213) 526-3443"
type input "[PHONE_NUMBER]"
drag, startPoint x: 687, startPoint y: 362, endPoint x: 678, endPoint y: 352, distance: 13.6
click at [687, 360] on button "Call" at bounding box center [678, 357] width 217 height 44
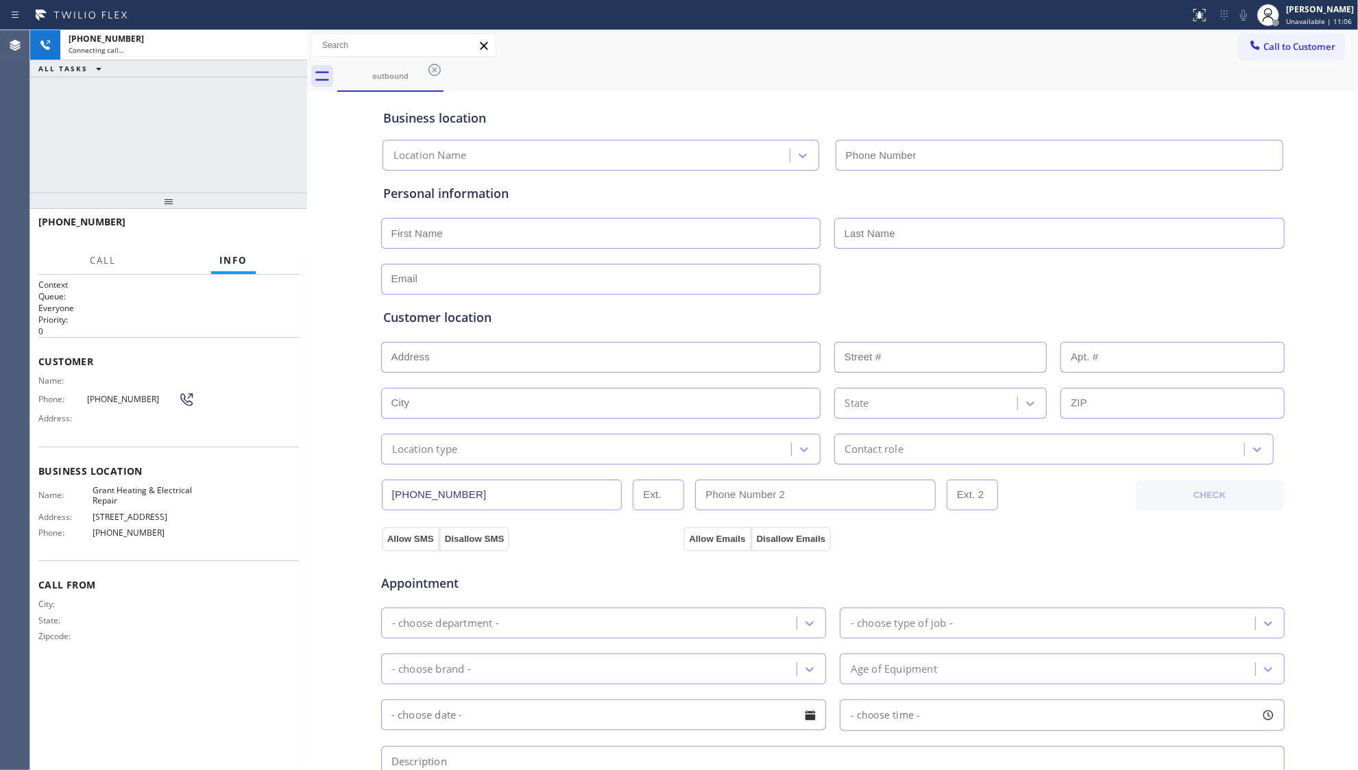
type input "[PHONE_NUMBER]"
click at [282, 116] on div "[PHONE_NUMBER] Connecting call… ALL TASKS ALL TASKS ACTIVE TASKS TASKS IN WRAP …" at bounding box center [168, 111] width 277 height 162
drag, startPoint x: 430, startPoint y: 67, endPoint x: 447, endPoint y: 67, distance: 16.5
click at [439, 67] on icon at bounding box center [434, 70] width 16 height 16
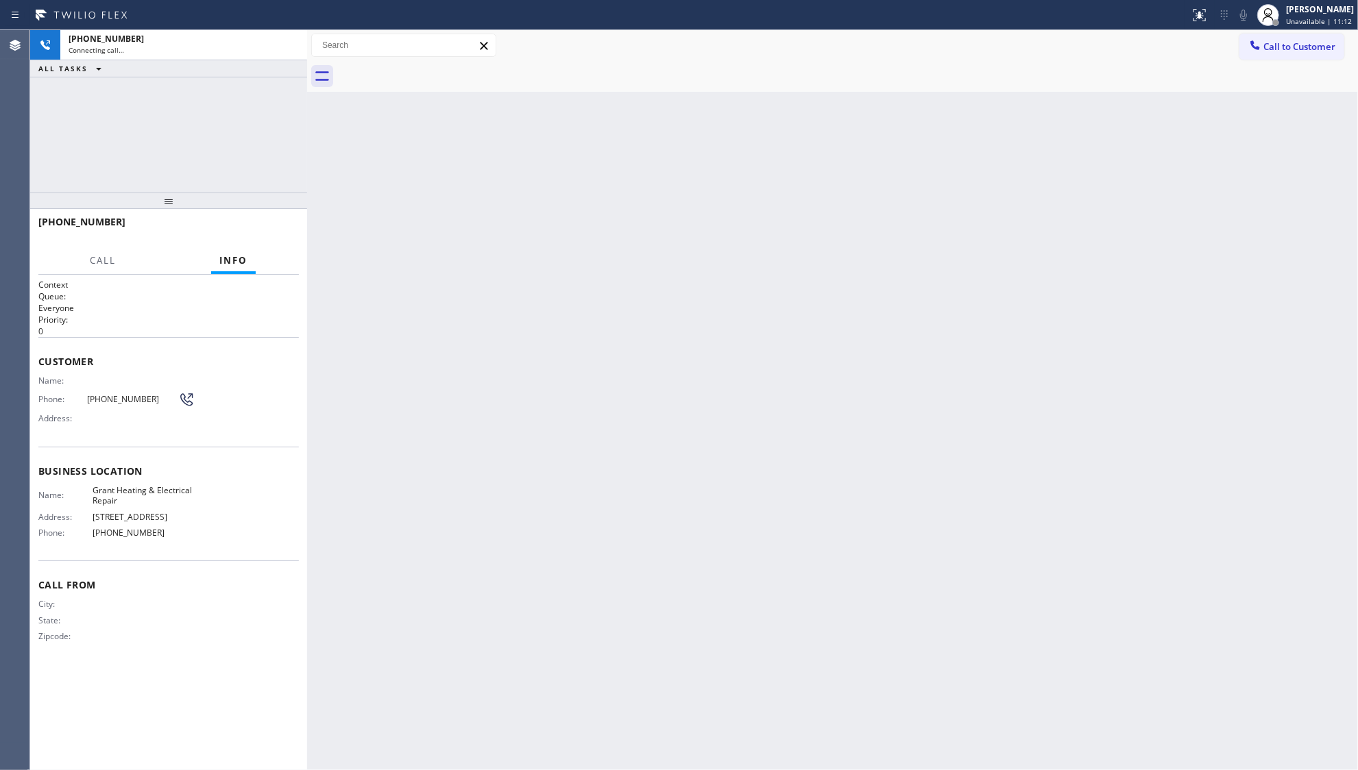
click at [481, 67] on div at bounding box center [847, 76] width 1021 height 31
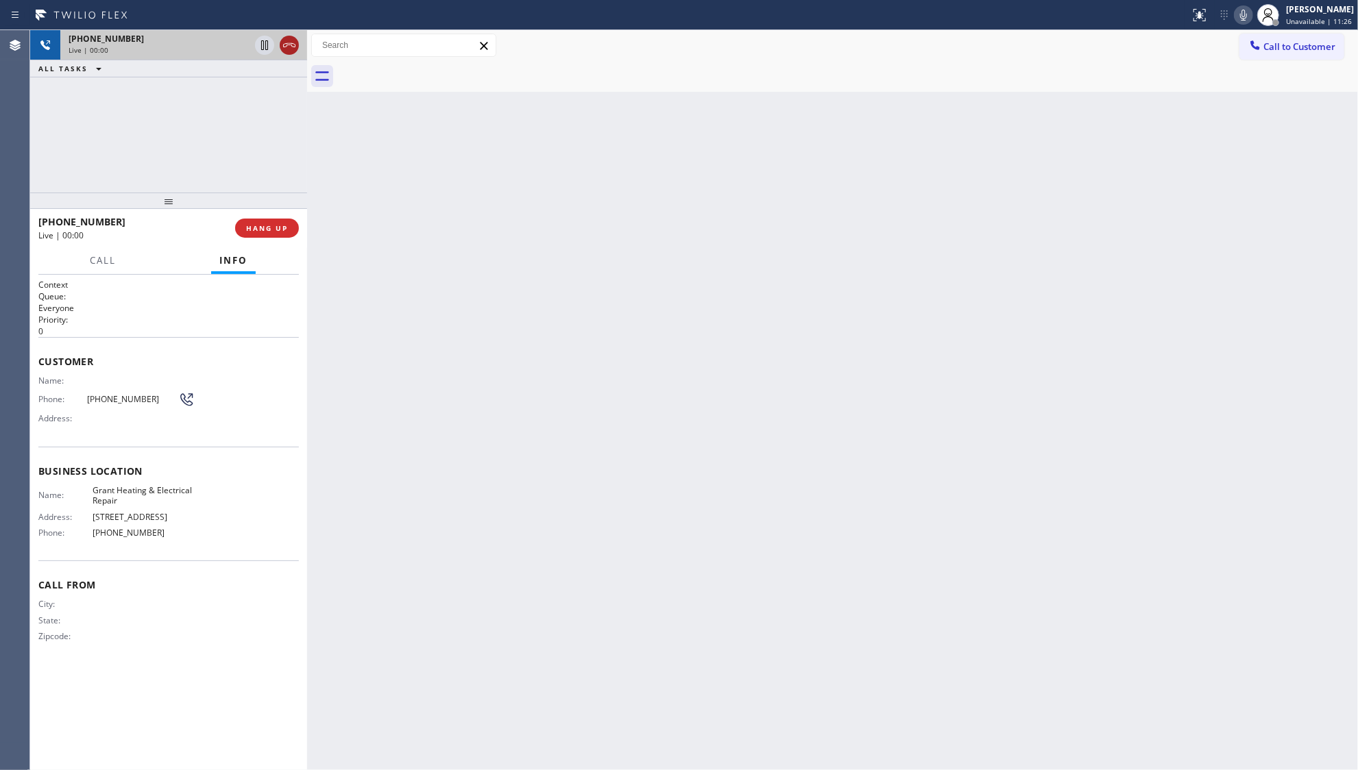
click at [285, 42] on icon at bounding box center [289, 45] width 16 height 16
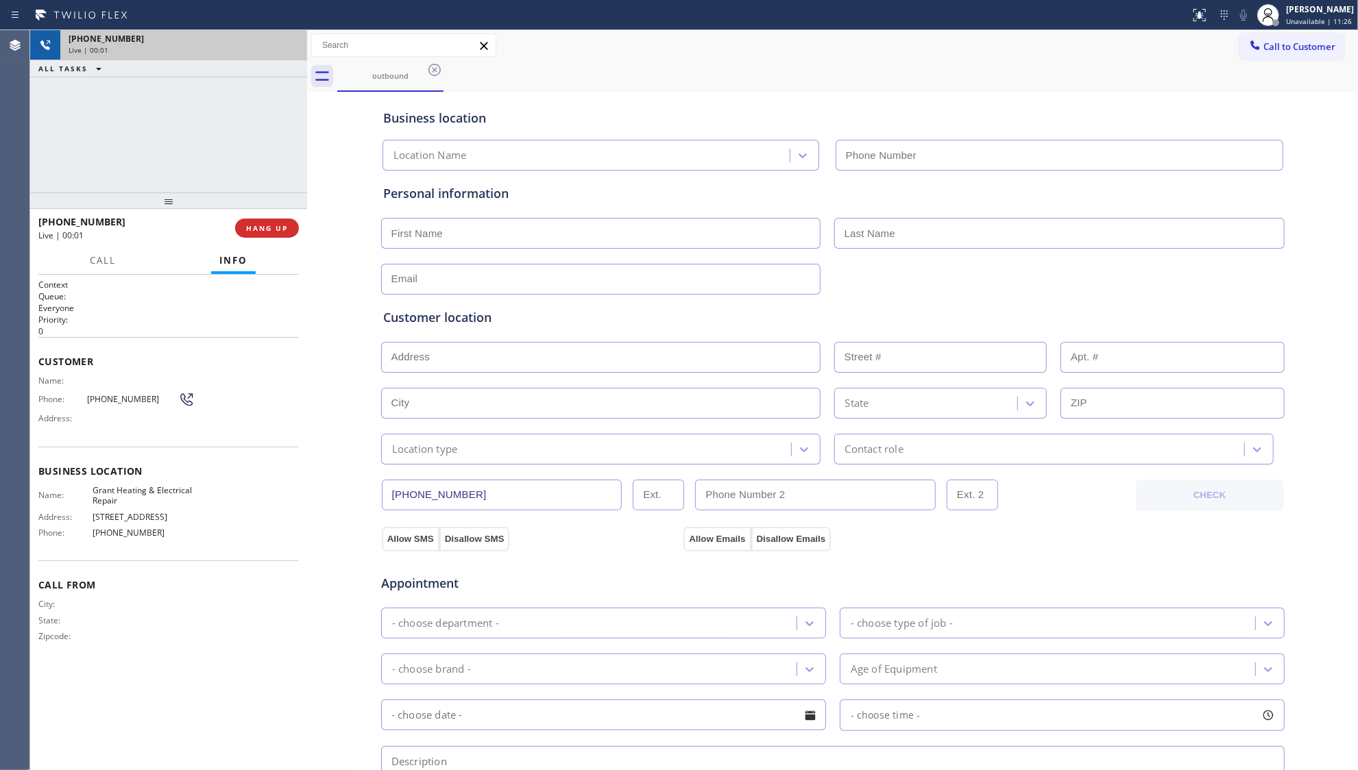
type input "[PHONE_NUMBER]"
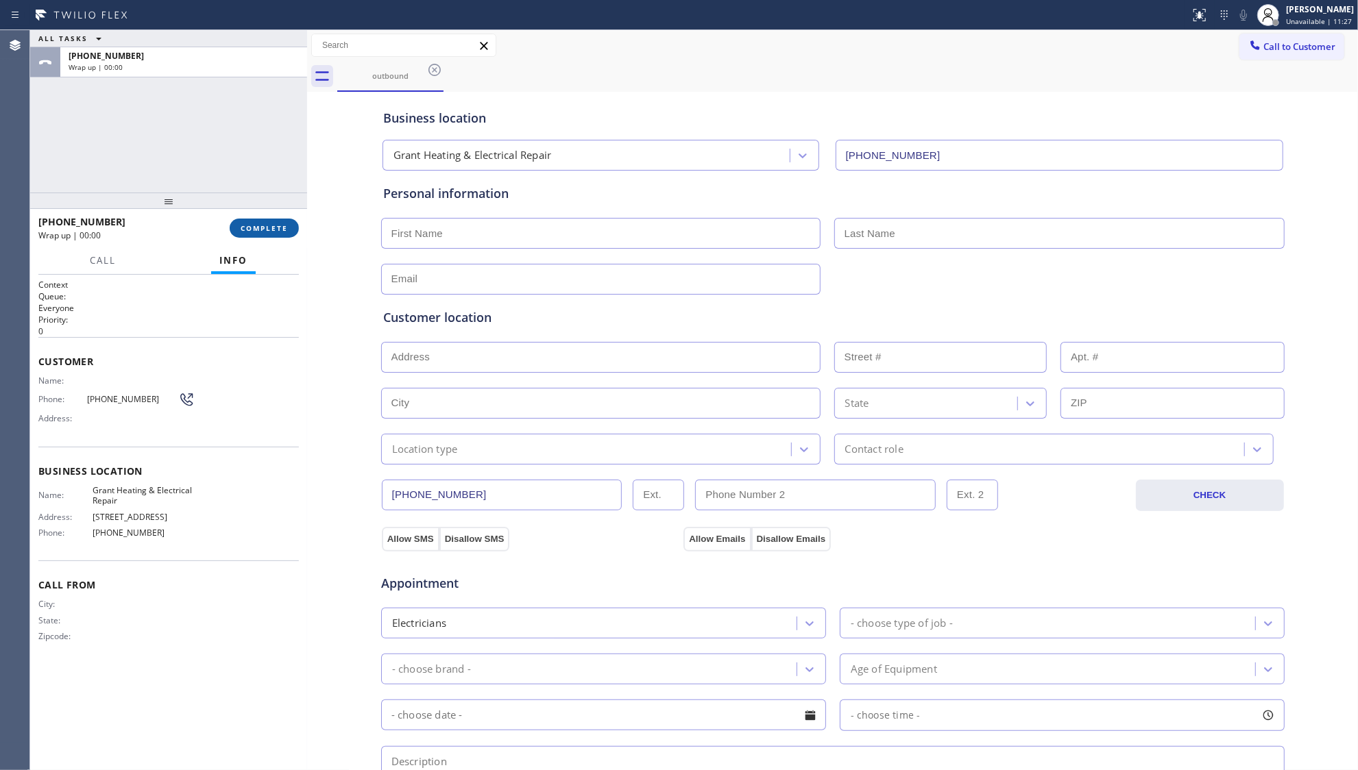
click at [261, 236] on button "COMPLETE" at bounding box center [264, 228] width 69 height 19
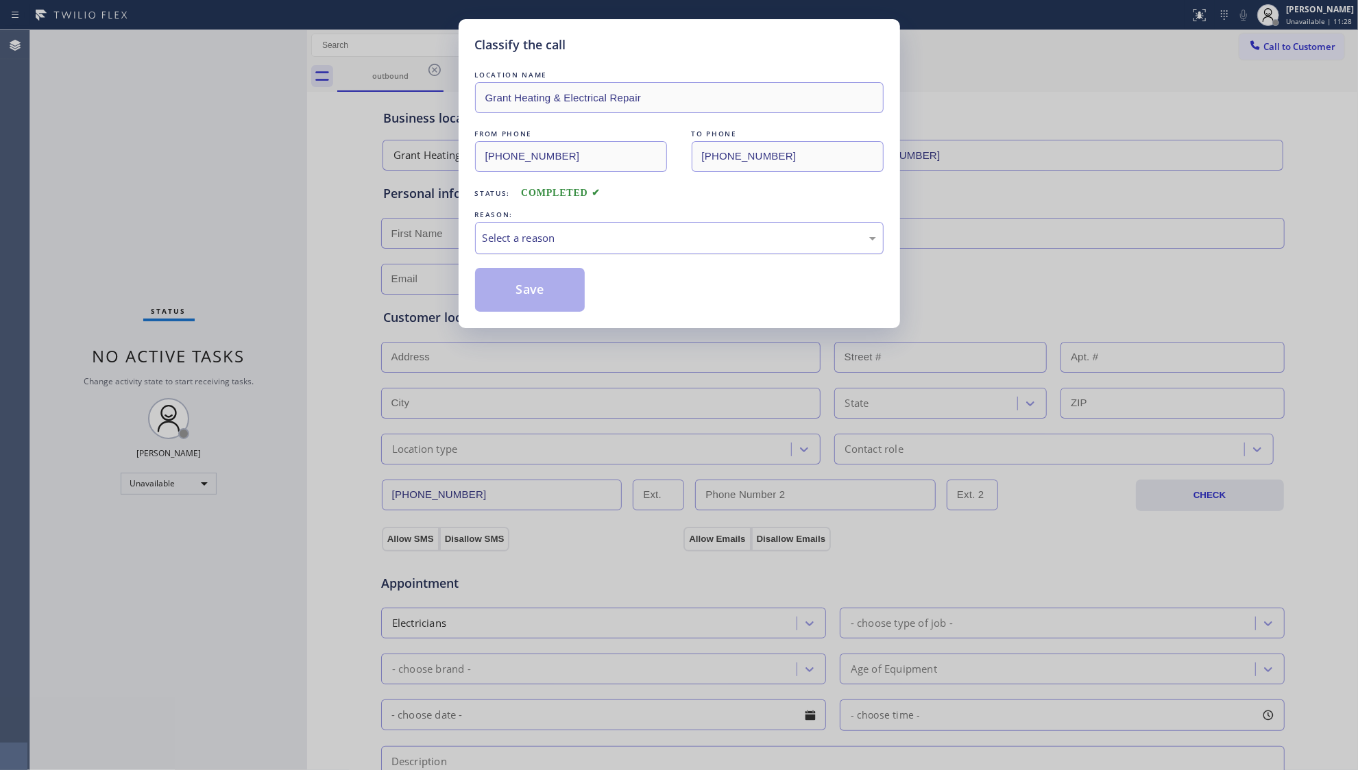
click at [629, 239] on div "Select a reason" at bounding box center [679, 238] width 393 height 16
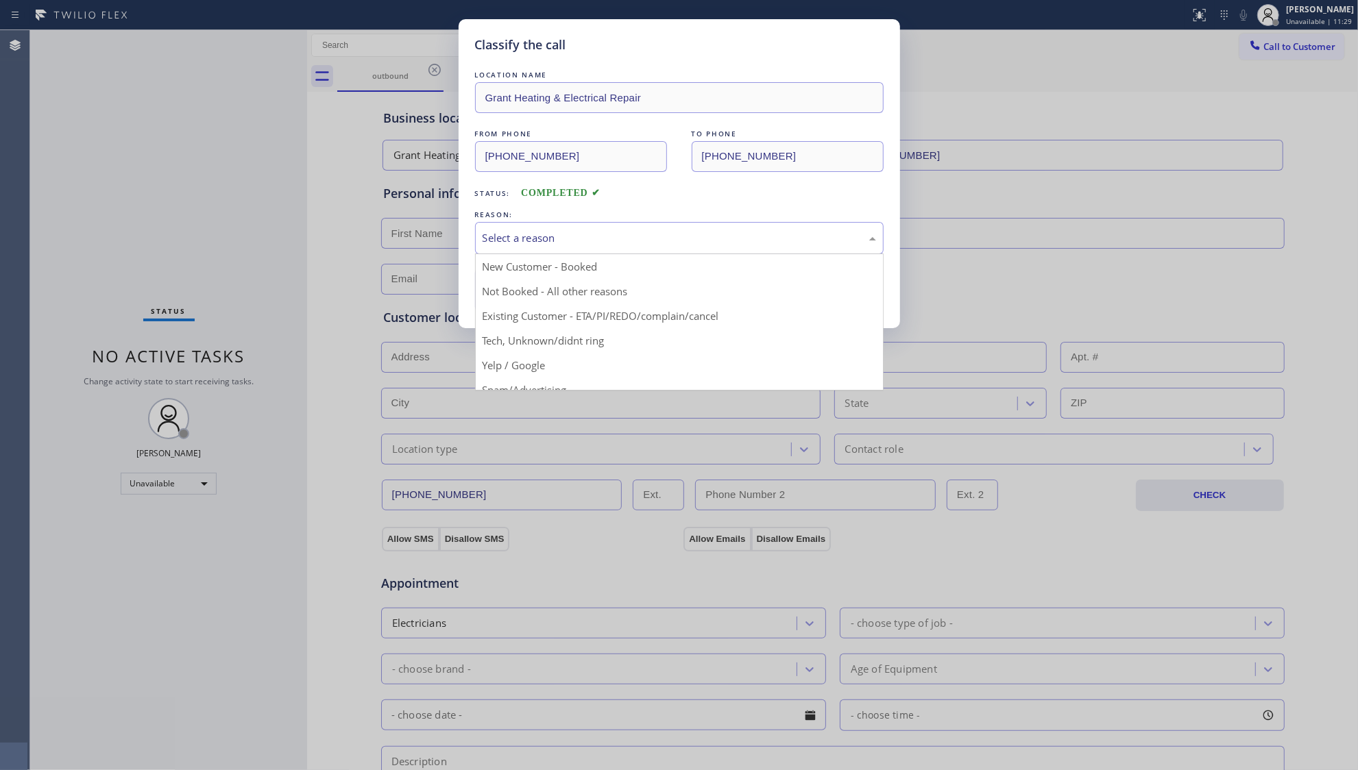
drag, startPoint x: 563, startPoint y: 308, endPoint x: 537, endPoint y: 295, distance: 28.5
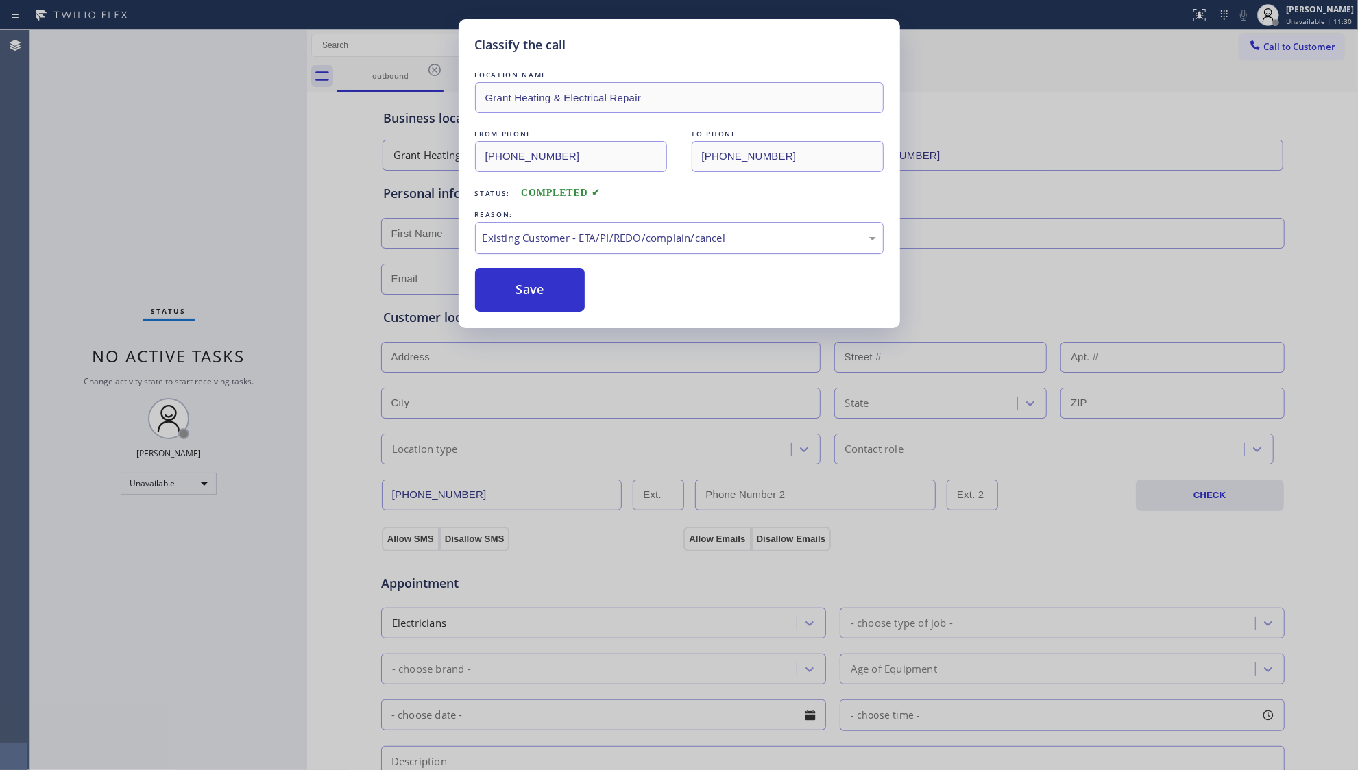
drag, startPoint x: 524, startPoint y: 226, endPoint x: 520, endPoint y: 253, distance: 27.0
click at [522, 229] on div "Existing Customer - ETA/PI/REDO/complain/cancel" at bounding box center [679, 238] width 409 height 32
click at [516, 289] on button "Save" at bounding box center [530, 290] width 110 height 44
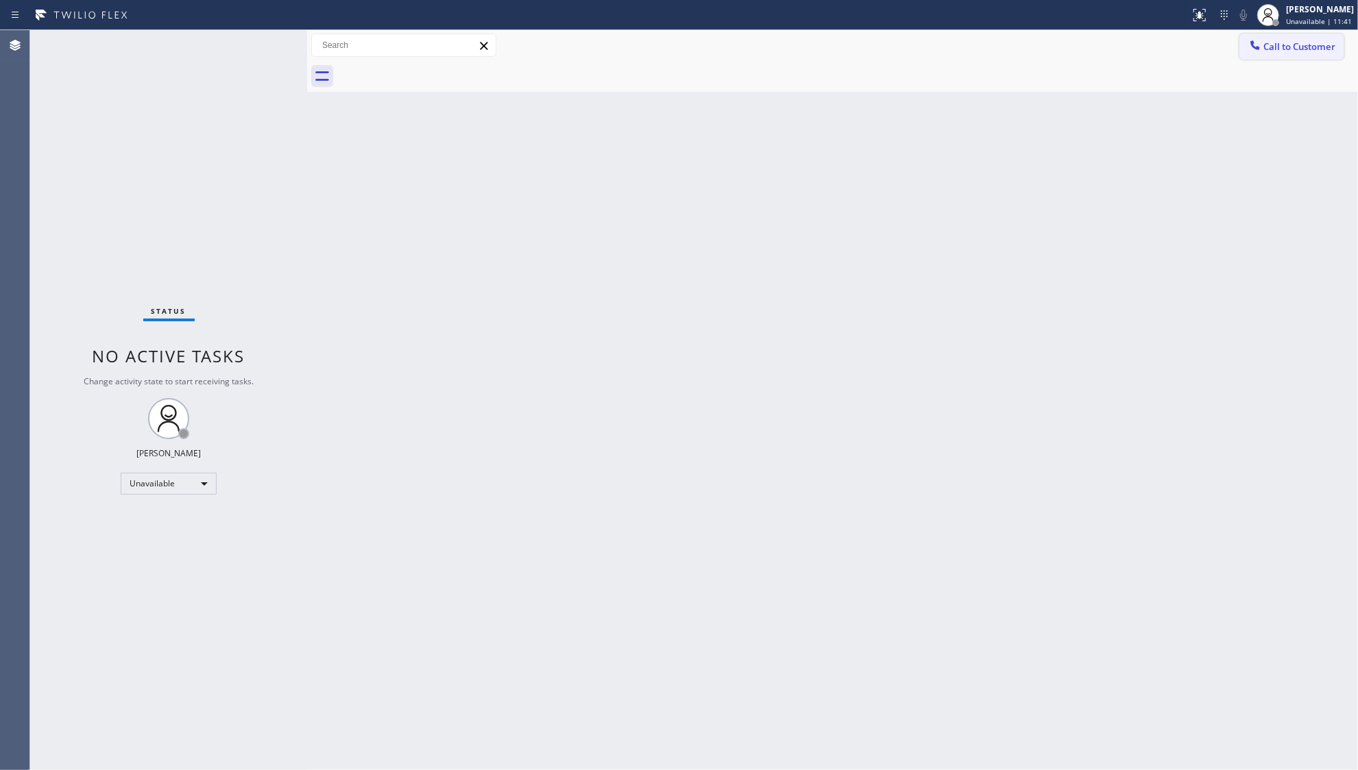
click at [1267, 36] on button "Call to Customer" at bounding box center [1291, 47] width 105 height 26
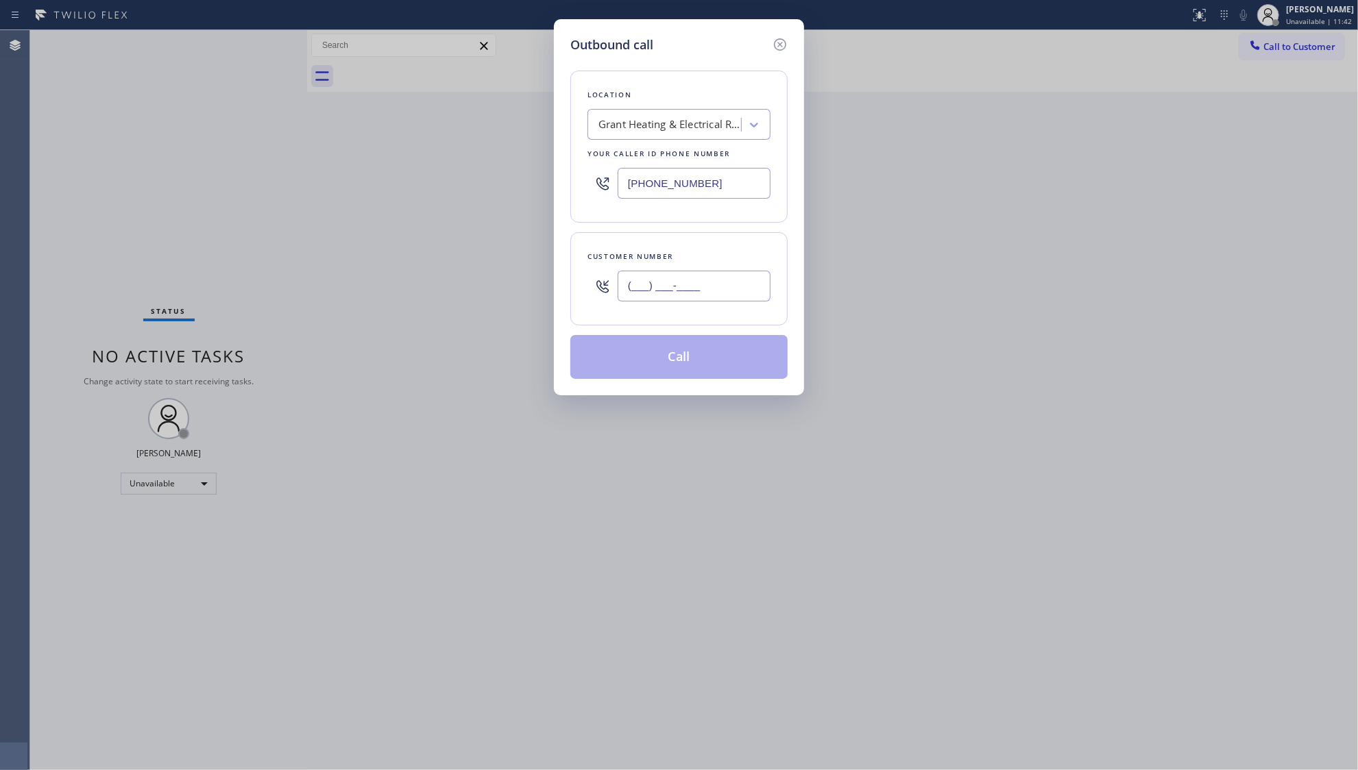
click at [707, 288] on input "(___) ___-____" at bounding box center [694, 286] width 153 height 31
paste input "210) 723-5974"
type input "[PHONE_NUMBER]"
drag, startPoint x: 667, startPoint y: 192, endPoint x: 683, endPoint y: 187, distance: 17.1
click at [667, 192] on input "[PHONE_NUMBER]" at bounding box center [694, 183] width 153 height 31
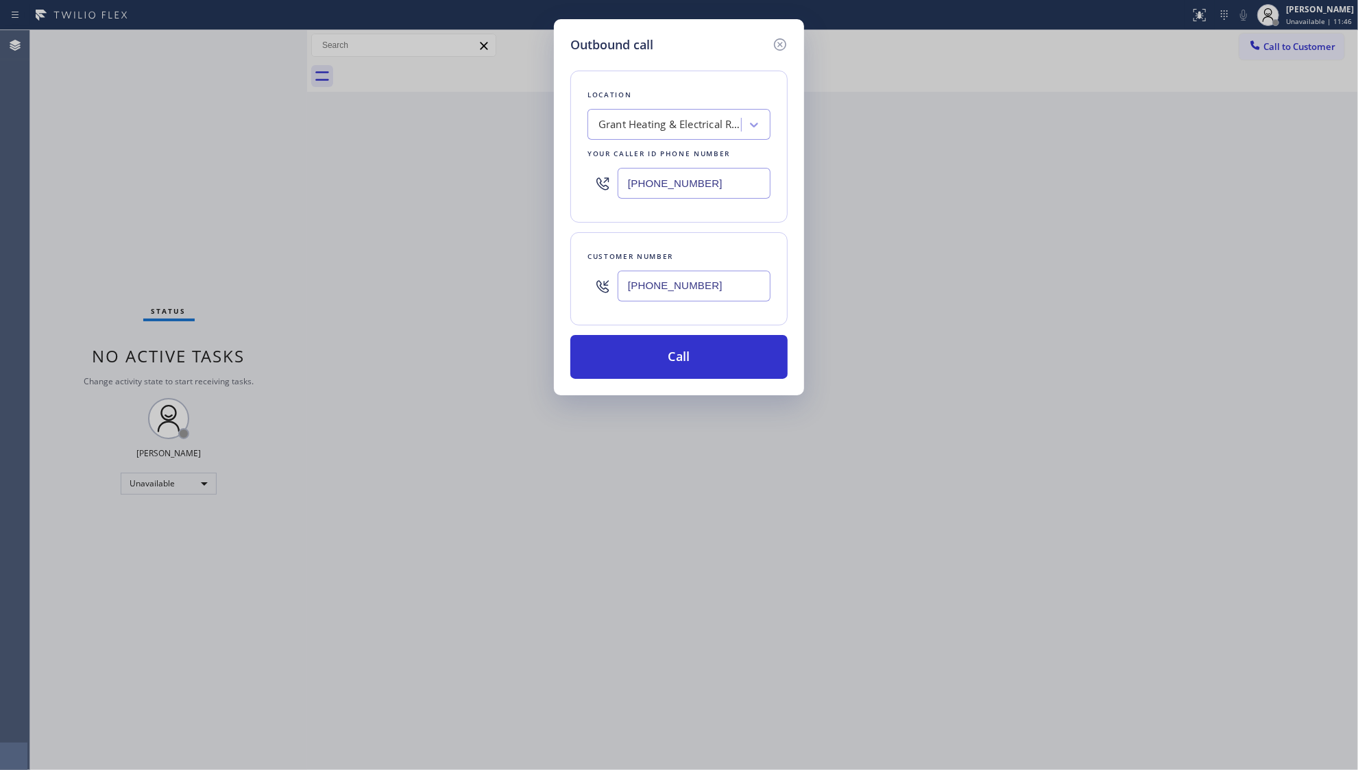
drag, startPoint x: 705, startPoint y: 178, endPoint x: 580, endPoint y: 196, distance: 126.0
click at [580, 197] on div "Location Grant Heating & Electrical Repair Your caller id phone number [PHONE_N…" at bounding box center [678, 147] width 217 height 152
paste input "800) 568-8664"
type input "[PHONE_NUMBER]"
click at [689, 360] on button "Call" at bounding box center [678, 357] width 217 height 44
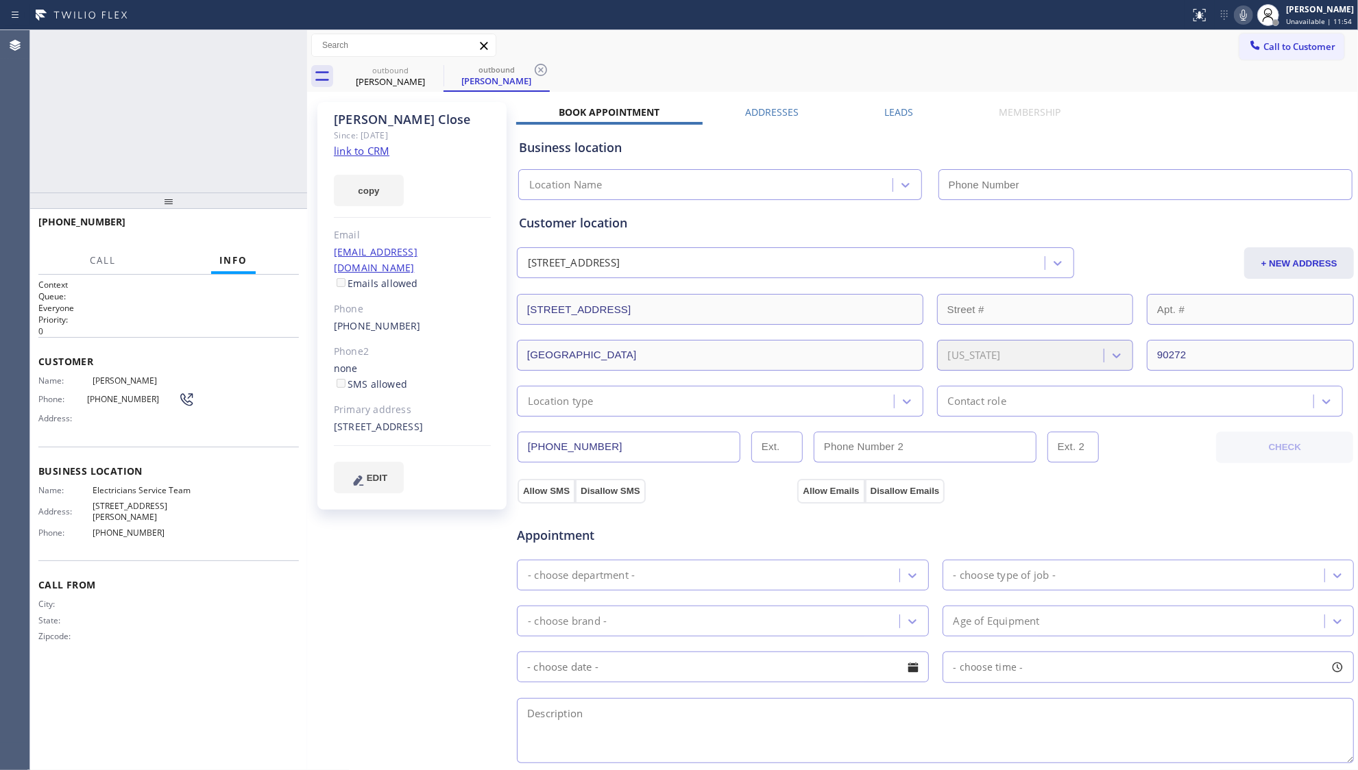
type input "[PHONE_NUMBER]"
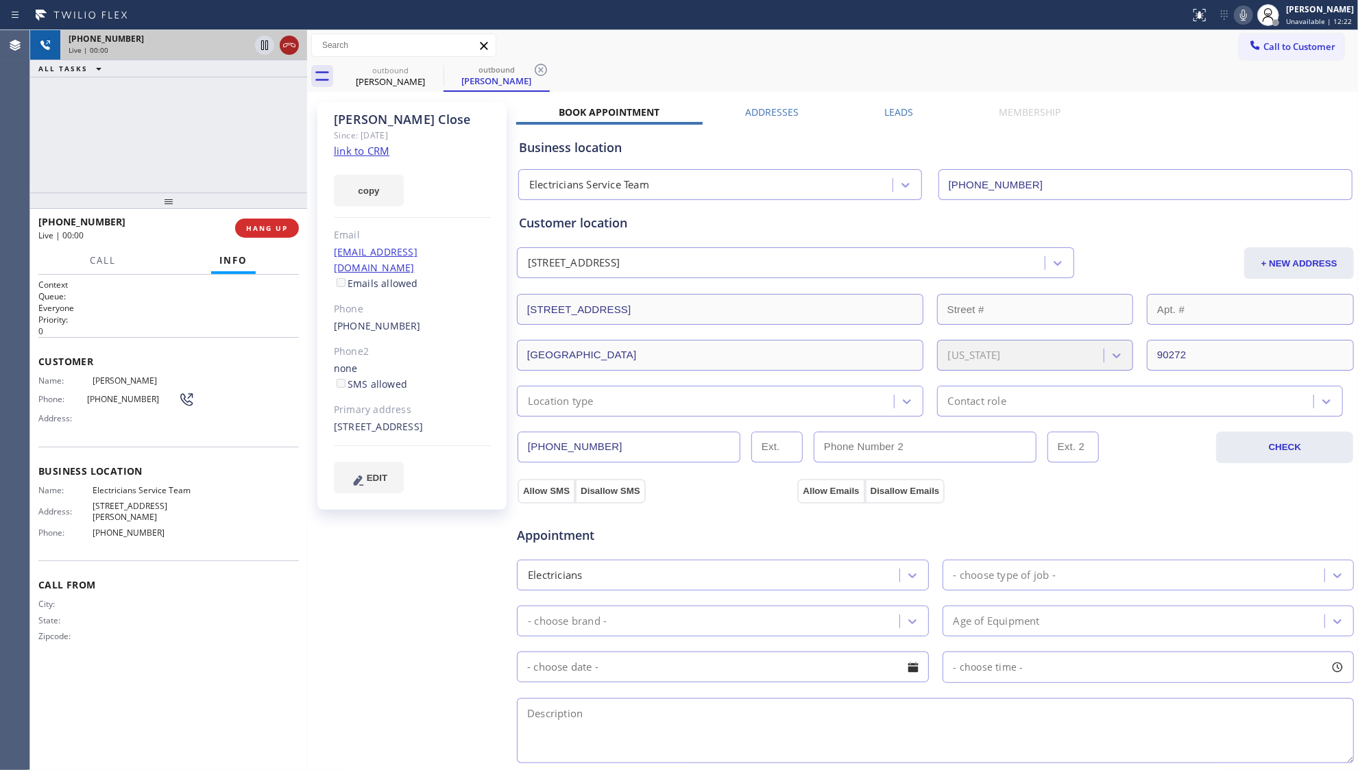
click at [292, 50] on icon at bounding box center [289, 45] width 16 height 16
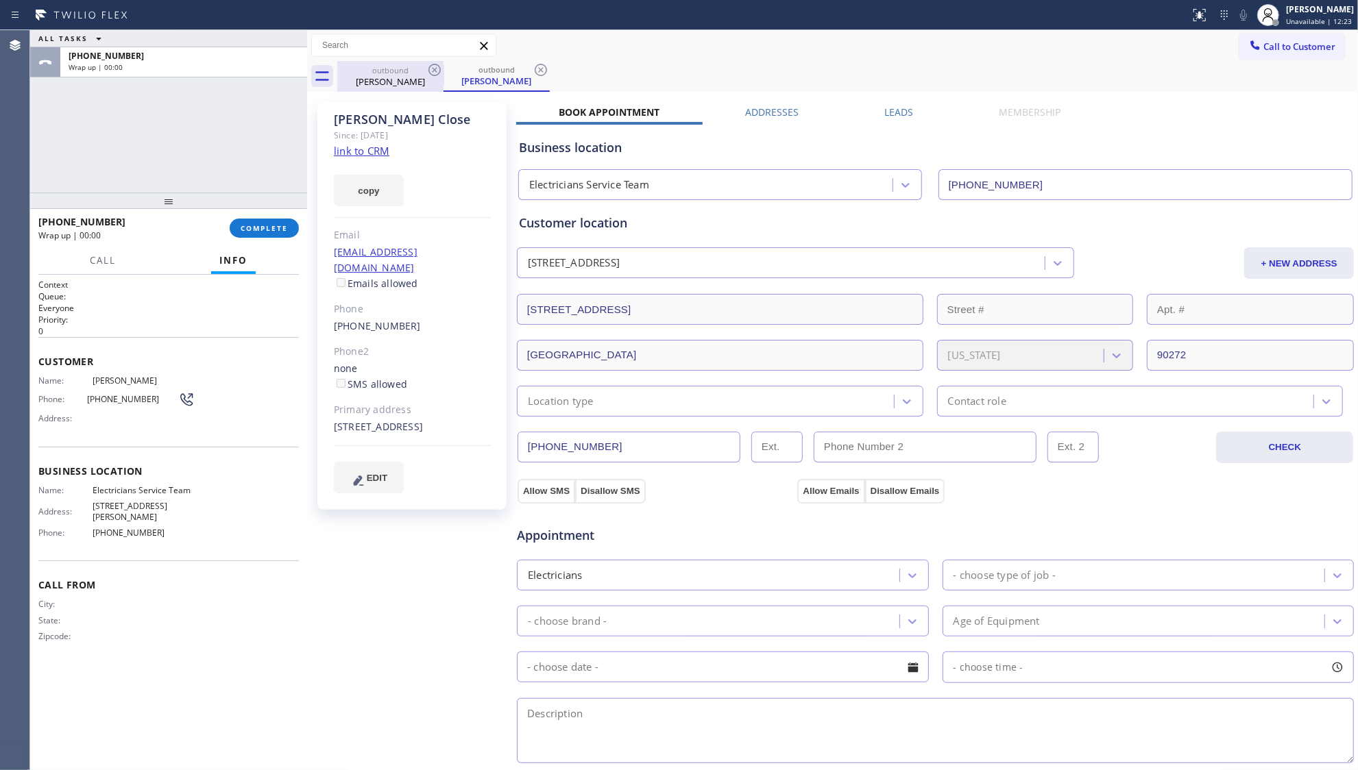
click at [393, 59] on div "Call to Customer Outbound call Location Electricians Service Team Your caller i…" at bounding box center [832, 45] width 1051 height 31
click at [440, 66] on icon at bounding box center [434, 70] width 16 height 16
click at [0, 0] on icon at bounding box center [0, 0] width 0 height 0
click at [443, 66] on div "outbound [PERSON_NAME]" at bounding box center [496, 76] width 106 height 31
click at [533, 66] on icon at bounding box center [541, 70] width 16 height 16
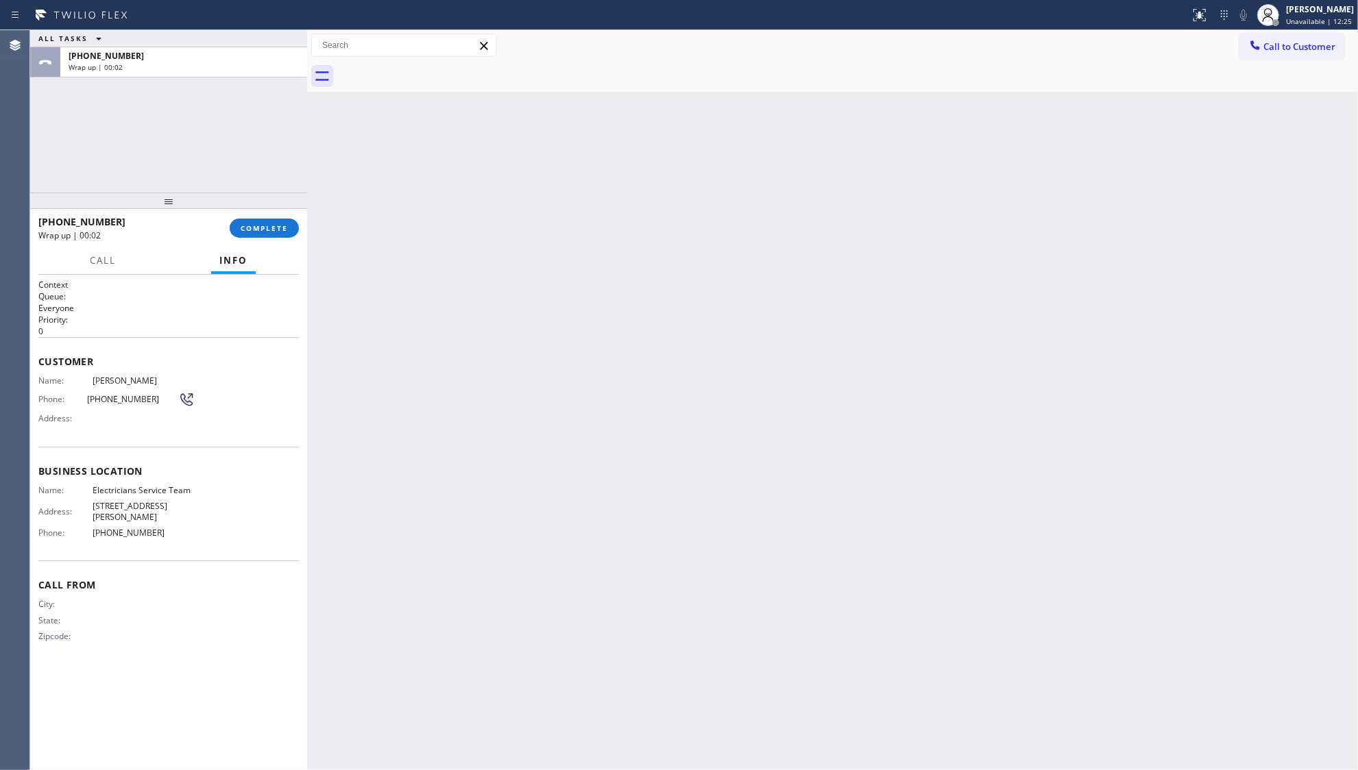
click at [275, 201] on div at bounding box center [168, 201] width 277 height 16
click at [258, 236] on button "COMPLETE" at bounding box center [264, 228] width 69 height 19
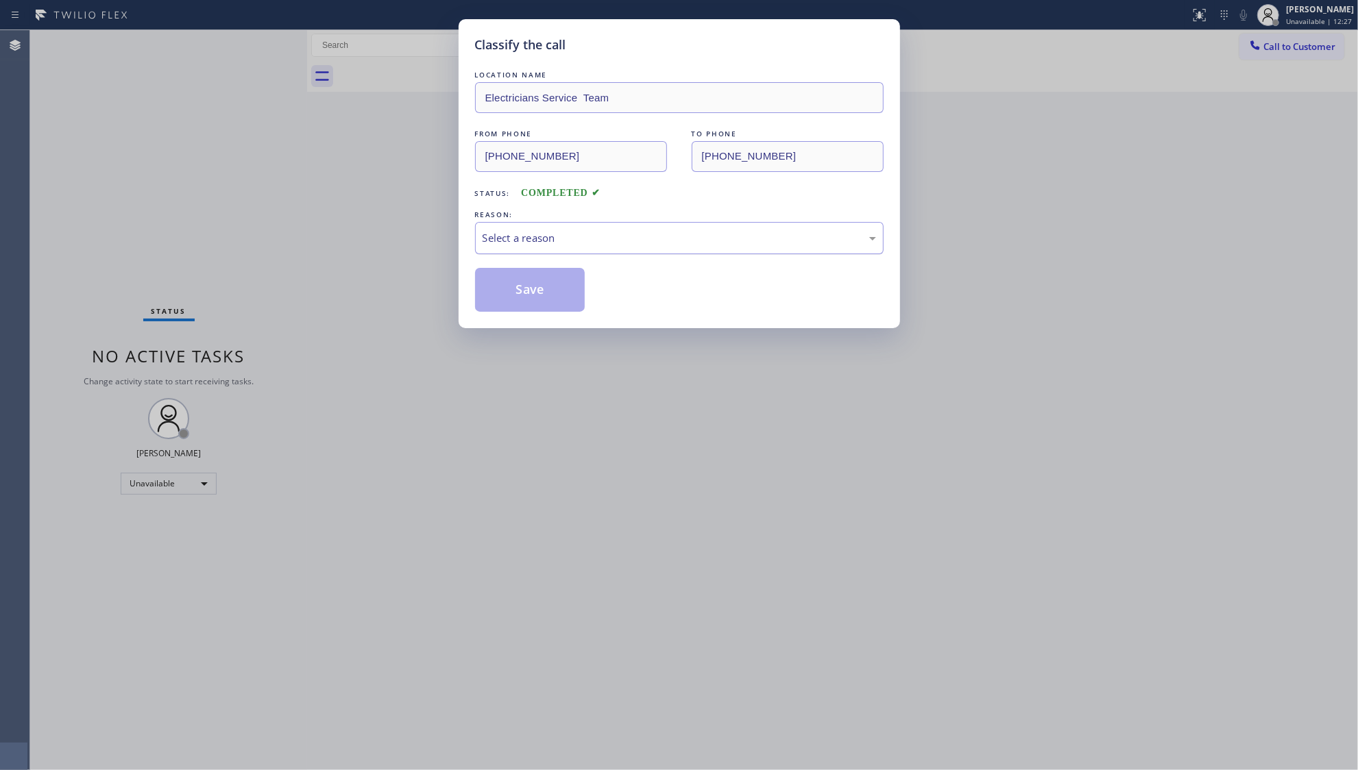
drag, startPoint x: 513, startPoint y: 225, endPoint x: 511, endPoint y: 243, distance: 17.9
click at [511, 228] on div "Select a reason" at bounding box center [679, 238] width 409 height 32
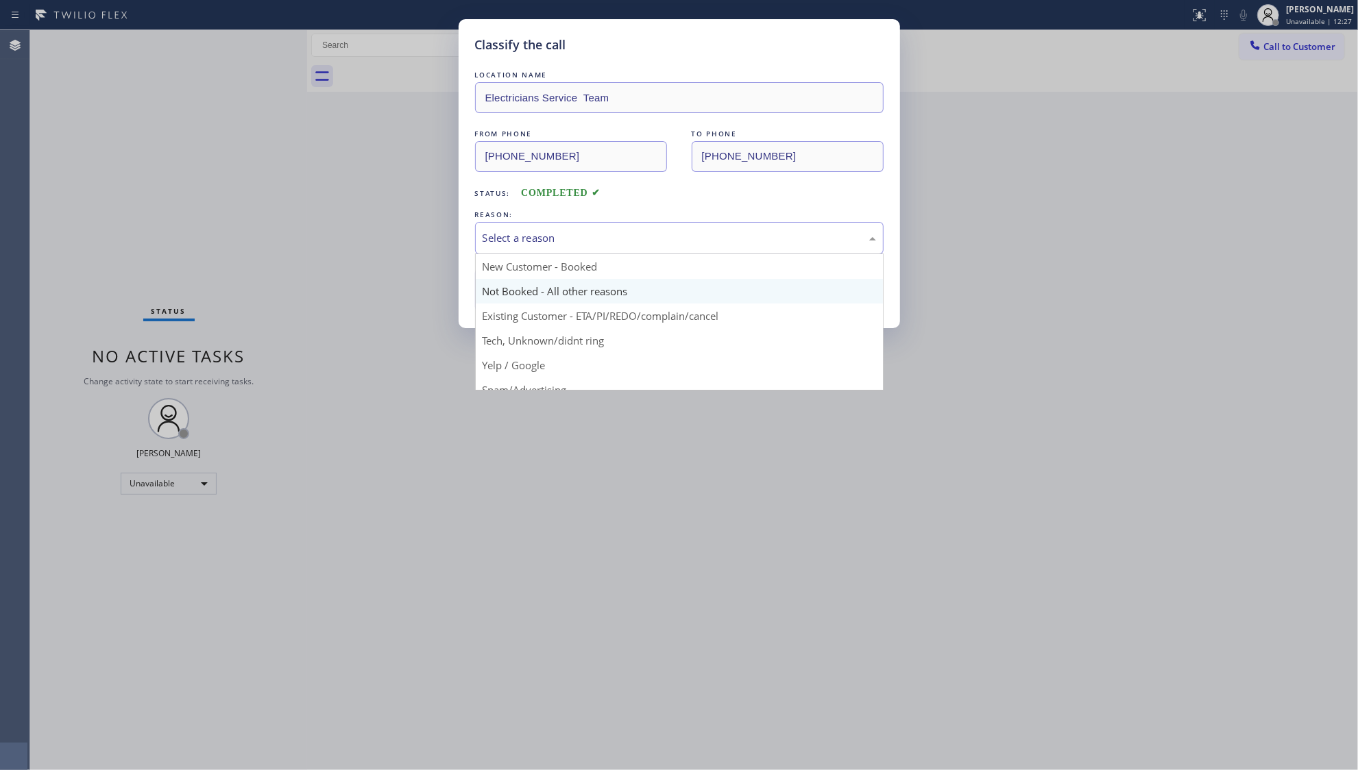
click at [506, 283] on button "Save" at bounding box center [530, 290] width 110 height 44
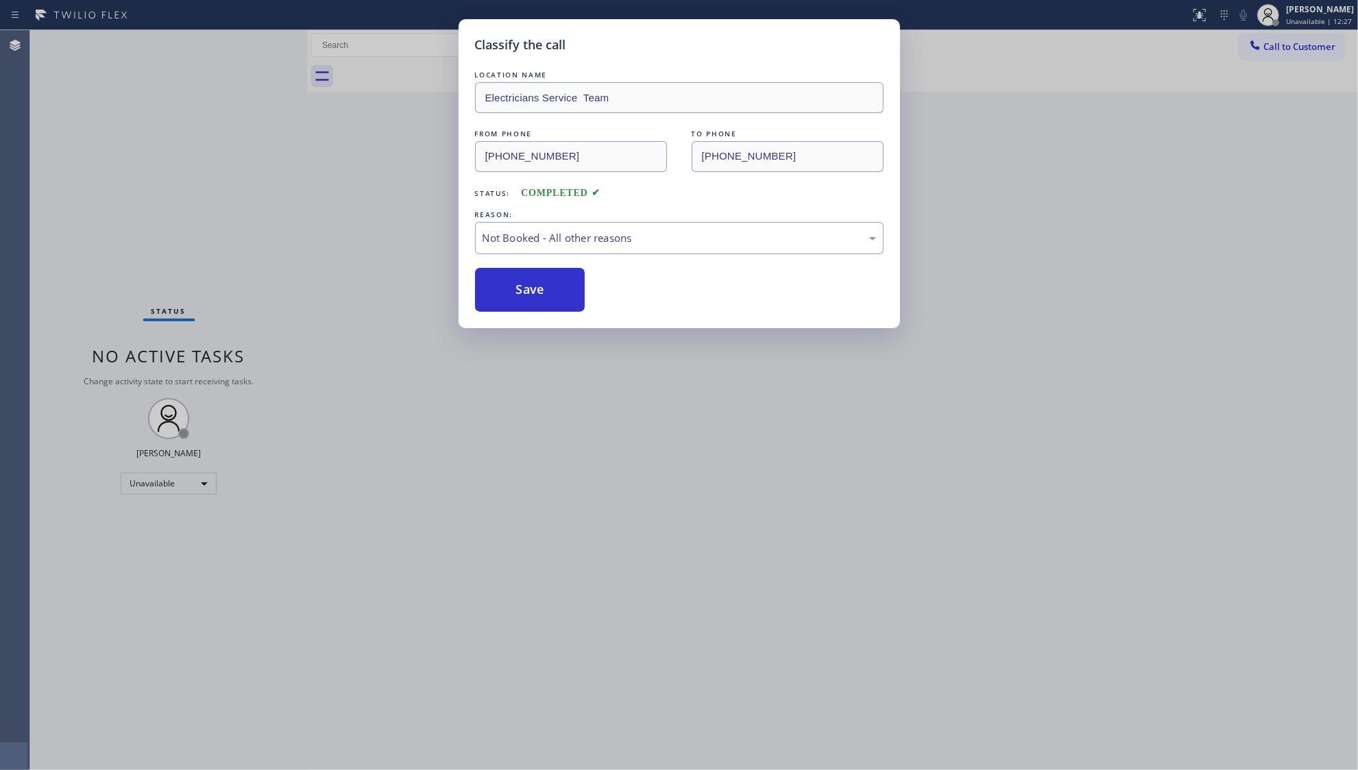
click at [506, 283] on button "Save" at bounding box center [530, 290] width 110 height 44
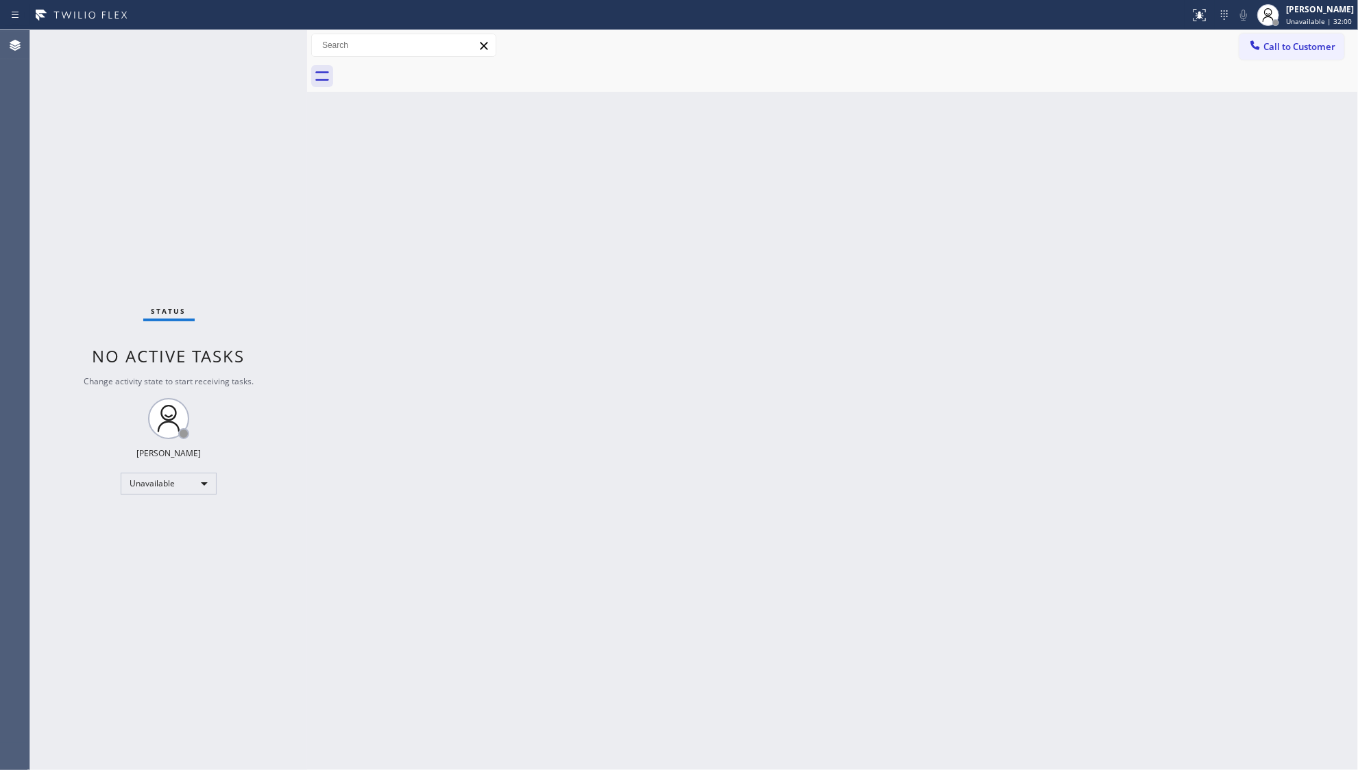
click at [942, 121] on div "Back to Dashboard Change Sender ID Customers Technicians Select a contact Outbo…" at bounding box center [832, 400] width 1051 height 740
click at [1287, 12] on div "[PERSON_NAME] Unavailable | 51:43" at bounding box center [1320, 15] width 75 height 24
click at [1238, 108] on button "Break" at bounding box center [1289, 108] width 137 height 18
